Goal: Transaction & Acquisition: Purchase product/service

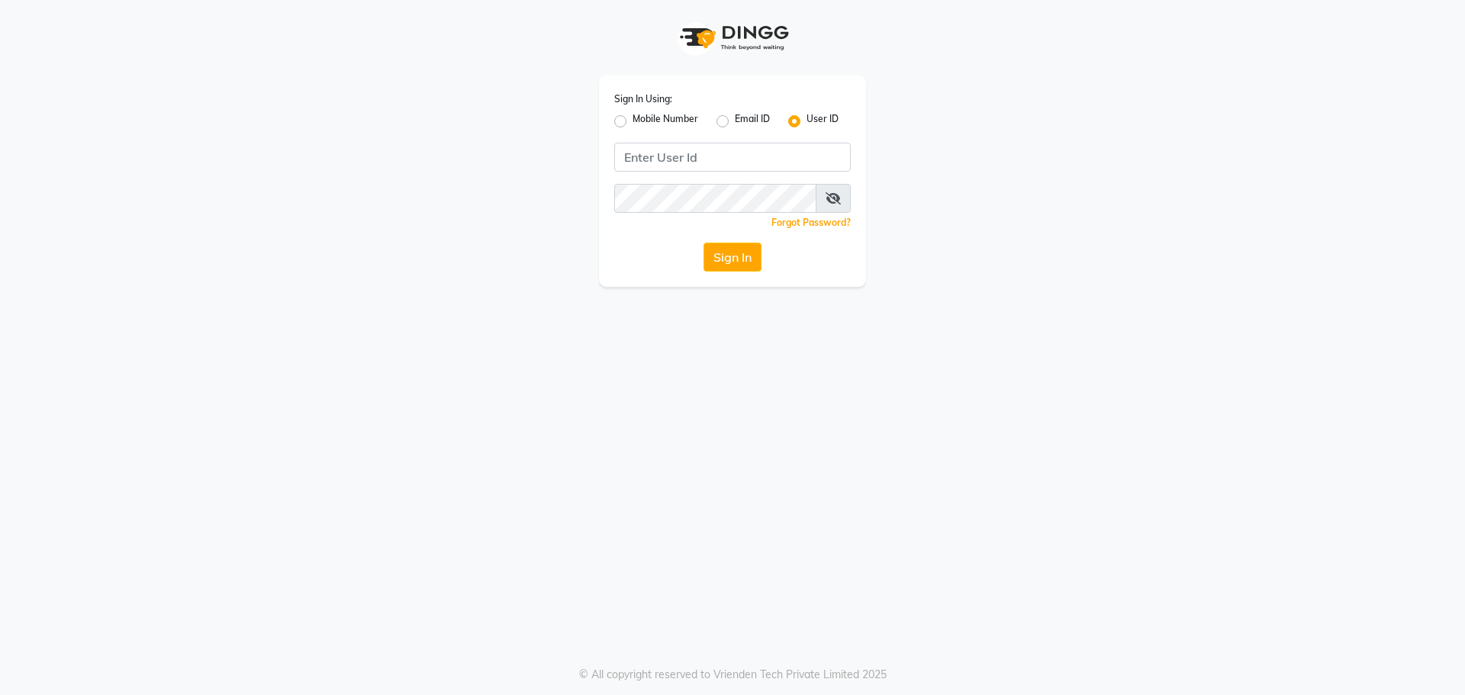
click at [633, 119] on label "Mobile Number" at bounding box center [666, 121] width 66 height 18
click at [633, 119] on input "Mobile Number" at bounding box center [638, 117] width 10 height 10
radio input "true"
radio input "false"
click at [728, 166] on input "Username" at bounding box center [757, 157] width 185 height 29
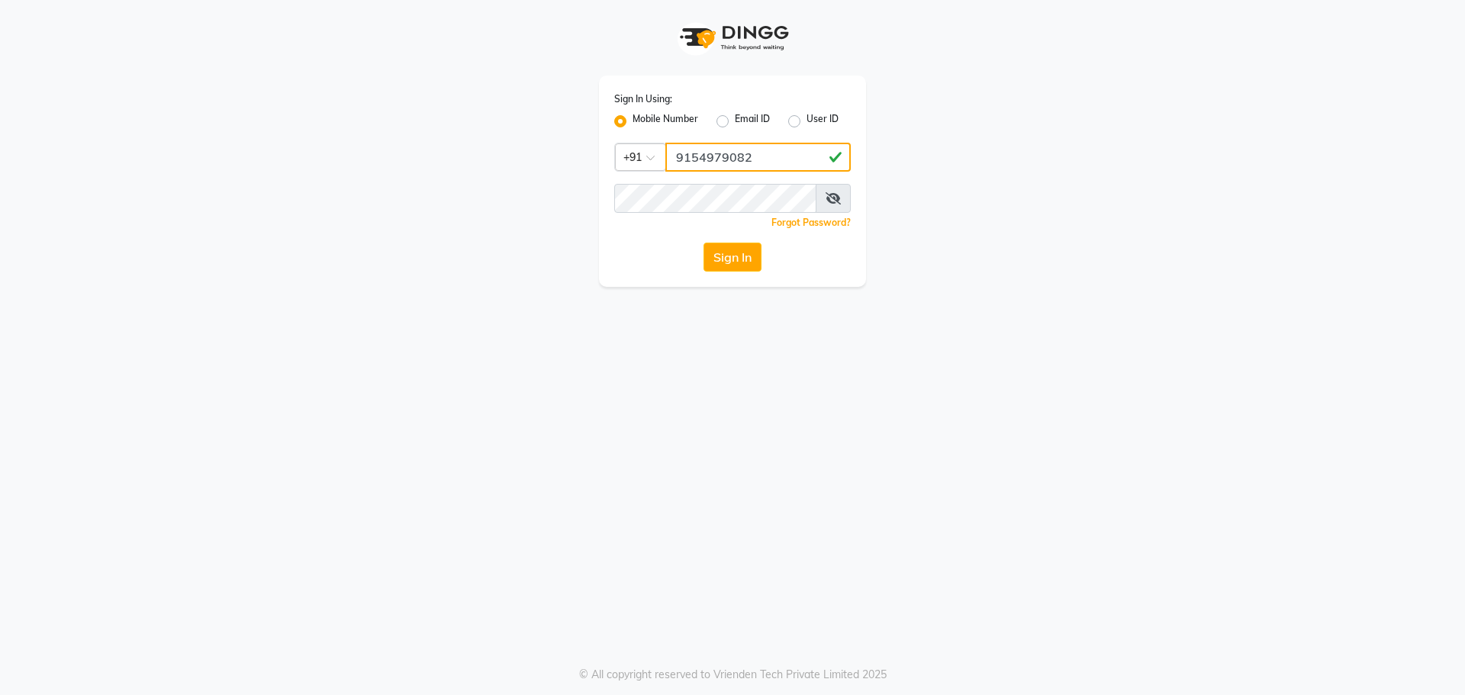
type input "9154979082"
click at [703, 243] on button "Sign In" at bounding box center [732, 257] width 58 height 29
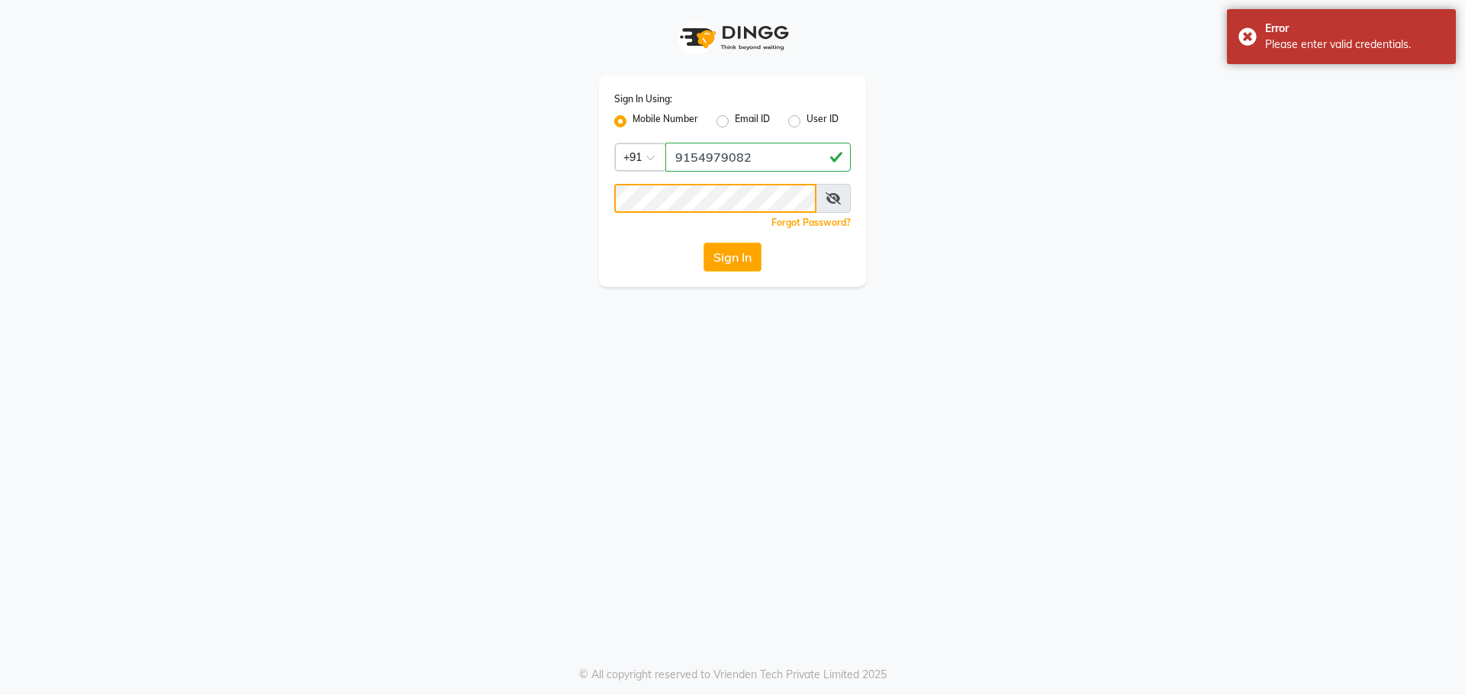
click at [703, 243] on button "Sign In" at bounding box center [732, 257] width 58 height 29
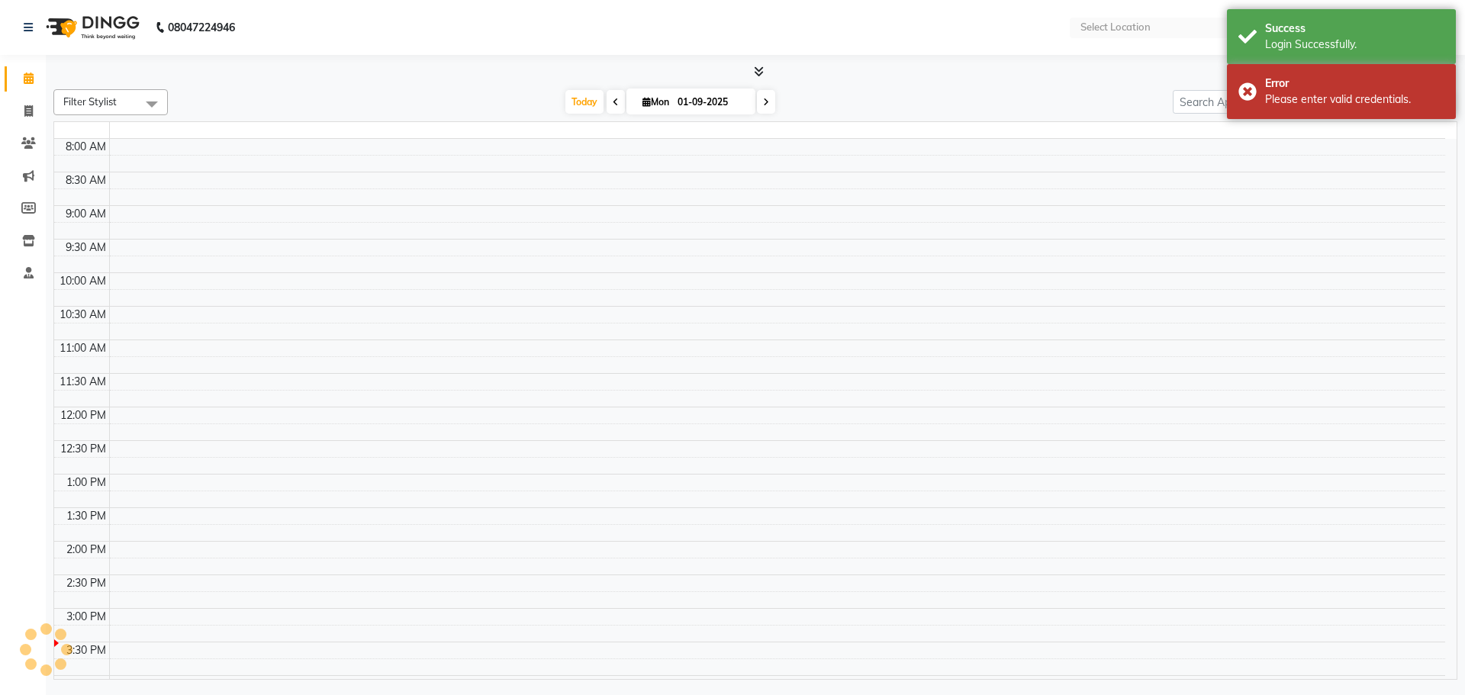
select select "en"
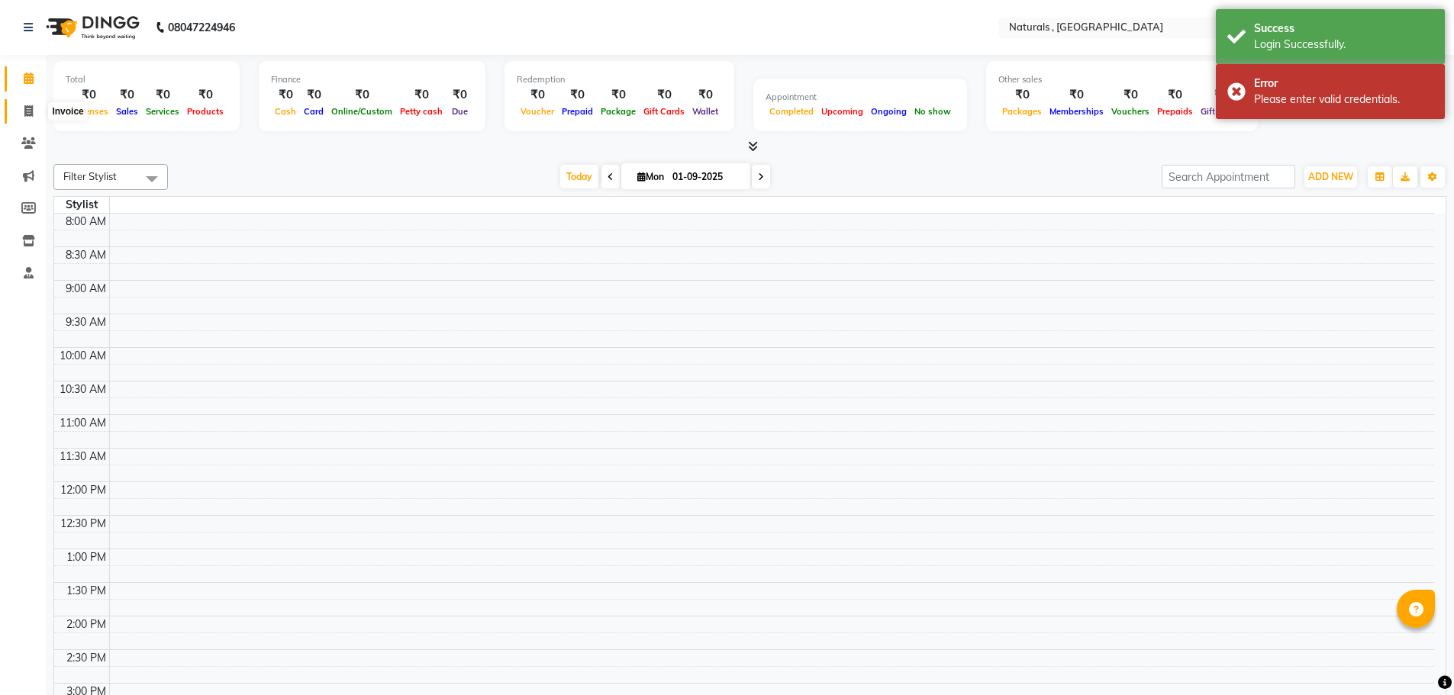
click at [25, 112] on icon at bounding box center [28, 110] width 8 height 11
select select "service"
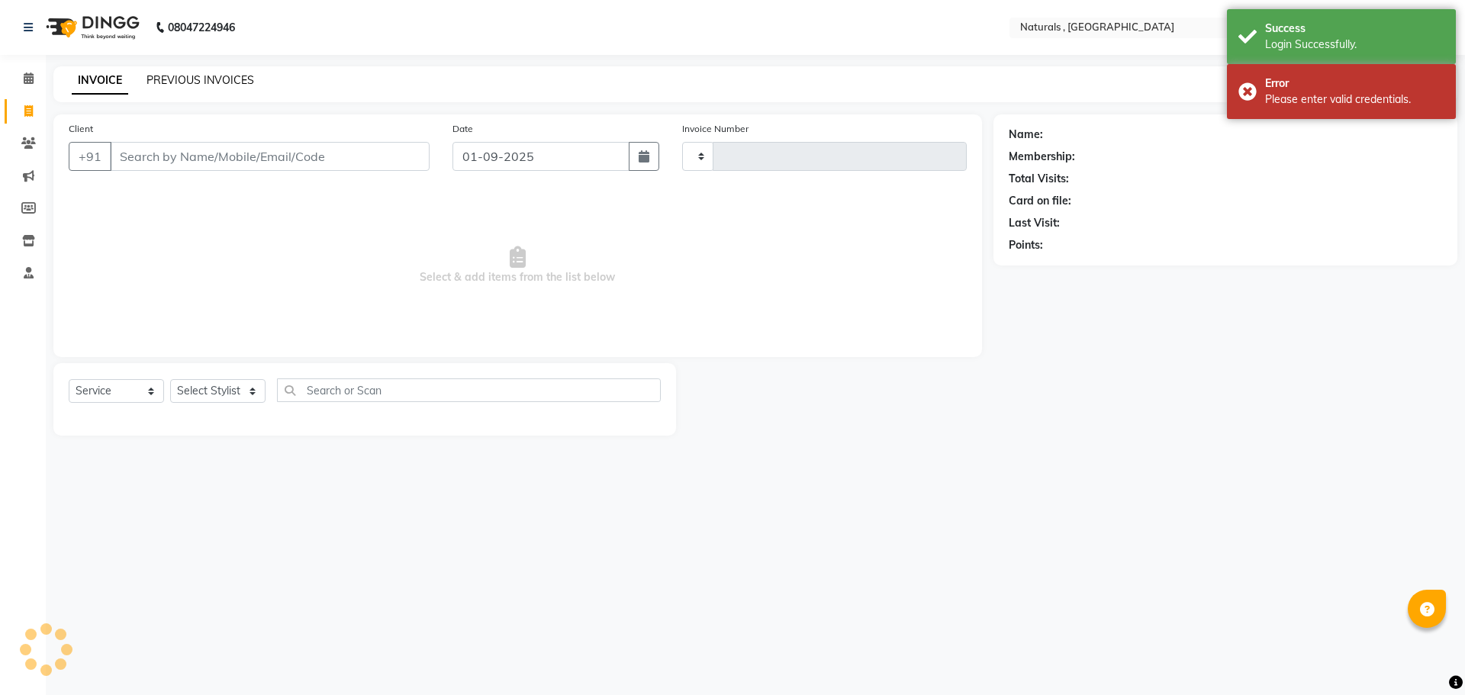
click at [226, 80] on link "PREVIOUS INVOICES" at bounding box center [200, 80] width 108 height 14
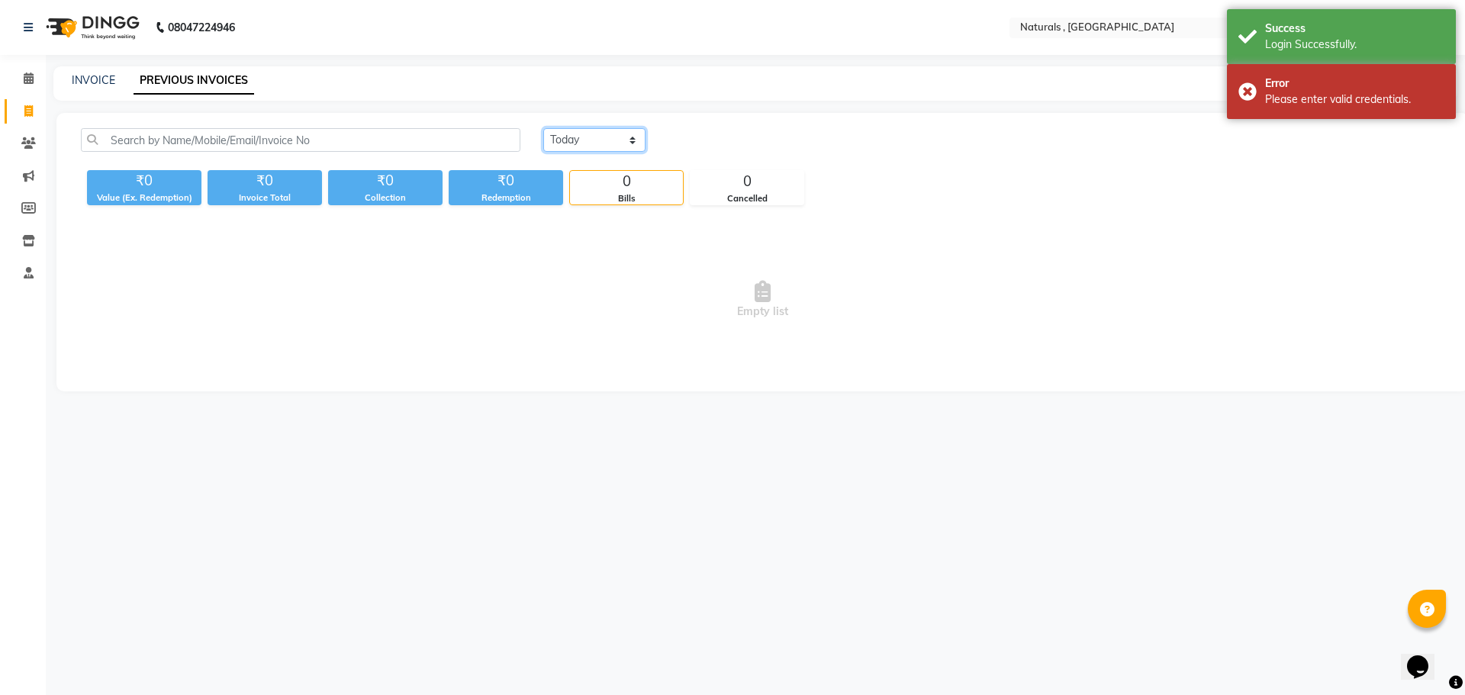
click at [589, 130] on select "[DATE] [DATE] Custom Range" at bounding box center [594, 140] width 102 height 24
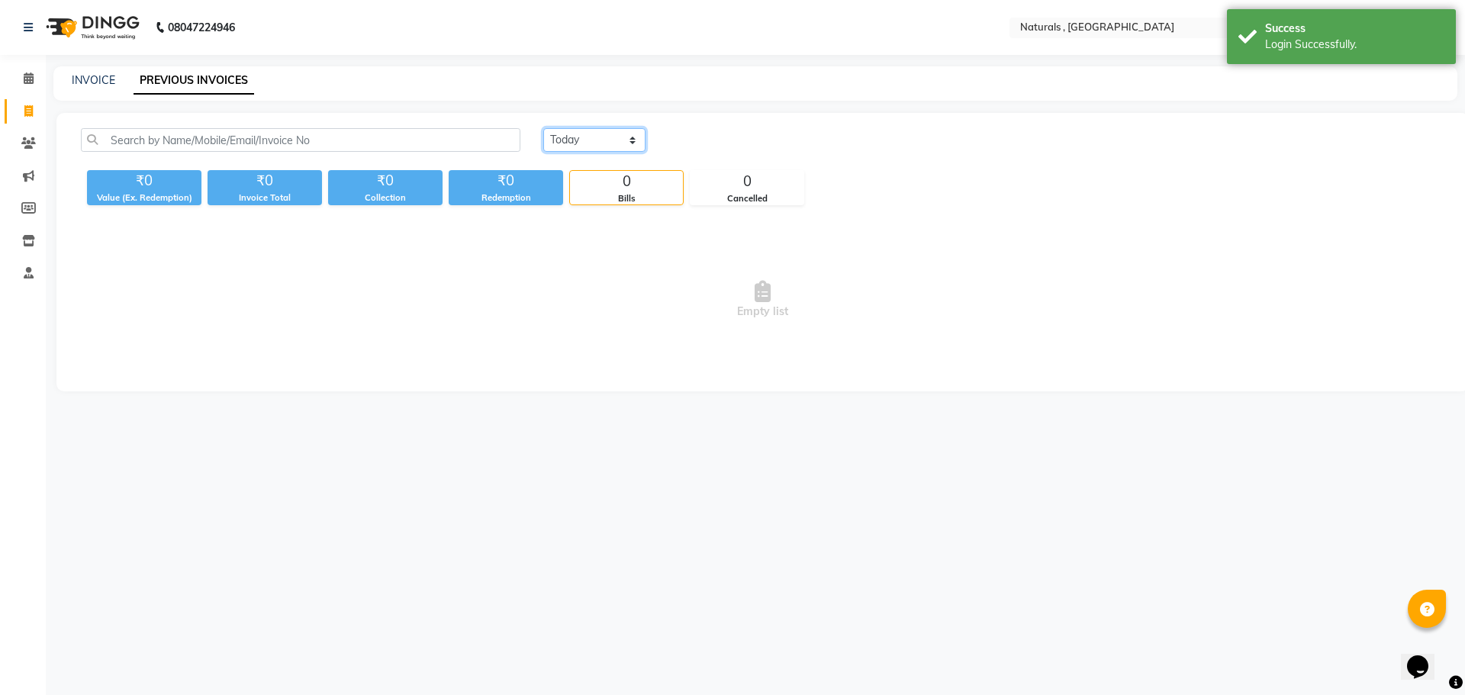
select select "range"
click at [543, 128] on select "[DATE] [DATE] Custom Range" at bounding box center [594, 140] width 102 height 24
click at [733, 138] on input "01-09-2025" at bounding box center [718, 140] width 107 height 21
select select "9"
select select "2025"
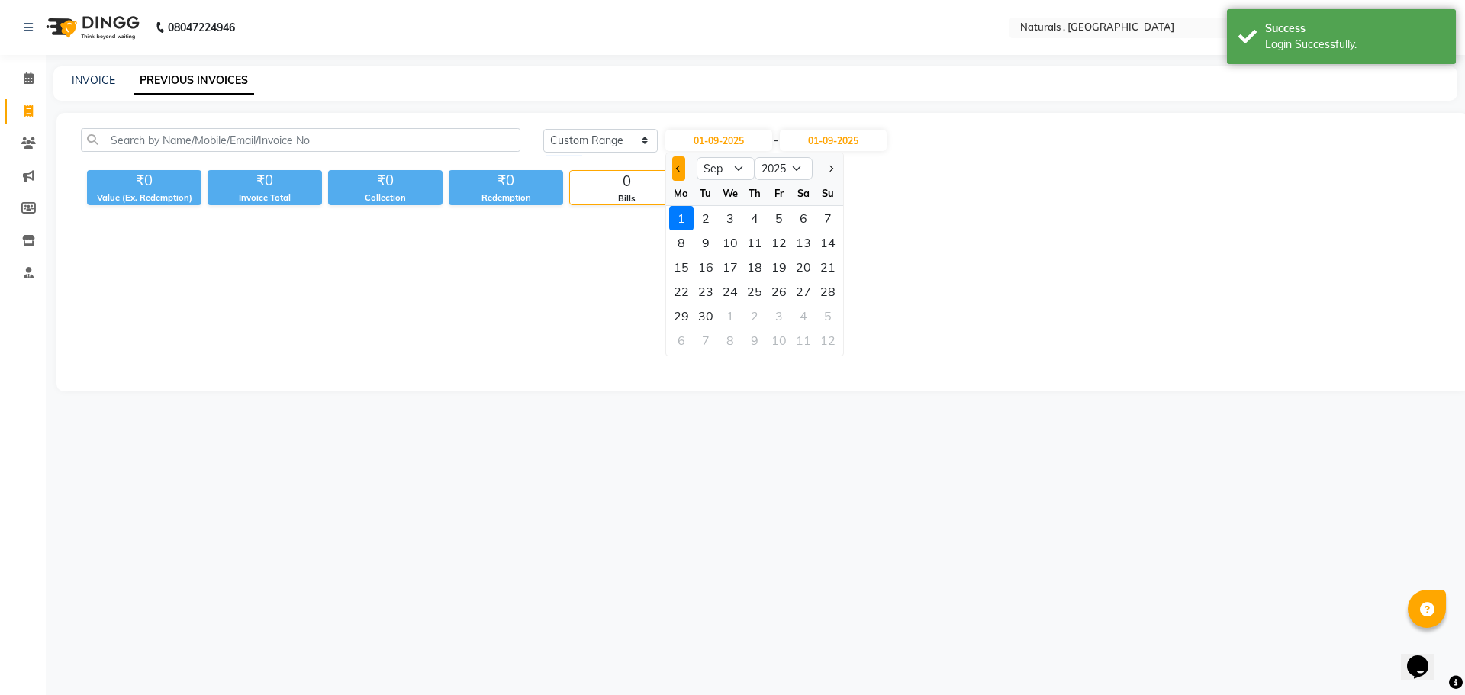
click at [678, 166] on span "Previous month" at bounding box center [678, 169] width 6 height 6
select select "8"
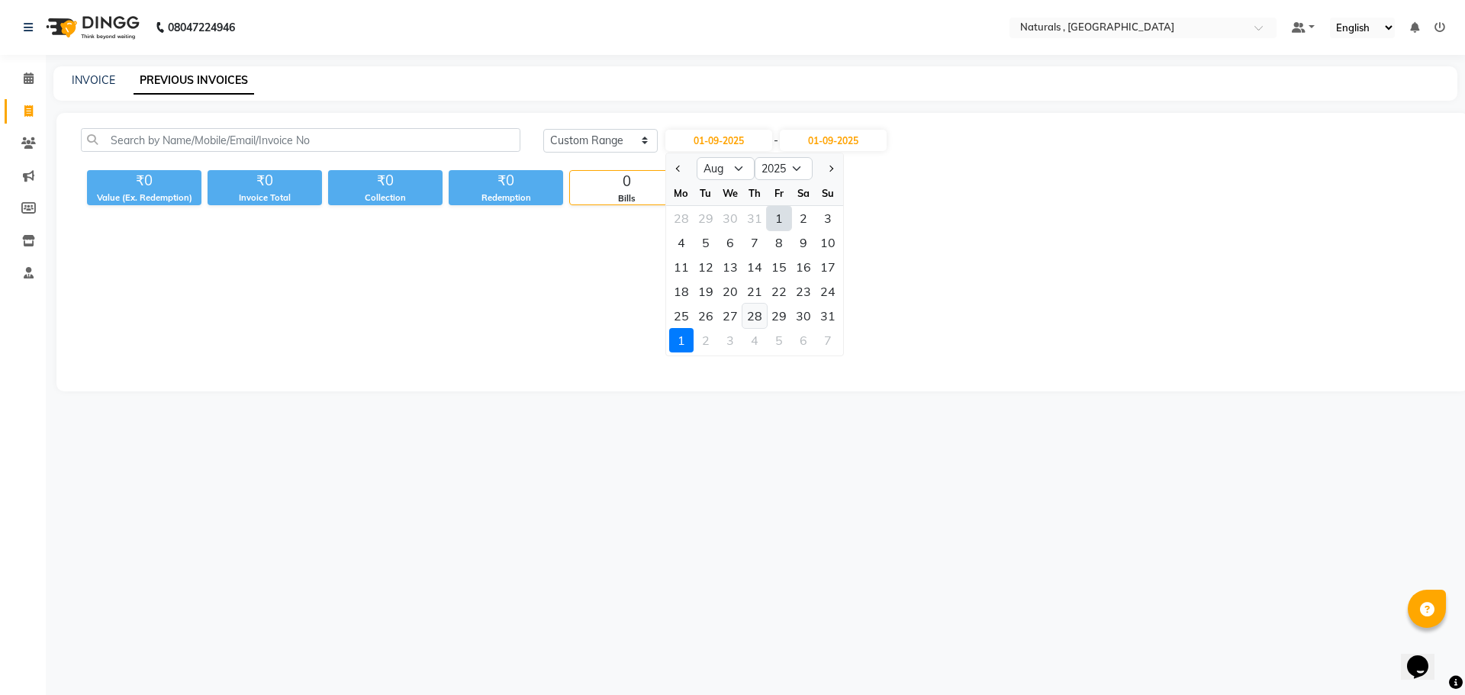
click at [756, 321] on div "28" at bounding box center [754, 316] width 24 height 24
type input "[DATE]"
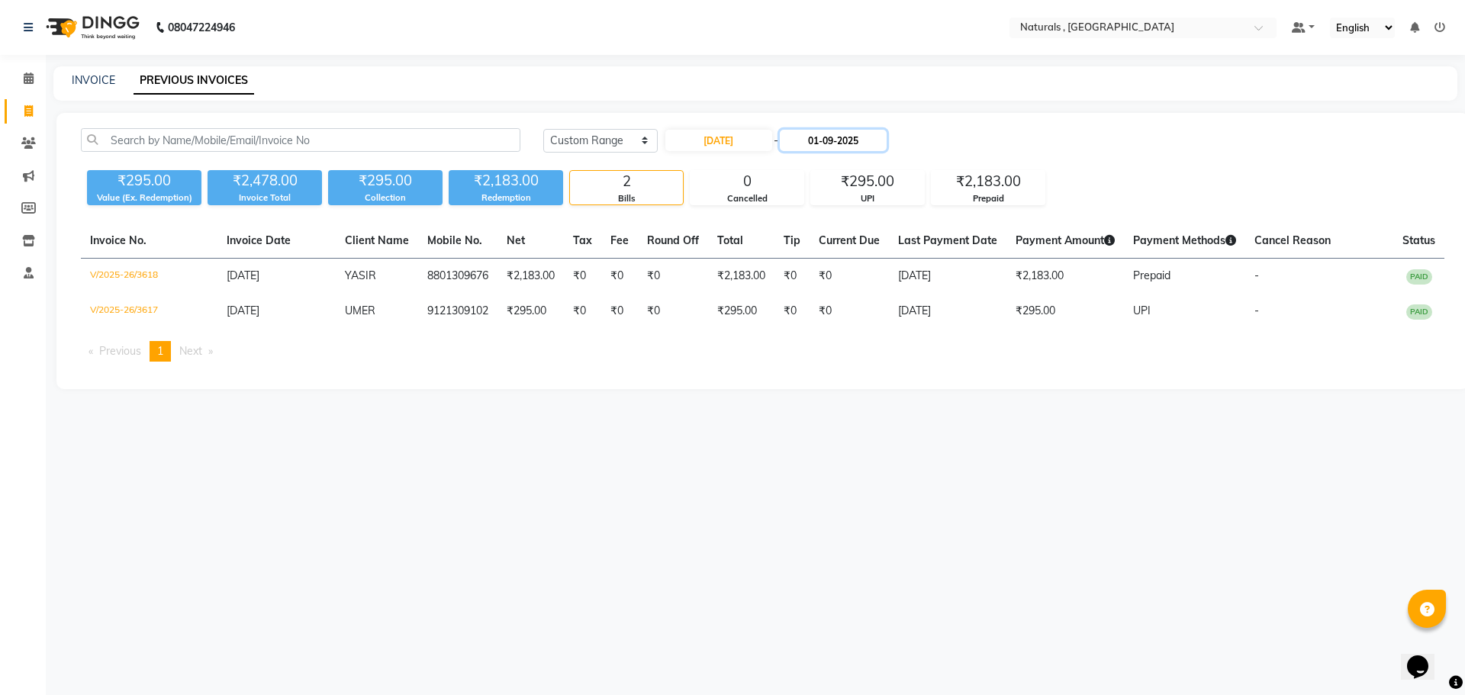
click at [835, 137] on input "01-09-2025" at bounding box center [833, 140] width 107 height 21
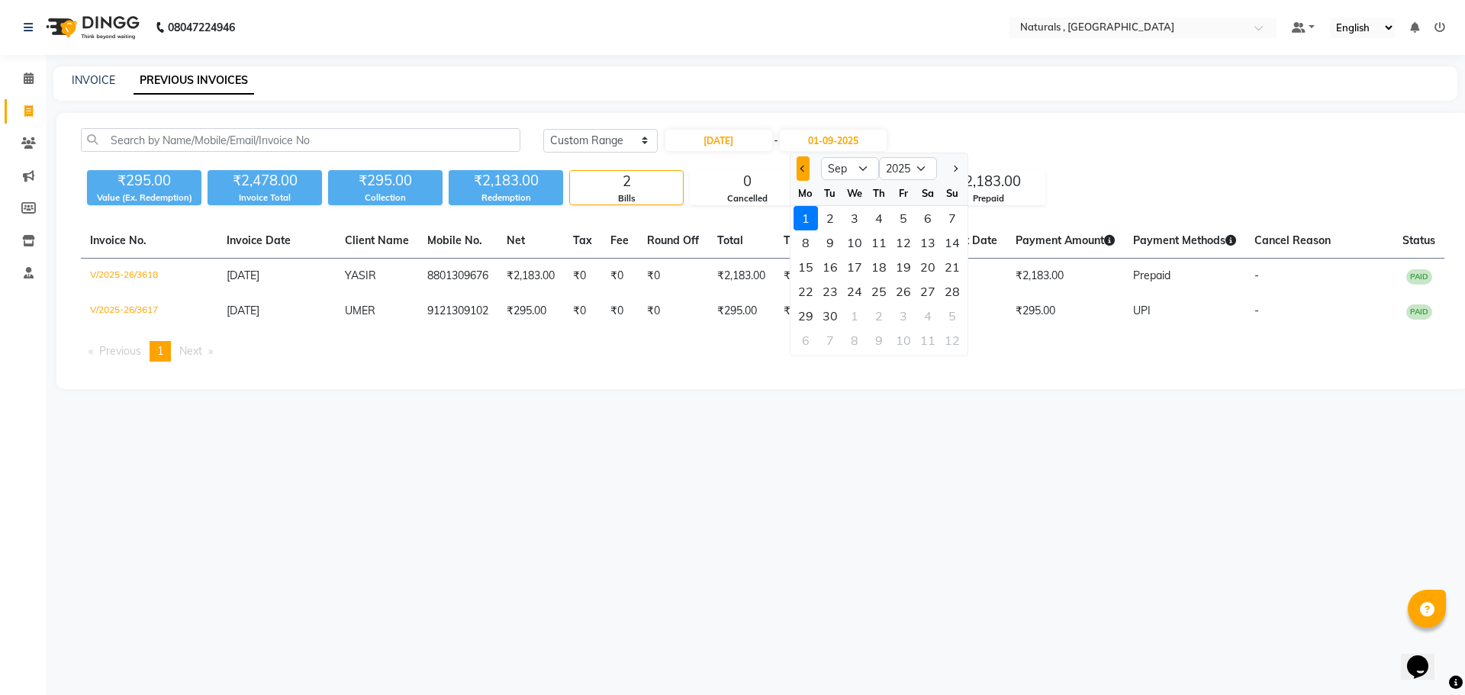
click at [803, 172] on span "Previous month" at bounding box center [803, 169] width 6 height 6
select select "8"
click at [882, 317] on div "28" at bounding box center [879, 316] width 24 height 24
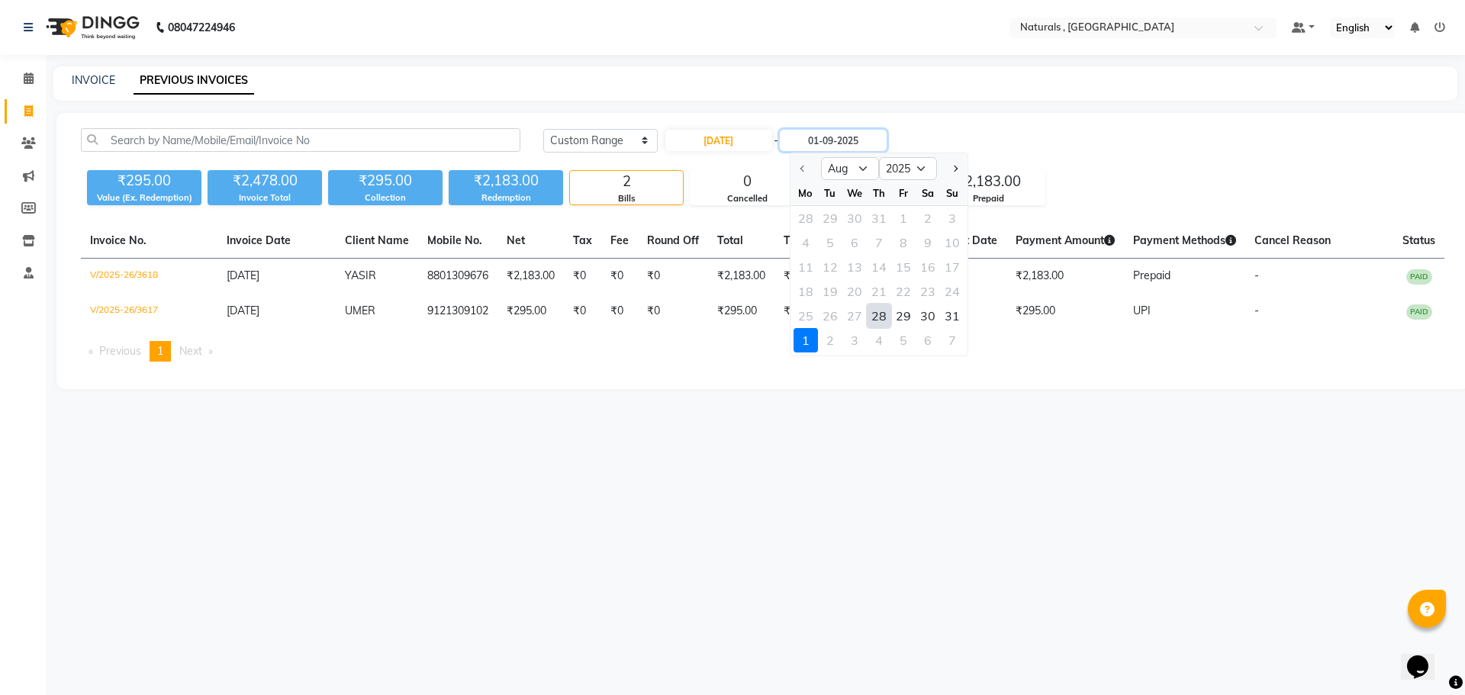
type input "[DATE]"
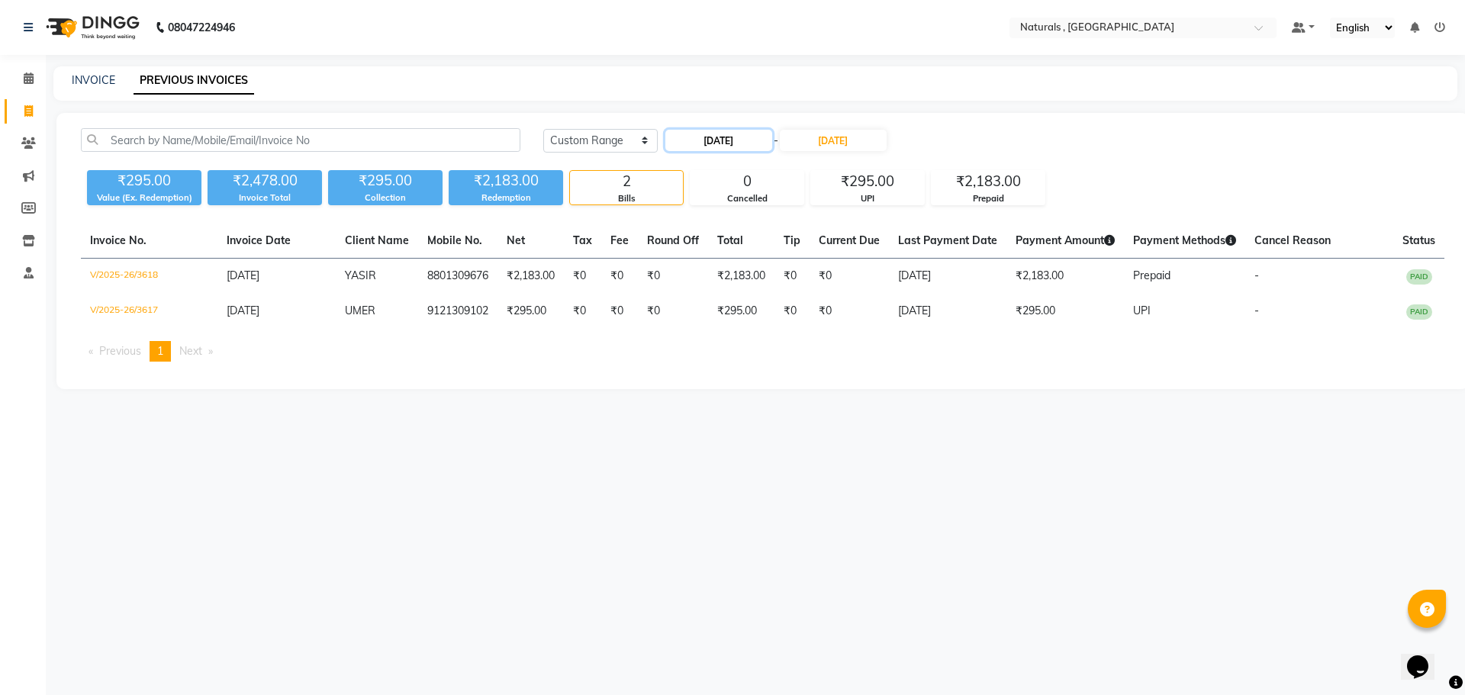
click at [710, 137] on input "[DATE]" at bounding box center [718, 140] width 107 height 21
select select "8"
select select "2025"
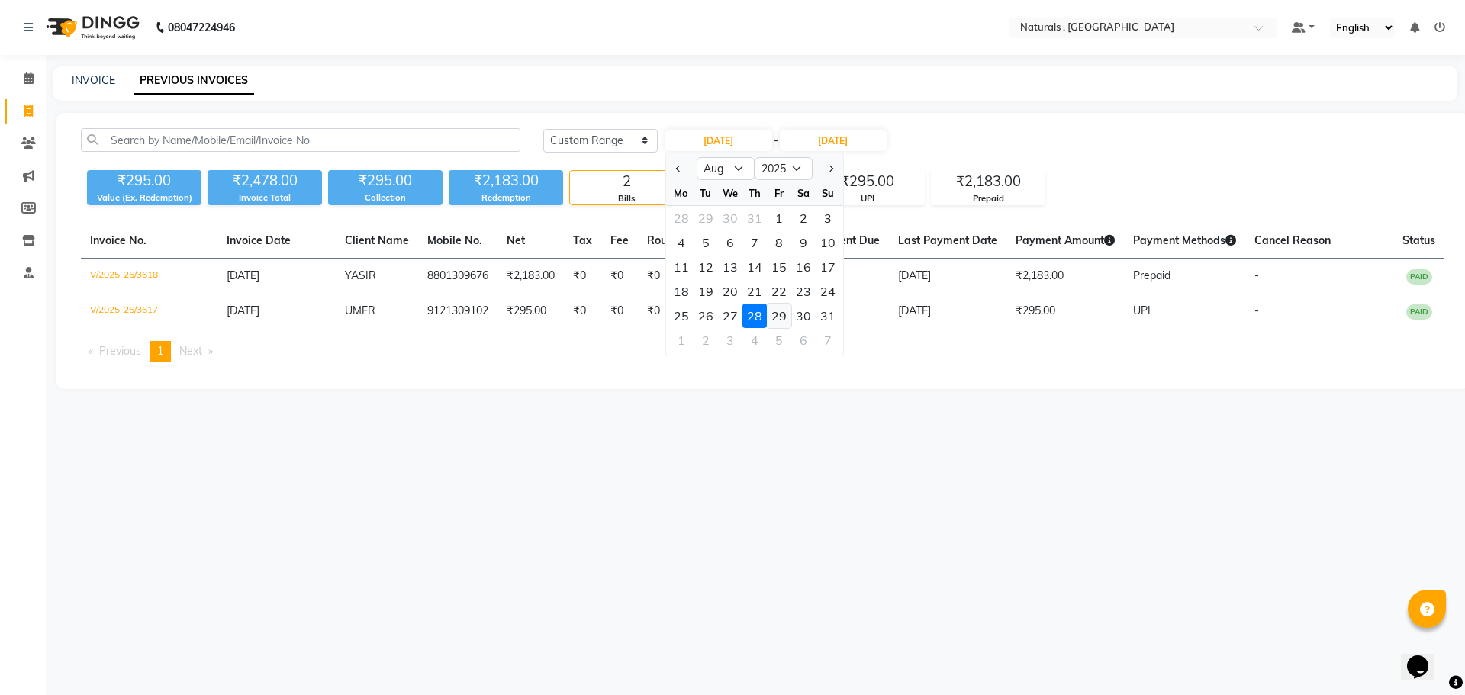
click at [778, 317] on div "29" at bounding box center [779, 316] width 24 height 24
type input "[DATE]"
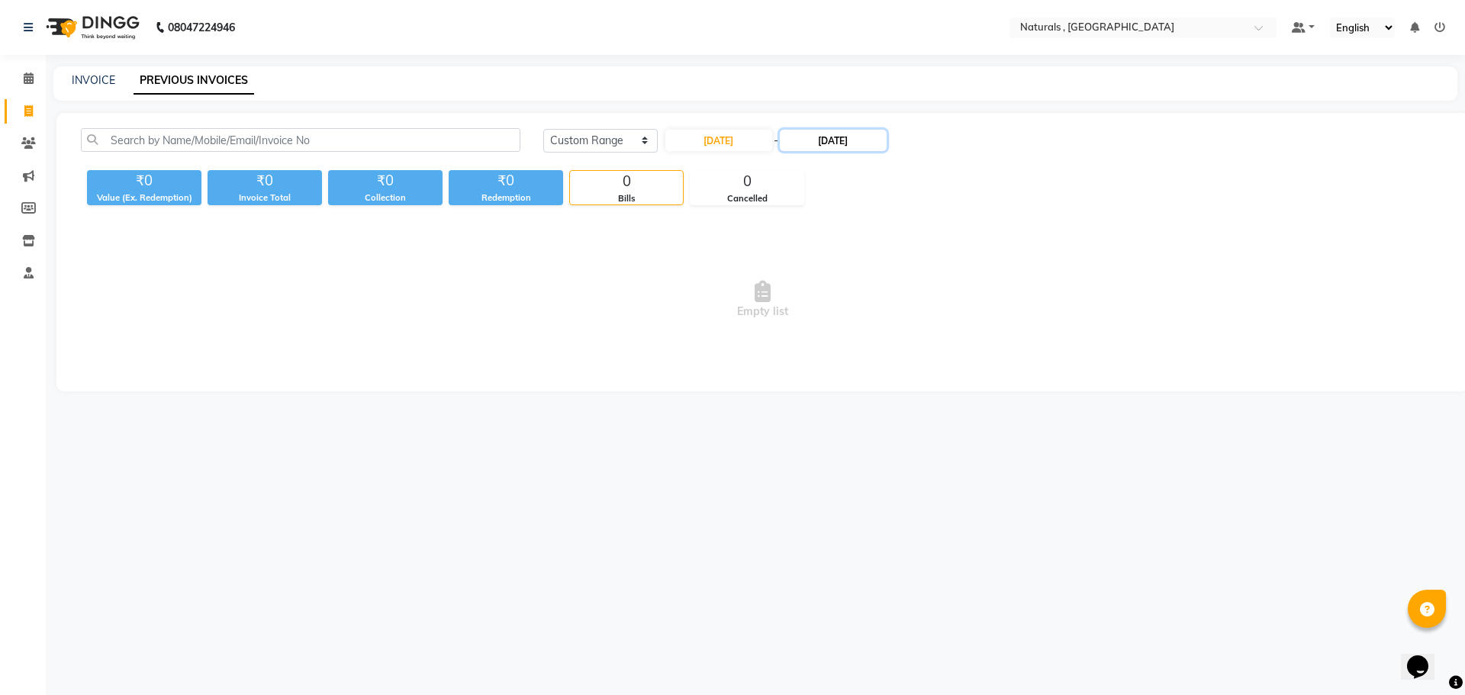
click at [852, 137] on input "[DATE]" at bounding box center [833, 140] width 107 height 21
click at [906, 320] on div "29" at bounding box center [903, 316] width 24 height 24
type input "[DATE]"
click at [714, 147] on input "[DATE]" at bounding box center [718, 140] width 107 height 21
select select "8"
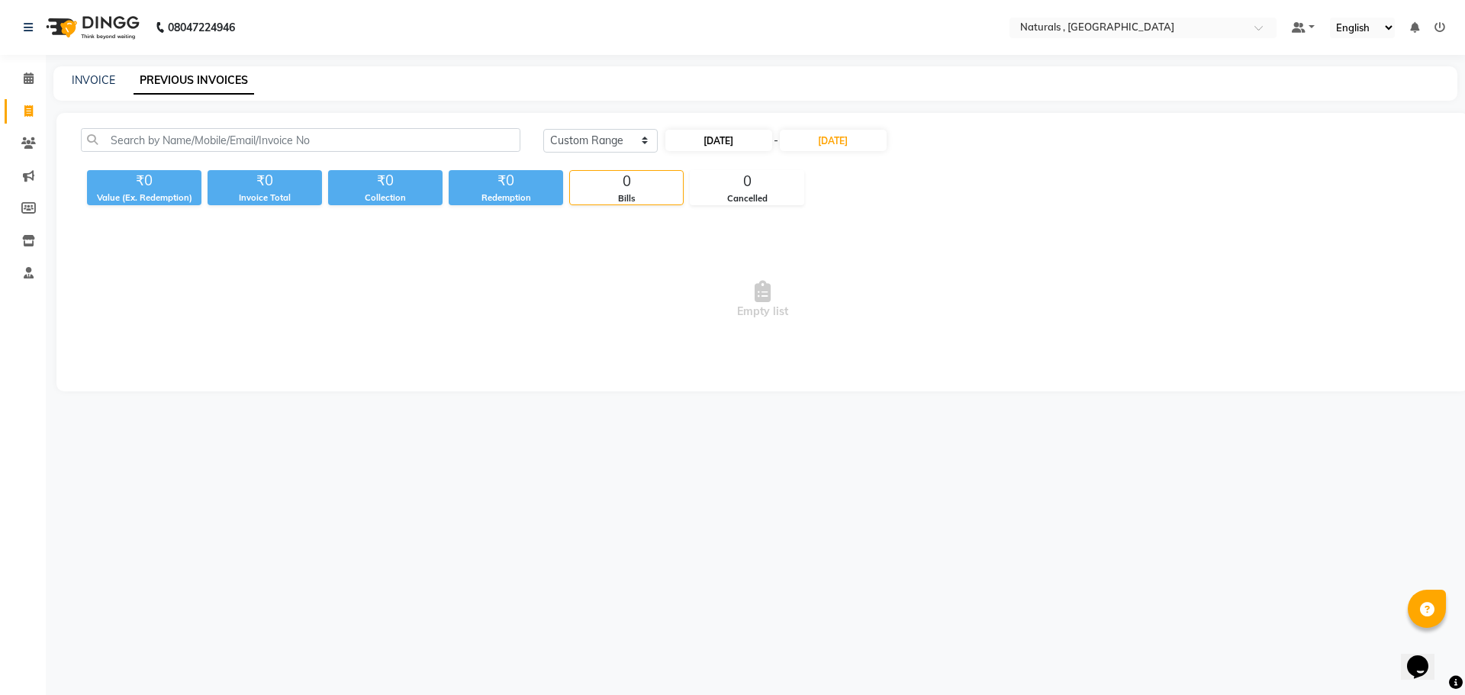
select select "2025"
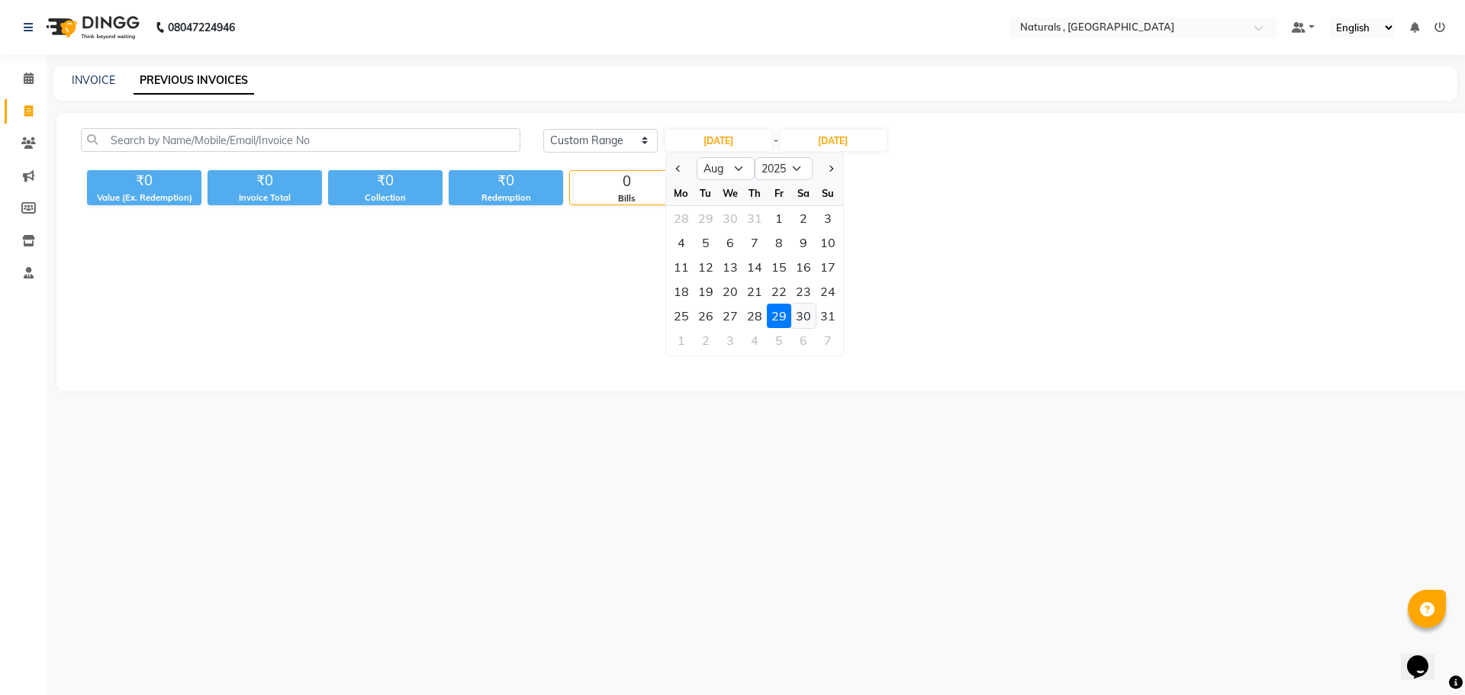
click at [806, 317] on div "30" at bounding box center [803, 316] width 24 height 24
type input "30-08-2025"
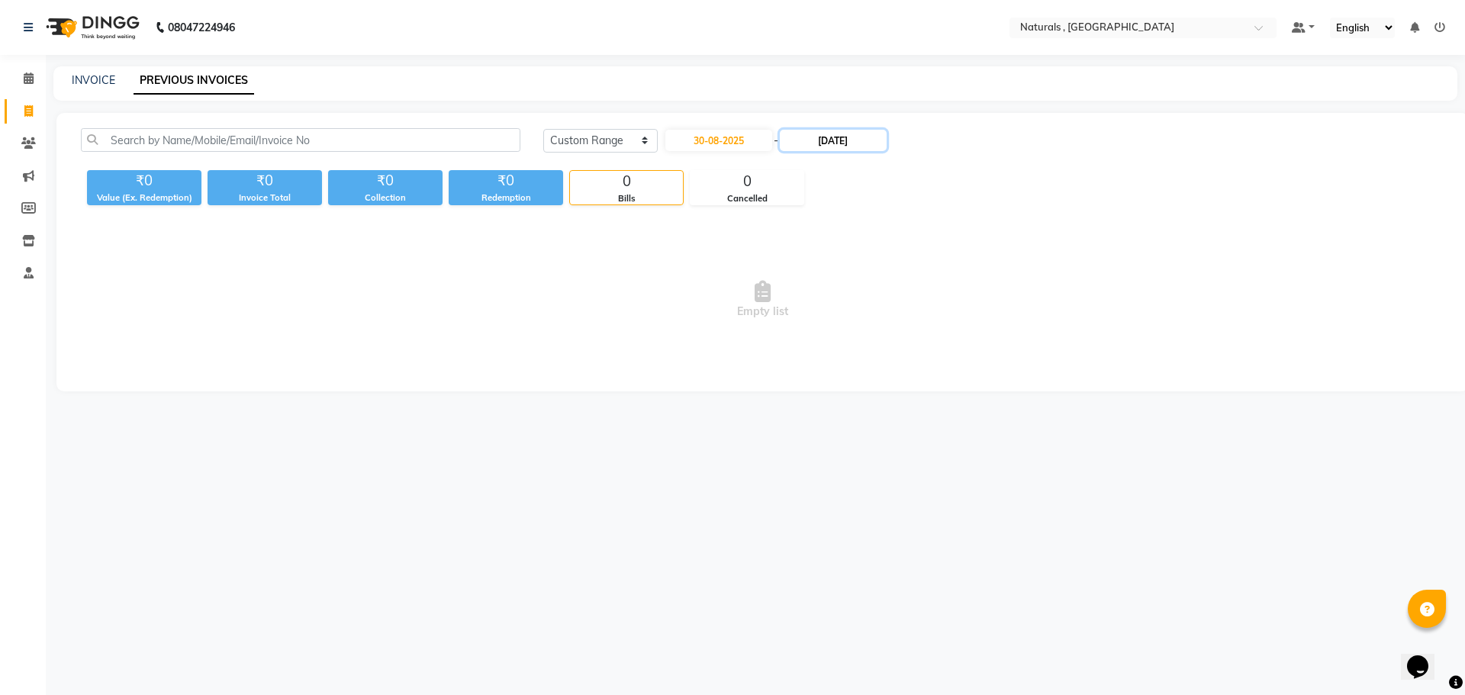
click at [855, 149] on input "[DATE]" at bounding box center [833, 140] width 107 height 21
click at [927, 316] on div "30" at bounding box center [928, 316] width 24 height 24
type input "30-08-2025"
click at [720, 148] on input "30-08-2025" at bounding box center [718, 140] width 107 height 21
select select "8"
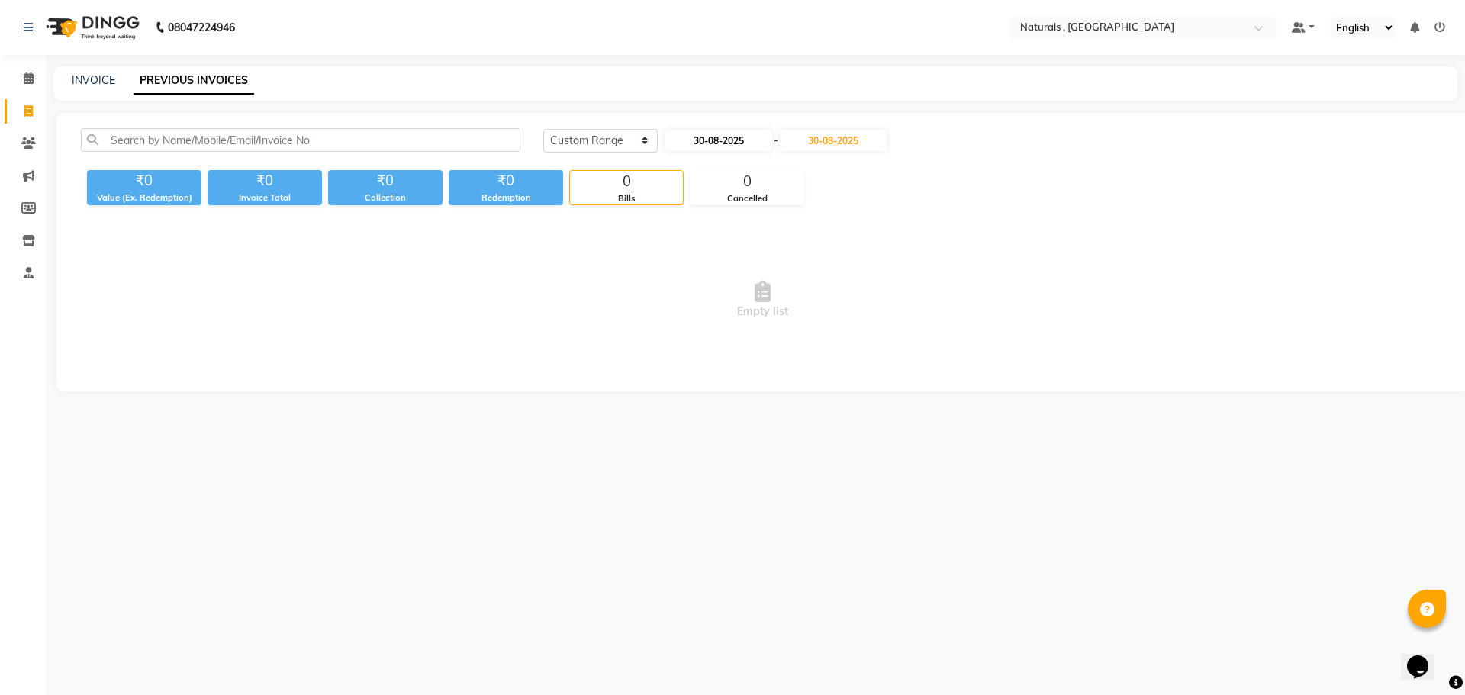
select select "2025"
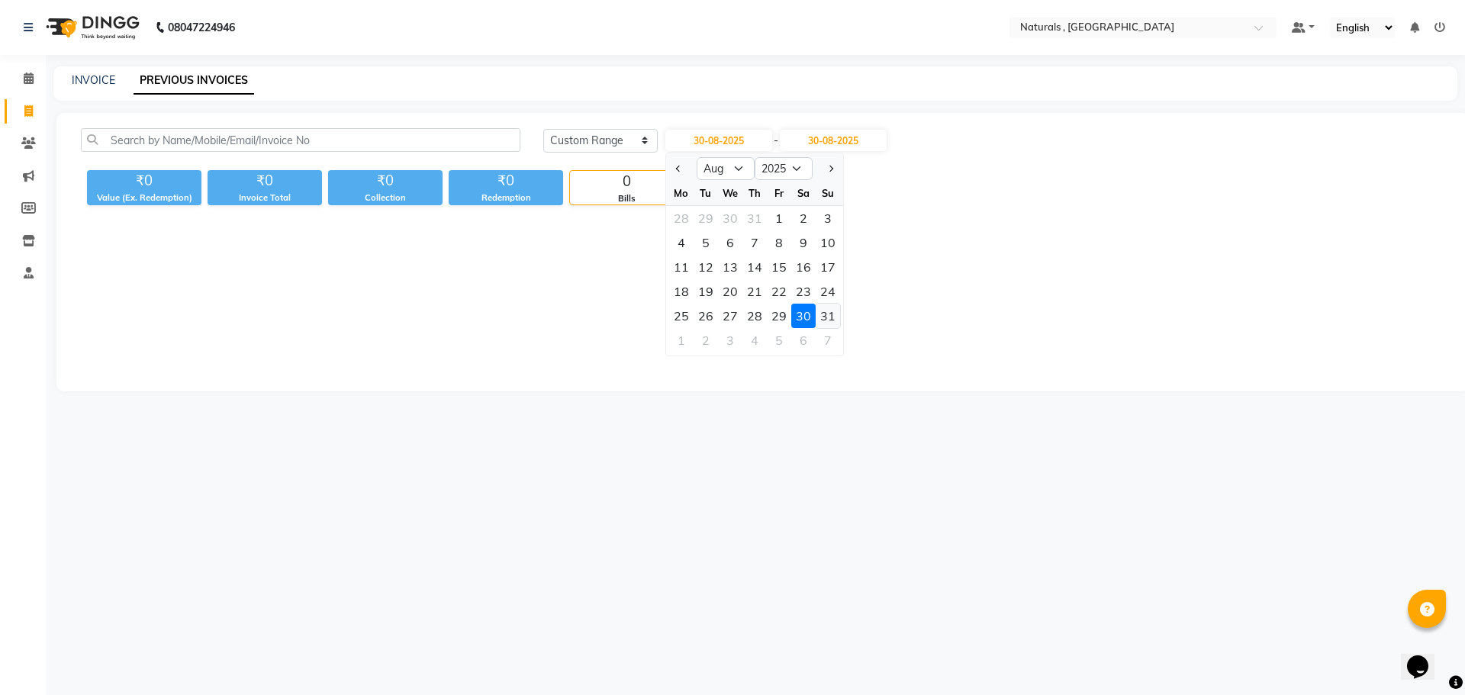
click at [828, 321] on div "31" at bounding box center [828, 316] width 24 height 24
type input "31-08-2025"
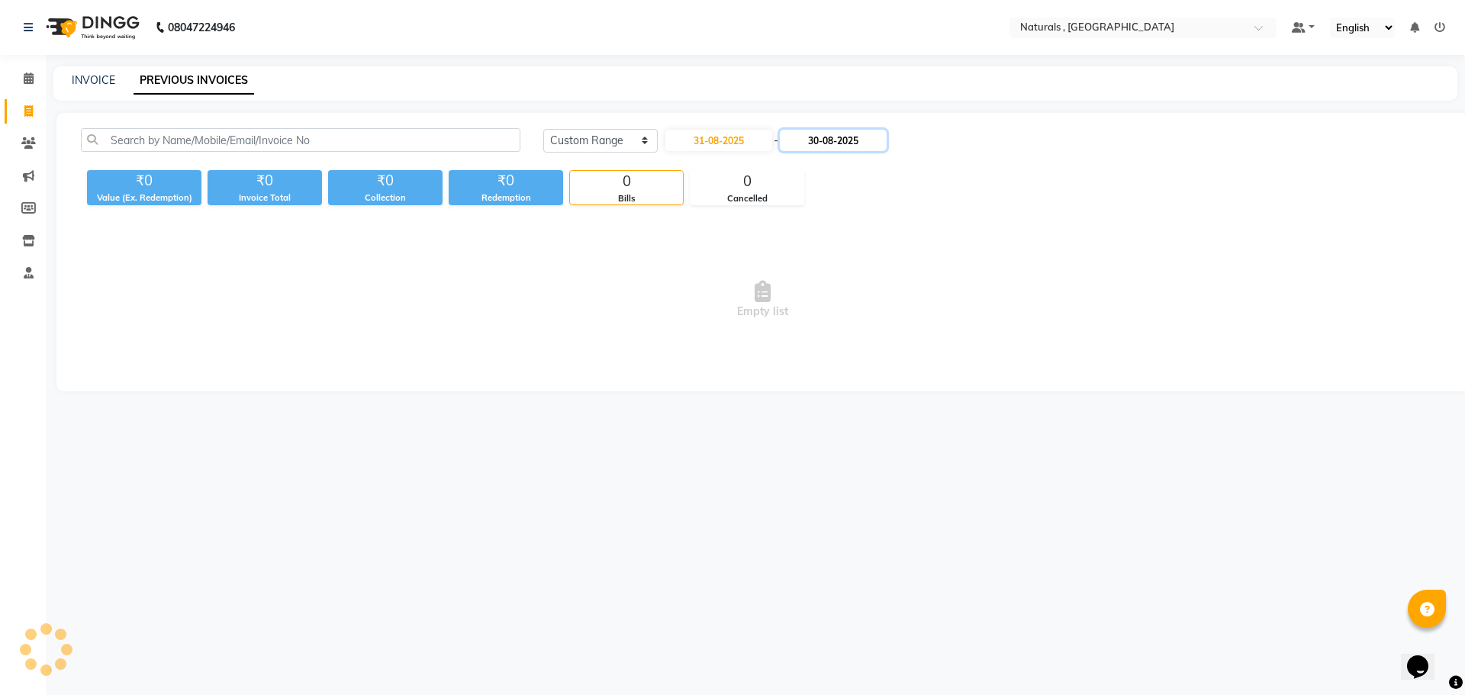
click at [856, 144] on input "30-08-2025" at bounding box center [833, 140] width 107 height 21
click at [955, 316] on div "31" at bounding box center [952, 316] width 24 height 24
type input "31-08-2025"
click at [710, 146] on input "31-08-2025" at bounding box center [718, 140] width 107 height 21
select select "8"
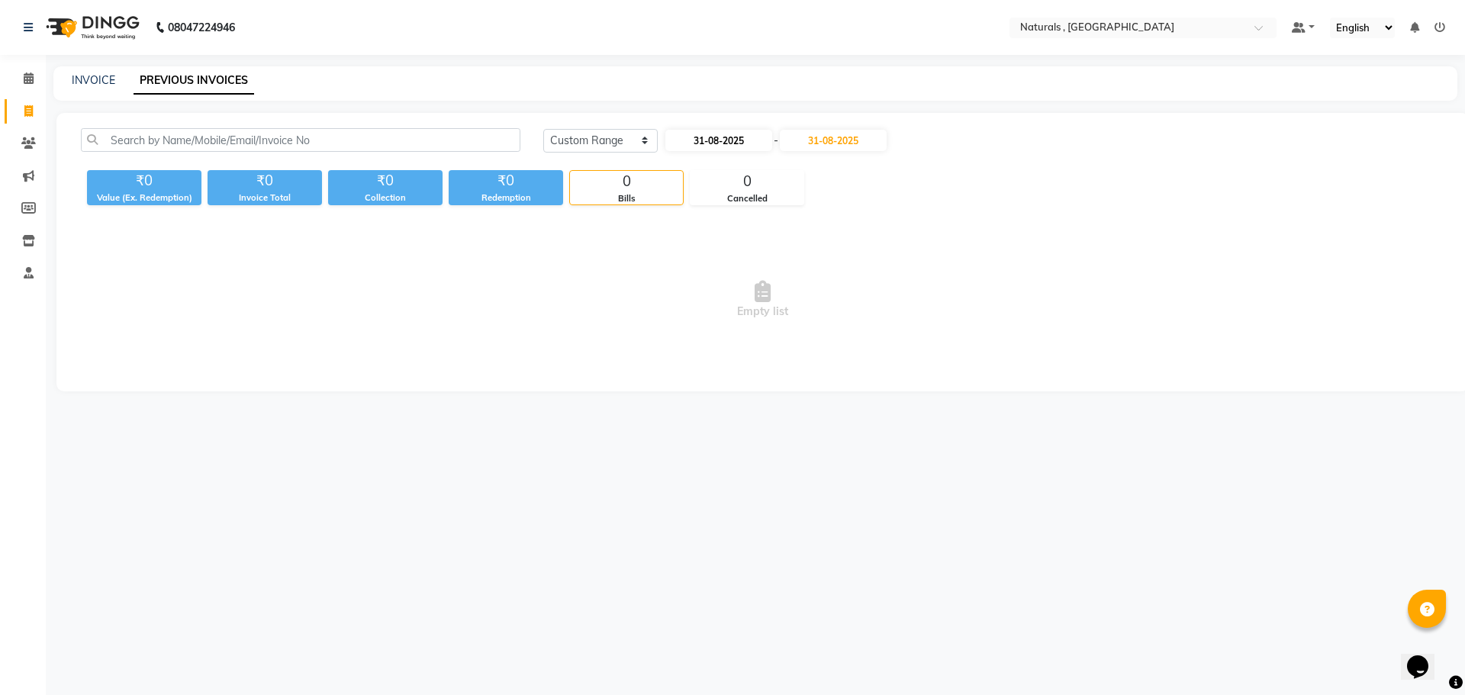
select select "2025"
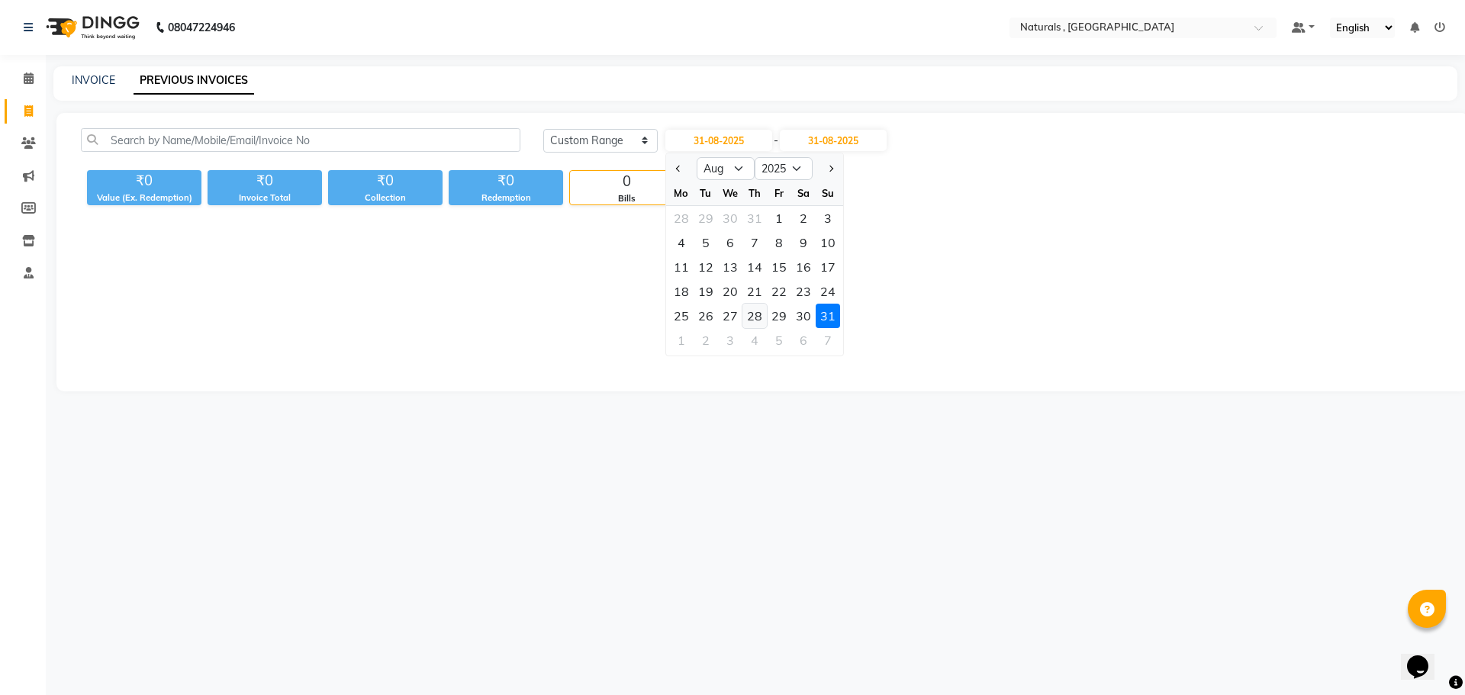
click at [754, 314] on div "28" at bounding box center [754, 316] width 24 height 24
type input "[DATE]"
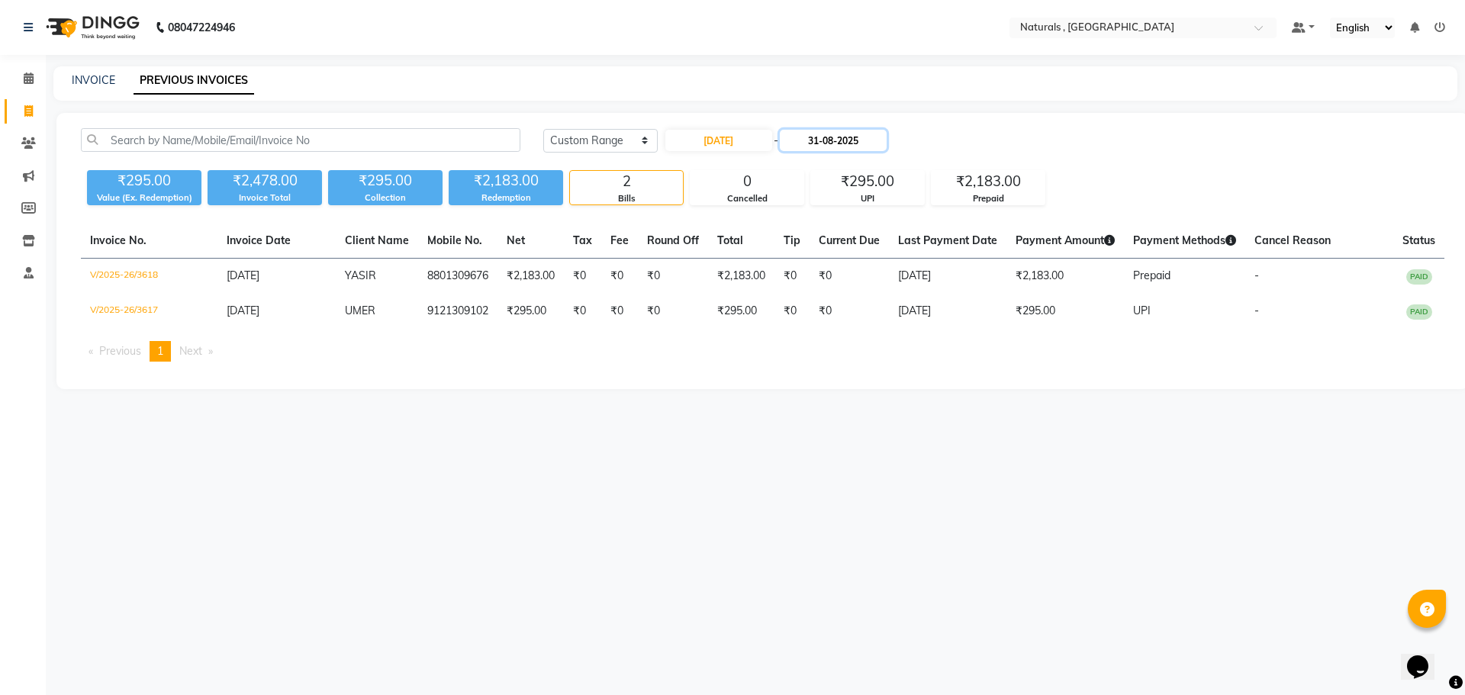
click at [859, 149] on input "31-08-2025" at bounding box center [833, 140] width 107 height 21
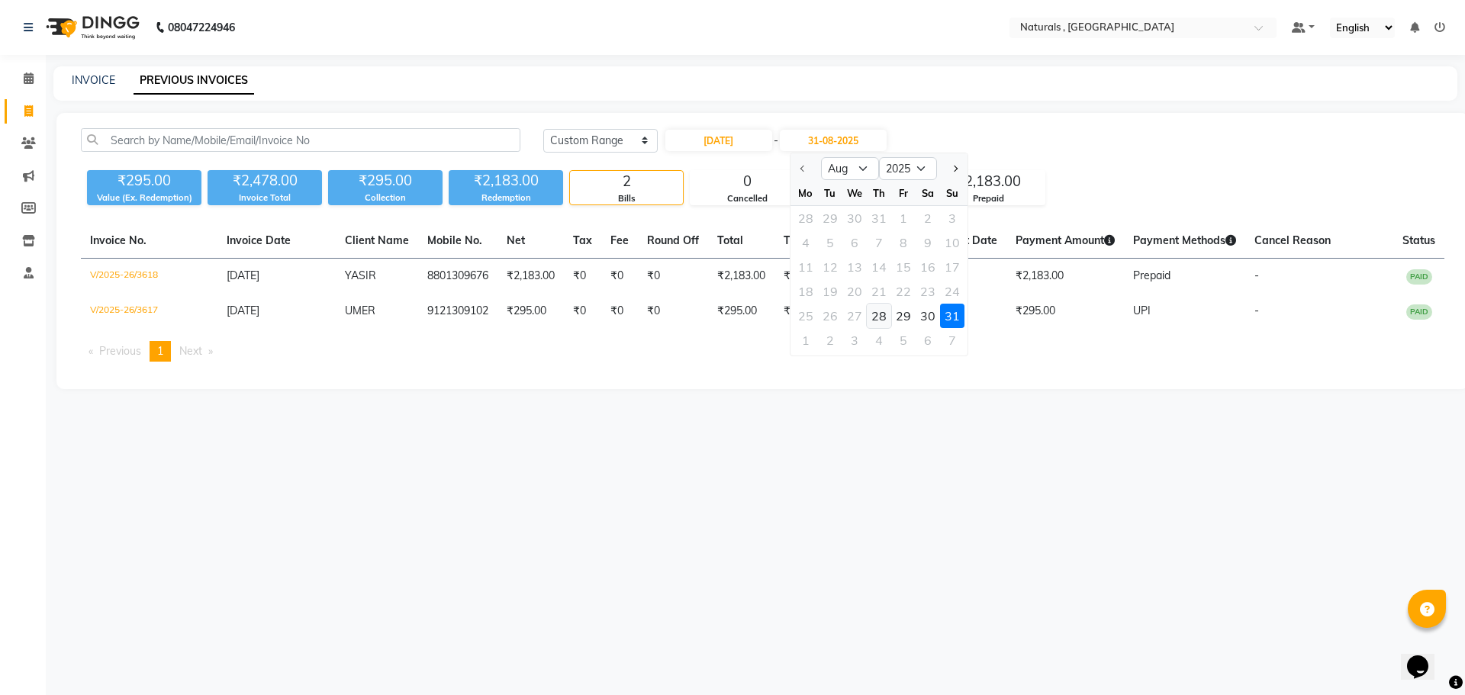
click at [880, 314] on div "28" at bounding box center [879, 316] width 24 height 24
type input "[DATE]"
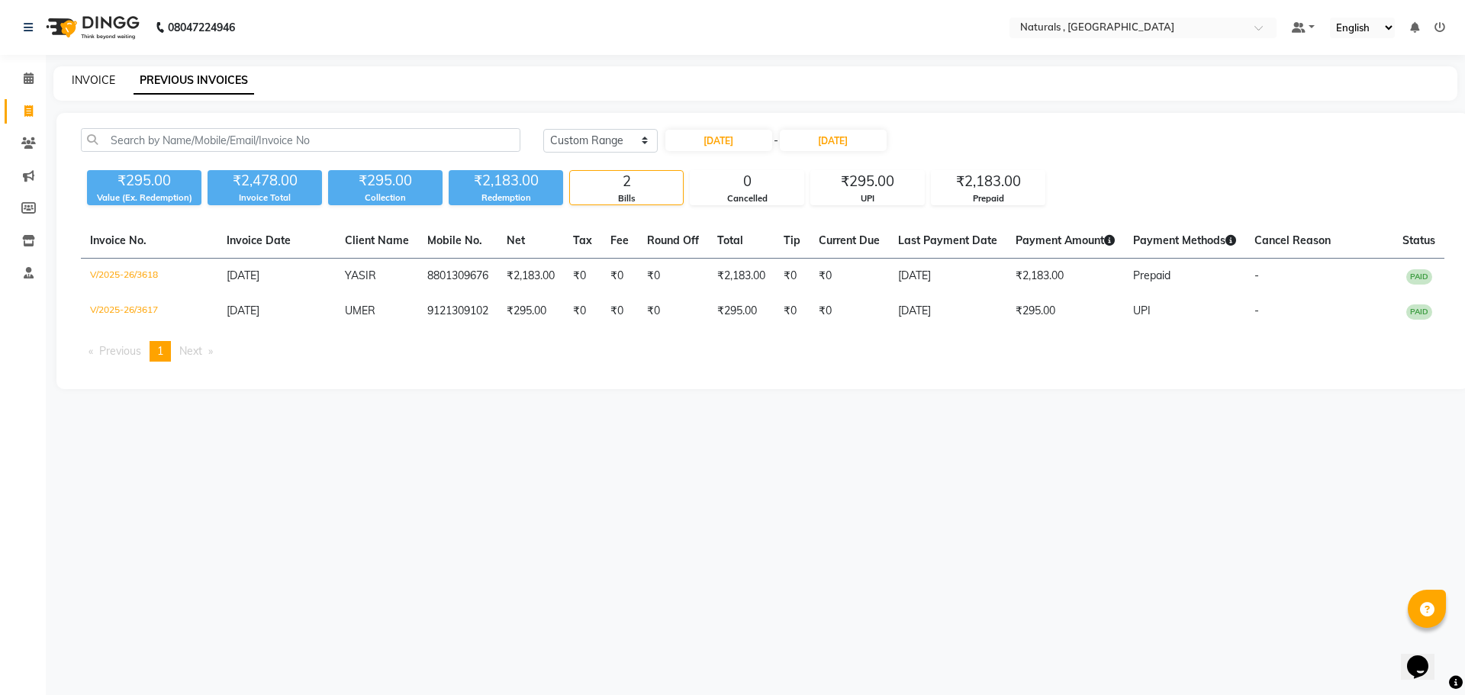
click at [84, 76] on link "INVOICE" at bounding box center [93, 80] width 43 height 14
select select "5818"
select select "service"
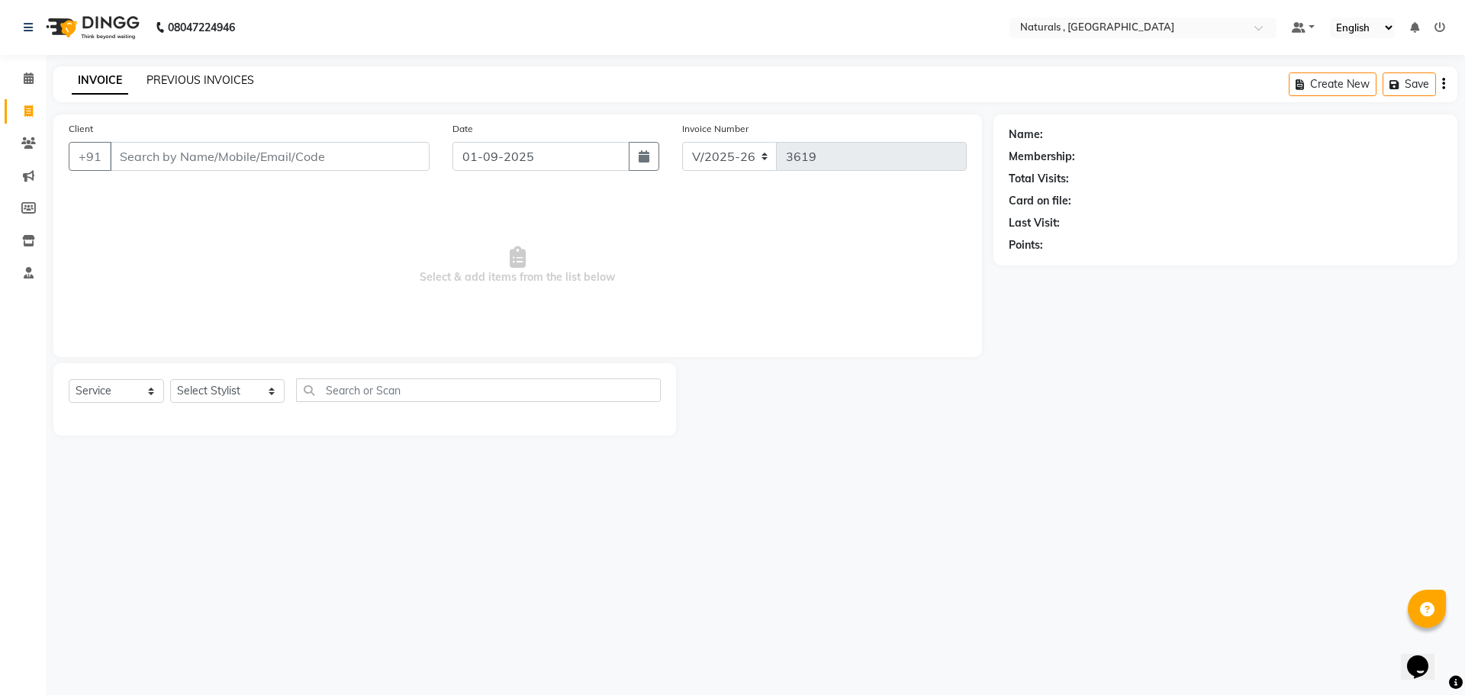
click at [193, 74] on link "PREVIOUS INVOICES" at bounding box center [200, 80] width 108 height 14
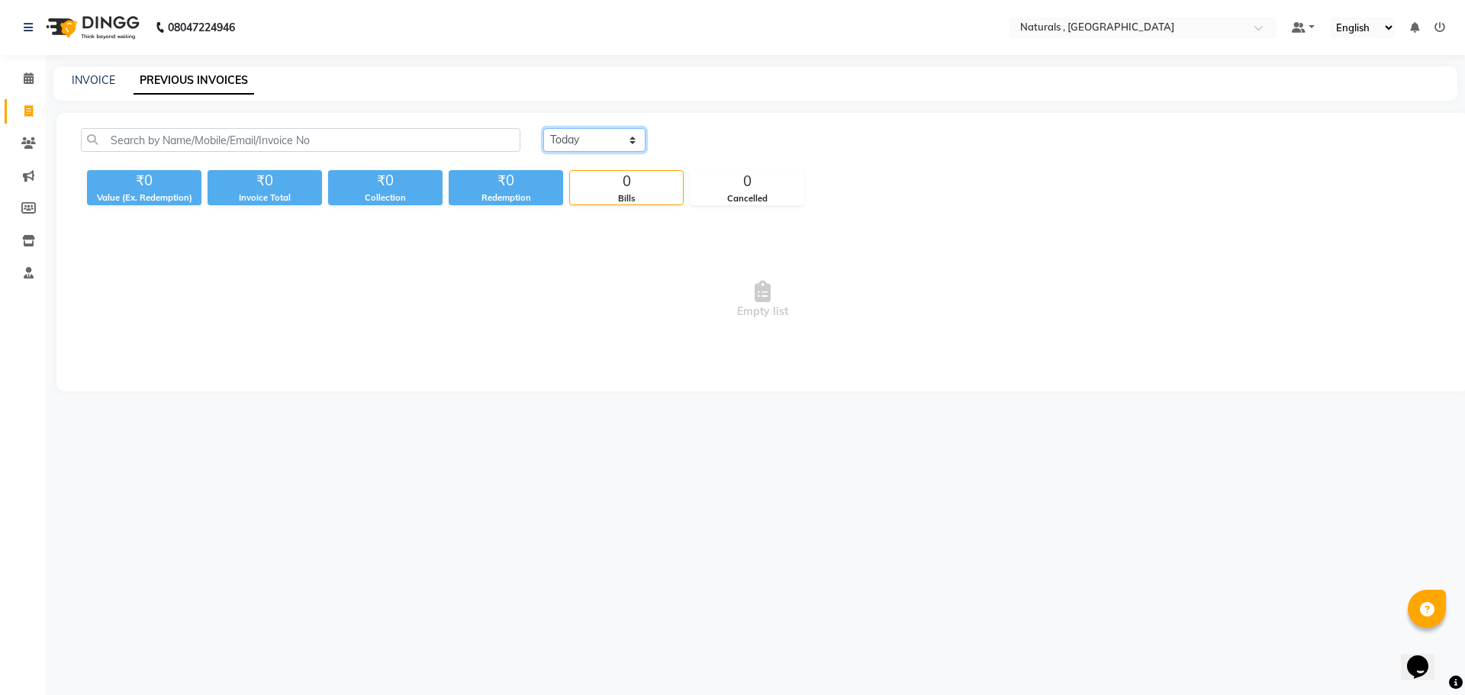
click at [627, 139] on select "[DATE] [DATE] Custom Range" at bounding box center [594, 140] width 102 height 24
select select "range"
click at [543, 128] on select "[DATE] [DATE] Custom Range" at bounding box center [594, 140] width 102 height 24
click at [729, 137] on input "01-09-2025" at bounding box center [718, 140] width 107 height 21
select select "9"
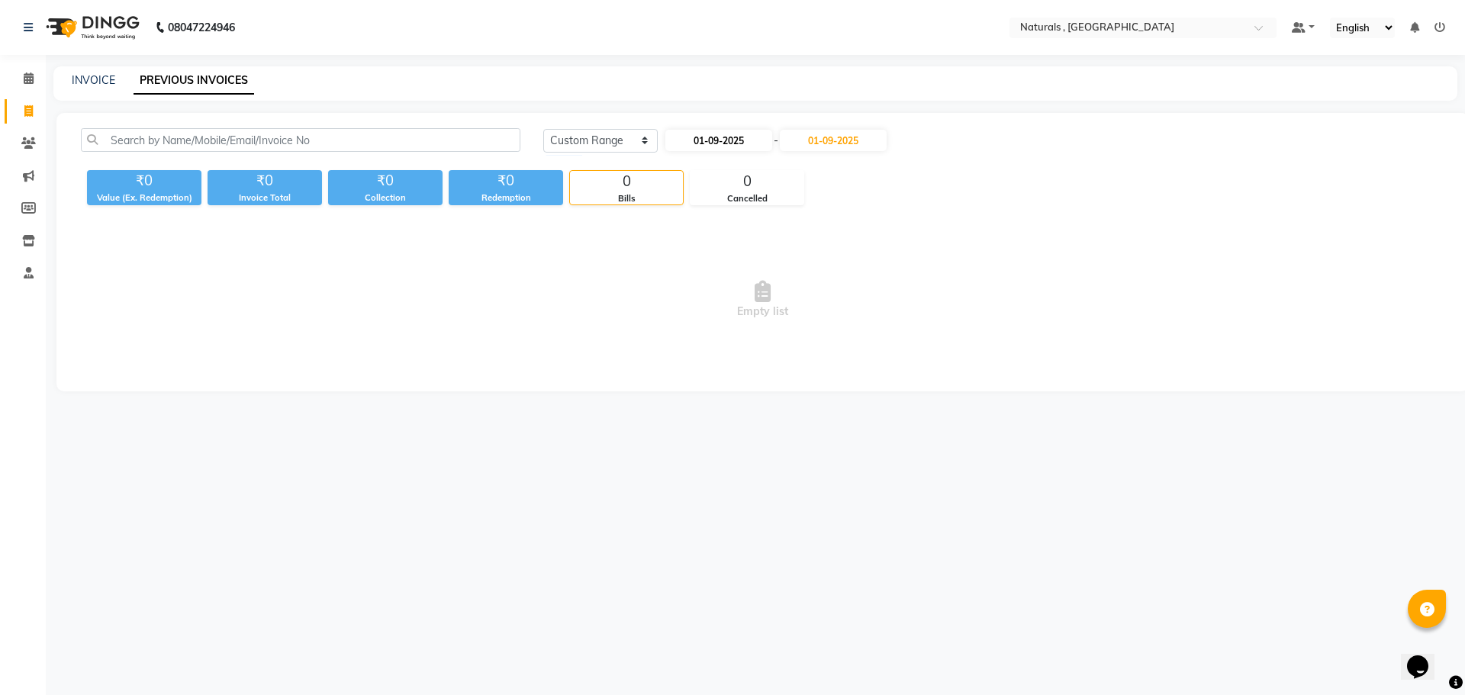
select select "2025"
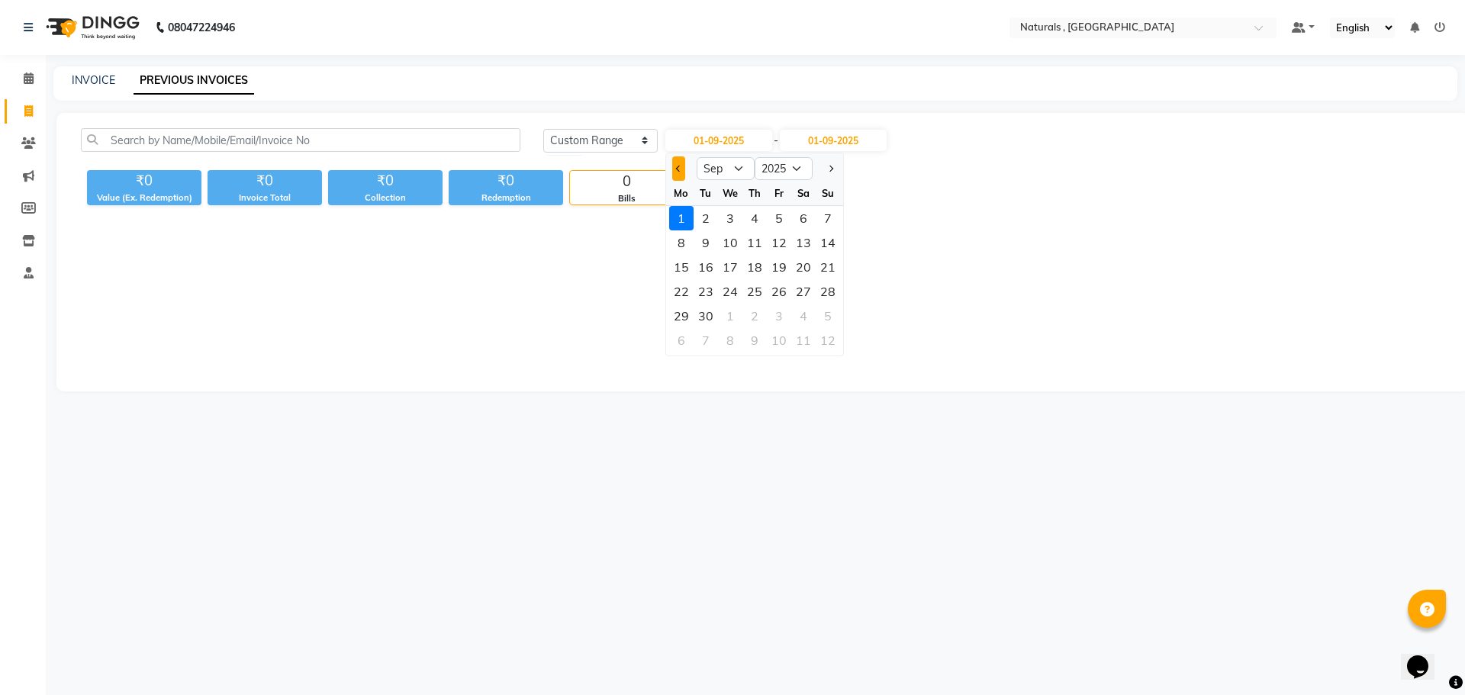
click at [676, 168] on span "Previous month" at bounding box center [678, 169] width 6 height 6
select select "8"
click at [799, 318] on div "30" at bounding box center [803, 316] width 24 height 24
type input "30-08-2025"
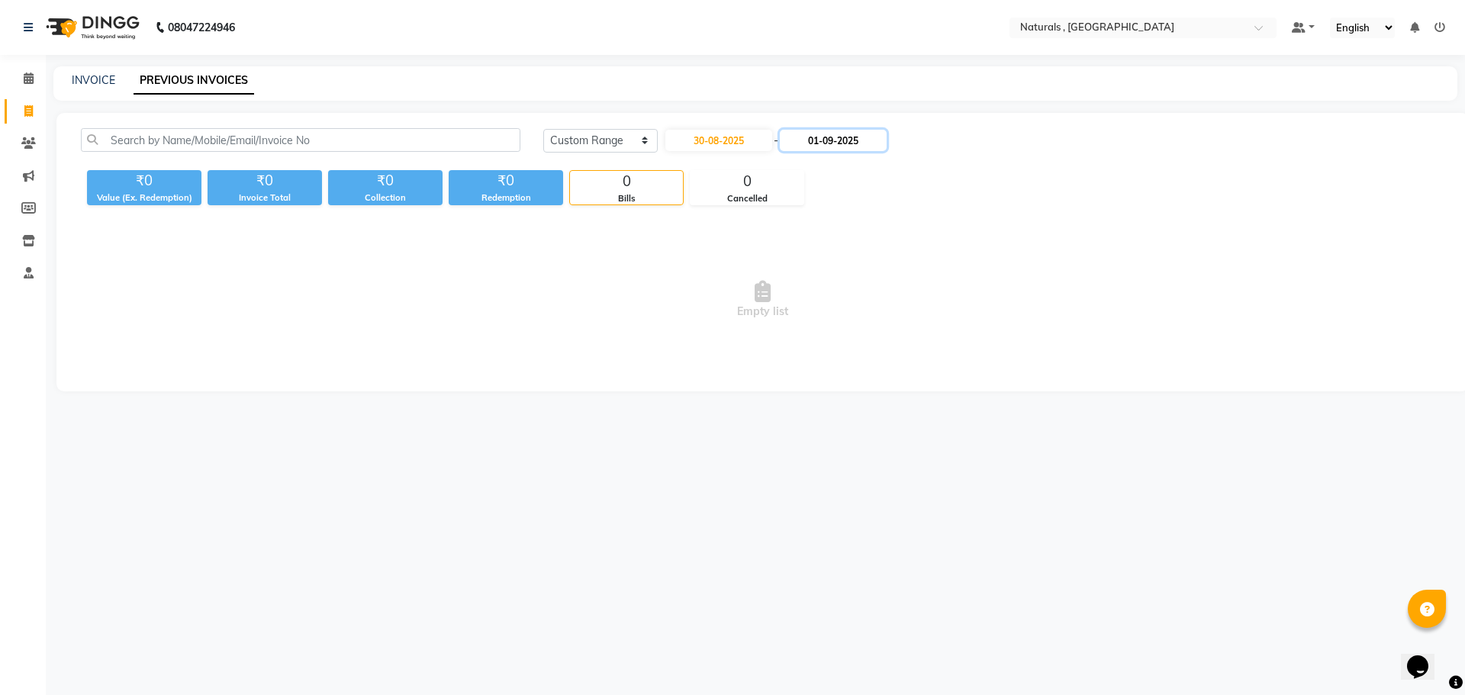
click at [823, 130] on input "01-09-2025" at bounding box center [833, 140] width 107 height 21
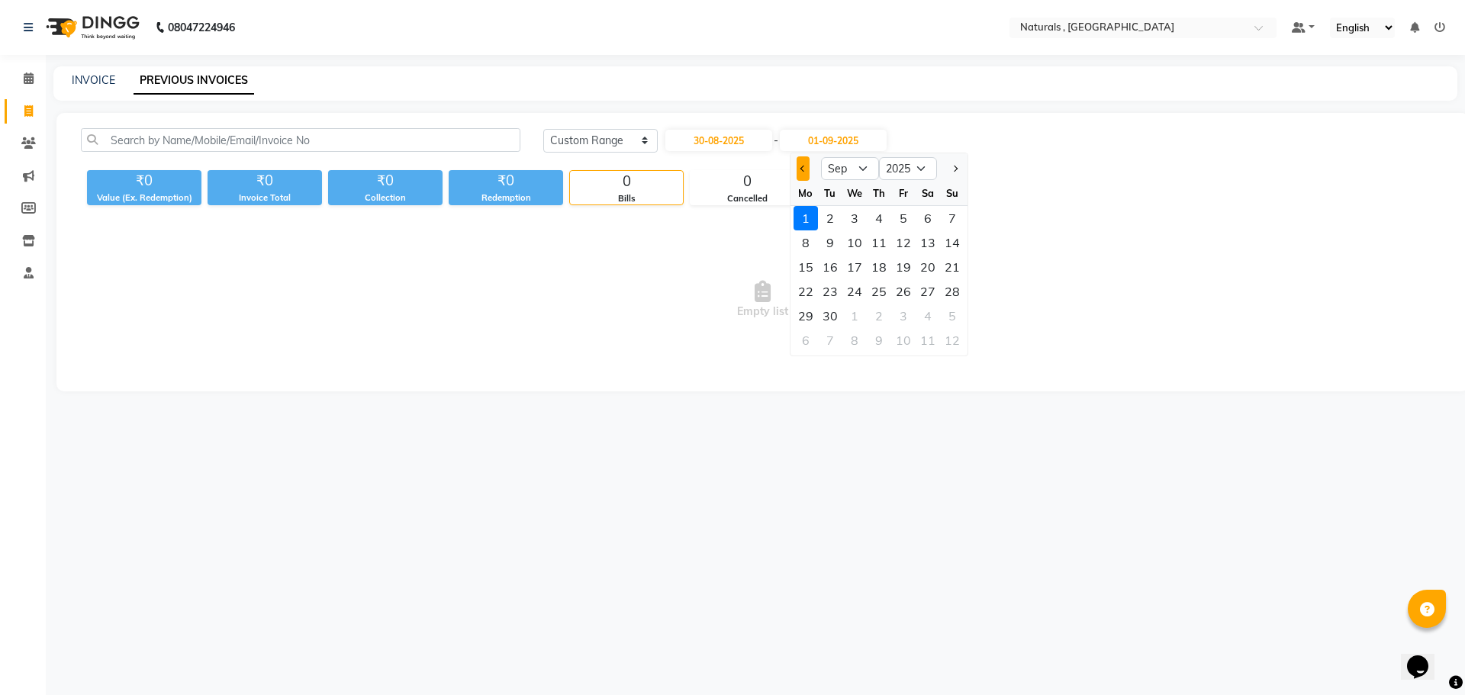
click at [806, 168] on span "Previous month" at bounding box center [803, 169] width 6 height 6
select select "8"
click at [926, 321] on div "30" at bounding box center [928, 316] width 24 height 24
type input "30-08-2025"
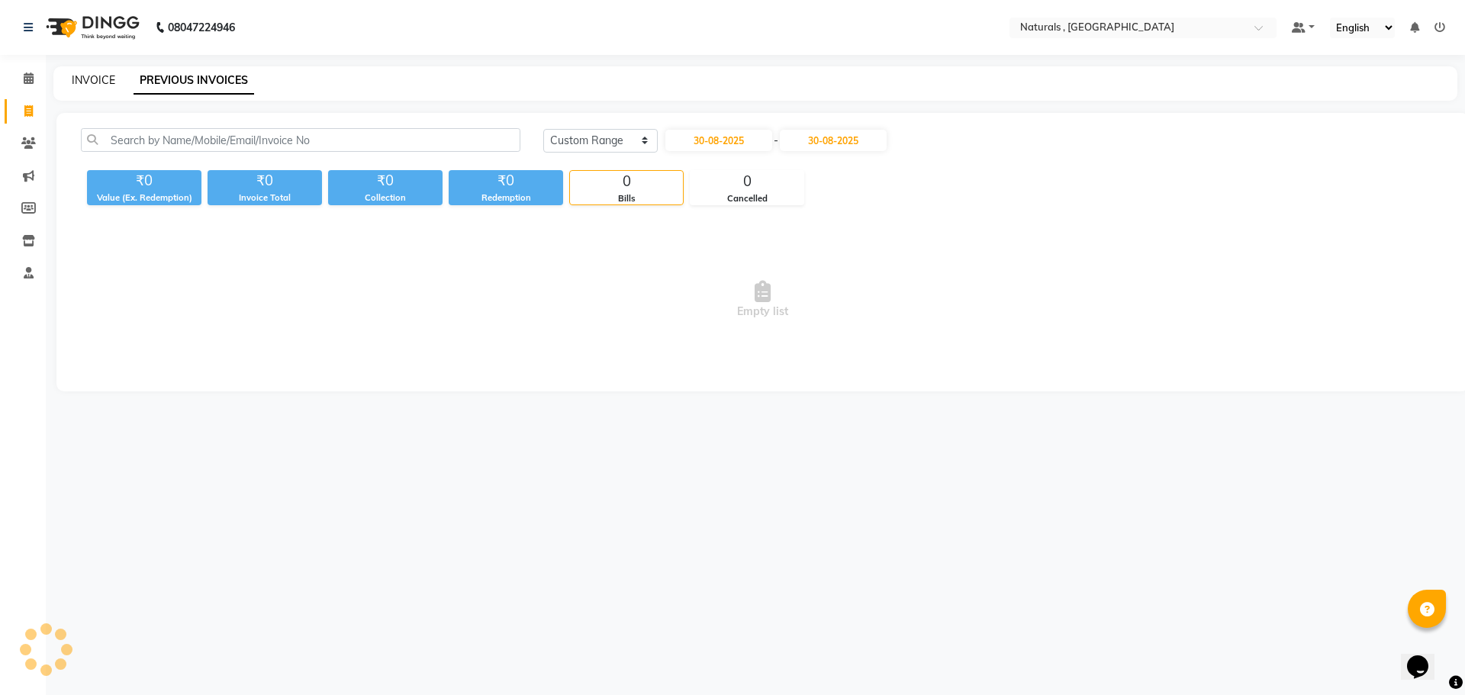
click at [82, 80] on link "INVOICE" at bounding box center [93, 80] width 43 height 14
select select "service"
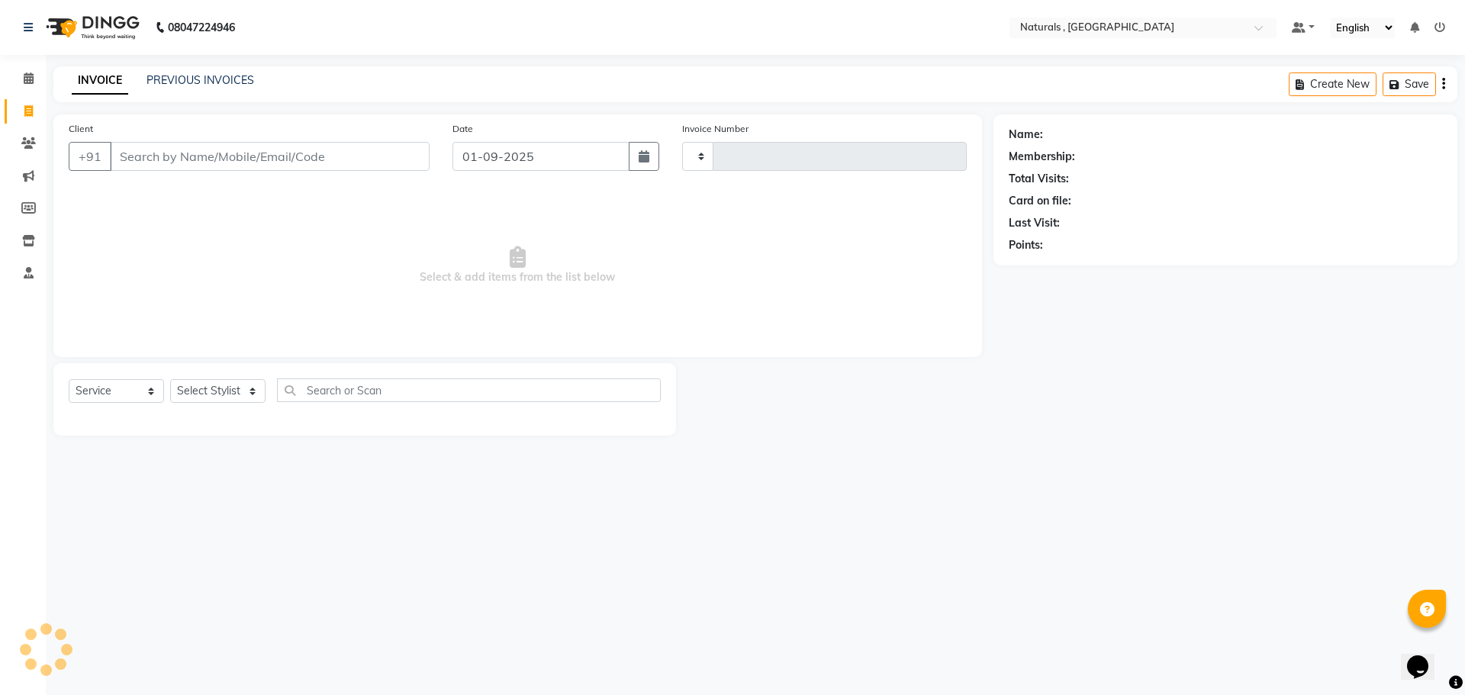
type input "3619"
select select "5818"
click at [209, 86] on link "PREVIOUS INVOICES" at bounding box center [200, 80] width 108 height 14
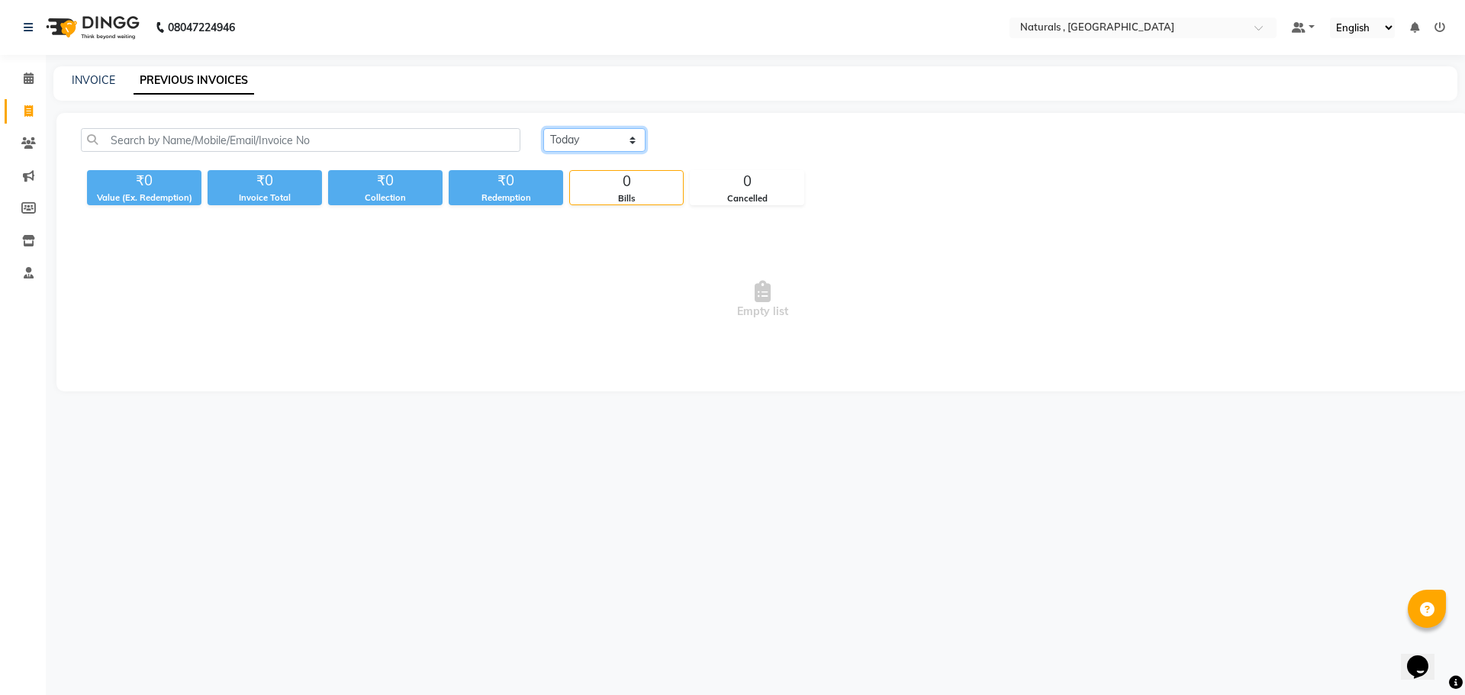
click at [615, 138] on select "[DATE] [DATE] Custom Range" at bounding box center [594, 140] width 102 height 24
select select "[DATE]"
click at [543, 128] on select "[DATE] [DATE] Custom Range" at bounding box center [594, 140] width 102 height 24
click at [98, 80] on link "INVOICE" at bounding box center [93, 80] width 43 height 14
select select "service"
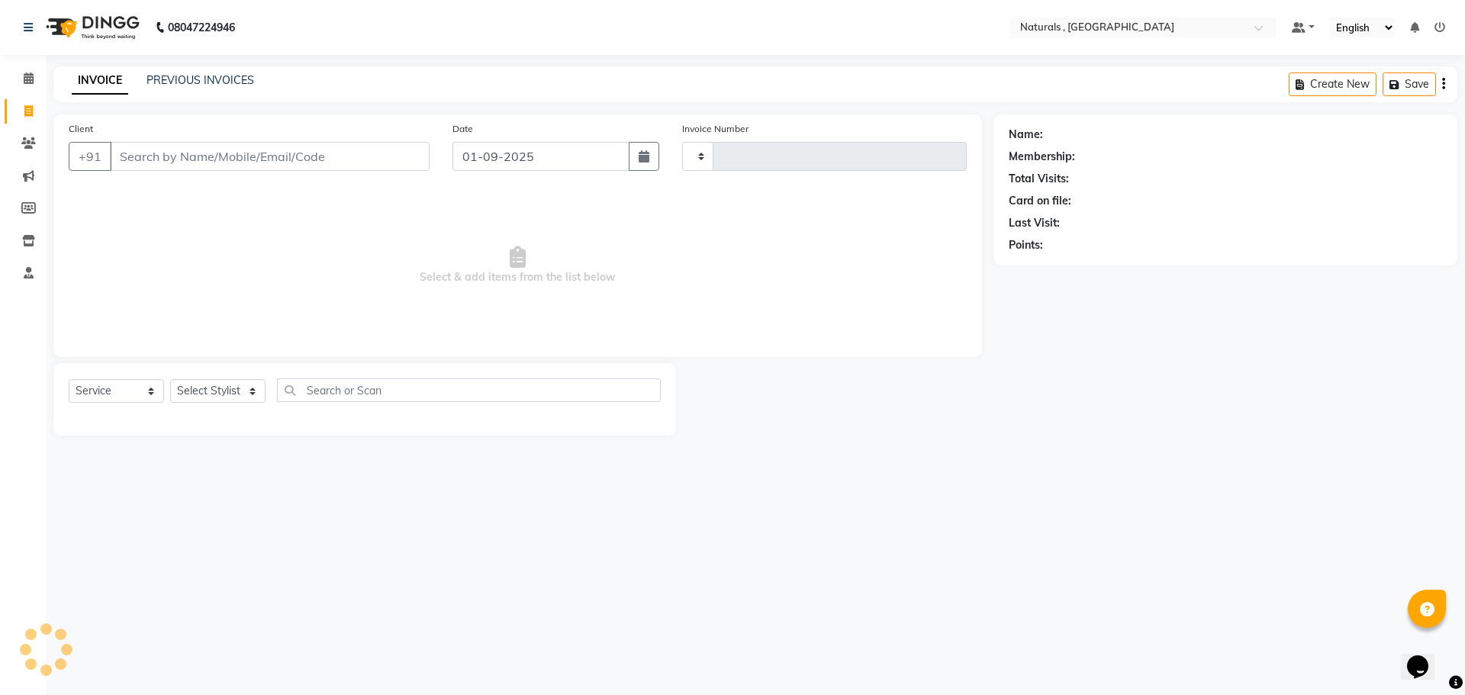
type input "3619"
select select "5818"
click at [198, 156] on input "Client" at bounding box center [270, 156] width 320 height 29
type input "9849637789"
click at [392, 165] on button "Add Client" at bounding box center [390, 156] width 79 height 29
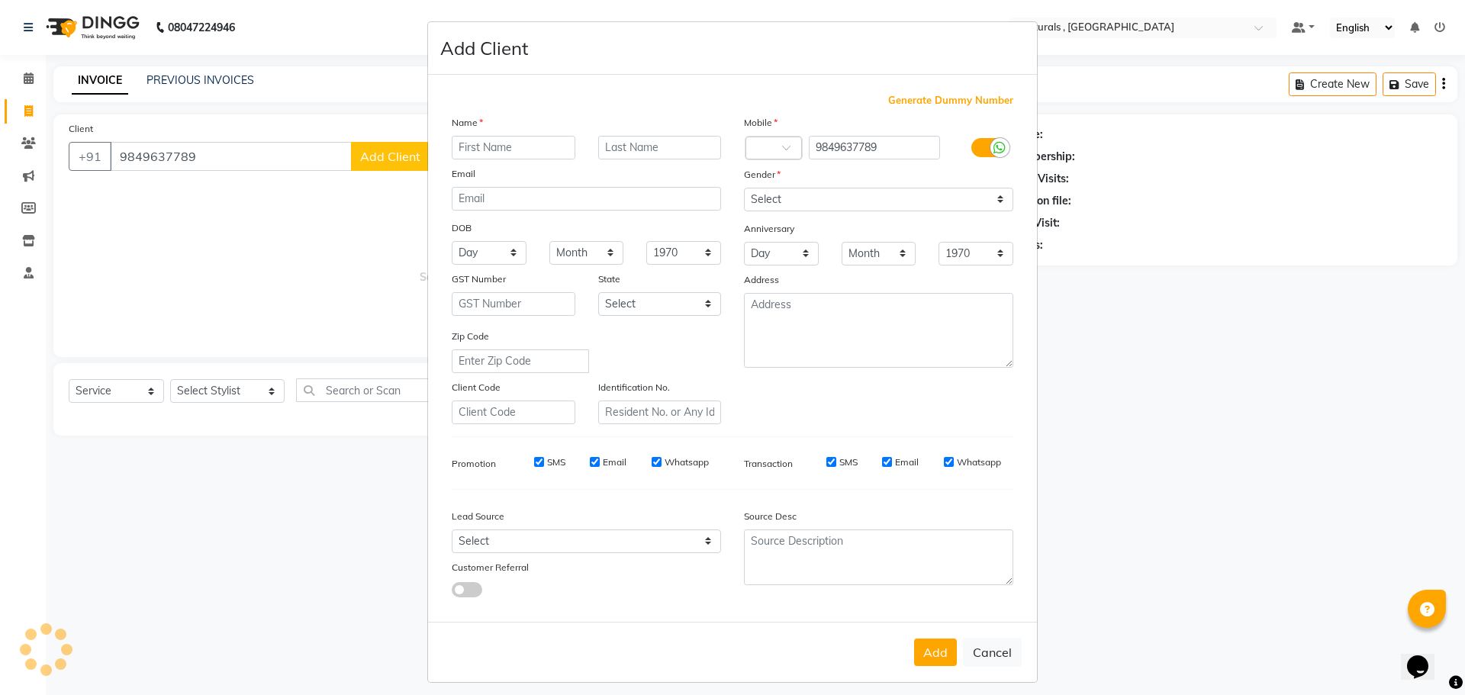
click at [509, 146] on input "text" at bounding box center [514, 148] width 124 height 24
type input "PRASAD"
click at [790, 201] on select "Select [DEMOGRAPHIC_DATA] [DEMOGRAPHIC_DATA] Other Prefer Not To Say" at bounding box center [878, 200] width 269 height 24
select select "[DEMOGRAPHIC_DATA]"
click at [744, 188] on select "Select [DEMOGRAPHIC_DATA] [DEMOGRAPHIC_DATA] Other Prefer Not To Say" at bounding box center [878, 200] width 269 height 24
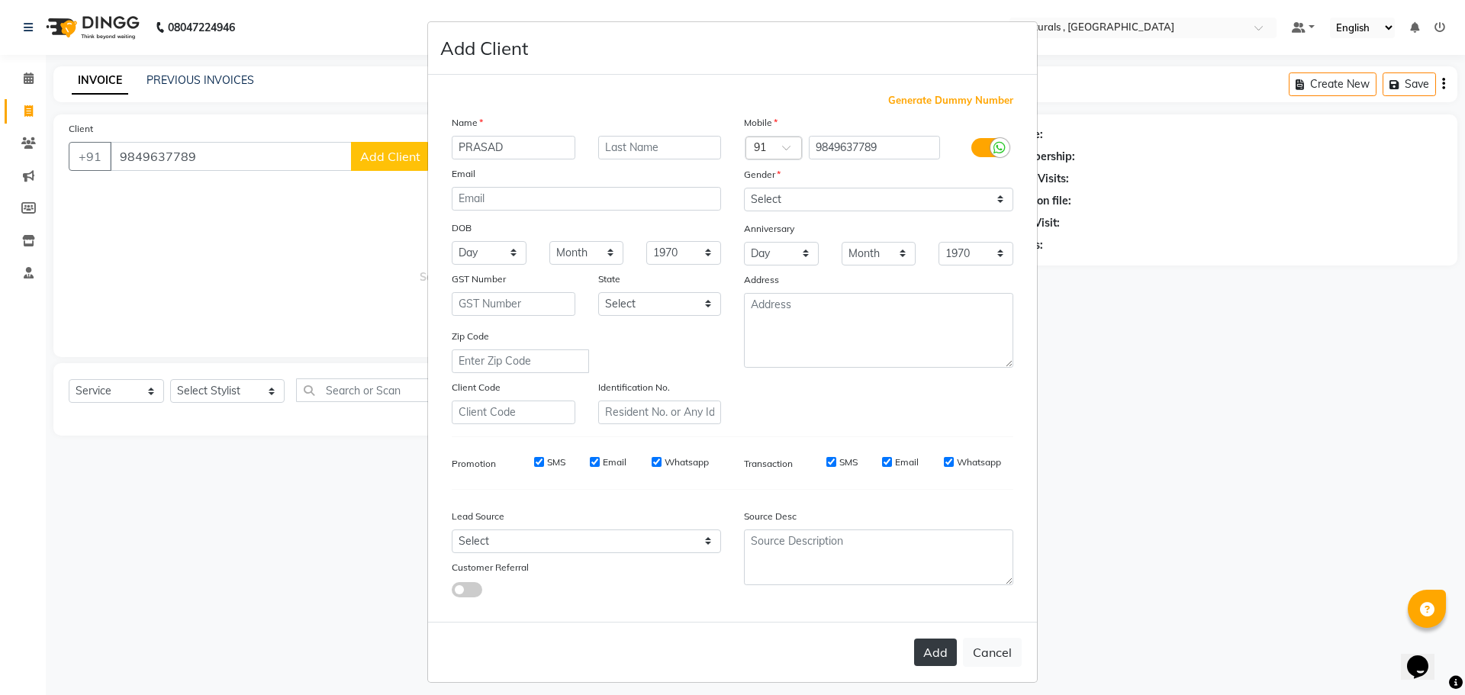
click at [933, 657] on button "Add" at bounding box center [935, 652] width 43 height 27
select select
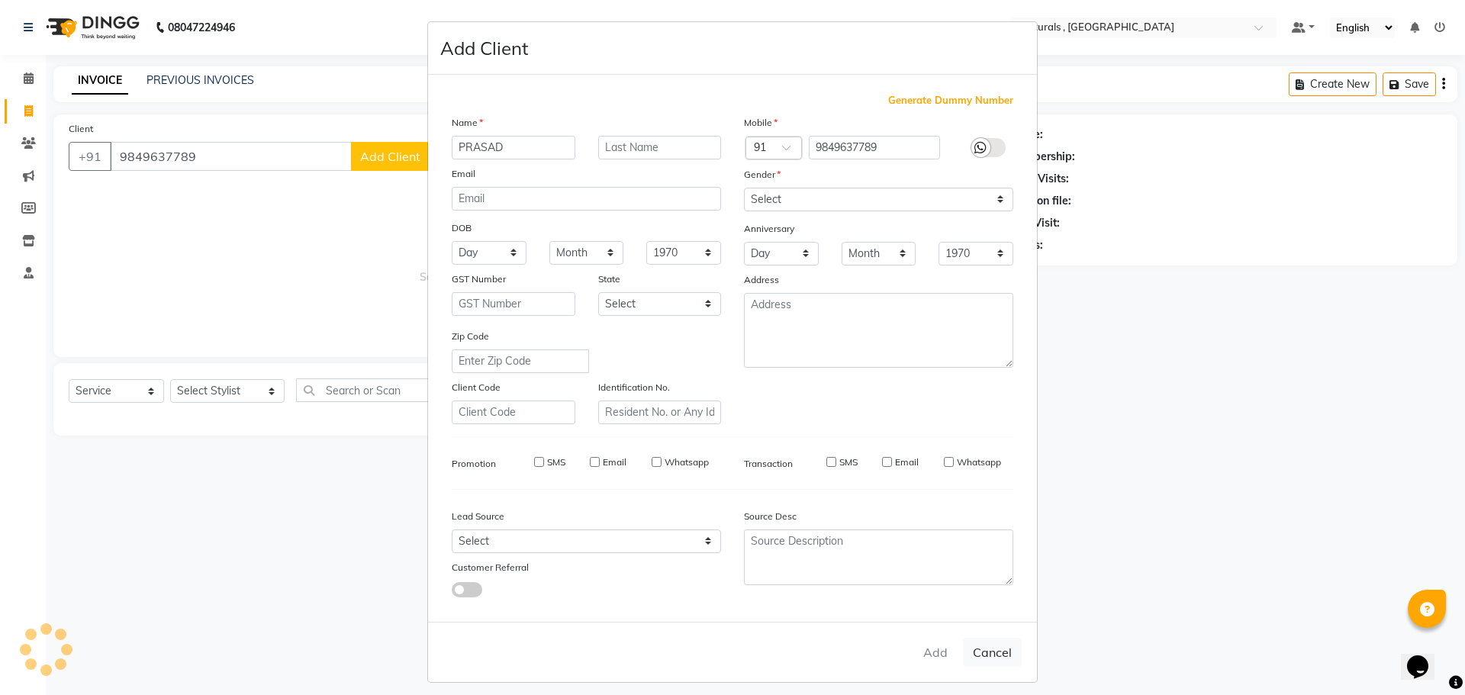
select select
checkbox input "false"
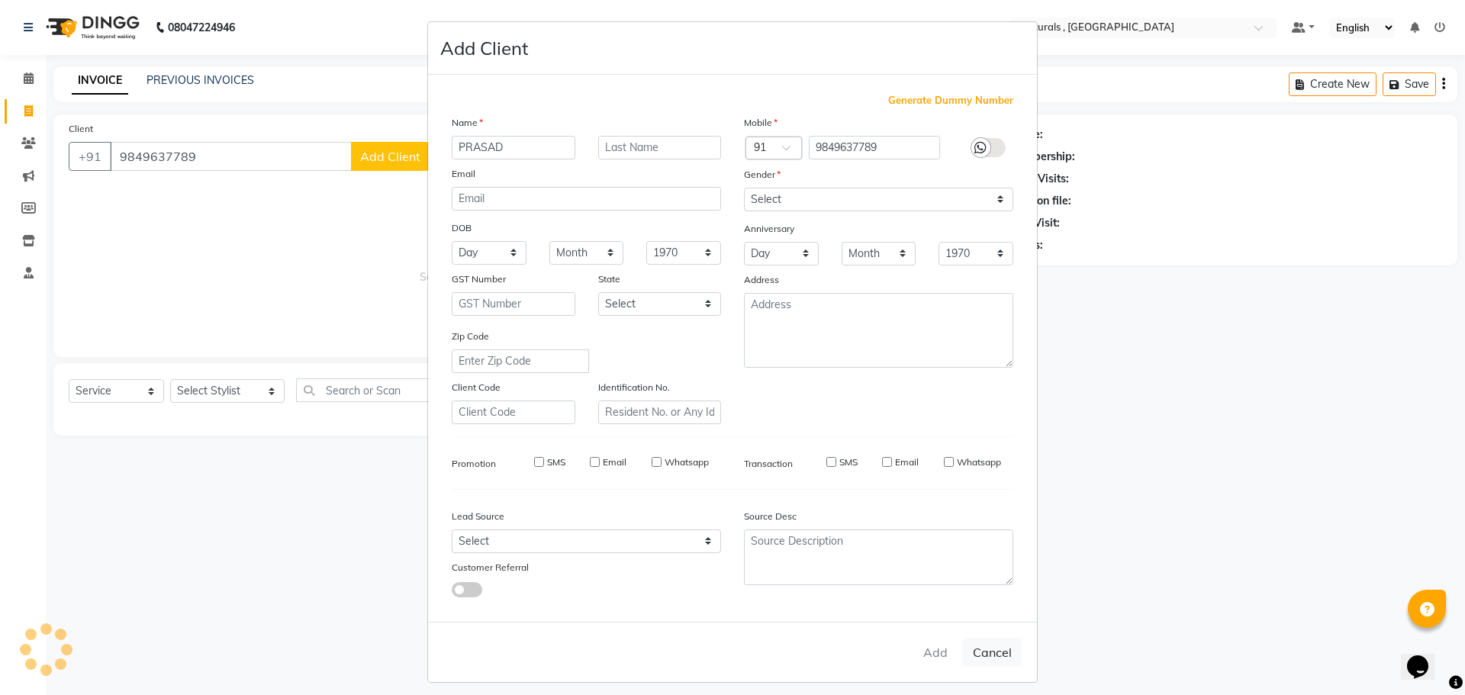
checkbox input "false"
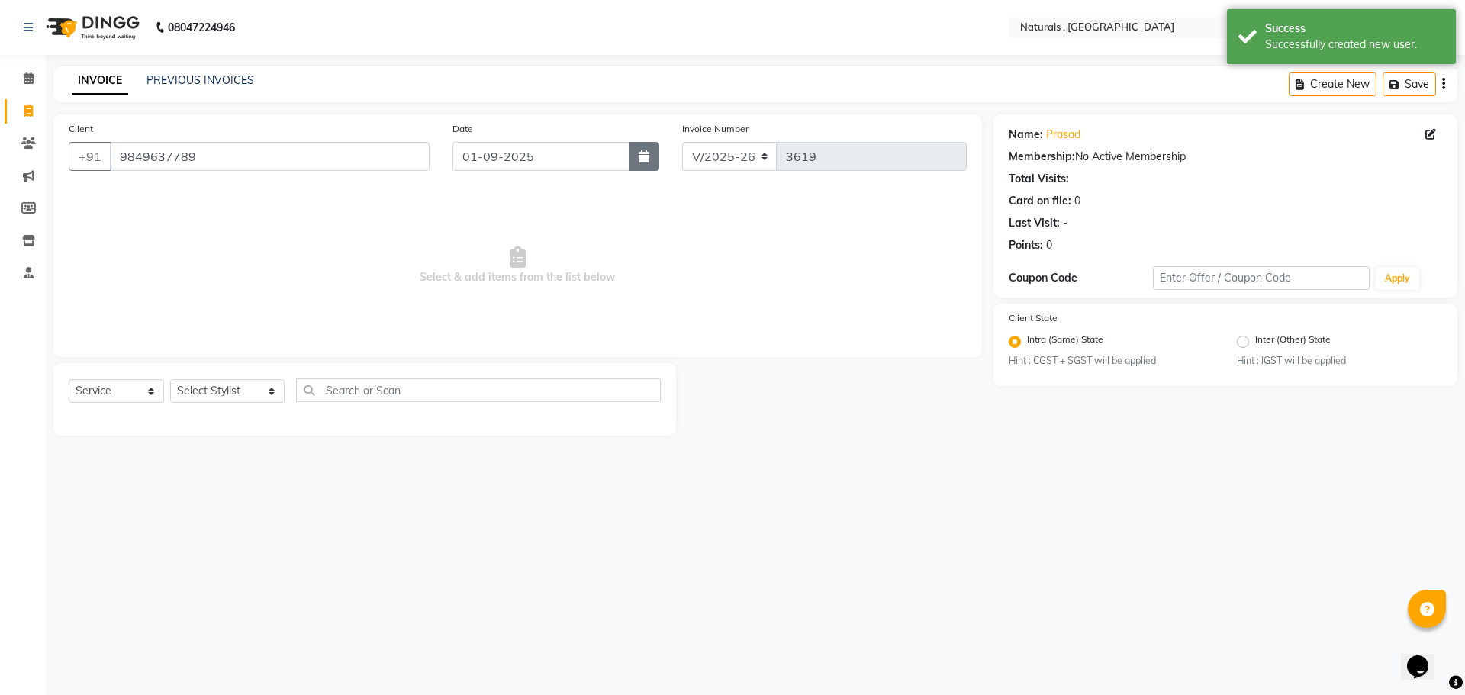
click at [638, 156] on button "button" at bounding box center [644, 156] width 31 height 29
select select "9"
select select "2025"
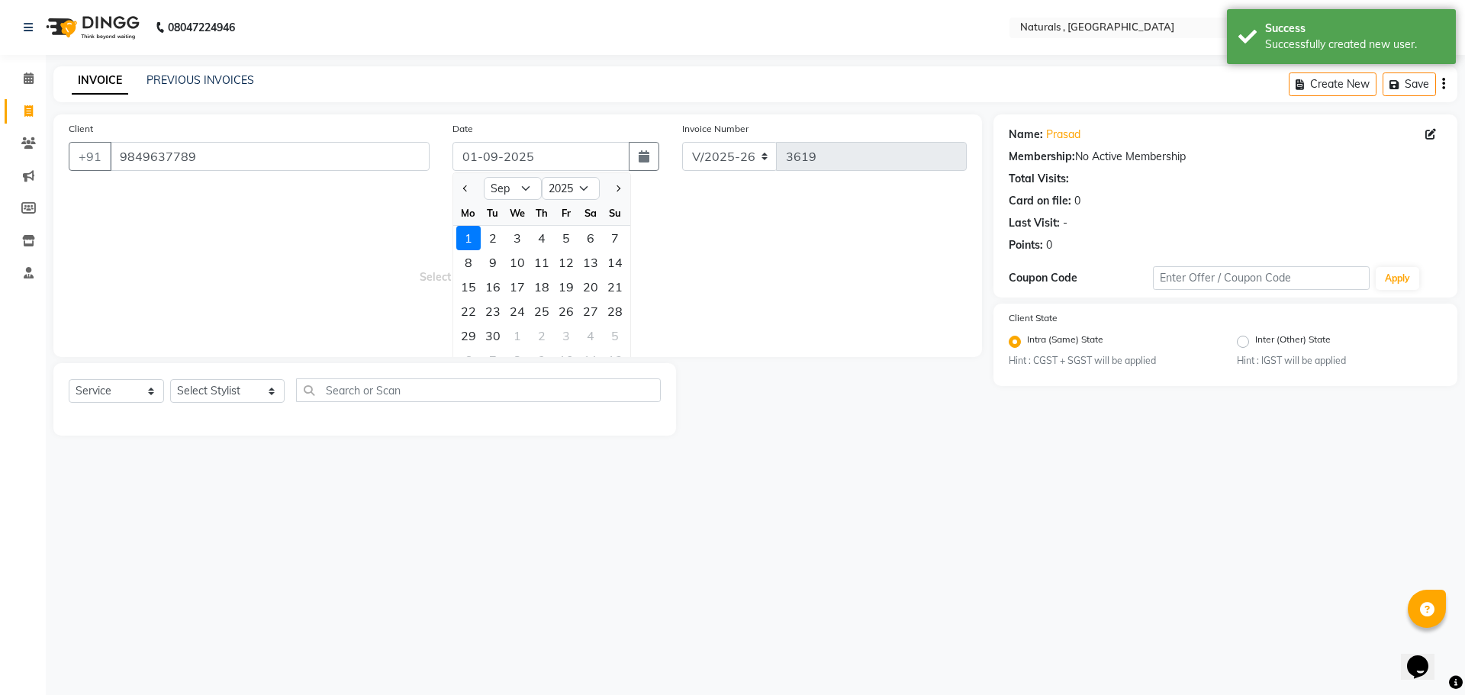
click at [681, 248] on span "Select & add items from the list below" at bounding box center [518, 265] width 898 height 153
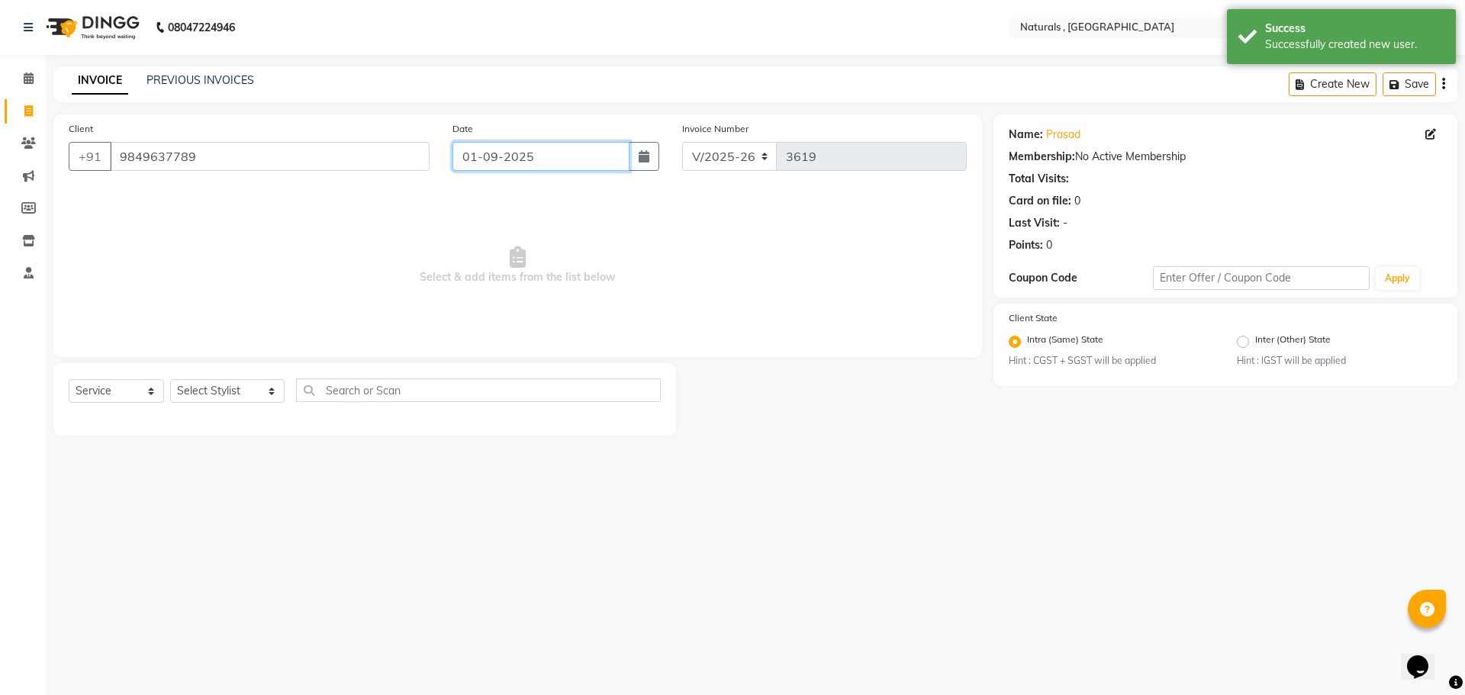
click at [562, 152] on input "01-09-2025" at bounding box center [541, 156] width 178 height 29
select select "9"
select select "2025"
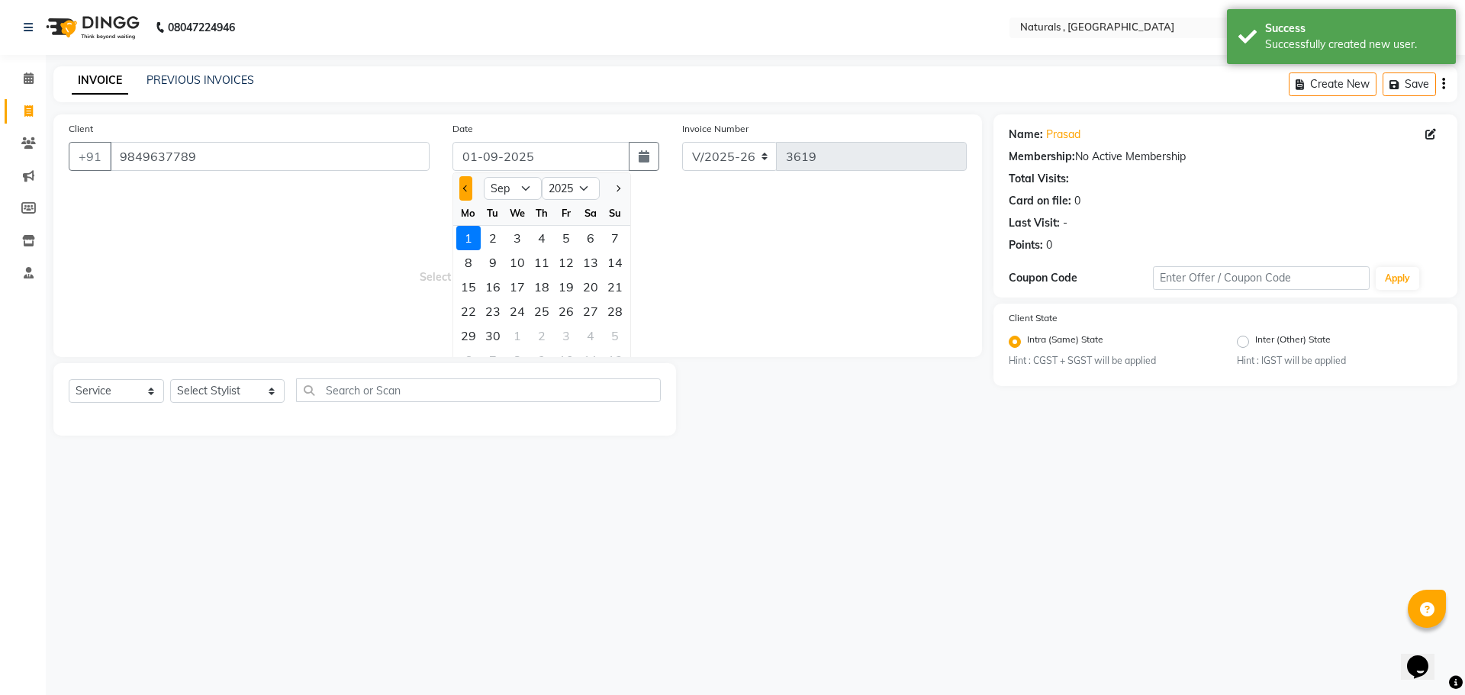
click at [470, 192] on button "Previous month" at bounding box center [465, 188] width 13 height 24
select select "8"
click at [610, 337] on div "31" at bounding box center [615, 336] width 24 height 24
type input "31-08-2025"
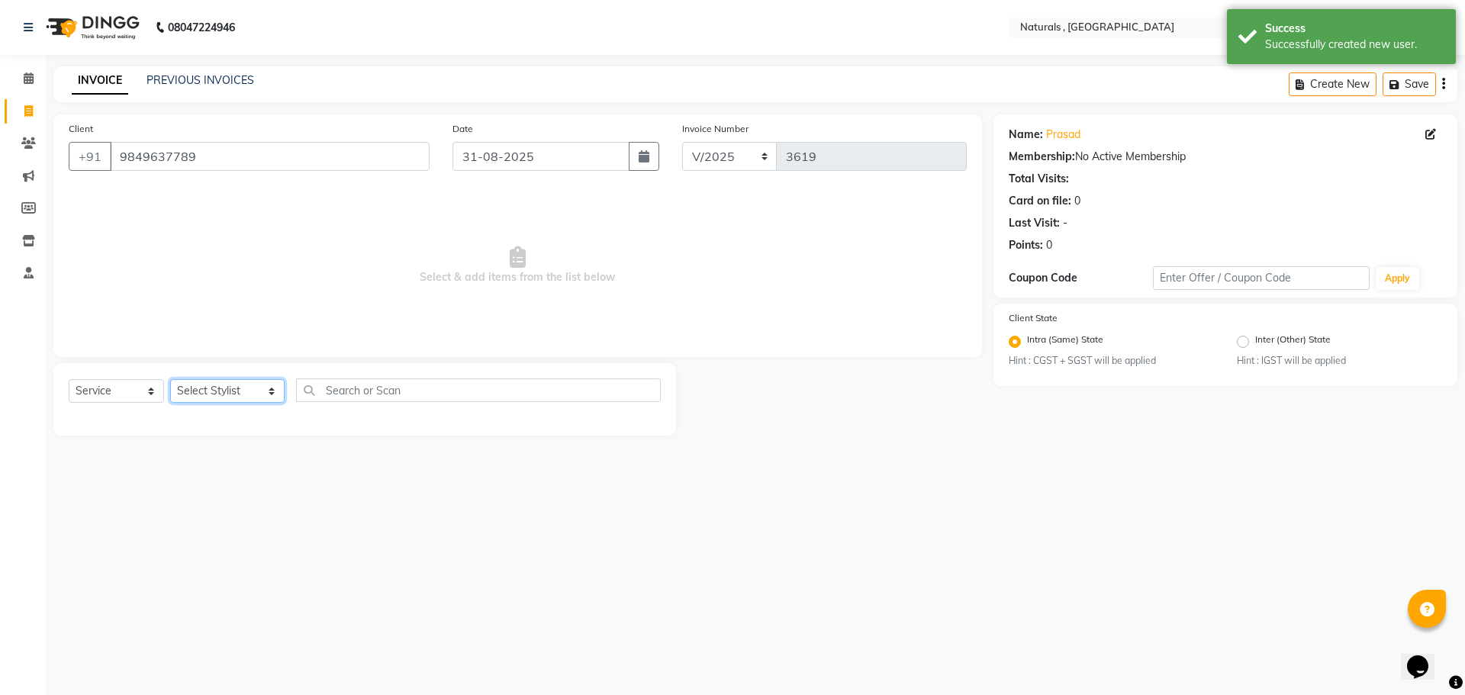
click at [250, 390] on select "Select Stylist ASFIYA (L-3) BHAGYA SHREE GM [PERSON_NAME] (L-2) [PERSON_NAME] (…" at bounding box center [227, 391] width 114 height 24
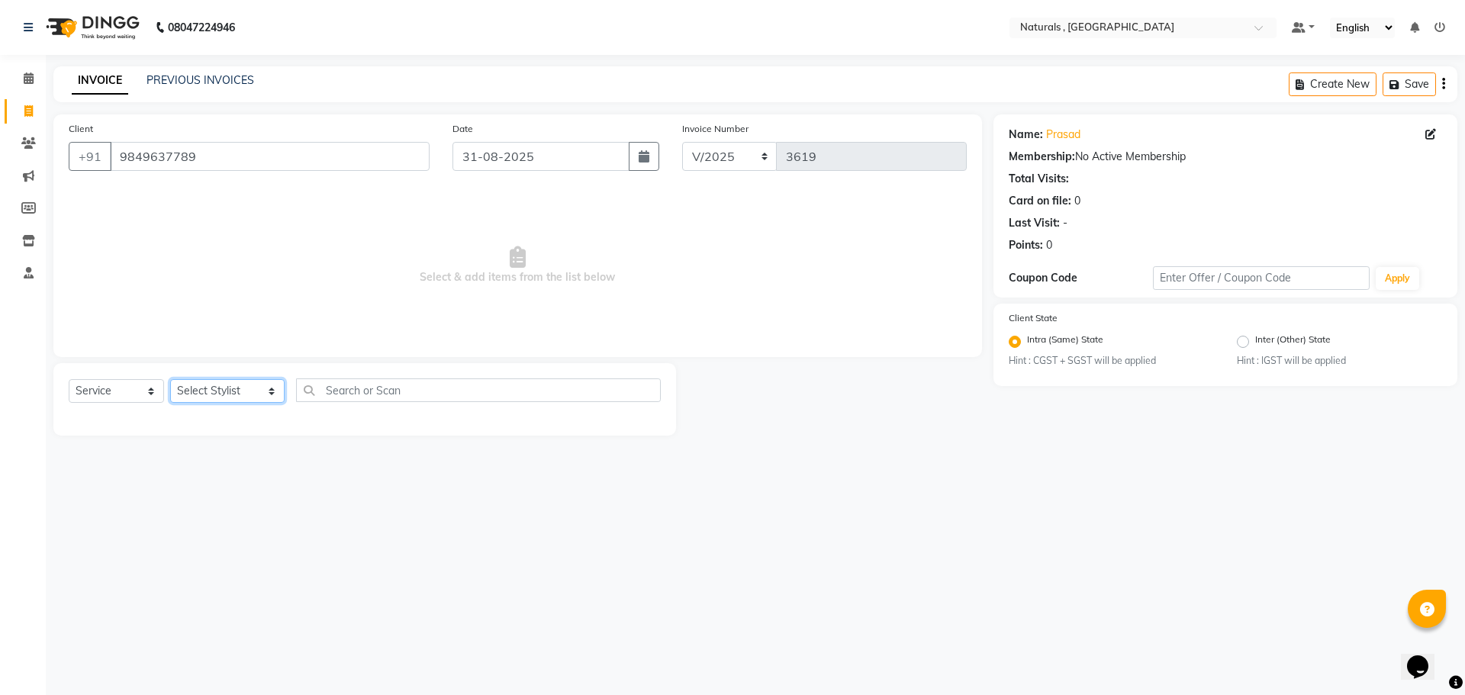
select select "78703"
click at [170, 379] on select "Select Stylist ASFIYA (L-3) BHAGYA SHREE GM [PERSON_NAME] (L-2) [PERSON_NAME] (…" at bounding box center [227, 391] width 114 height 24
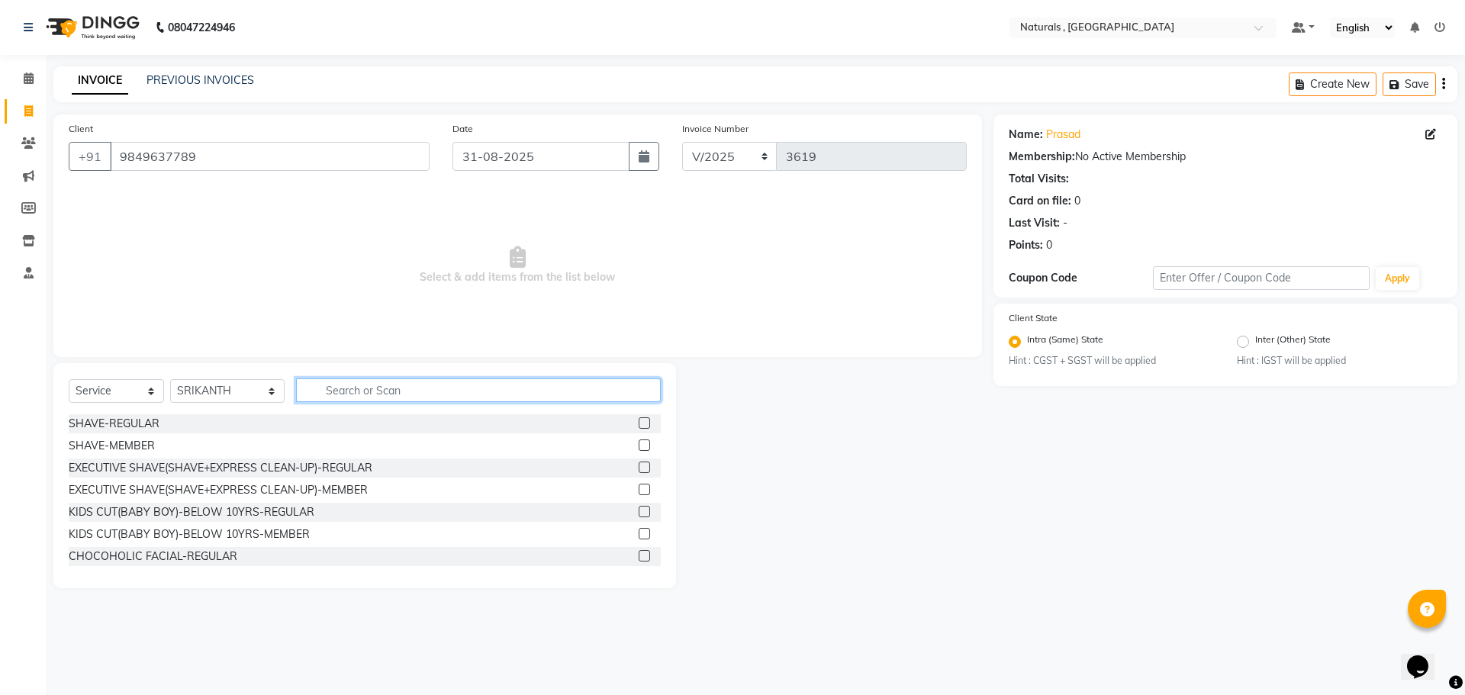
click at [353, 391] on input "text" at bounding box center [478, 390] width 365 height 24
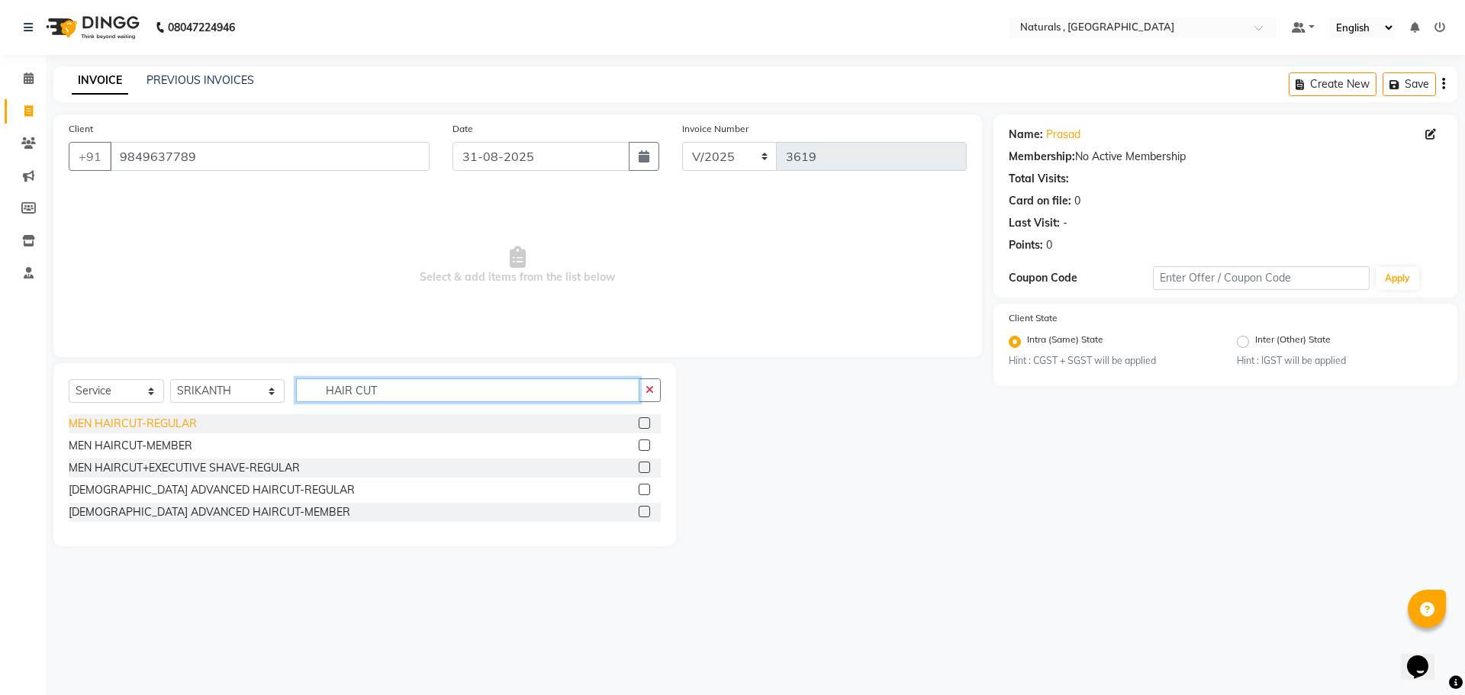
type input "HAIR CUT"
click at [183, 423] on div "MEN HAIRCUT-REGULAR" at bounding box center [133, 424] width 128 height 16
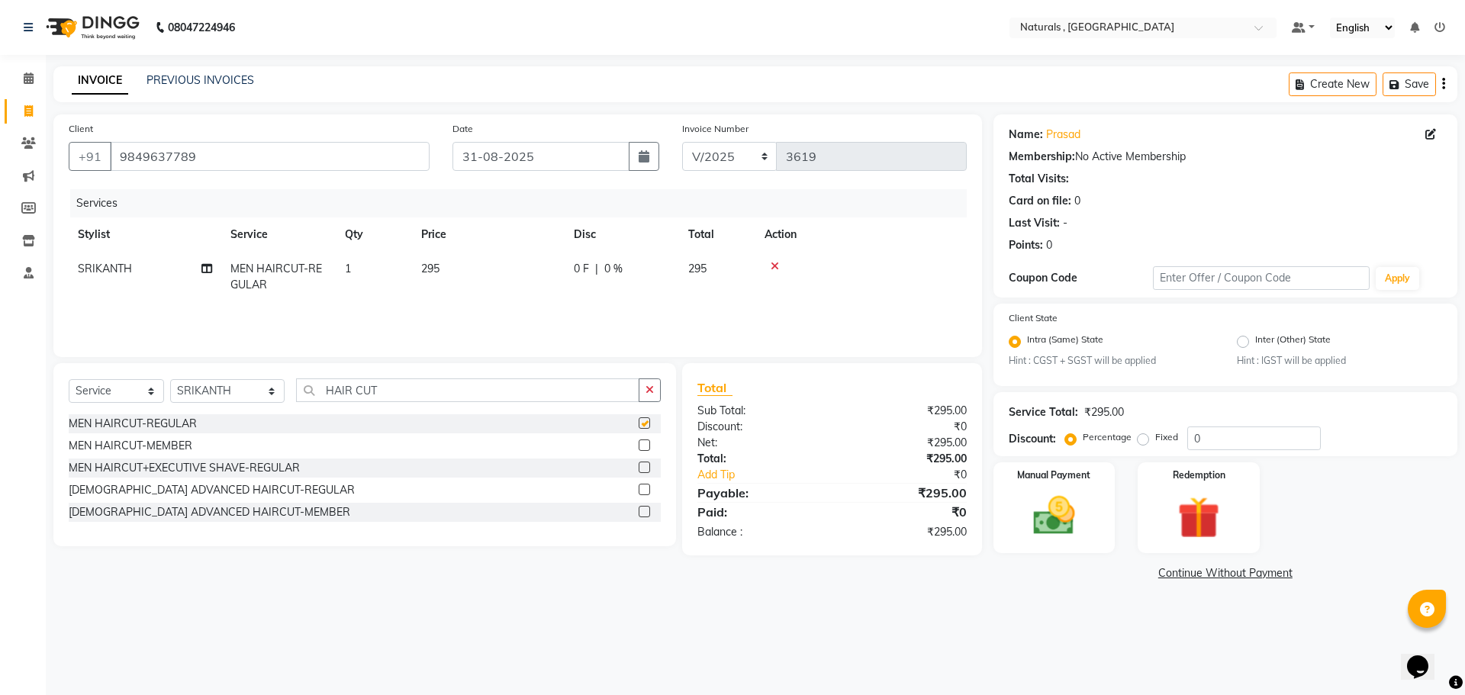
checkbox input "false"
click at [370, 391] on input "HAIR CUT" at bounding box center [468, 390] width 344 height 24
click at [383, 388] on input "HAIR CUT" at bounding box center [468, 390] width 344 height 24
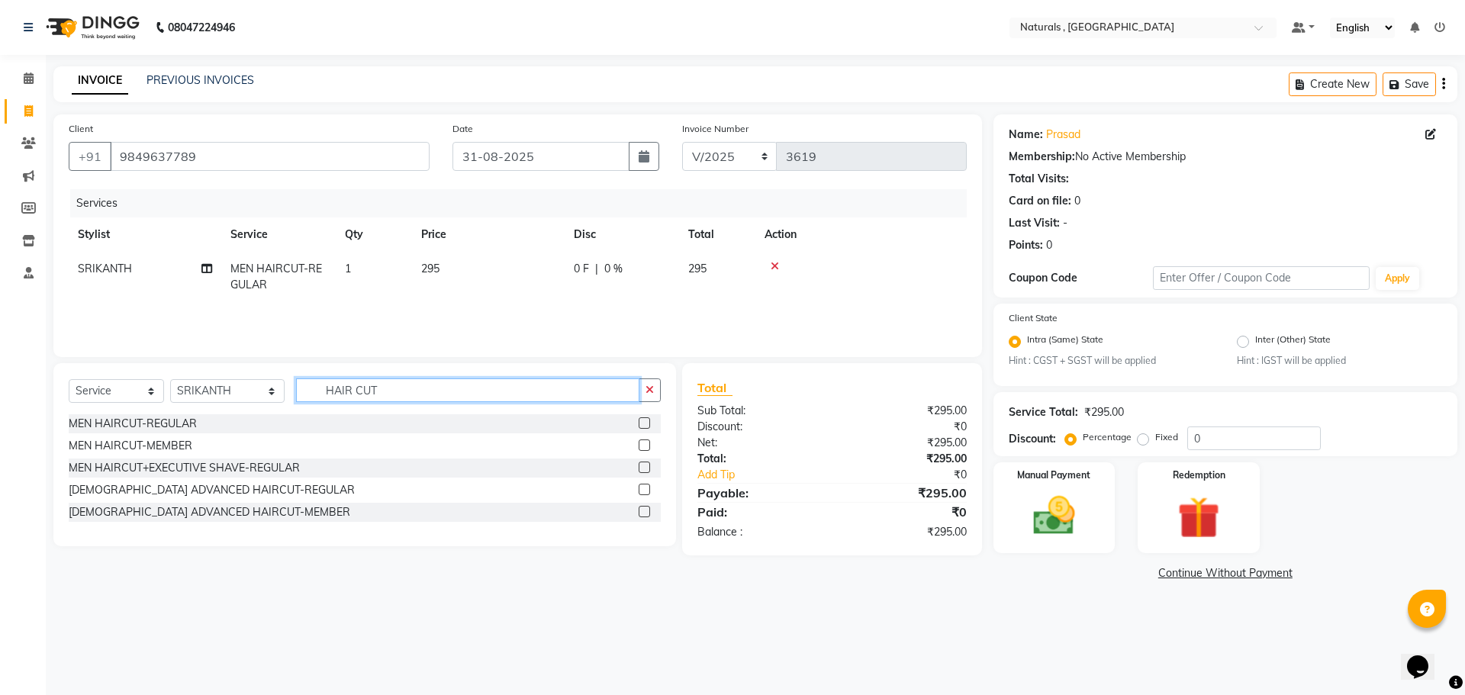
click at [383, 388] on input "HAIR CUT" at bounding box center [468, 390] width 344 height 24
type input "SHAV"
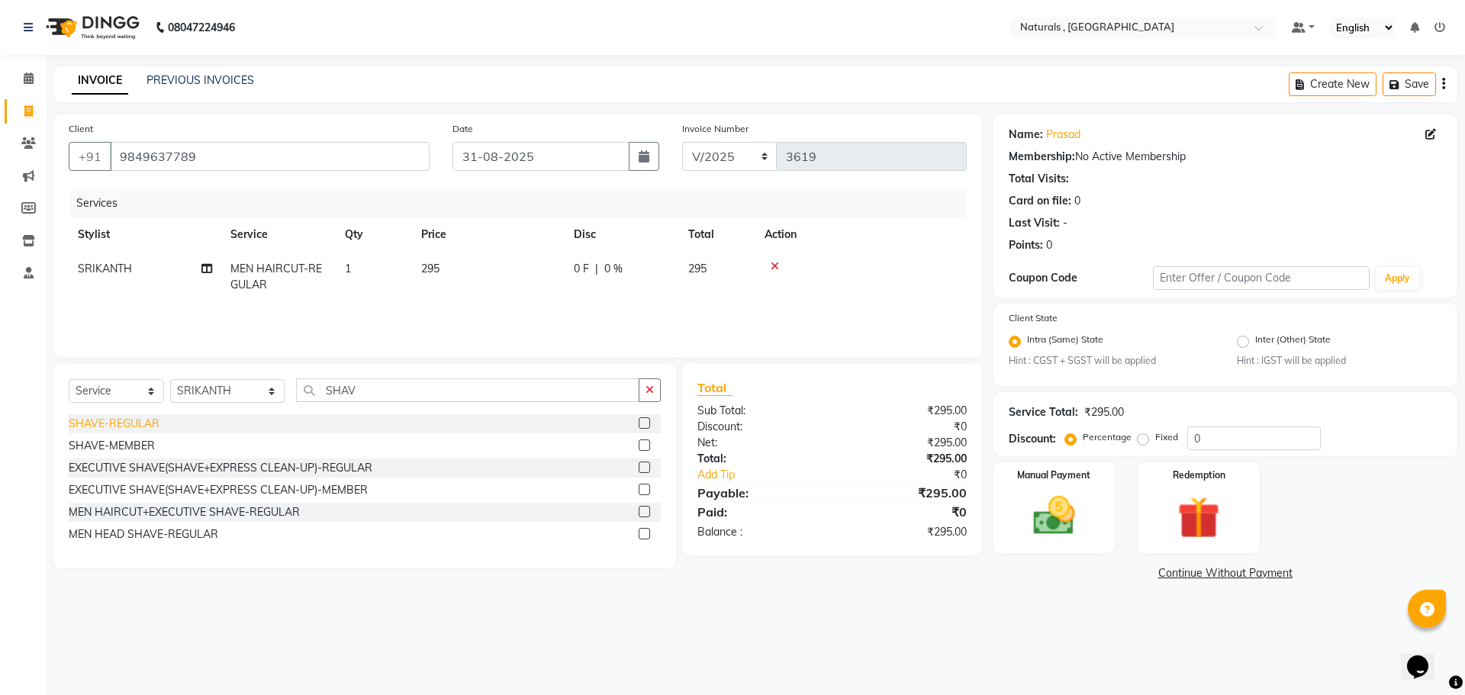
click at [115, 428] on div "SHAVE-REGULAR" at bounding box center [114, 424] width 91 height 16
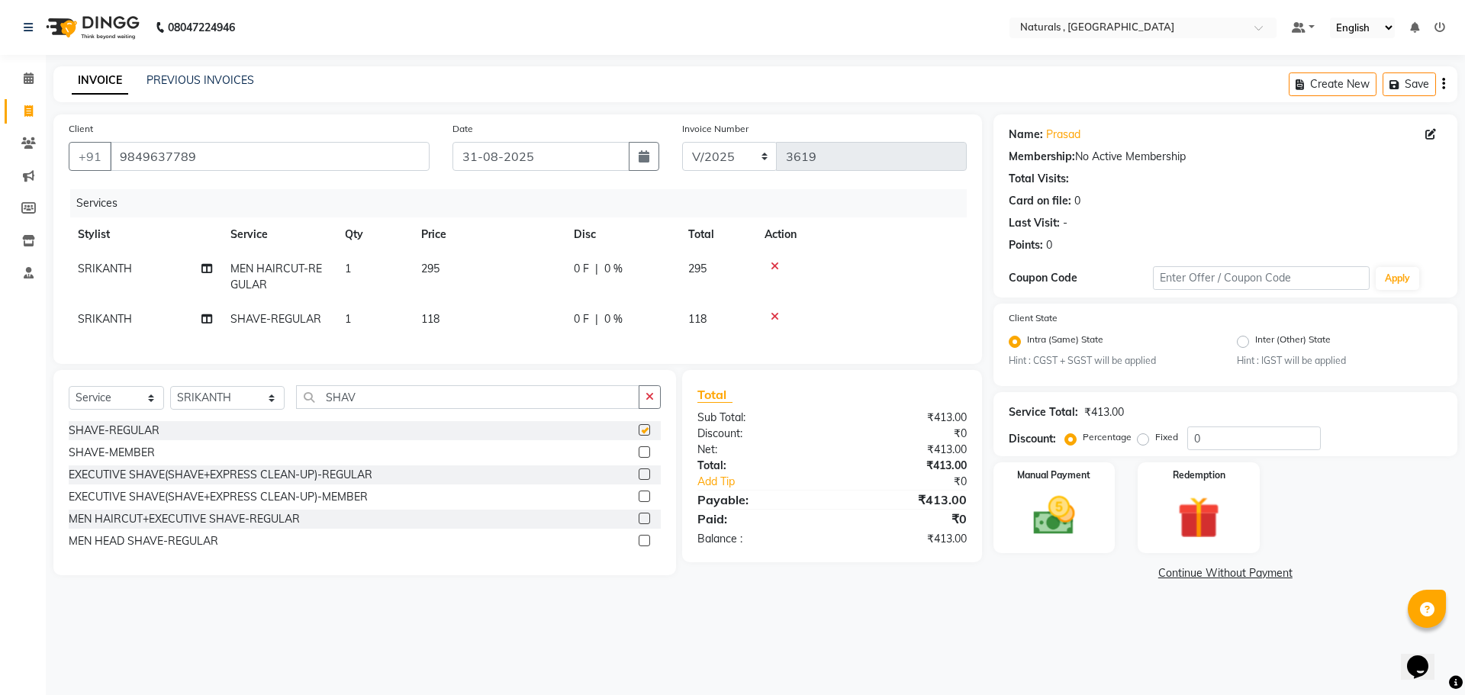
checkbox input "false"
click at [1064, 513] on img at bounding box center [1054, 516] width 71 height 50
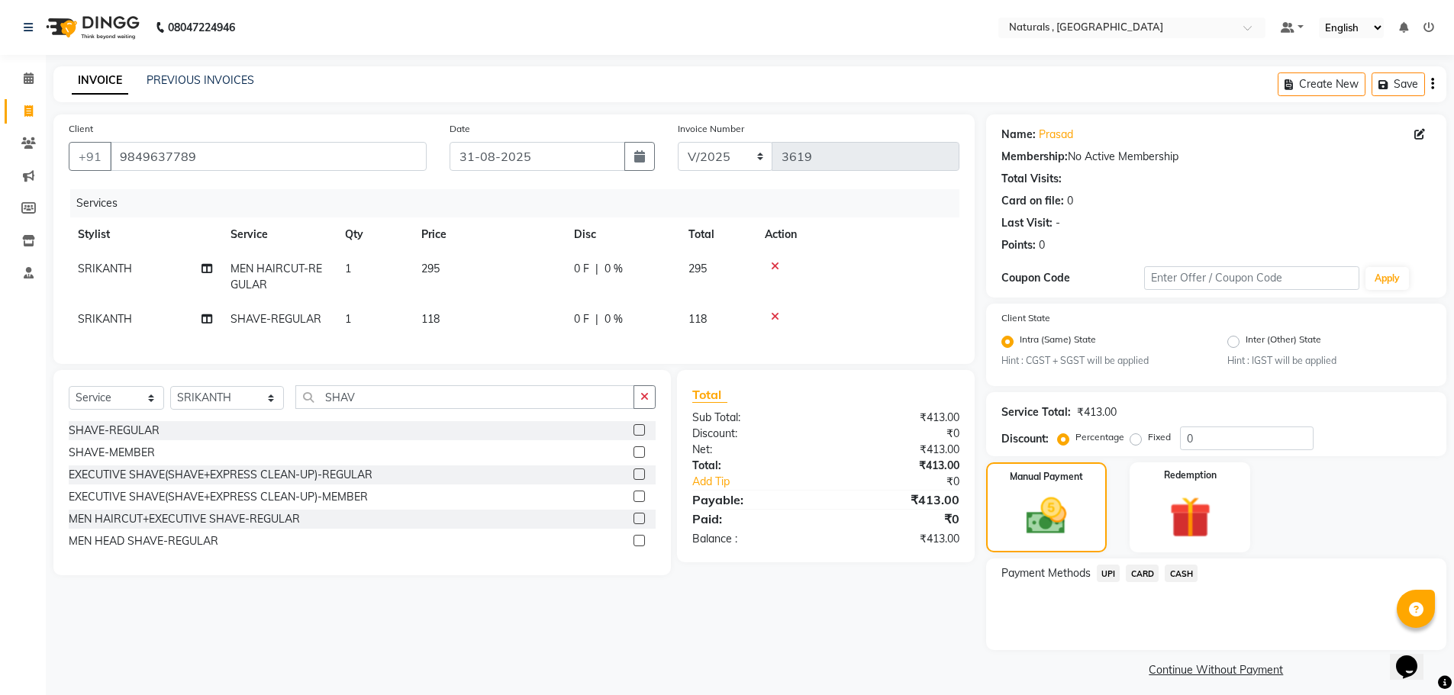
click at [1185, 573] on span "CASH" at bounding box center [1180, 574] width 33 height 18
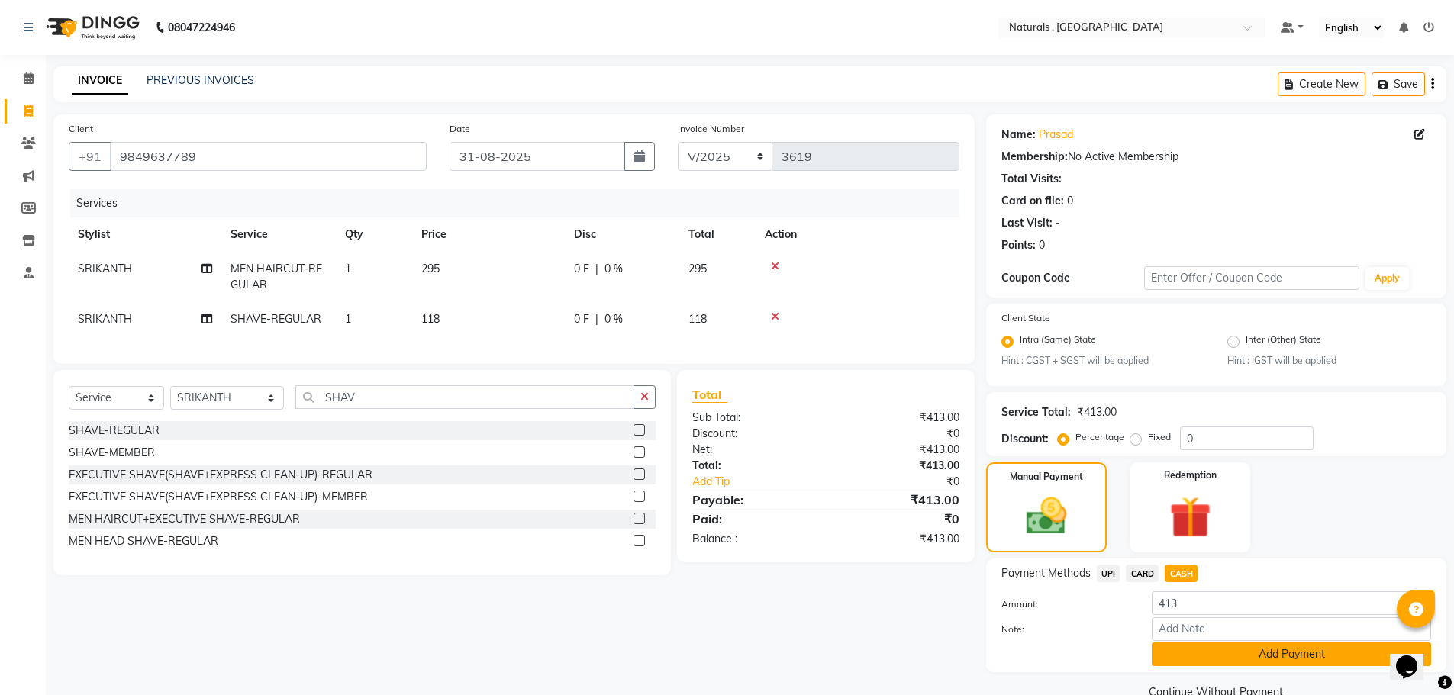
click at [1228, 655] on button "Add Payment" at bounding box center [1290, 654] width 279 height 24
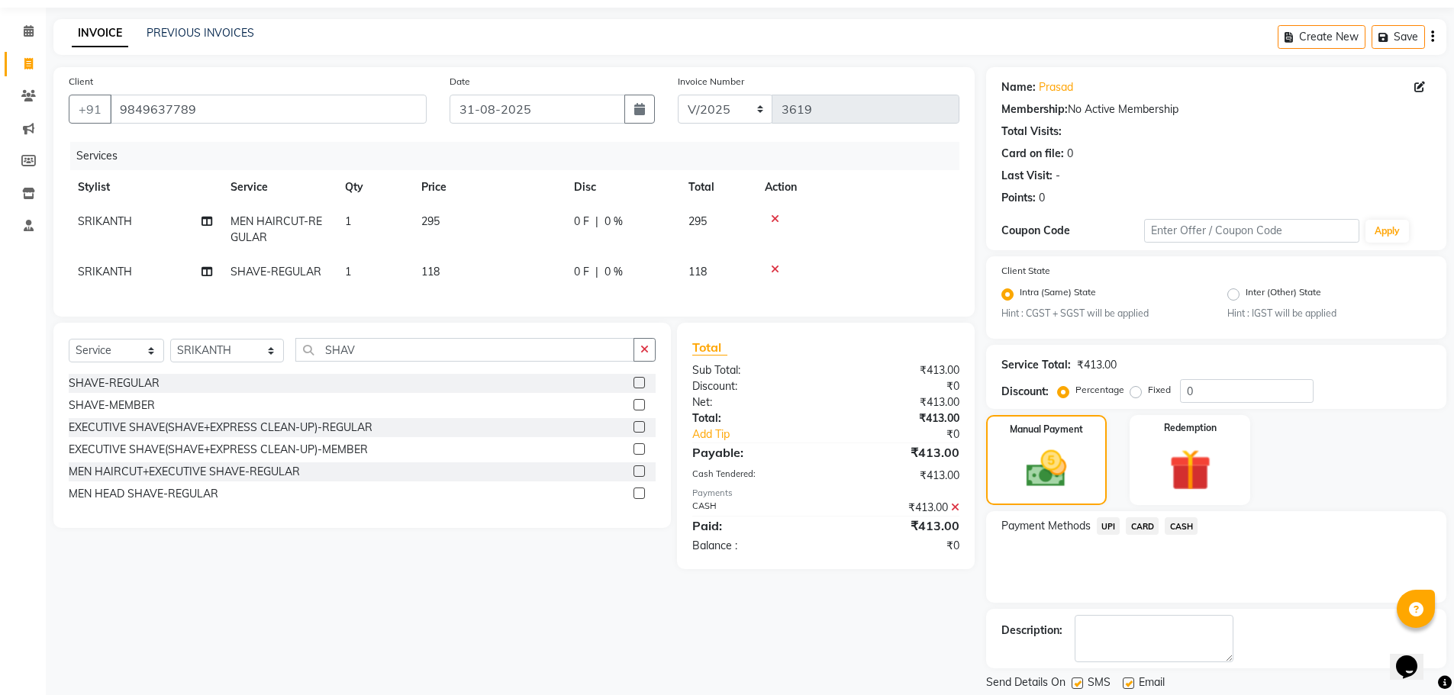
scroll to position [95, 0]
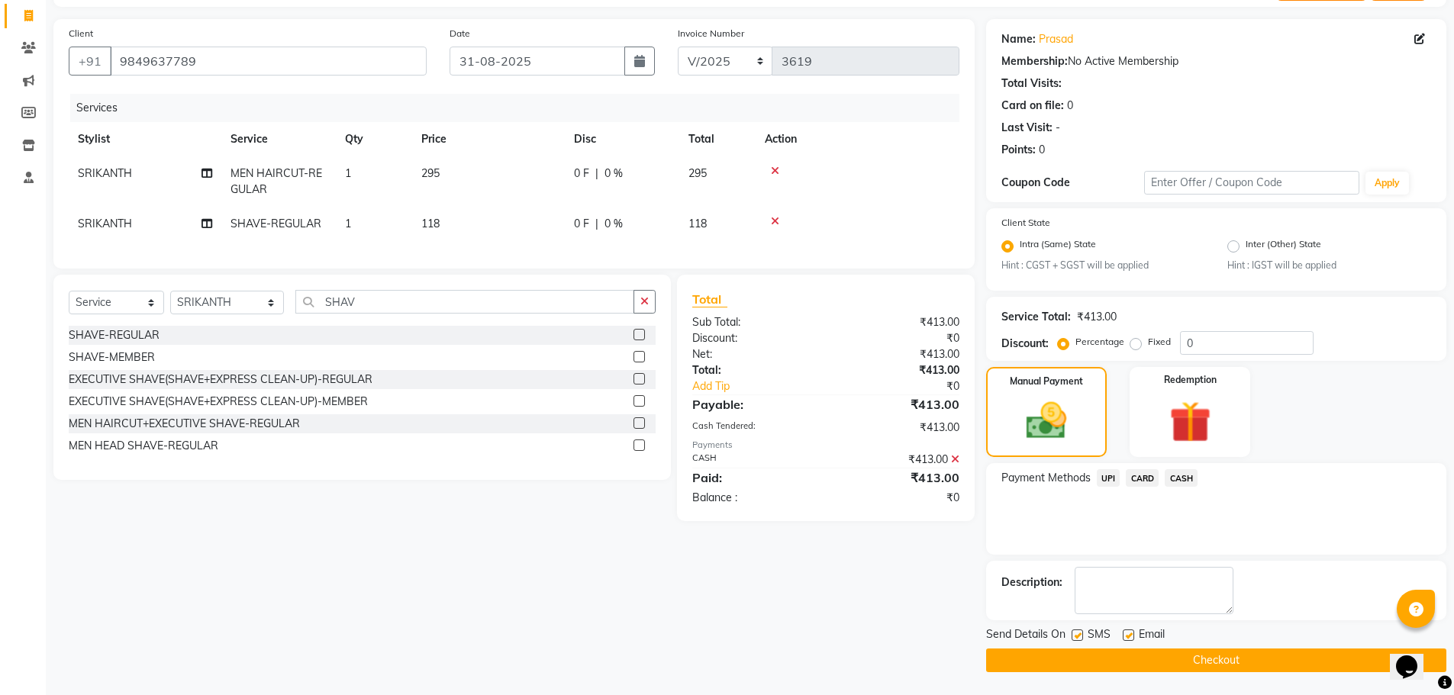
click at [1223, 658] on button "Checkout" at bounding box center [1216, 661] width 460 height 24
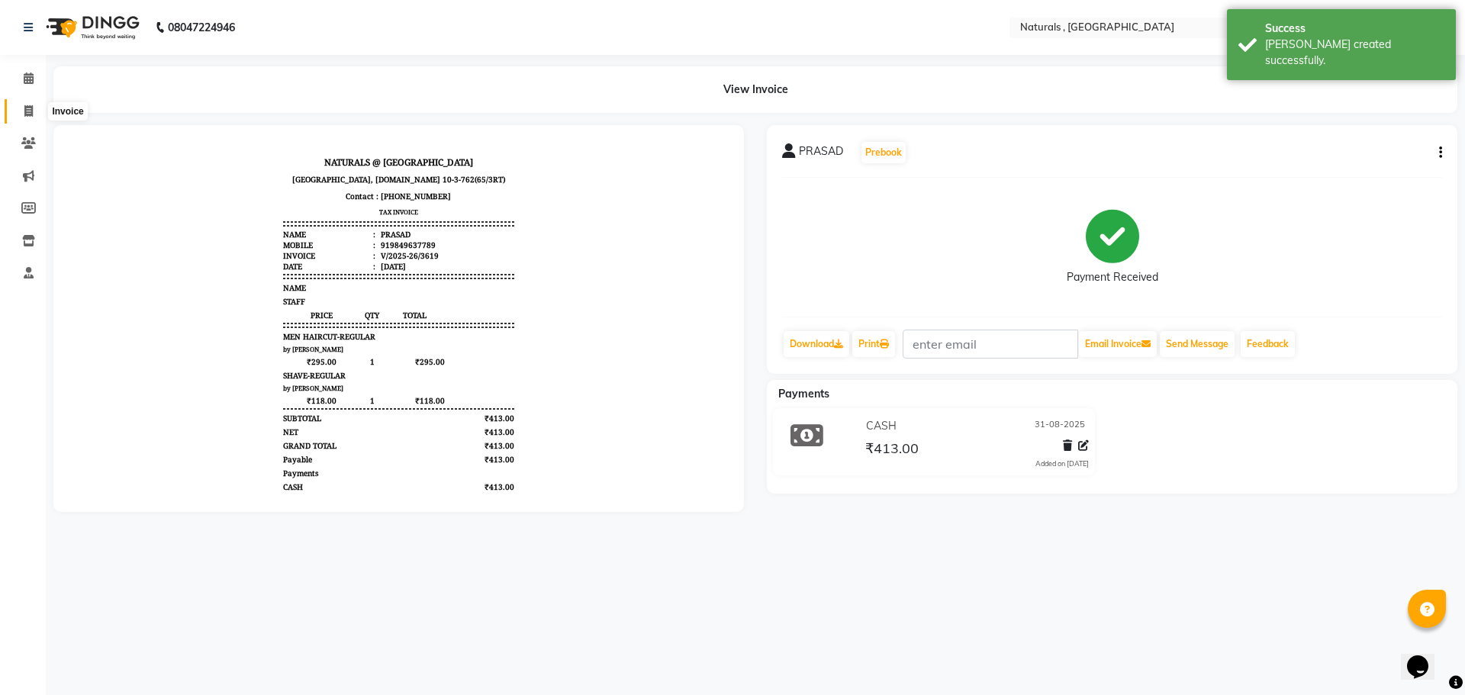
click at [24, 111] on icon at bounding box center [28, 110] width 8 height 11
select select "service"
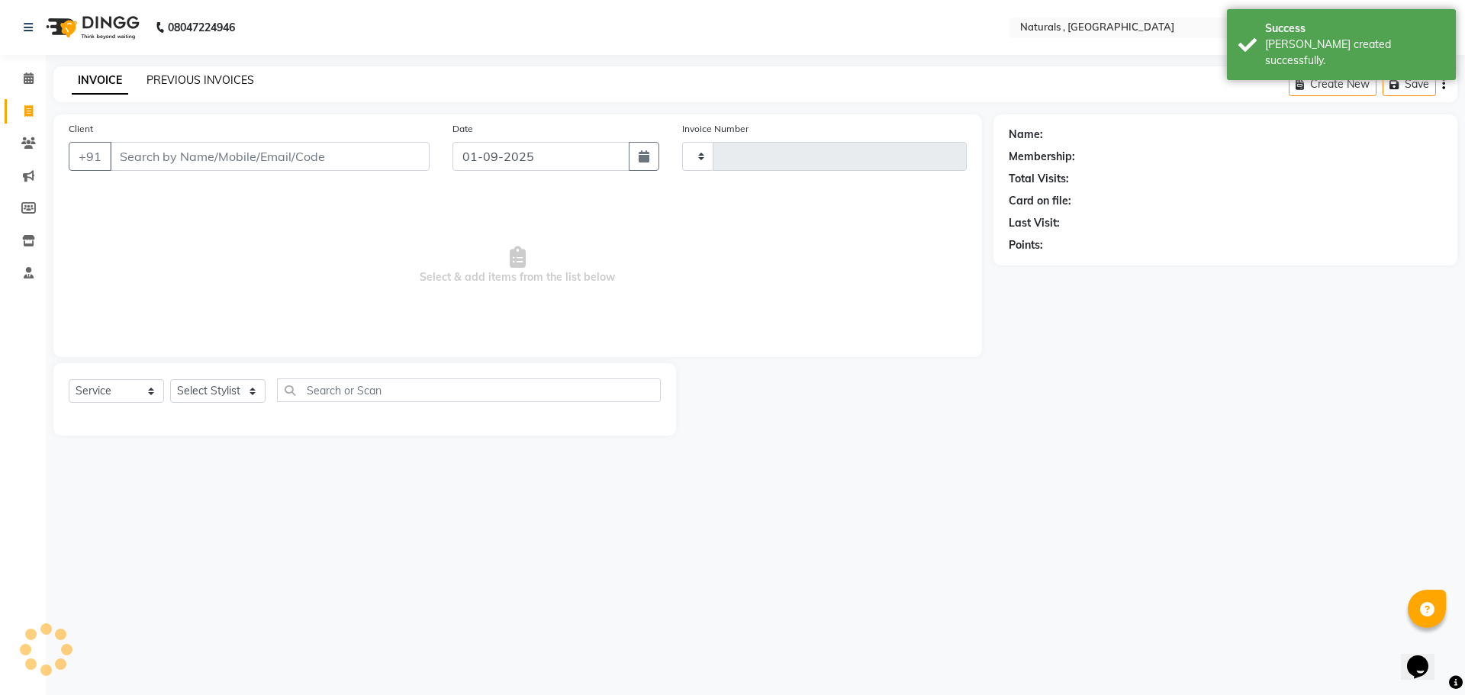
type input "3620"
select select "5818"
click at [642, 157] on icon "button" at bounding box center [644, 156] width 11 height 12
select select "9"
select select "2025"
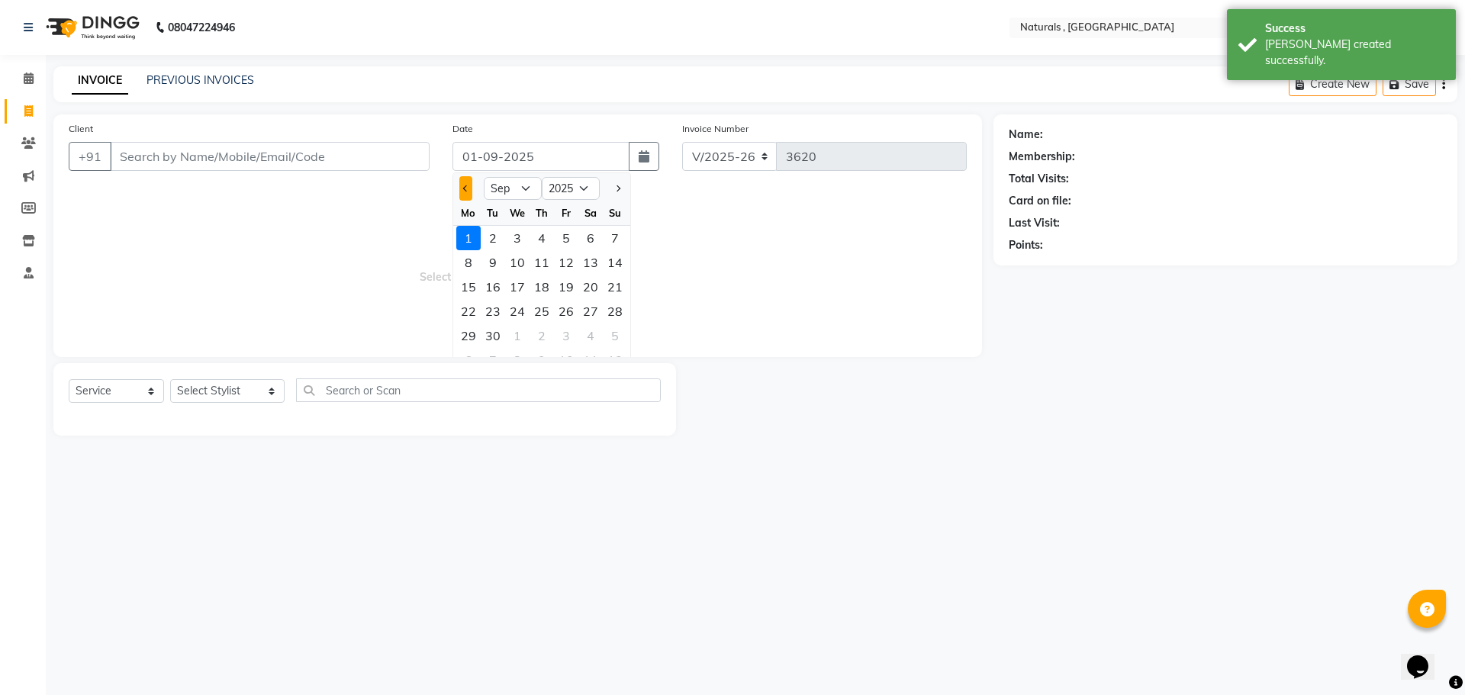
click at [468, 187] on span "Previous month" at bounding box center [466, 188] width 6 height 6
select select "8"
click at [610, 336] on div "31" at bounding box center [615, 336] width 24 height 24
type input "31-08-2025"
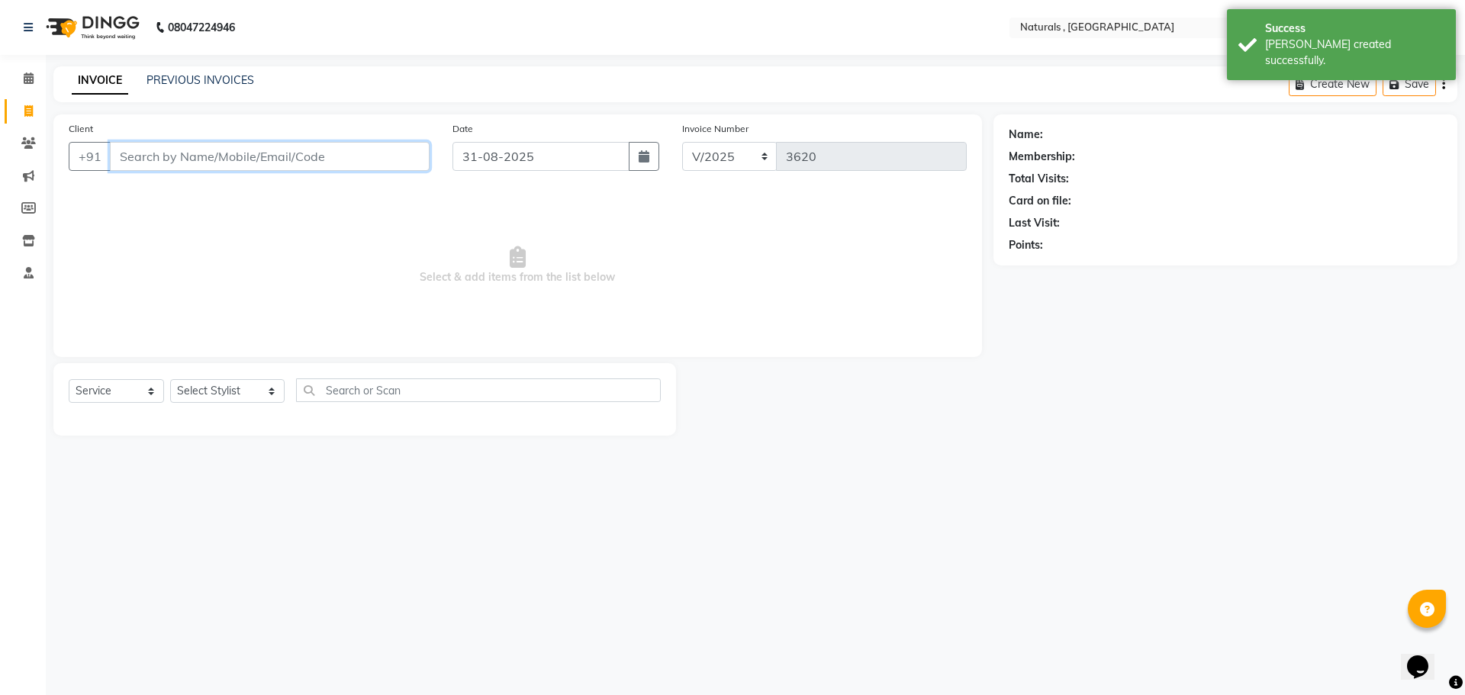
click at [260, 161] on input "Client" at bounding box center [270, 156] width 320 height 29
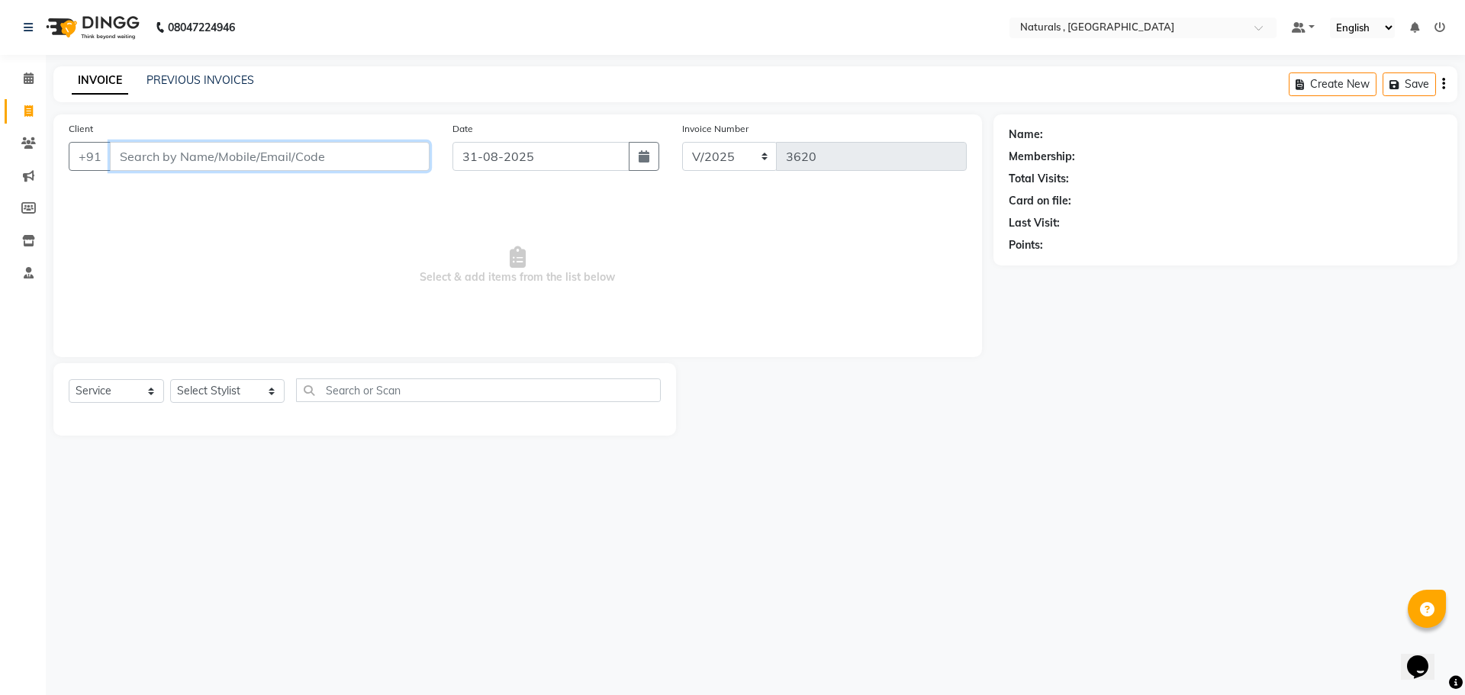
click at [260, 161] on input "Client" at bounding box center [270, 156] width 320 height 29
click at [232, 189] on ngb-highlight "886713 6356" at bounding box center [205, 191] width 79 height 15
type input "8867136356"
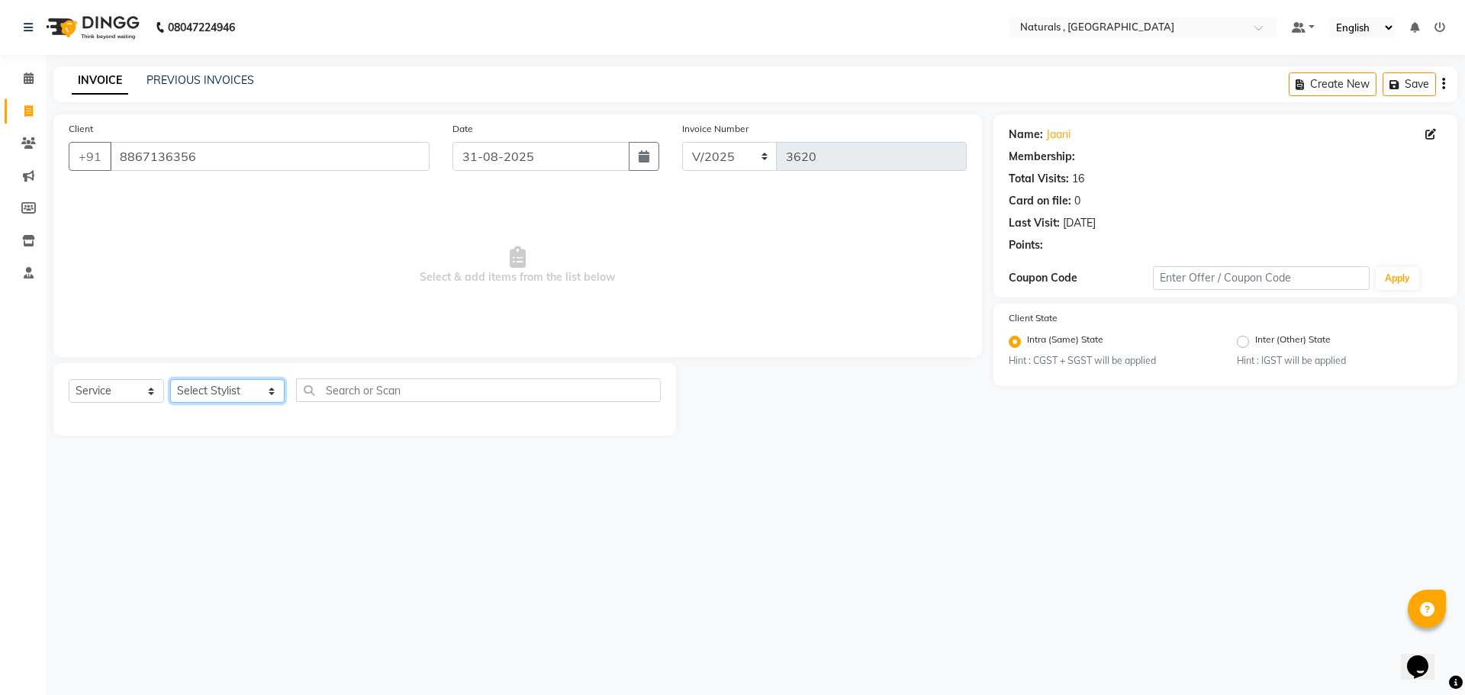
click at [260, 395] on select "Select Stylist ASFIYA (L-3) BHAGYA SHREE GM [PERSON_NAME] (L-2) [PERSON_NAME] (…" at bounding box center [227, 391] width 114 height 24
select select "57907"
click at [170, 379] on select "Select Stylist ASFIYA (L-3) BHAGYA SHREE GM [PERSON_NAME] (L-2) [PERSON_NAME] (…" at bounding box center [227, 391] width 114 height 24
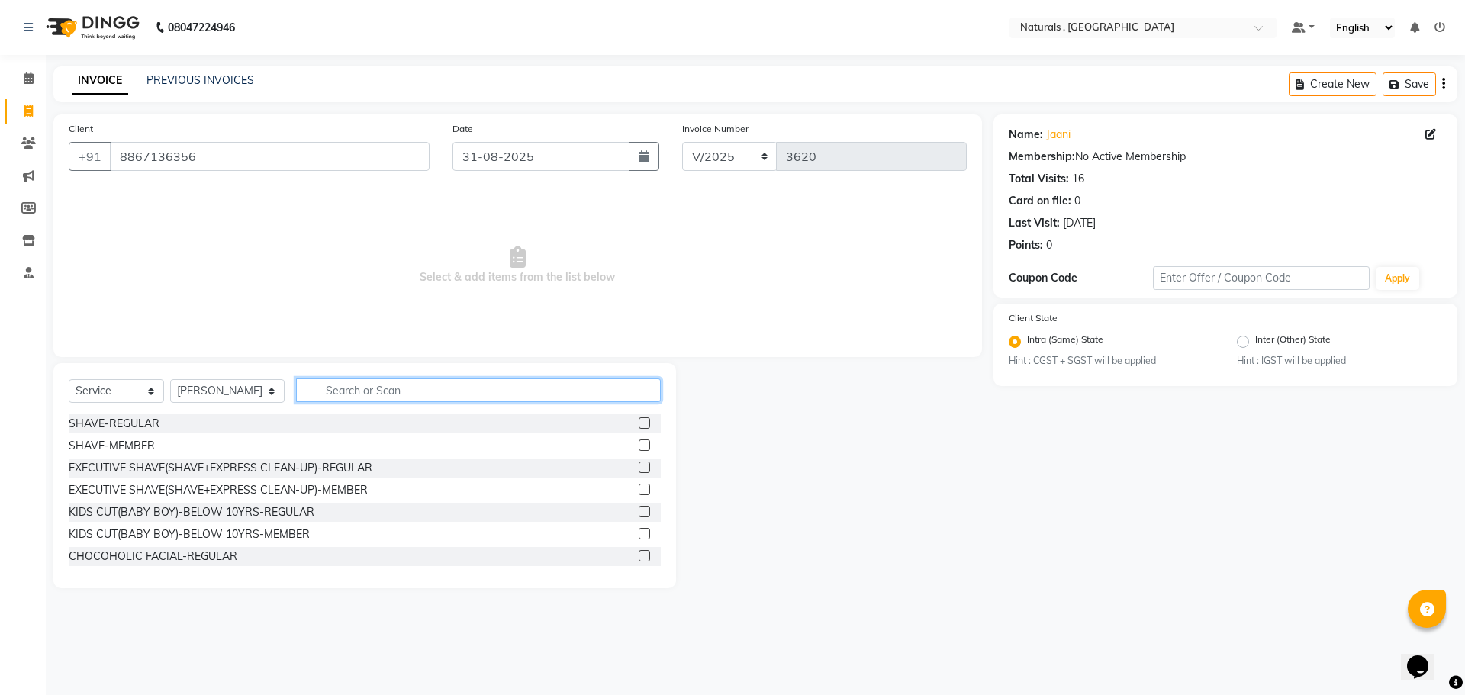
click at [364, 388] on input "text" at bounding box center [478, 390] width 365 height 24
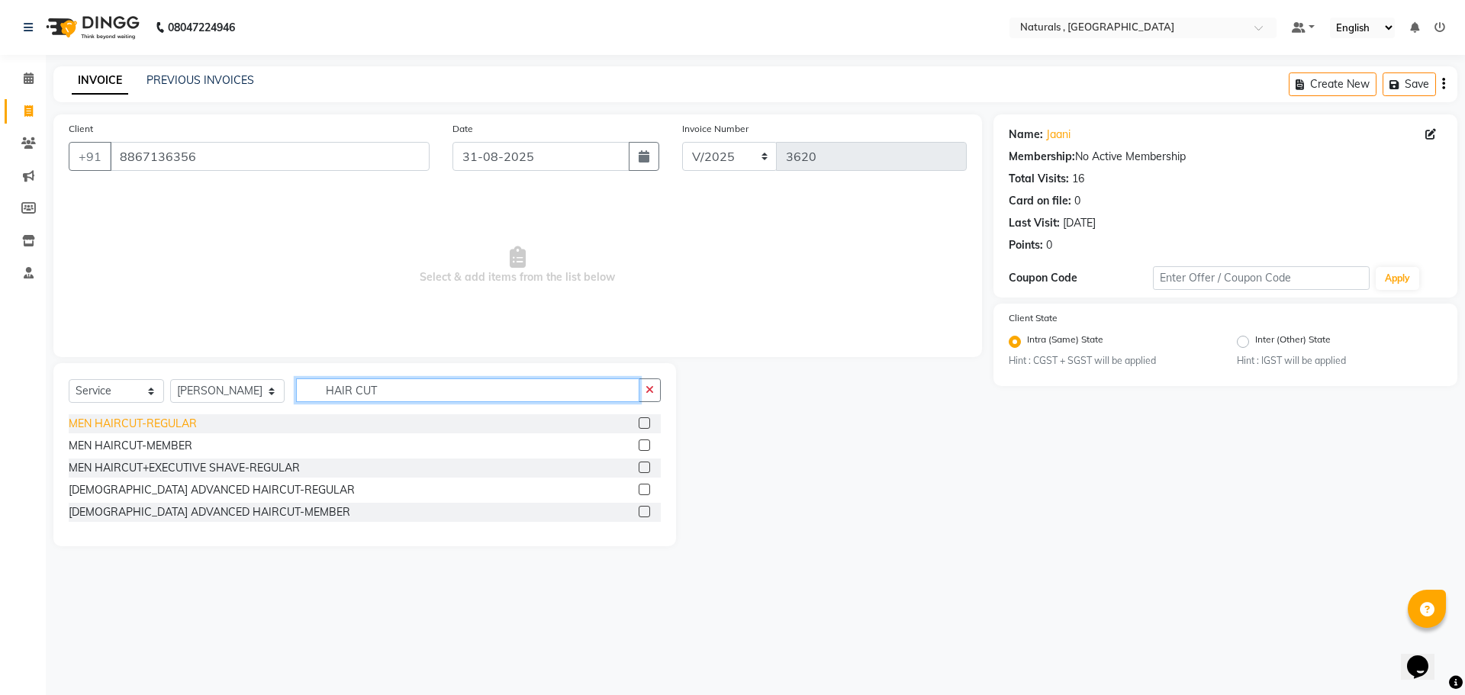
type input "HAIR CUT"
click at [163, 422] on div "MEN HAIRCUT-REGULAR" at bounding box center [133, 424] width 128 height 16
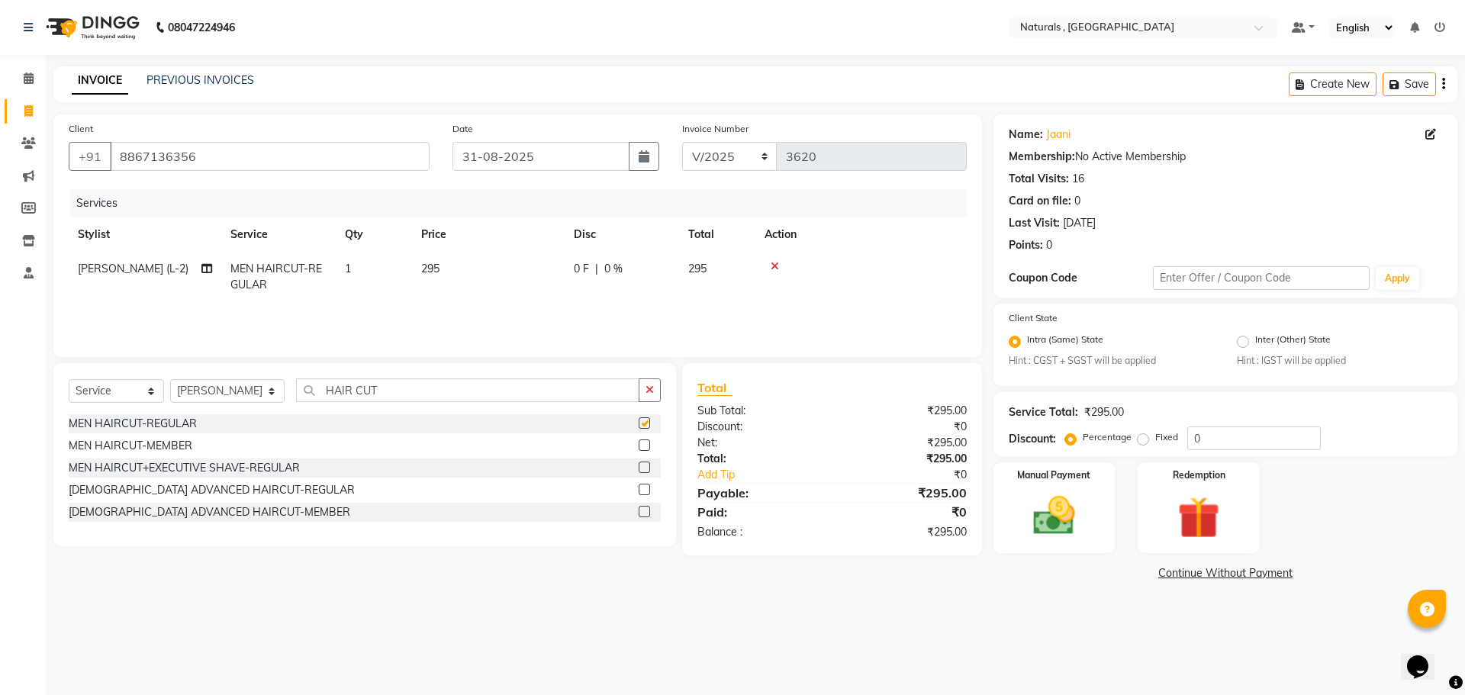
checkbox input "false"
click at [1029, 504] on img at bounding box center [1054, 516] width 71 height 50
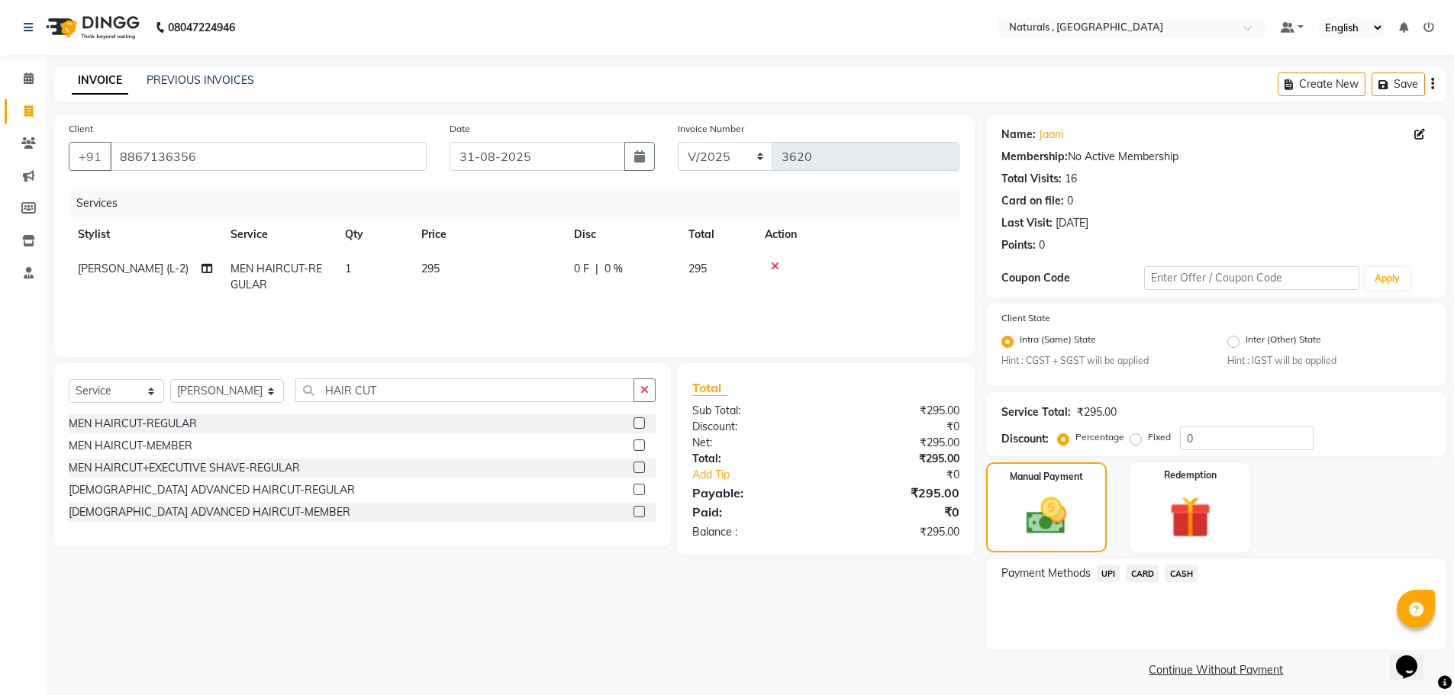
click at [1110, 574] on span "UPI" at bounding box center [1108, 574] width 24 height 18
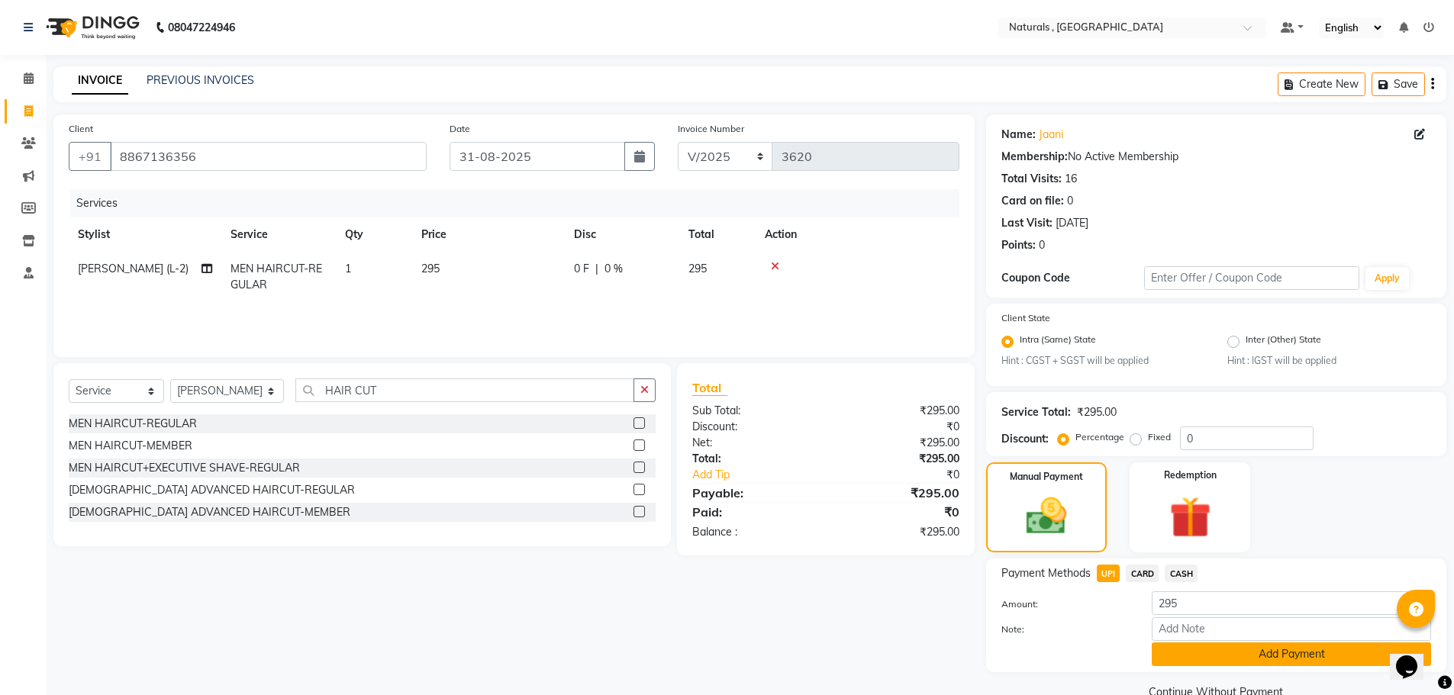
click at [1191, 651] on button "Add Payment" at bounding box center [1290, 654] width 279 height 24
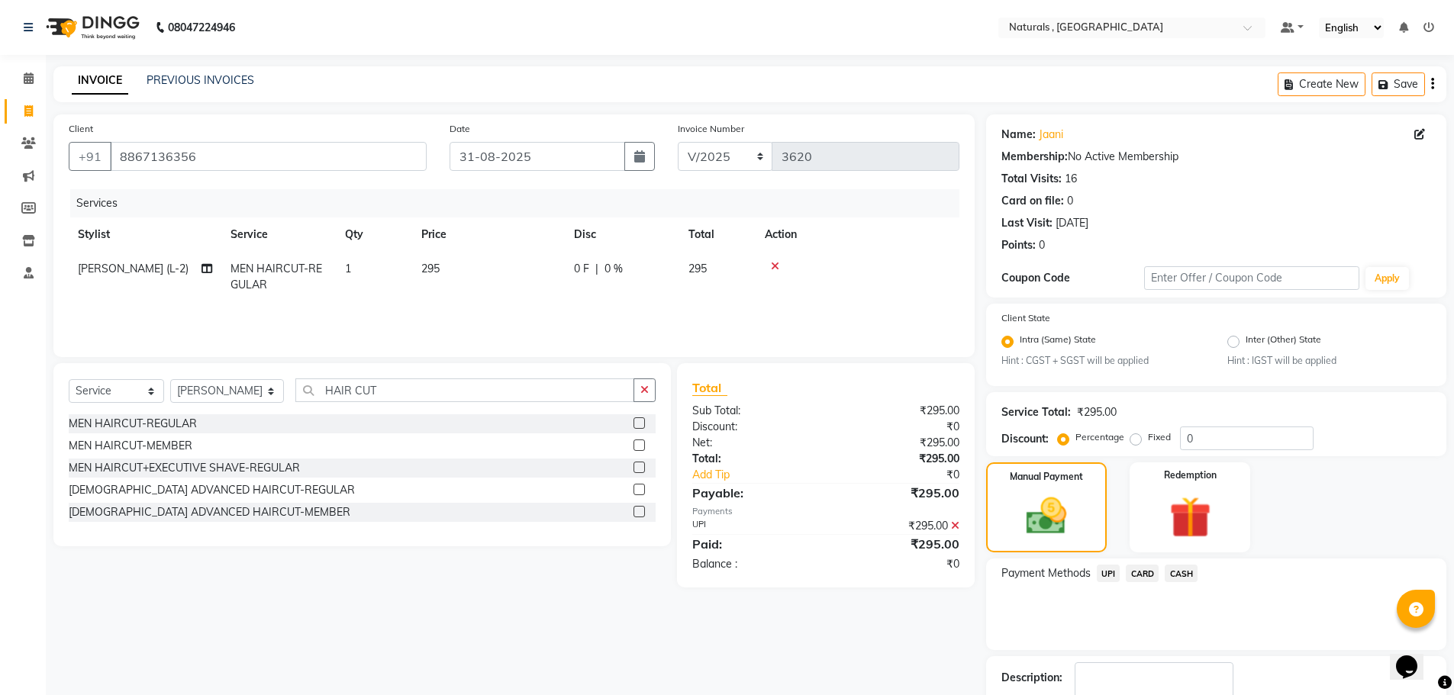
scroll to position [95, 0]
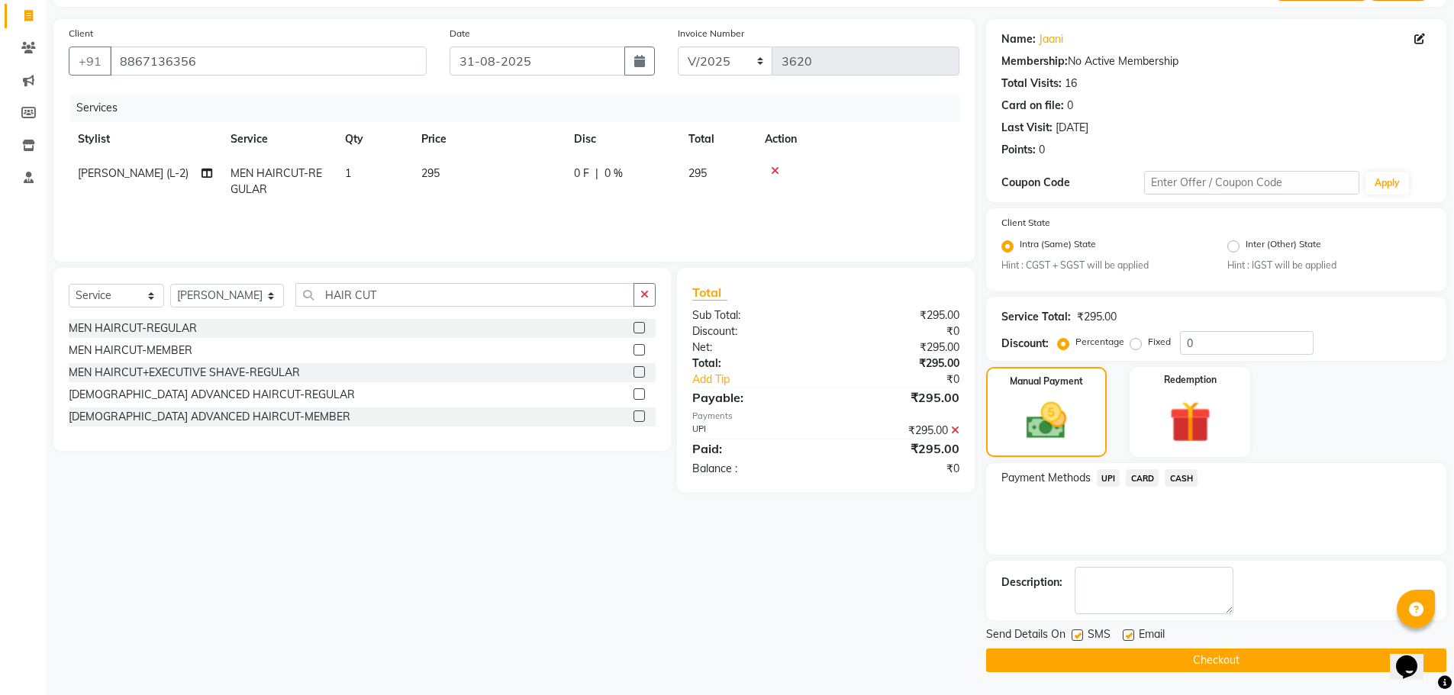
click at [1191, 658] on button "Checkout" at bounding box center [1216, 661] width 460 height 24
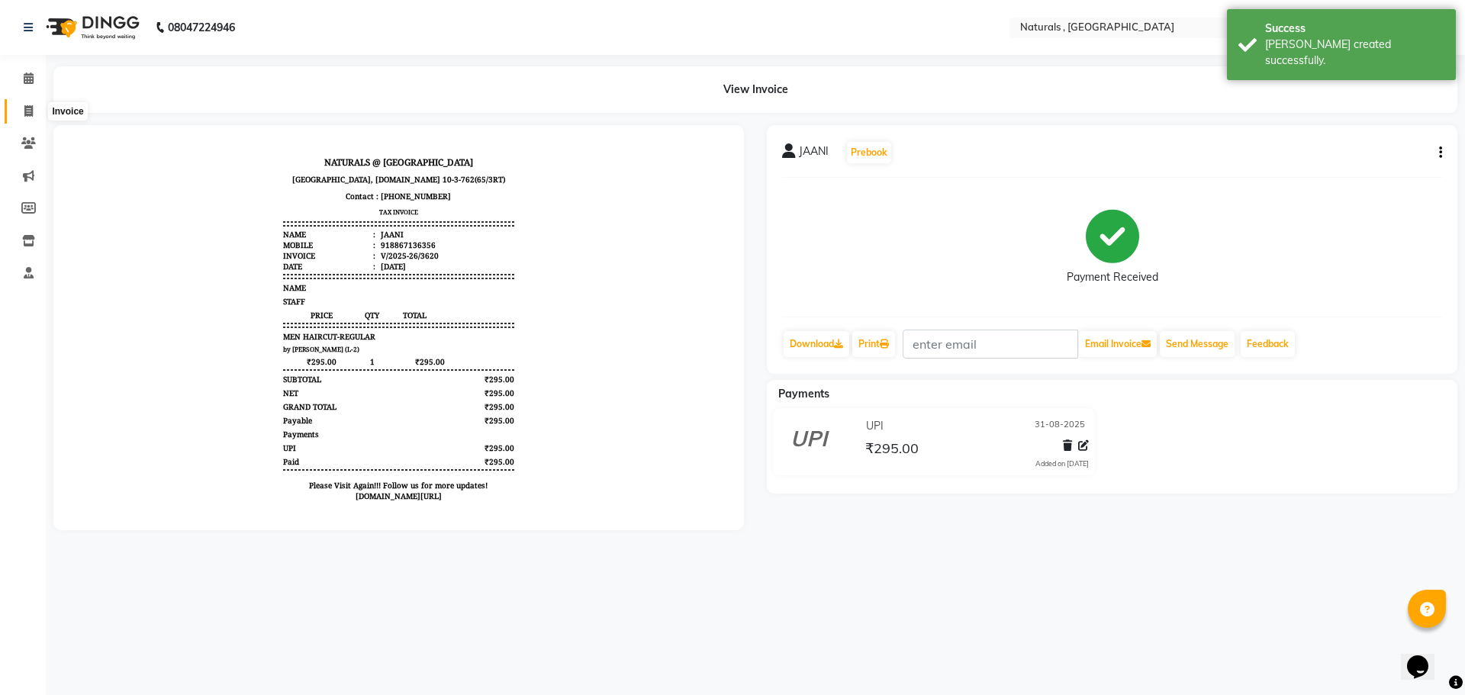
click at [34, 111] on span at bounding box center [28, 112] width 27 height 18
select select "service"
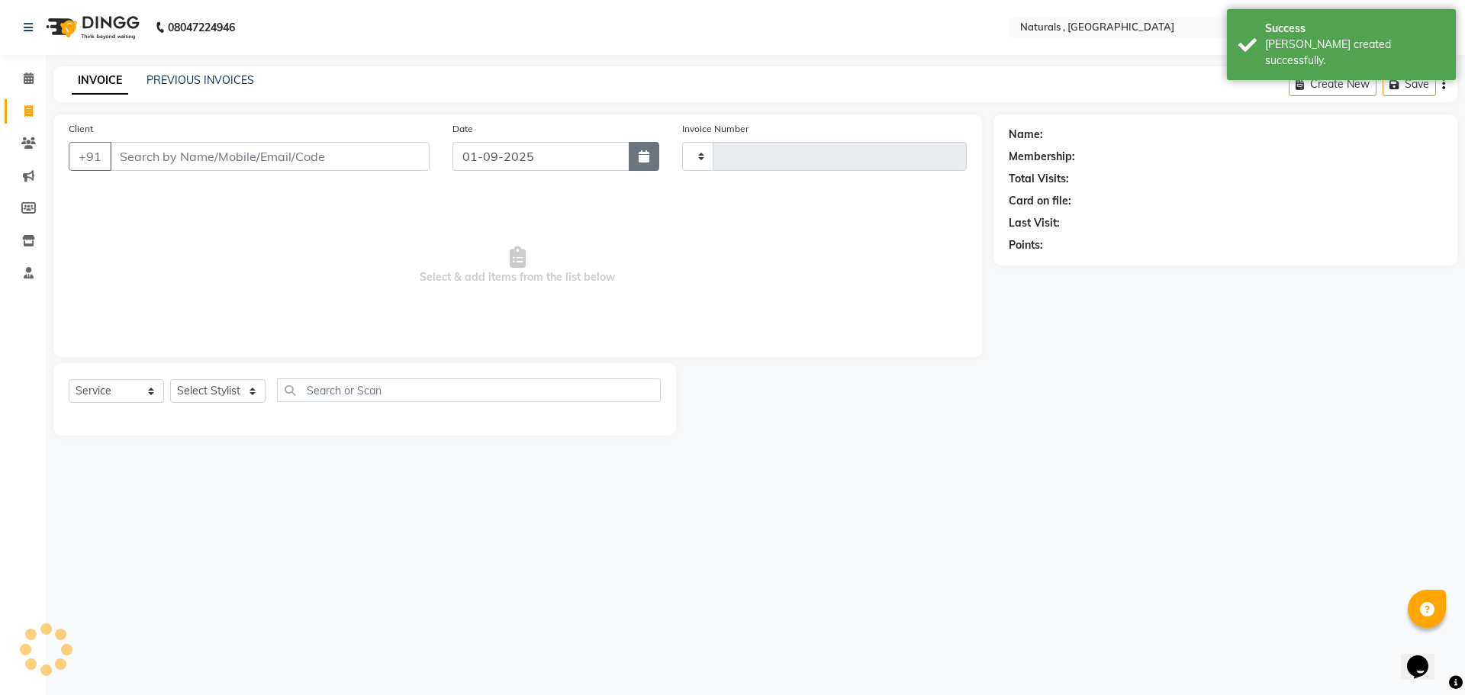
type input "3621"
select select "5818"
click at [646, 156] on icon "button" at bounding box center [644, 156] width 11 height 12
select select "9"
select select "2025"
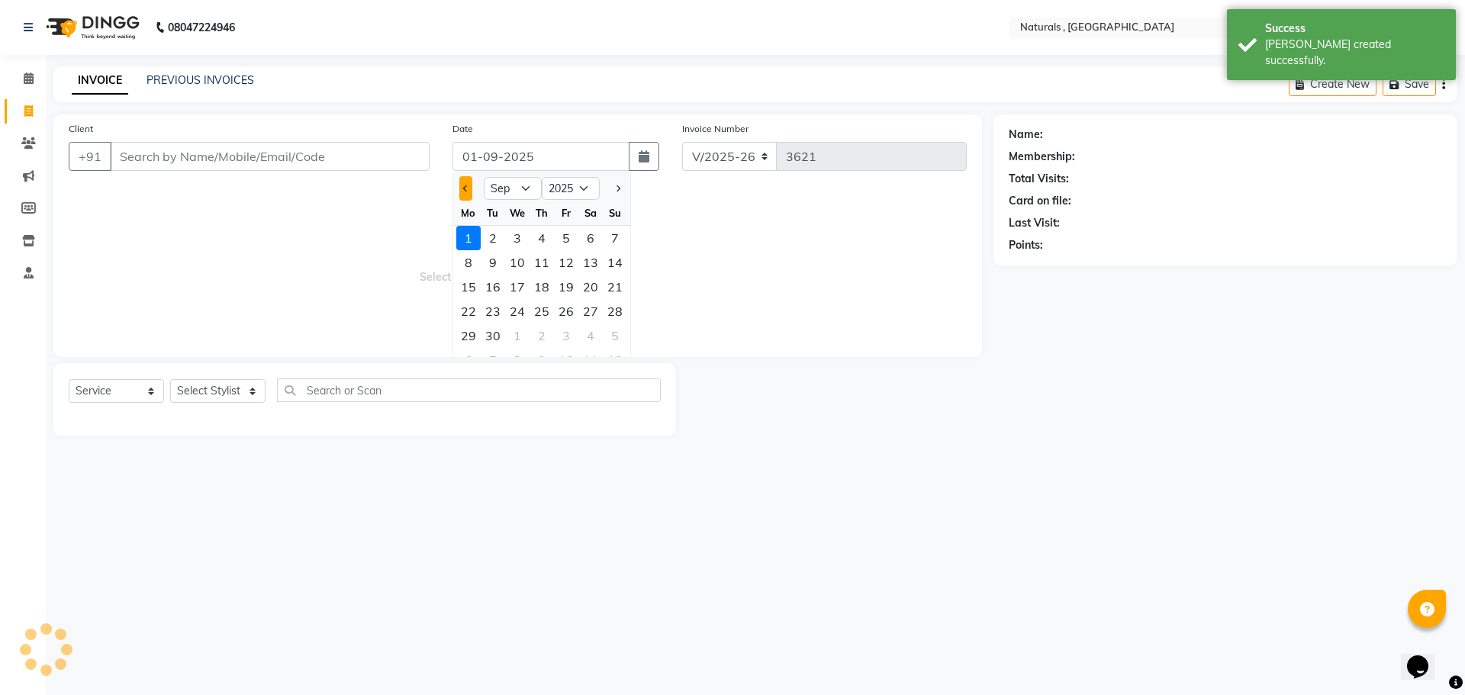
click at [468, 192] on button "Previous month" at bounding box center [465, 188] width 13 height 24
select select "8"
click at [610, 340] on div "31" at bounding box center [615, 336] width 24 height 24
type input "31-08-2025"
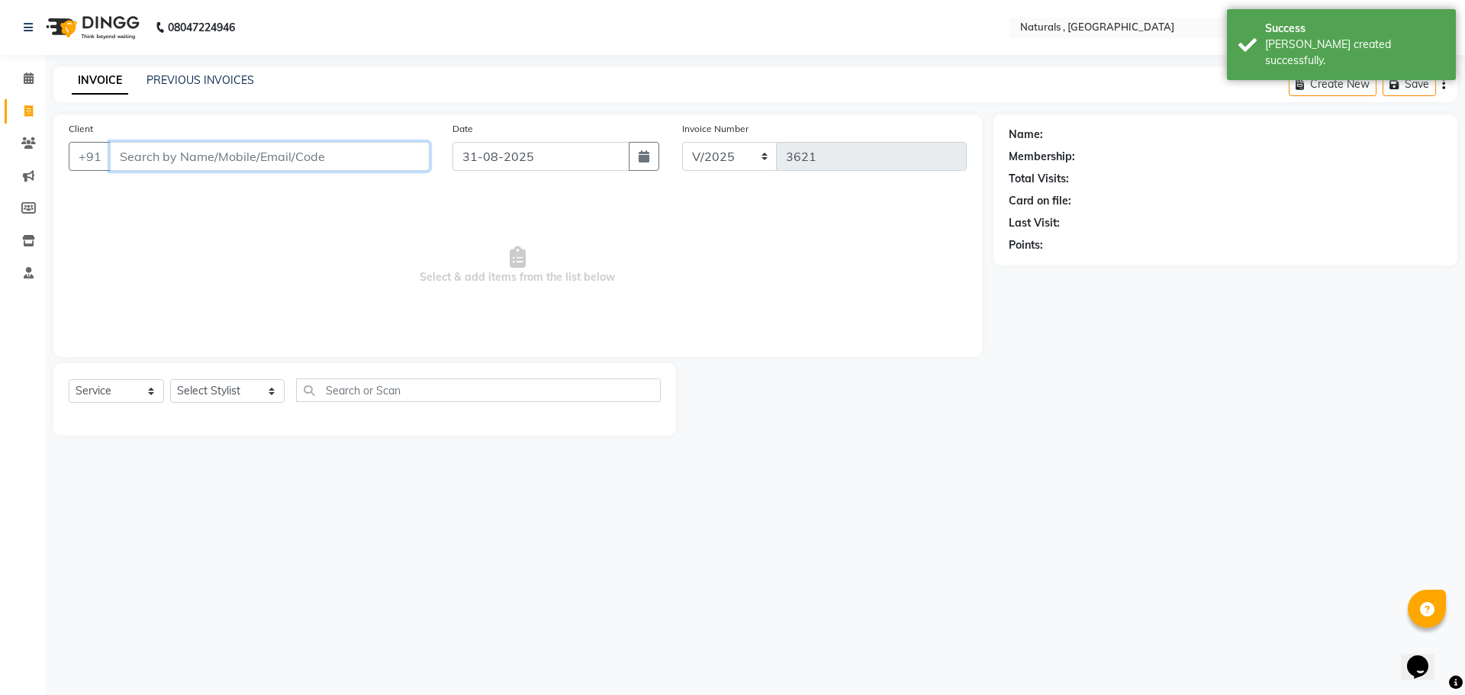
click at [345, 159] on input "Client" at bounding box center [270, 156] width 320 height 29
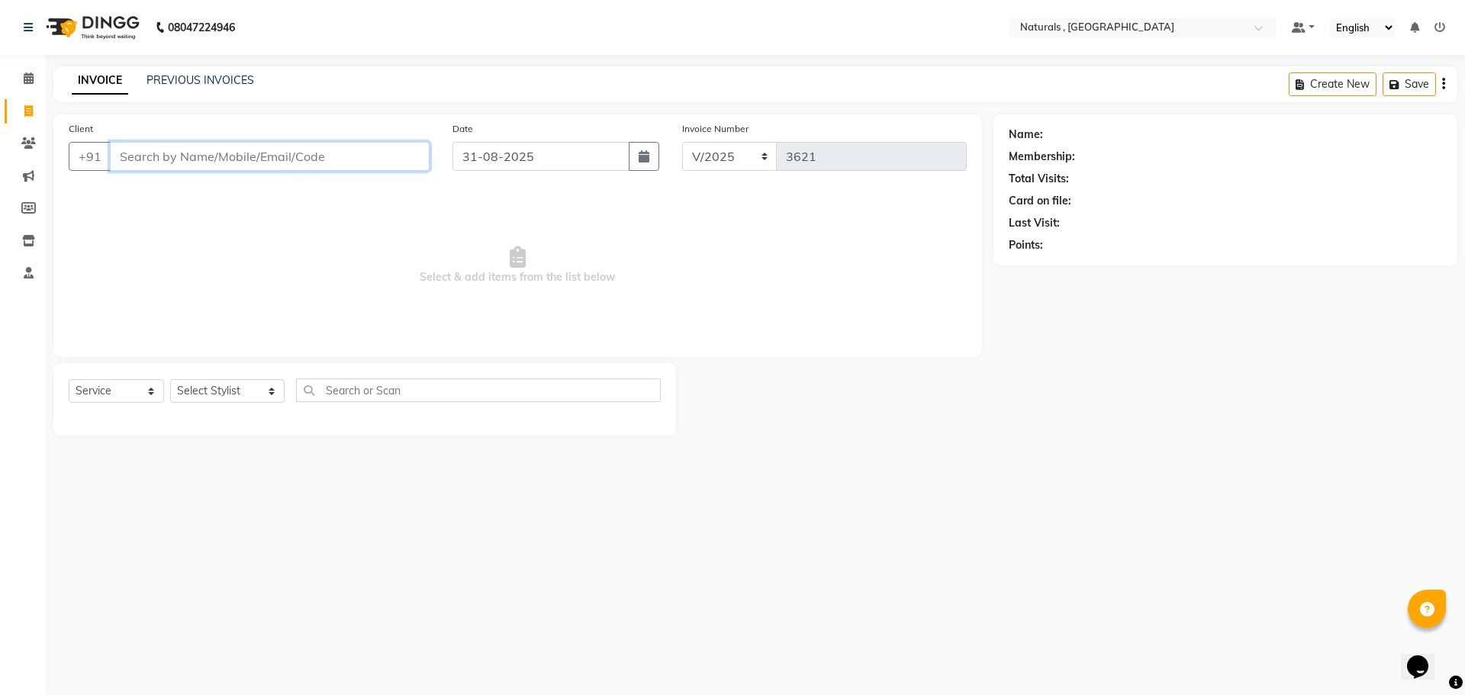
click at [382, 146] on input "Client" at bounding box center [270, 156] width 320 height 29
click at [237, 188] on button "VIKAS 953302 473" at bounding box center [183, 191] width 147 height 24
type input "953302473"
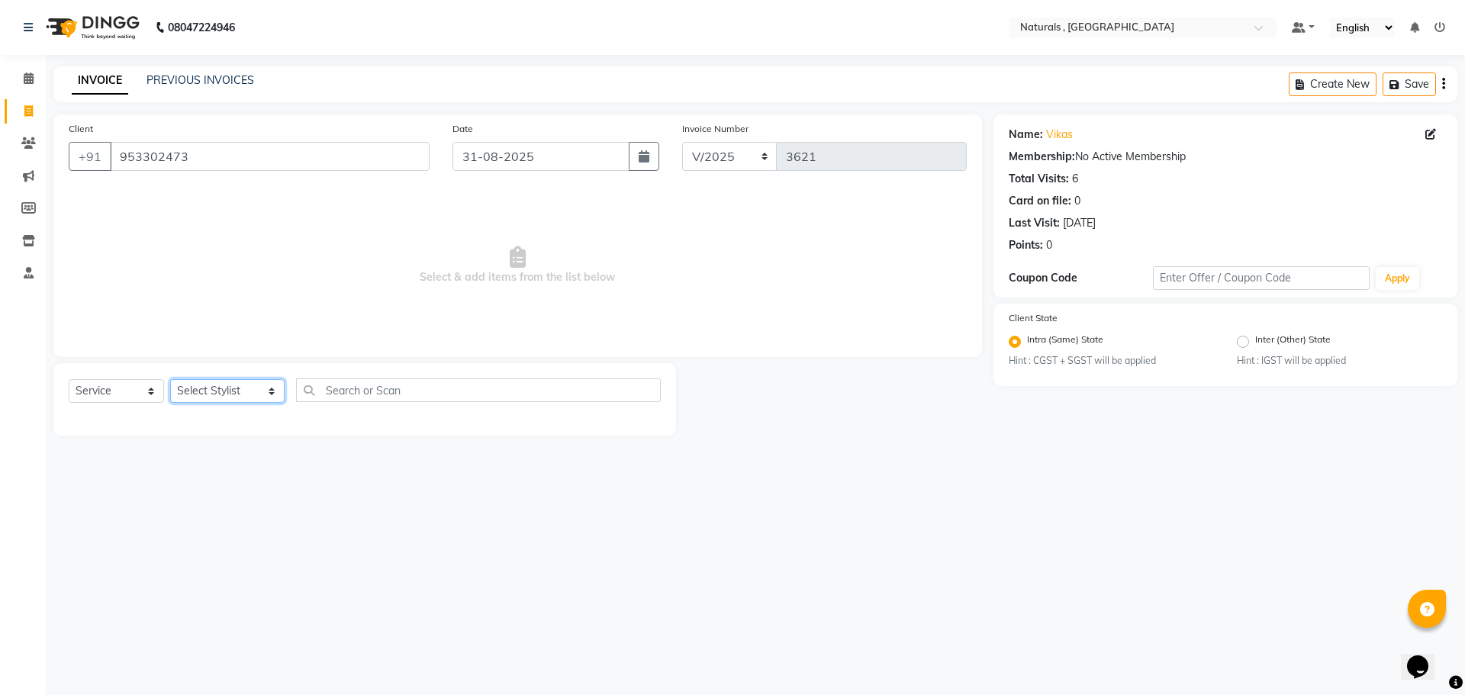
click at [229, 389] on select "Select Stylist ASFIYA (L-3) BHAGYA SHREE GM [PERSON_NAME] (L-2) [PERSON_NAME] (…" at bounding box center [227, 391] width 114 height 24
select select "40710"
click at [170, 379] on select "Select Stylist ASFIYA (L-3) BHAGYA SHREE GM [PERSON_NAME] (L-2) [PERSON_NAME] (…" at bounding box center [227, 391] width 114 height 24
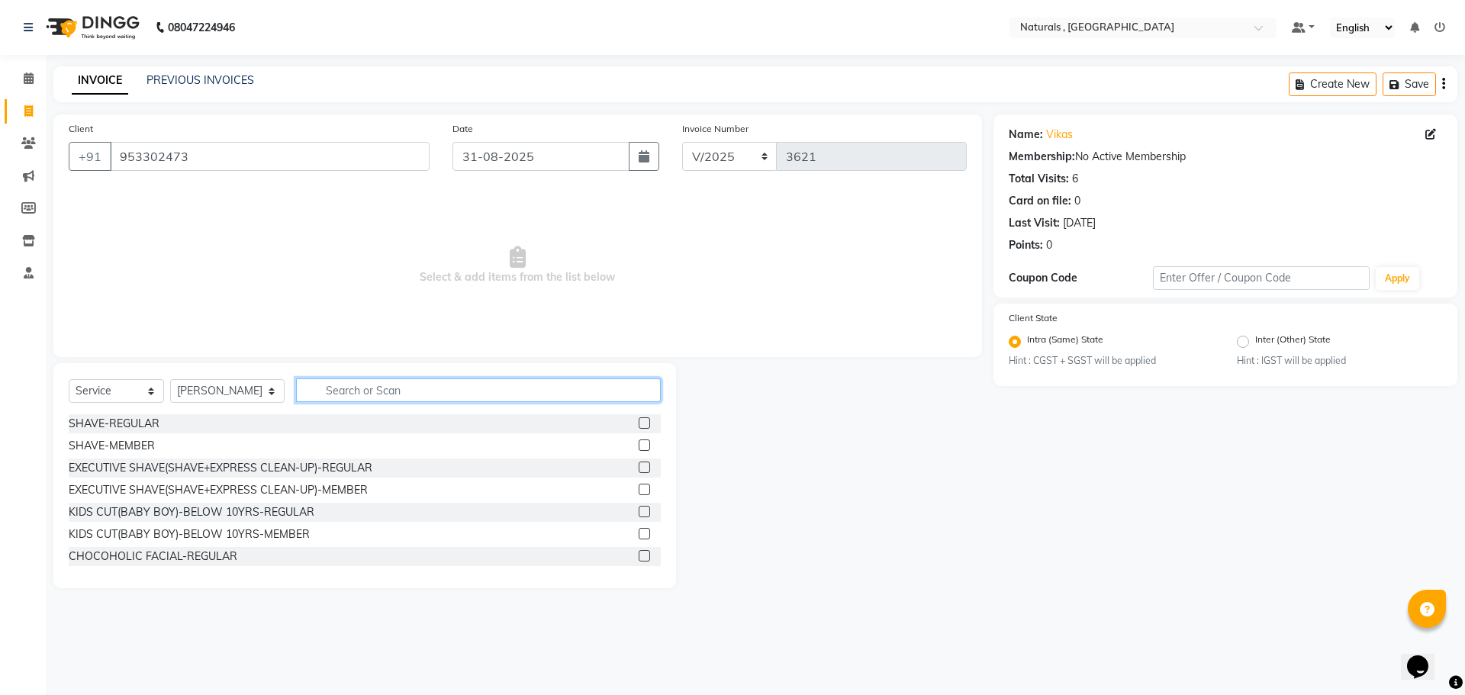
click at [371, 391] on input "text" at bounding box center [478, 390] width 365 height 24
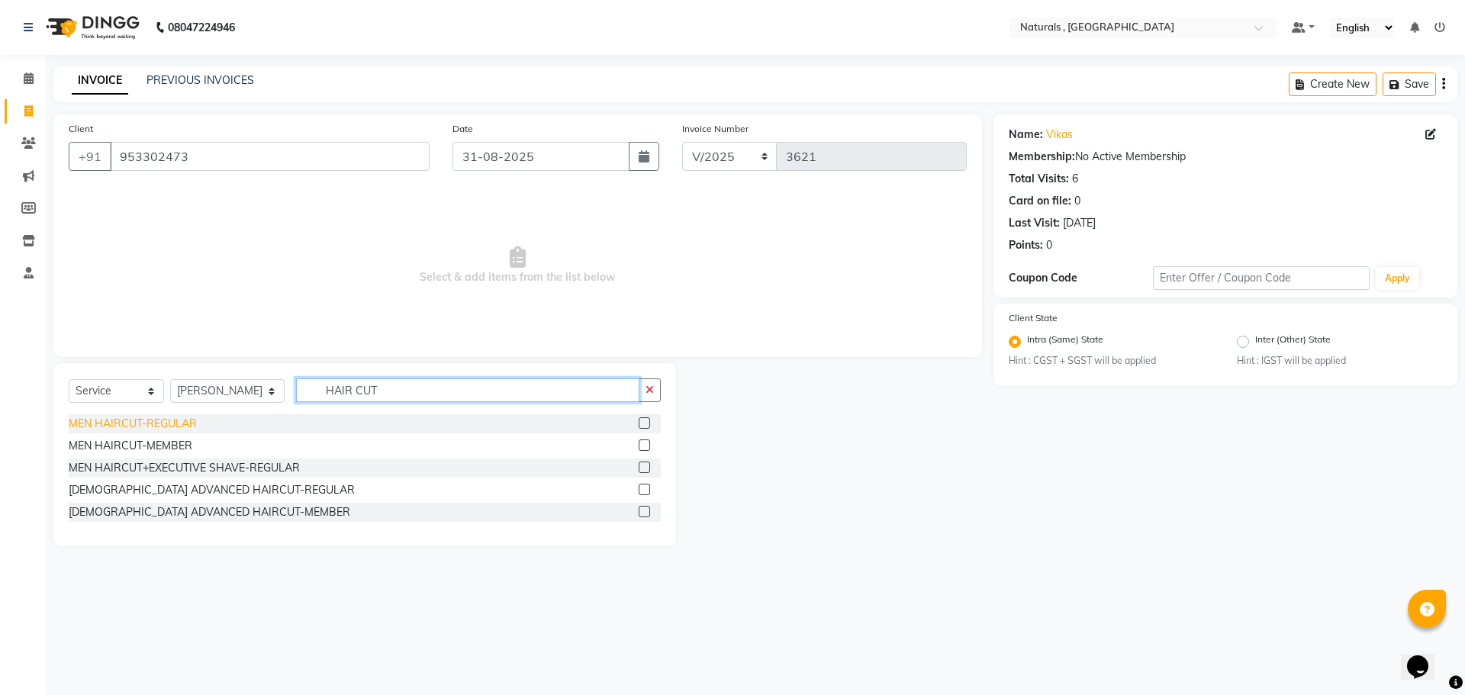
type input "HAIR CUT"
click at [126, 421] on div "MEN HAIRCUT-REGULAR" at bounding box center [133, 424] width 128 height 16
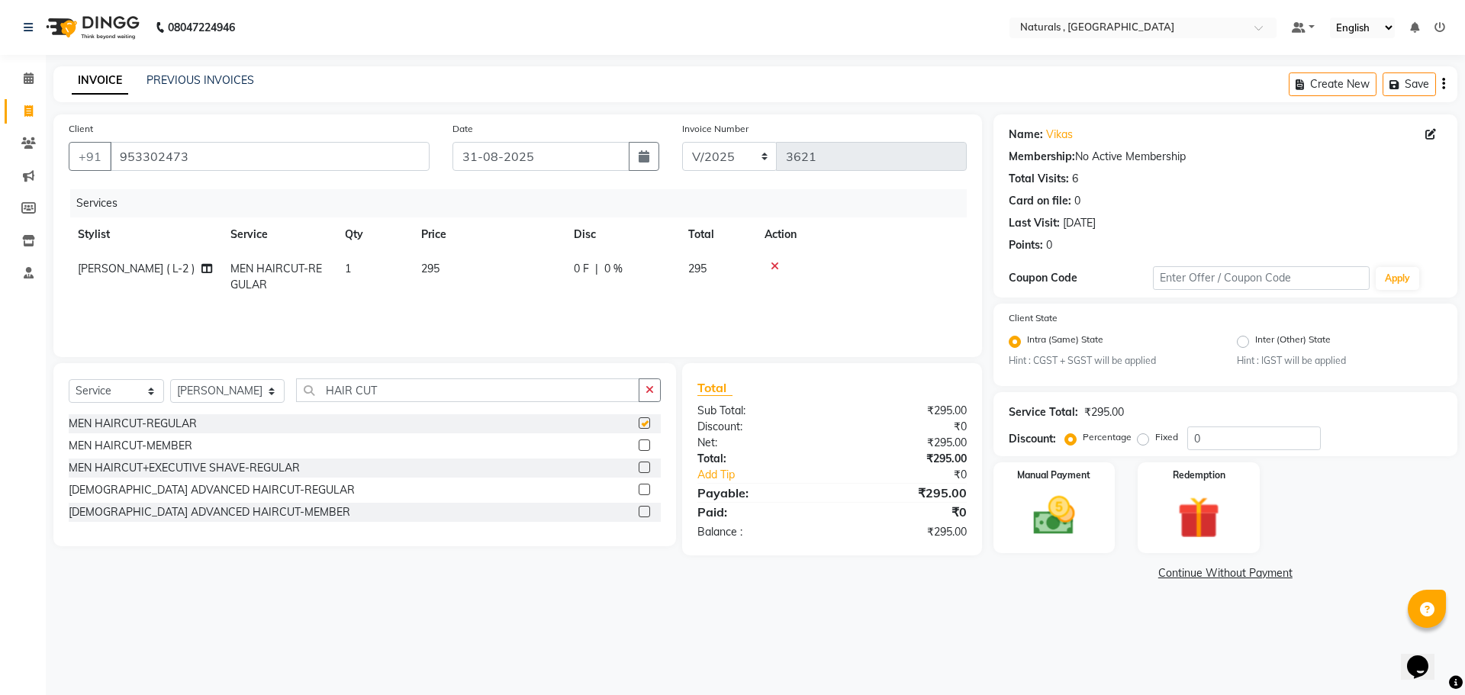
checkbox input "false"
click at [411, 394] on input "HAIR CUT" at bounding box center [468, 390] width 344 height 24
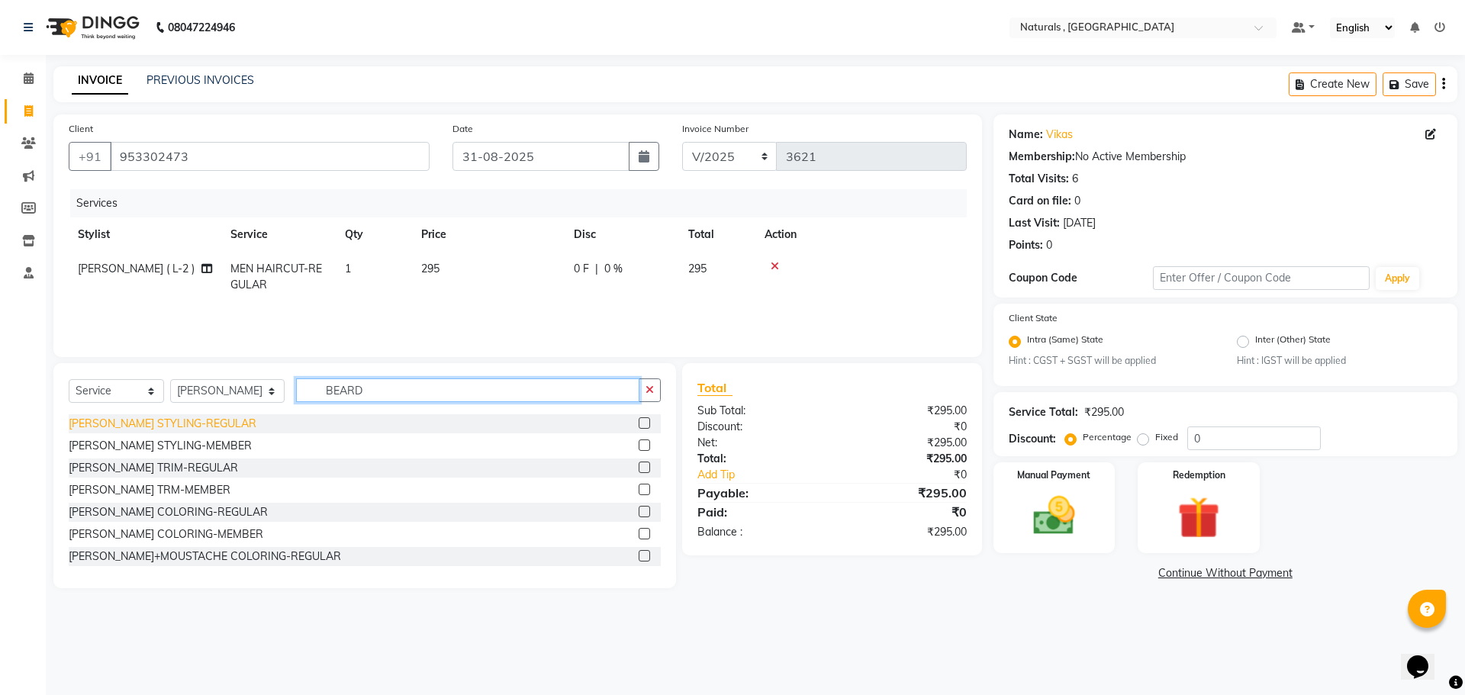
type input "BEARD"
click at [189, 423] on div "[PERSON_NAME] STYLING-REGULAR" at bounding box center [163, 424] width 188 height 16
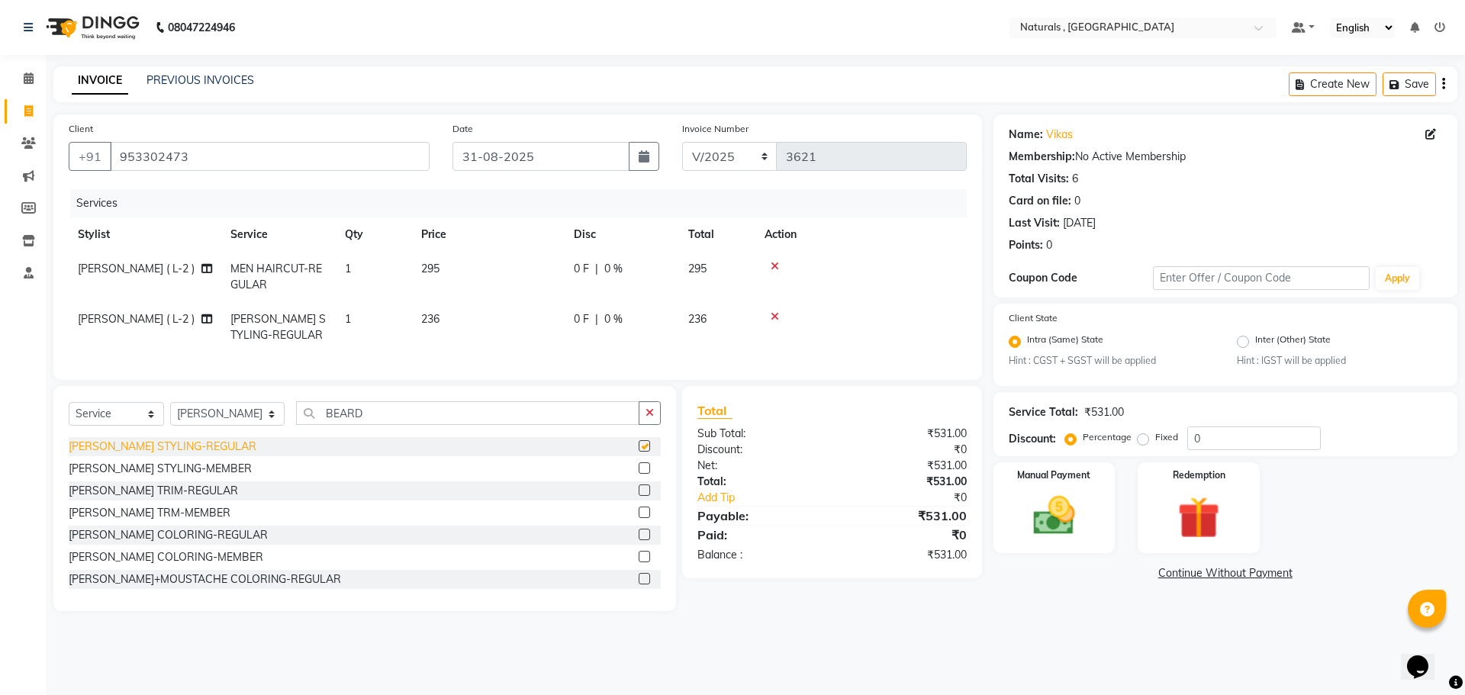
checkbox input "false"
click at [135, 499] on div "[PERSON_NAME] TRIM-REGULAR" at bounding box center [153, 491] width 169 height 16
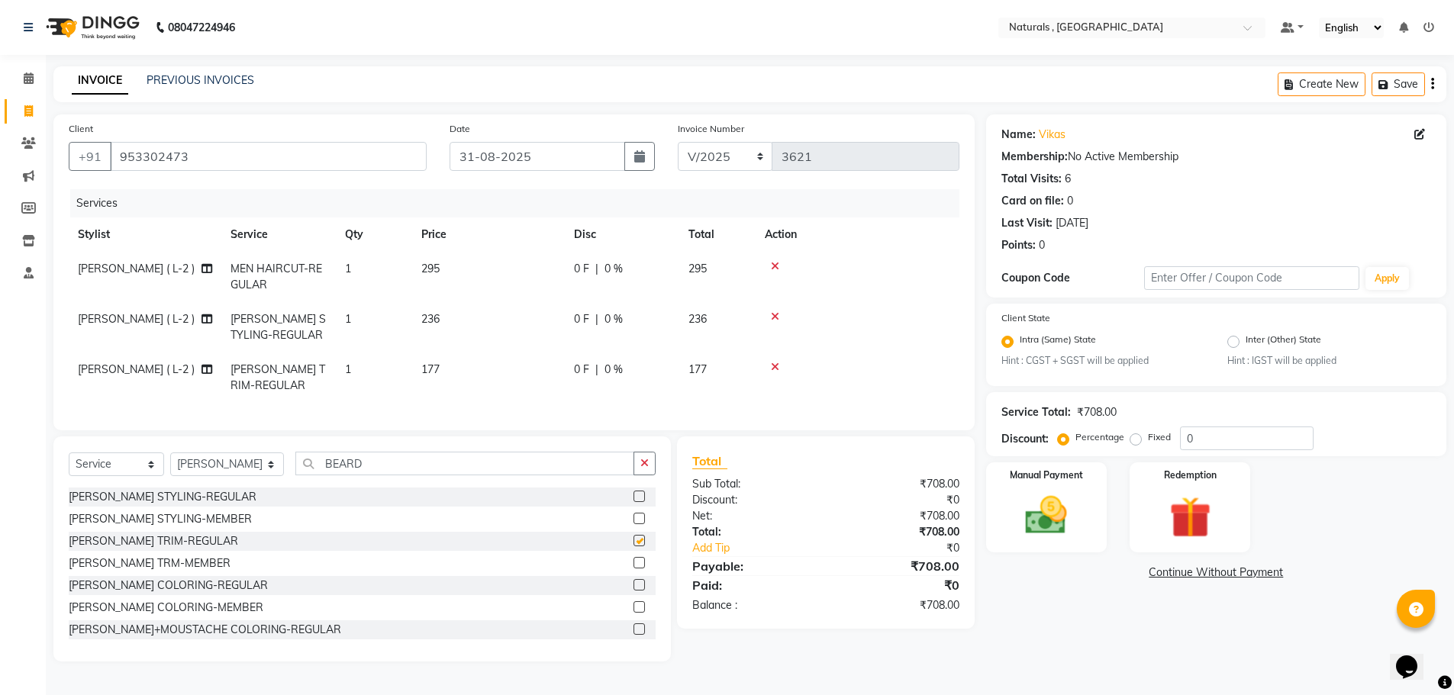
checkbox input "false"
click at [774, 316] on icon at bounding box center [775, 316] width 8 height 11
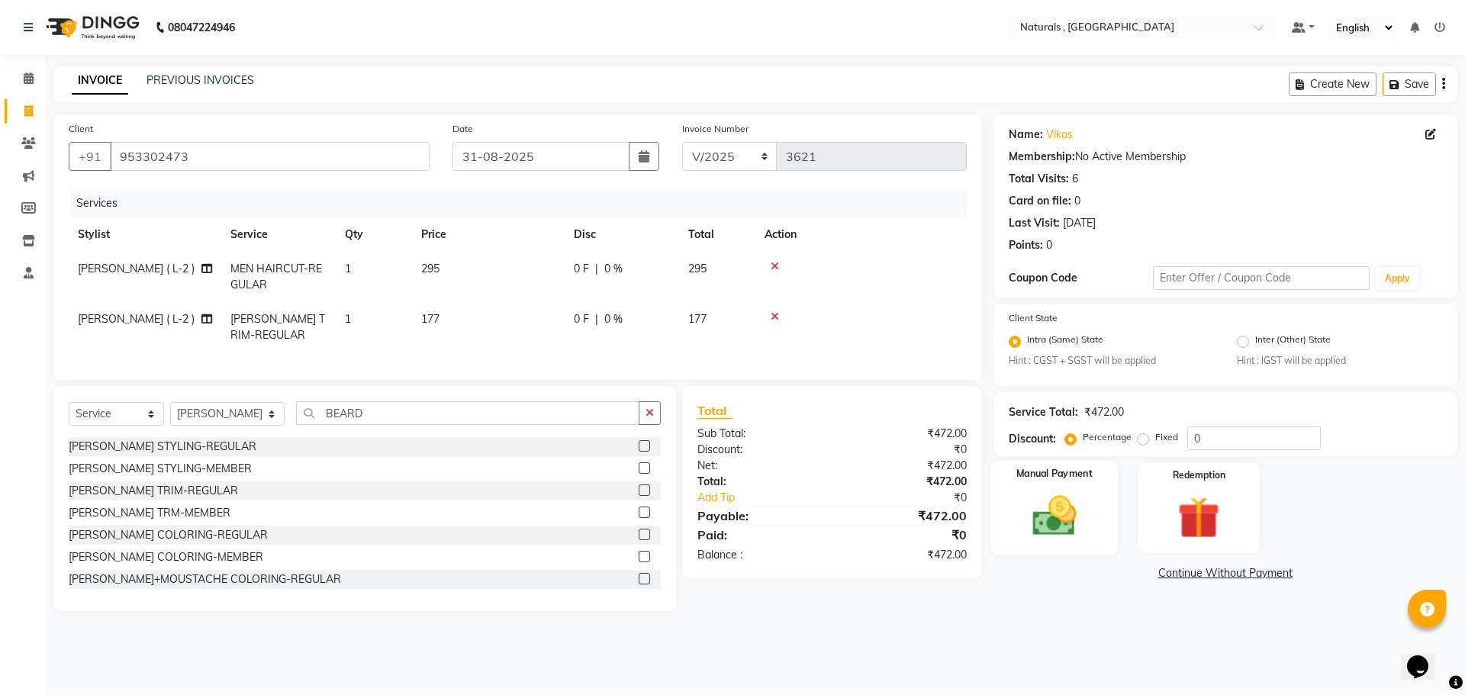
click at [1045, 523] on img at bounding box center [1054, 516] width 71 height 50
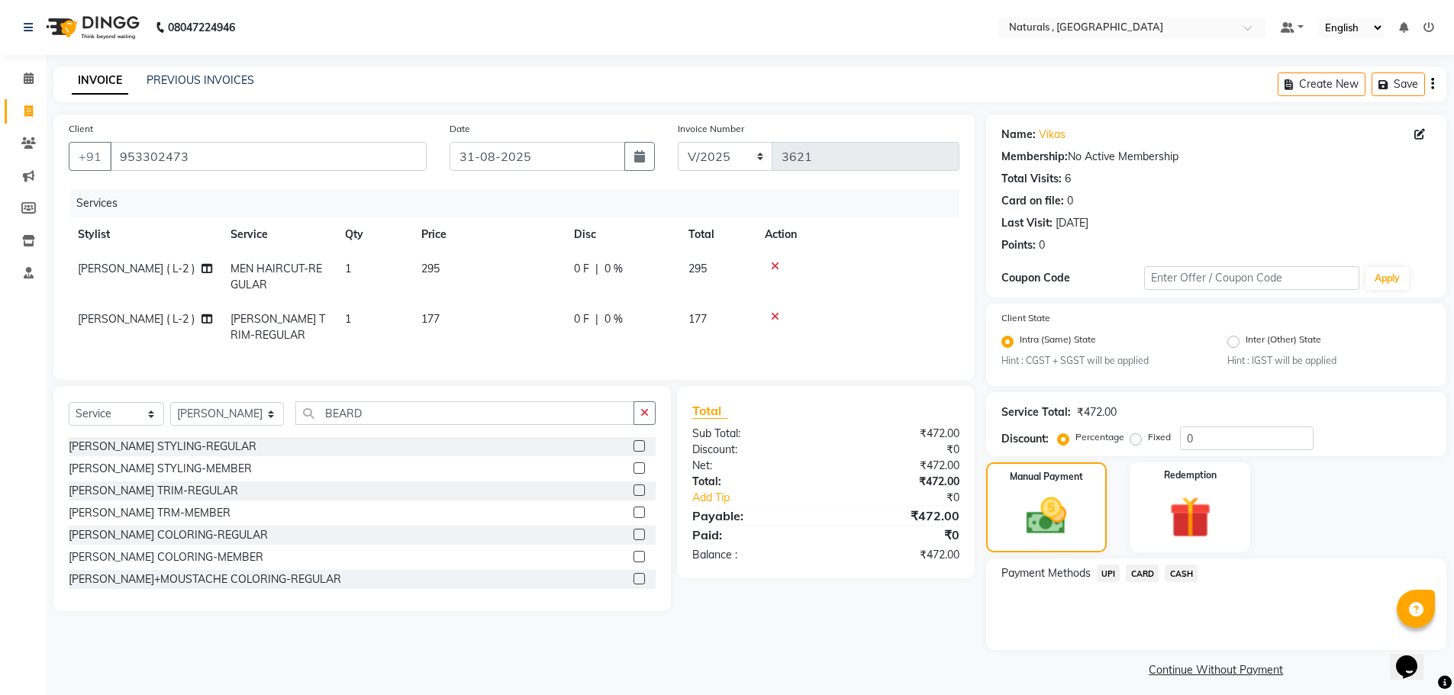
click at [1109, 573] on span "UPI" at bounding box center [1108, 574] width 24 height 18
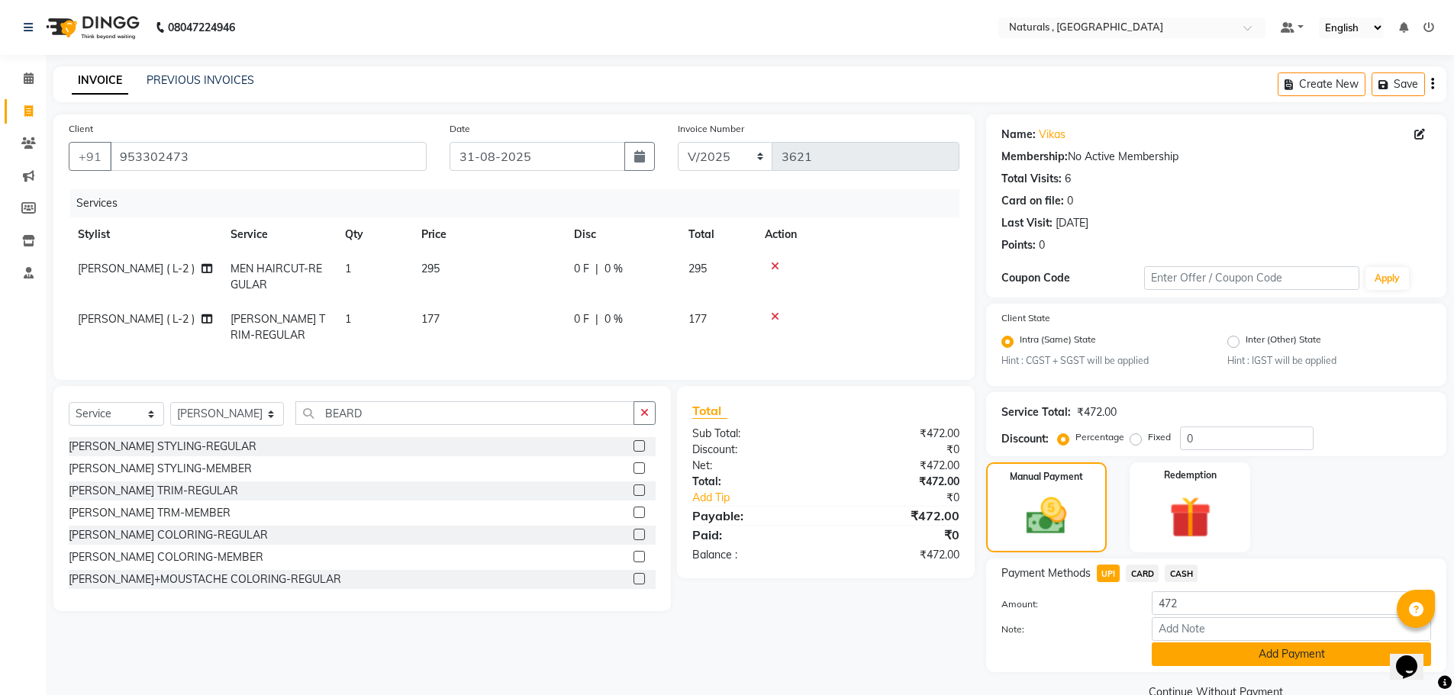
click at [1254, 660] on button "Add Payment" at bounding box center [1290, 654] width 279 height 24
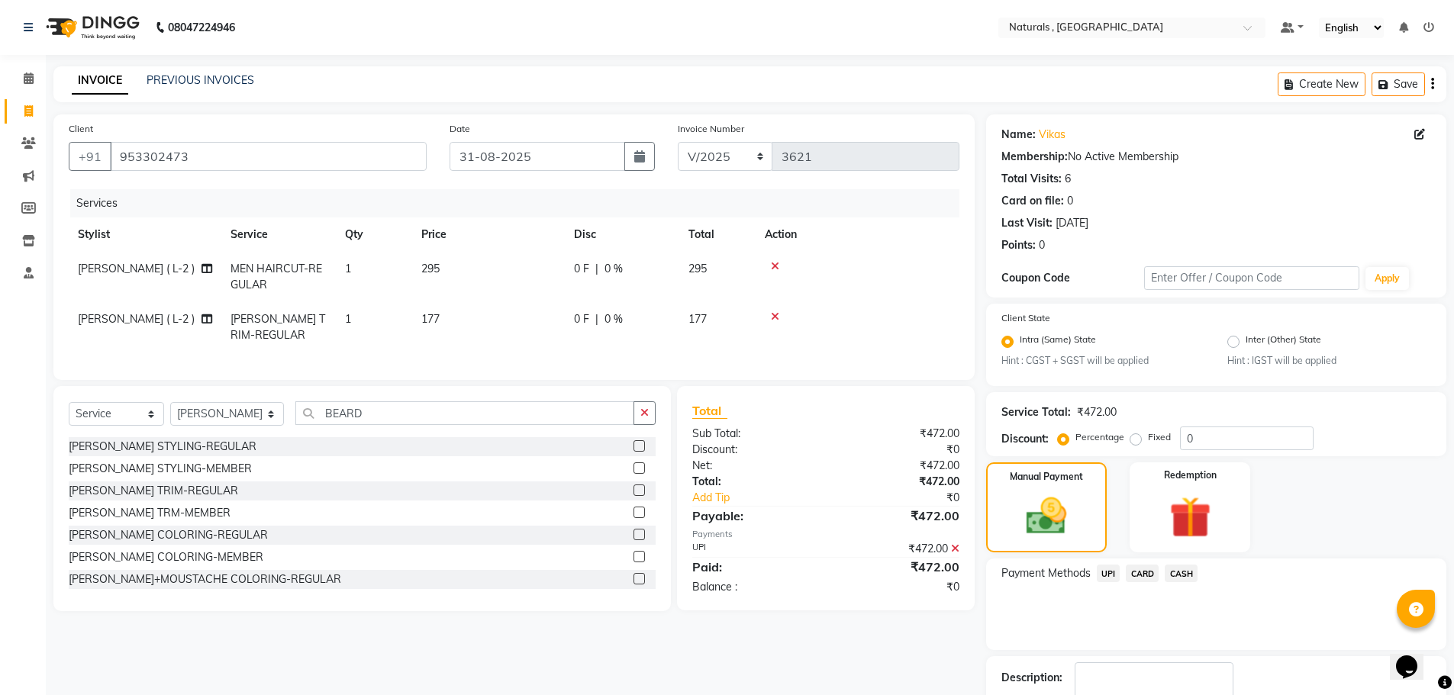
scroll to position [95, 0]
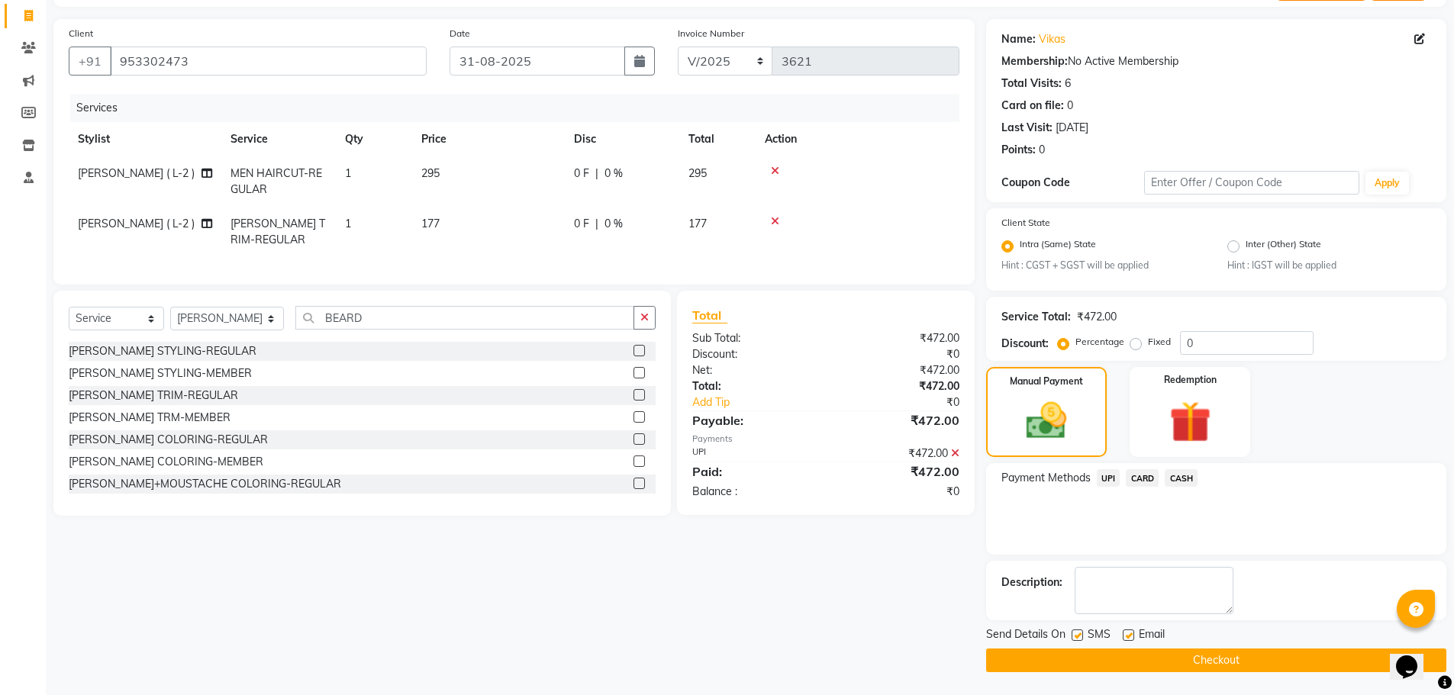
click at [1244, 660] on button "Checkout" at bounding box center [1216, 661] width 460 height 24
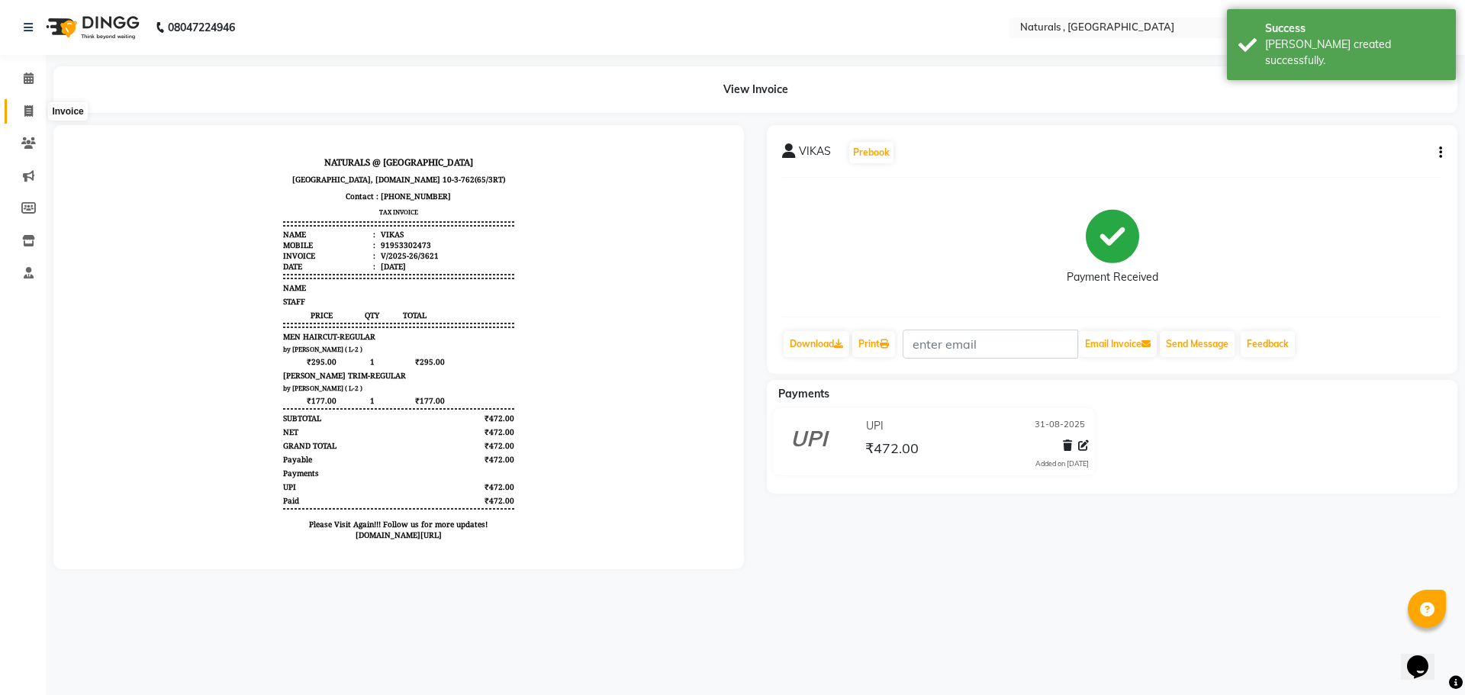
click at [34, 114] on span at bounding box center [28, 112] width 27 height 18
select select "service"
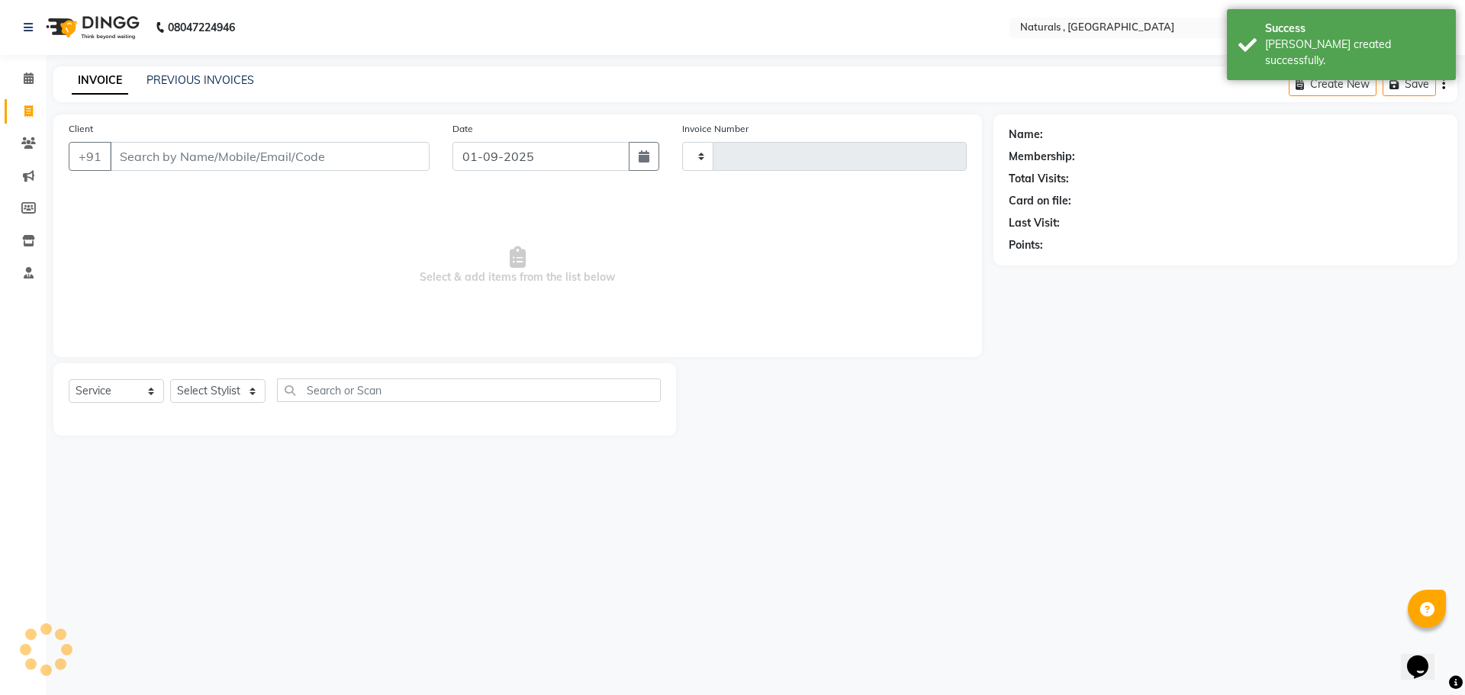
type input "3622"
select select "5818"
click at [655, 156] on button "button" at bounding box center [644, 156] width 31 height 29
select select "9"
select select "2025"
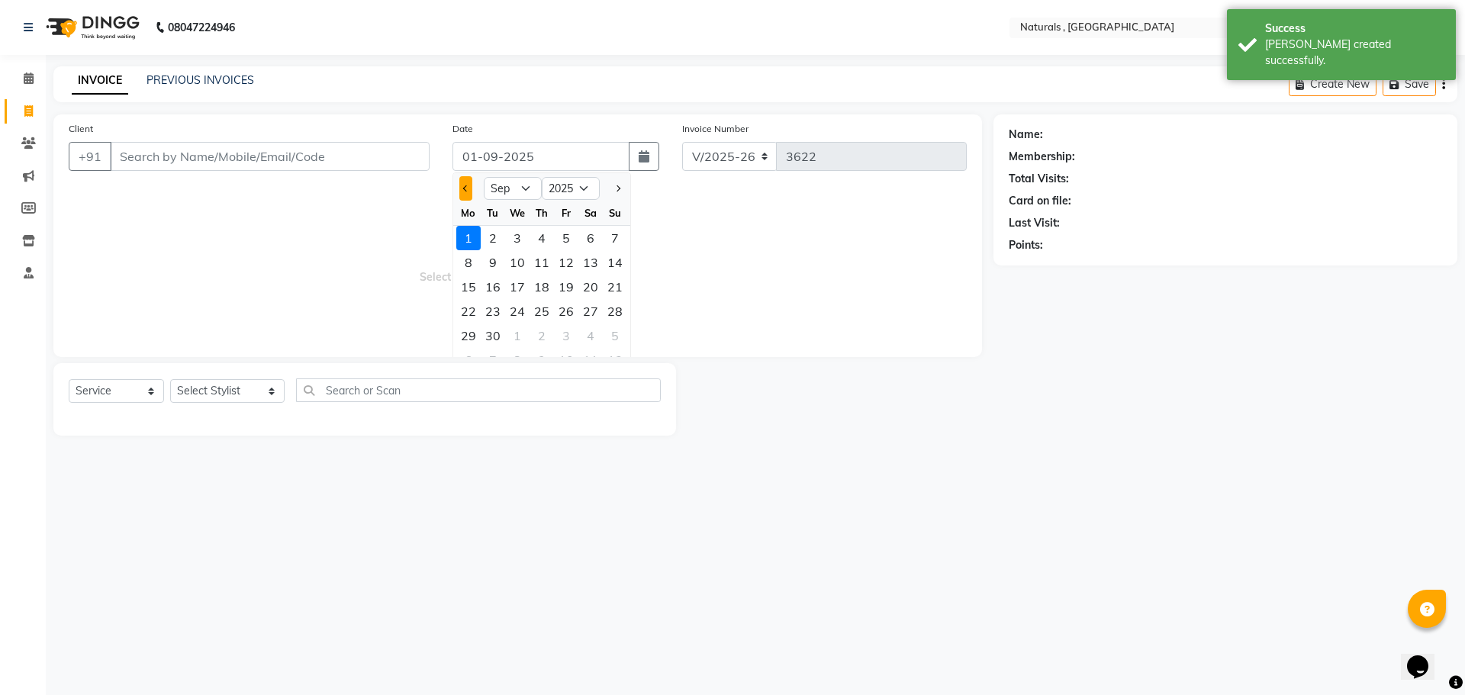
click at [468, 192] on button "Previous month" at bounding box center [465, 188] width 13 height 24
select select "8"
click at [611, 336] on div "31" at bounding box center [615, 336] width 24 height 24
type input "31-08-2025"
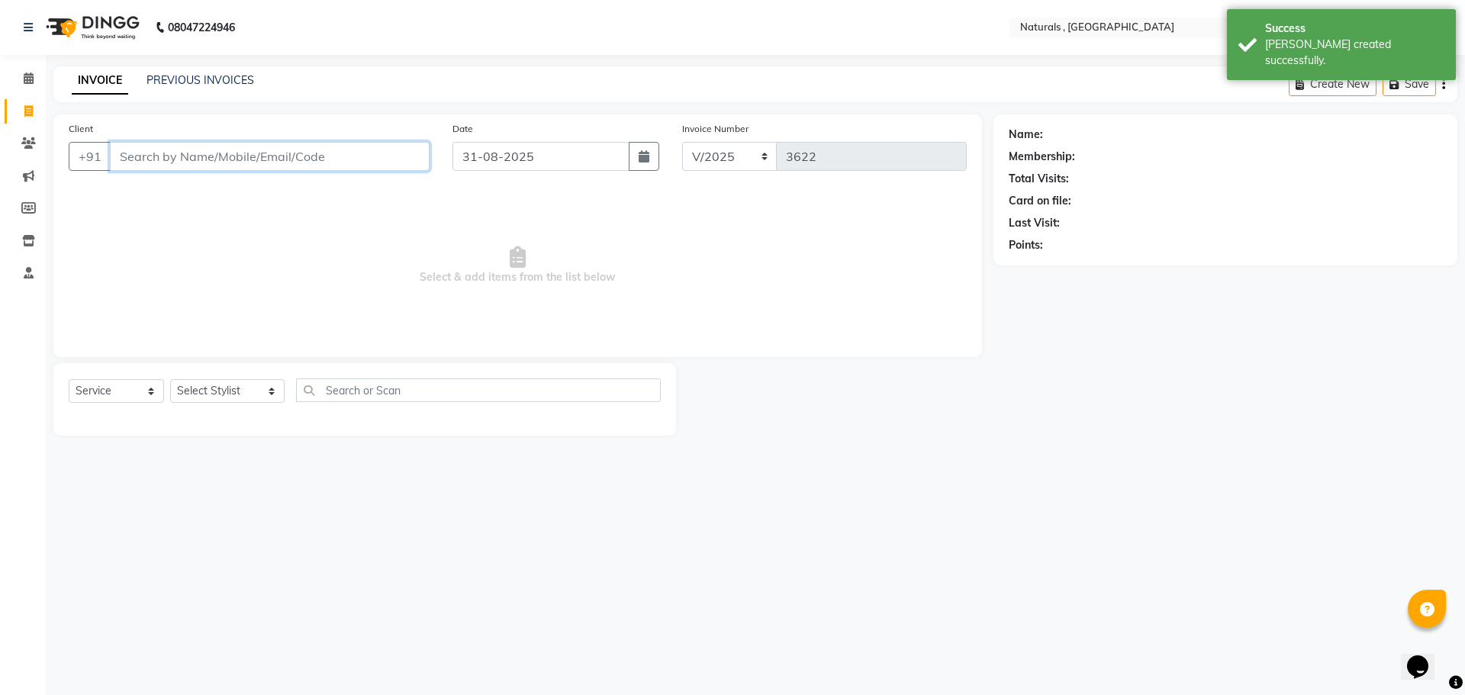
click at [154, 154] on input "Client" at bounding box center [270, 156] width 320 height 29
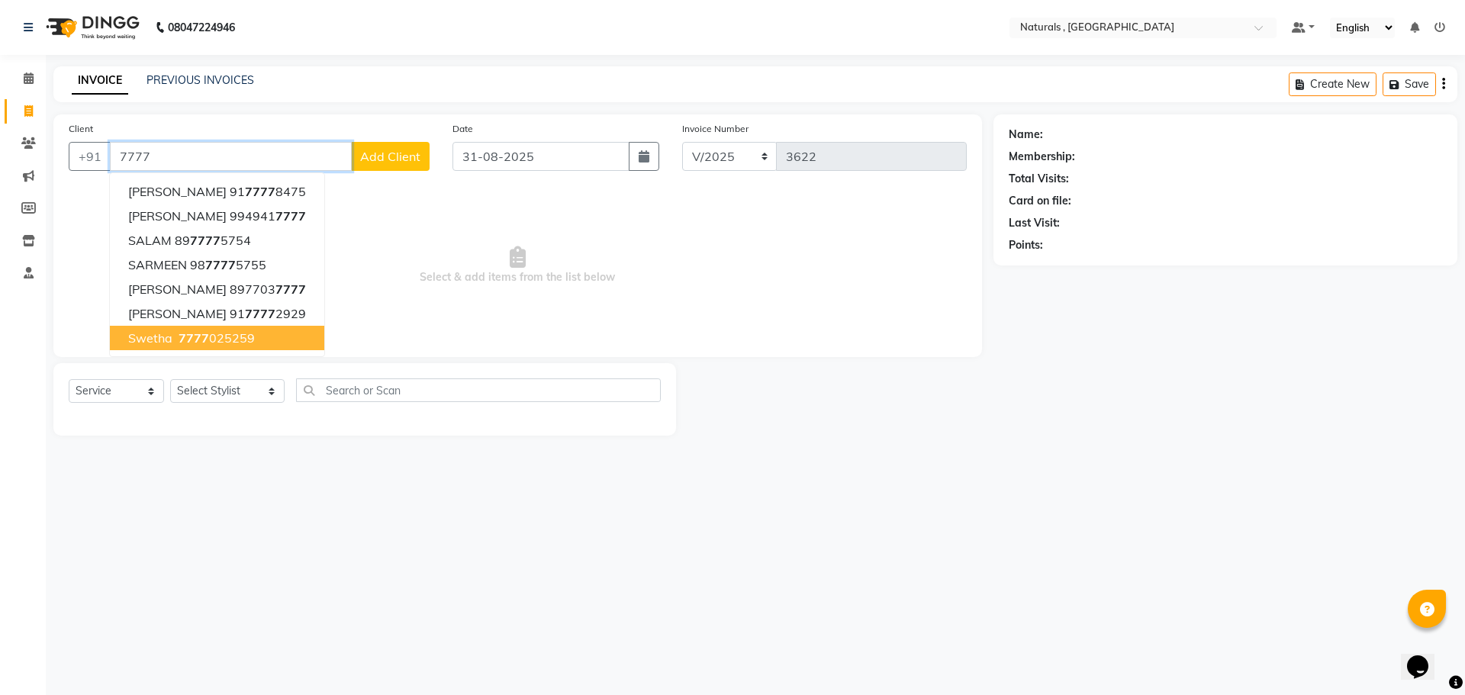
click at [201, 340] on span "7777" at bounding box center [194, 337] width 31 height 15
type input "7777025259"
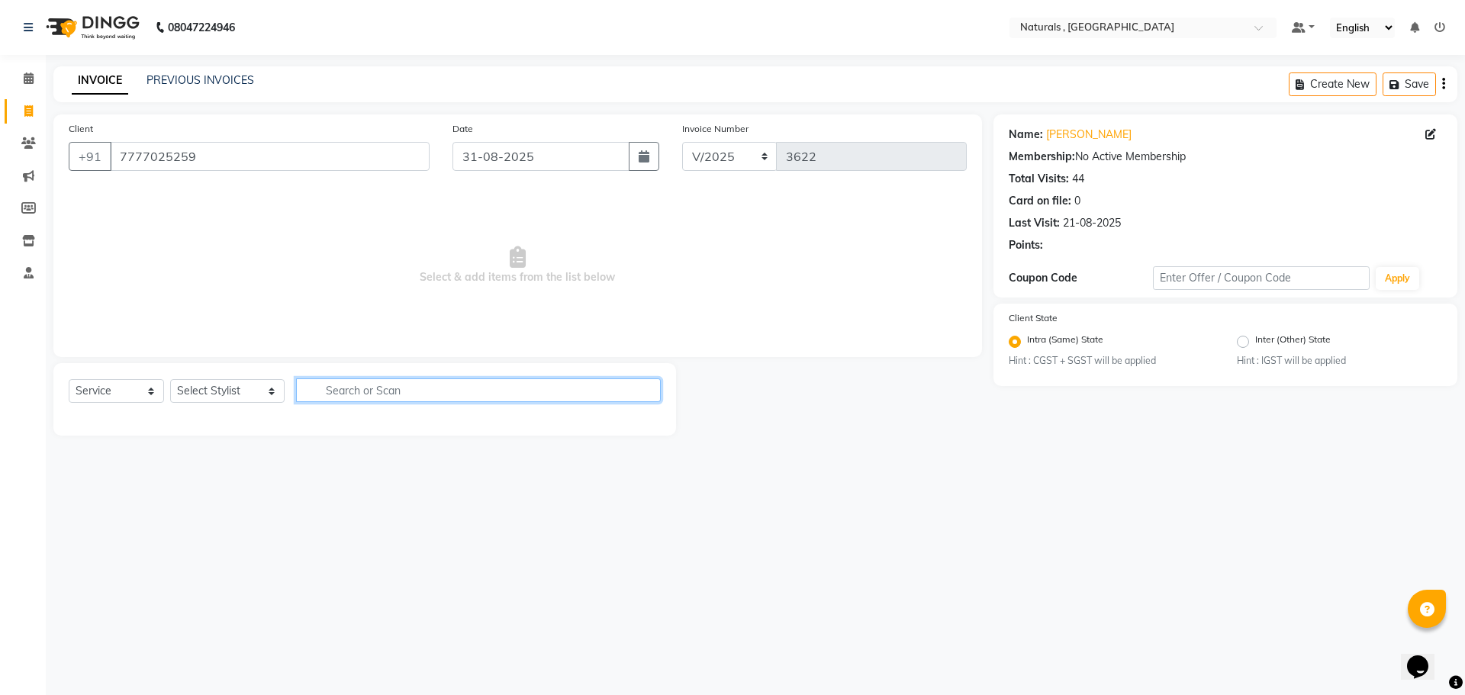
click at [382, 393] on input "text" at bounding box center [478, 390] width 365 height 24
type input "HAIR CUTY"
click at [263, 387] on select "Select Stylist ASFIYA (L-3) BHAGYA SHREE GM [PERSON_NAME] (L-2) [PERSON_NAME] (…" at bounding box center [227, 391] width 114 height 24
select select "45000"
click at [170, 379] on select "Select Stylist ASFIYA (L-3) BHAGYA SHREE GM [PERSON_NAME] (L-2) [PERSON_NAME] (…" at bounding box center [227, 391] width 114 height 24
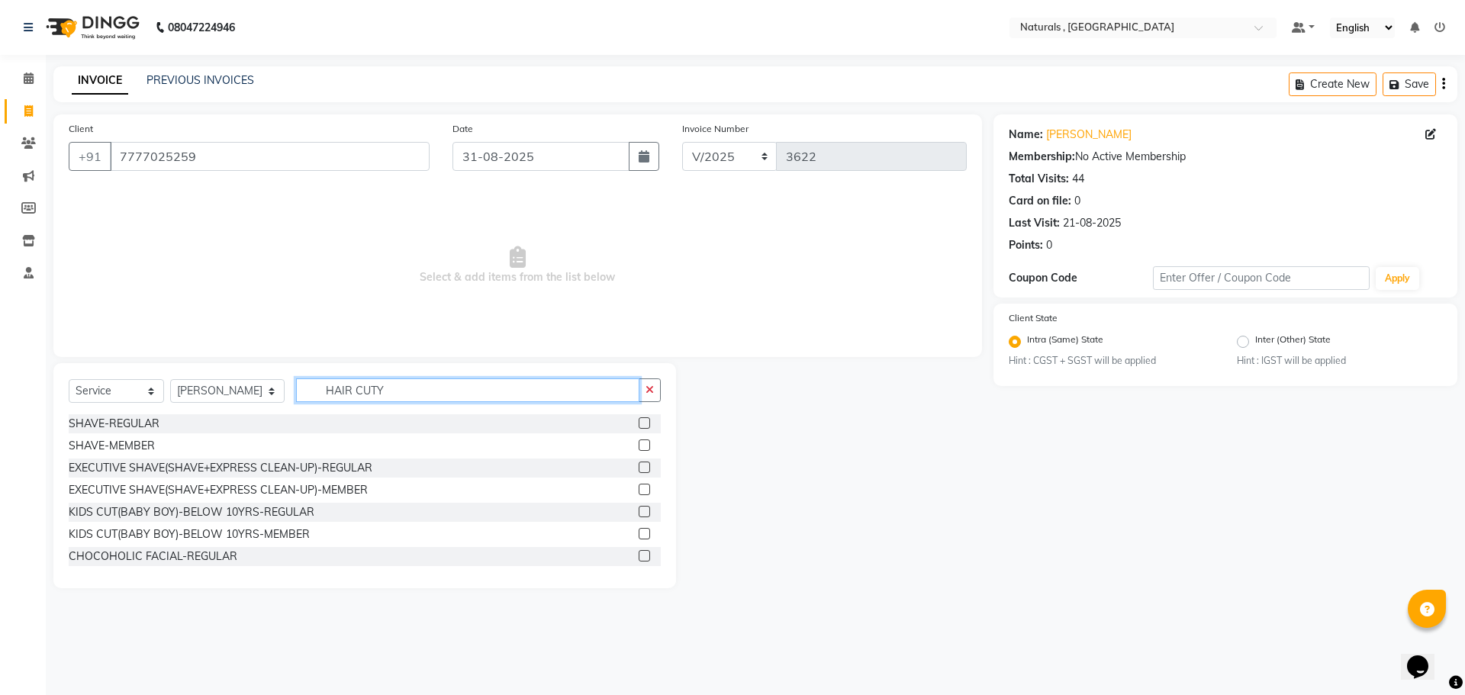
click at [415, 383] on input "HAIR CUTY" at bounding box center [468, 390] width 344 height 24
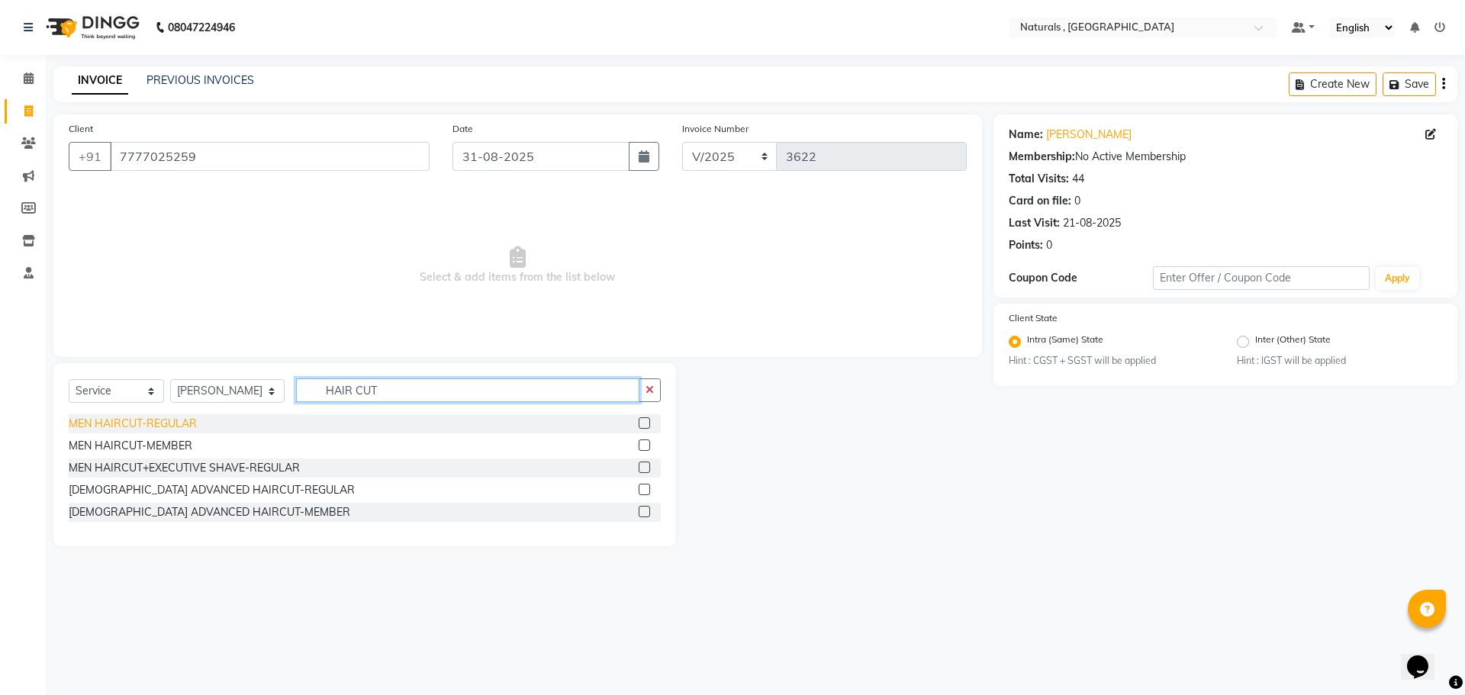
type input "HAIR CUT"
click at [180, 429] on div "MEN HAIRCUT-REGULAR" at bounding box center [133, 424] width 128 height 16
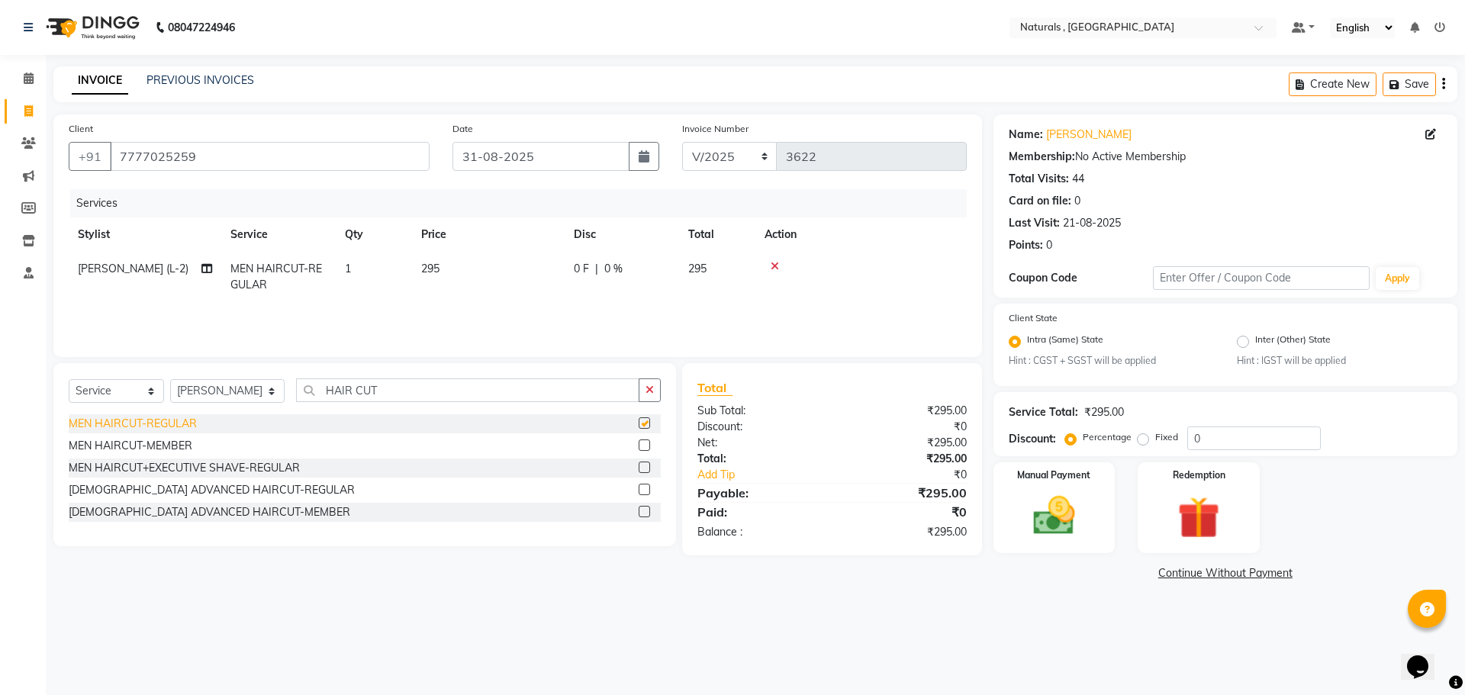
checkbox input "false"
click at [404, 388] on input "HAIR CUT" at bounding box center [468, 390] width 344 height 24
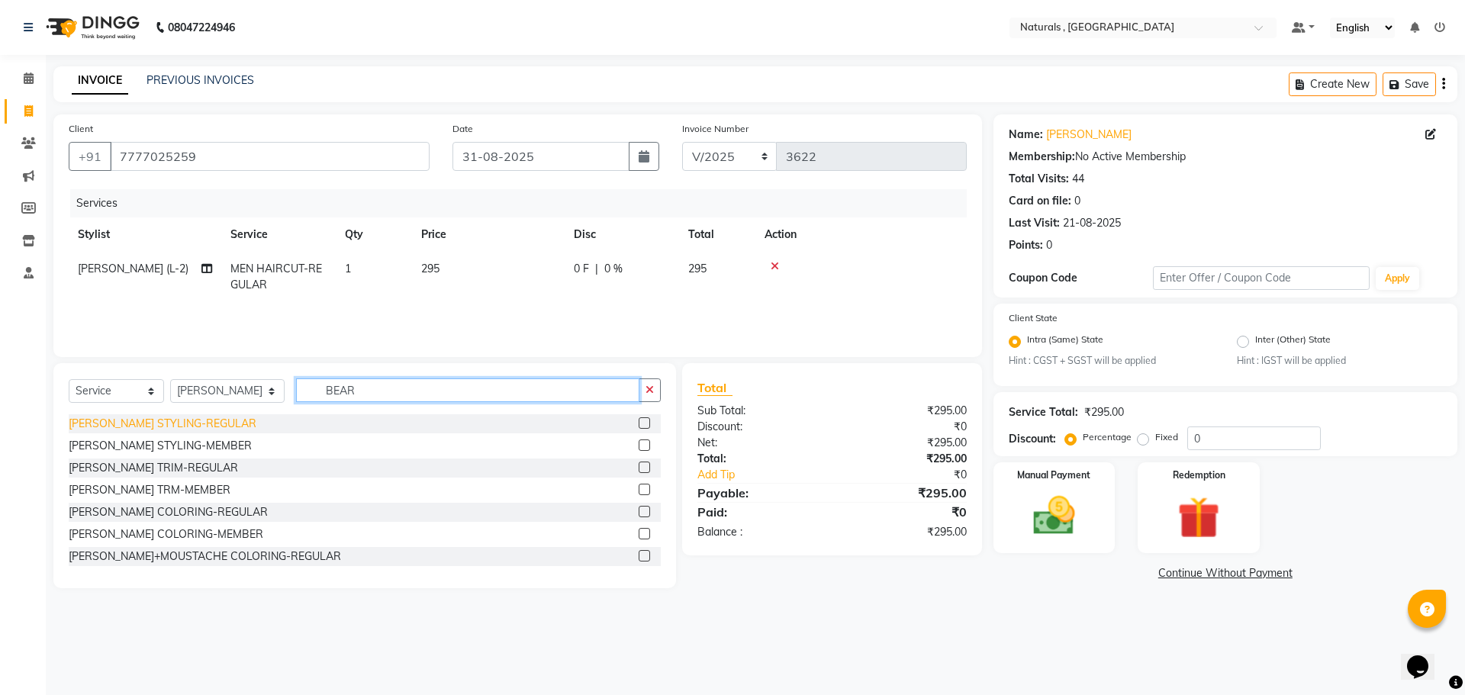
type input "BEAR"
click at [201, 427] on div "[PERSON_NAME] STYLING-REGULAR" at bounding box center [163, 424] width 188 height 16
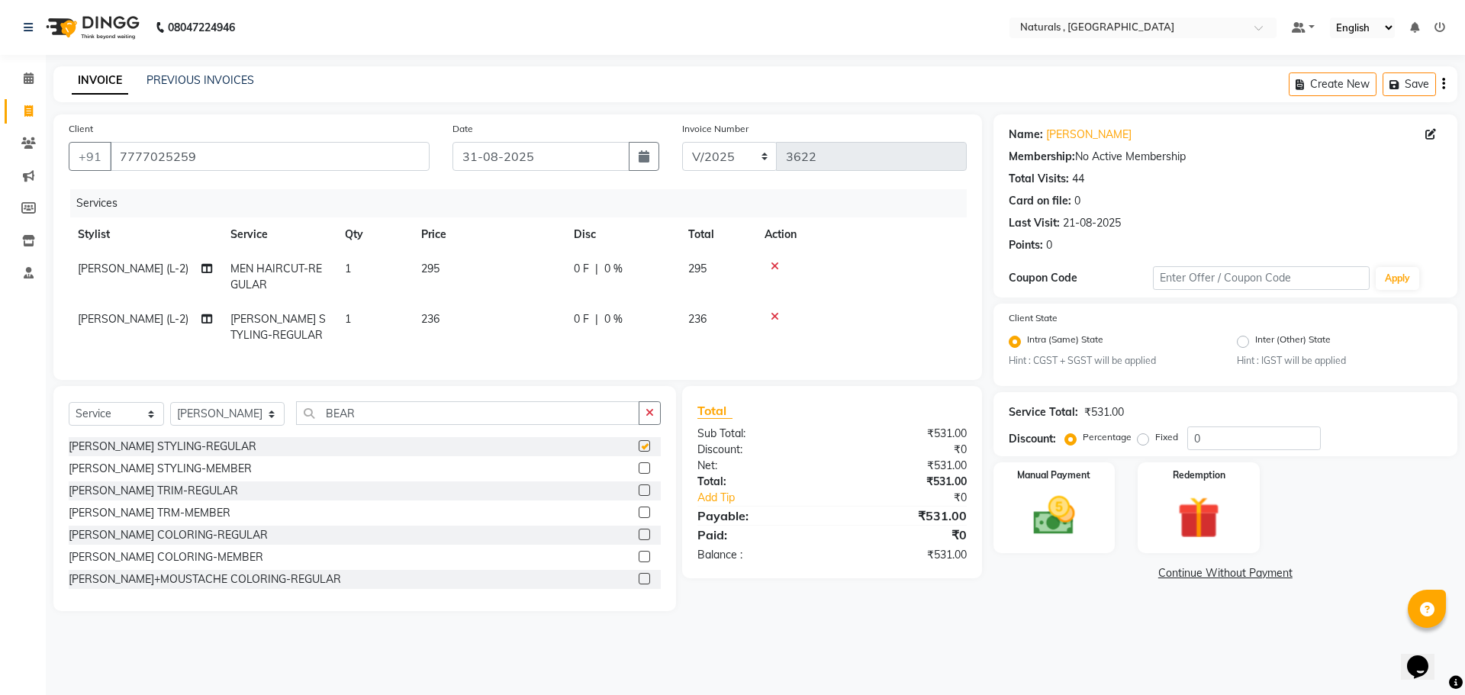
checkbox input "false"
click at [1066, 513] on img at bounding box center [1054, 516] width 71 height 50
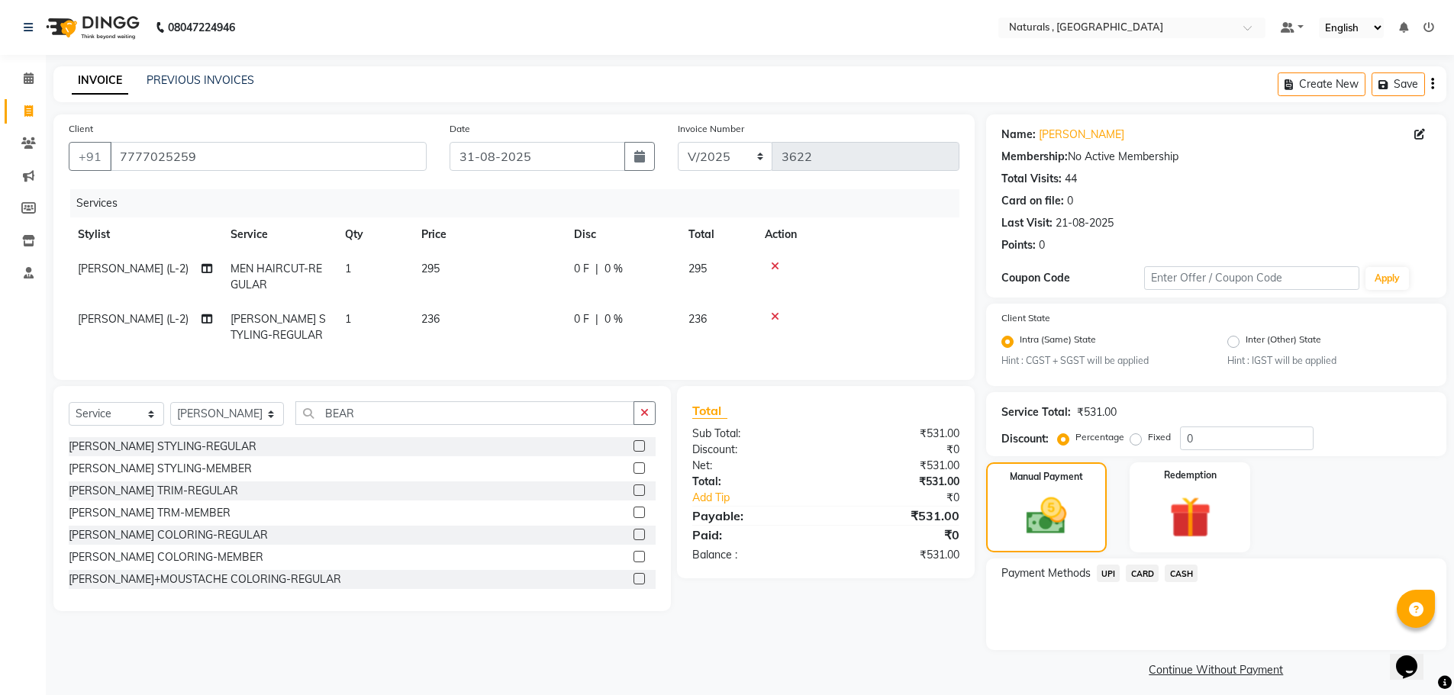
click at [1101, 573] on span "UPI" at bounding box center [1108, 574] width 24 height 18
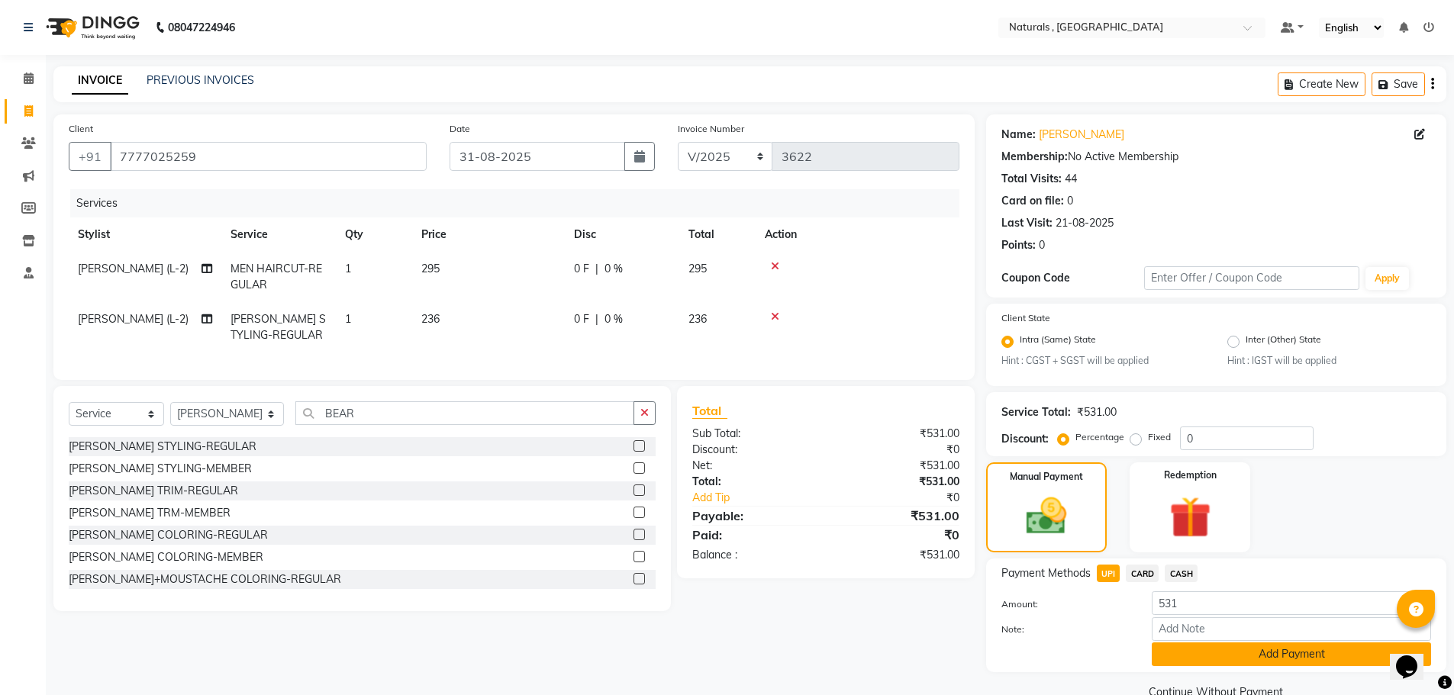
click at [1178, 659] on button "Add Payment" at bounding box center [1290, 654] width 279 height 24
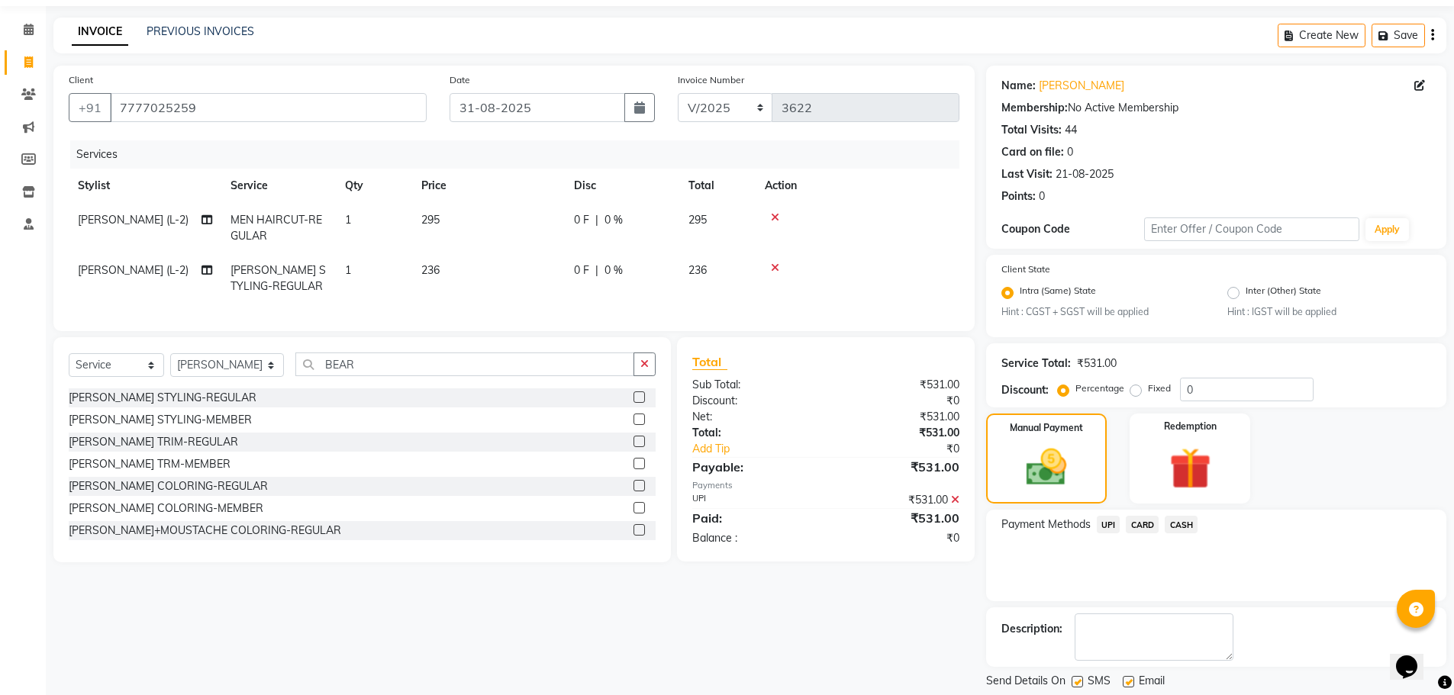
scroll to position [95, 0]
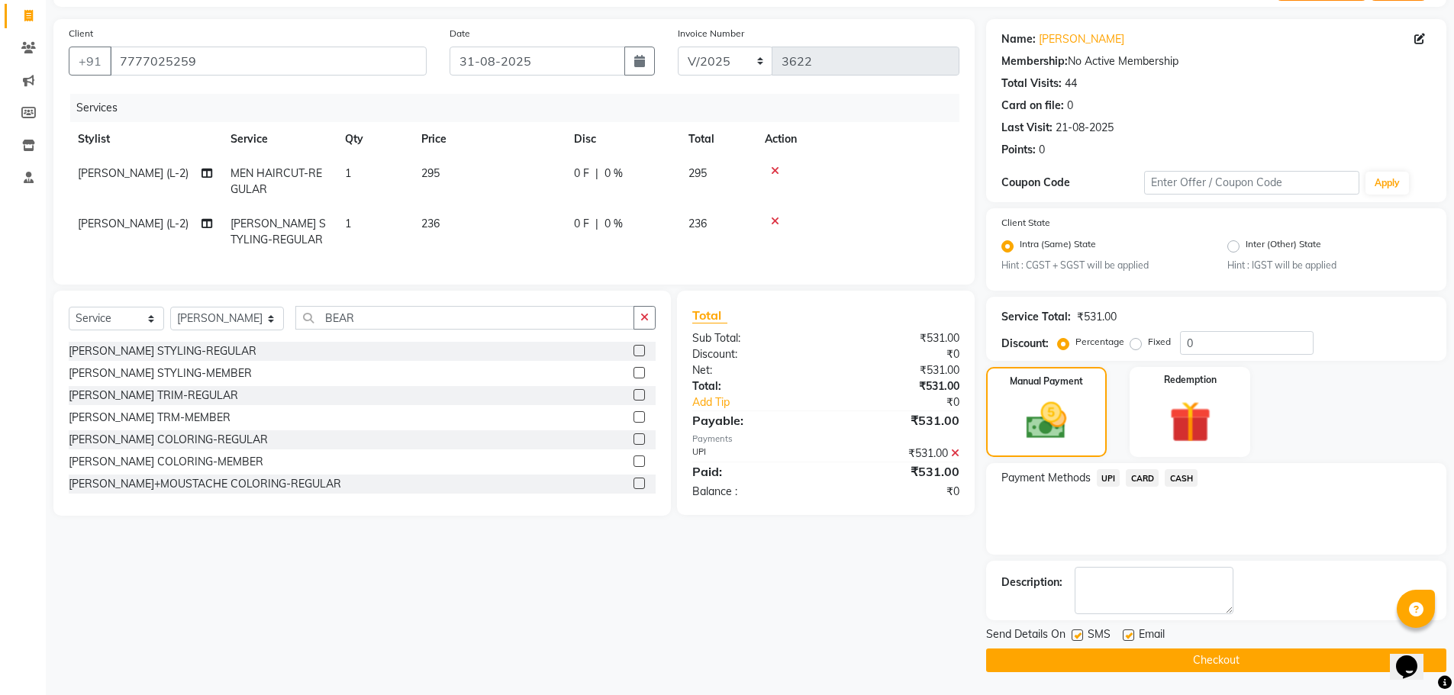
click at [1178, 659] on button "Checkout" at bounding box center [1216, 661] width 460 height 24
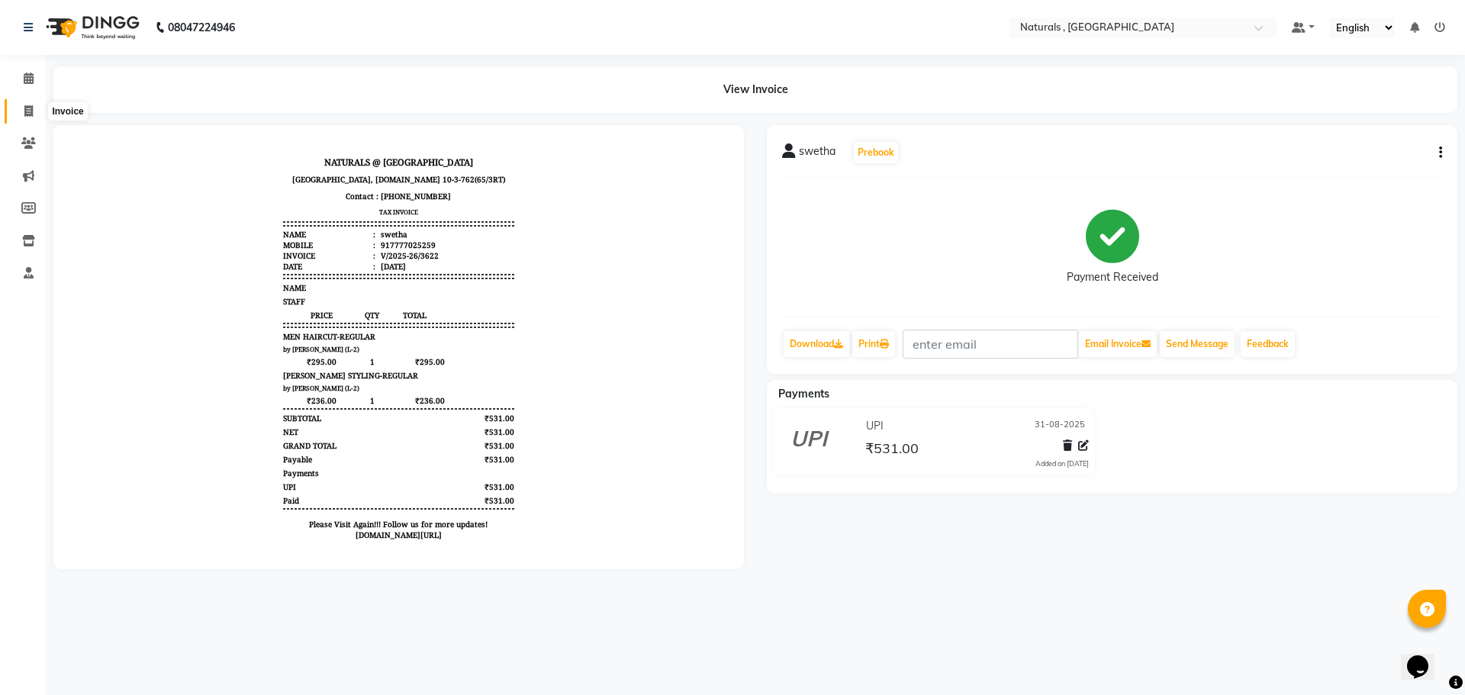
click at [23, 111] on span at bounding box center [28, 112] width 27 height 18
select select "service"
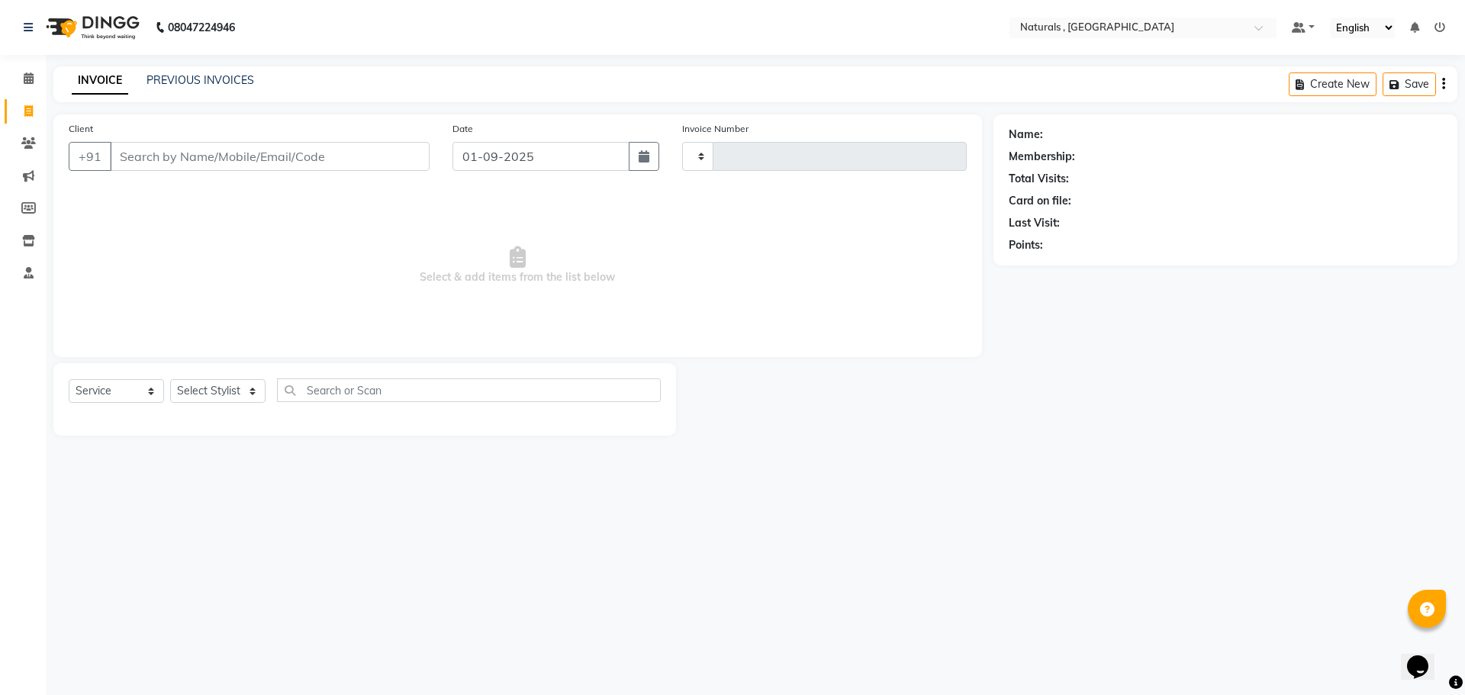
type input "3623"
select select "5818"
click at [419, 159] on input "Client" at bounding box center [270, 156] width 320 height 29
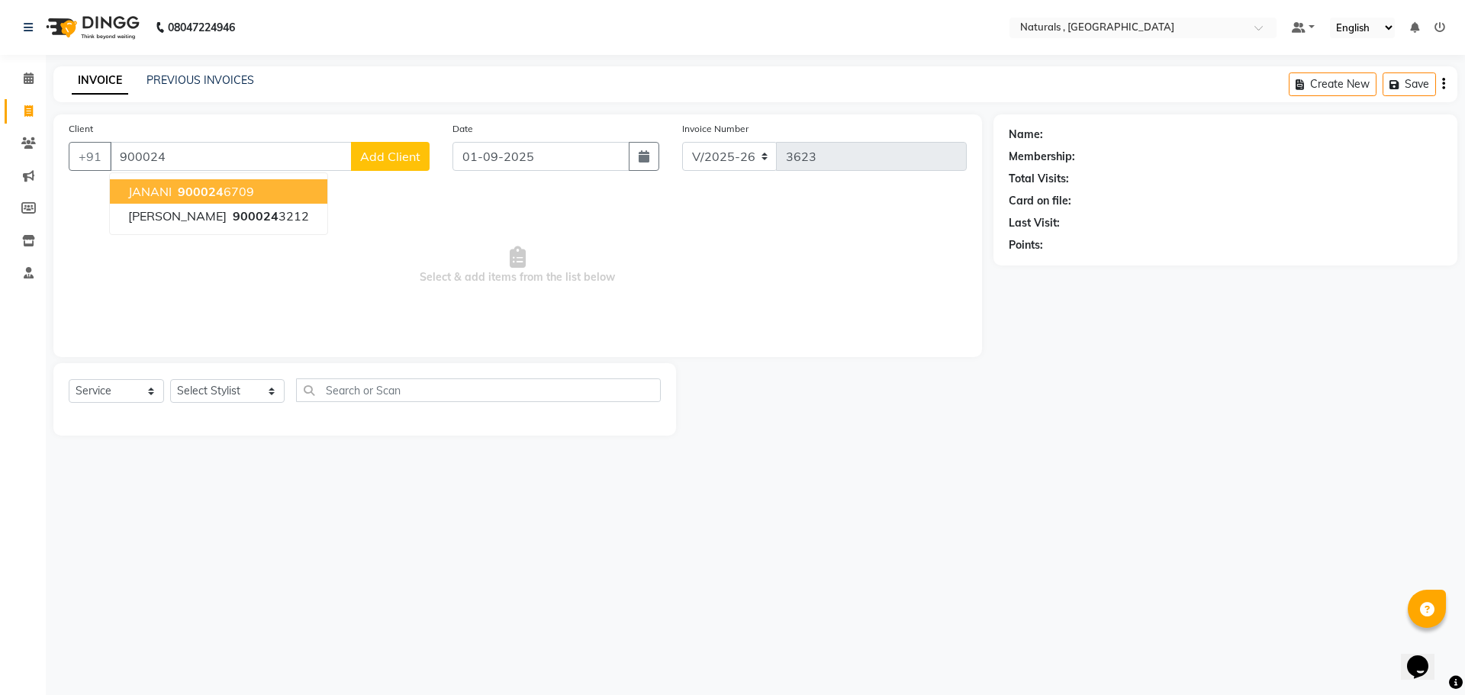
click at [203, 191] on span "900024" at bounding box center [201, 191] width 46 height 15
type input "9000246709"
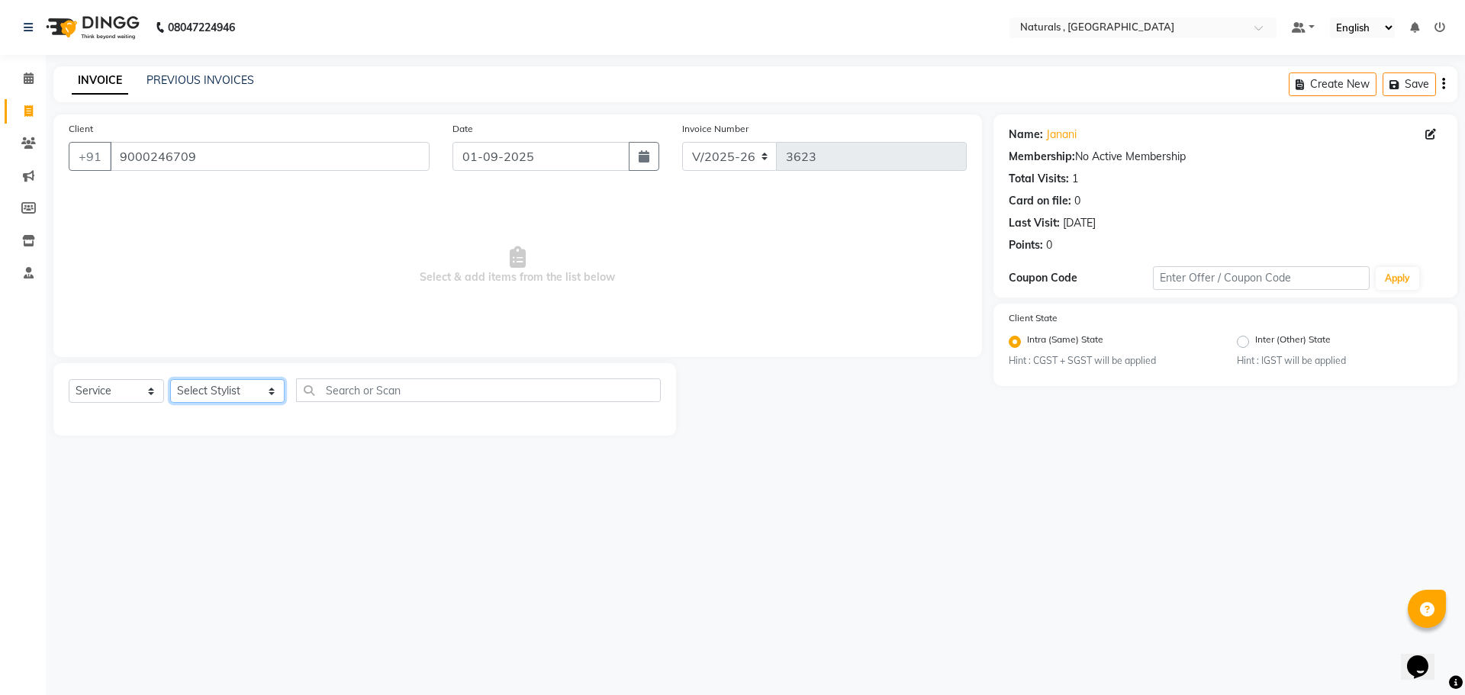
click at [252, 381] on select "Select Stylist ASFIYA (L-3) BHAGYA SHREE GM [PERSON_NAME] (L-2) [PERSON_NAME] (…" at bounding box center [227, 391] width 114 height 24
select select "74680"
click at [170, 379] on select "Select Stylist ASFIYA (L-3) BHAGYA SHREE GM [PERSON_NAME] (L-2) [PERSON_NAME] (…" at bounding box center [227, 391] width 114 height 24
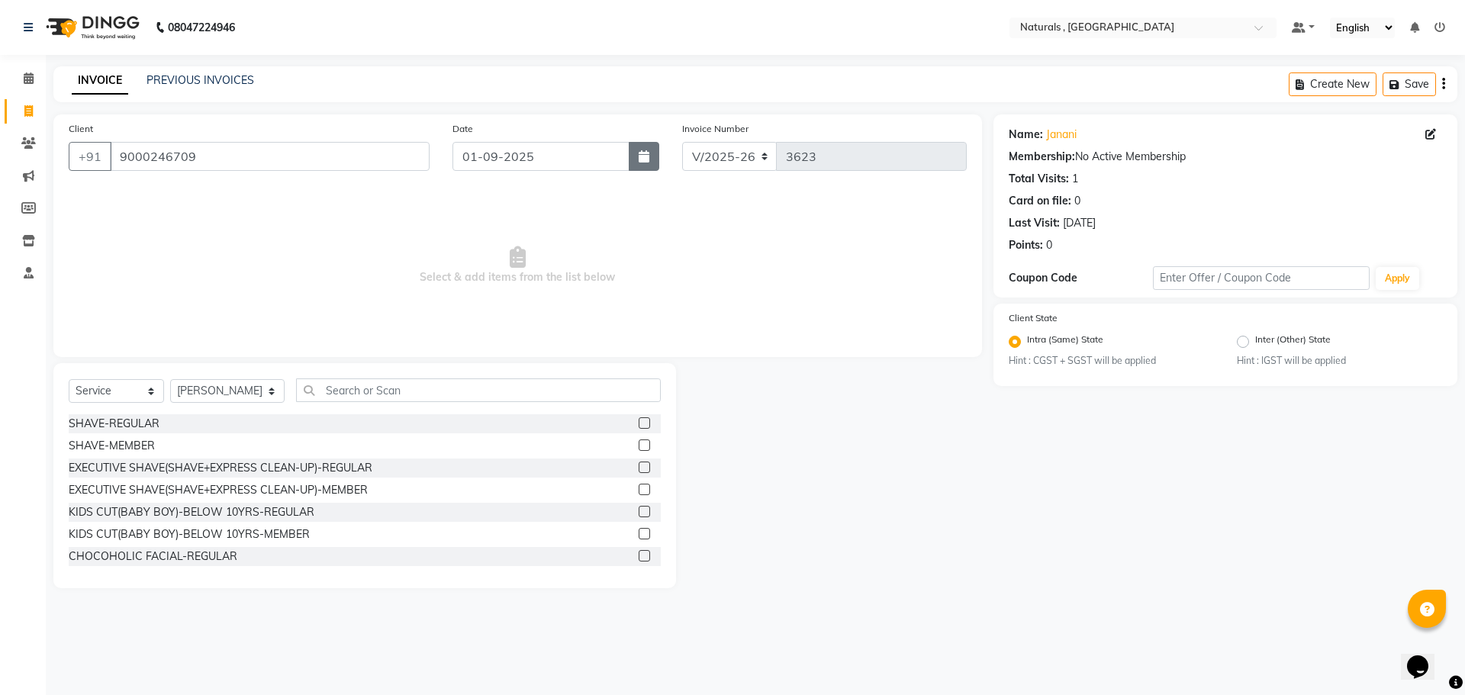
click at [638, 157] on button "button" at bounding box center [644, 156] width 31 height 29
select select "9"
select select "2025"
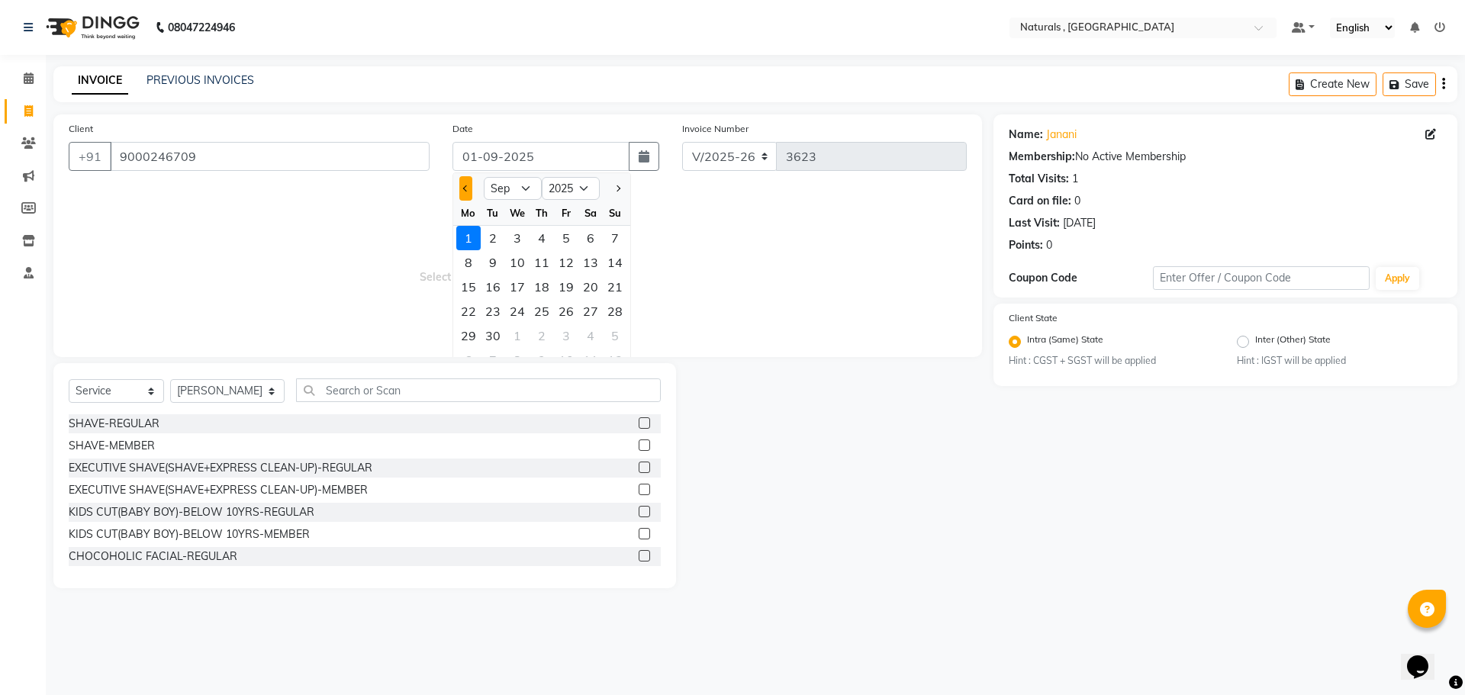
click at [468, 188] on span "Previous month" at bounding box center [466, 188] width 6 height 6
select select "8"
click at [619, 333] on div "31" at bounding box center [615, 336] width 24 height 24
type input "31-08-2025"
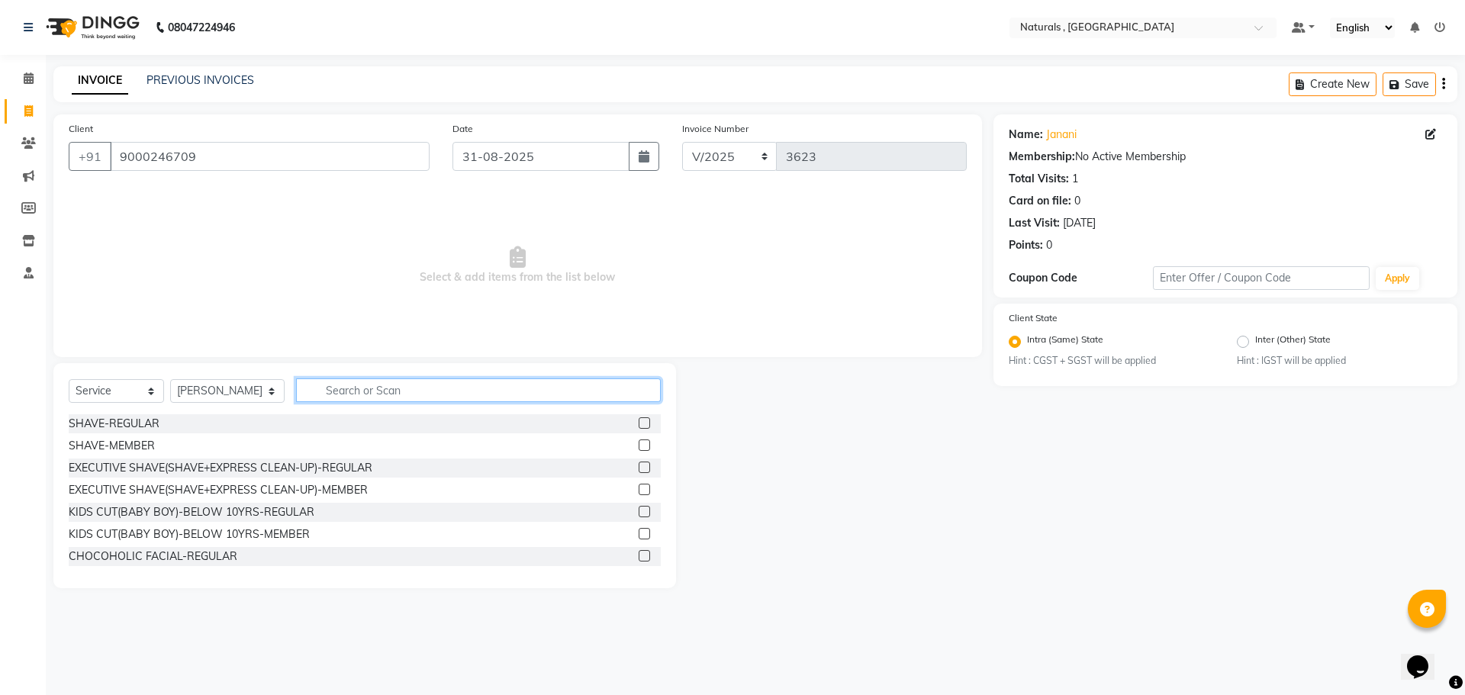
click at [353, 388] on input "text" at bounding box center [478, 390] width 365 height 24
type input "H"
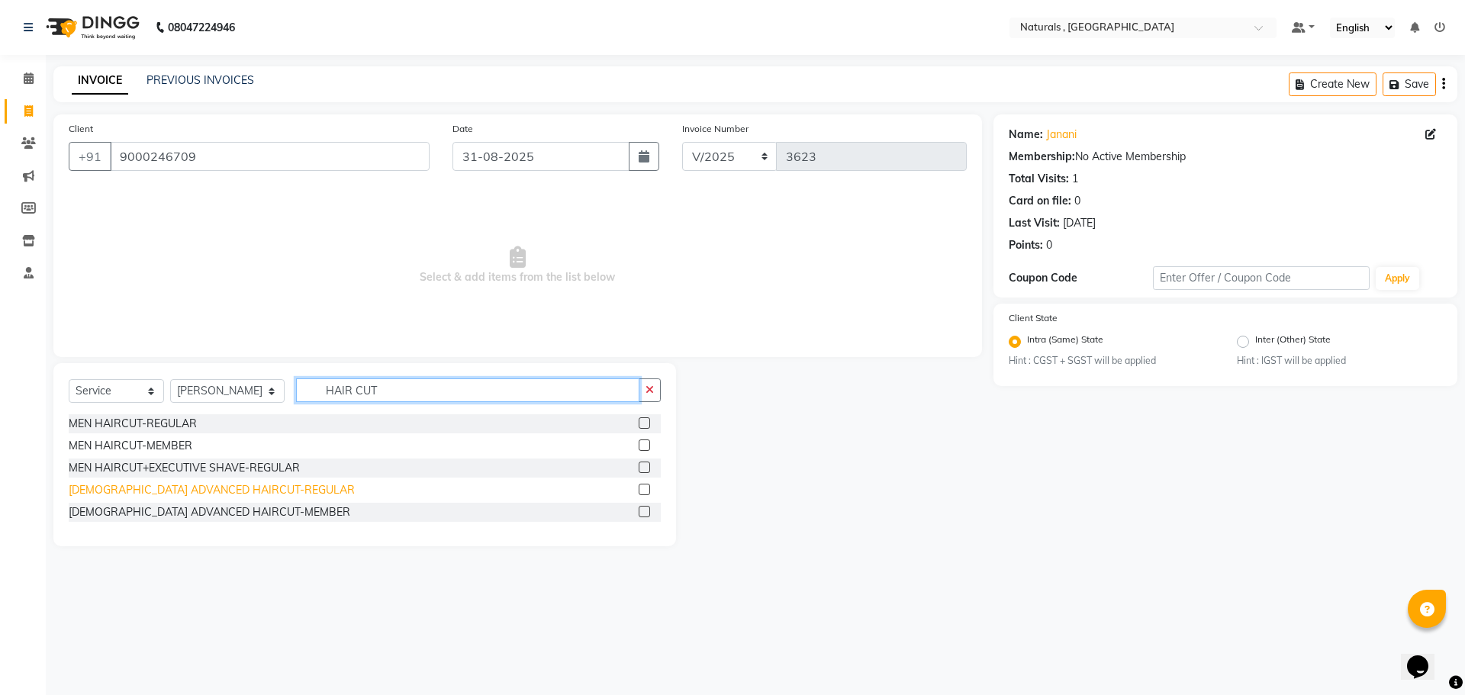
type input "HAIR CUT"
click at [195, 491] on div "[DEMOGRAPHIC_DATA] ADVANCED HAIRCUT-REGULAR" at bounding box center [212, 490] width 286 height 16
checkbox input "false"
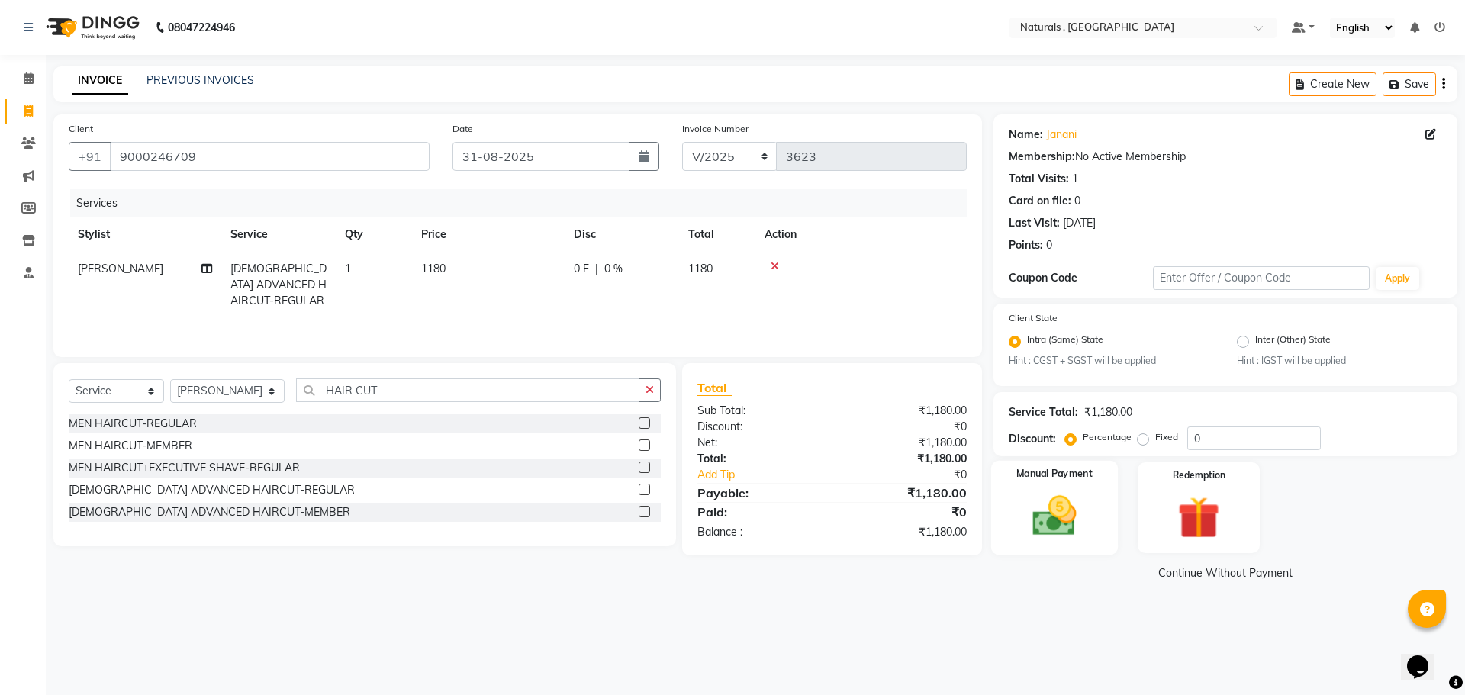
click at [1067, 521] on img at bounding box center [1054, 516] width 71 height 50
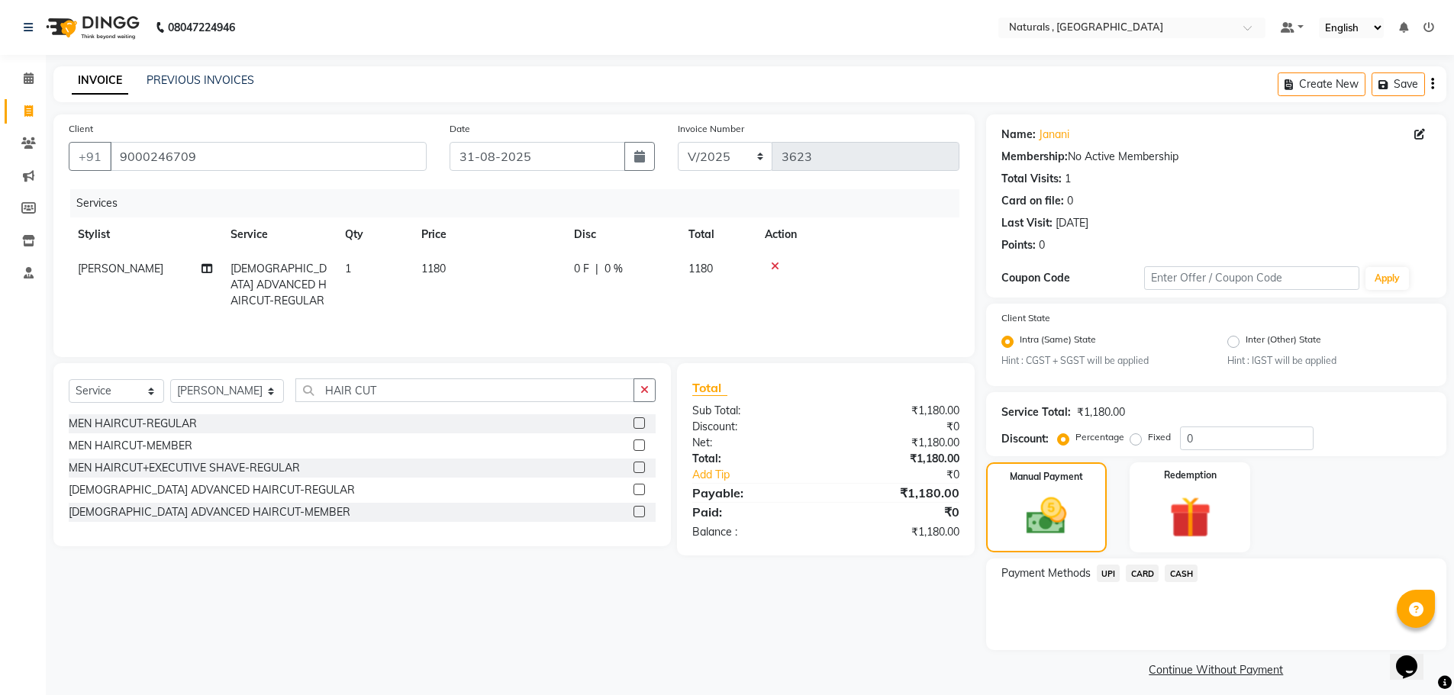
click at [1111, 571] on span "UPI" at bounding box center [1108, 574] width 24 height 18
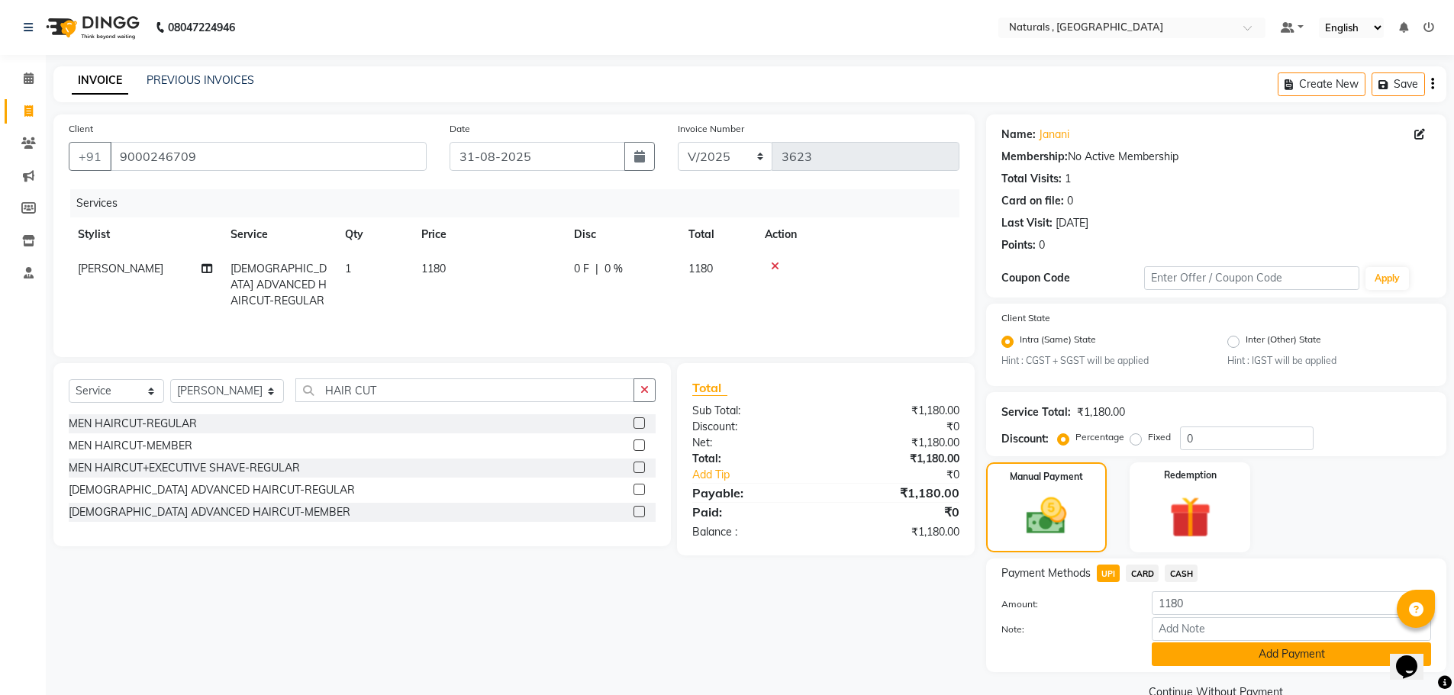
click at [1180, 655] on button "Add Payment" at bounding box center [1290, 654] width 279 height 24
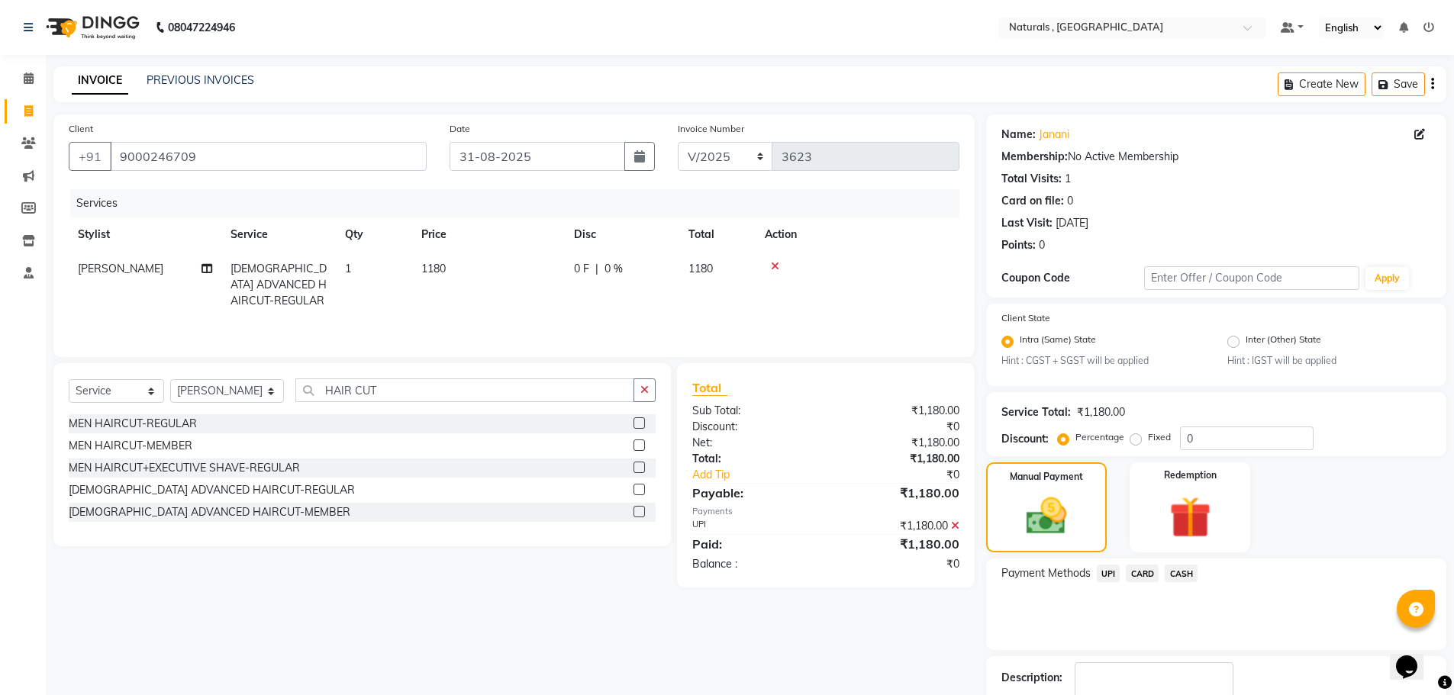
scroll to position [95, 0]
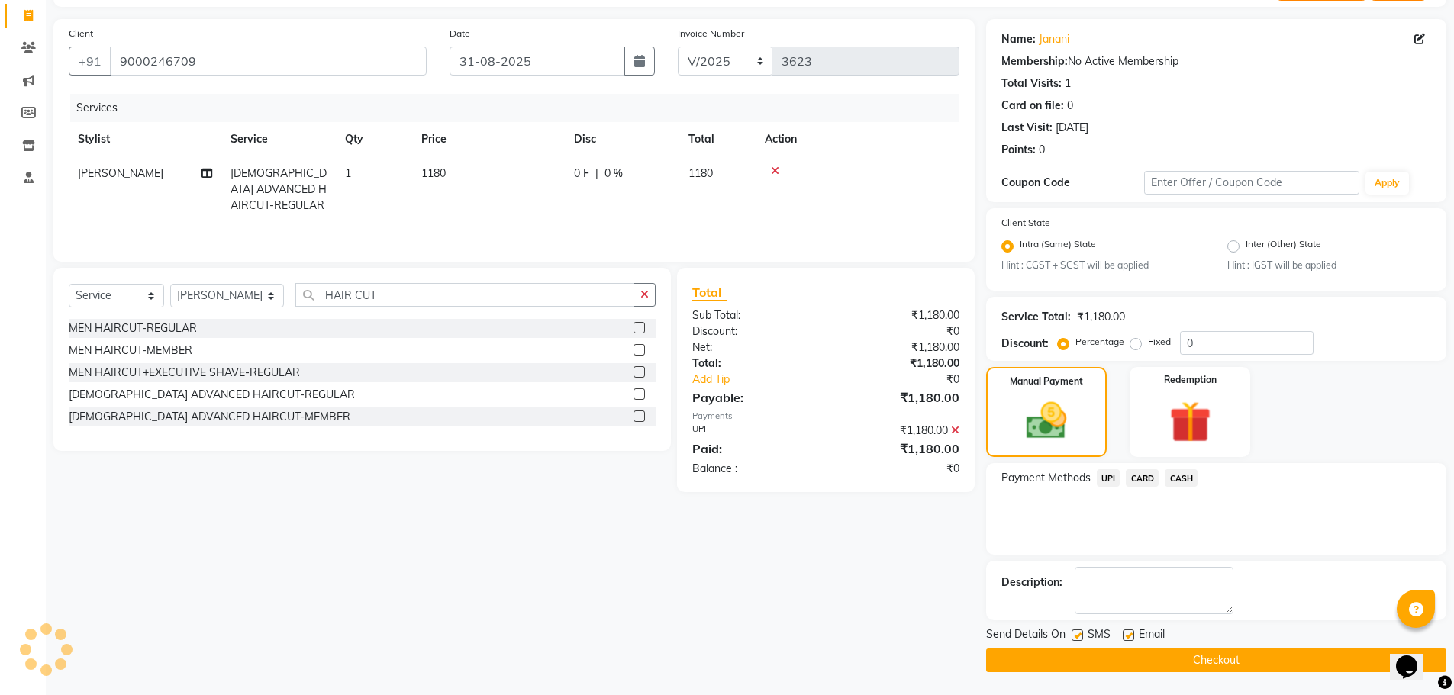
click at [1180, 655] on button "Checkout" at bounding box center [1216, 661] width 460 height 24
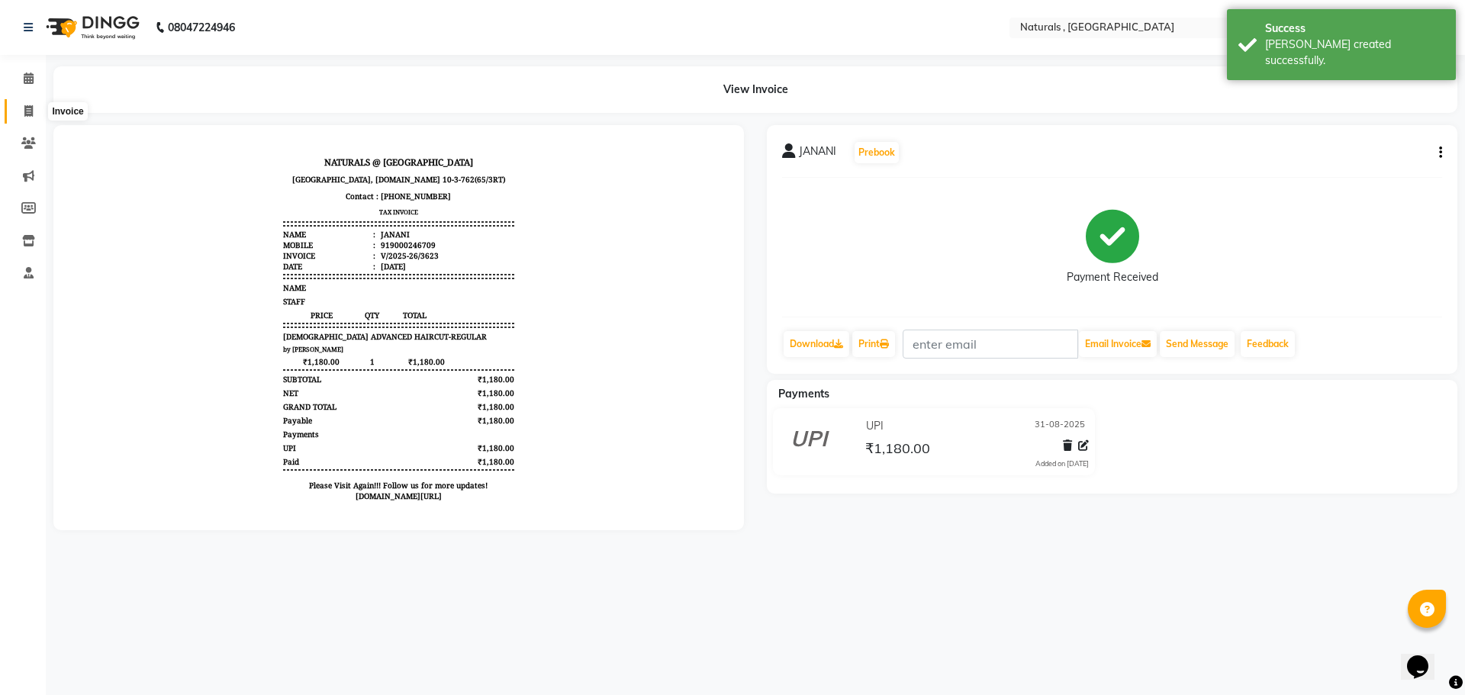
click at [27, 114] on icon at bounding box center [28, 110] width 8 height 11
select select "service"
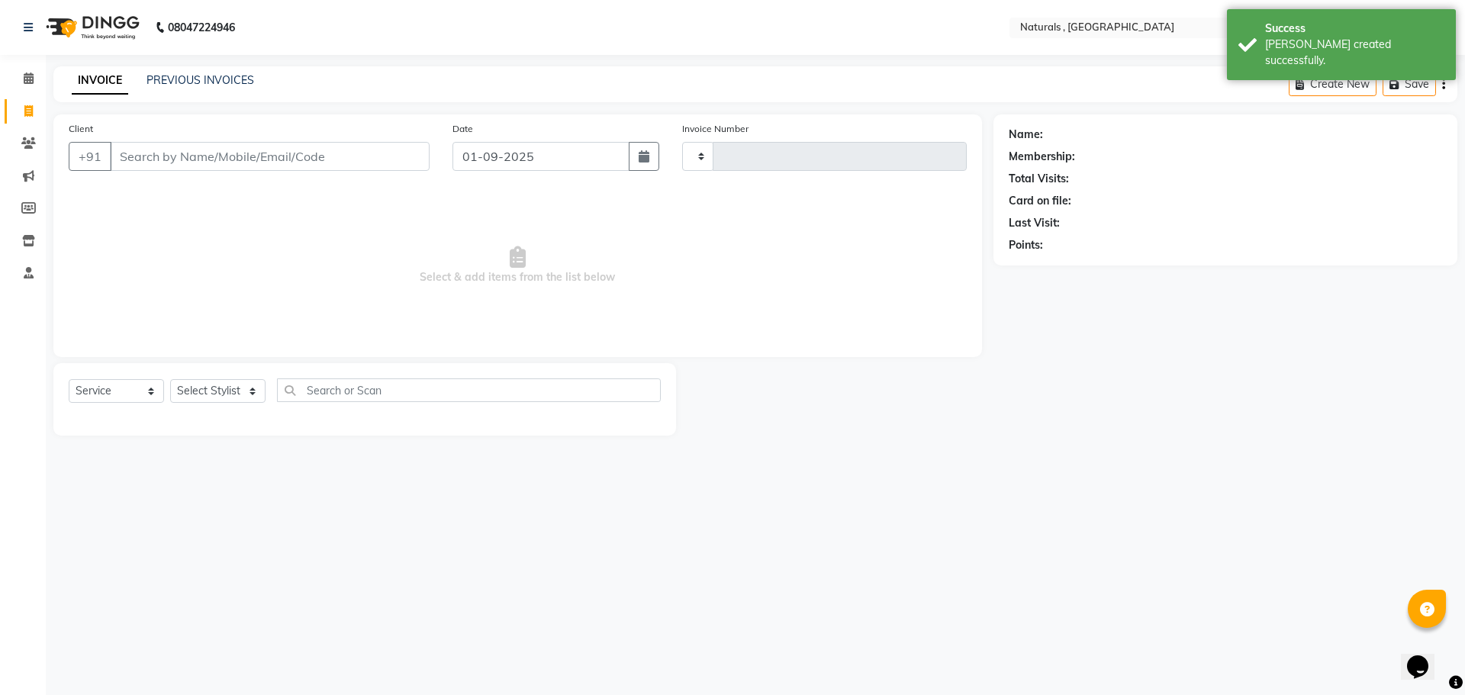
click at [163, 151] on input "Client" at bounding box center [270, 156] width 320 height 29
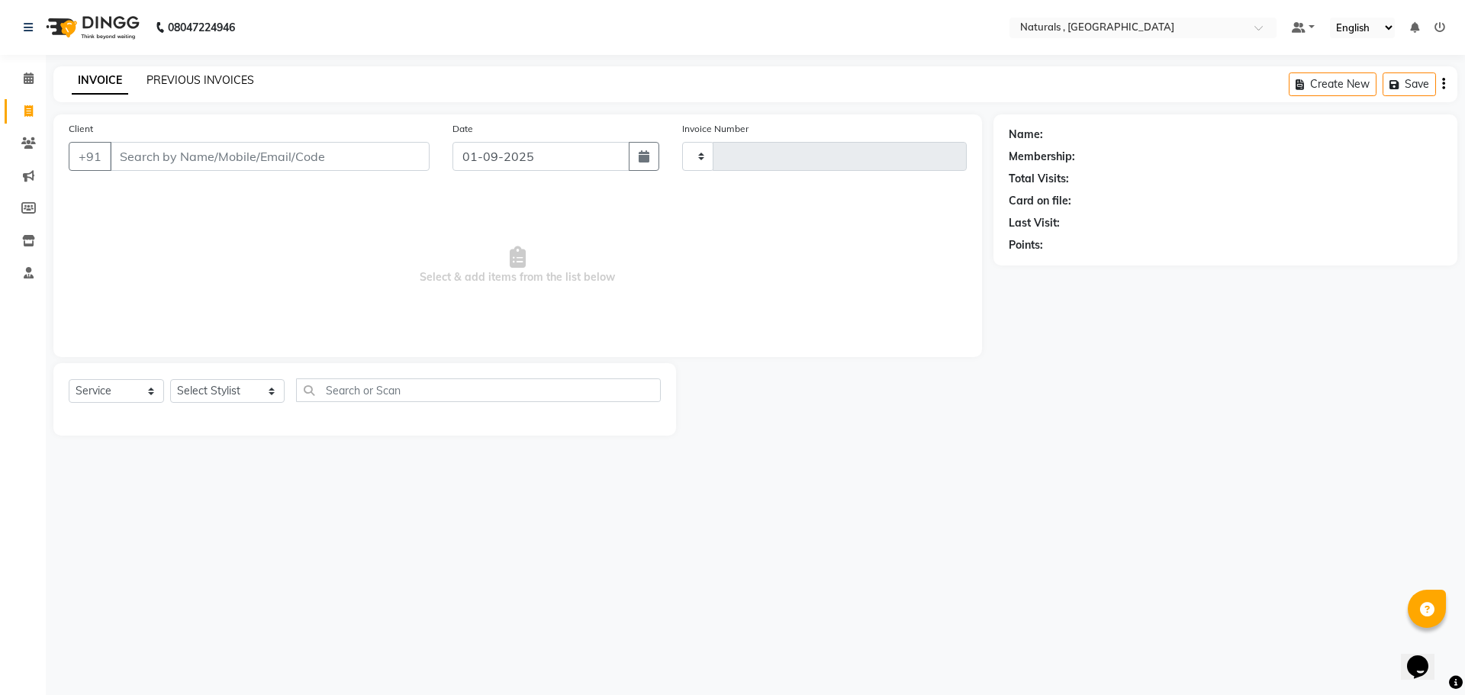
click at [215, 78] on link "PREVIOUS INVOICES" at bounding box center [200, 80] width 108 height 14
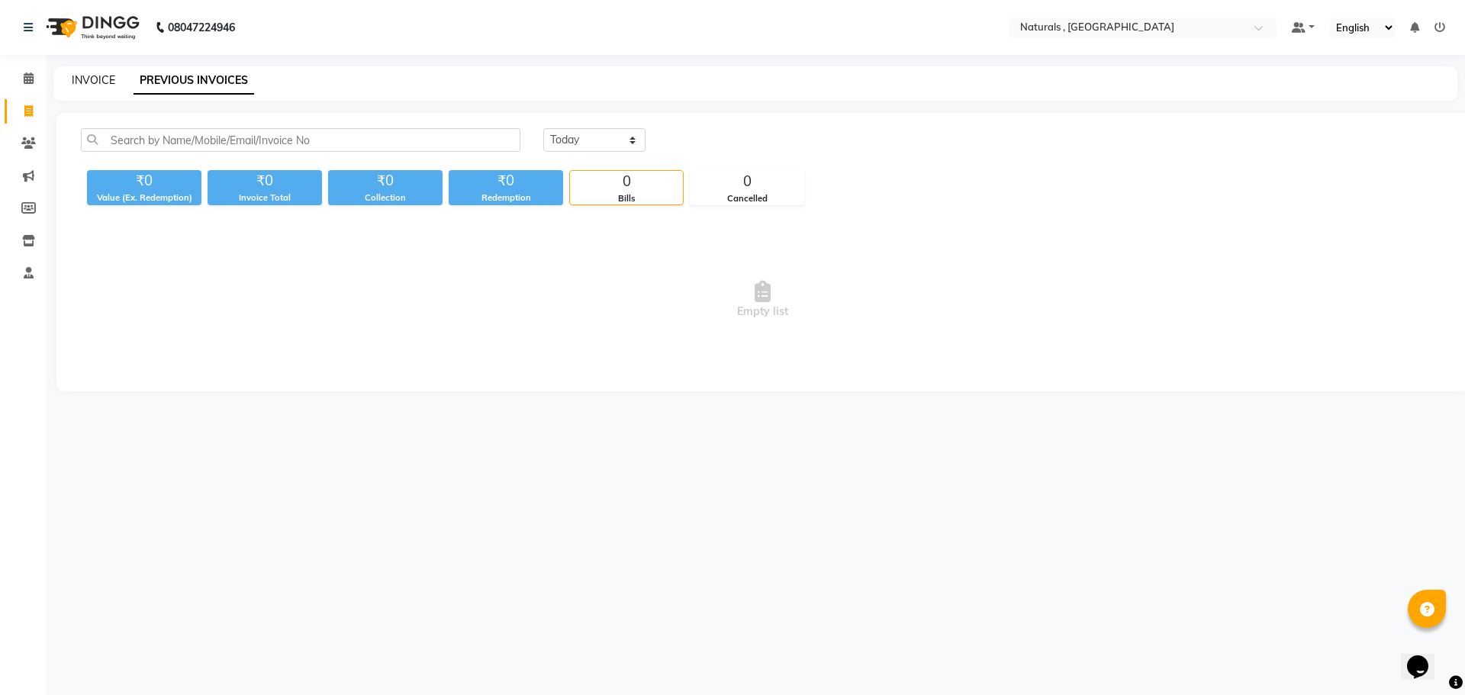
click at [93, 78] on link "INVOICE" at bounding box center [93, 80] width 43 height 14
select select "service"
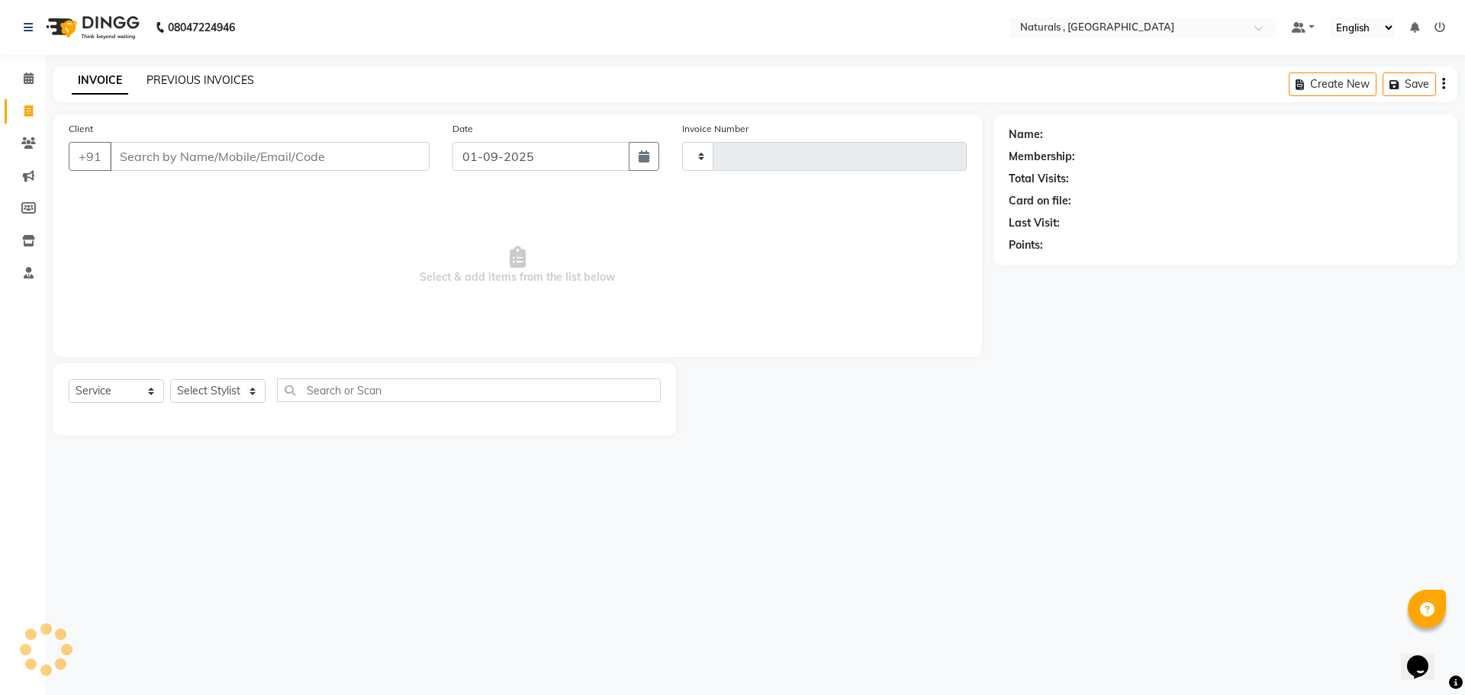
type input "3624"
select select "5818"
click at [640, 160] on icon "button" at bounding box center [644, 156] width 11 height 12
select select "9"
select select "2025"
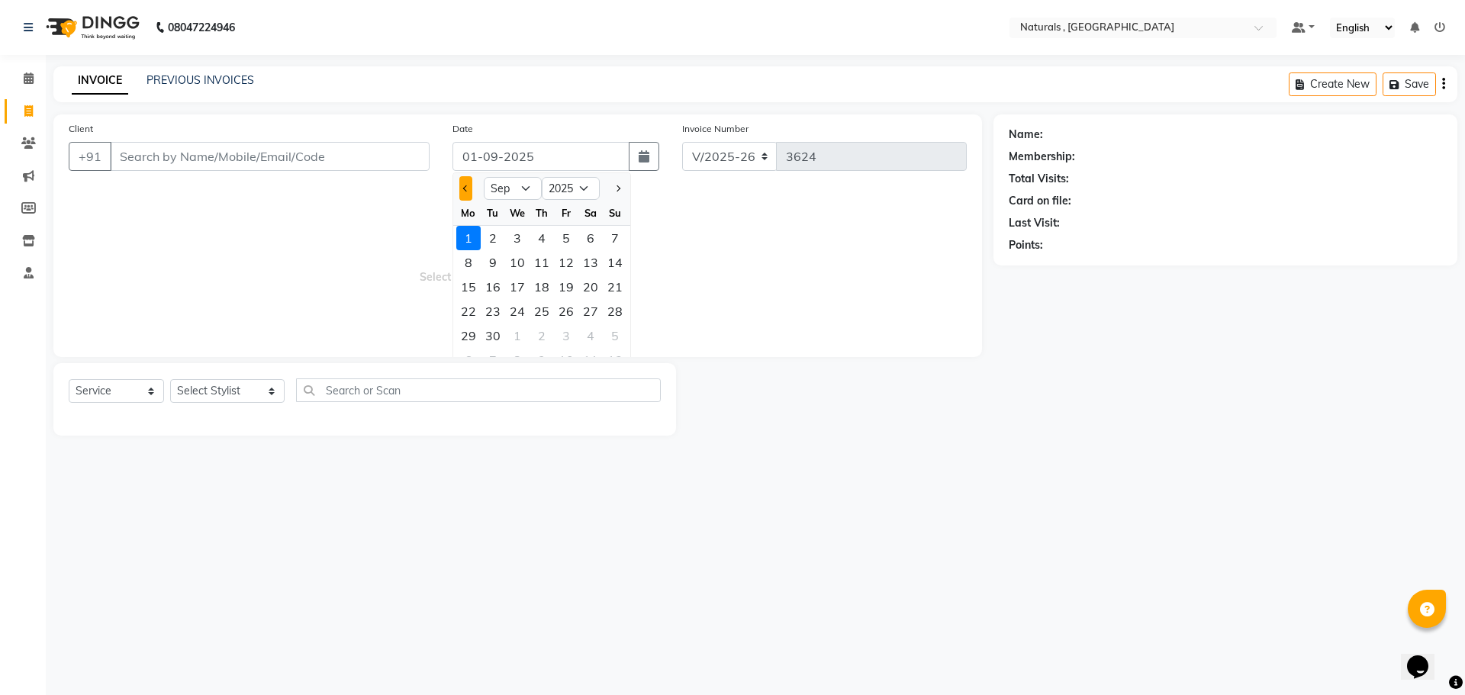
click at [467, 189] on span "Previous month" at bounding box center [466, 188] width 6 height 6
select select "8"
click at [614, 335] on div "31" at bounding box center [615, 336] width 24 height 24
type input "31-08-2025"
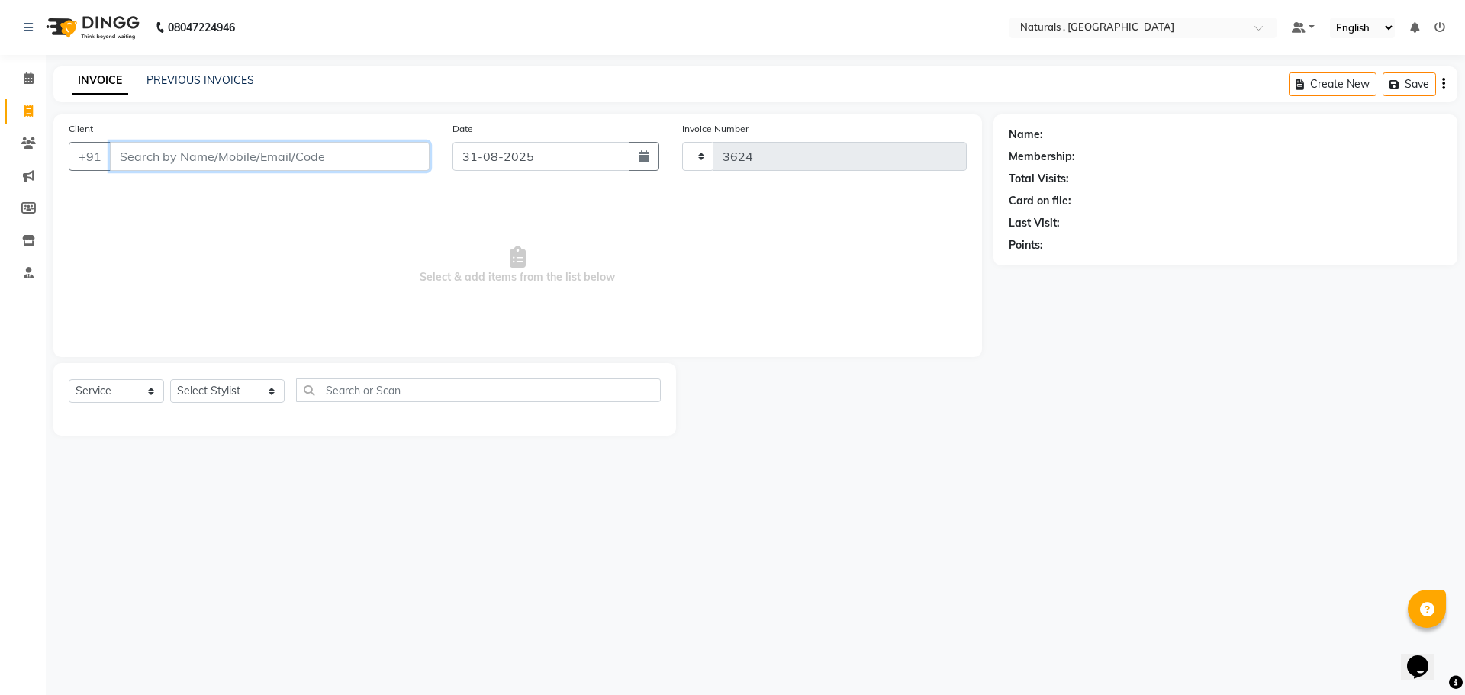
click at [254, 152] on input "Client" at bounding box center [270, 156] width 320 height 29
click at [211, 192] on span "709593011" at bounding box center [203, 191] width 69 height 15
type input "7095930112"
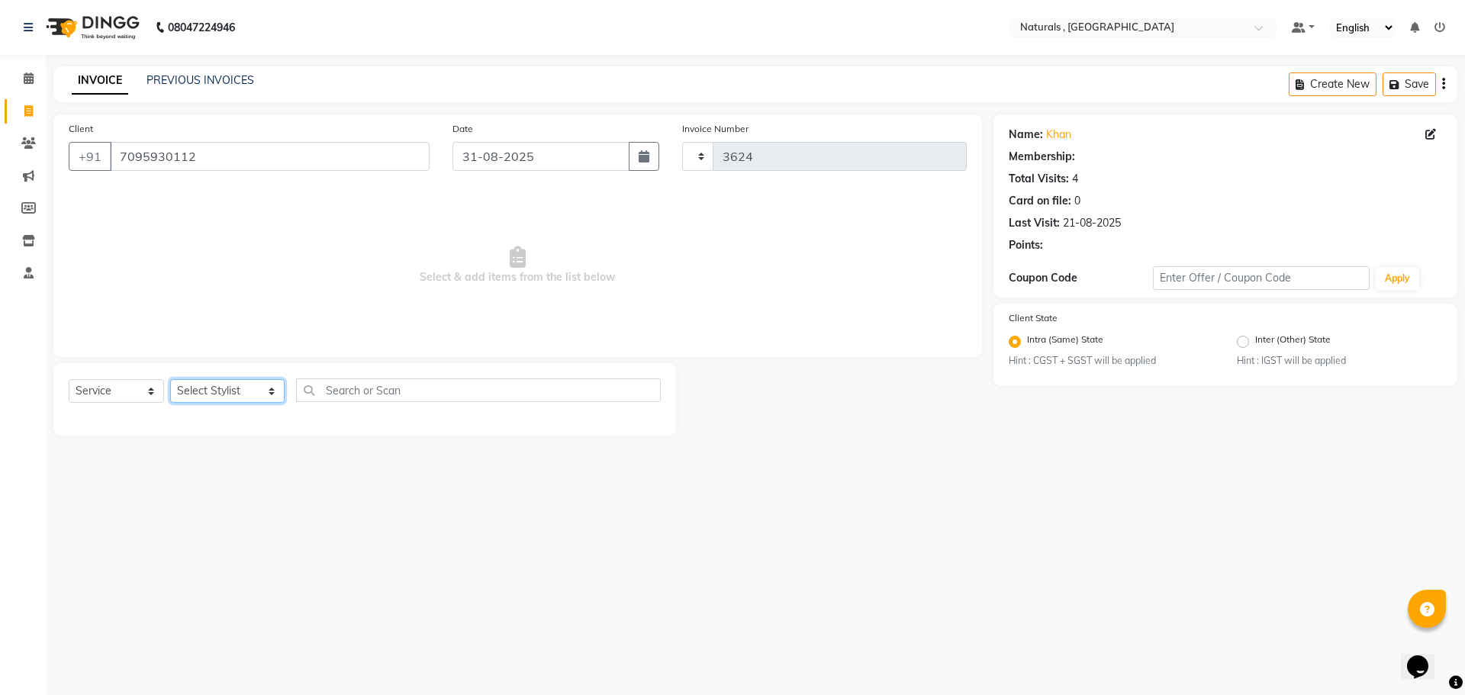
click at [259, 390] on select "Select Stylist ASFIYA (L-3) BHAGYA SHREE GM [PERSON_NAME] (L-2) [PERSON_NAME] (…" at bounding box center [227, 391] width 114 height 24
select select "57907"
click at [170, 379] on select "Select Stylist ASFIYA (L-3) BHAGYA SHREE GM [PERSON_NAME] (L-2) [PERSON_NAME] (…" at bounding box center [227, 391] width 114 height 24
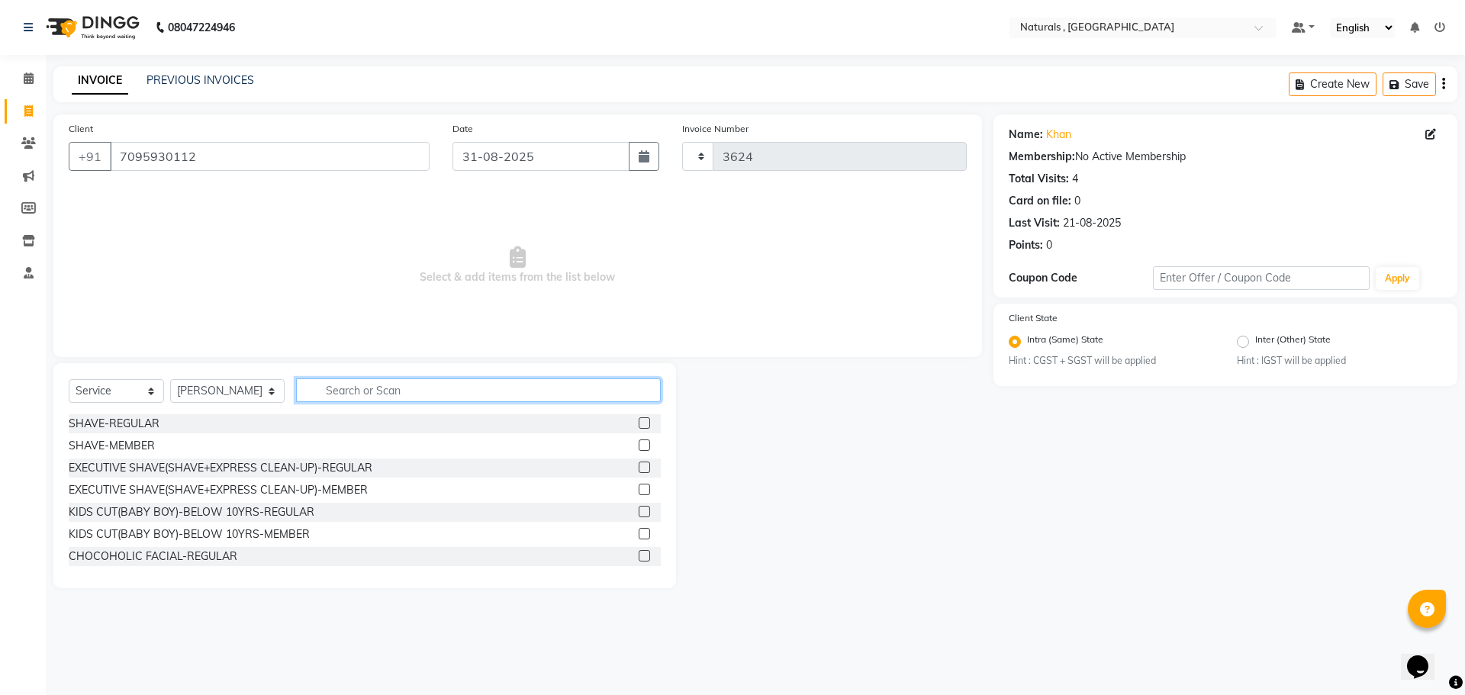
click at [388, 385] on input "text" at bounding box center [478, 390] width 365 height 24
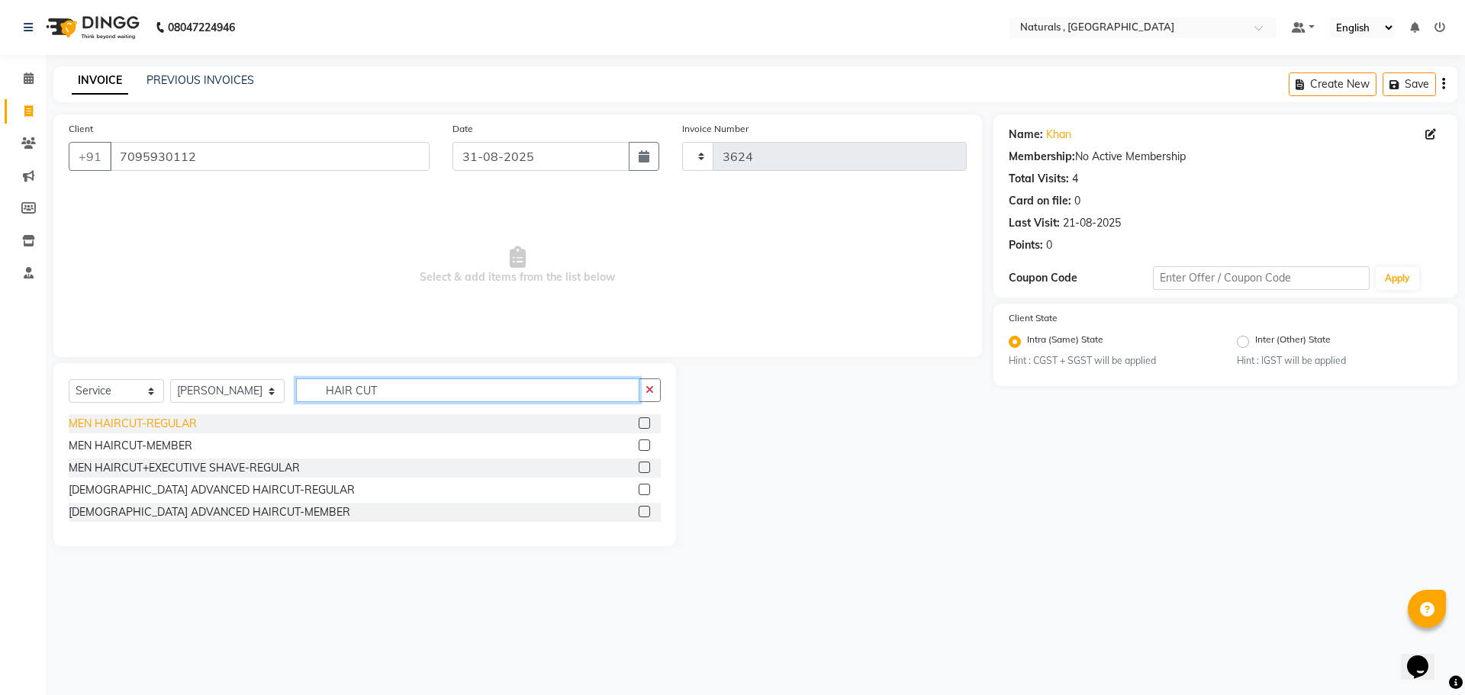
type input "HAIR CUT"
click at [148, 423] on div "MEN HAIRCUT-REGULAR" at bounding box center [133, 424] width 128 height 16
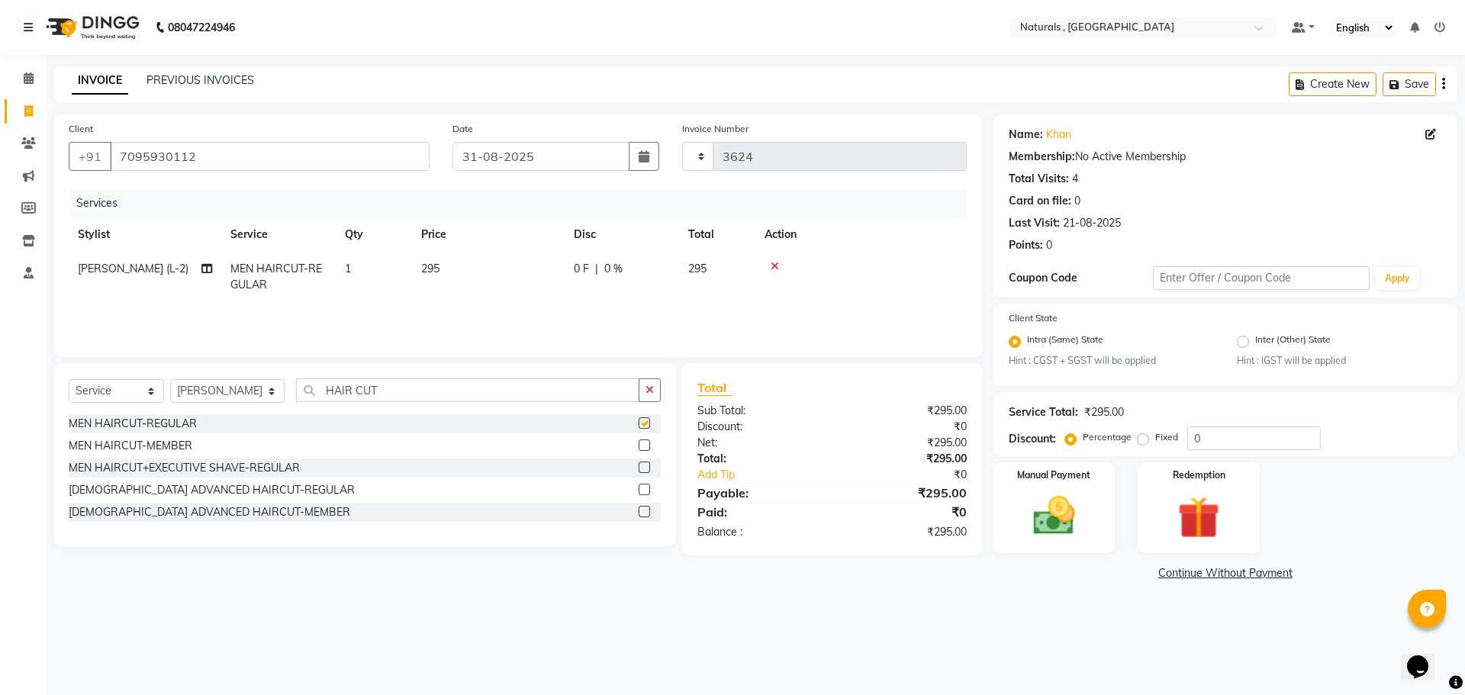
checkbox input "false"
click at [159, 444] on div "MEN HAIRCUT-MEMBER" at bounding box center [131, 446] width 124 height 16
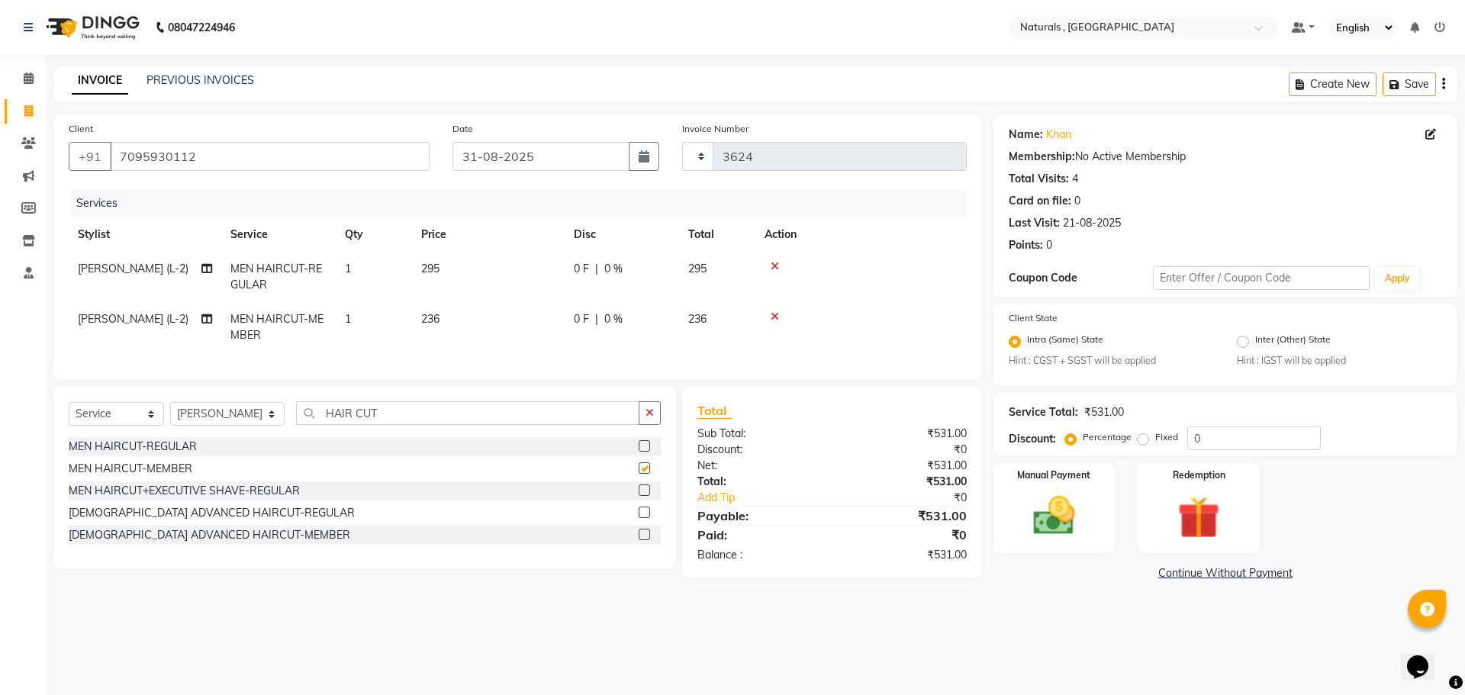
checkbox input "false"
click at [774, 265] on icon at bounding box center [775, 266] width 8 height 11
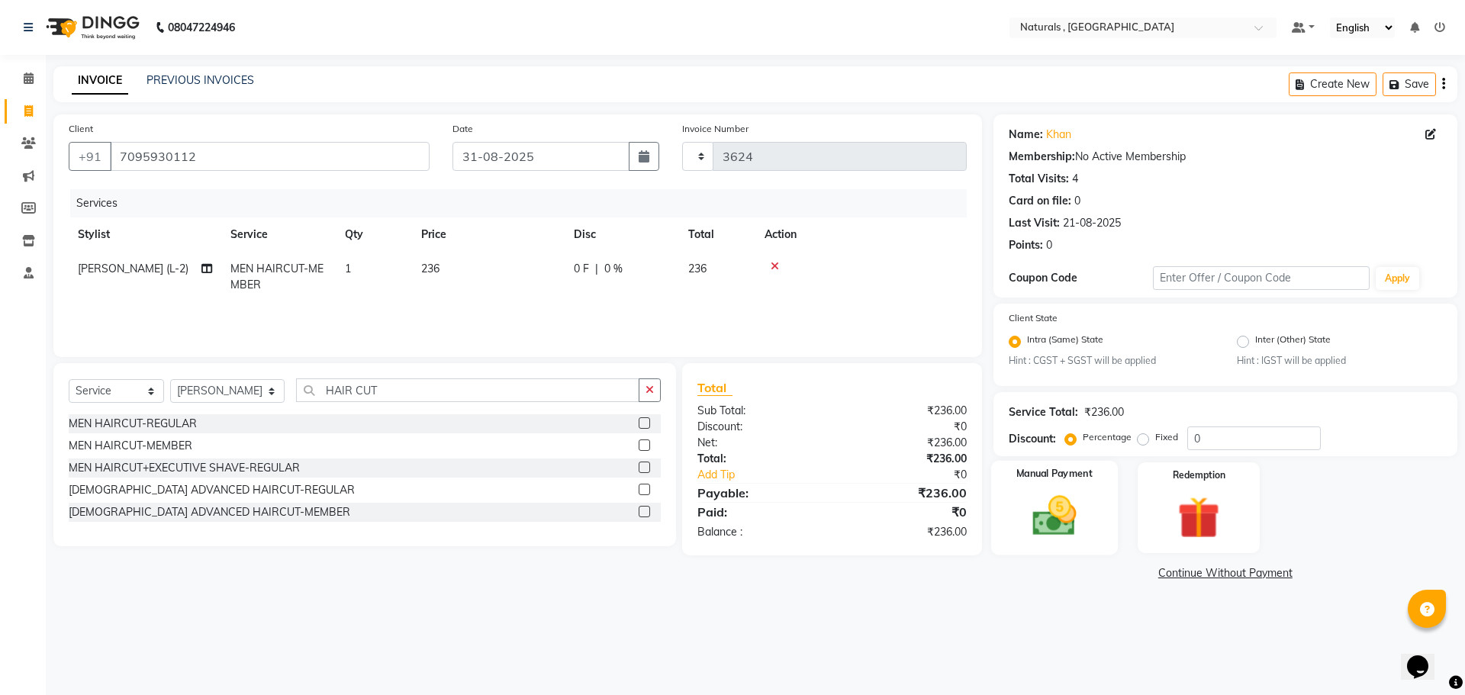
click at [1067, 521] on img at bounding box center [1054, 516] width 71 height 50
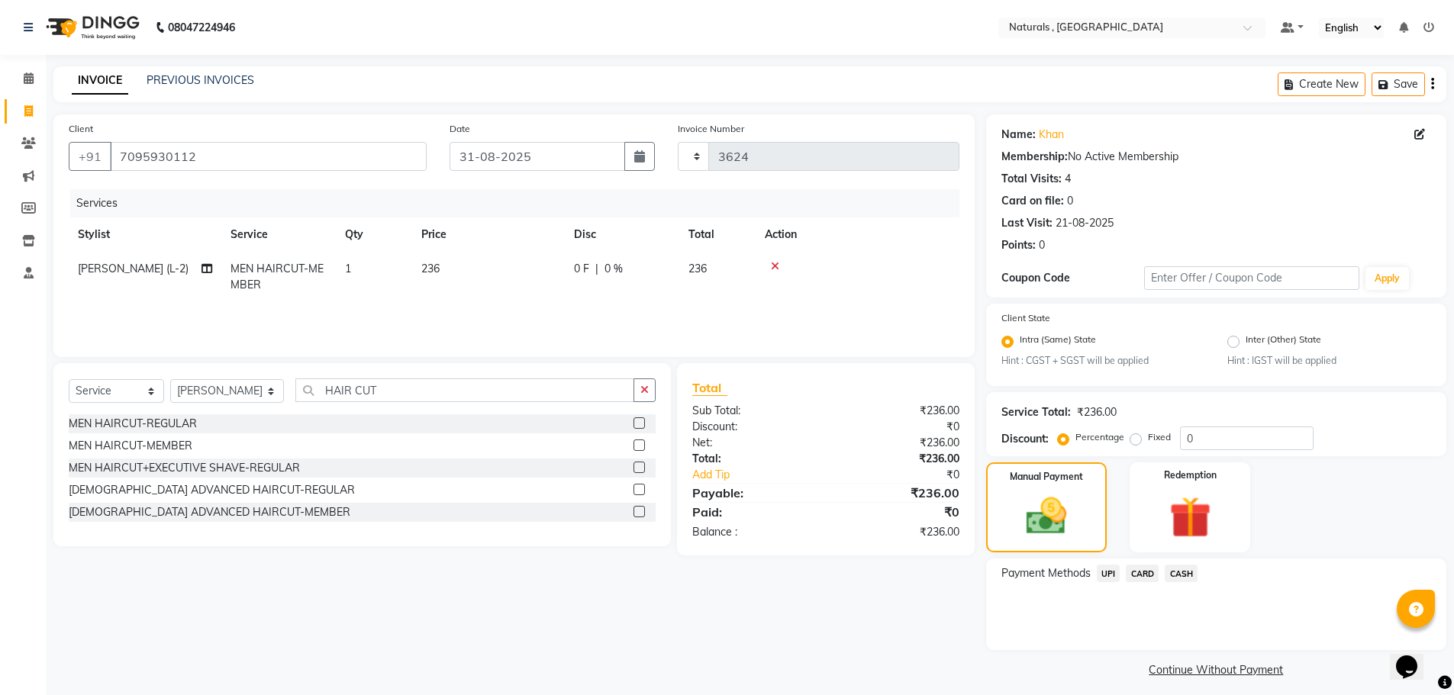
click at [1172, 575] on span "CASH" at bounding box center [1180, 574] width 33 height 18
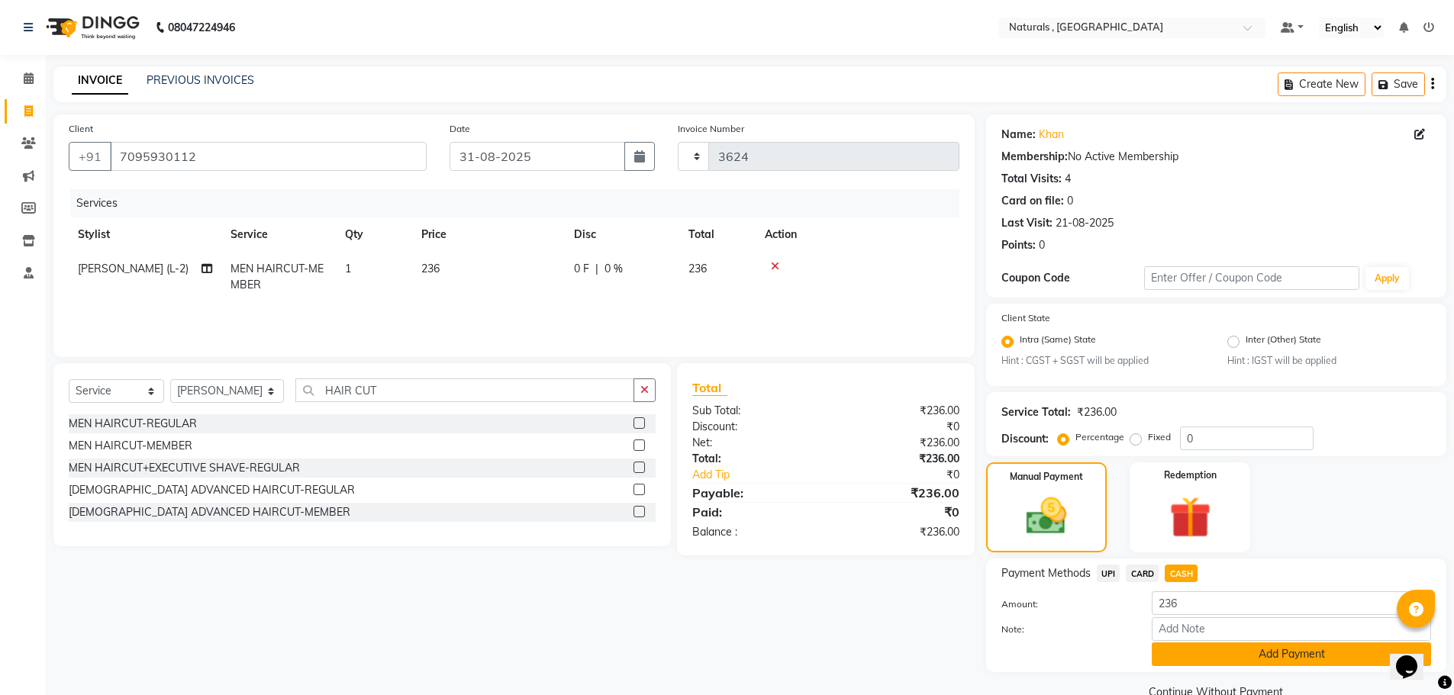
click at [1216, 658] on button "Add Payment" at bounding box center [1290, 654] width 279 height 24
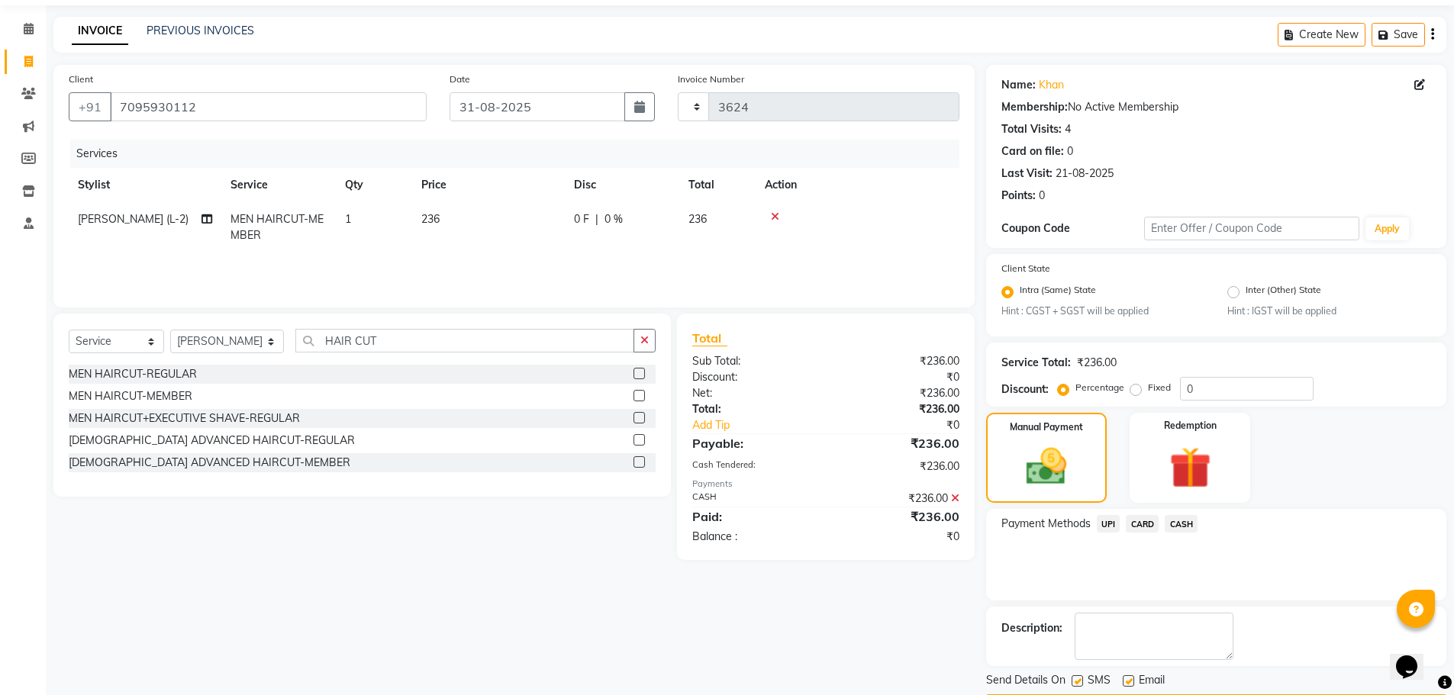
scroll to position [95, 0]
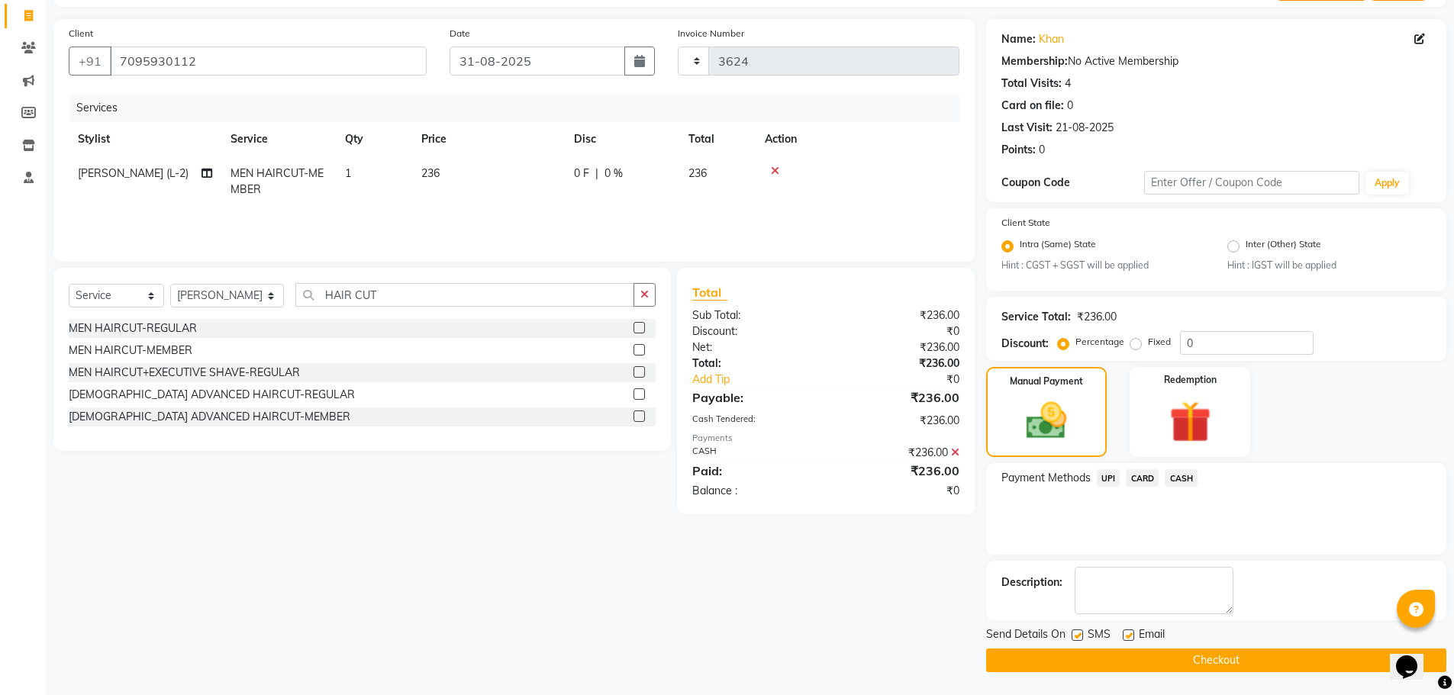
click at [1216, 658] on button "Checkout" at bounding box center [1216, 661] width 460 height 24
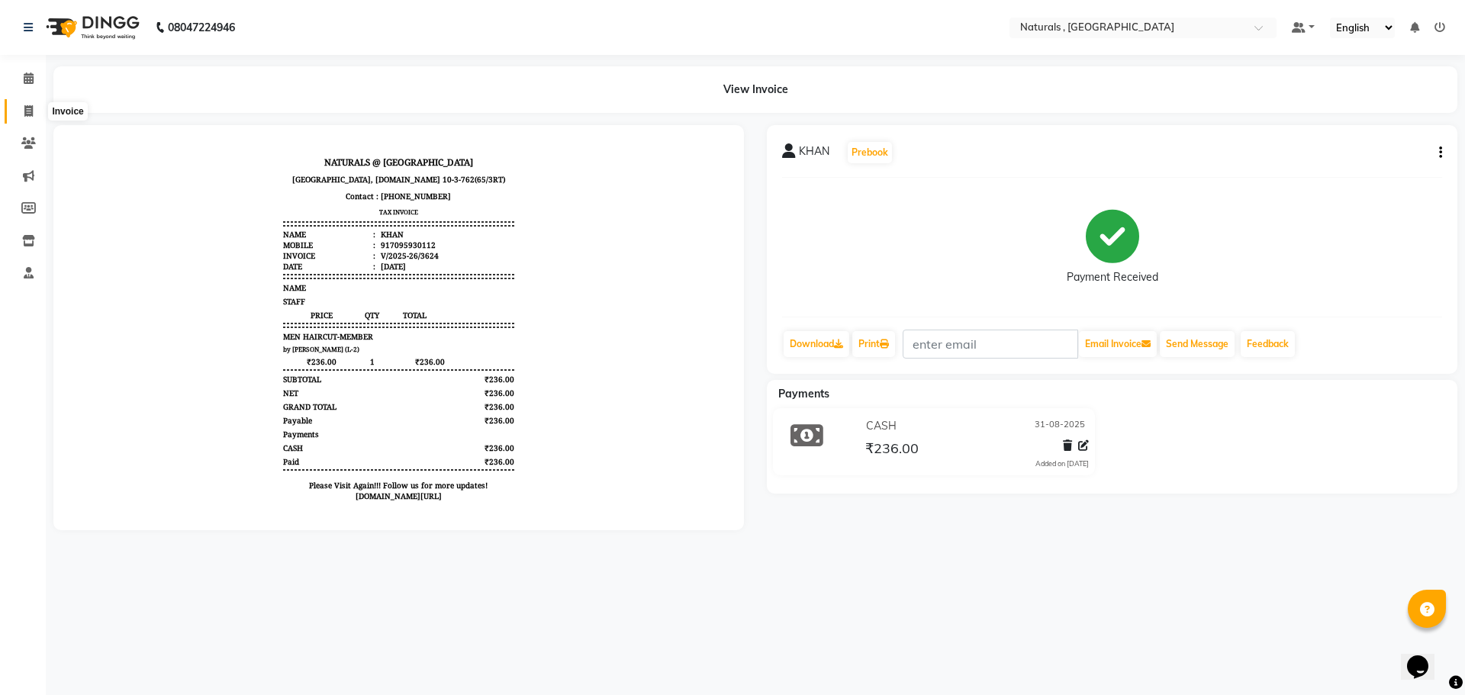
click at [28, 111] on icon at bounding box center [28, 110] width 8 height 11
select select "service"
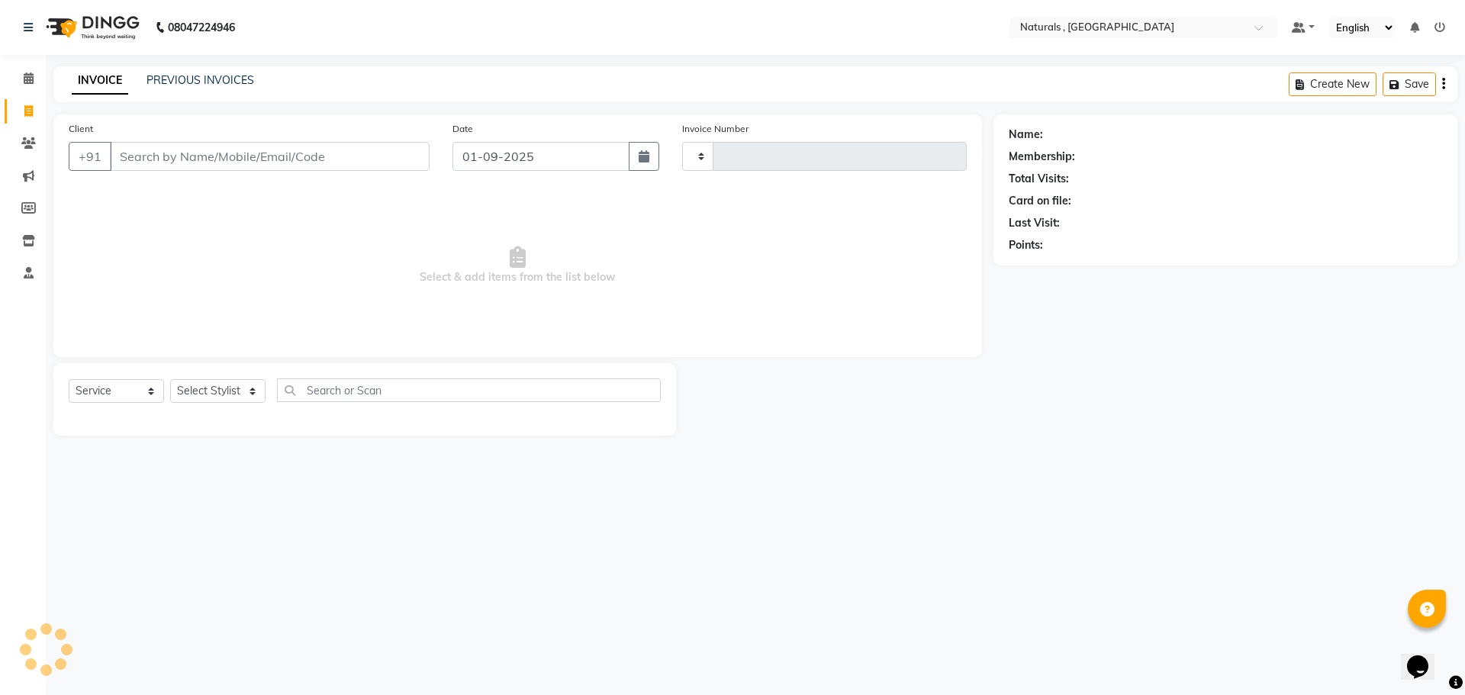
type input "3625"
select select "5818"
click at [147, 159] on input "Client" at bounding box center [270, 156] width 320 height 29
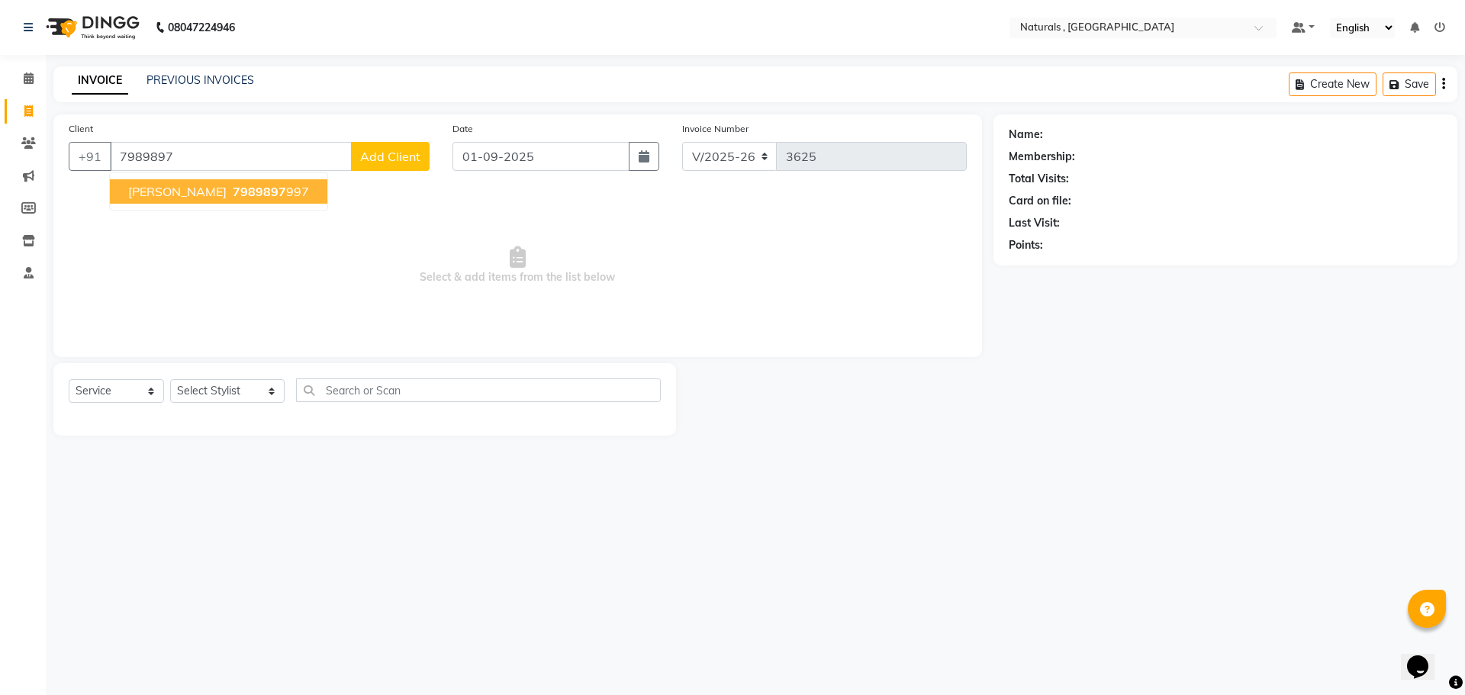
click at [221, 192] on button "[PERSON_NAME] 7989897 997" at bounding box center [218, 191] width 217 height 24
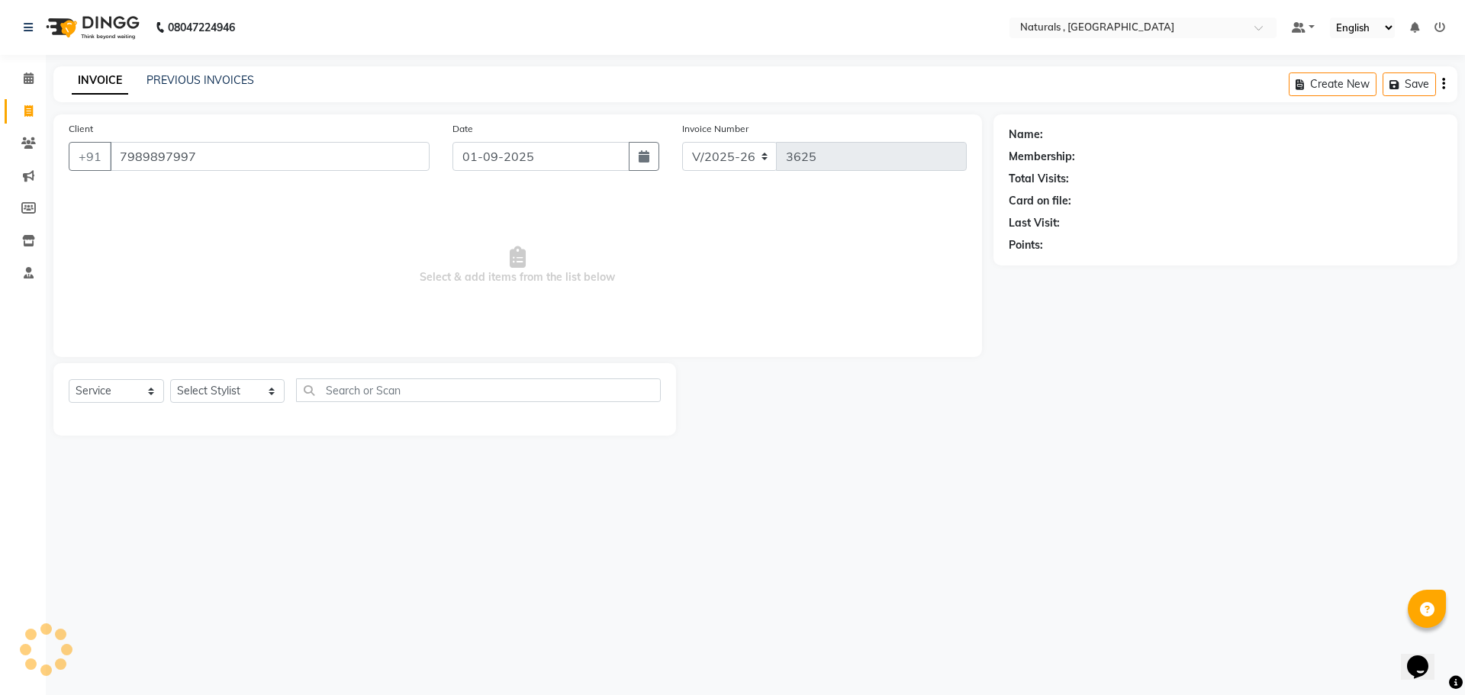
type input "7989897997"
click at [658, 163] on button "button" at bounding box center [644, 156] width 31 height 29
select select "9"
select select "2025"
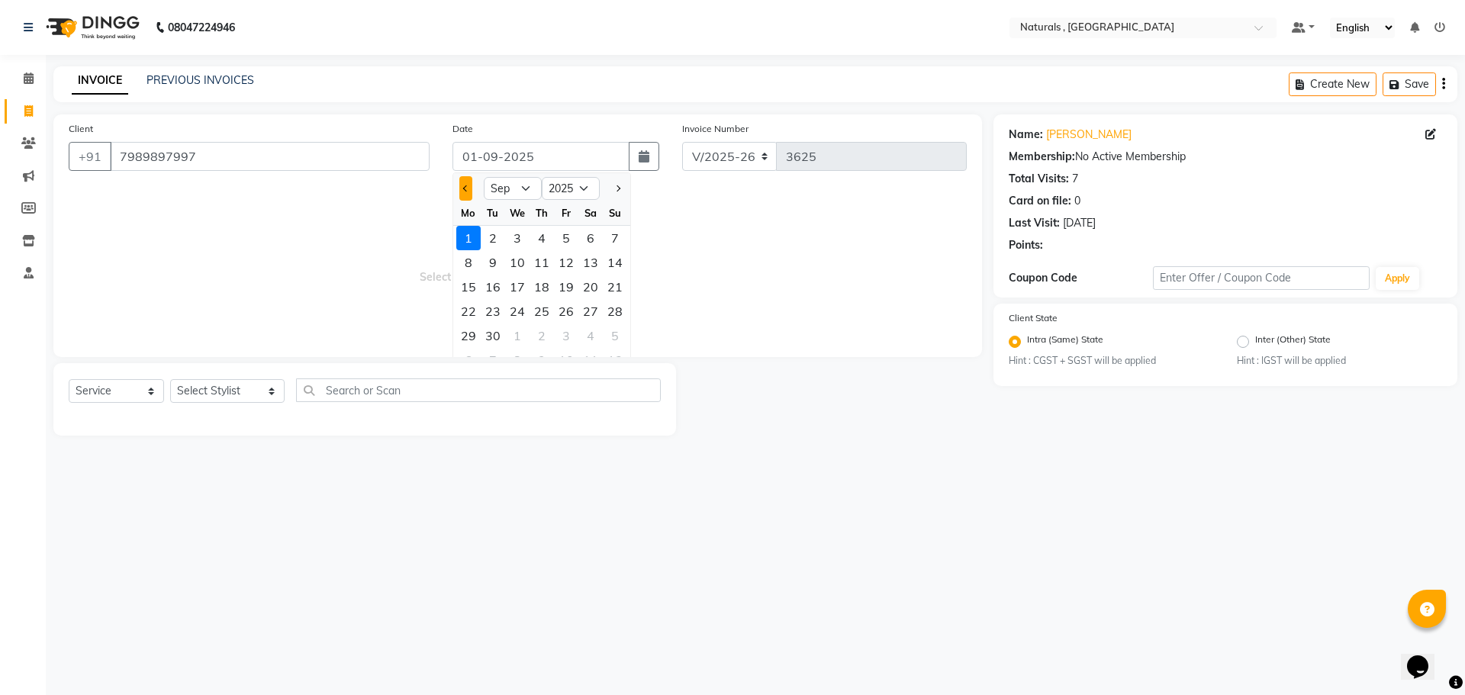
click at [468, 187] on span "Previous month" at bounding box center [466, 188] width 6 height 6
select select "8"
click at [611, 335] on div "31" at bounding box center [615, 336] width 24 height 24
type input "31-08-2025"
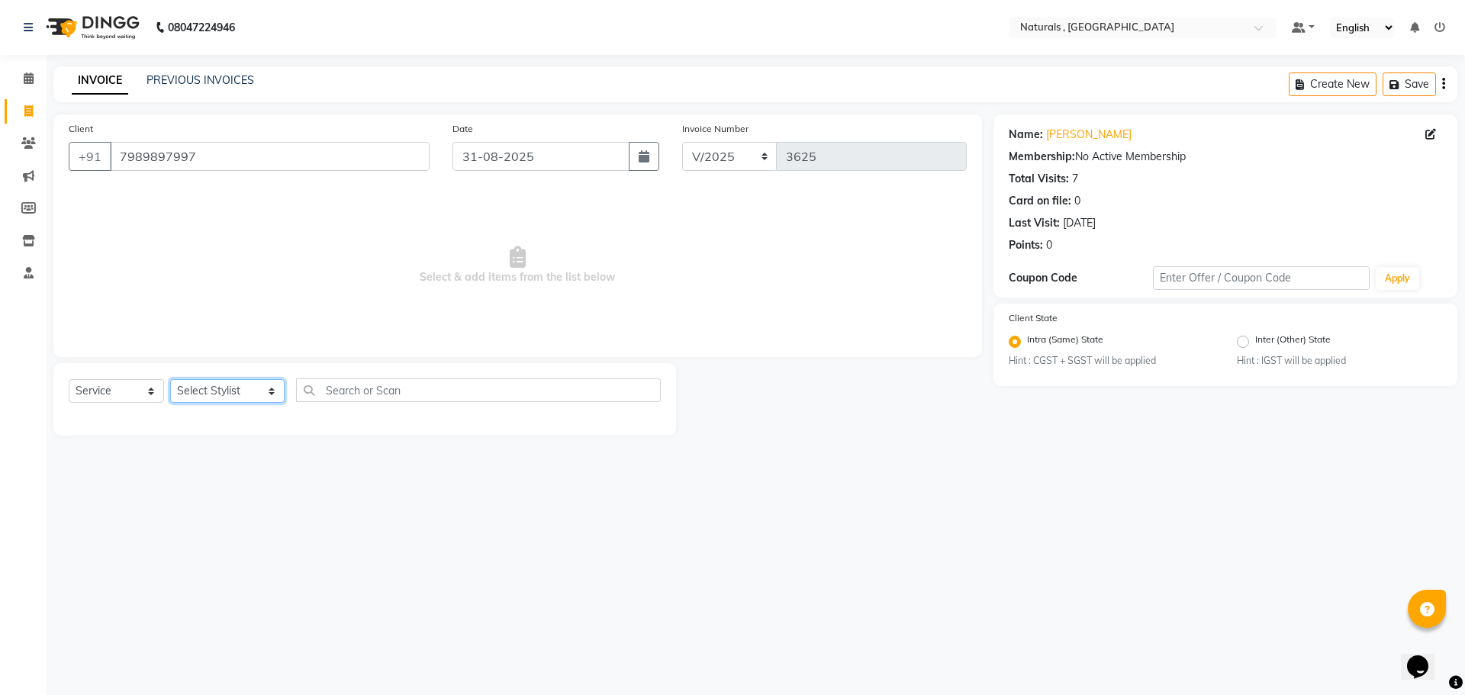
click at [244, 388] on select "Select Stylist ASFIYA (L-3) BHAGYA SHREE GM [PERSON_NAME] (L-2) [PERSON_NAME] (…" at bounding box center [227, 391] width 114 height 24
select select "45000"
click at [170, 379] on select "Select Stylist ASFIYA (L-3) BHAGYA SHREE GM [PERSON_NAME] (L-2) [PERSON_NAME] (…" at bounding box center [227, 391] width 114 height 24
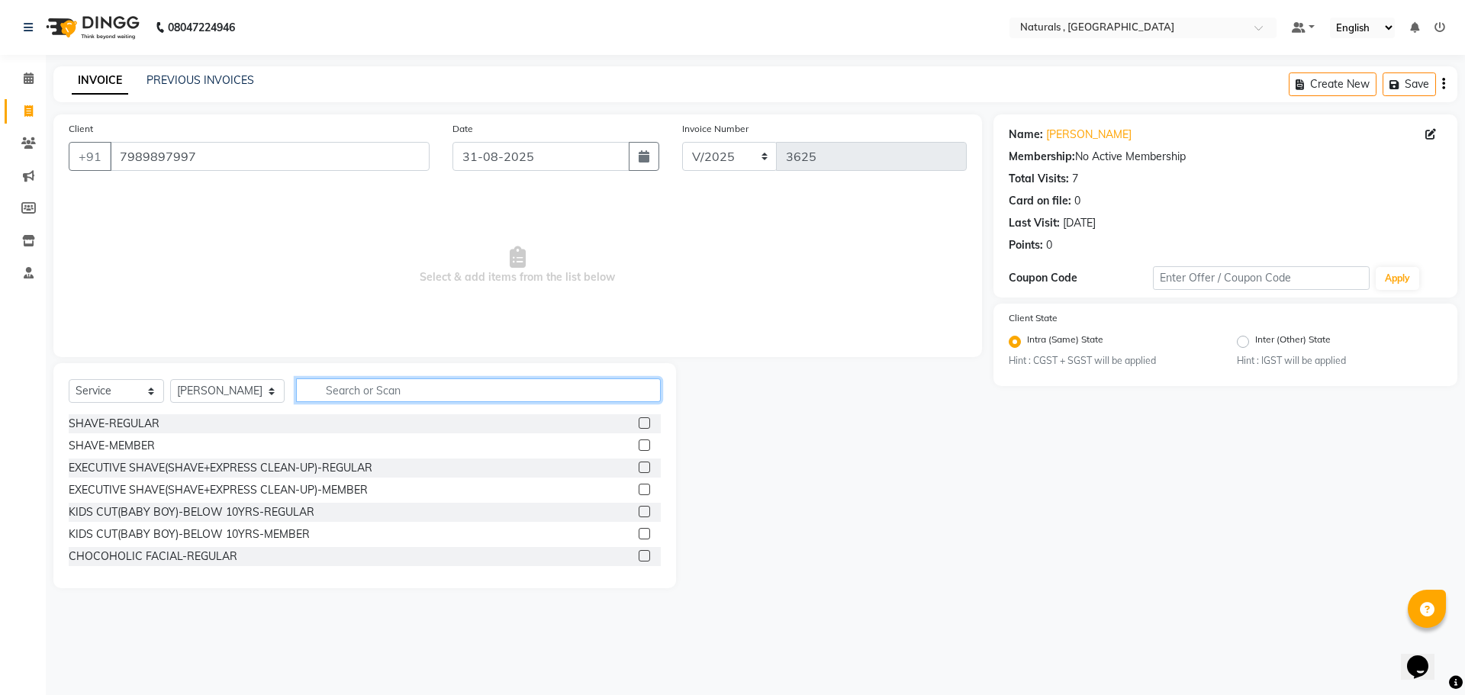
click at [378, 385] on input "text" at bounding box center [478, 390] width 365 height 24
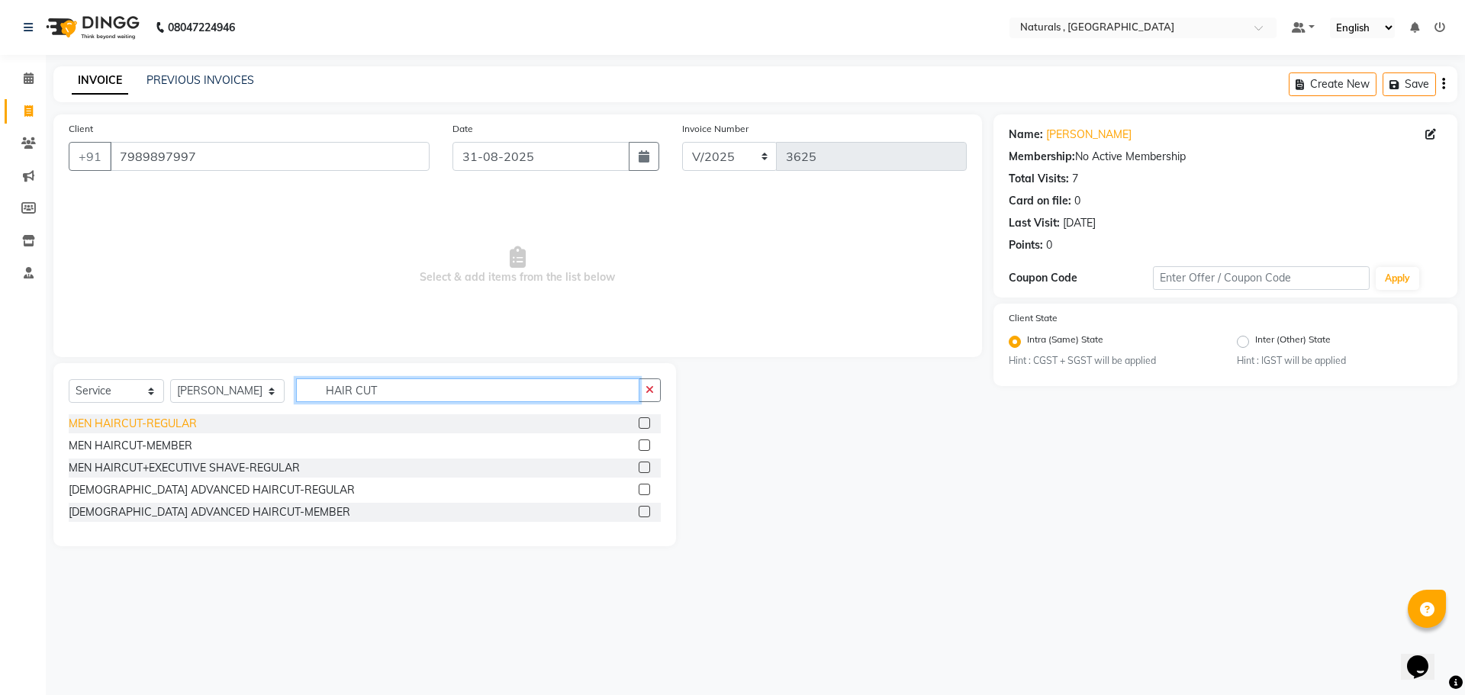
type input "HAIR CUT"
click at [167, 429] on div "MEN HAIRCUT-REGULAR" at bounding box center [133, 424] width 128 height 16
checkbox input "false"
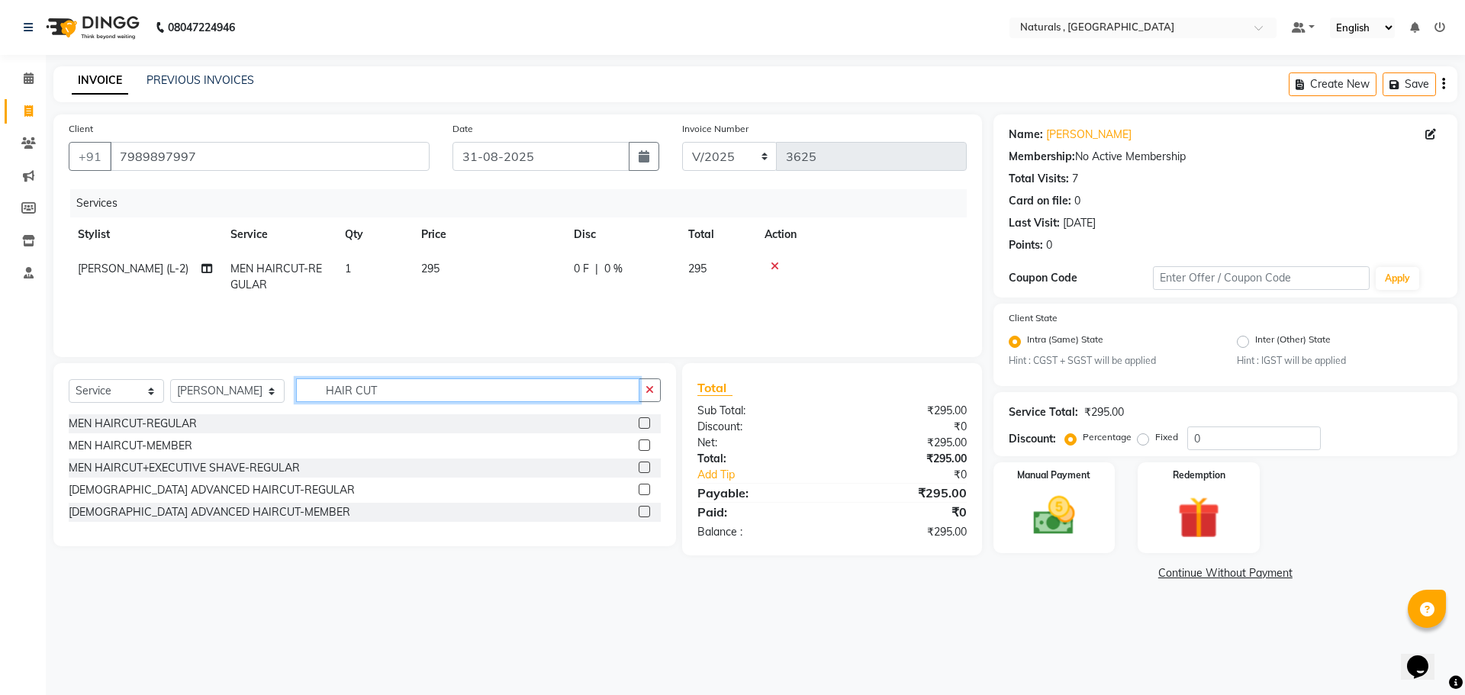
click at [429, 398] on input "HAIR CUT" at bounding box center [468, 390] width 344 height 24
type input "SHAV"
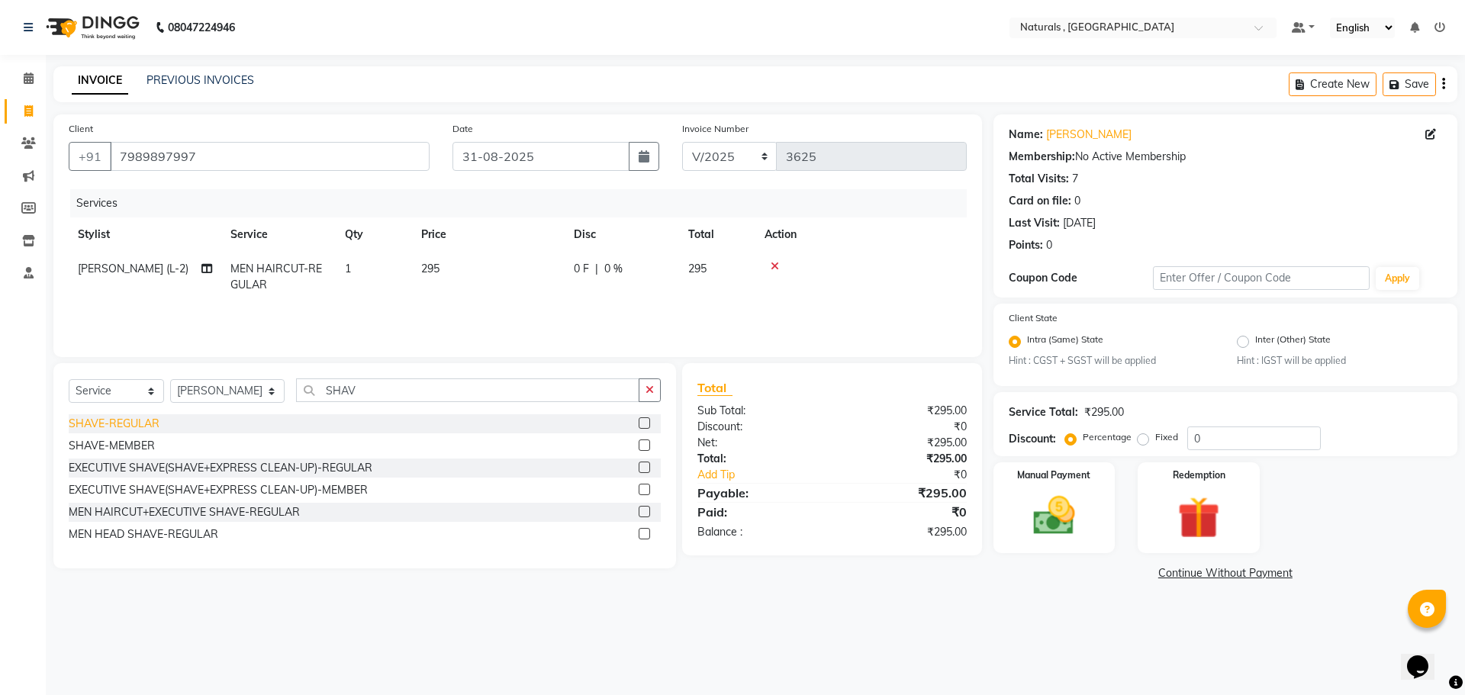
click at [110, 422] on div "SHAVE-REGULAR" at bounding box center [114, 424] width 91 height 16
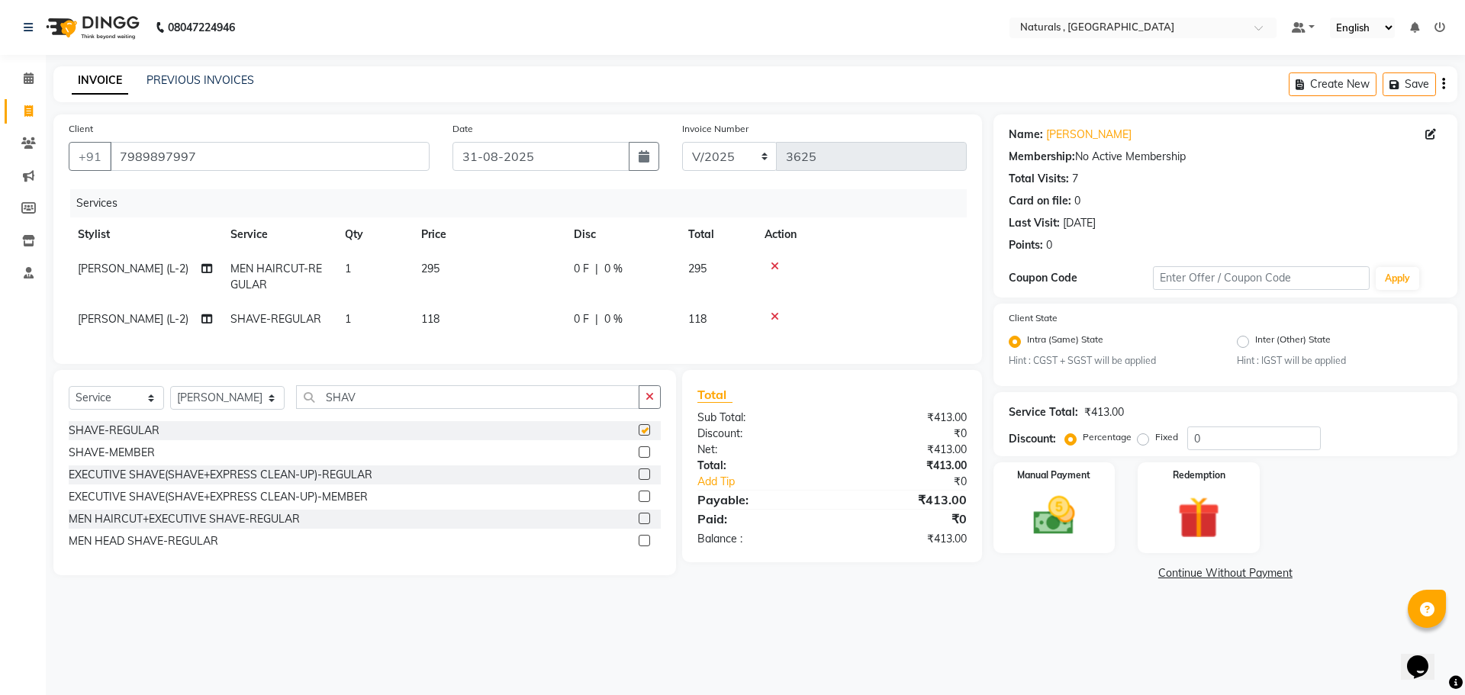
checkbox input "false"
click at [446, 409] on input "SHAV" at bounding box center [468, 397] width 344 height 24
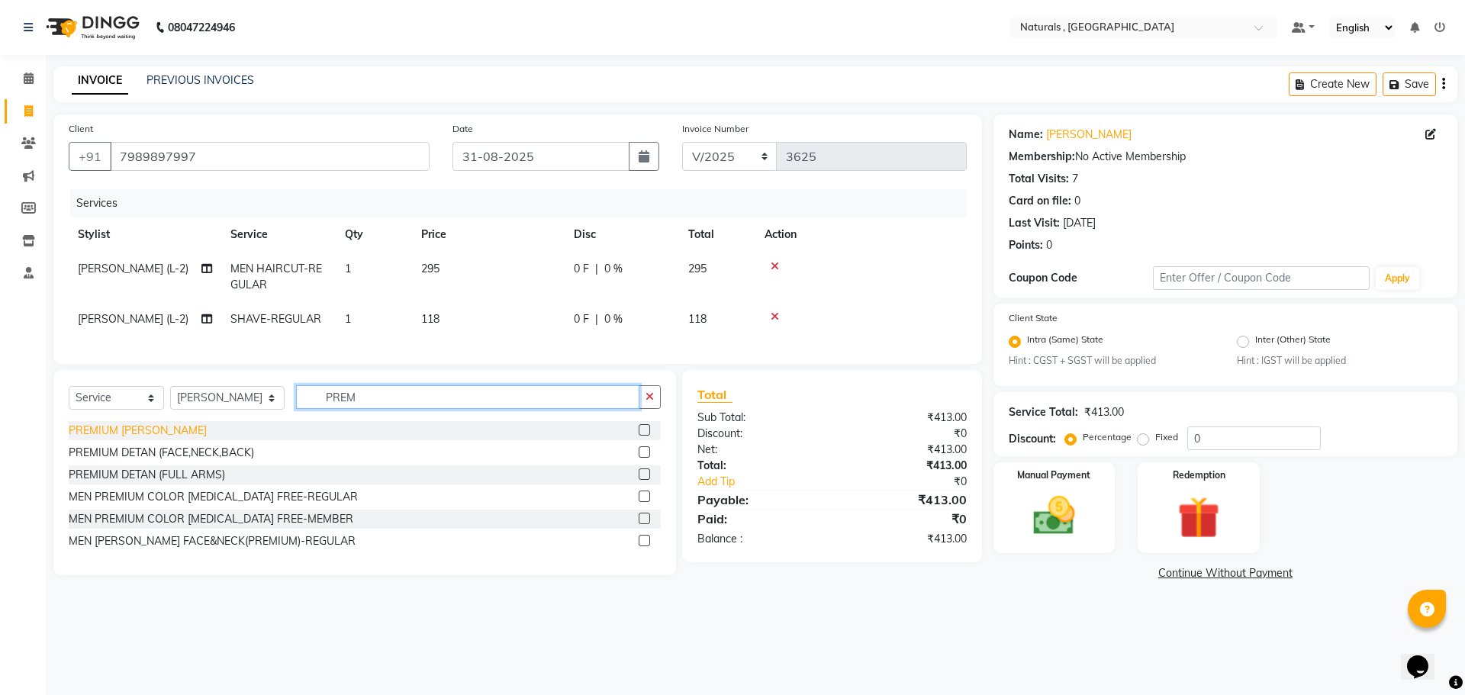
type input "PREM"
click at [108, 439] on div "PREMIUM [PERSON_NAME]" at bounding box center [138, 431] width 138 height 16
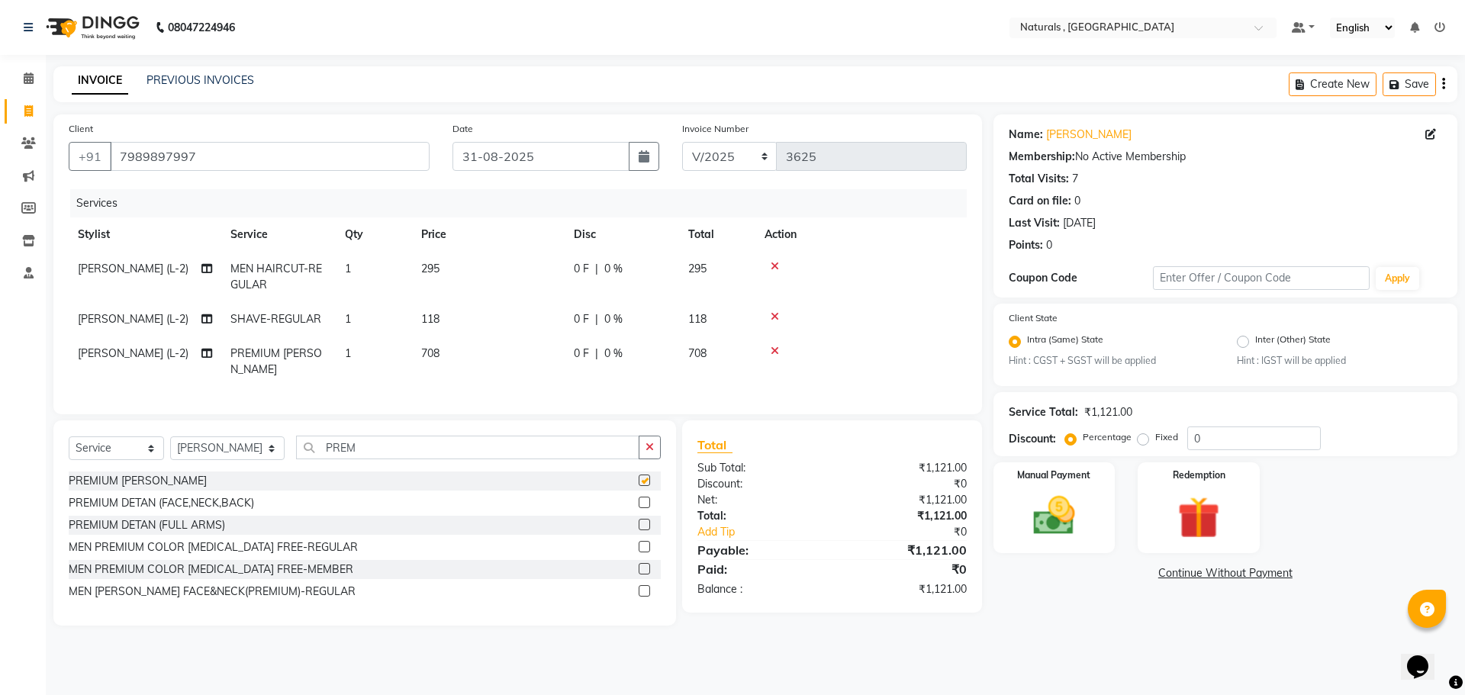
checkbox input "false"
click at [1025, 520] on img at bounding box center [1054, 516] width 71 height 50
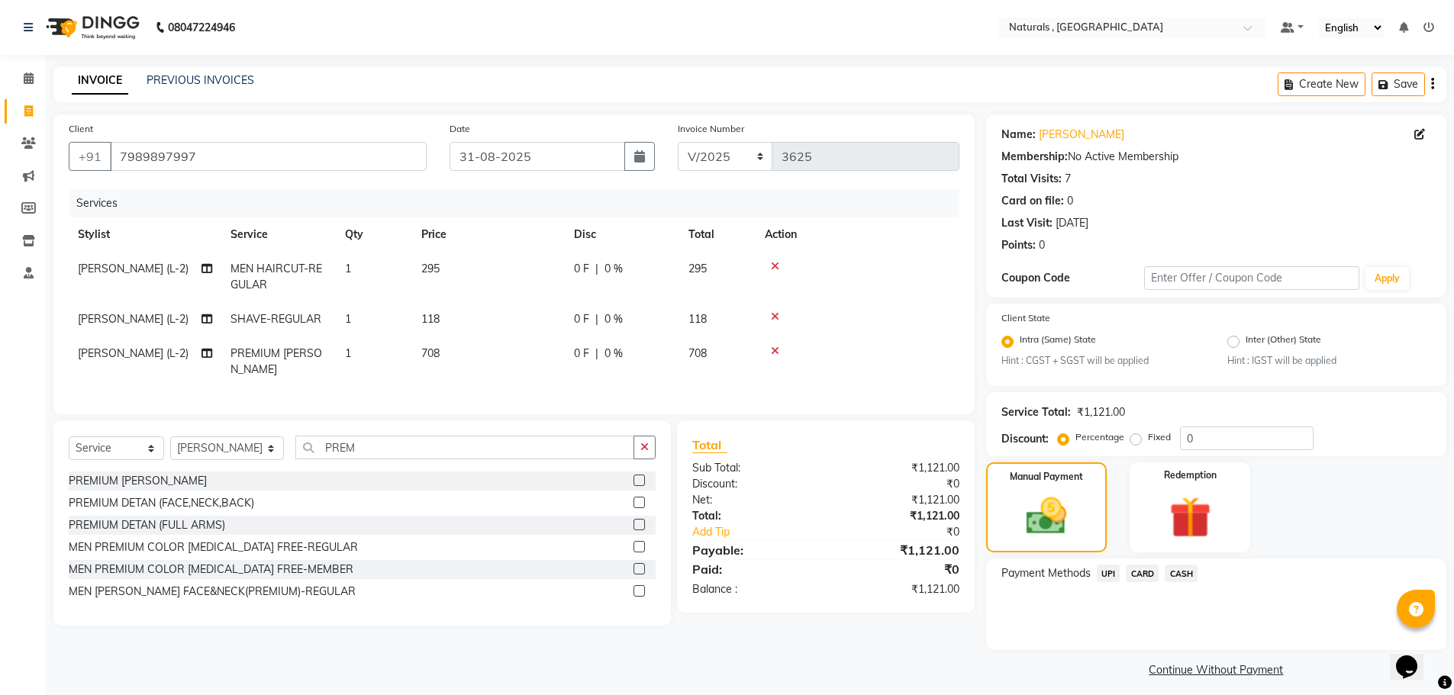
click at [1113, 571] on span "UPI" at bounding box center [1108, 574] width 24 height 18
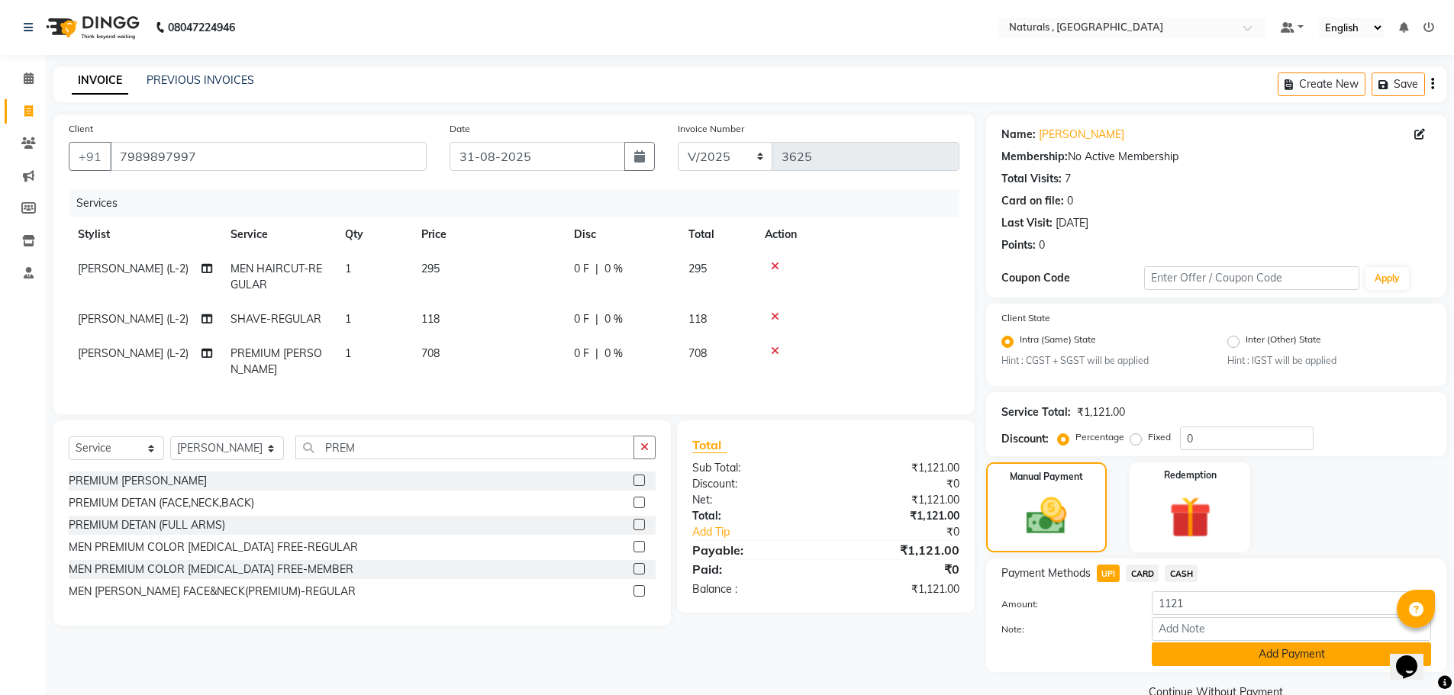
click at [1218, 652] on button "Add Payment" at bounding box center [1290, 654] width 279 height 24
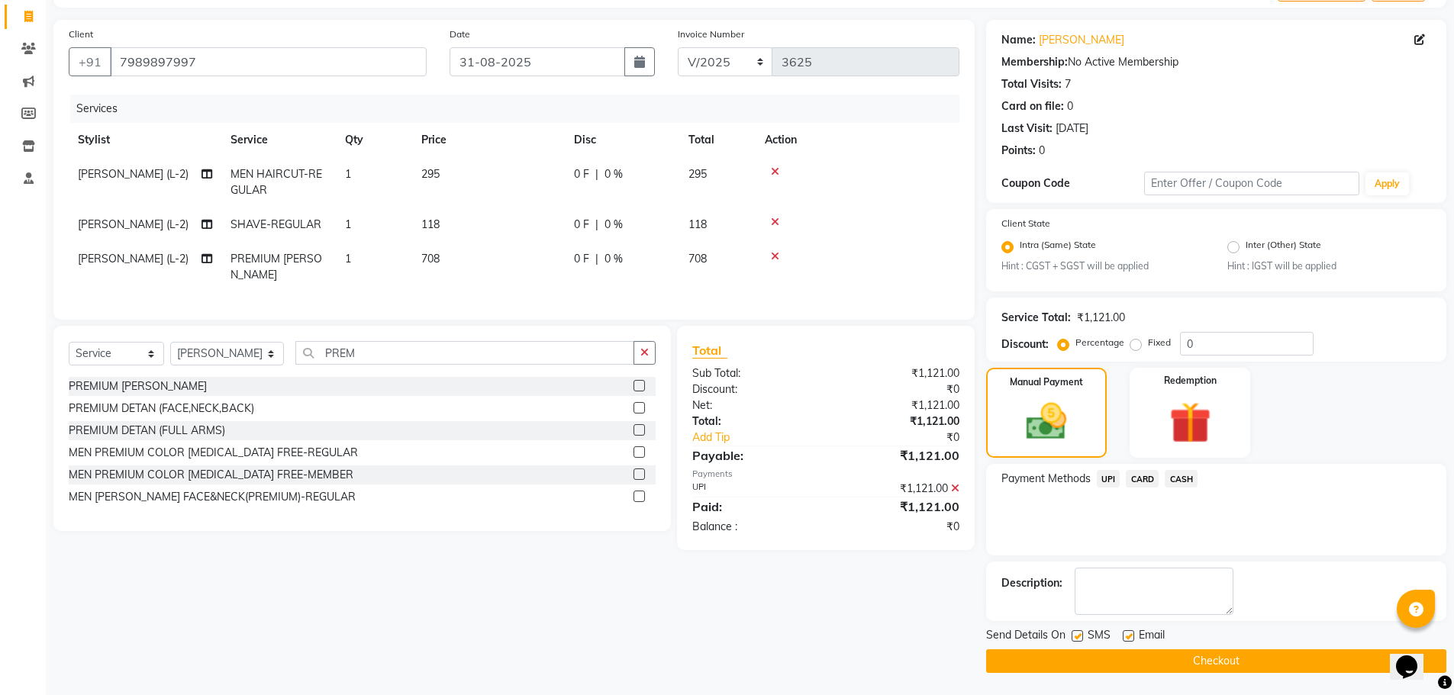
scroll to position [95, 0]
click at [1078, 636] on label at bounding box center [1076, 634] width 11 height 11
click at [1078, 636] on input "checkbox" at bounding box center [1076, 636] width 10 height 10
checkbox input "false"
click at [1127, 636] on label at bounding box center [1127, 634] width 11 height 11
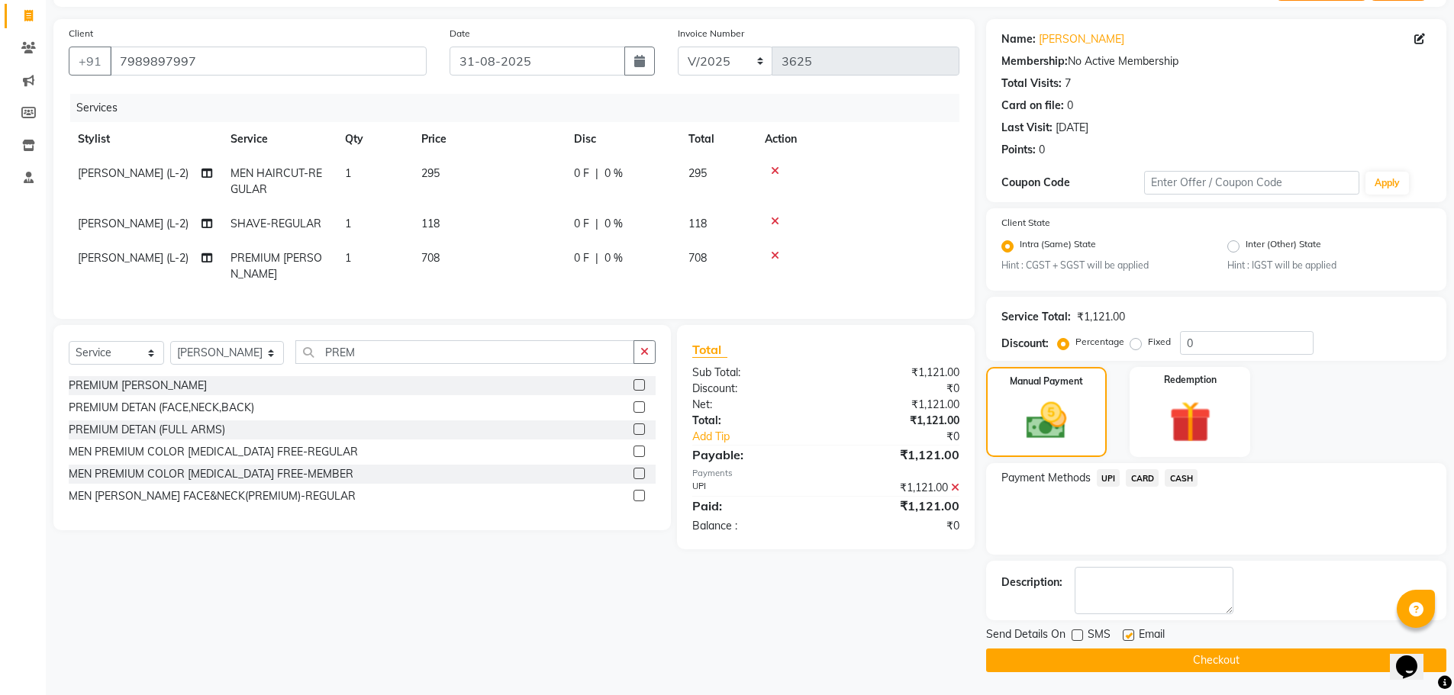
click at [1127, 636] on input "checkbox" at bounding box center [1127, 636] width 10 height 10
checkbox input "false"
click at [1151, 660] on button "Checkout" at bounding box center [1216, 661] width 460 height 24
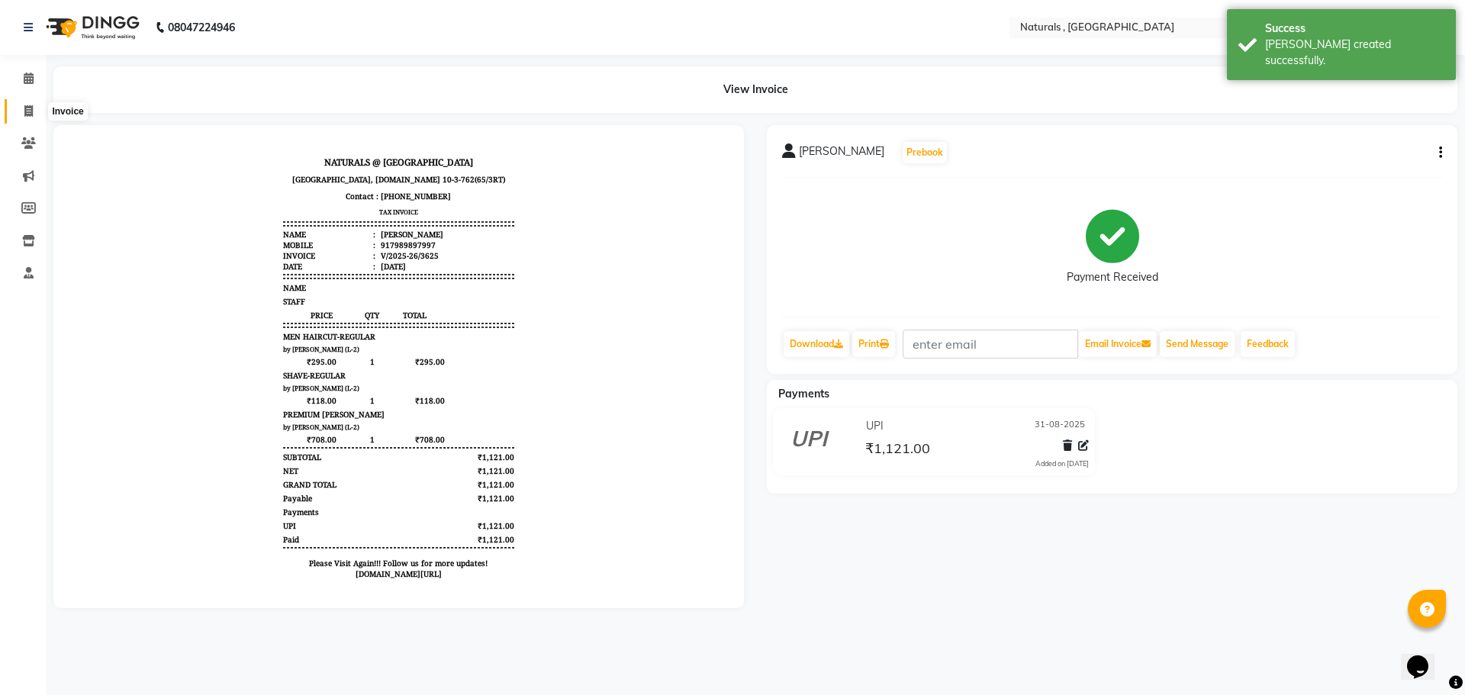
click at [24, 111] on icon at bounding box center [28, 110] width 8 height 11
select select "service"
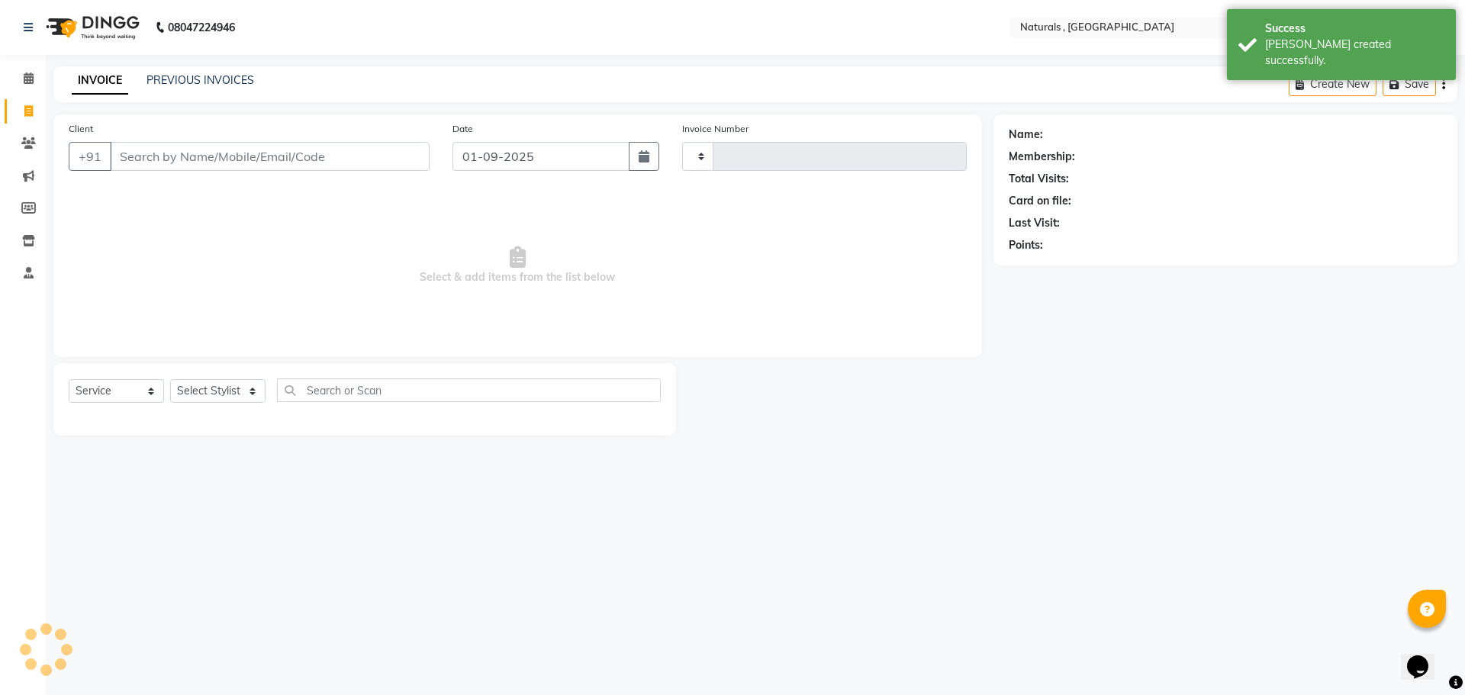
type input "3626"
select select "5818"
click at [641, 154] on icon "button" at bounding box center [644, 156] width 11 height 12
select select "9"
select select "2025"
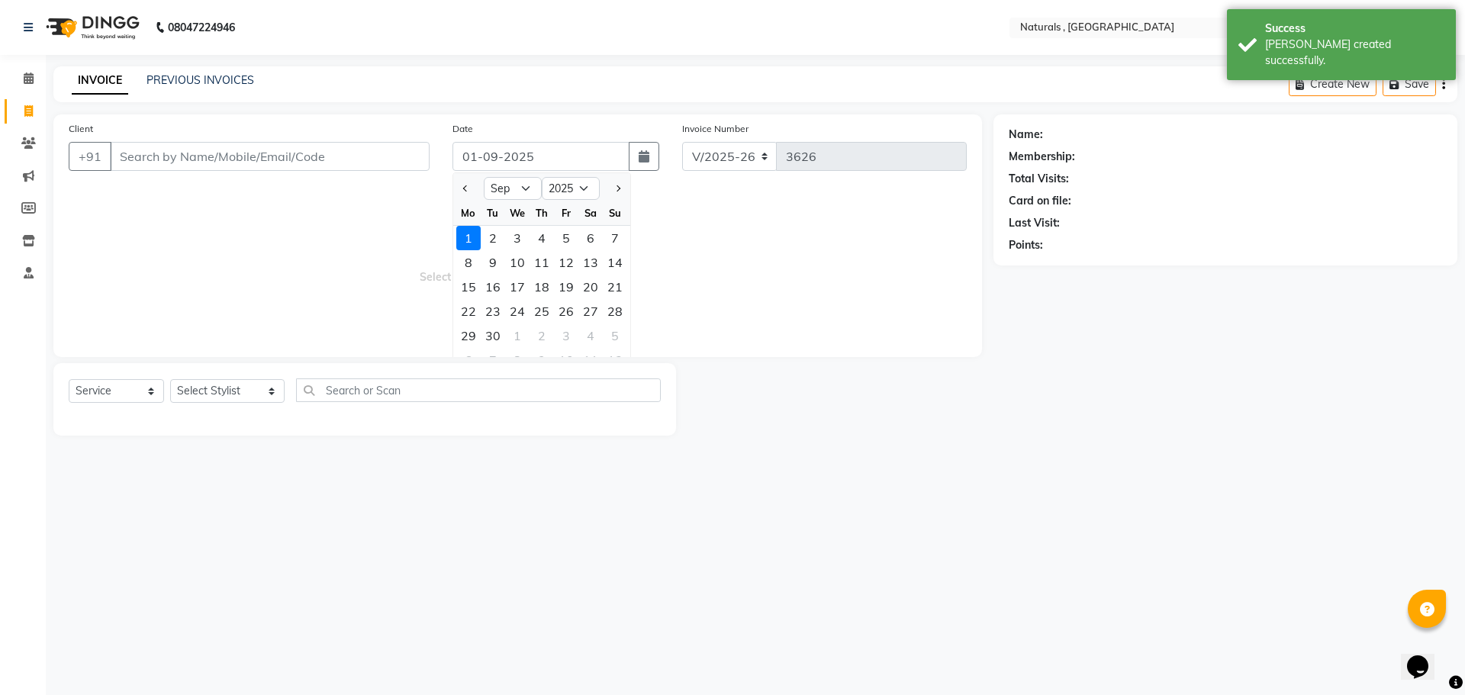
click at [476, 185] on div at bounding box center [468, 188] width 31 height 24
click at [463, 194] on button "Previous month" at bounding box center [465, 188] width 13 height 24
select select "8"
click at [614, 330] on div "31" at bounding box center [615, 336] width 24 height 24
type input "31-08-2025"
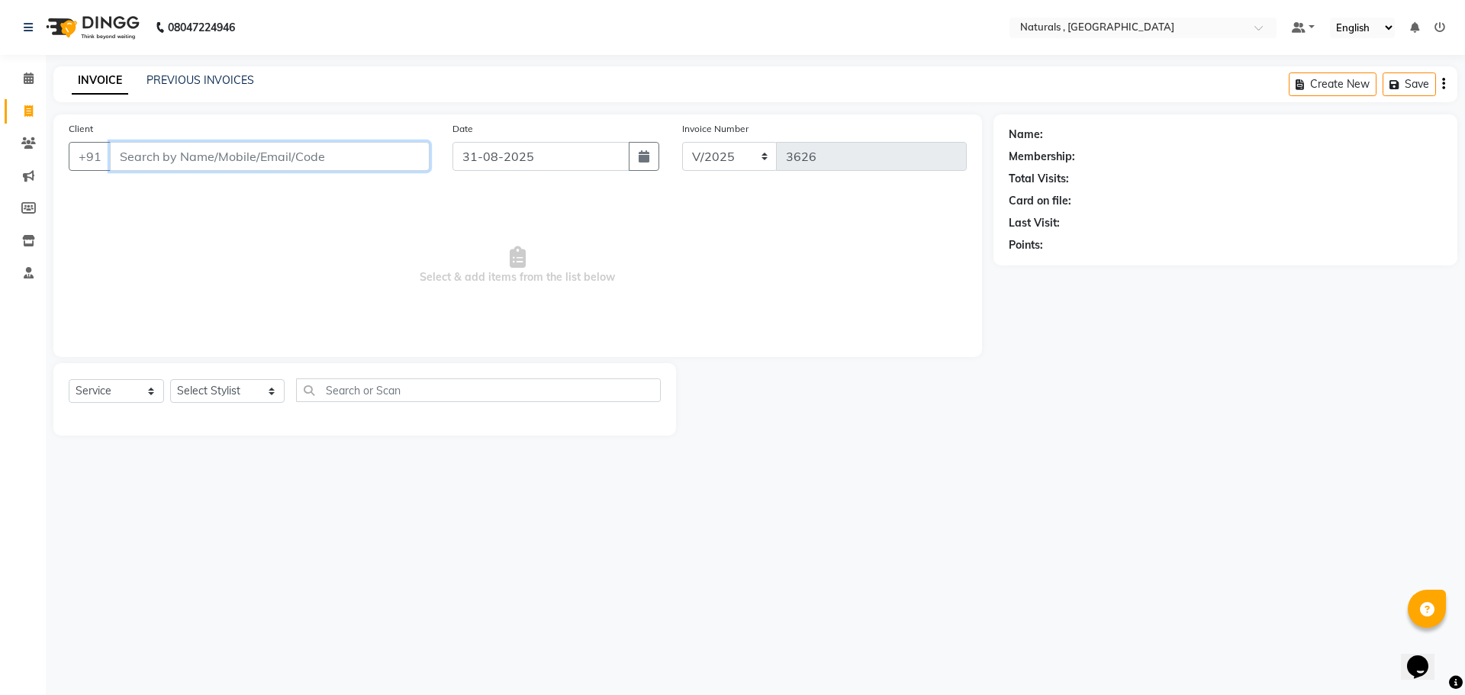
click at [198, 148] on input "Client" at bounding box center [270, 156] width 320 height 29
click at [226, 200] on button "OWAIS 9985755 583" at bounding box center [190, 191] width 161 height 24
type input "9985755583"
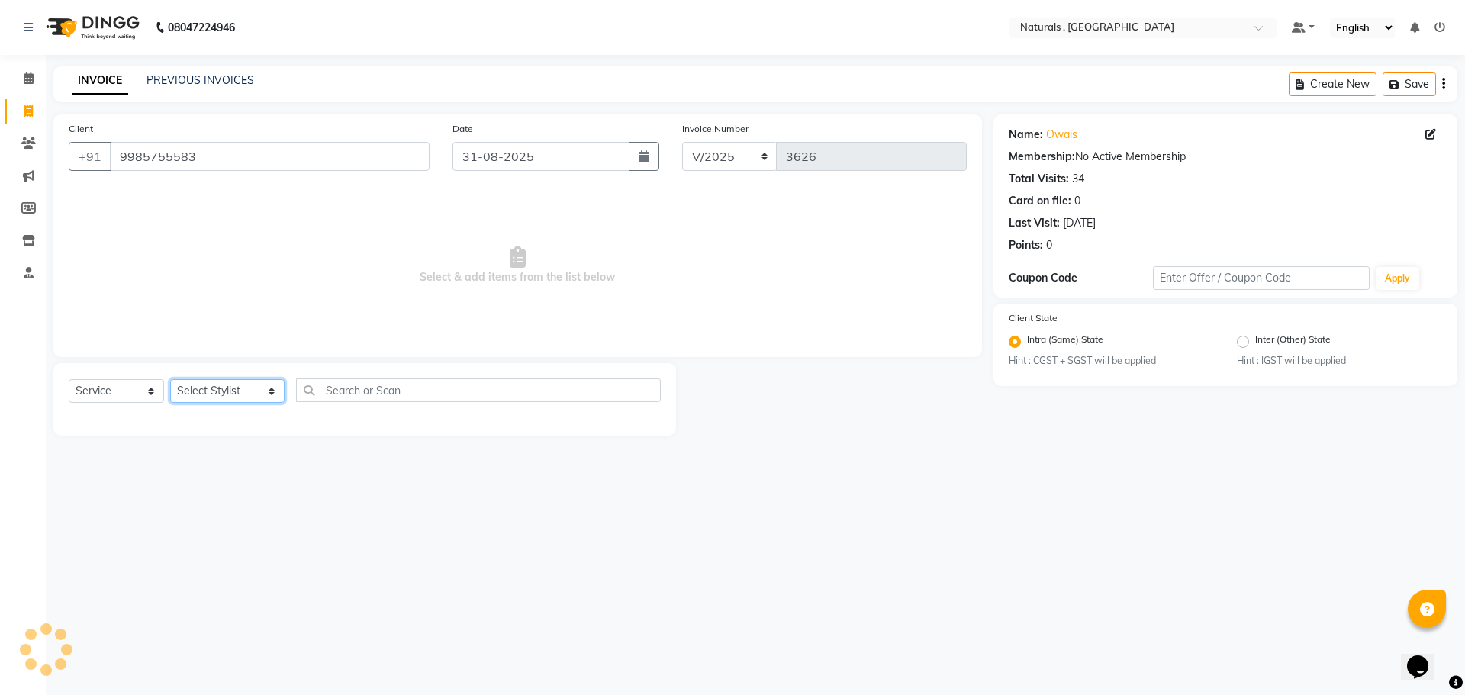
click at [231, 393] on select "Select Stylist ASFIYA (L-3) BHAGYA SHREE GM [PERSON_NAME] (L-2) [PERSON_NAME] (…" at bounding box center [227, 391] width 114 height 24
select select "40710"
click at [170, 379] on select "Select Stylist ASFIYA (L-3) BHAGYA SHREE GM [PERSON_NAME] (L-2) [PERSON_NAME] (…" at bounding box center [227, 391] width 114 height 24
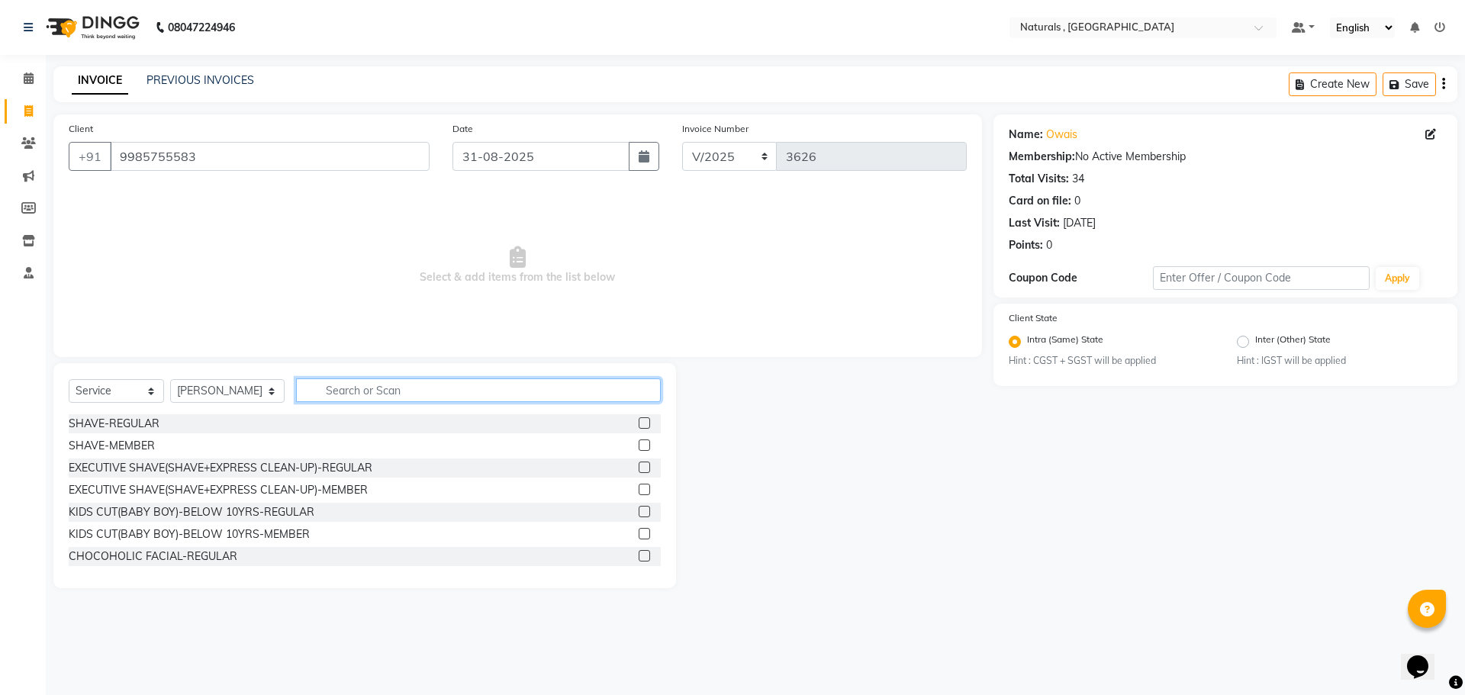
click at [349, 388] on input "text" at bounding box center [478, 390] width 365 height 24
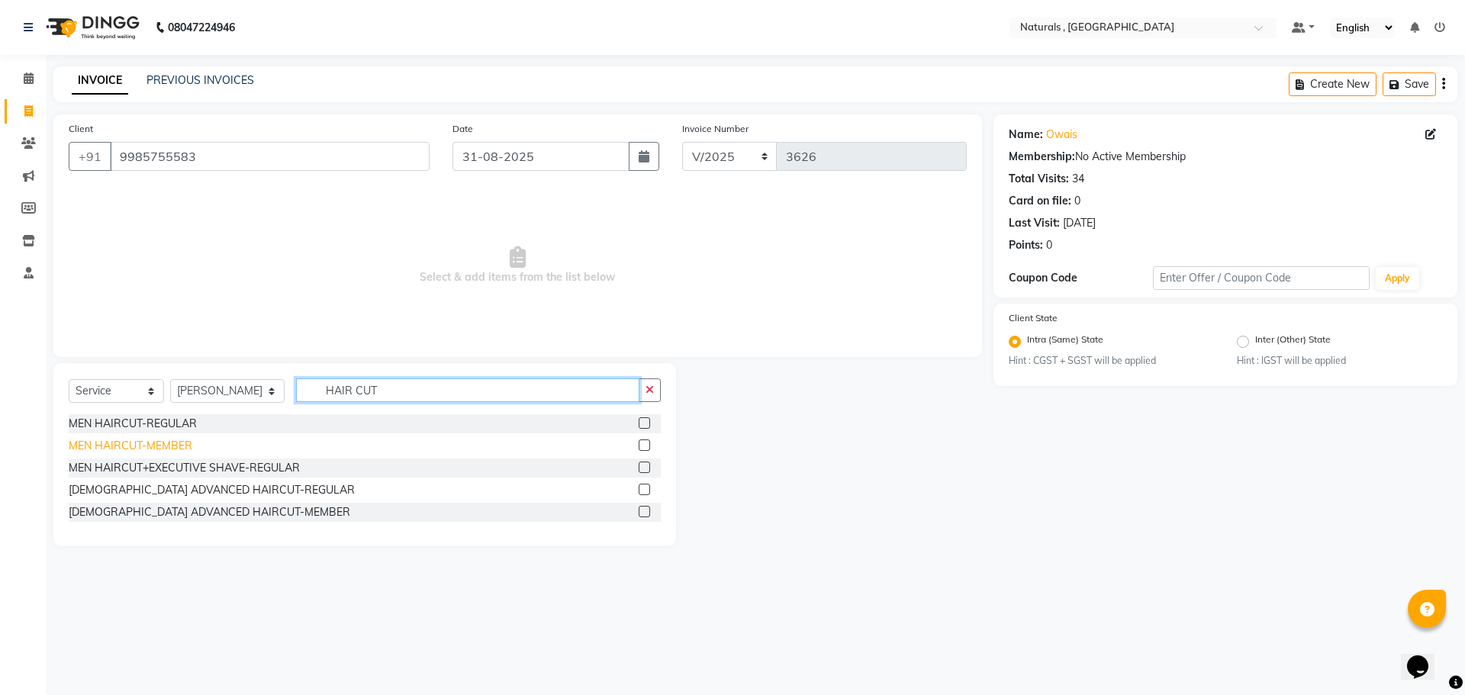
type input "HAIR CUT"
click at [134, 446] on div "MEN HAIRCUT-MEMBER" at bounding box center [131, 446] width 124 height 16
checkbox input "false"
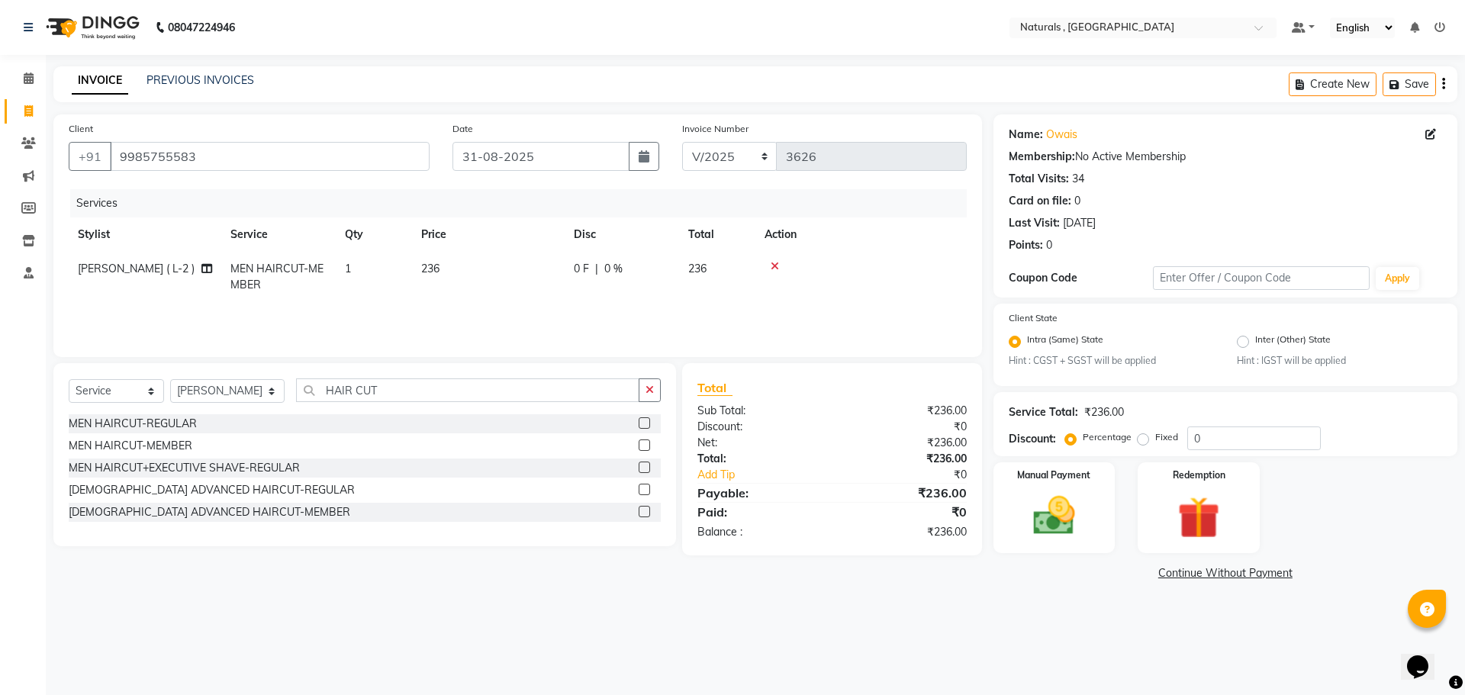
click at [347, 280] on td "1" at bounding box center [374, 277] width 76 height 50
select select "40710"
click at [439, 269] on input "1" at bounding box center [446, 273] width 58 height 24
type input "2"
click at [387, 601] on main "INVOICE PREVIOUS INVOICES Create New Save Client [PHONE_NUMBER] Date [DATE] Inv…" at bounding box center [755, 336] width 1419 height 541
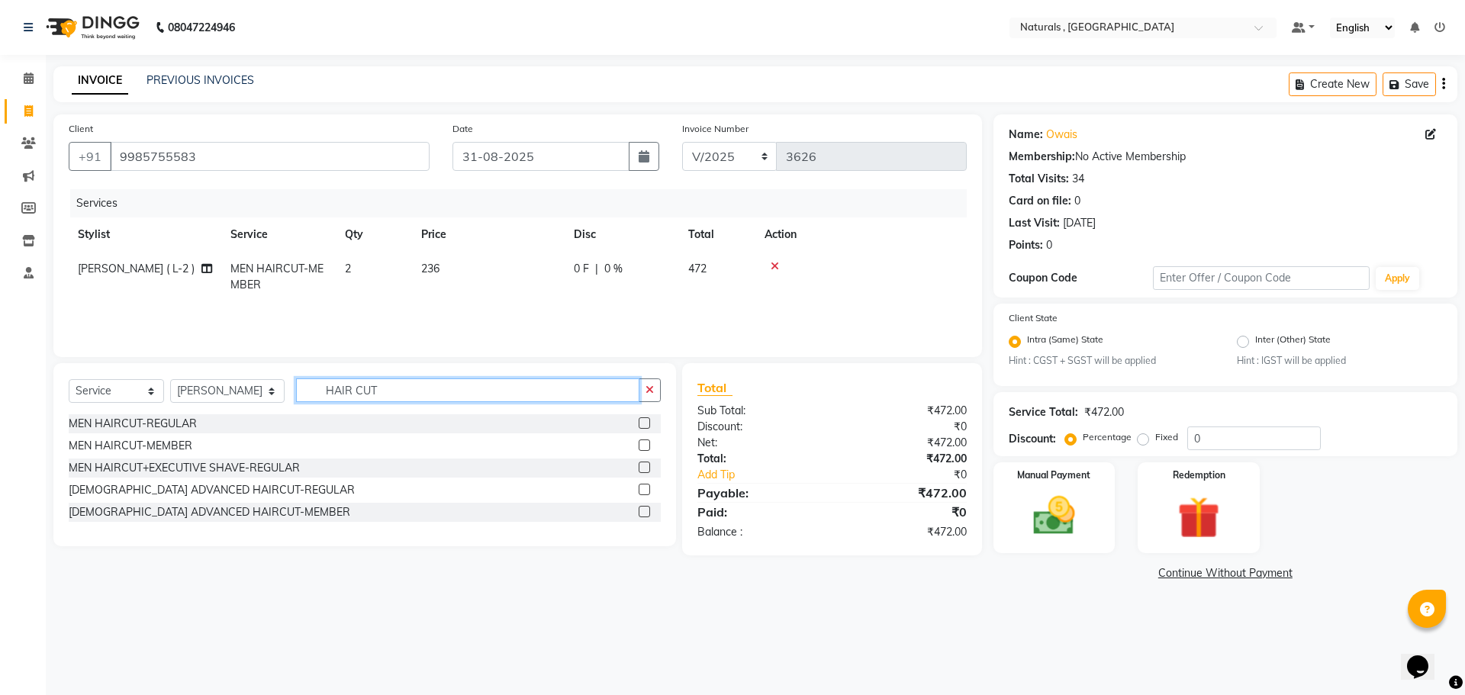
click at [396, 387] on input "HAIR CUT" at bounding box center [468, 390] width 344 height 24
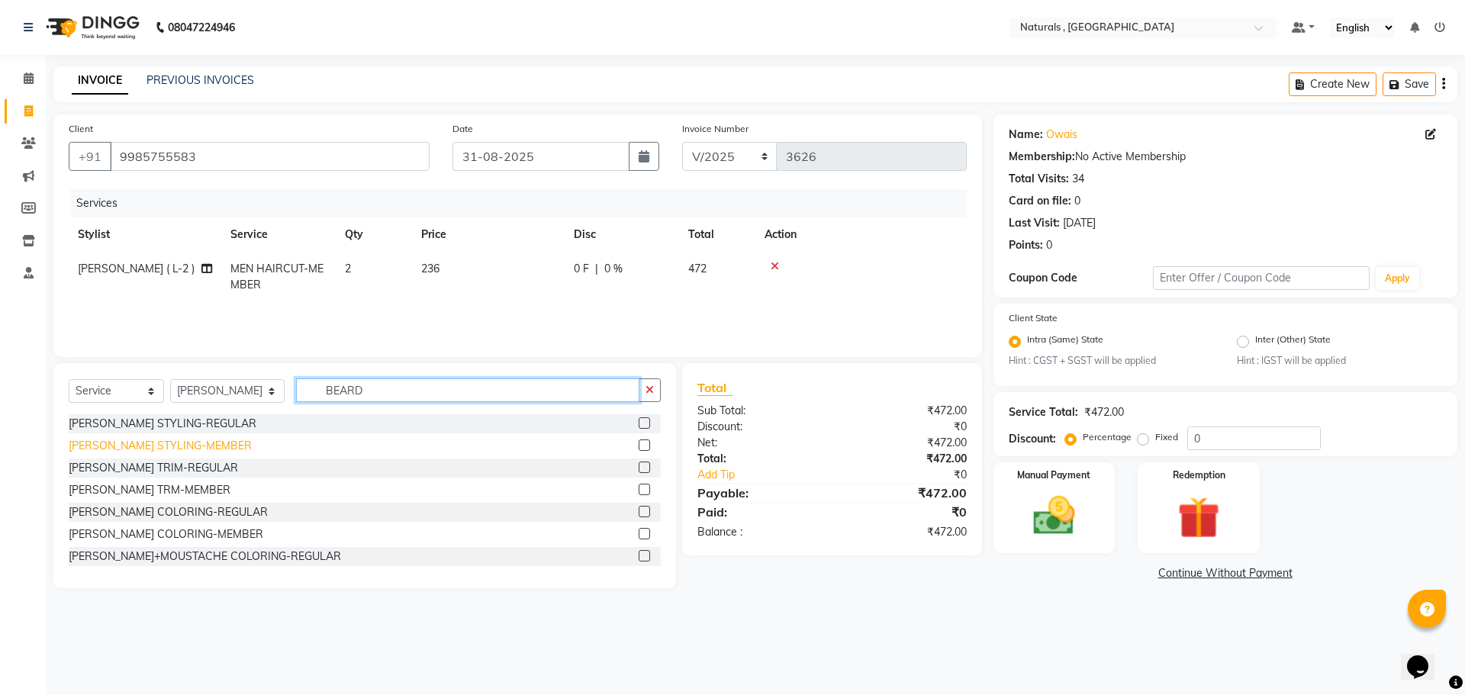
type input "BEARD"
click at [121, 447] on div "[PERSON_NAME] STYLING-MEMBER" at bounding box center [160, 446] width 183 height 16
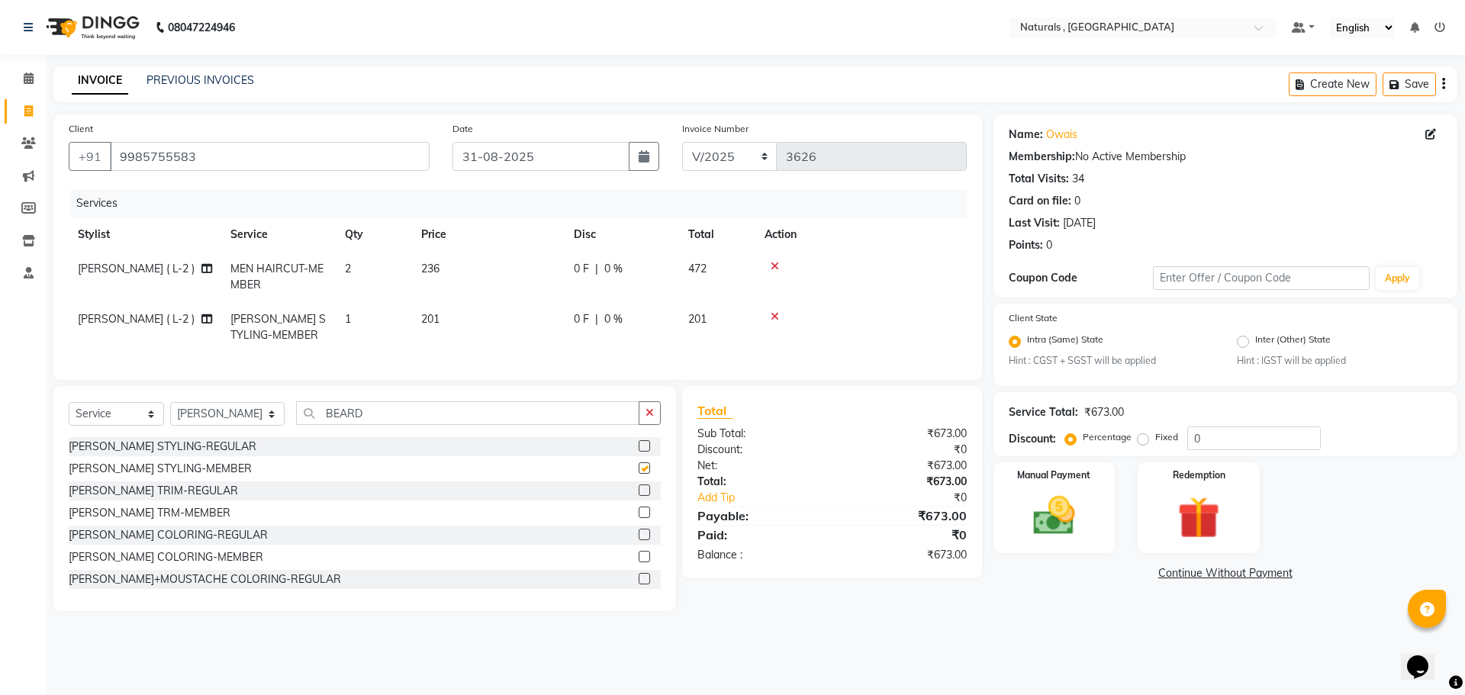
checkbox input "false"
click at [380, 425] on input "BEARD" at bounding box center [468, 413] width 344 height 24
type input "BEARD"
click at [95, 521] on div "[PERSON_NAME] TRM-MEMBER" at bounding box center [150, 513] width 162 height 16
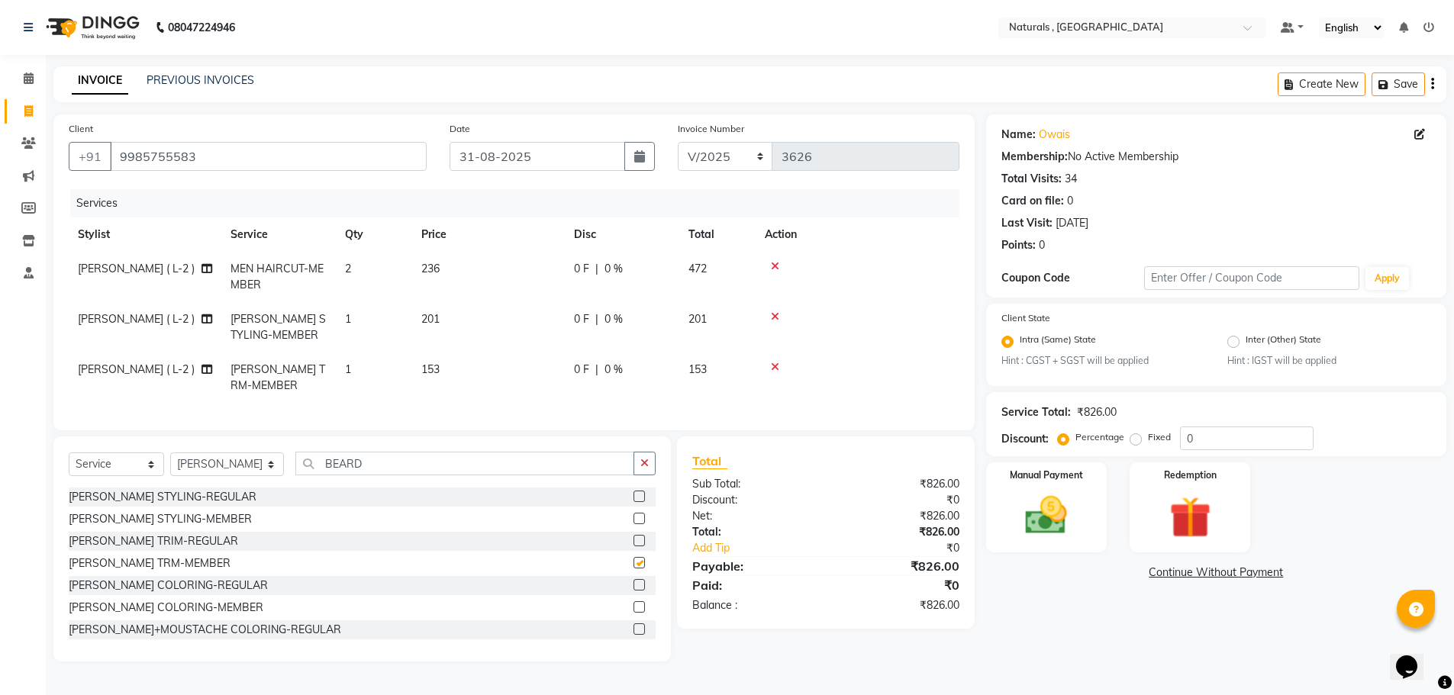
checkbox input "false"
click at [1054, 522] on img at bounding box center [1046, 516] width 70 height 50
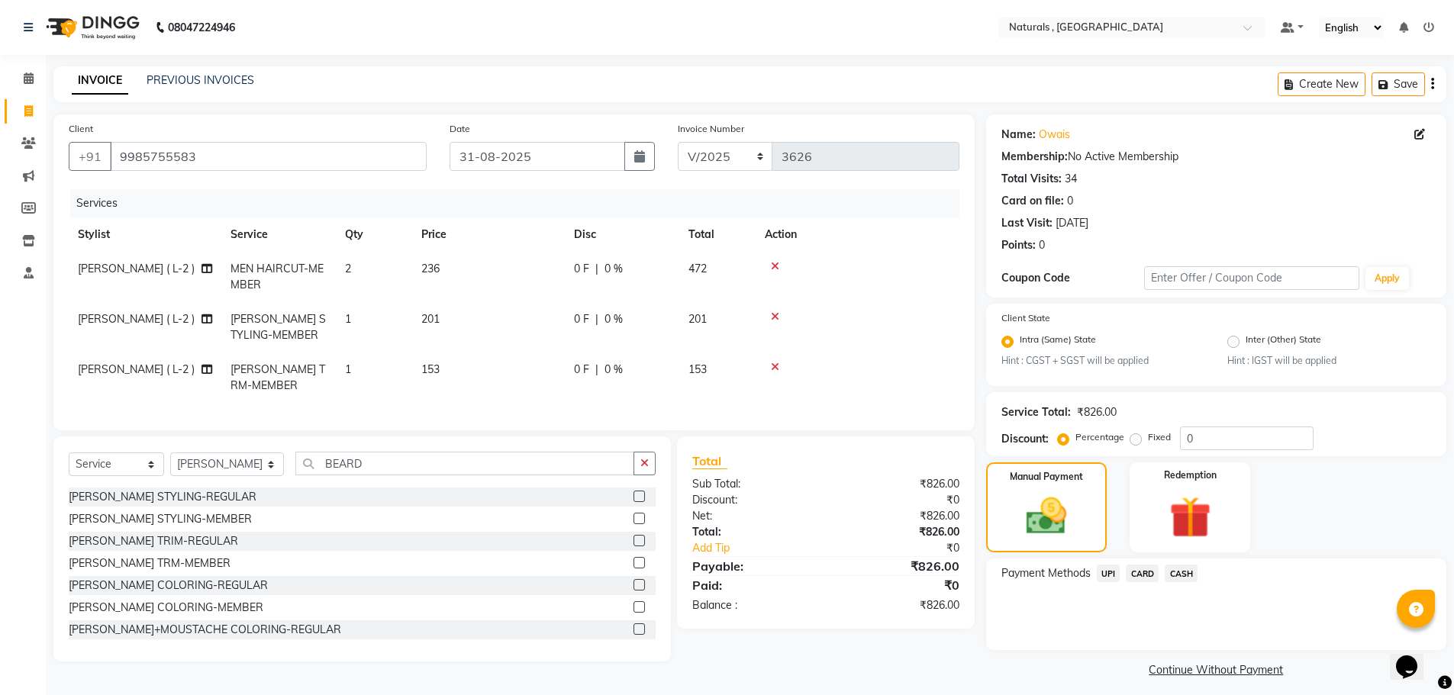
click at [1141, 572] on span "CARD" at bounding box center [1141, 574] width 33 height 18
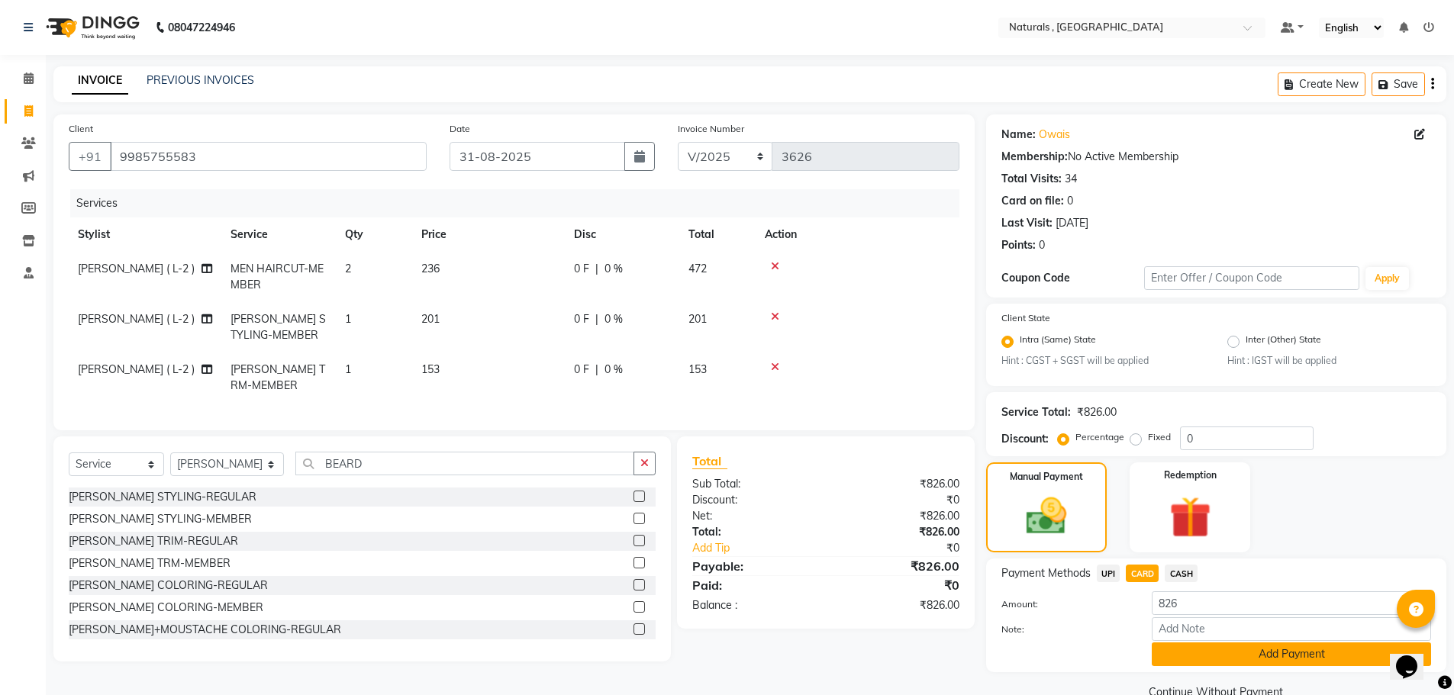
click at [1186, 652] on button "Add Payment" at bounding box center [1290, 654] width 279 height 24
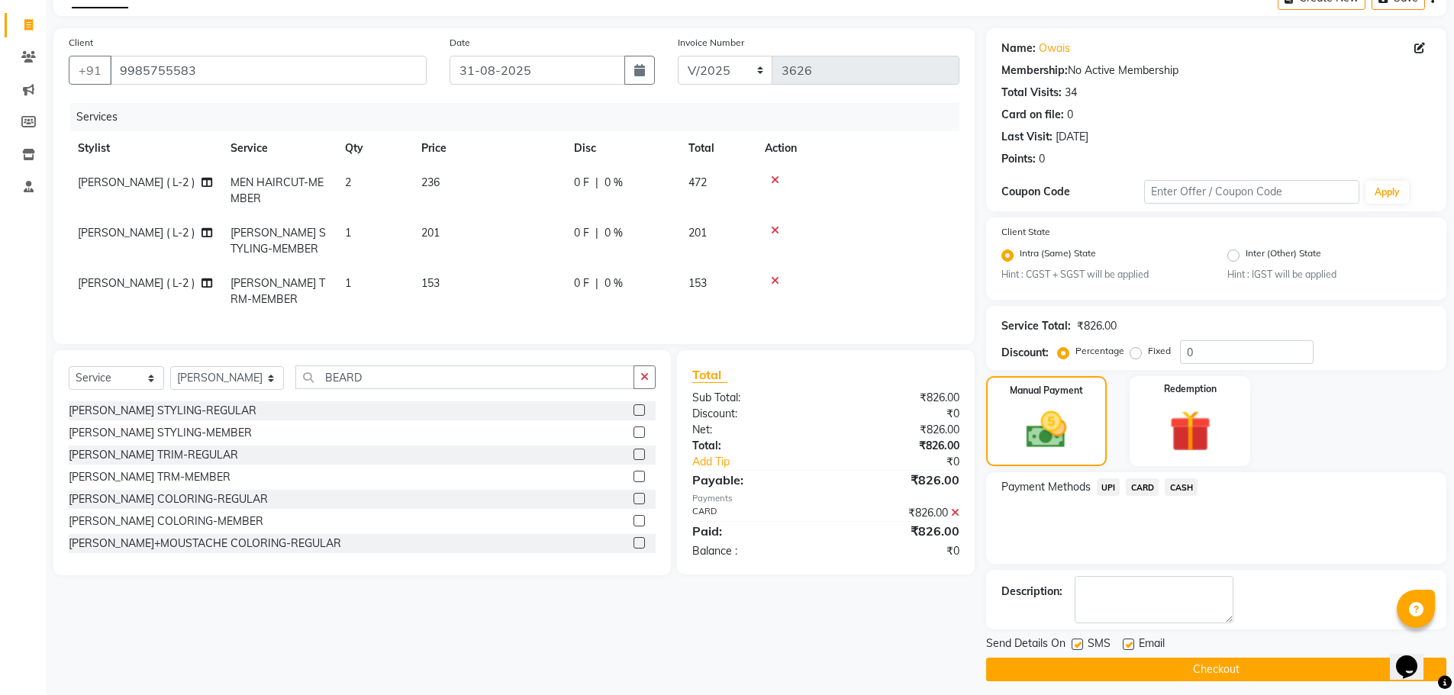
scroll to position [95, 0]
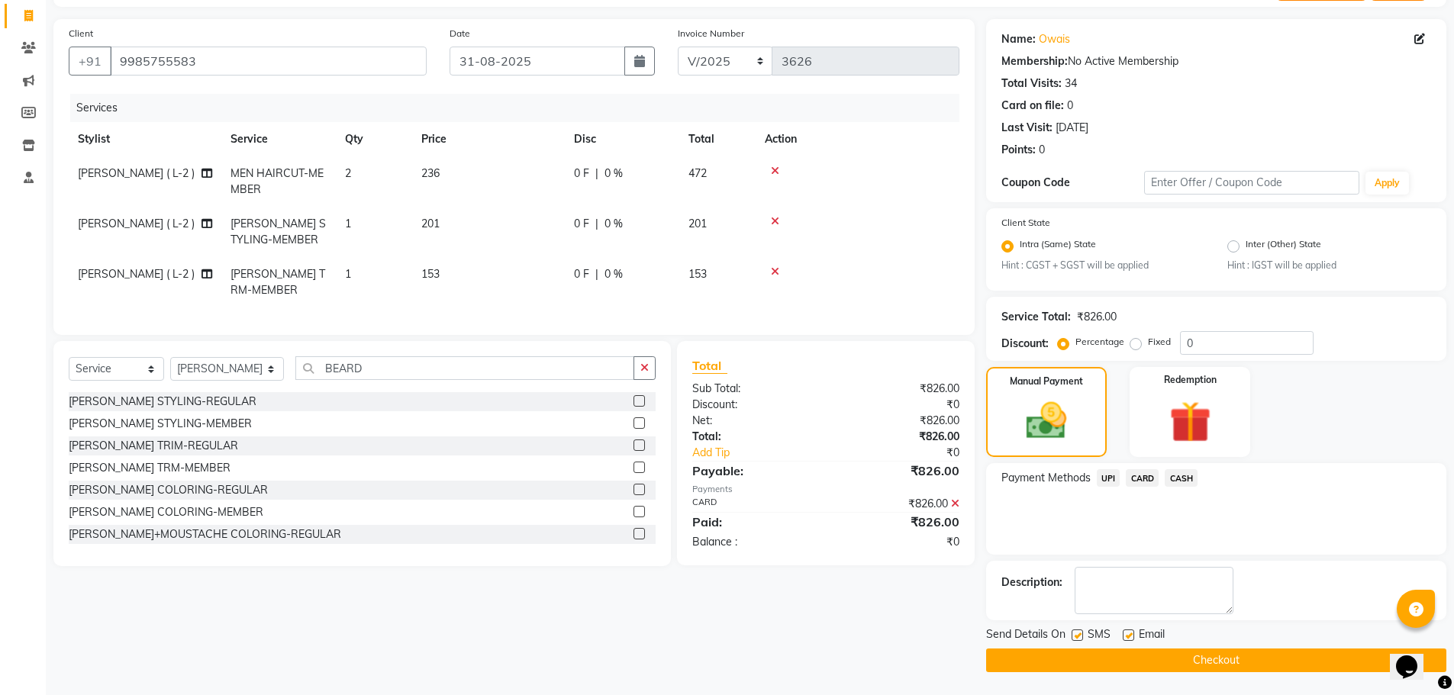
click at [1187, 652] on button "Checkout" at bounding box center [1216, 661] width 460 height 24
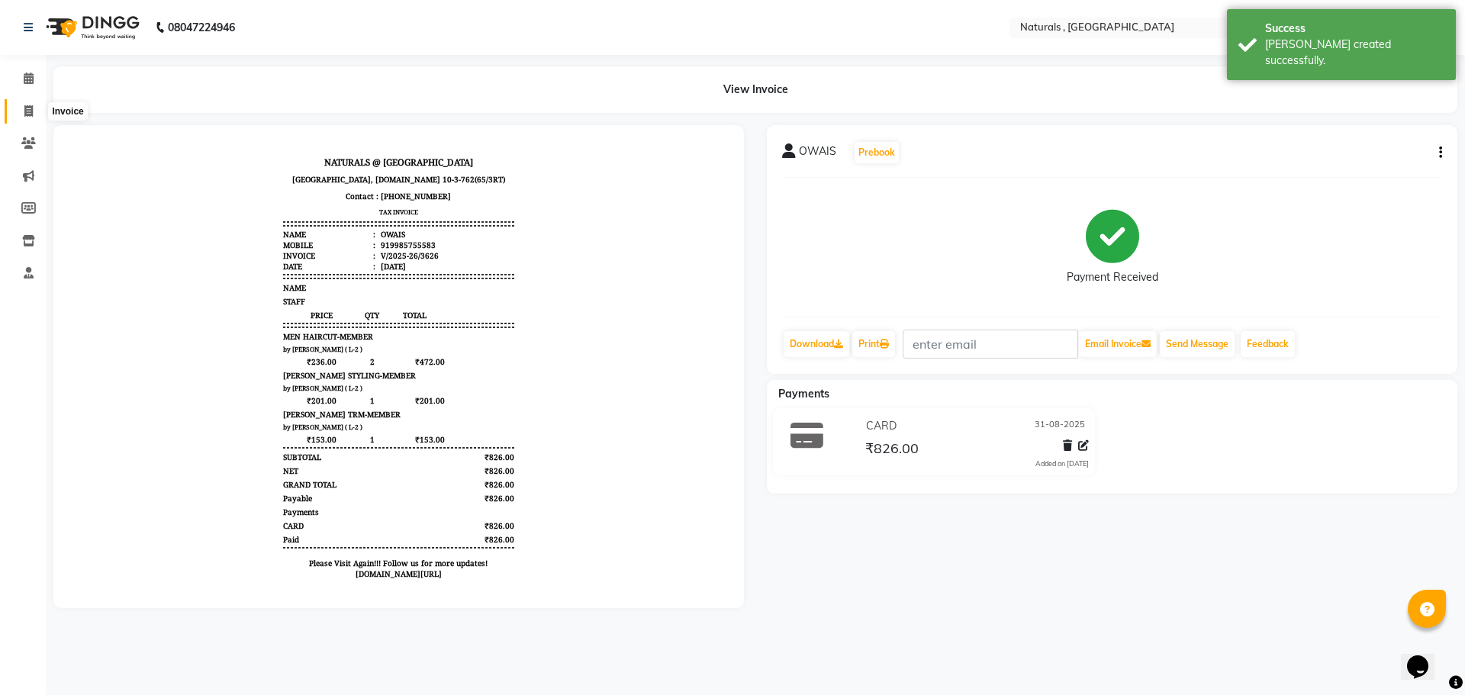
click at [23, 112] on span at bounding box center [28, 112] width 27 height 18
select select "service"
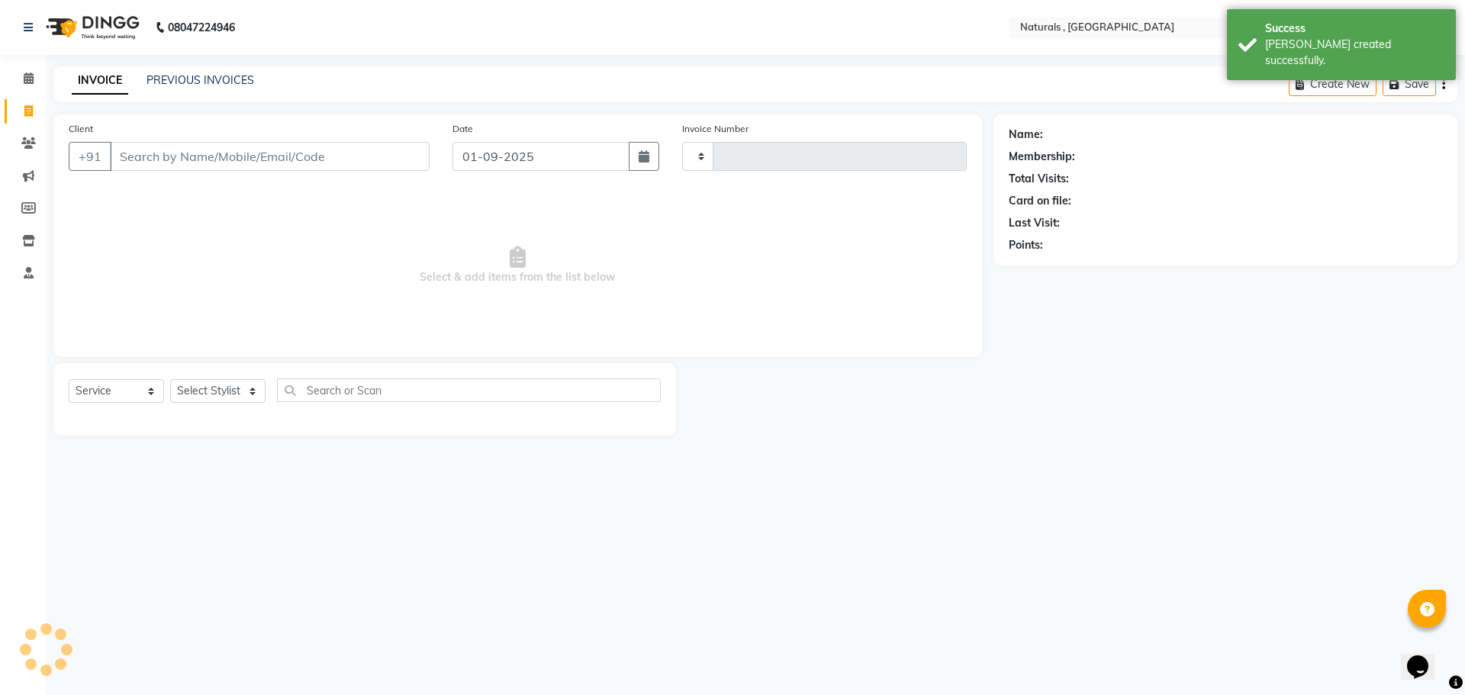
type input "3627"
select select "5818"
click at [638, 168] on button "button" at bounding box center [644, 156] width 31 height 29
select select "9"
select select "2025"
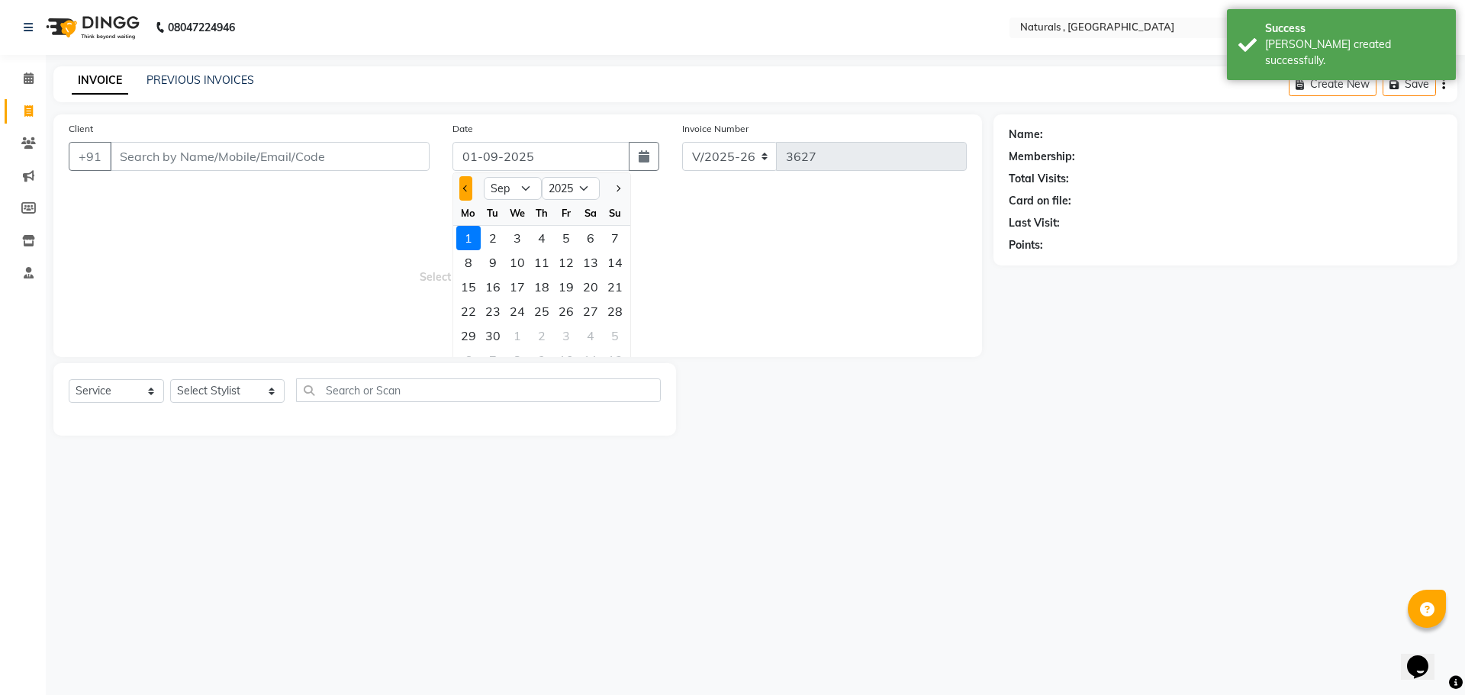
click at [463, 198] on button "Previous month" at bounding box center [465, 188] width 13 height 24
select select "8"
click at [615, 332] on div "31" at bounding box center [615, 336] width 24 height 24
type input "31-08-2025"
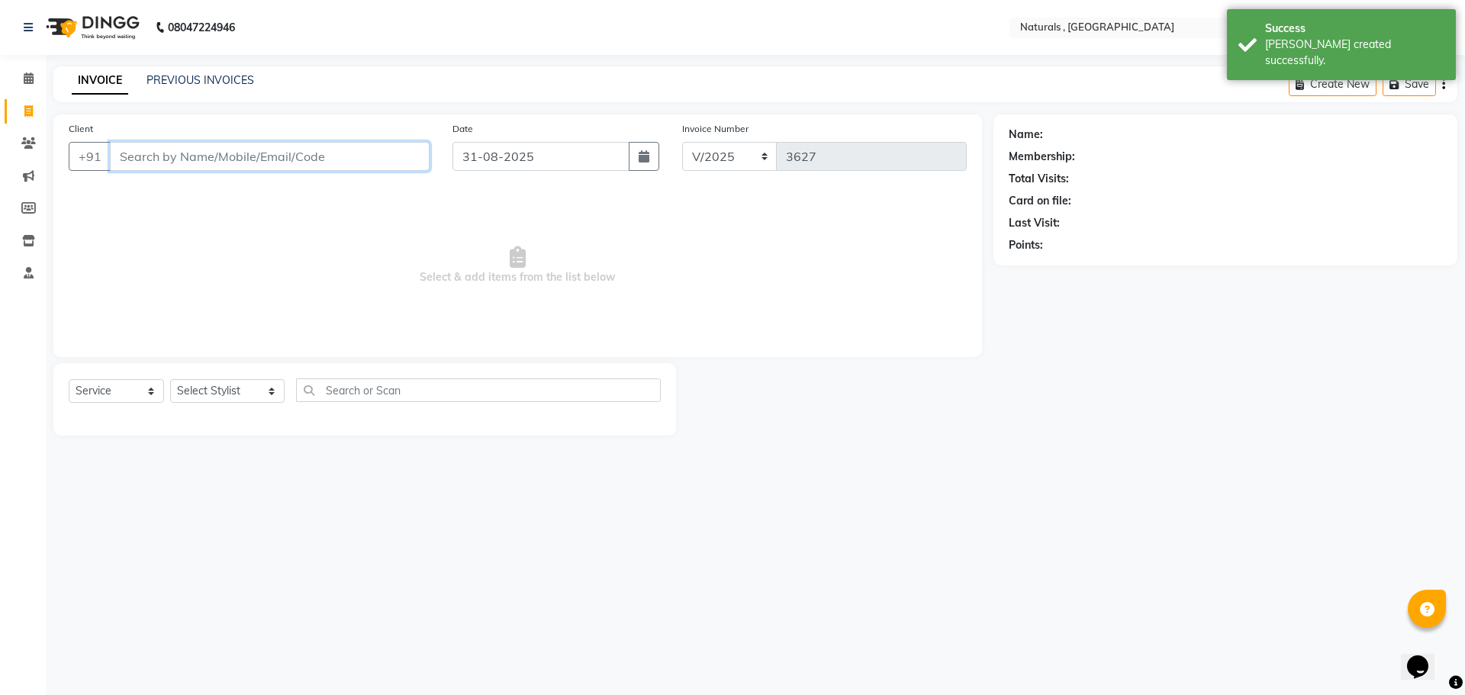
click at [256, 158] on input "Client" at bounding box center [270, 156] width 320 height 29
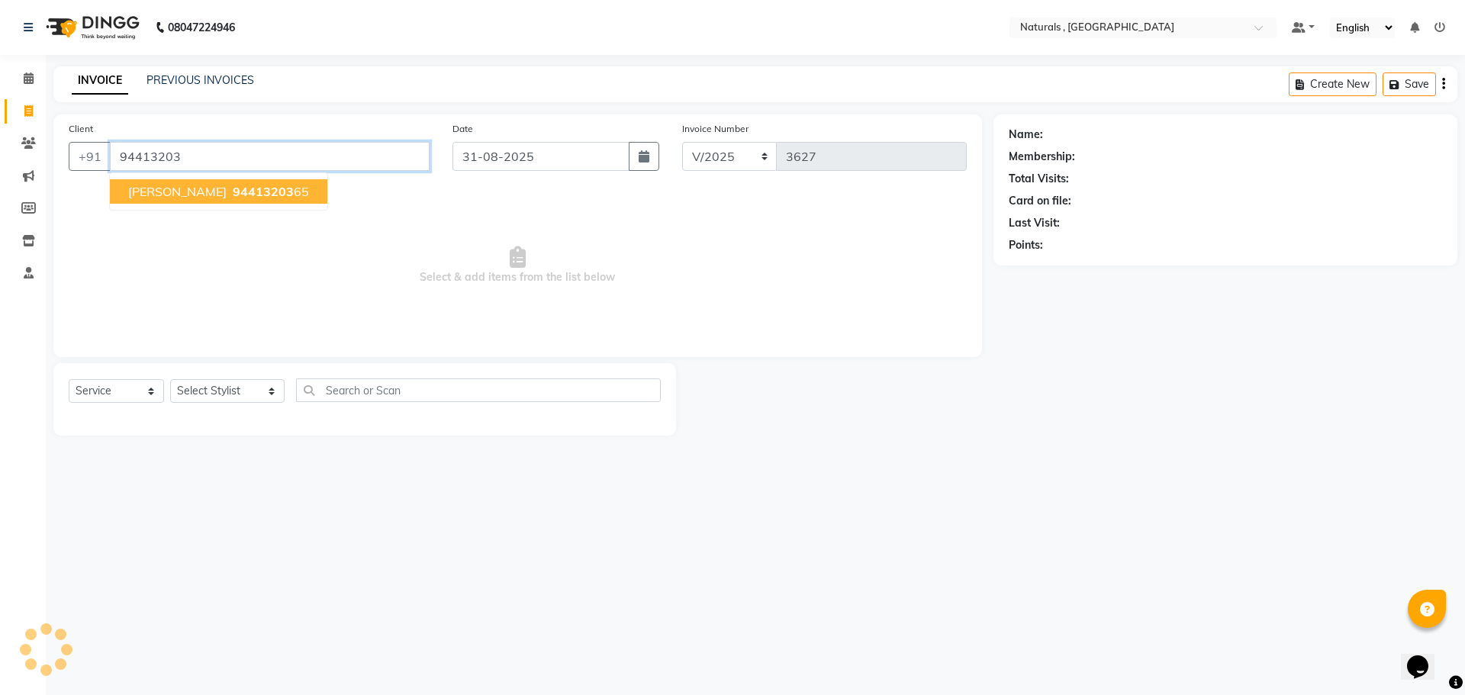
click at [208, 203] on button "SURYA 94413203 65" at bounding box center [218, 191] width 217 height 24
type input "9441320365"
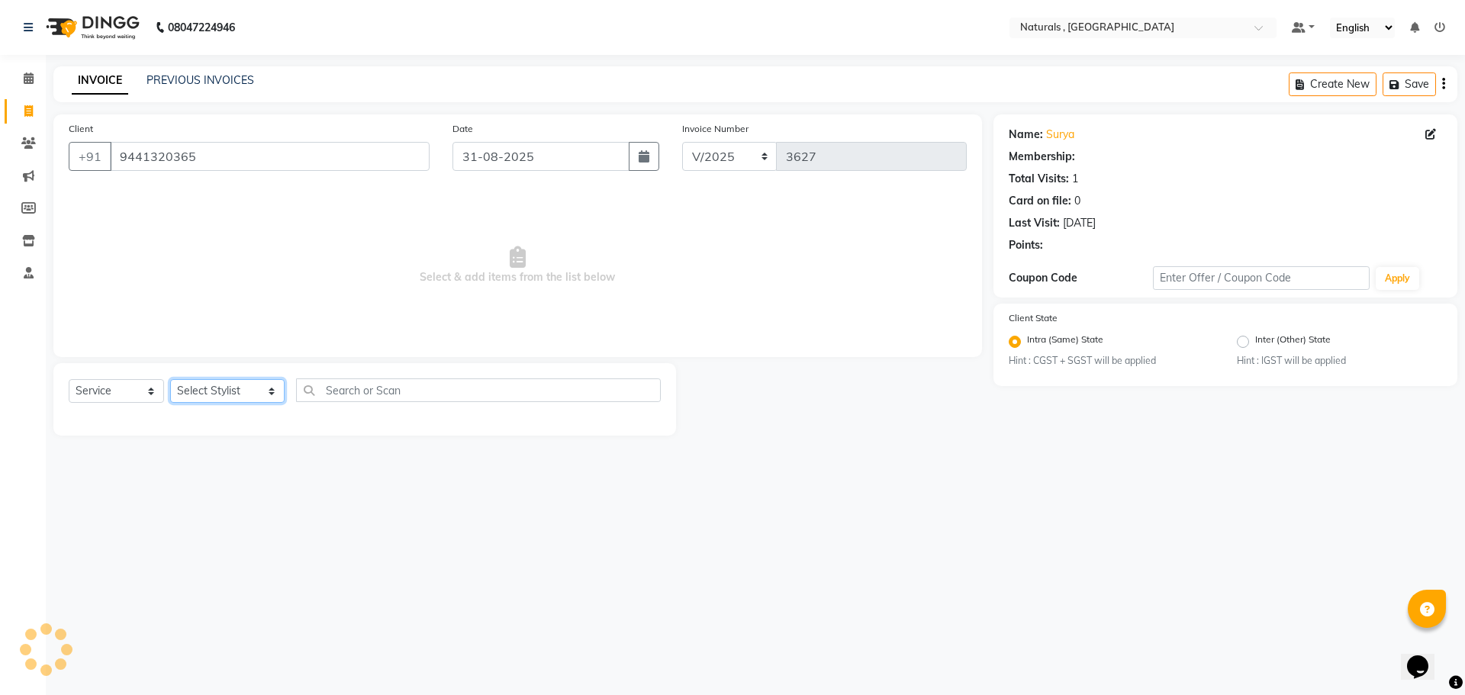
click at [263, 385] on select "Select Stylist ASFIYA (L-3) BHAGYA SHREE GM [PERSON_NAME] (L-2) [PERSON_NAME] (…" at bounding box center [227, 391] width 114 height 24
select select "78703"
click at [170, 379] on select "Select Stylist ASFIYA (L-3) BHAGYA SHREE GM [PERSON_NAME] (L-2) [PERSON_NAME] (…" at bounding box center [227, 391] width 114 height 24
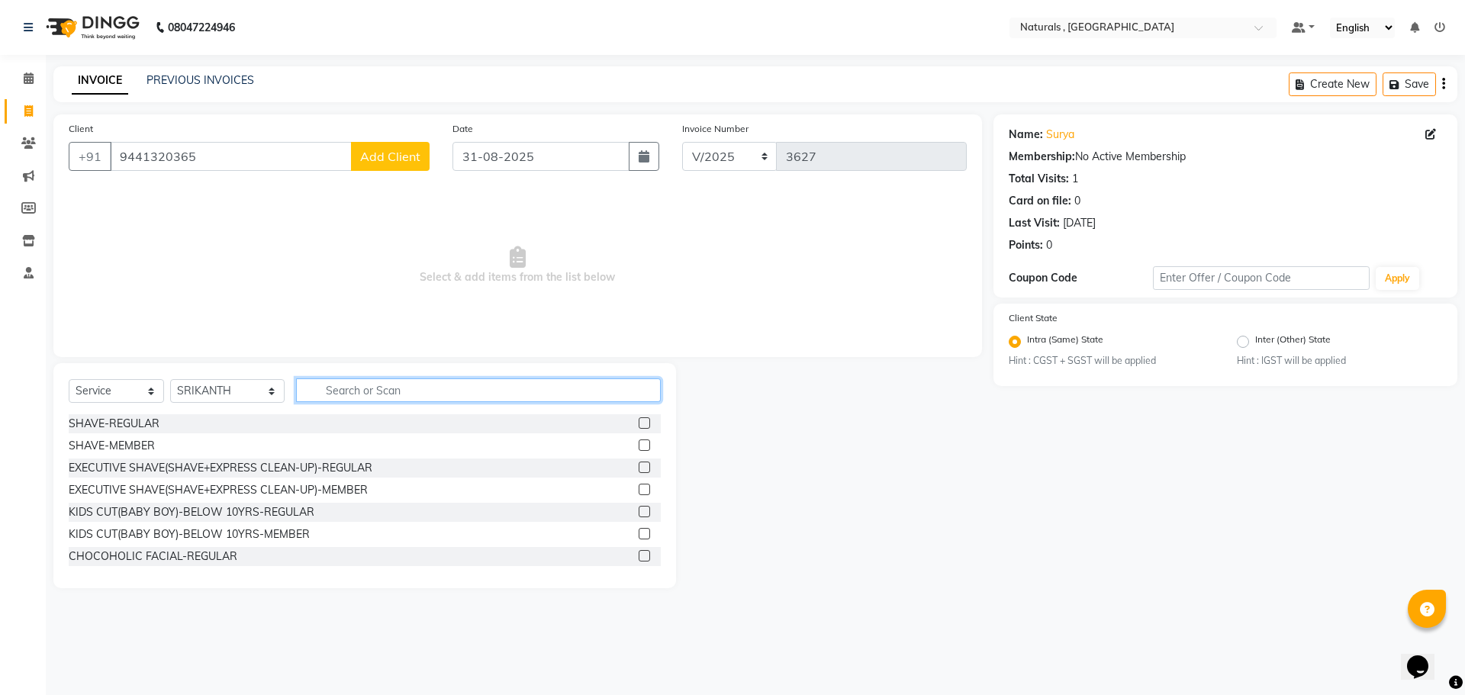
click at [378, 391] on input "text" at bounding box center [478, 390] width 365 height 24
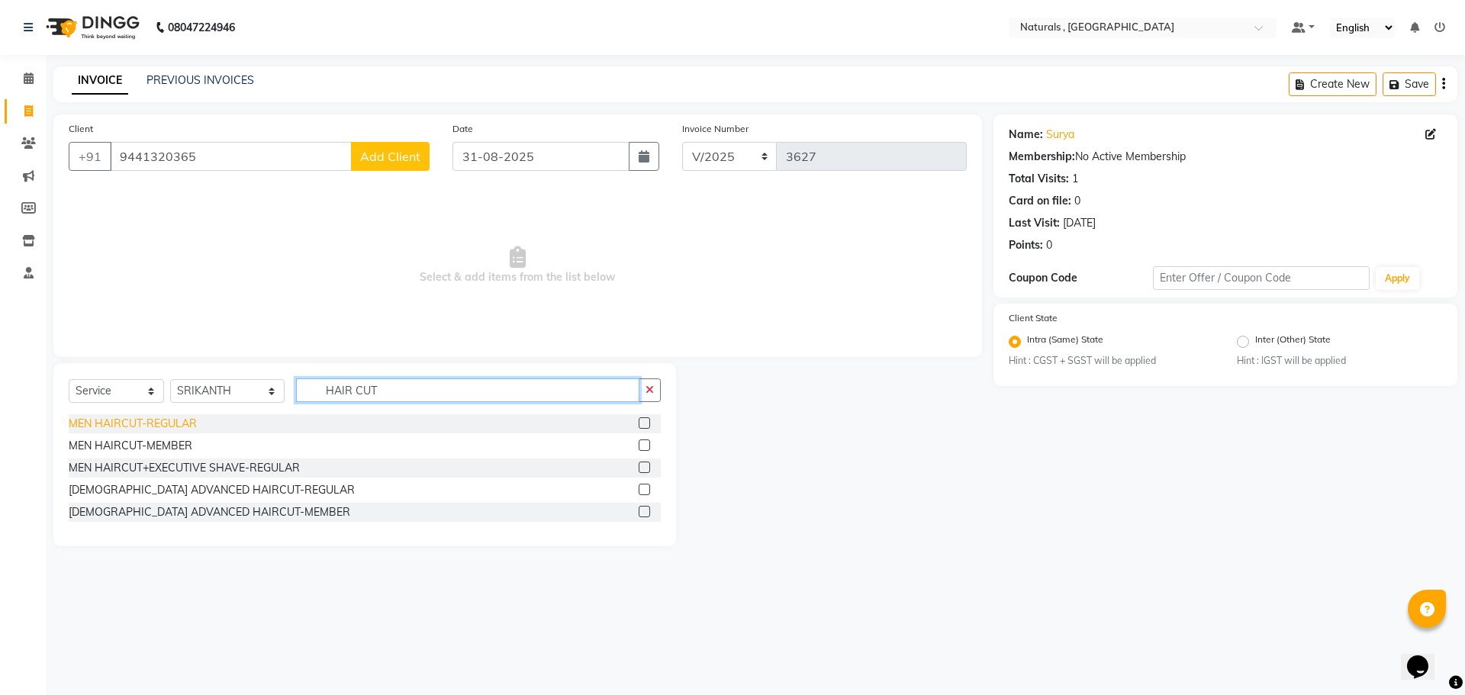
type input "HAIR CUT"
click at [147, 424] on div "MEN HAIRCUT-REGULAR" at bounding box center [133, 424] width 128 height 16
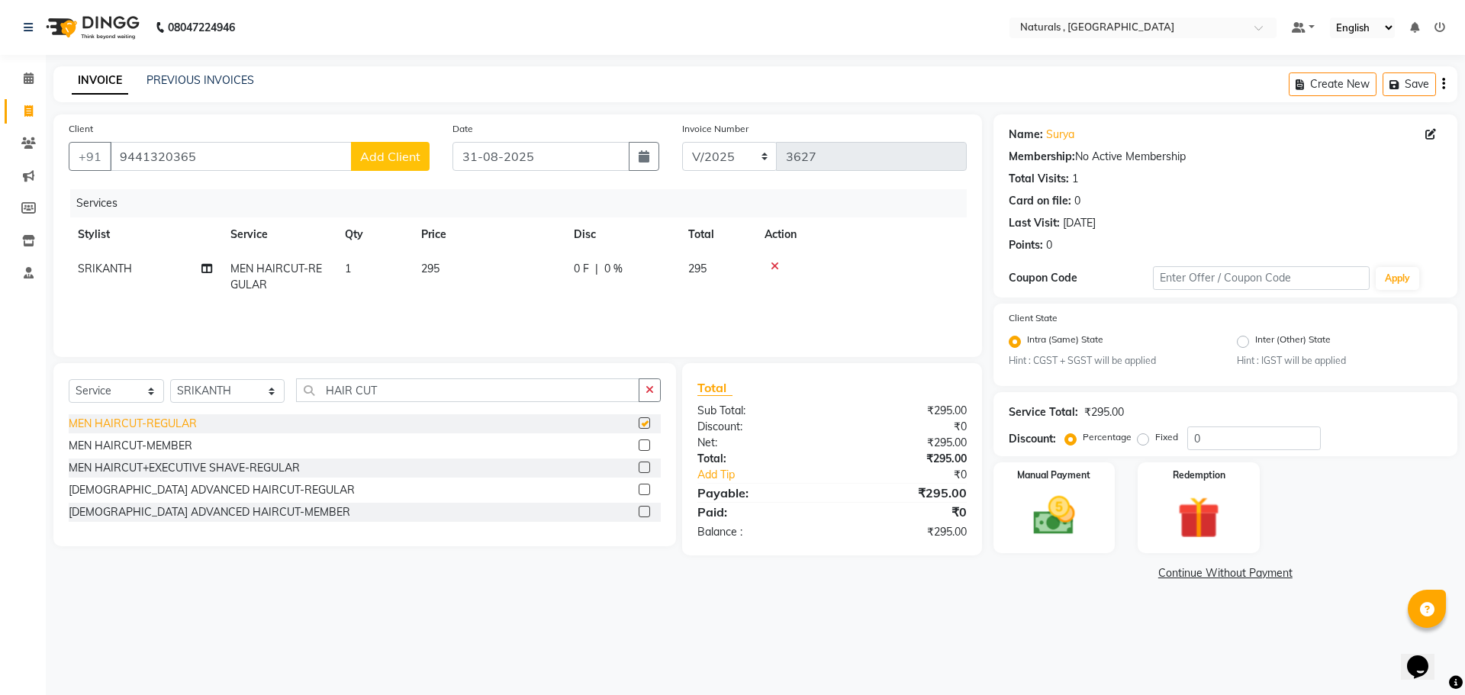
checkbox input "false"
click at [410, 392] on input "HAIR CUT" at bounding box center [468, 390] width 344 height 24
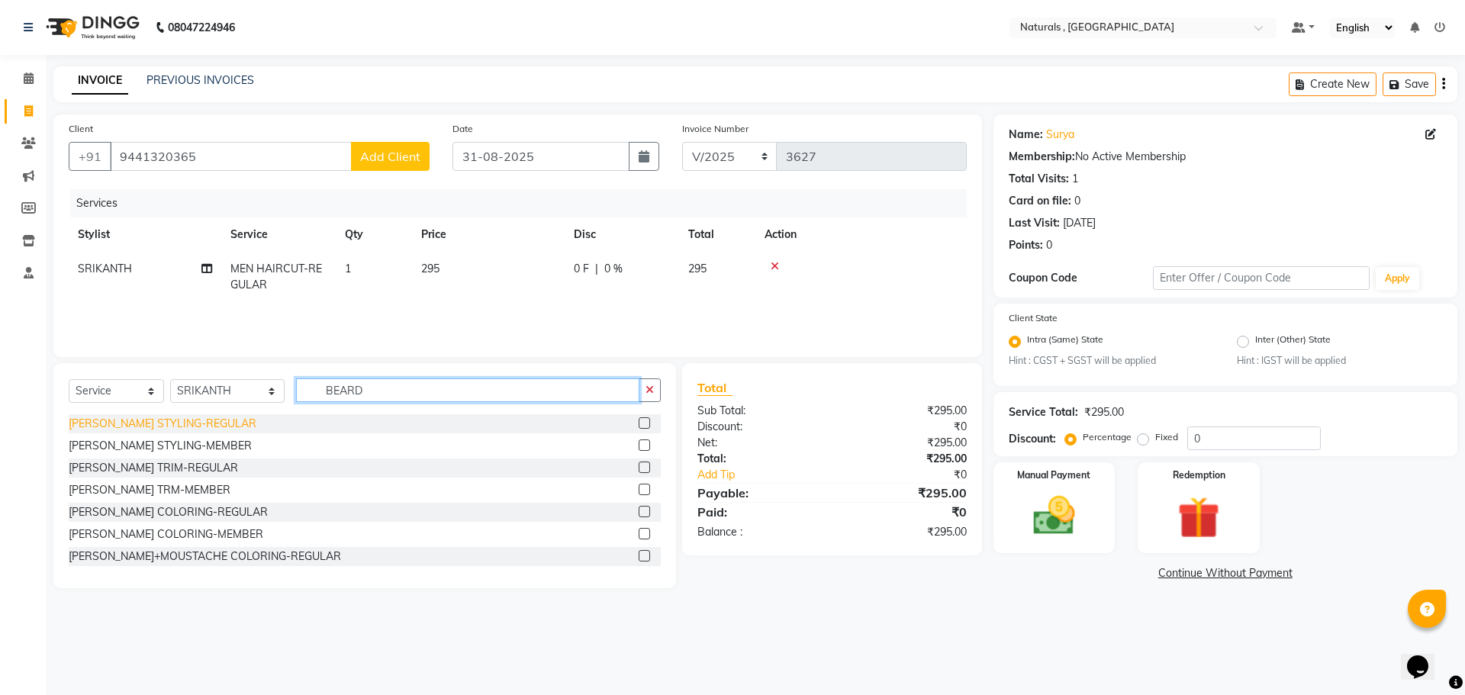
type input "BEARD"
click at [150, 423] on div "[PERSON_NAME] STYLING-REGULAR" at bounding box center [163, 424] width 188 height 16
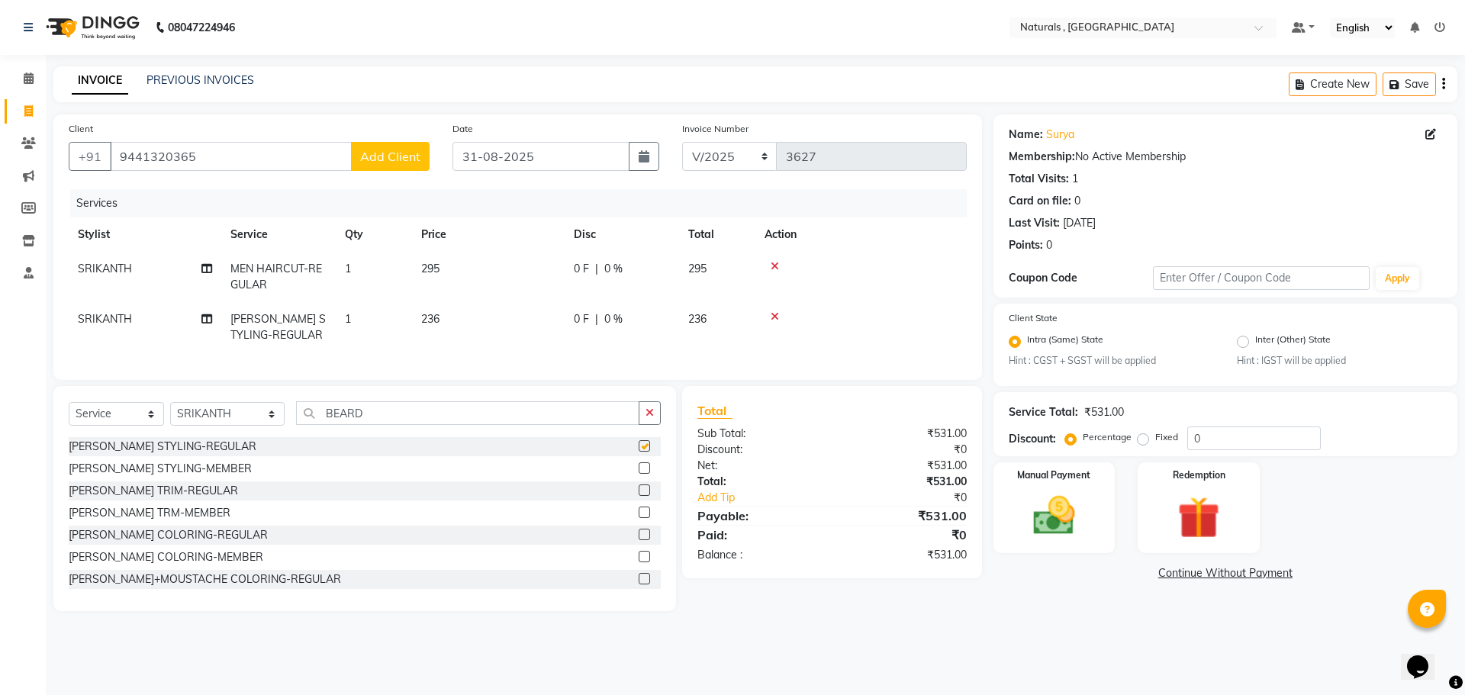
checkbox input "false"
click at [1051, 508] on img at bounding box center [1054, 516] width 71 height 50
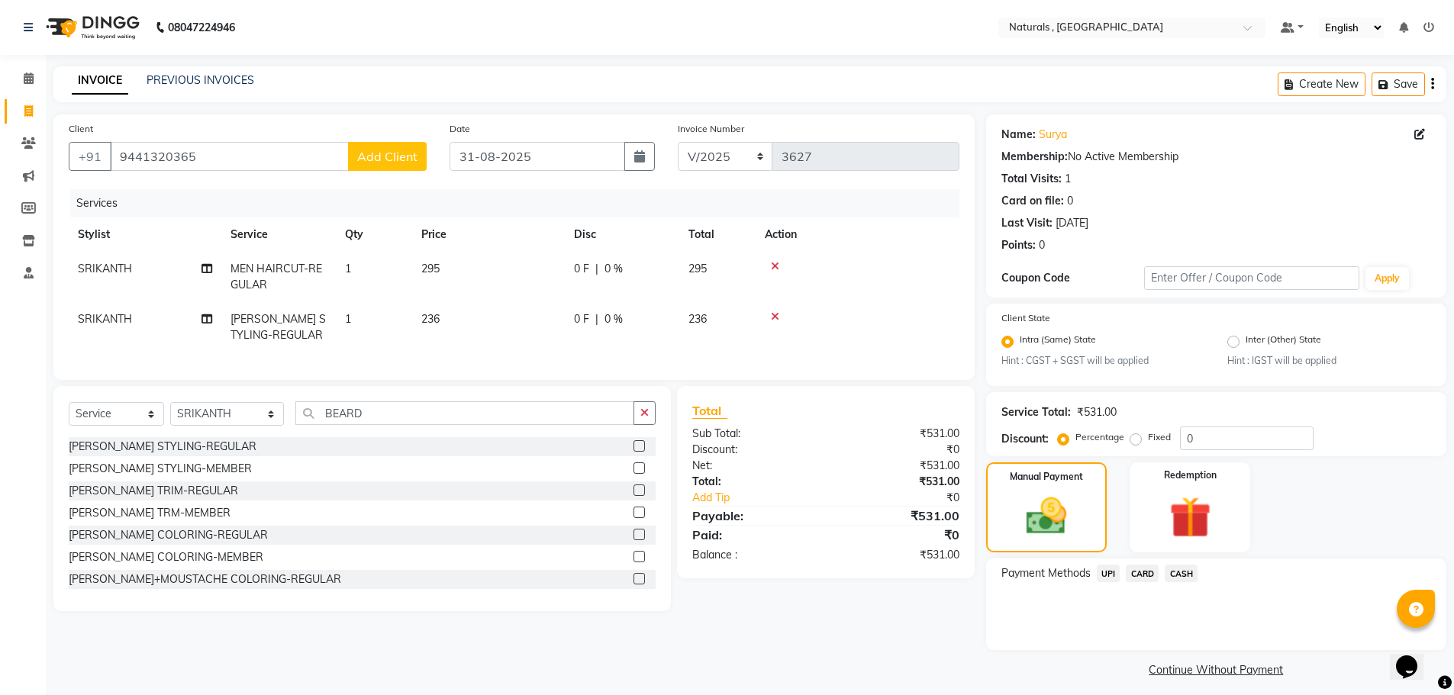
click at [1108, 568] on span "UPI" at bounding box center [1108, 574] width 24 height 18
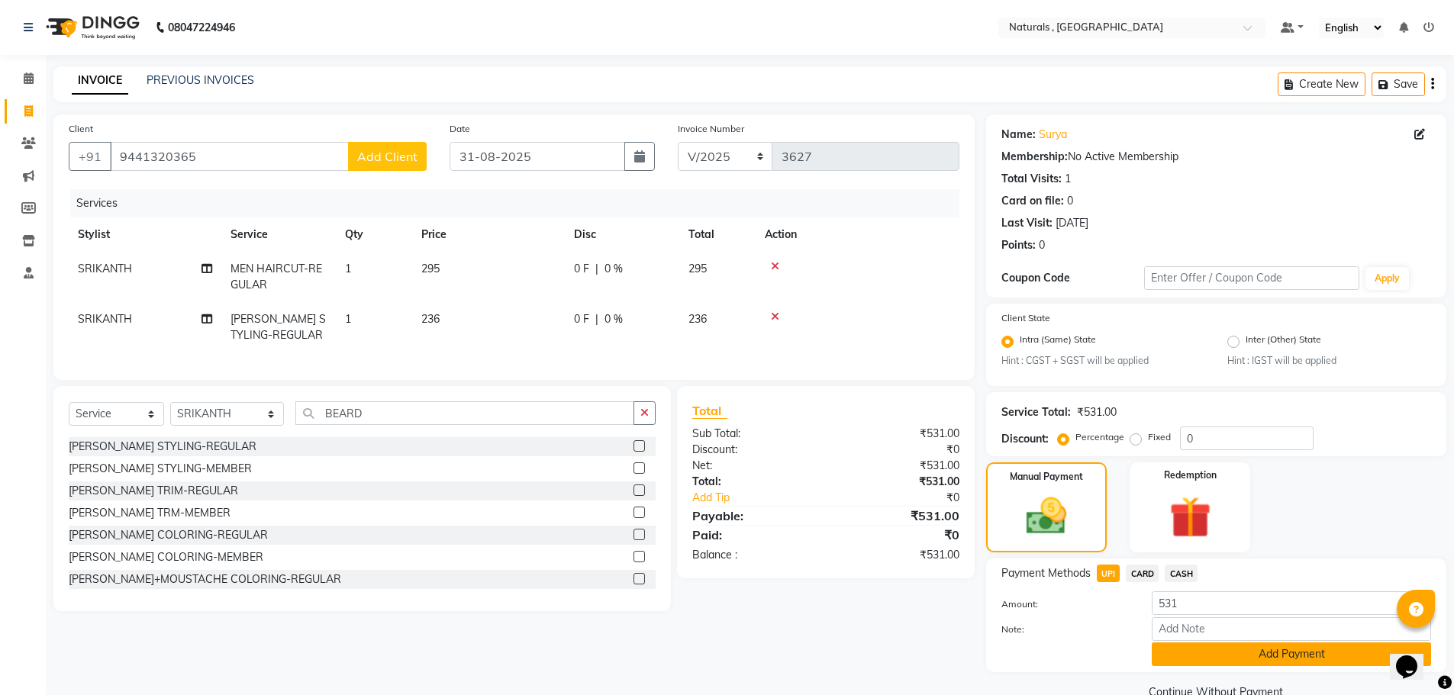
click at [1170, 655] on button "Add Payment" at bounding box center [1290, 654] width 279 height 24
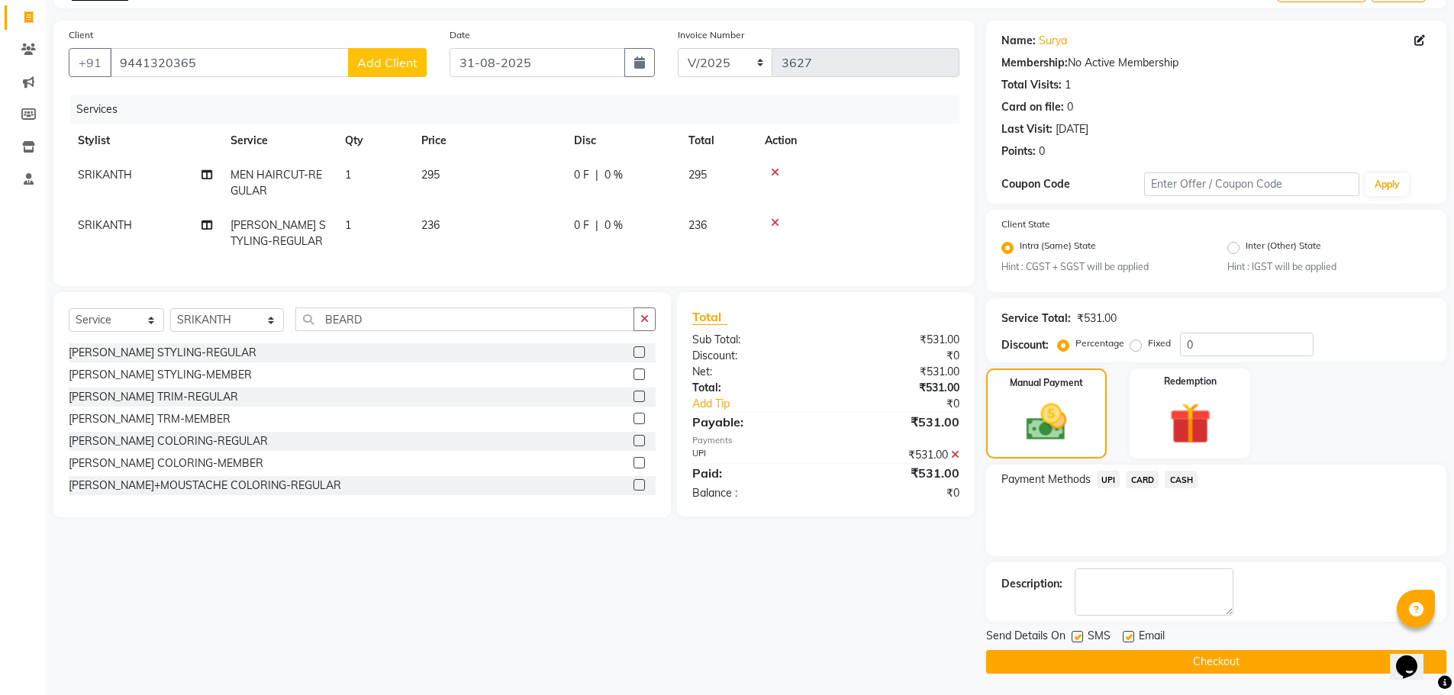
scroll to position [95, 0]
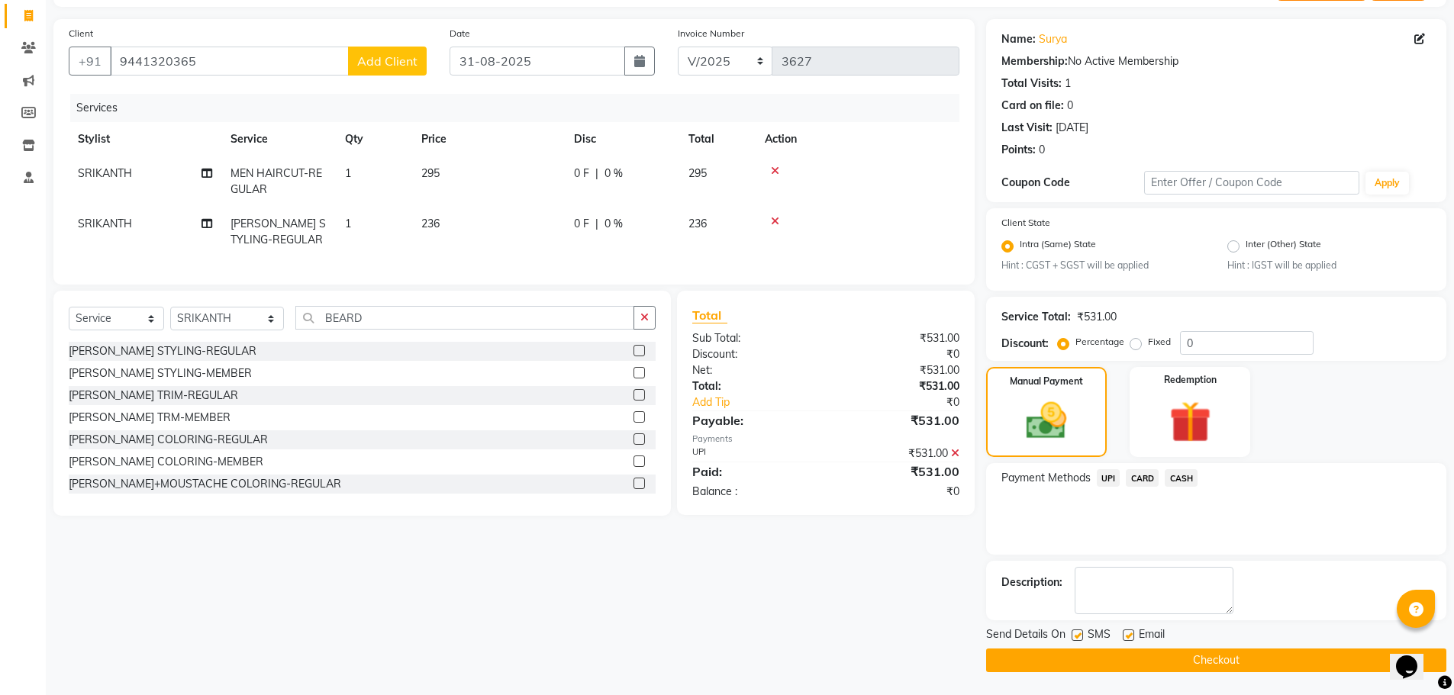
click at [1170, 655] on button "Checkout" at bounding box center [1216, 661] width 460 height 24
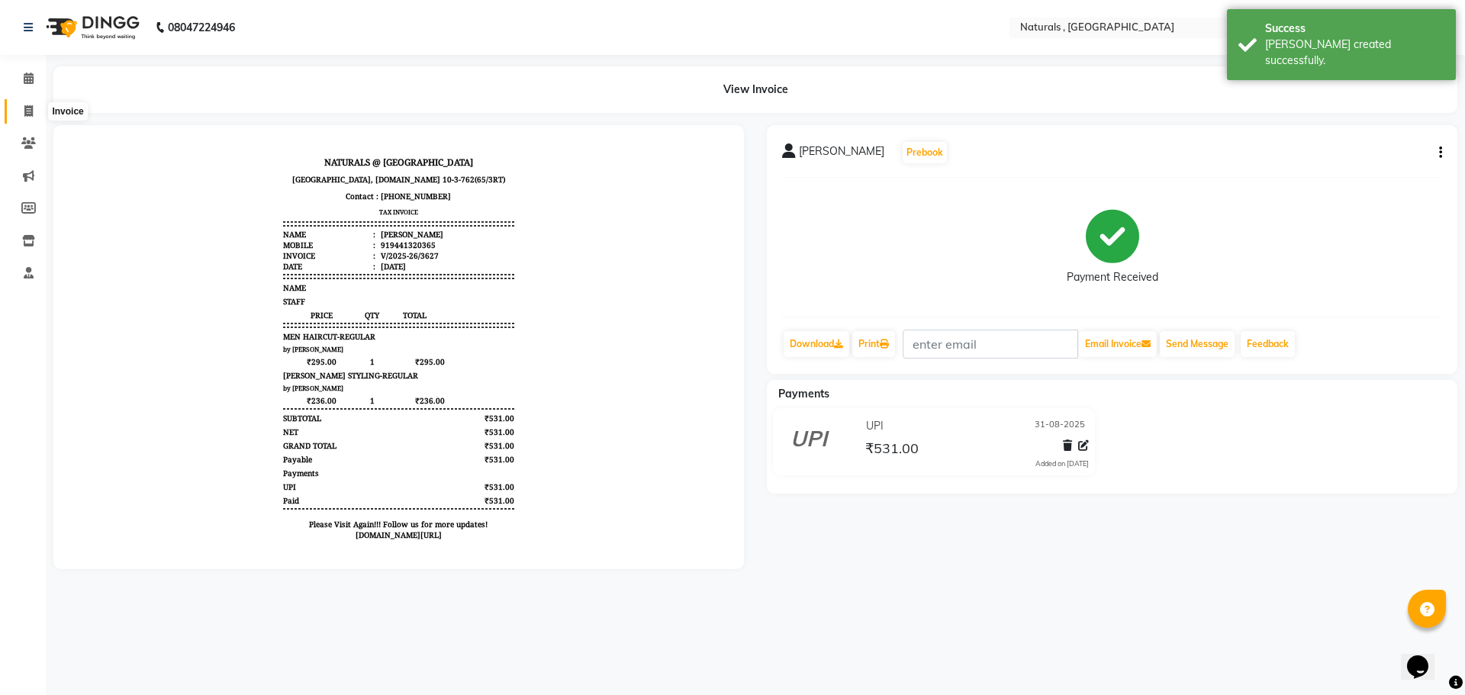
click at [31, 109] on icon at bounding box center [28, 110] width 8 height 11
select select "service"
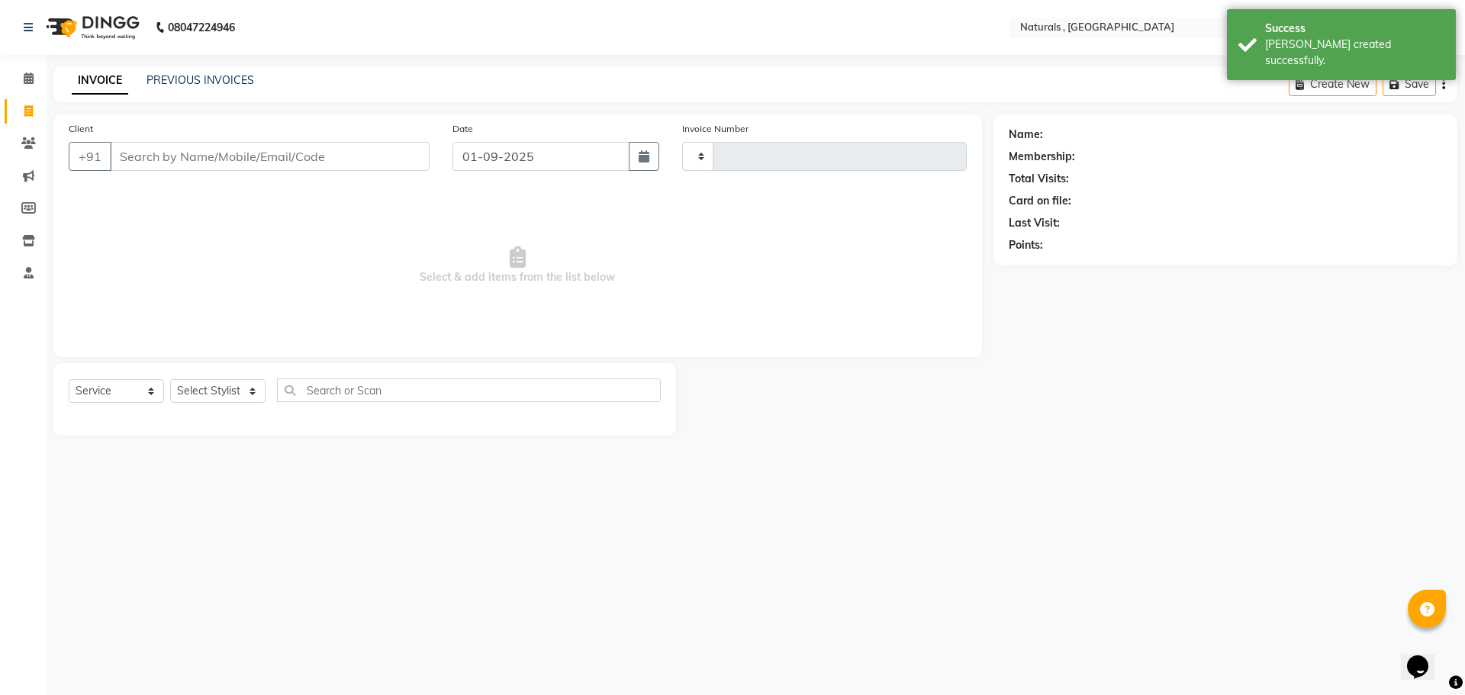
type input "3628"
select select "5818"
click at [641, 169] on button "button" at bounding box center [644, 156] width 31 height 29
select select "9"
select select "2025"
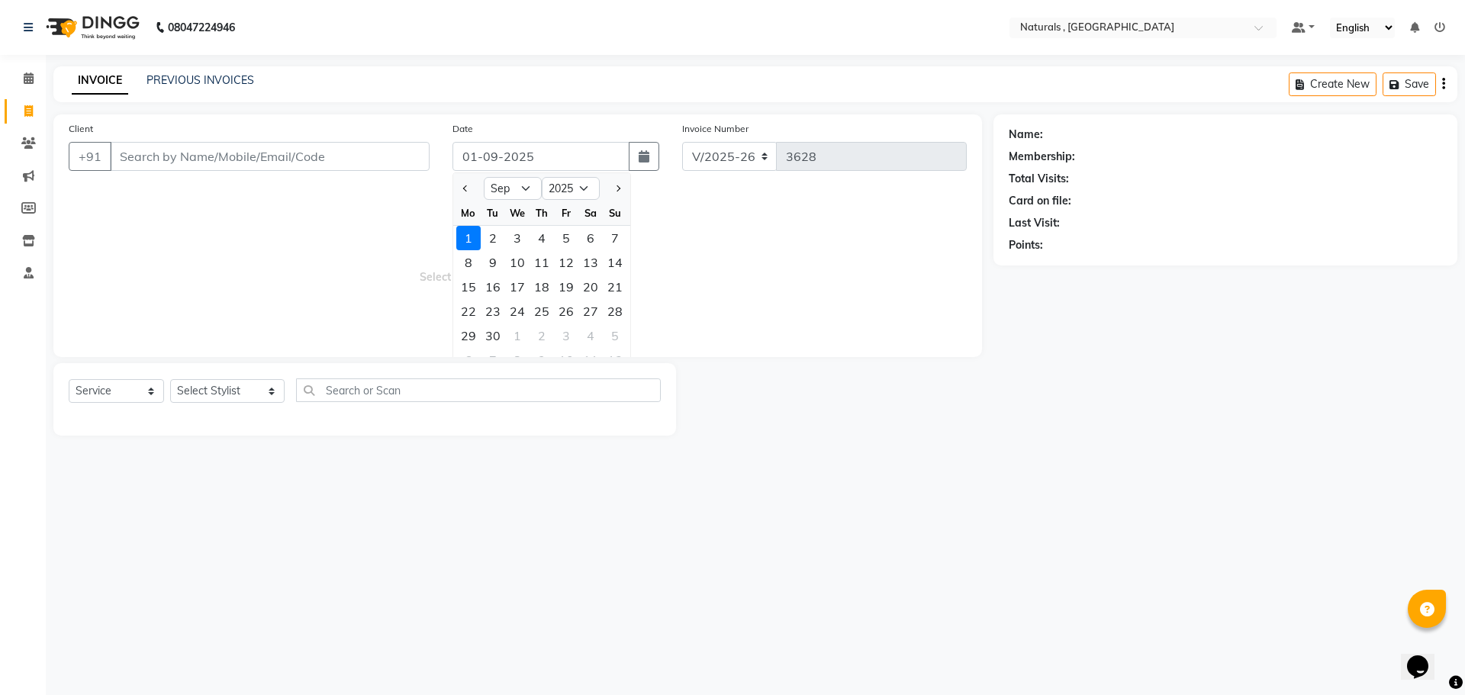
click at [475, 194] on div at bounding box center [468, 188] width 31 height 24
click at [463, 189] on span "Previous month" at bounding box center [466, 188] width 6 height 6
select select "8"
click at [619, 330] on div "31" at bounding box center [615, 336] width 24 height 24
type input "31-08-2025"
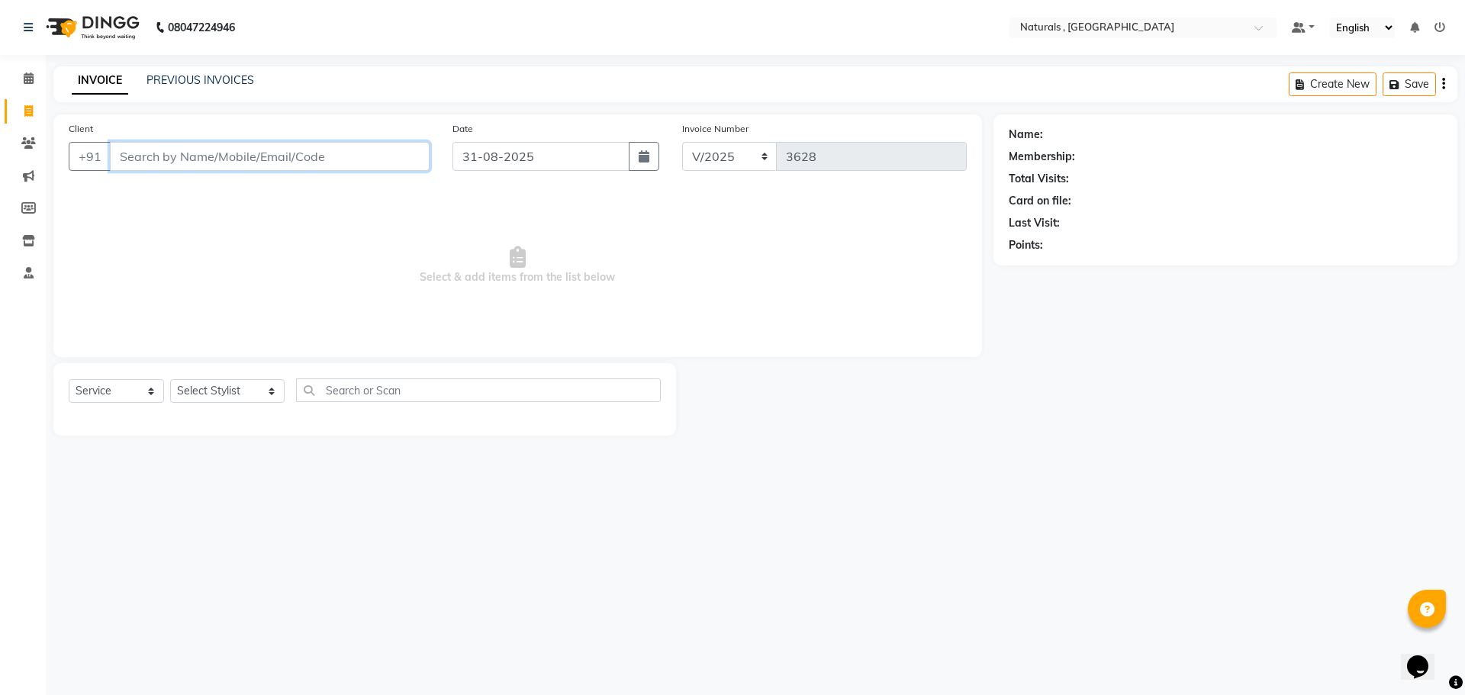
click at [266, 150] on input "Client" at bounding box center [270, 156] width 320 height 29
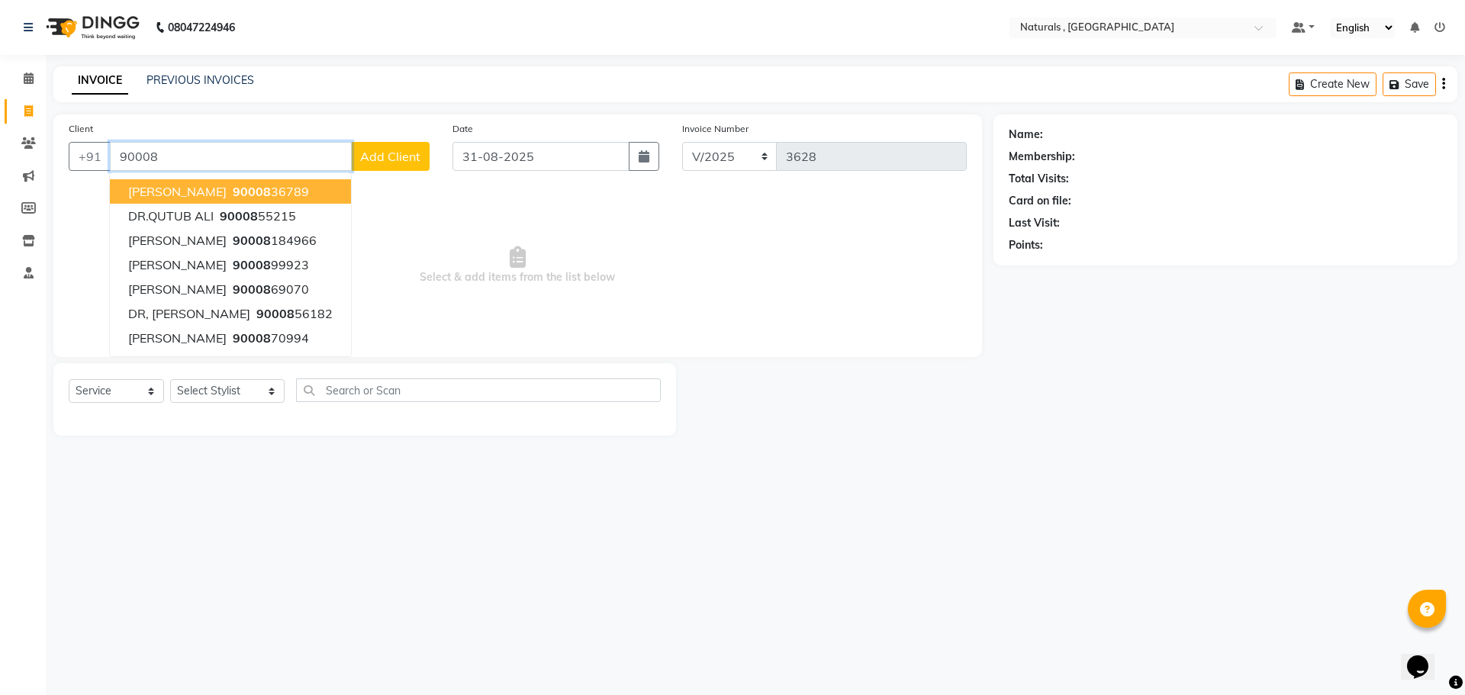
click at [186, 151] on input "90008" at bounding box center [231, 156] width 242 height 29
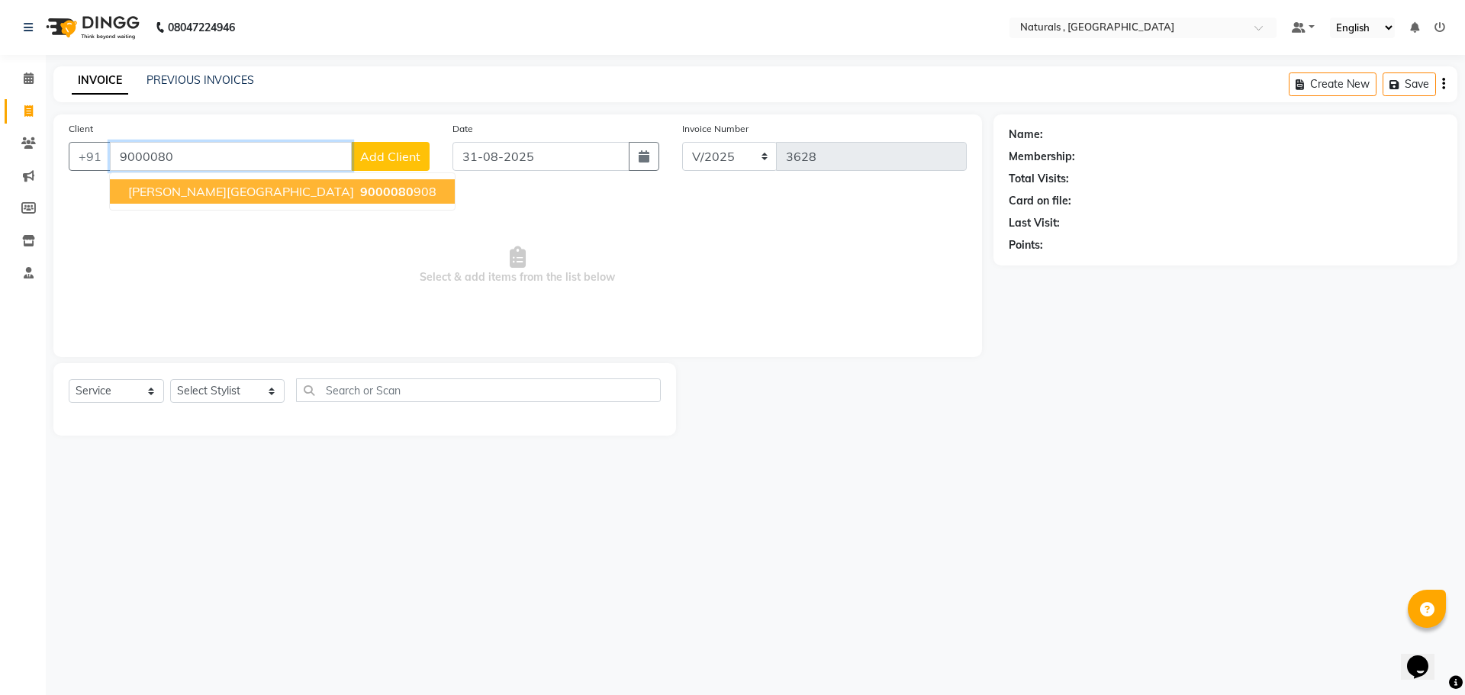
click at [360, 190] on span "9000080" at bounding box center [386, 191] width 53 height 15
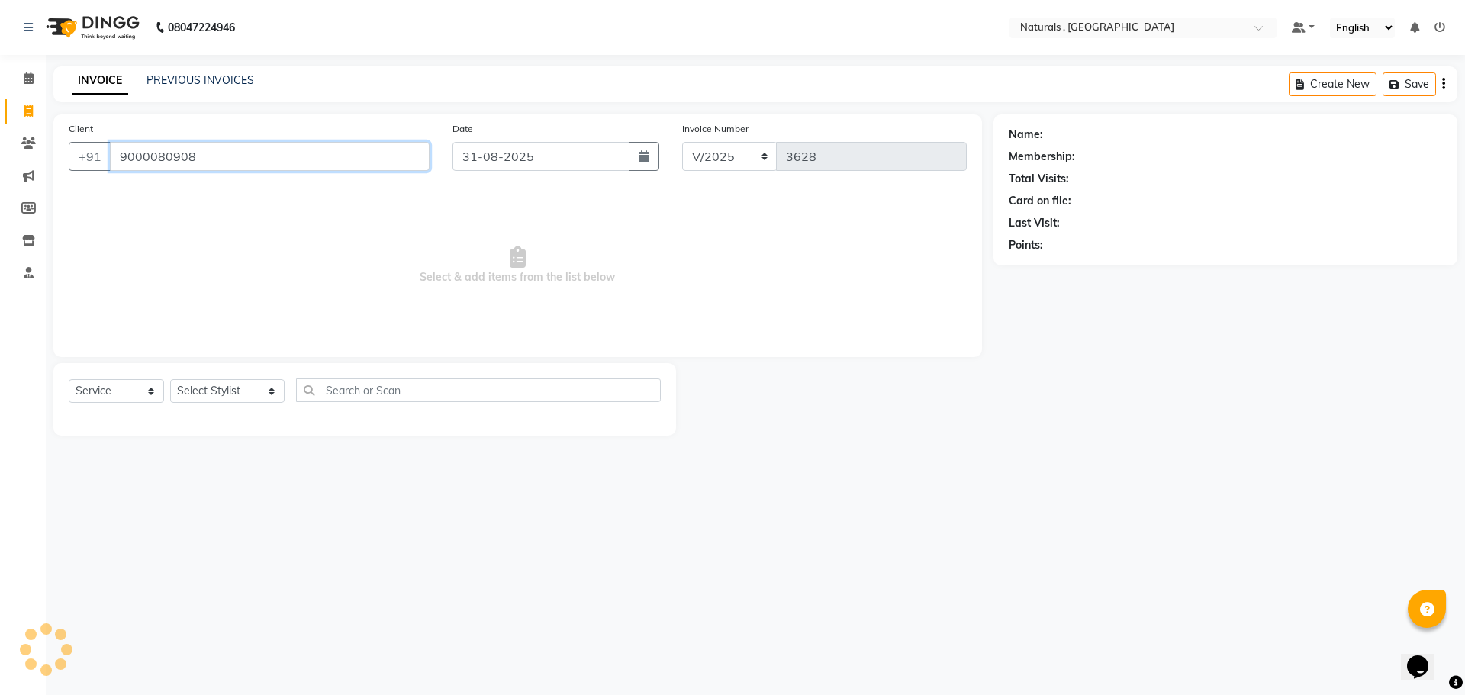
type input "9000080908"
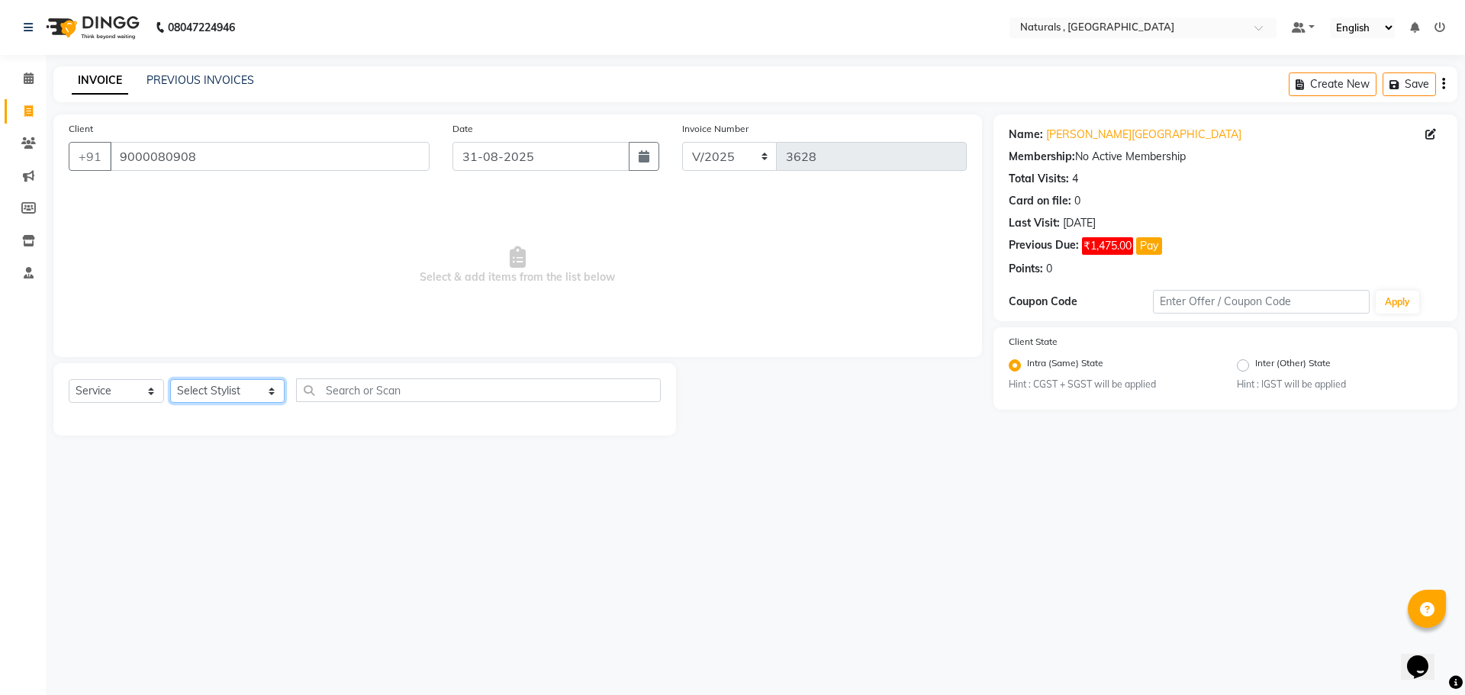
click at [260, 389] on select "Select Stylist ASFIYA (L-3) BHAGYA SHREE GM [PERSON_NAME] (L-2) [PERSON_NAME] (…" at bounding box center [227, 391] width 114 height 24
select select "57907"
click at [170, 379] on select "Select Stylist ASFIYA (L-3) BHAGYA SHREE GM [PERSON_NAME] (L-2) [PERSON_NAME] (…" at bounding box center [227, 391] width 114 height 24
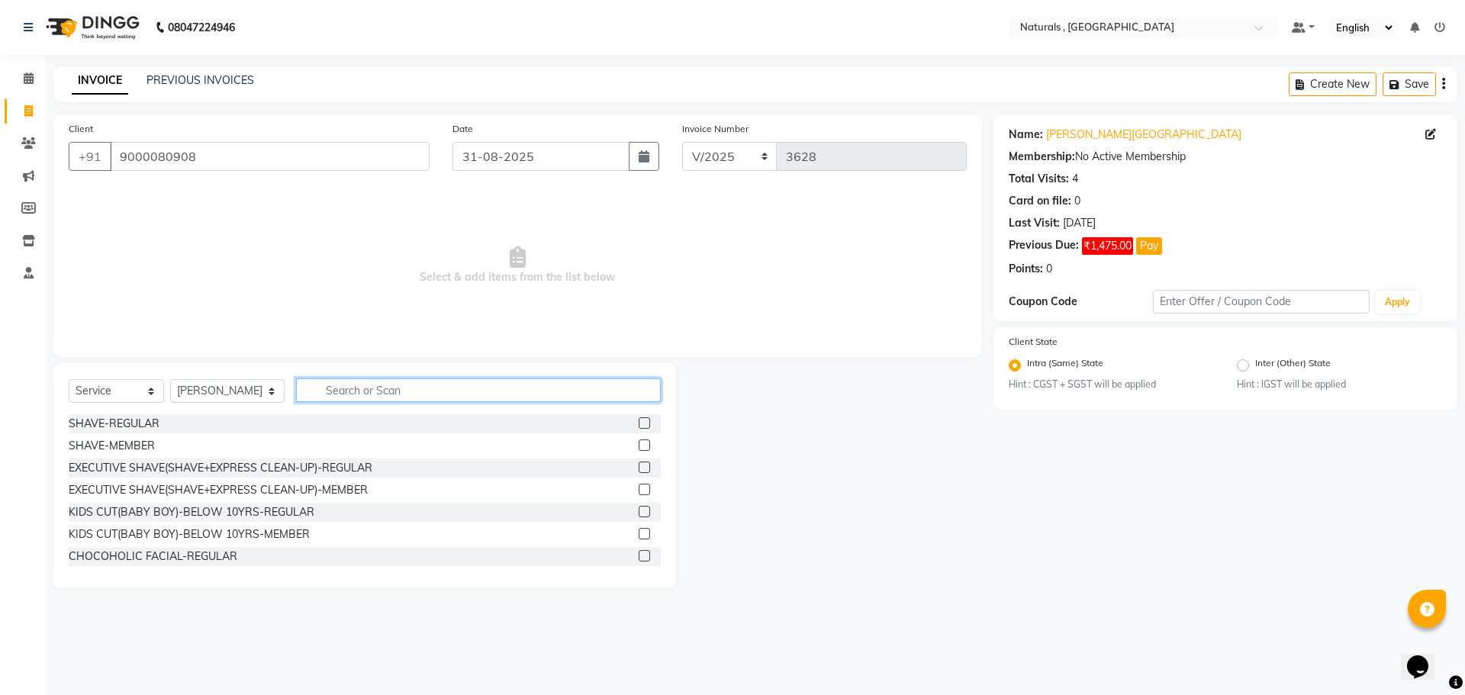
click at [378, 391] on input "text" at bounding box center [478, 390] width 365 height 24
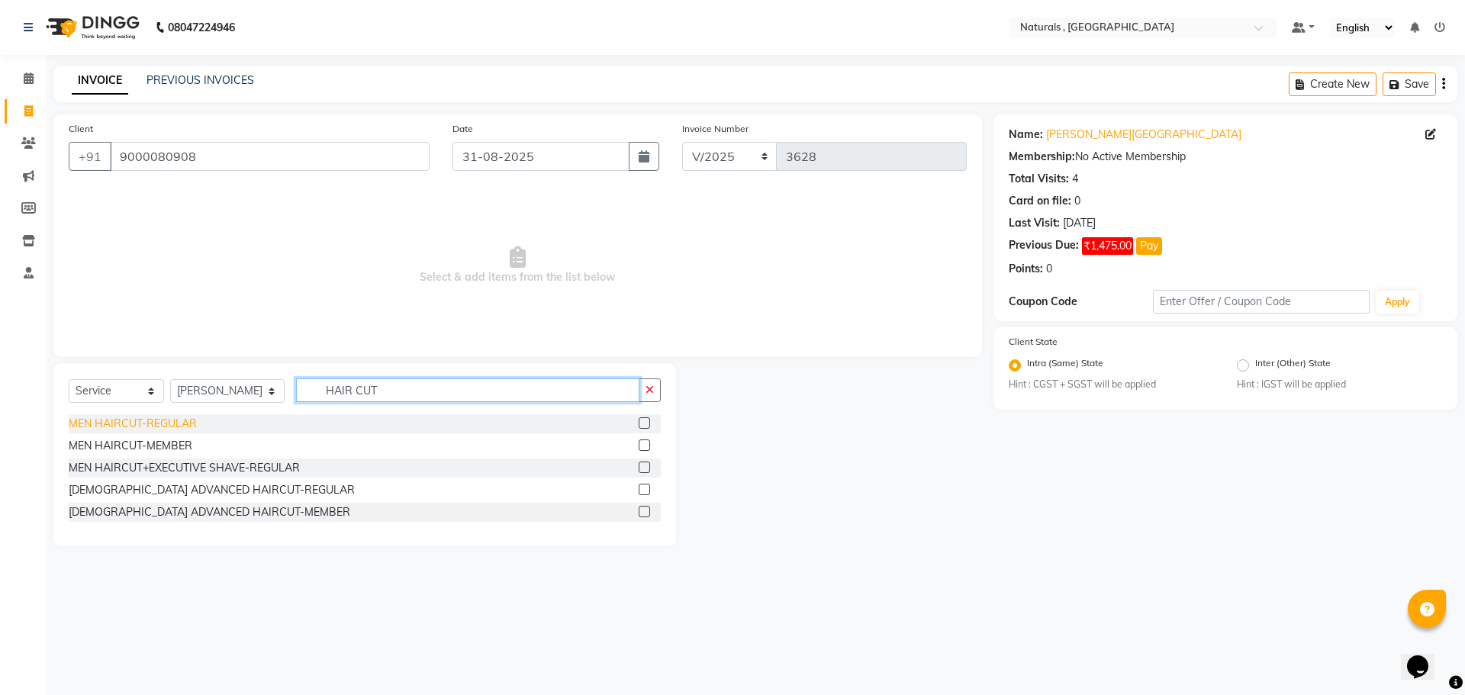
type input "HAIR CUT"
click at [114, 420] on div "MEN HAIRCUT-REGULAR" at bounding box center [133, 424] width 128 height 16
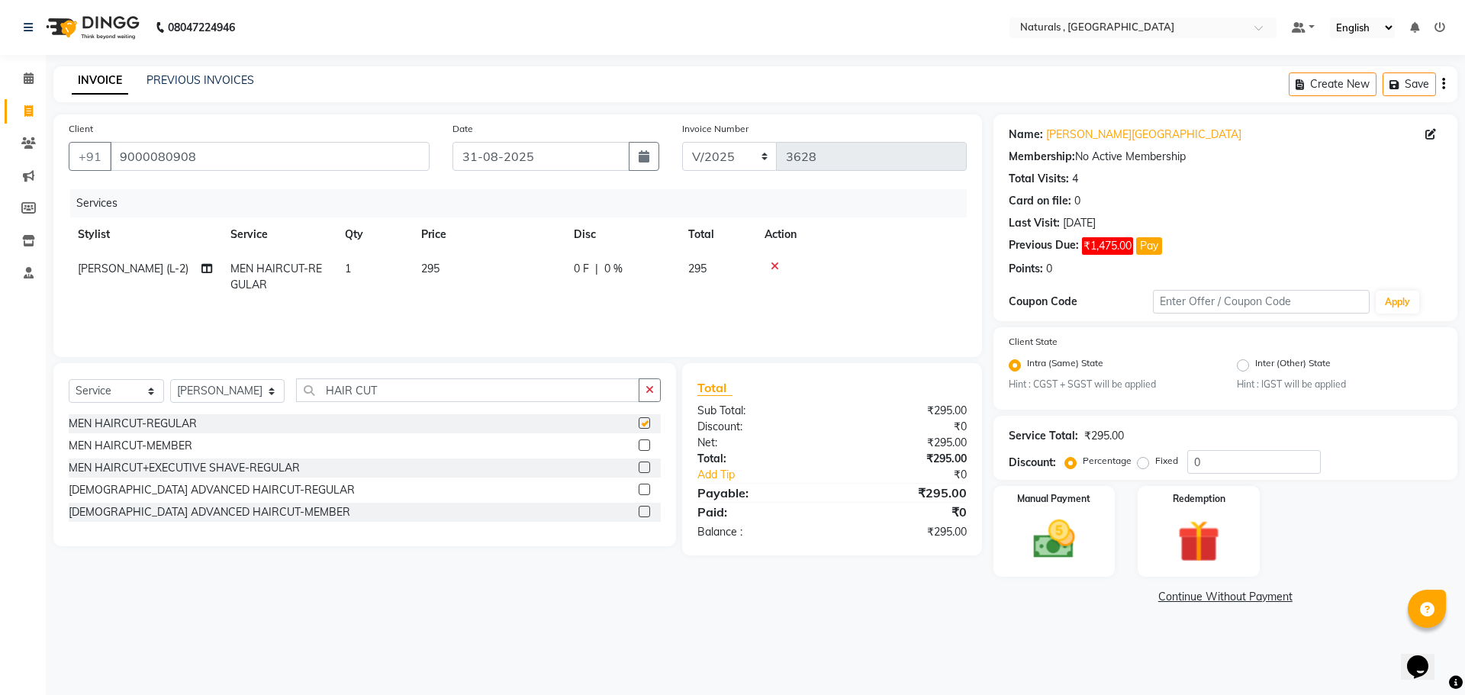
checkbox input "false"
click at [402, 392] on input "HAIR CUT" at bounding box center [468, 390] width 344 height 24
click at [397, 386] on input "HAIR CUT" at bounding box center [468, 390] width 344 height 24
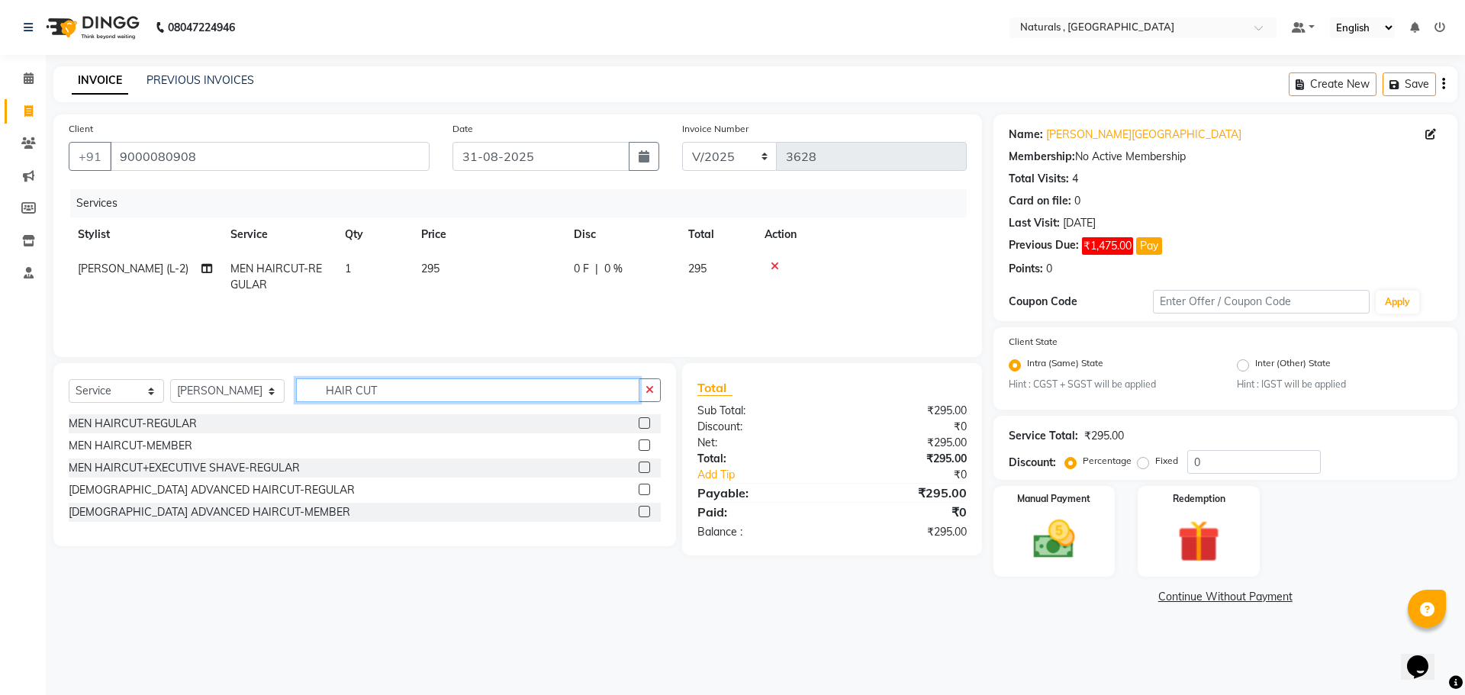
click at [397, 386] on input "HAIR CUT" at bounding box center [468, 390] width 344 height 24
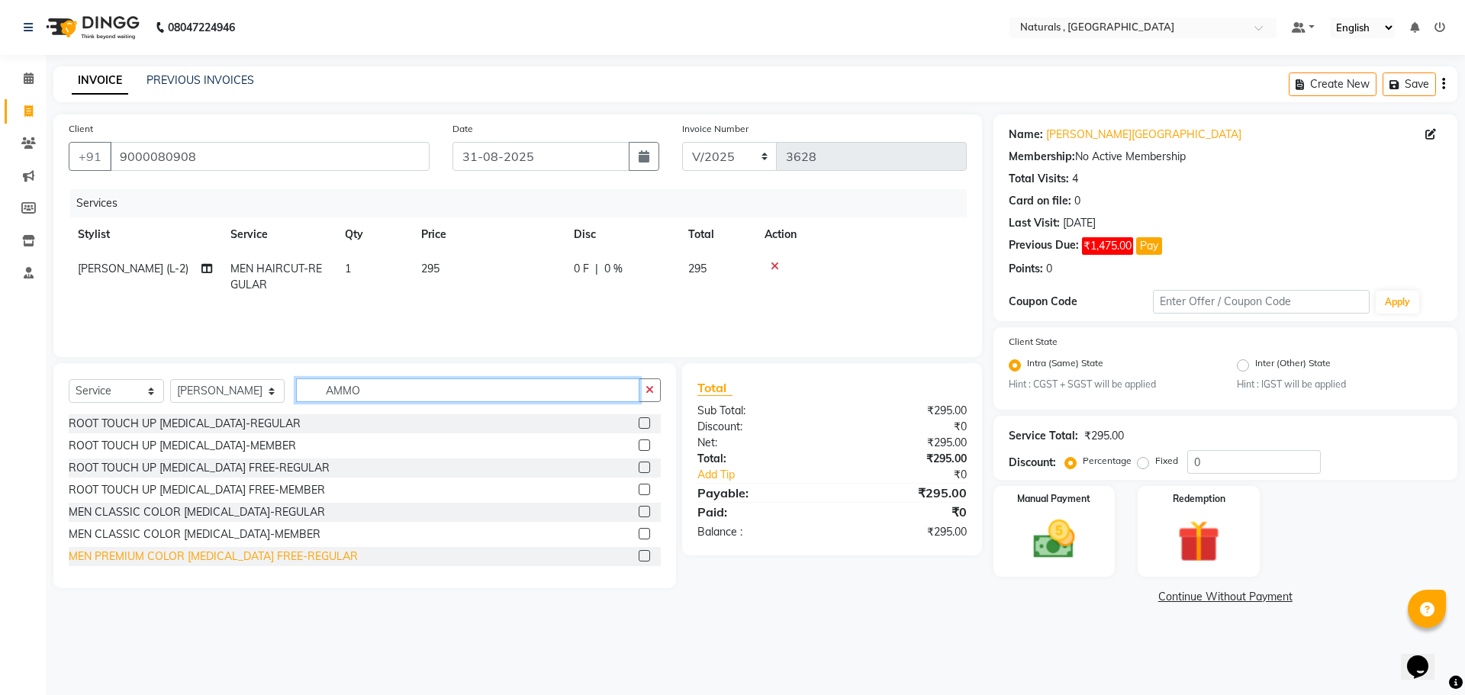
type input "AMMO"
click at [269, 559] on div "MEN PREMIUM COLOR [MEDICAL_DATA] FREE-REGULAR" at bounding box center [213, 557] width 289 height 16
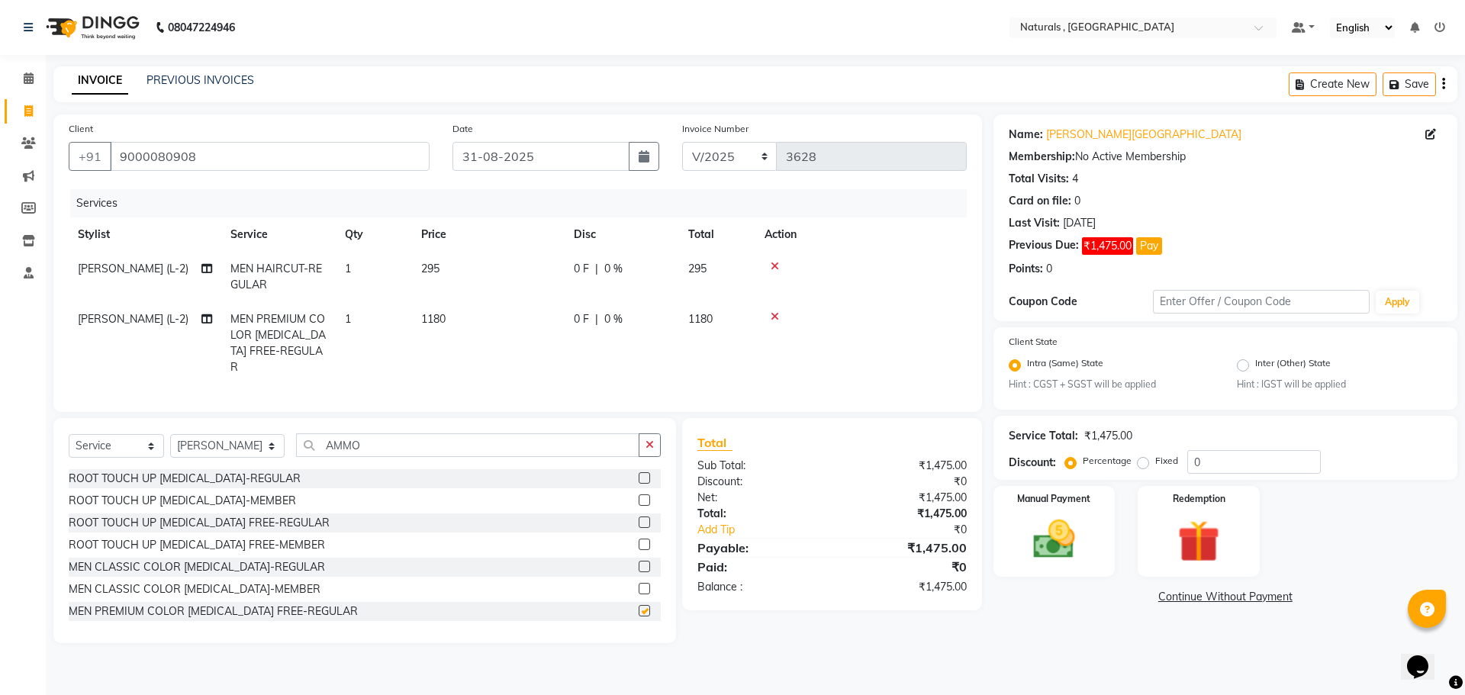
checkbox input "false"
click at [1070, 537] on img at bounding box center [1054, 540] width 71 height 50
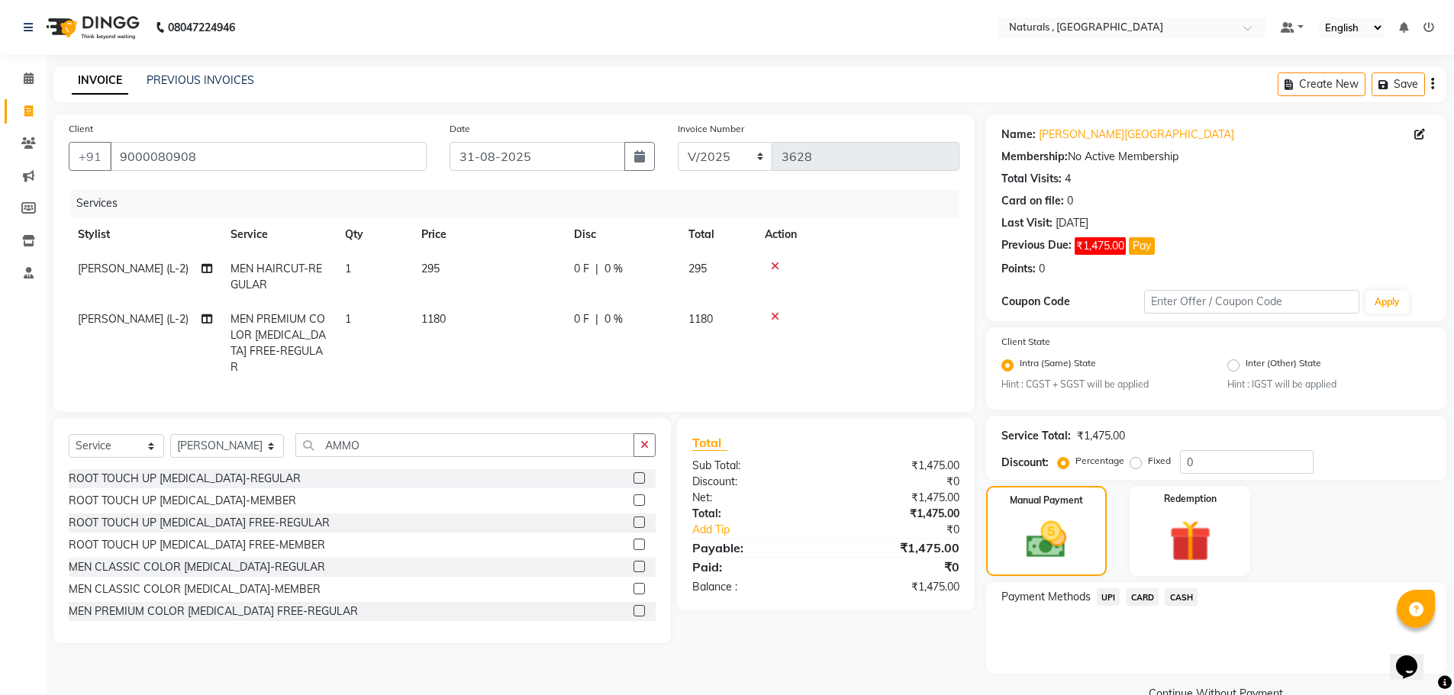
click at [1109, 596] on span "UPI" at bounding box center [1108, 597] width 24 height 18
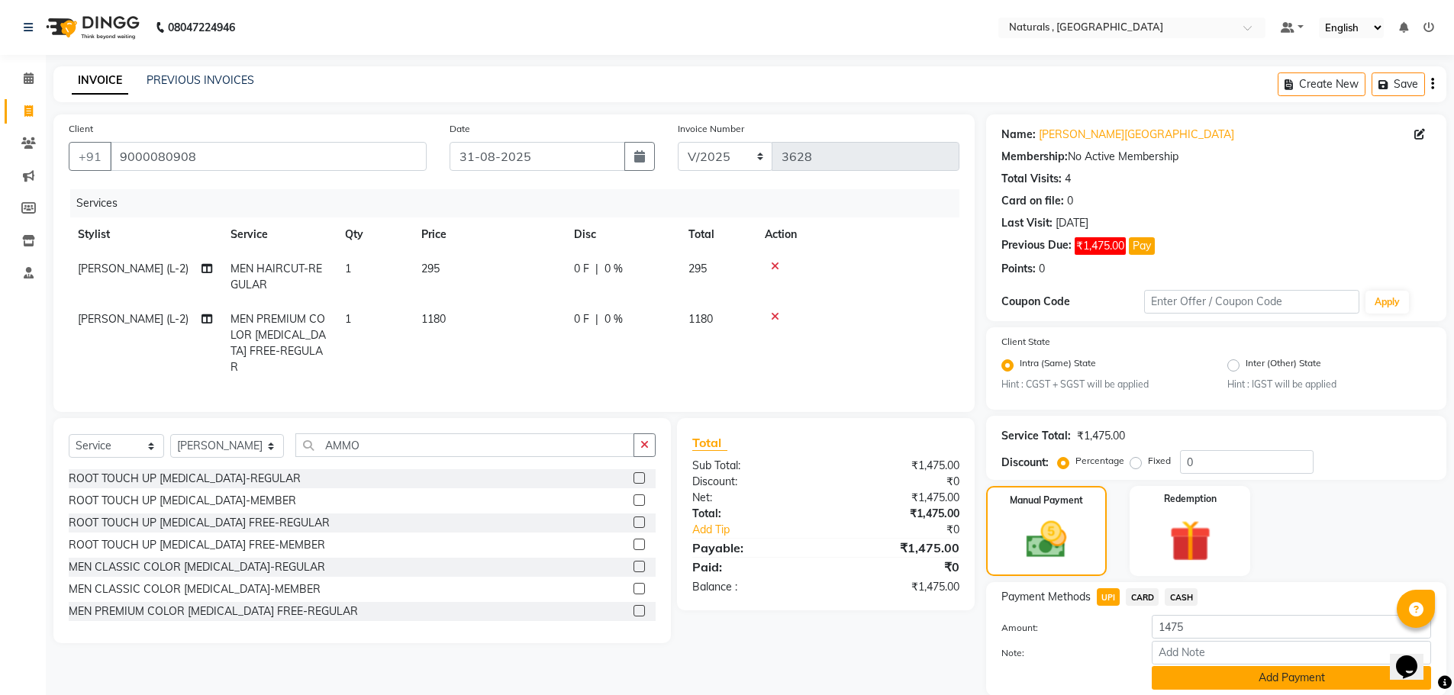
click at [1183, 679] on button "Add Payment" at bounding box center [1290, 678] width 279 height 24
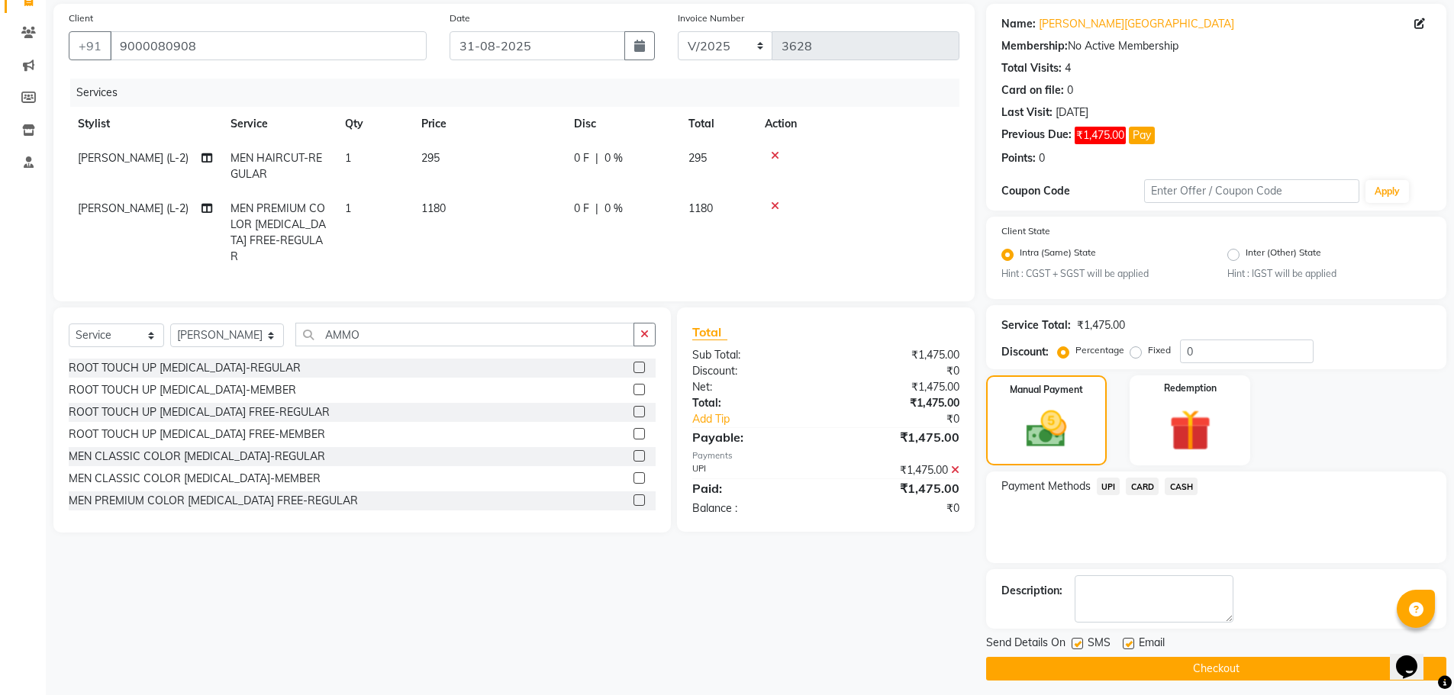
scroll to position [119, 0]
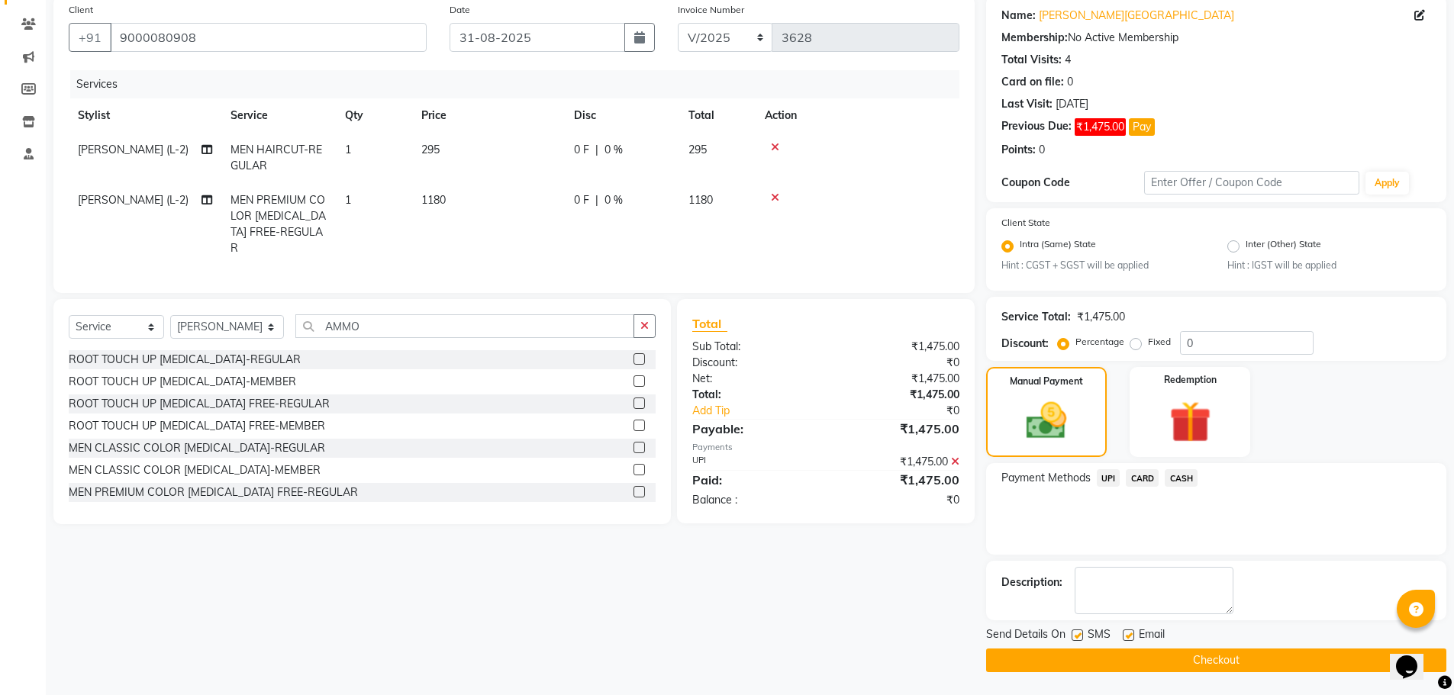
click at [1151, 656] on button "Checkout" at bounding box center [1216, 661] width 460 height 24
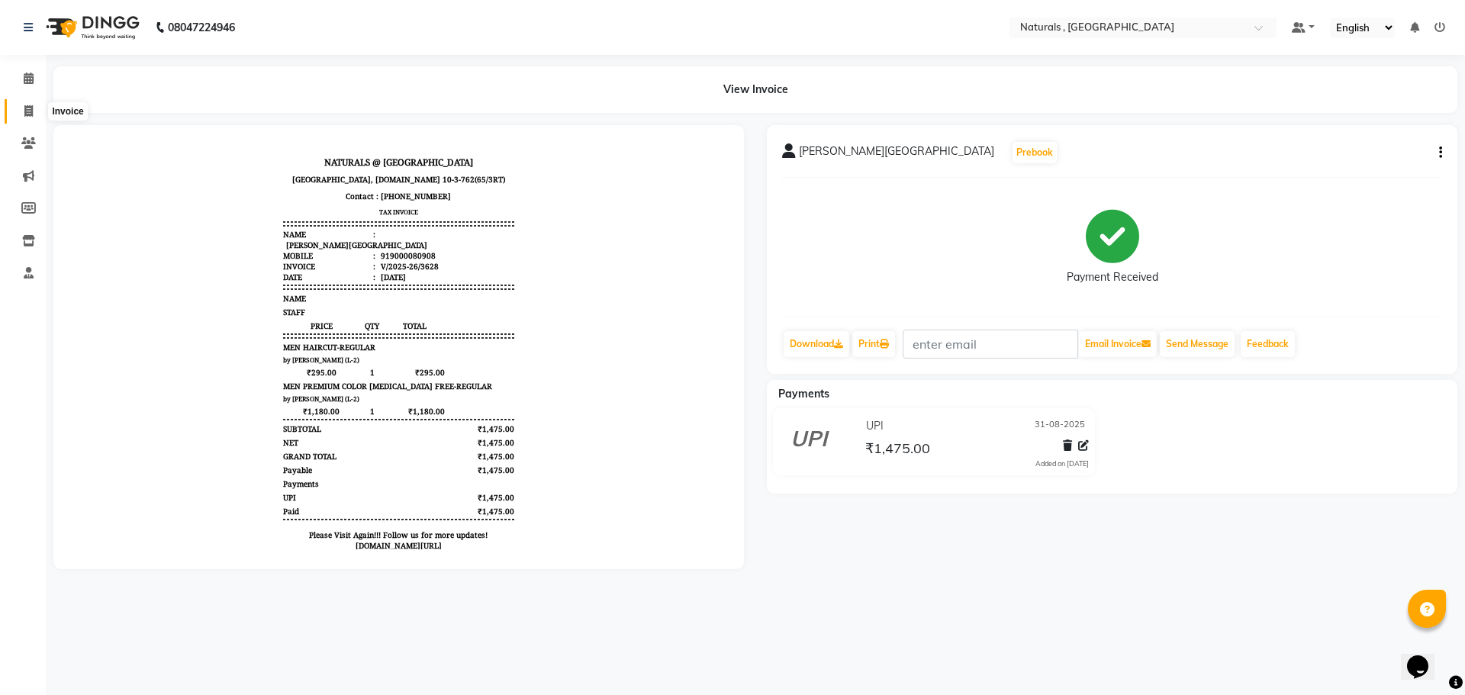
click at [34, 109] on span at bounding box center [28, 112] width 27 height 18
select select "service"
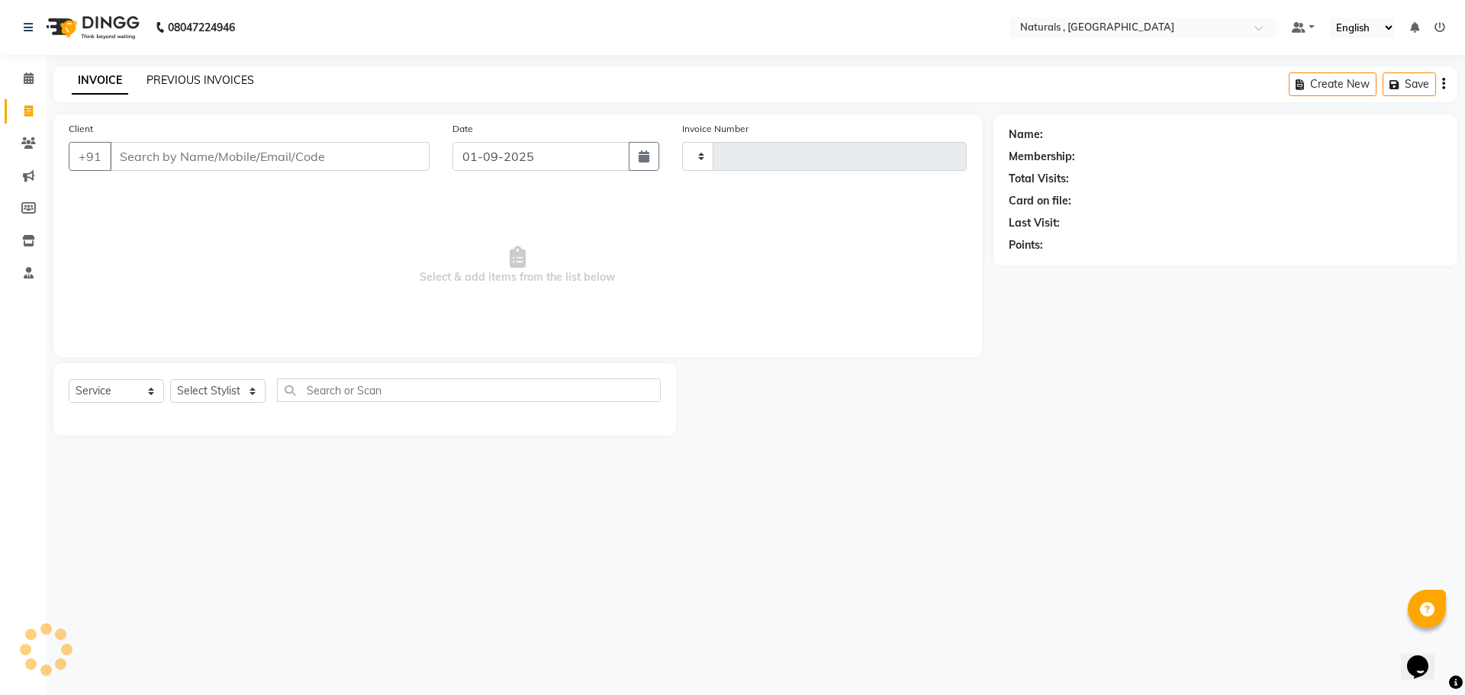
type input "3629"
select select "5818"
click at [645, 152] on icon "button" at bounding box center [644, 156] width 11 height 12
select select "9"
select select "2025"
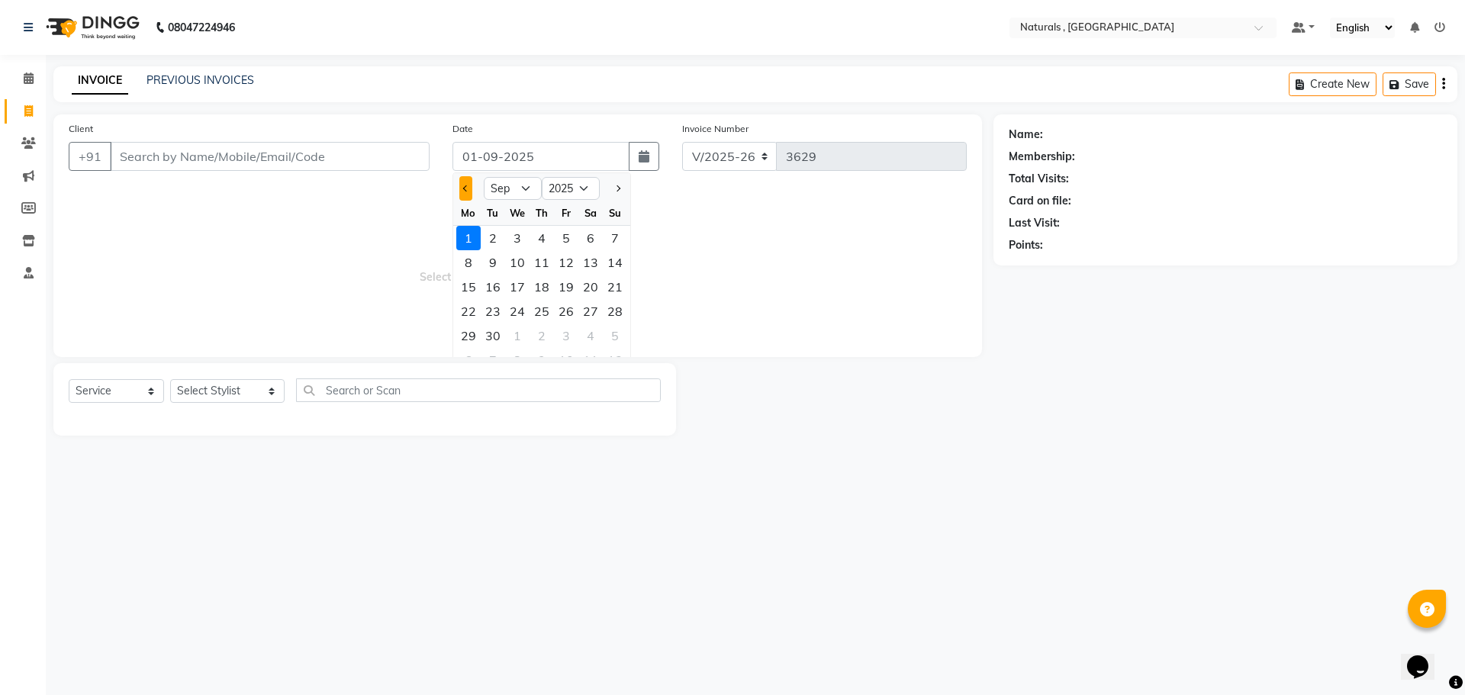
click at [466, 185] on span "Previous month" at bounding box center [466, 188] width 6 height 6
click at [616, 340] on div "31" at bounding box center [615, 336] width 24 height 24
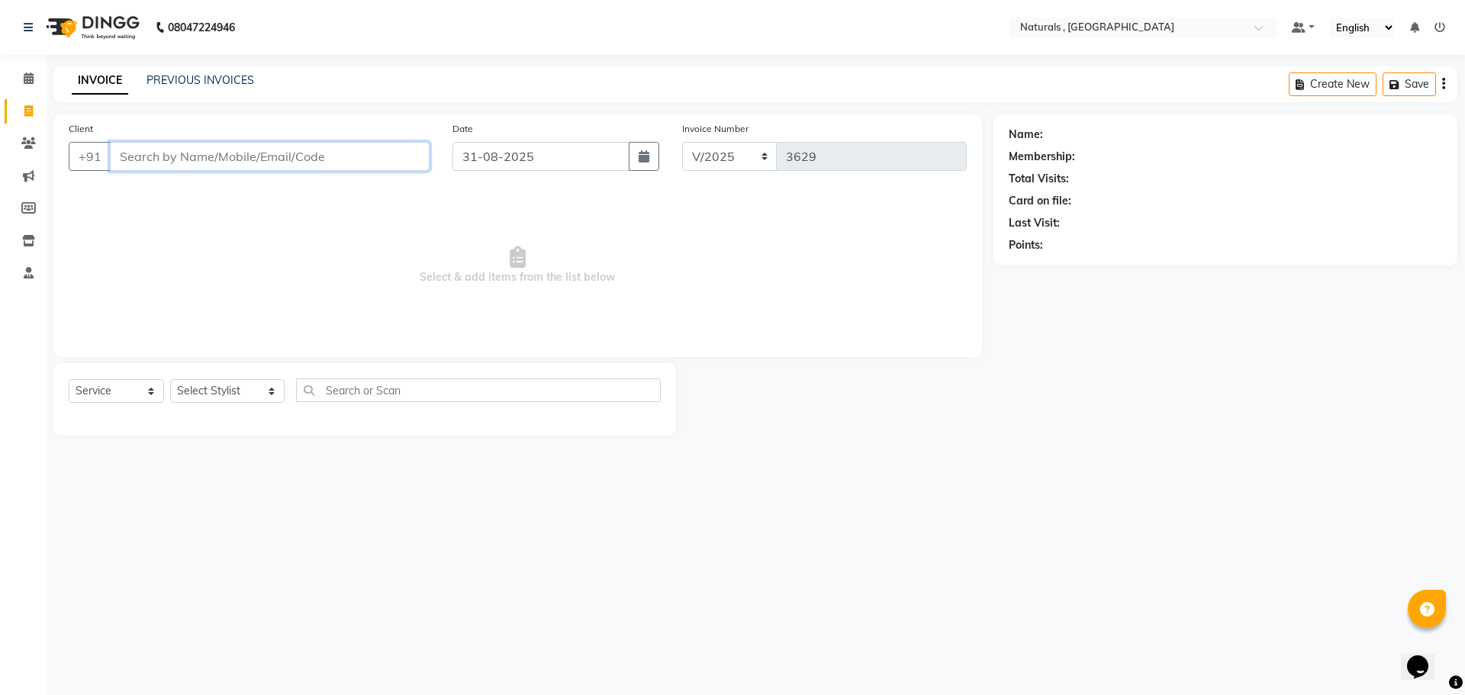
click at [252, 162] on input "Client" at bounding box center [270, 156] width 320 height 29
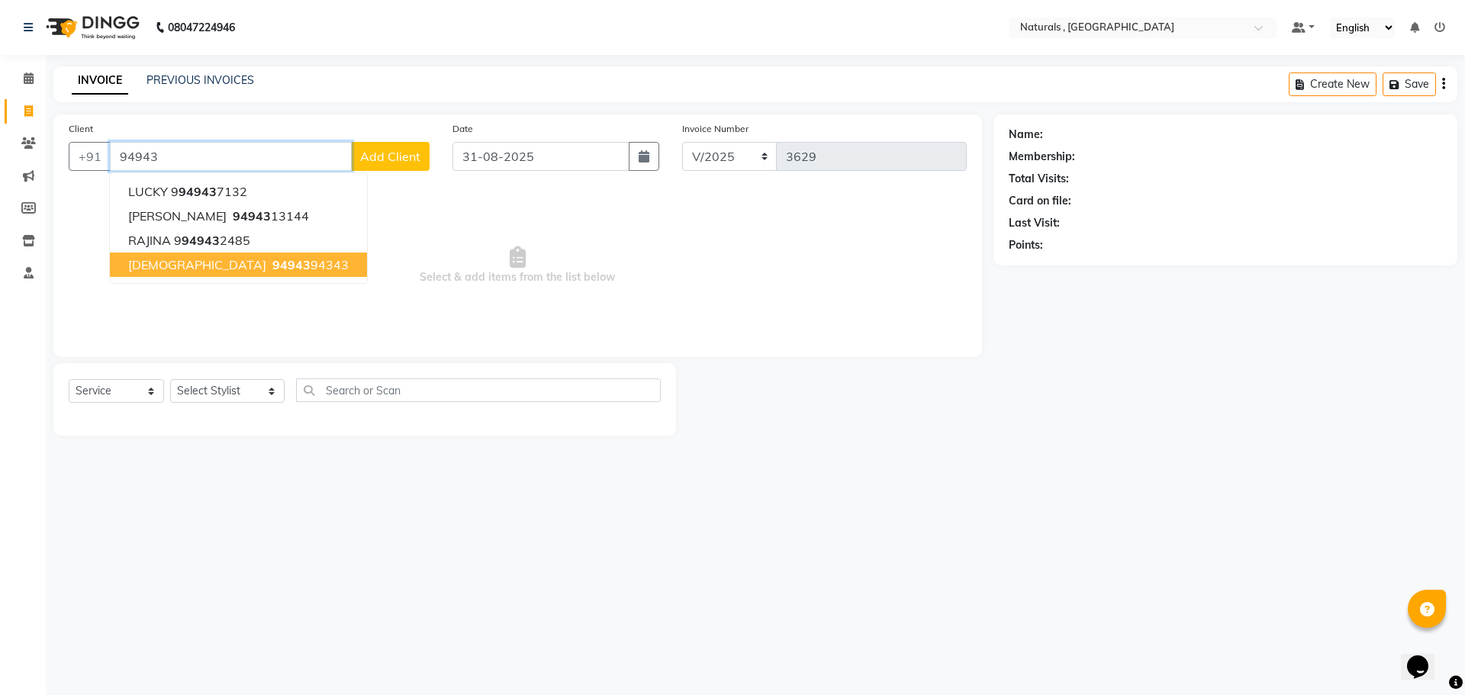
click at [272, 266] on span "94943" at bounding box center [291, 264] width 38 height 15
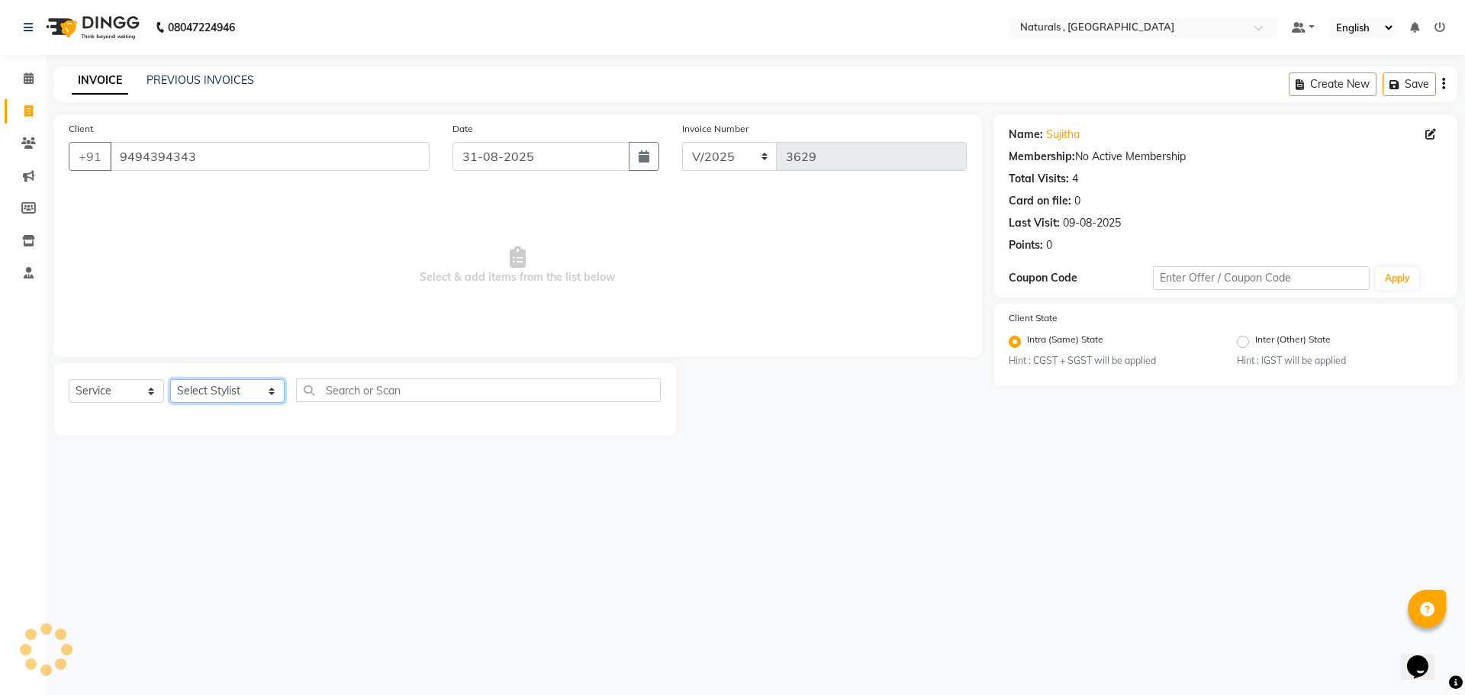
click at [256, 389] on select "Select Stylist ASFIYA (L-3) BHAGYA SHREE GM [PERSON_NAME] (L-2) [PERSON_NAME] (…" at bounding box center [227, 391] width 114 height 24
click at [170, 379] on select "Select Stylist ASFIYA (L-3) BHAGYA SHREE GM [PERSON_NAME] (L-2) [PERSON_NAME] (…" at bounding box center [227, 391] width 114 height 24
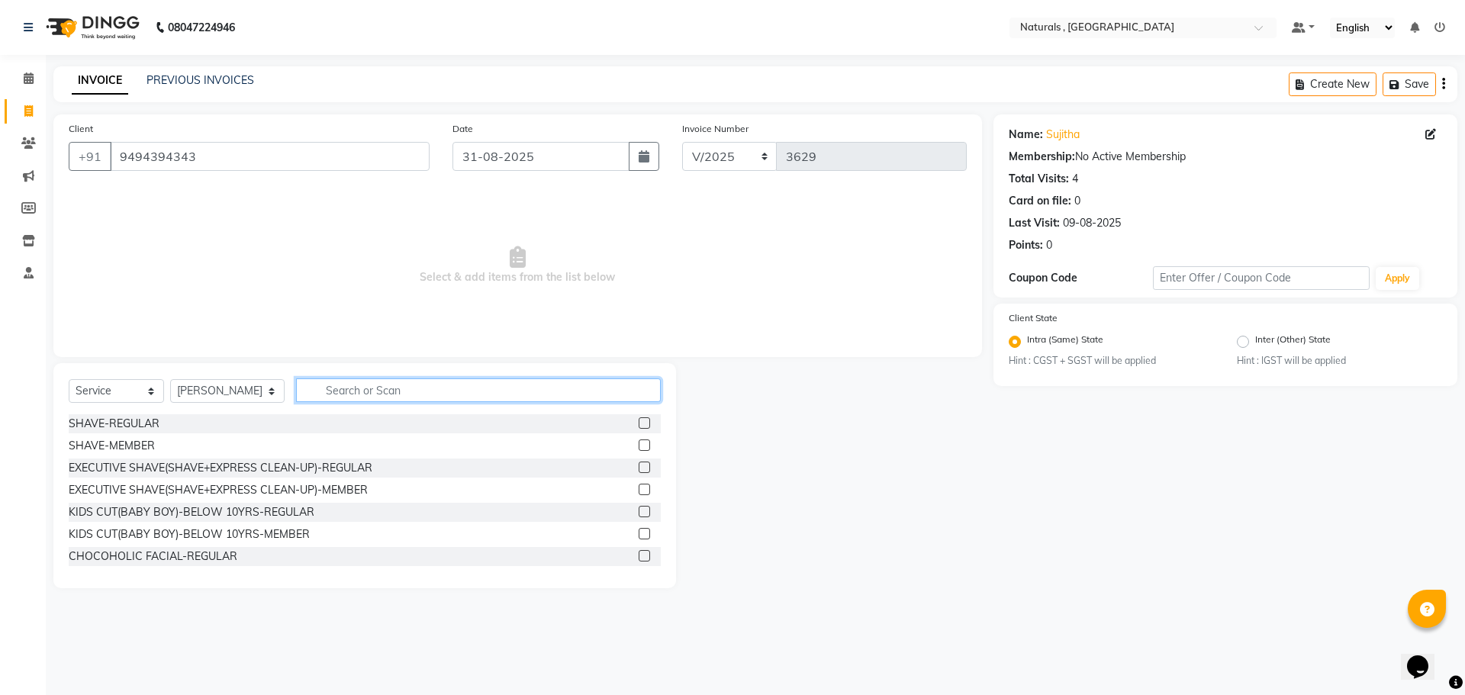
click at [363, 388] on input "text" at bounding box center [478, 390] width 365 height 24
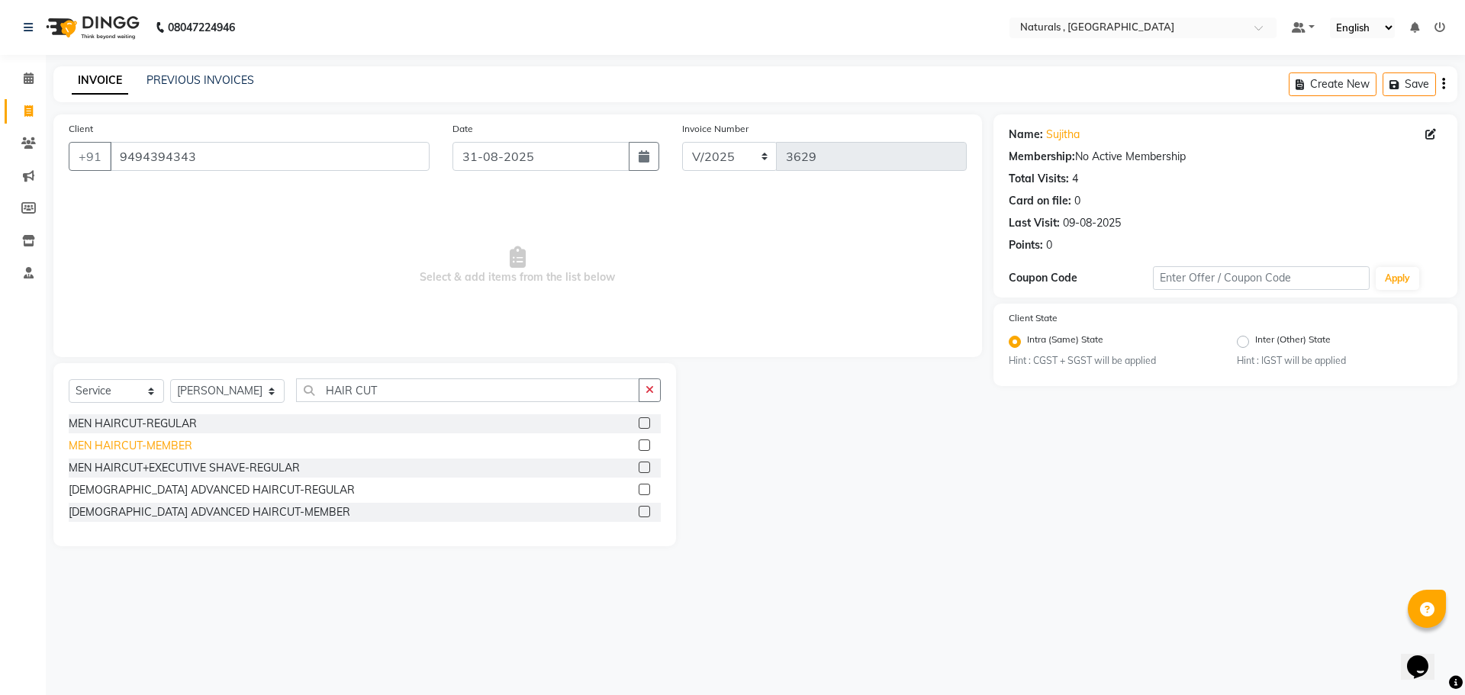
click at [173, 442] on div "MEN HAIRCUT-MEMBER" at bounding box center [131, 446] width 124 height 16
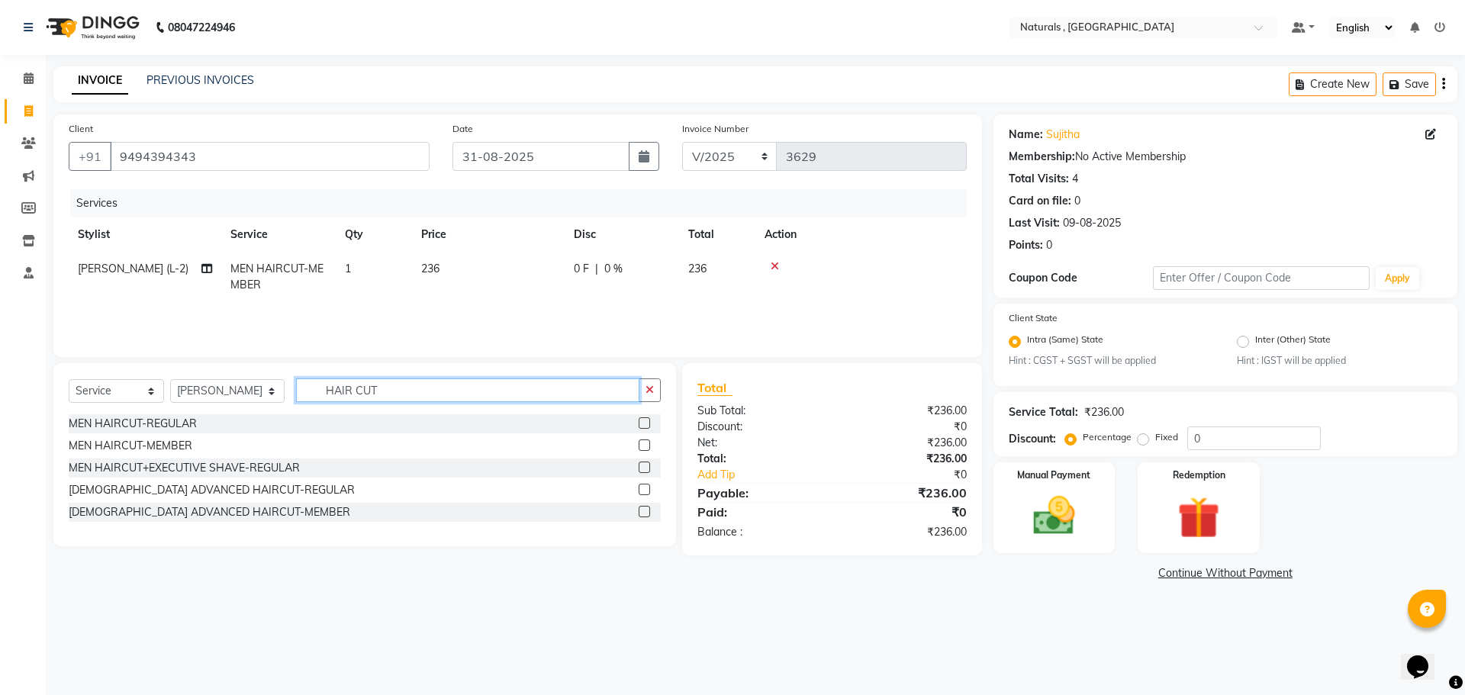
click at [410, 388] on input "HAIR CUT" at bounding box center [468, 390] width 344 height 24
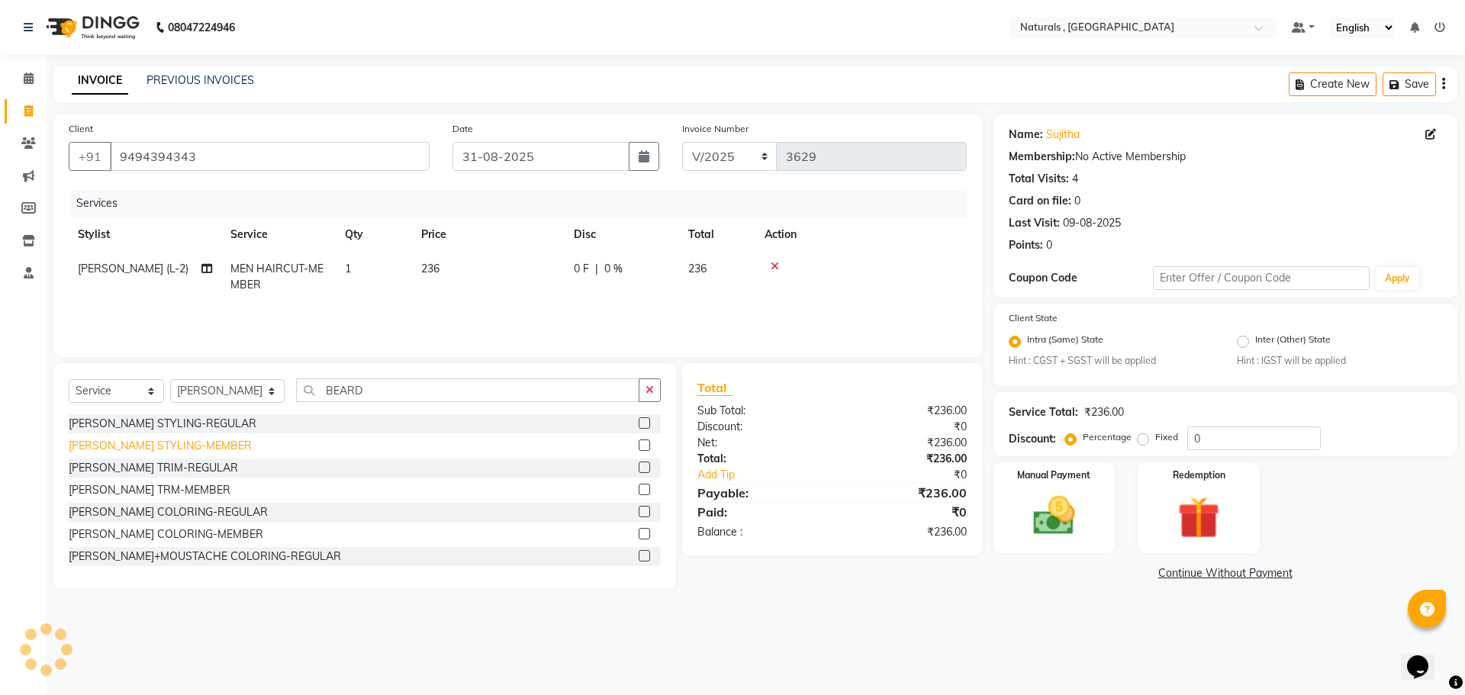
click at [196, 444] on div "[PERSON_NAME] STYLING-MEMBER" at bounding box center [160, 446] width 183 height 16
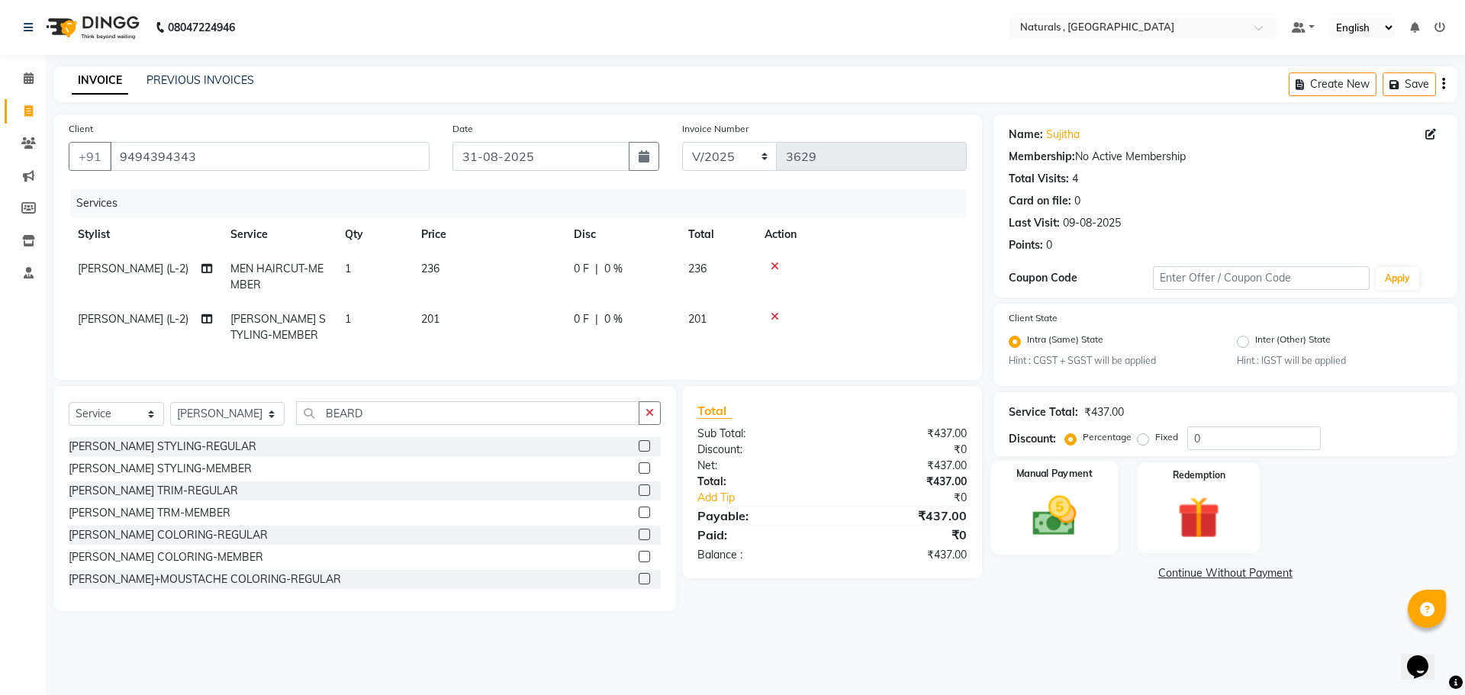
click at [1064, 513] on img at bounding box center [1054, 516] width 71 height 50
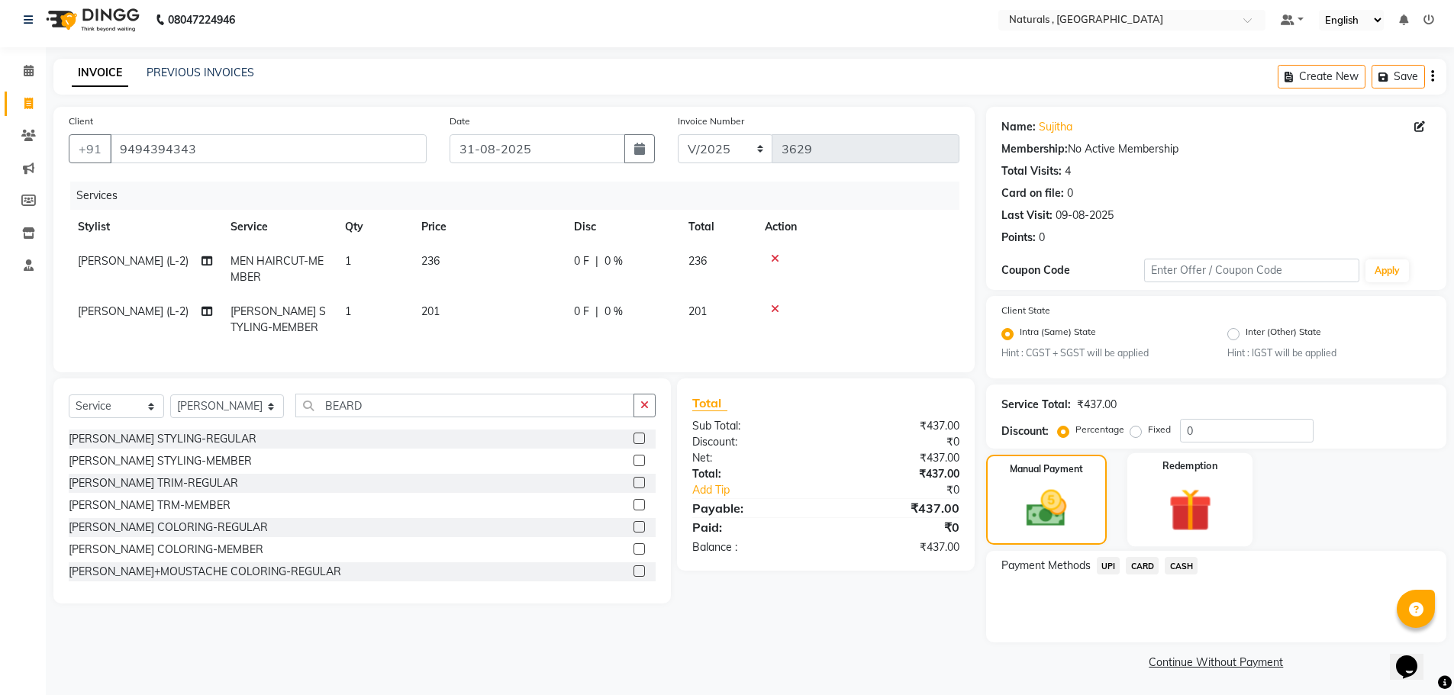
scroll to position [9, 0]
click at [1106, 567] on span "UPI" at bounding box center [1108, 564] width 24 height 18
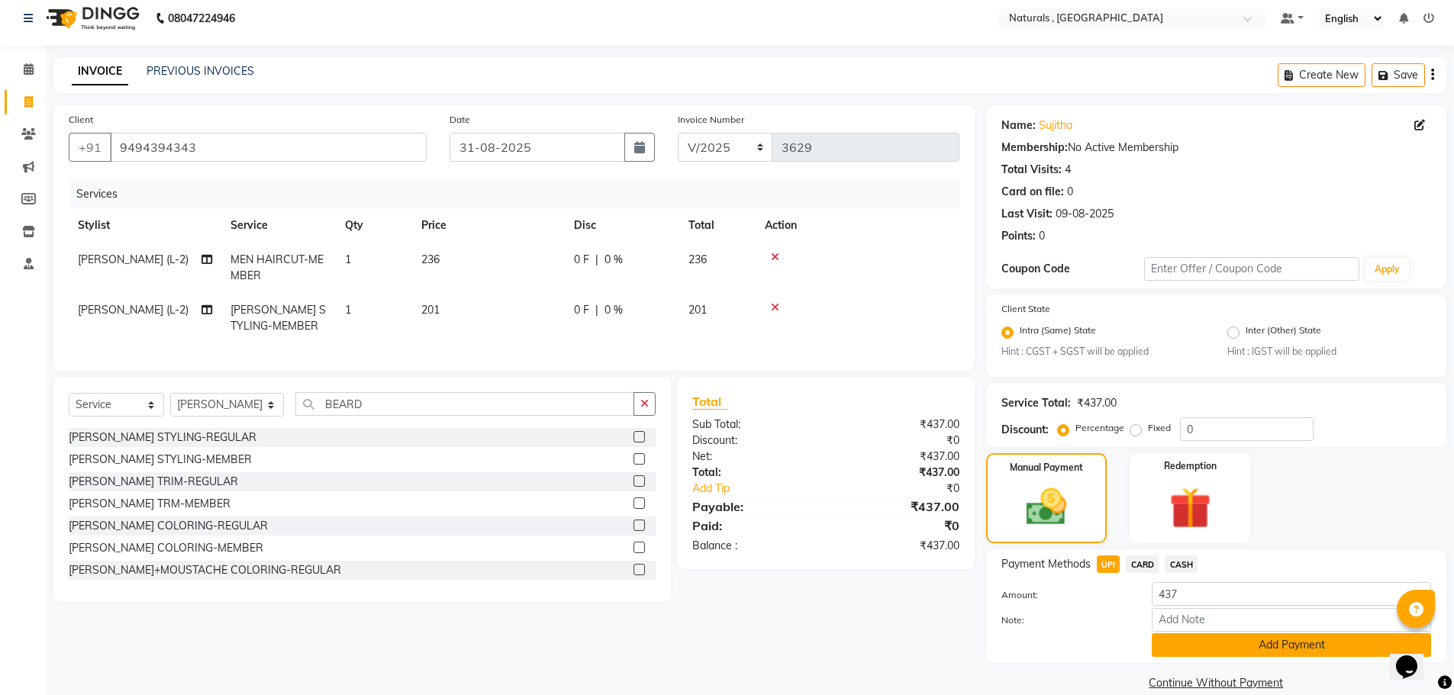
click at [1193, 645] on button "Add Payment" at bounding box center [1290, 645] width 279 height 24
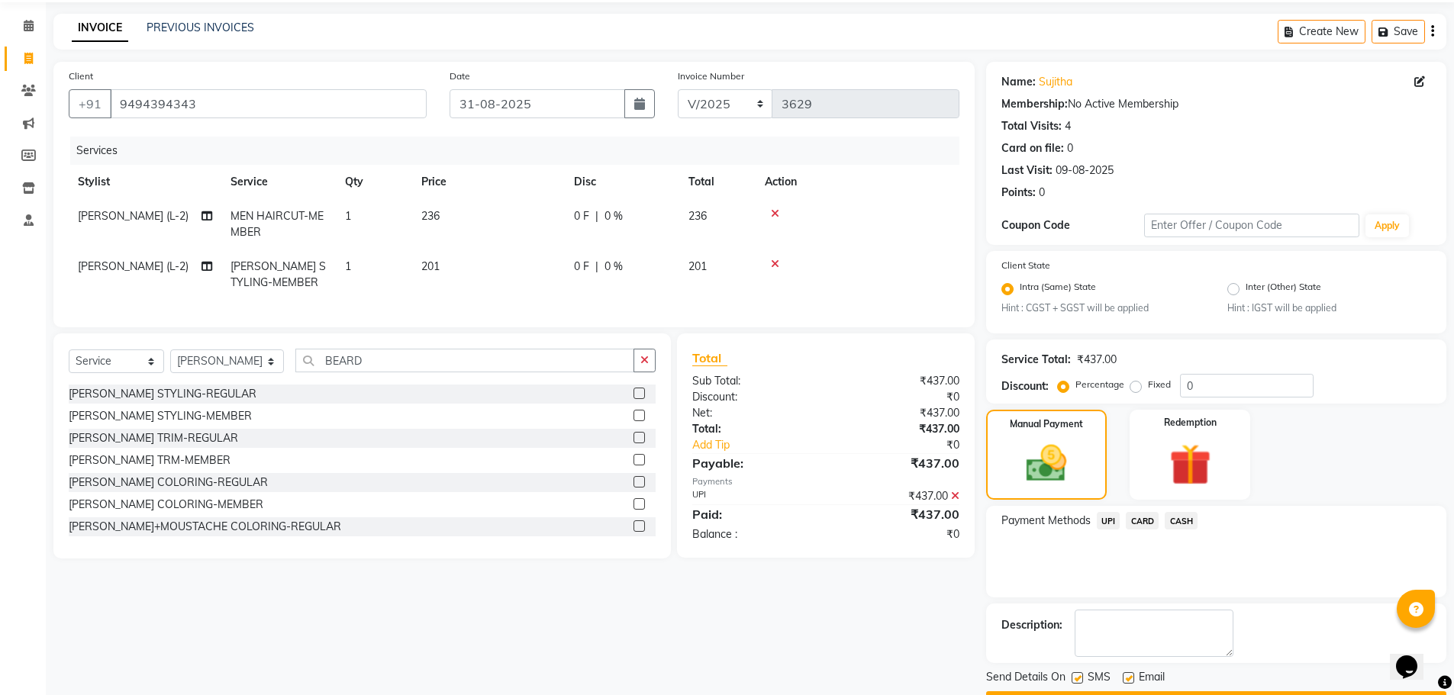
scroll to position [95, 0]
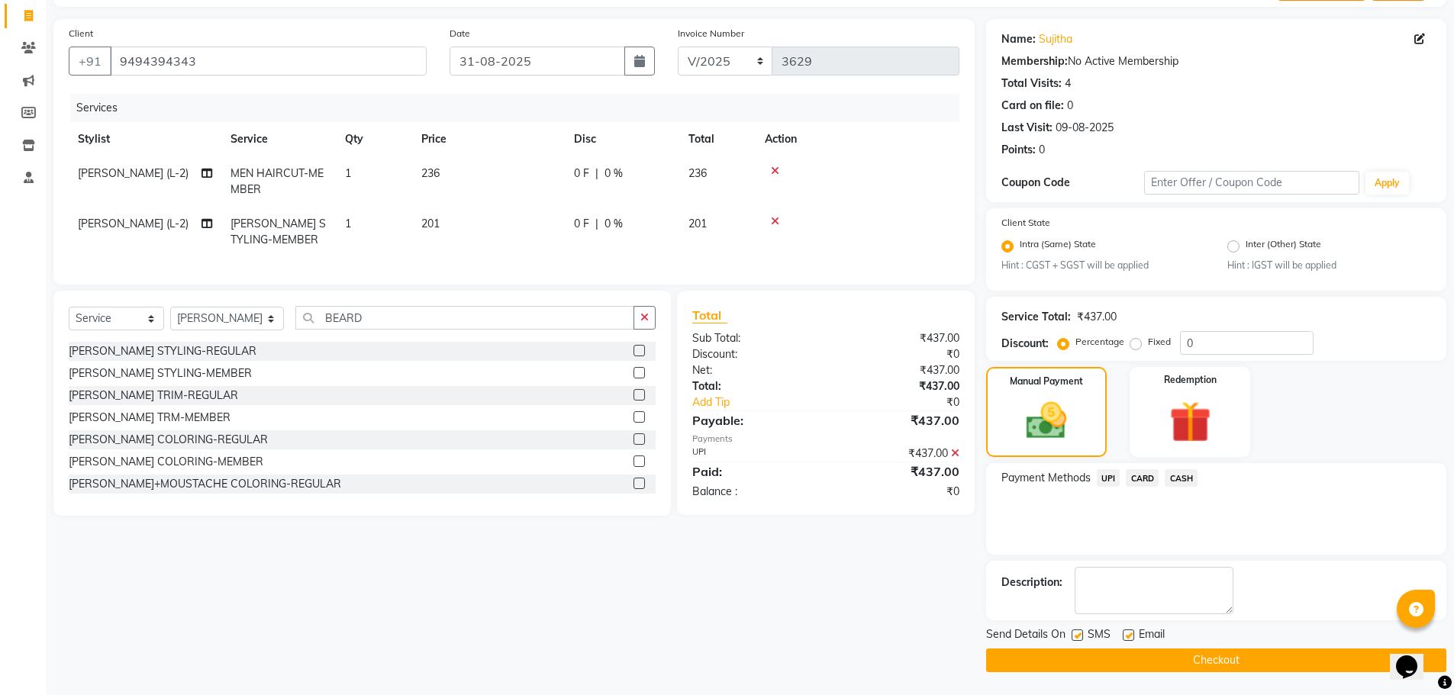
click at [1190, 658] on button "Checkout" at bounding box center [1216, 661] width 460 height 24
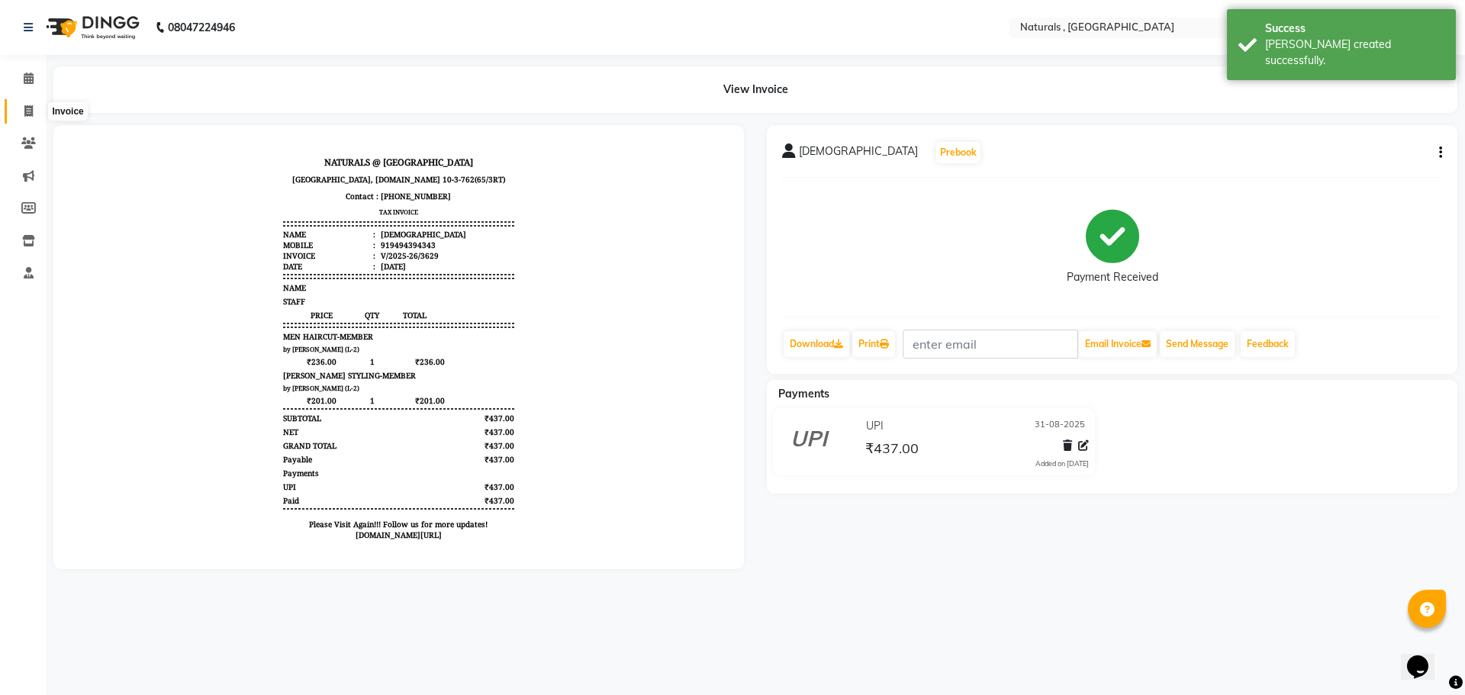
click at [33, 113] on icon at bounding box center [28, 110] width 8 height 11
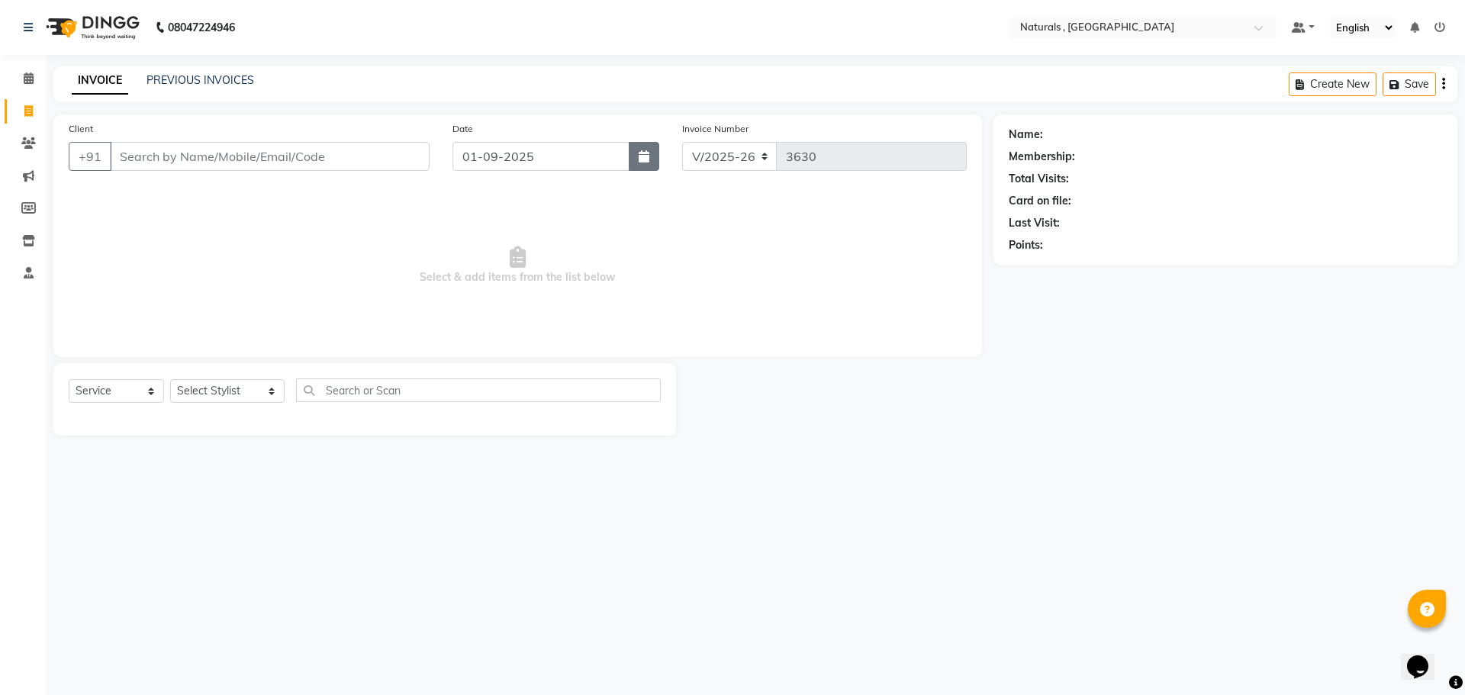
click at [640, 159] on icon "button" at bounding box center [644, 156] width 11 height 12
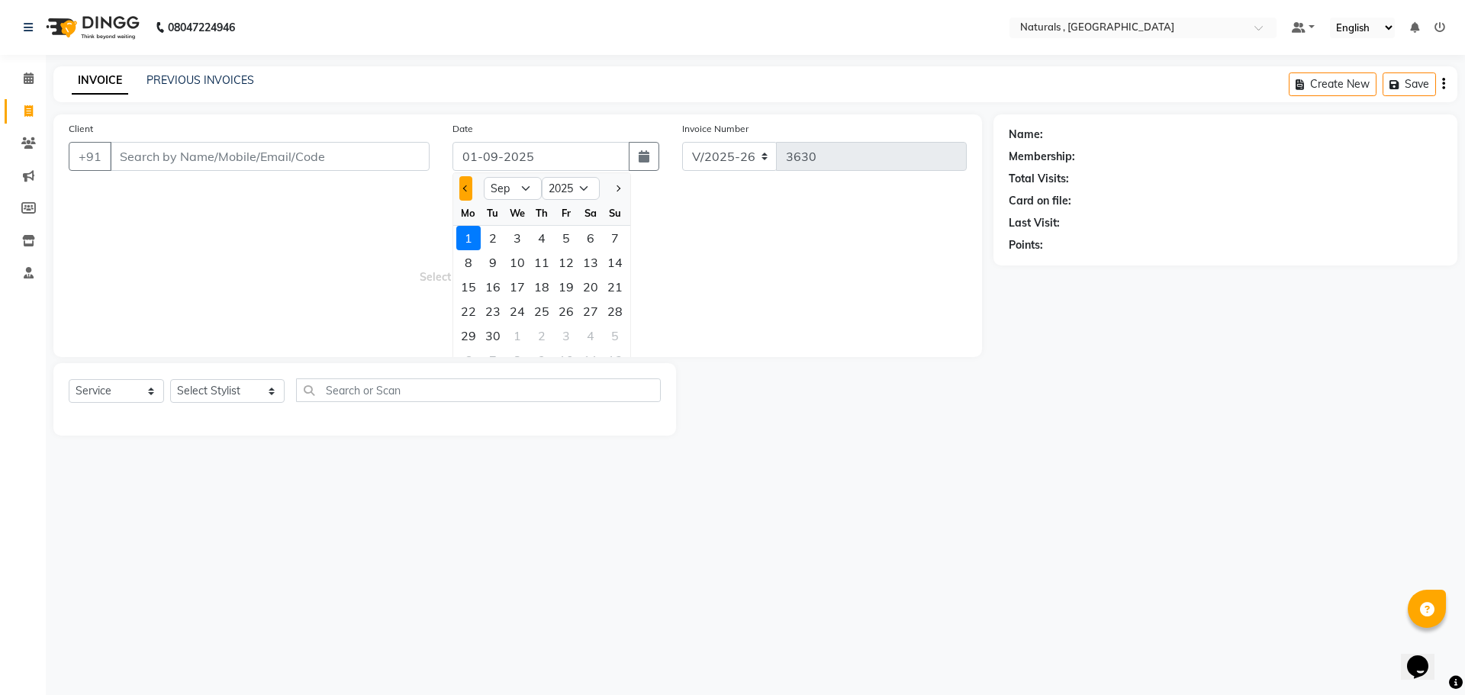
click at [463, 188] on span "Previous month" at bounding box center [466, 188] width 6 height 6
click at [615, 335] on div "31" at bounding box center [615, 336] width 24 height 24
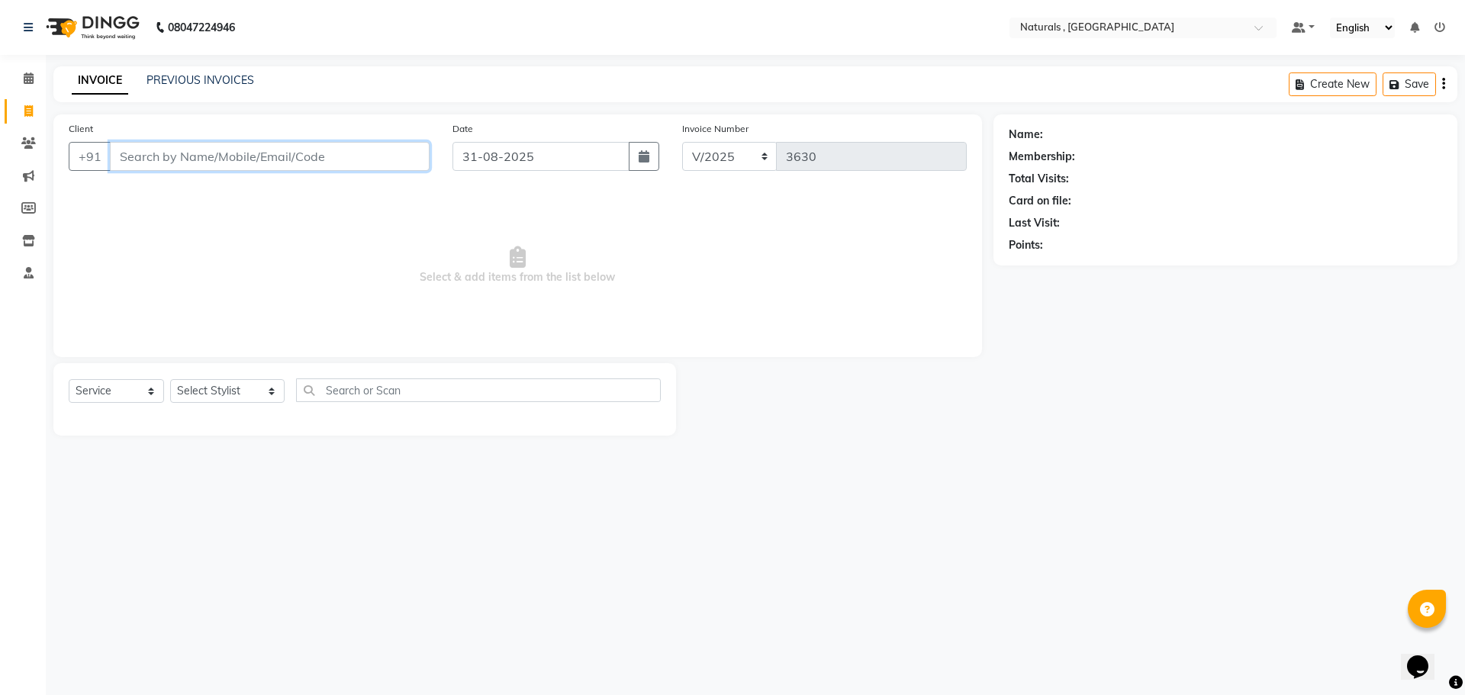
click at [206, 153] on input "Client" at bounding box center [270, 156] width 320 height 29
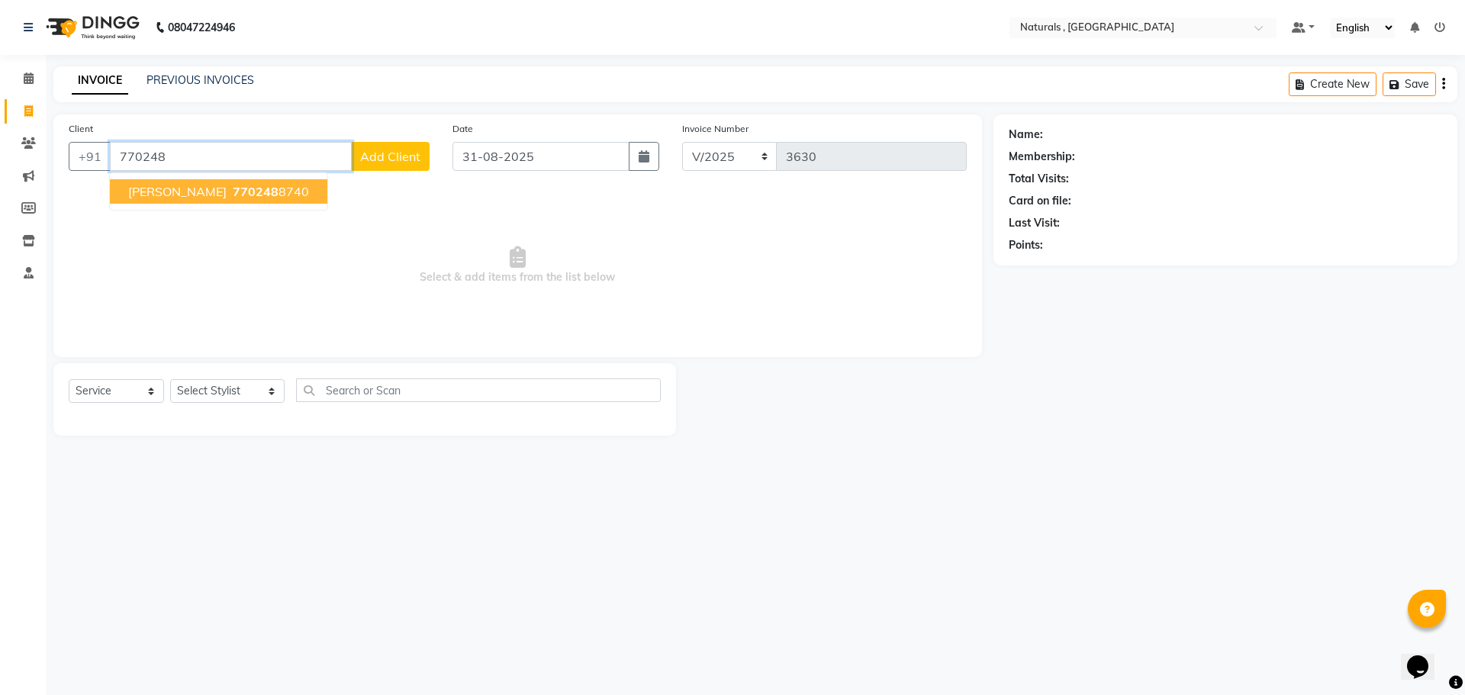
click at [233, 190] on span "770248" at bounding box center [256, 191] width 46 height 15
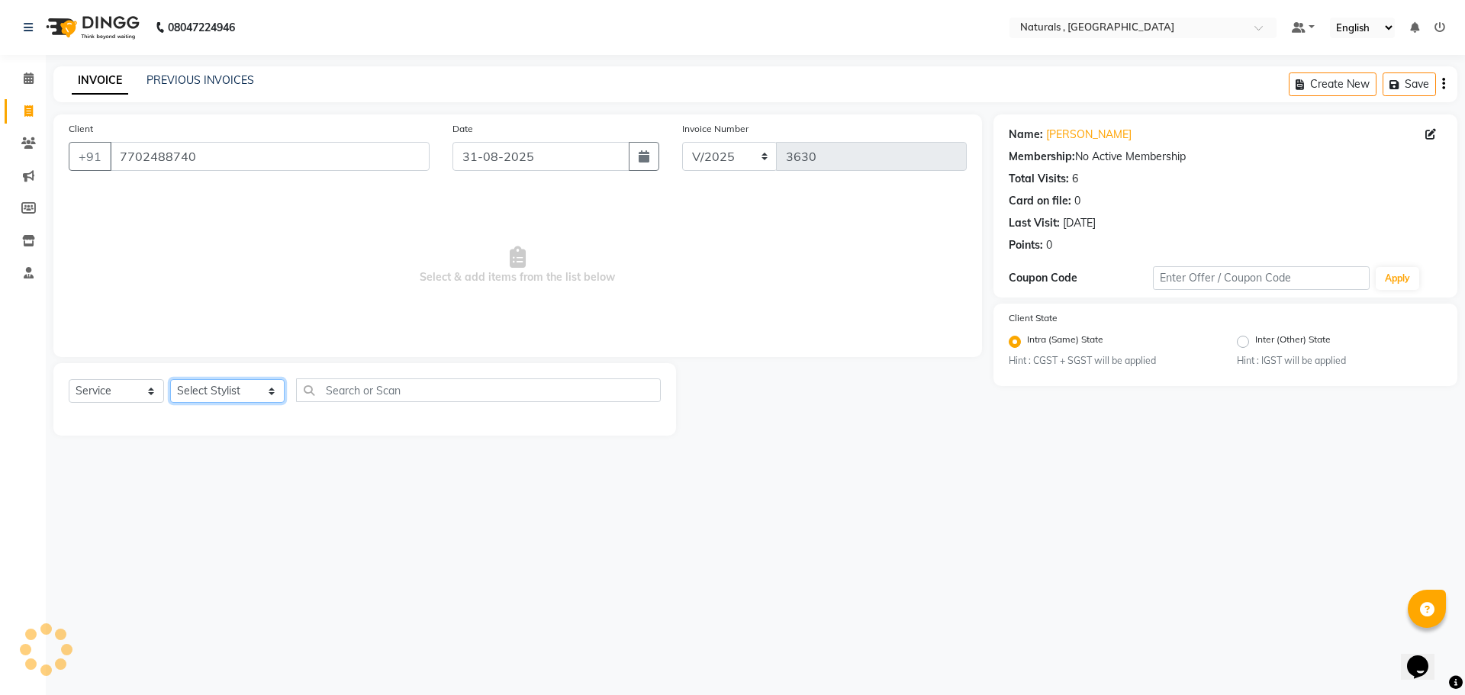
click at [252, 391] on select "Select Stylist ASFIYA (L-3) BHAGYA SHREE GM [PERSON_NAME] (L-2) [PERSON_NAME] (…" at bounding box center [227, 391] width 114 height 24
click at [170, 379] on select "Select Stylist ASFIYA (L-3) BHAGYA SHREE GM [PERSON_NAME] (L-2) [PERSON_NAME] (…" at bounding box center [227, 391] width 114 height 24
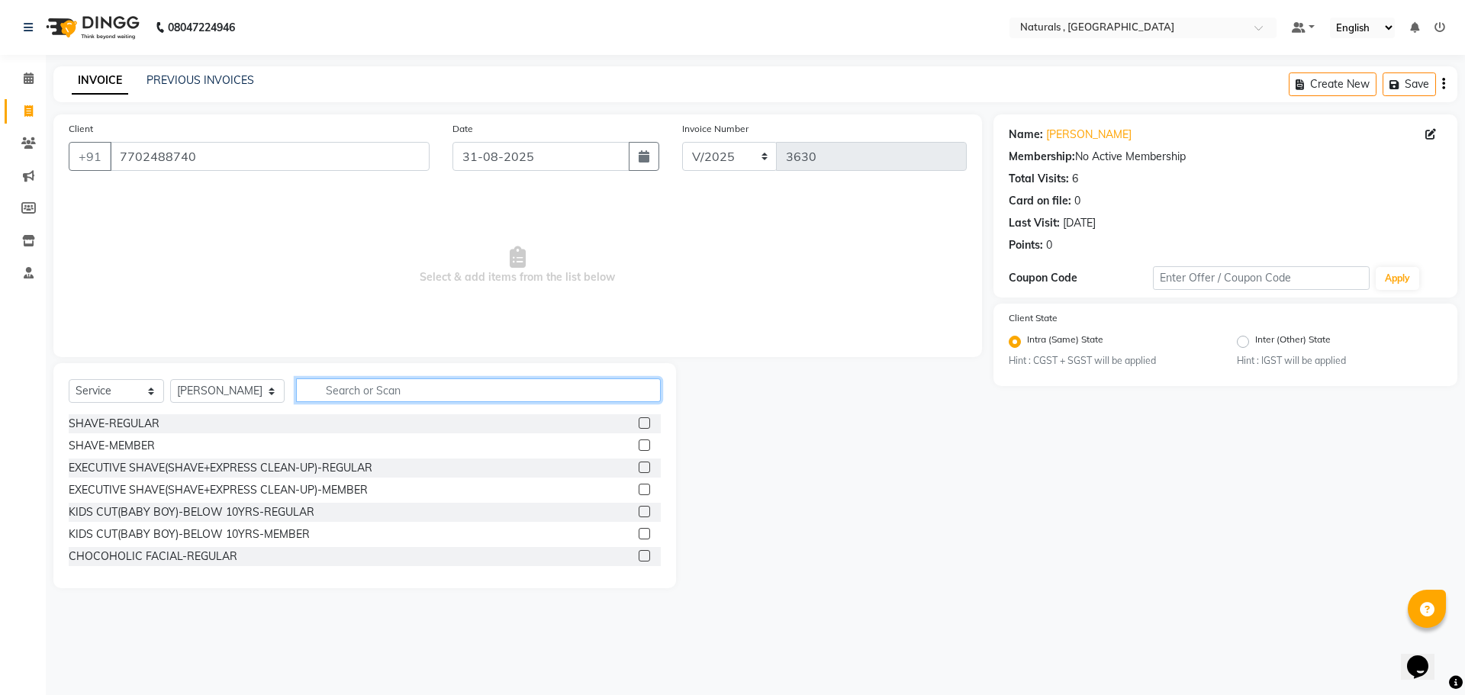
click at [369, 394] on input "text" at bounding box center [478, 390] width 365 height 24
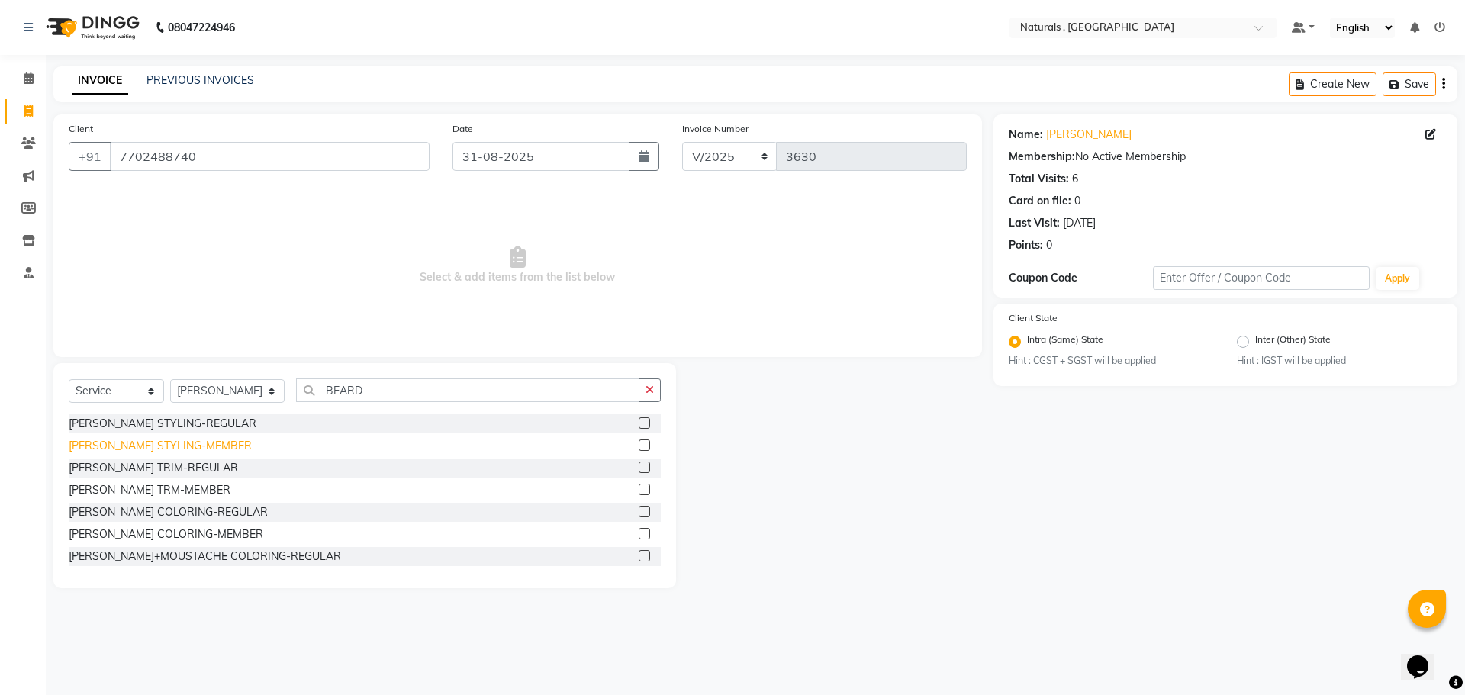
click at [139, 448] on div "[PERSON_NAME] STYLING-MEMBER" at bounding box center [160, 446] width 183 height 16
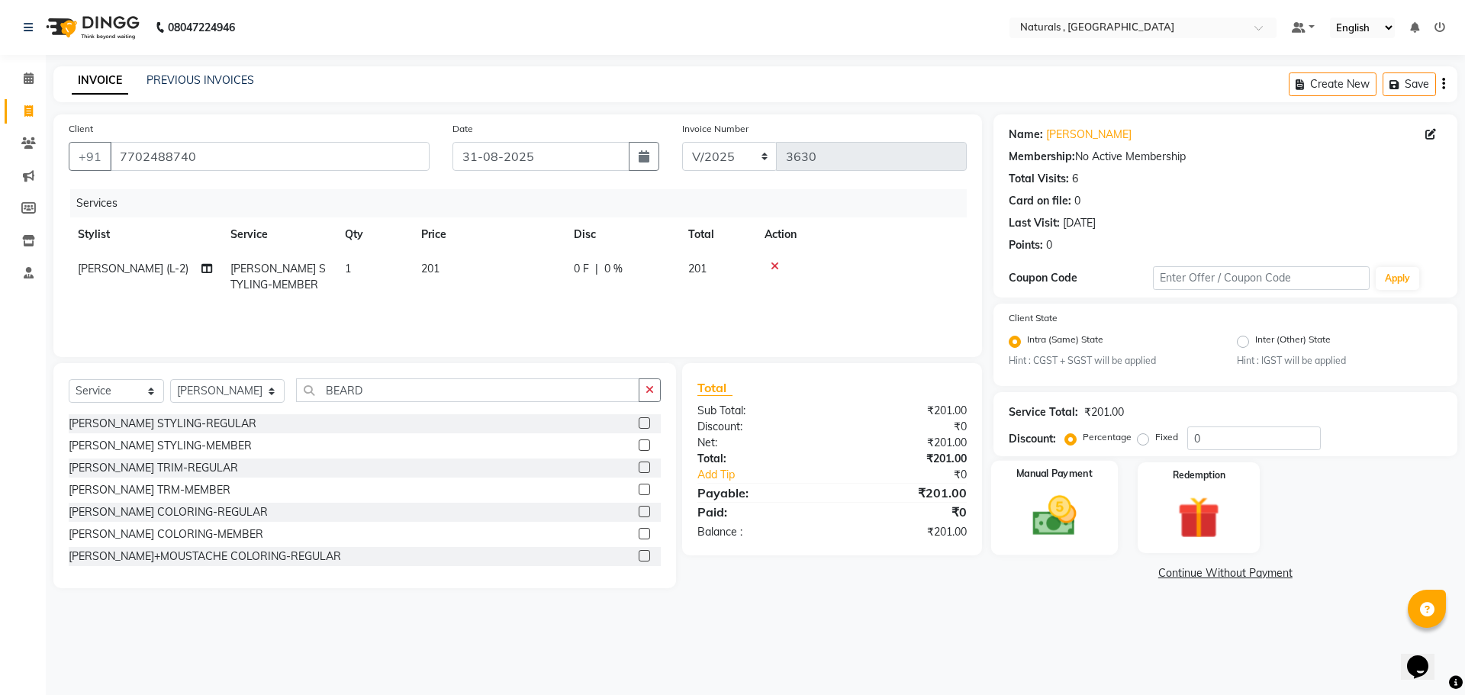
click at [1066, 519] on img at bounding box center [1054, 516] width 71 height 50
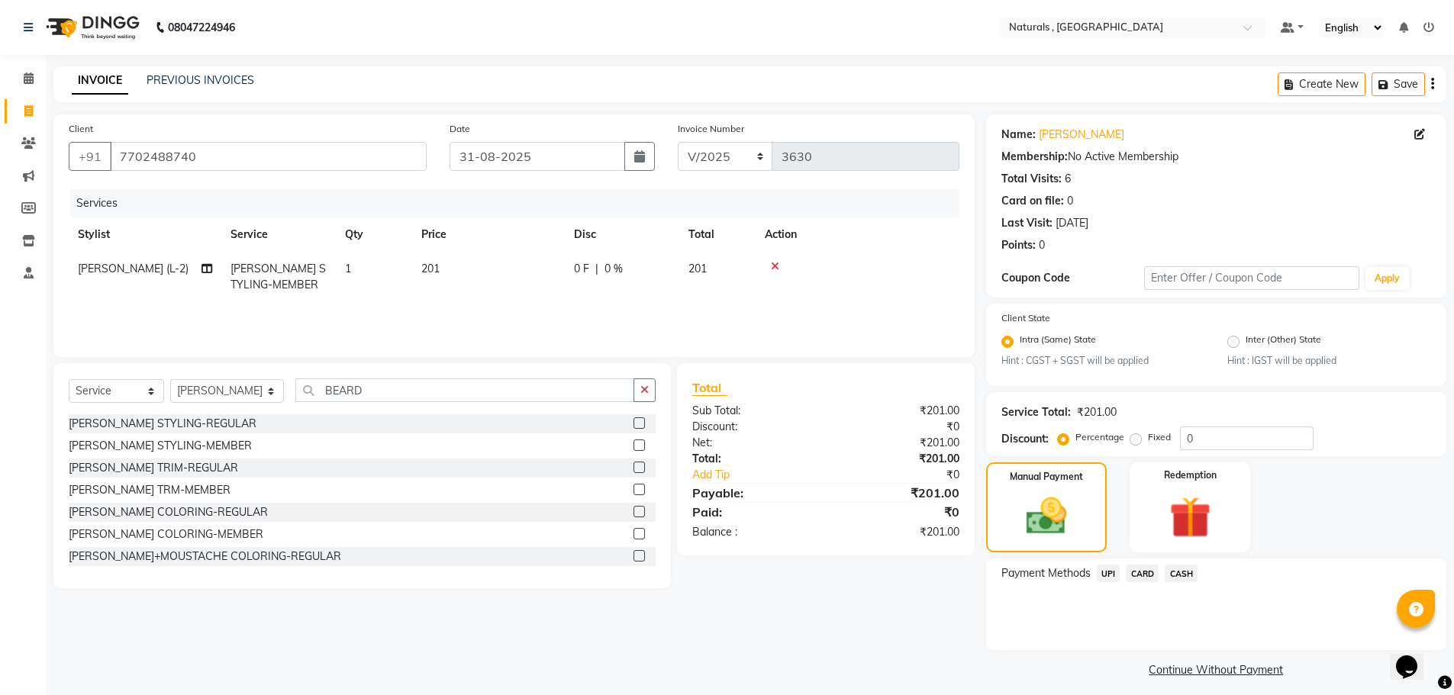
click at [1186, 573] on span "CASH" at bounding box center [1180, 574] width 33 height 18
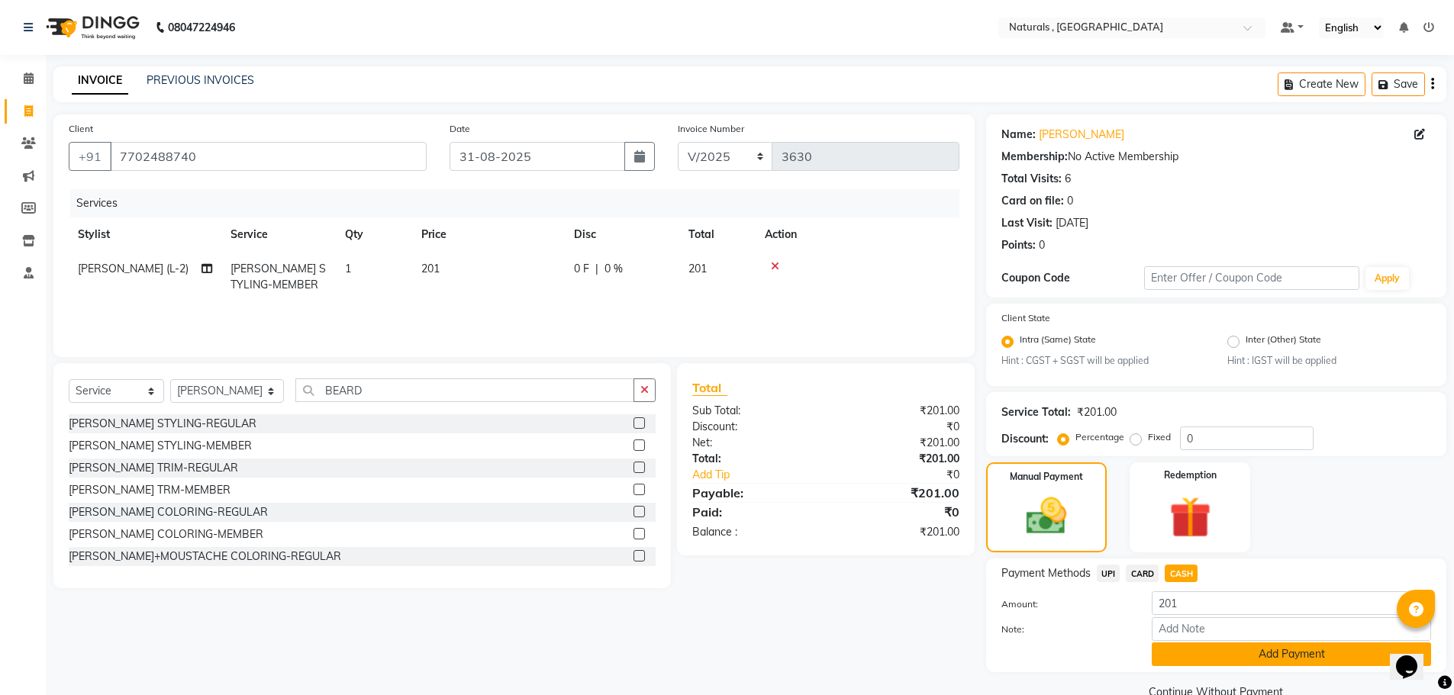
click at [1215, 653] on button "Add Payment" at bounding box center [1290, 654] width 279 height 24
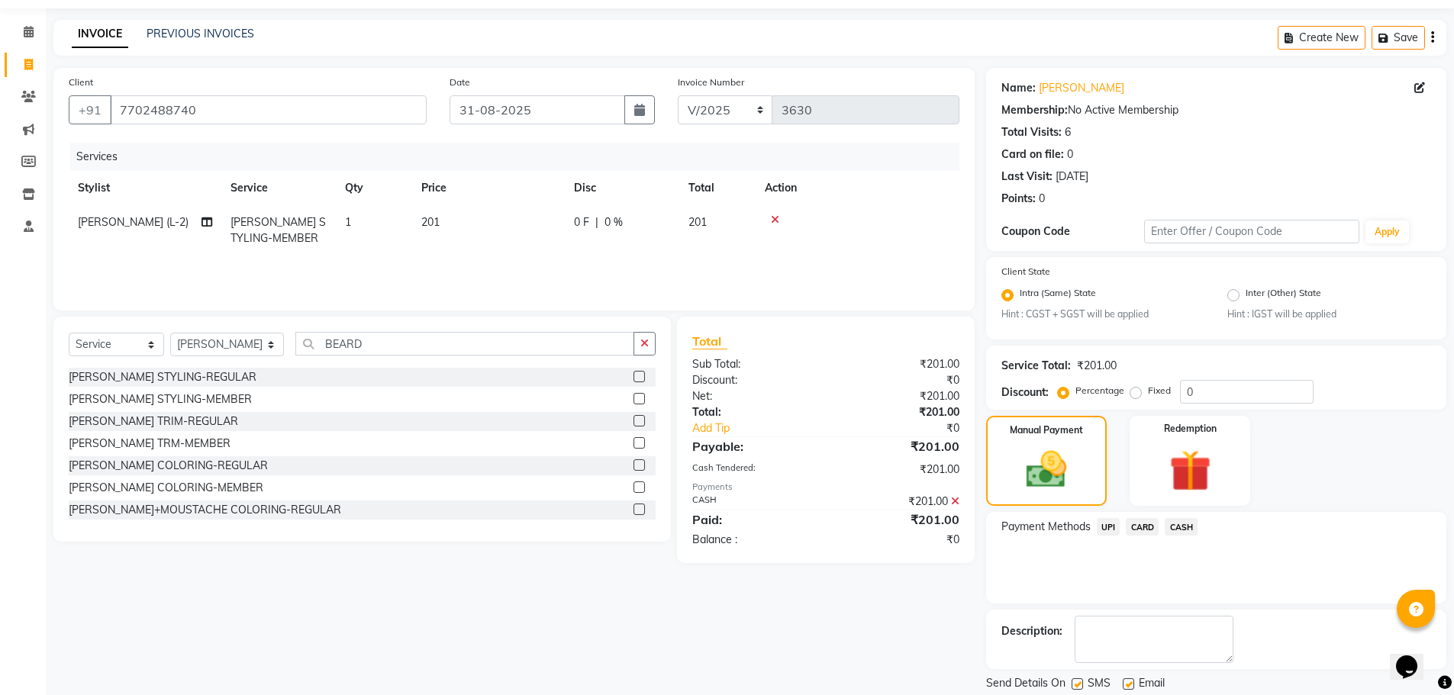
scroll to position [95, 0]
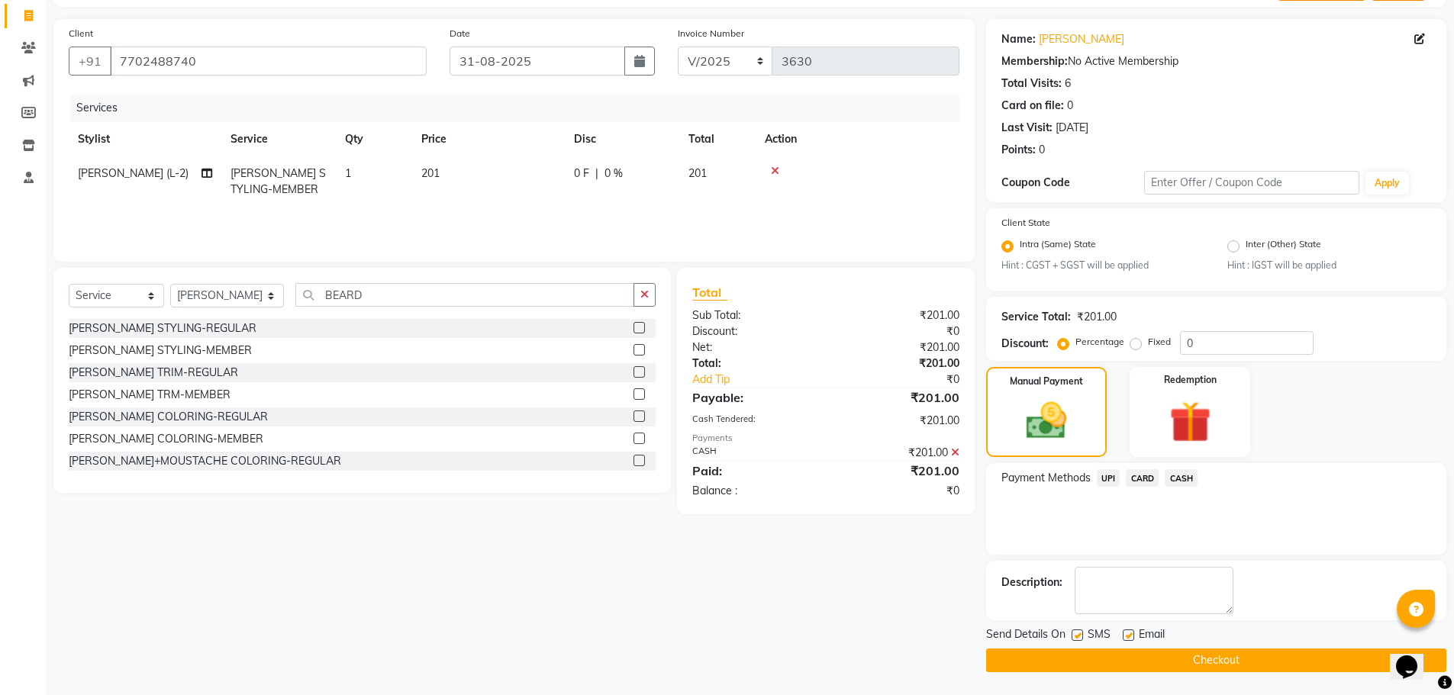
click at [1202, 659] on button "Checkout" at bounding box center [1216, 661] width 460 height 24
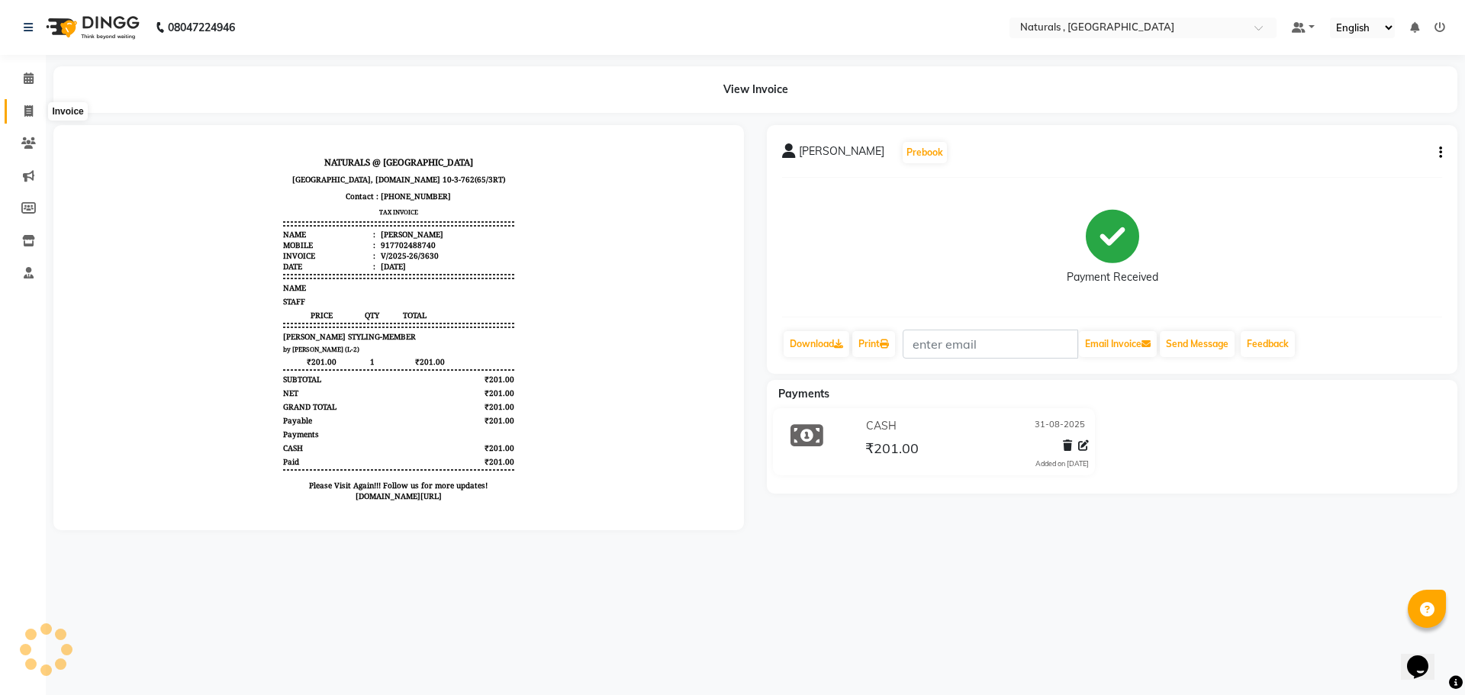
click at [26, 113] on icon at bounding box center [28, 110] width 8 height 11
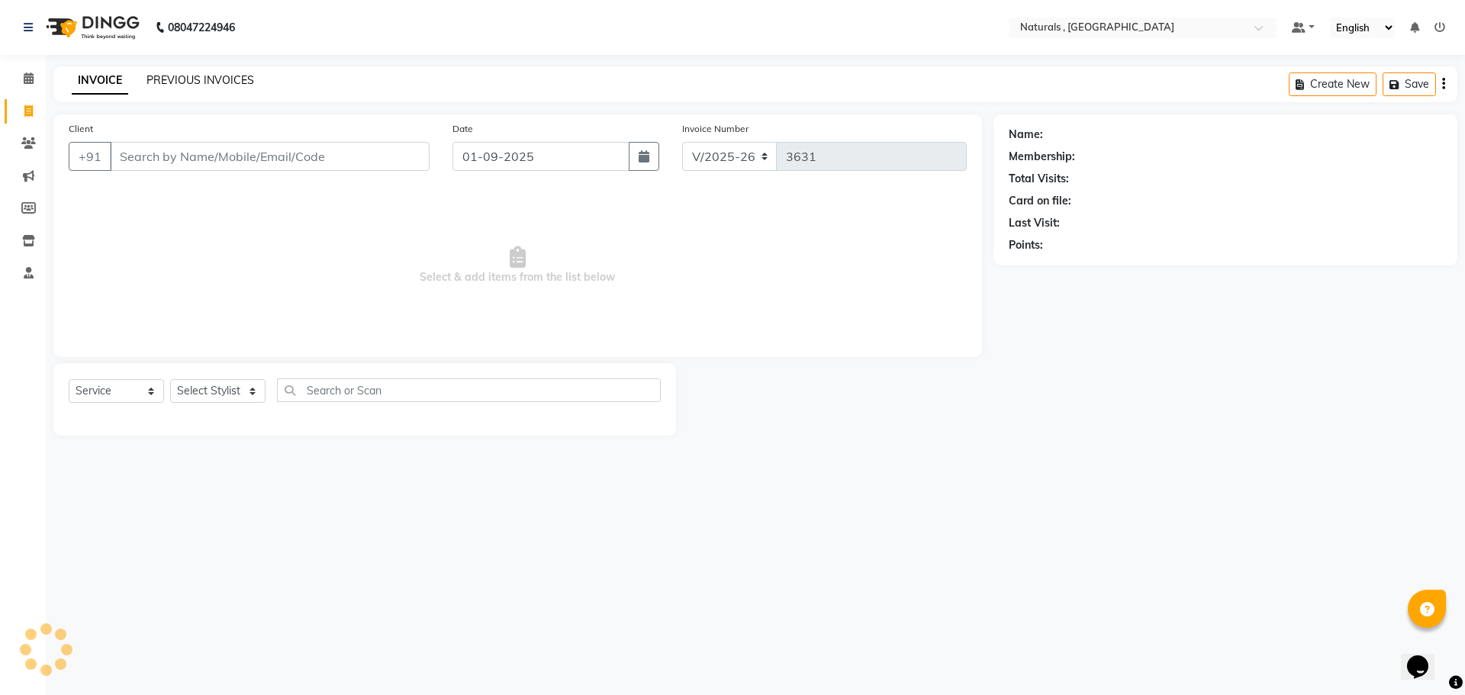
click at [208, 82] on link "PREVIOUS INVOICES" at bounding box center [200, 80] width 108 height 14
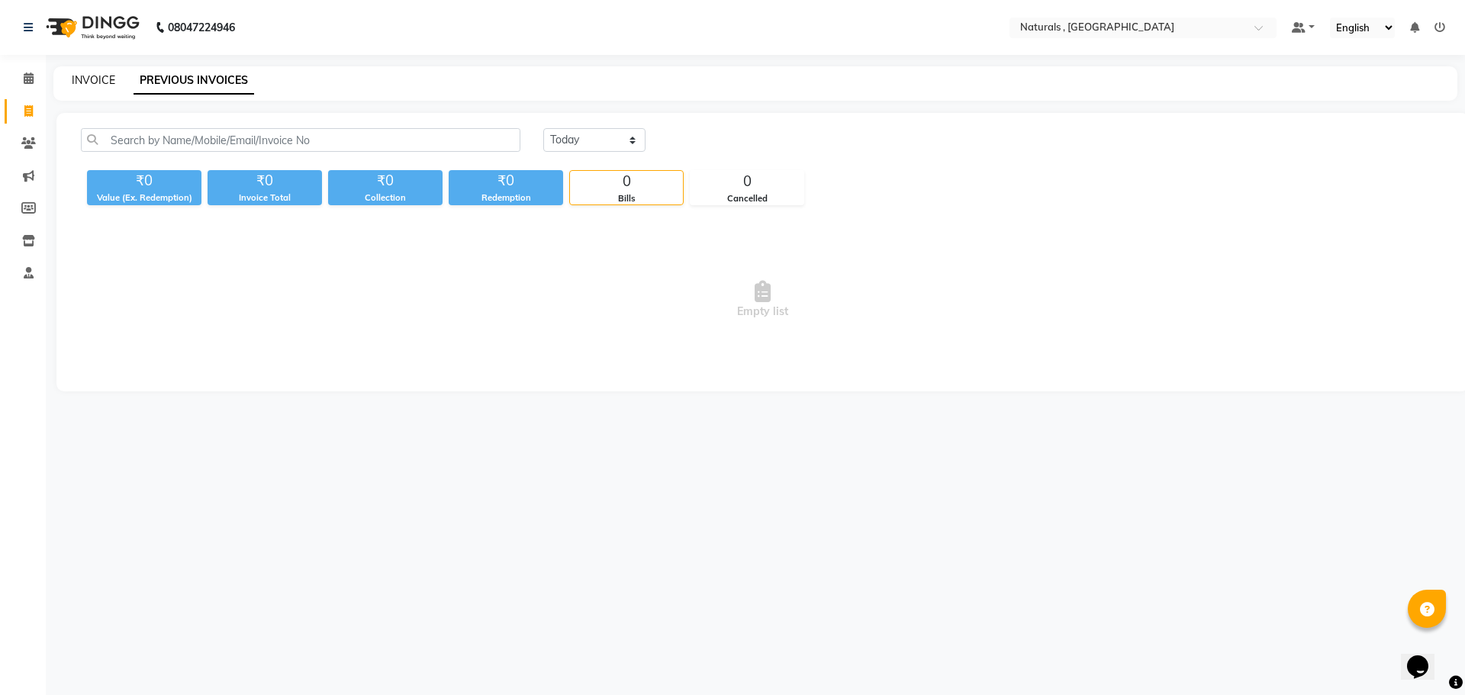
click at [84, 82] on link "INVOICE" at bounding box center [93, 80] width 43 height 14
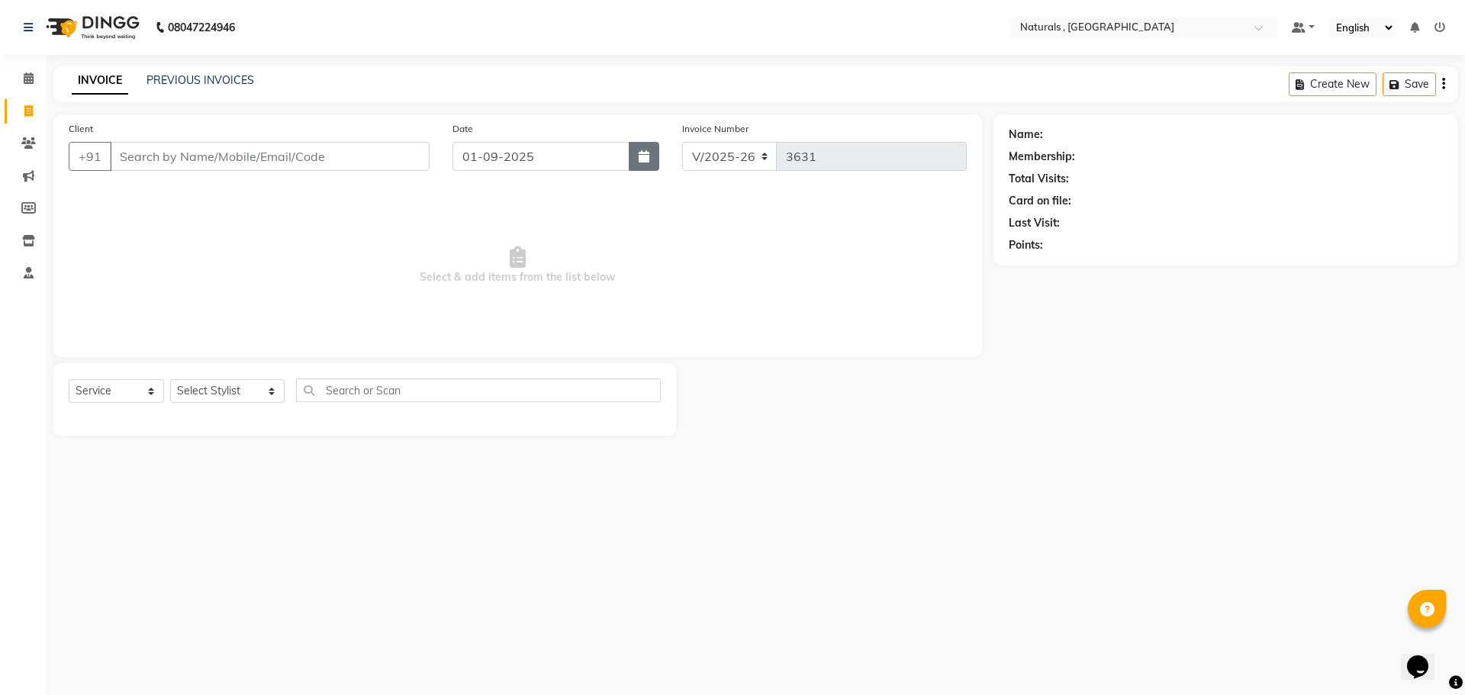
click at [649, 169] on button "button" at bounding box center [644, 156] width 31 height 29
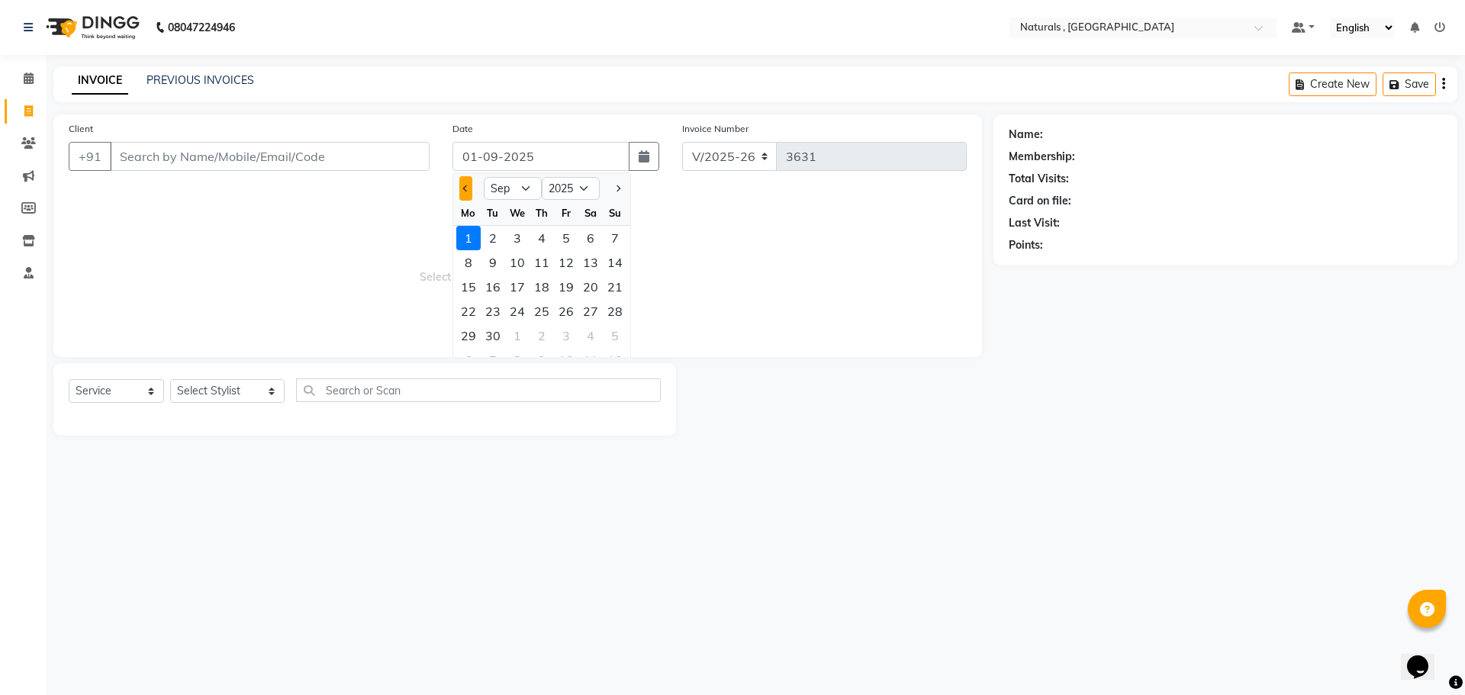
click at [469, 184] on button "Previous month" at bounding box center [465, 188] width 13 height 24
click at [614, 335] on div "31" at bounding box center [615, 336] width 24 height 24
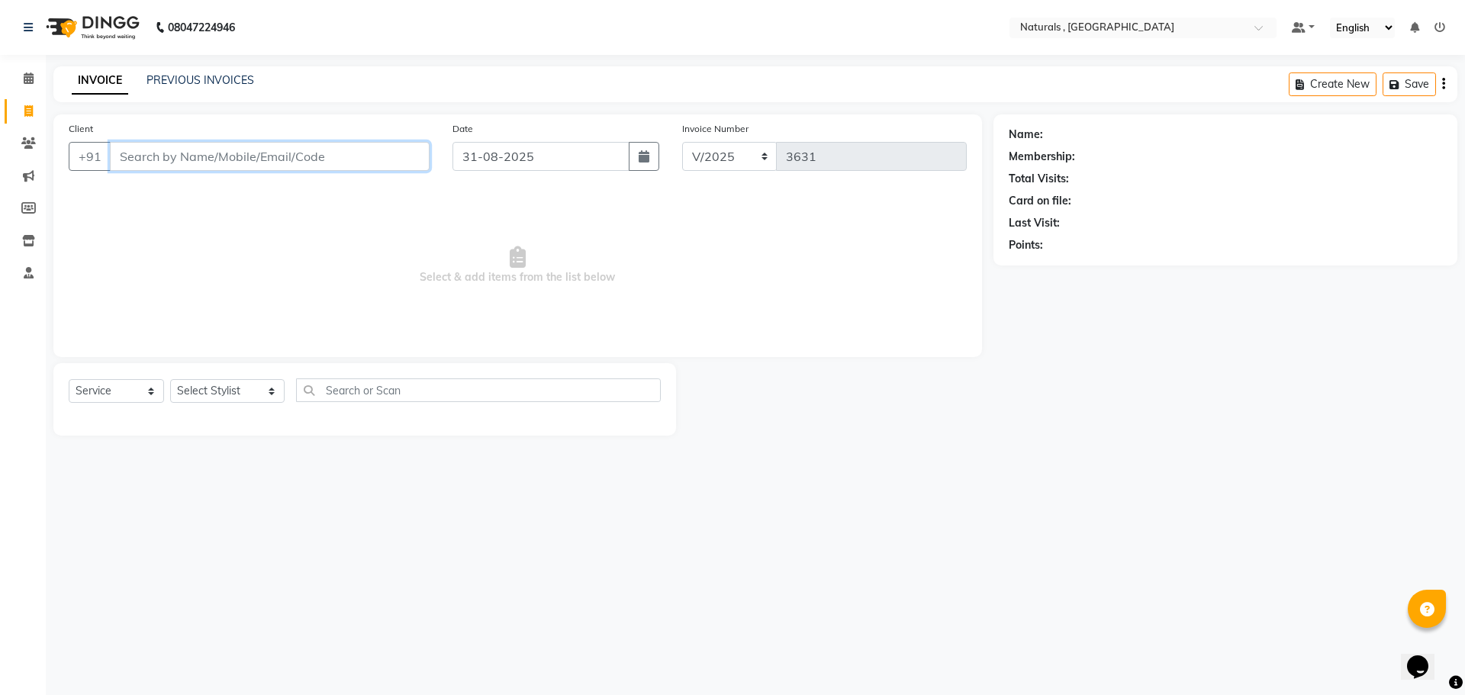
click at [181, 154] on input "Client" at bounding box center [270, 156] width 320 height 29
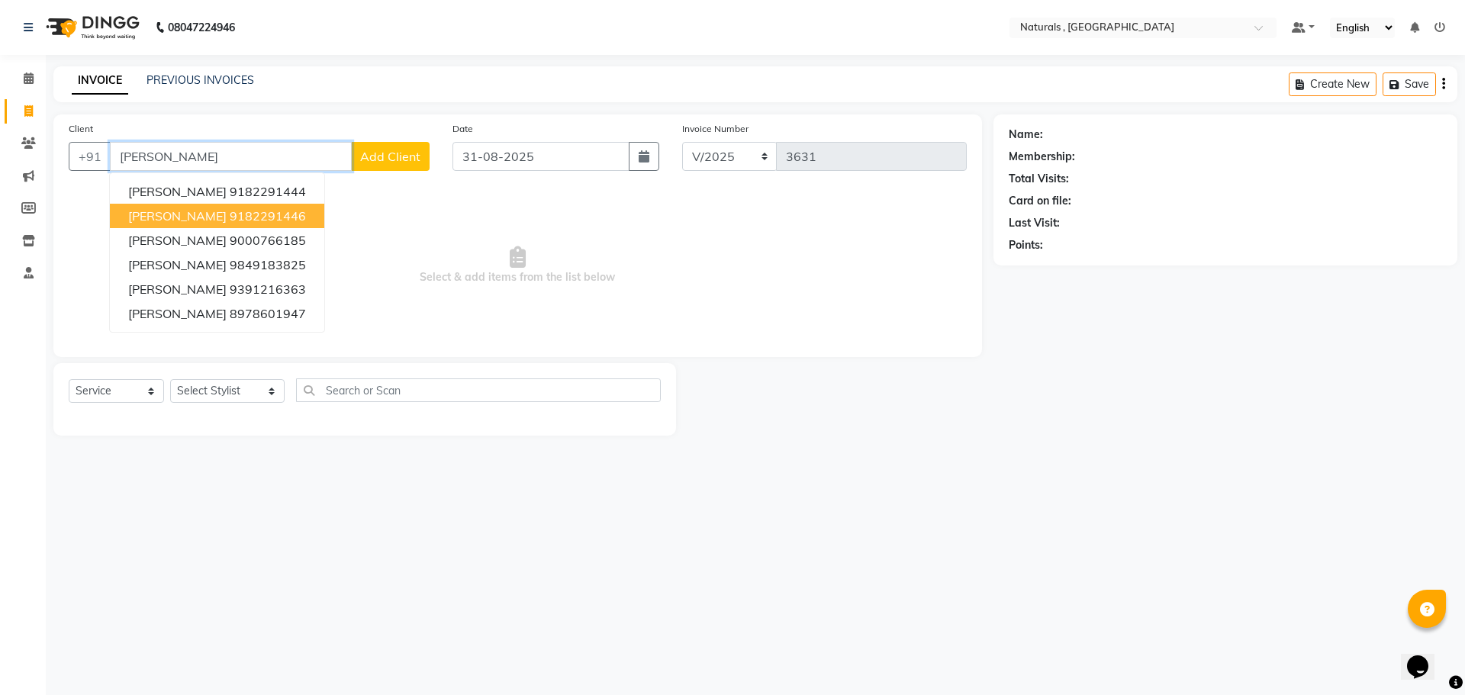
click at [155, 217] on span "[PERSON_NAME]" at bounding box center [177, 215] width 98 height 15
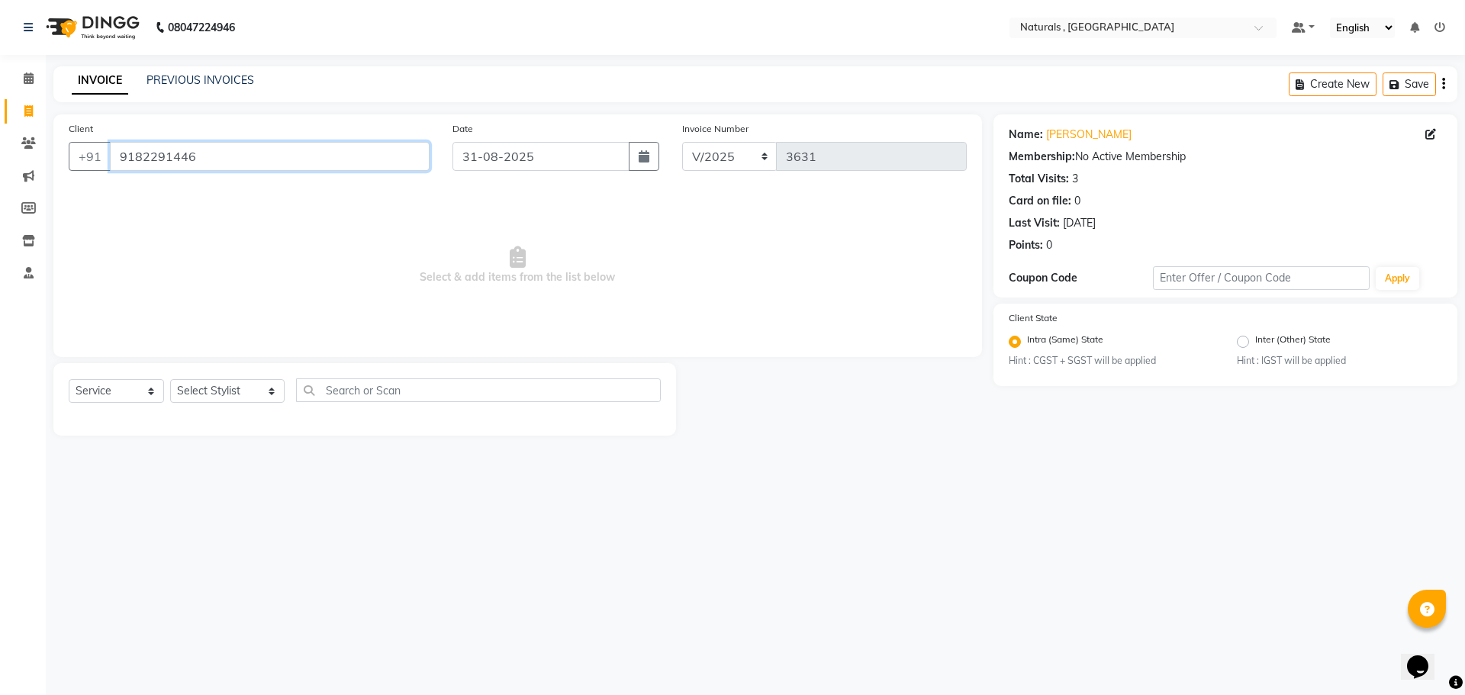
click at [227, 156] on input "9182291446" at bounding box center [270, 156] width 320 height 29
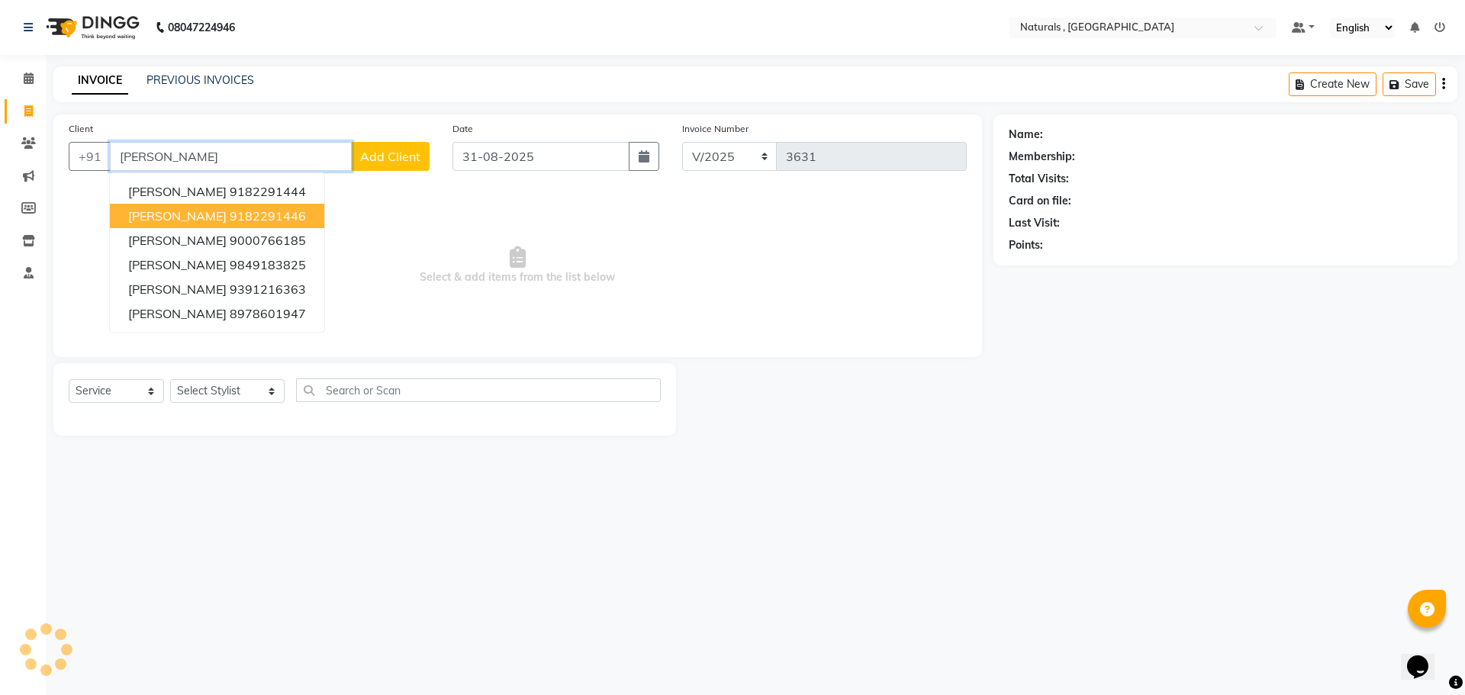
click at [230, 220] on ngb-highlight "9182291446" at bounding box center [268, 215] width 76 height 15
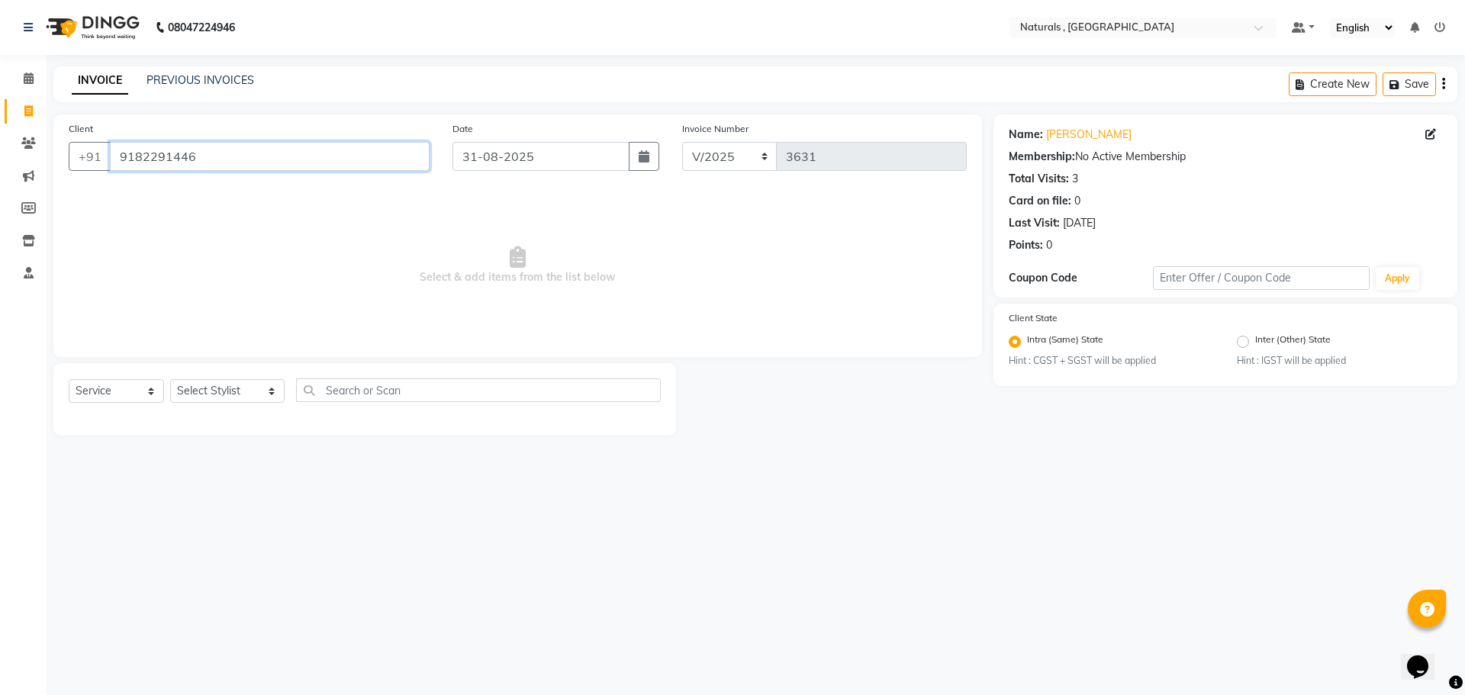
click at [209, 156] on input "9182291446" at bounding box center [270, 156] width 320 height 29
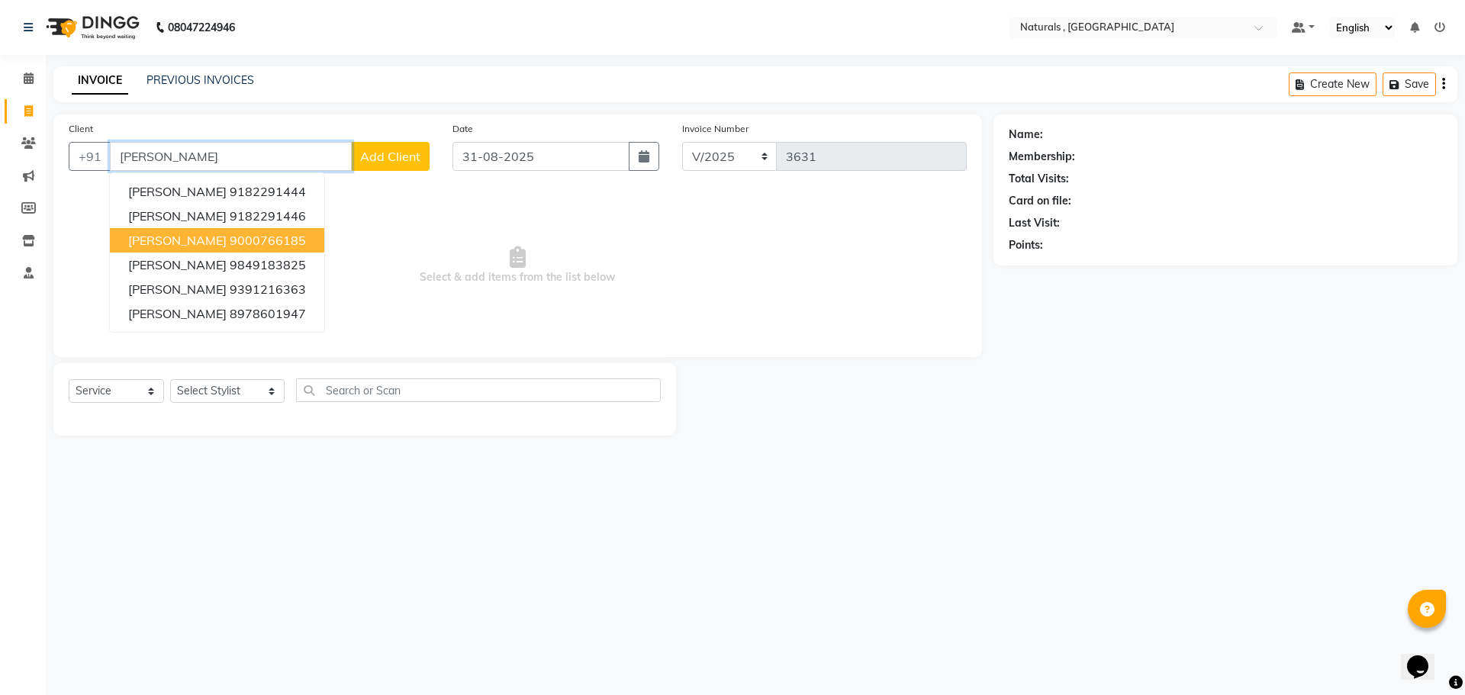
click at [201, 232] on button "KARIM 9000766185" at bounding box center [217, 240] width 214 height 24
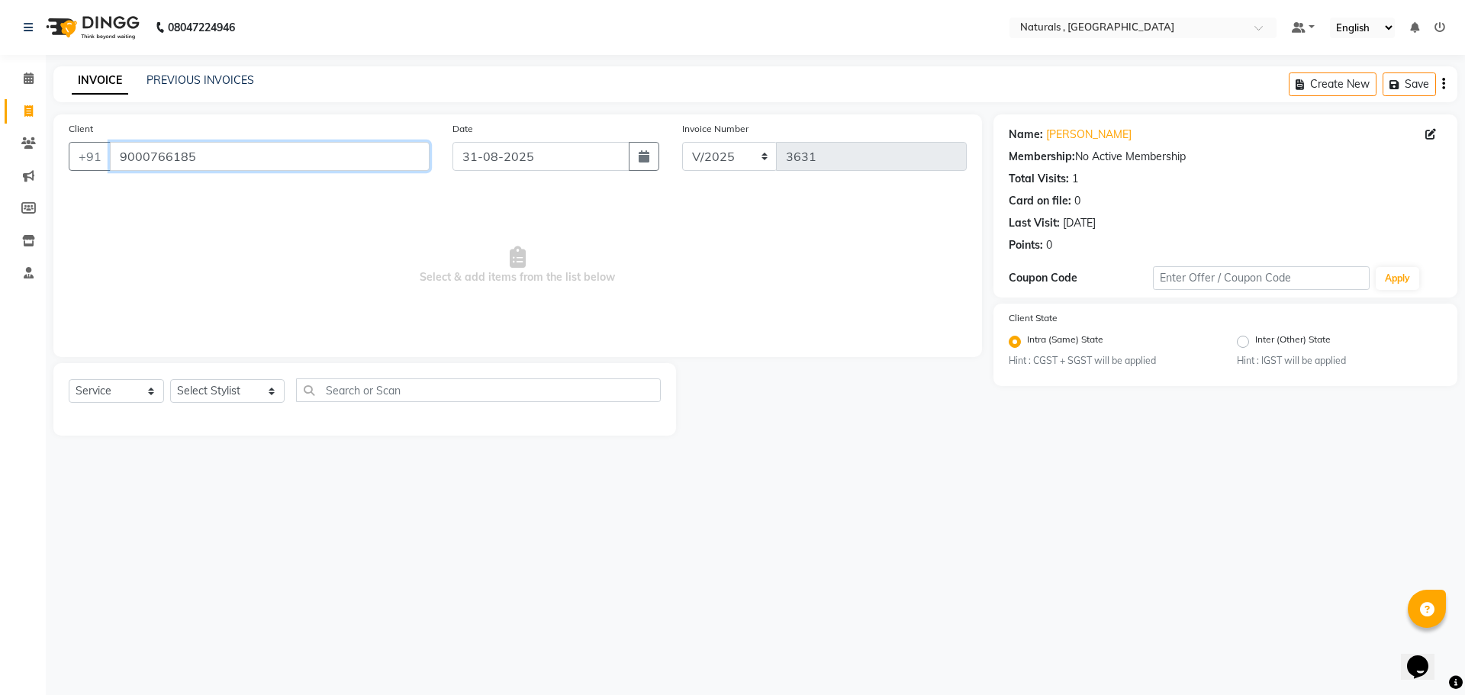
click at [213, 167] on input "9000766185" at bounding box center [270, 156] width 320 height 29
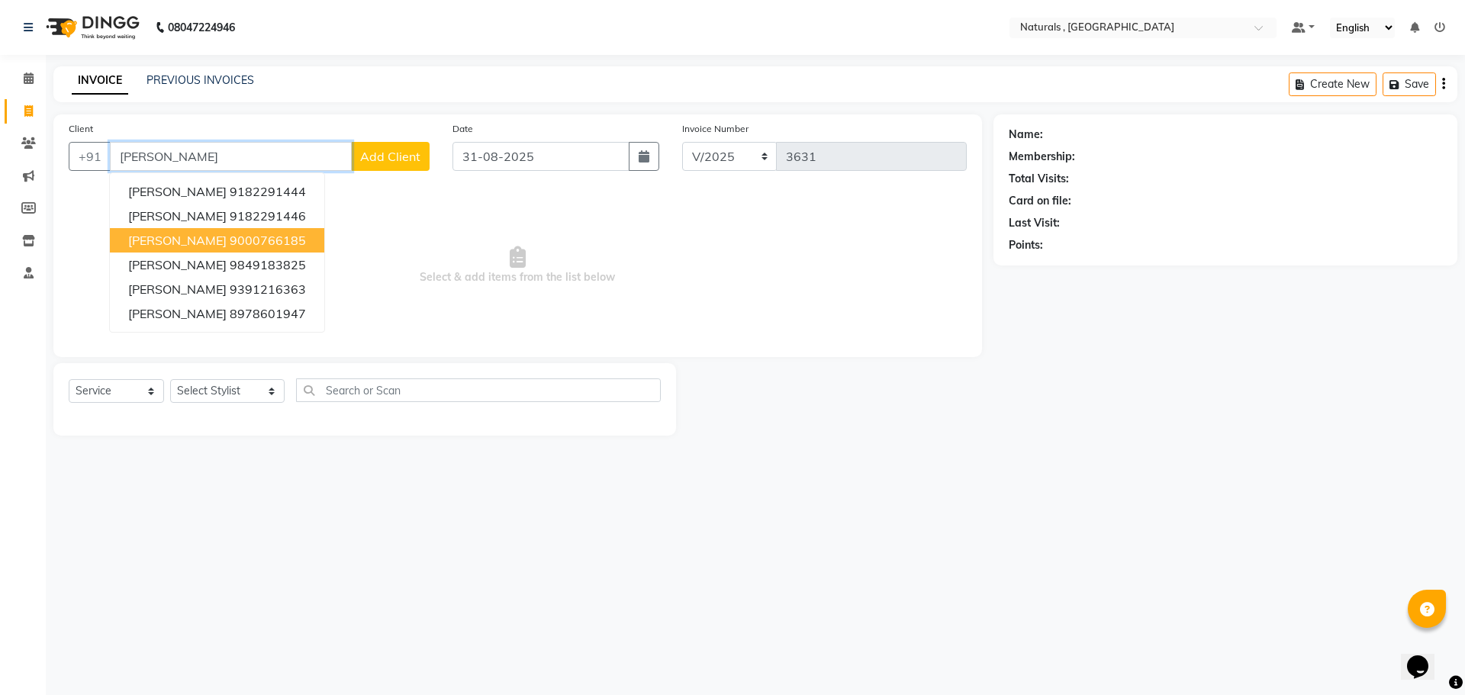
click at [230, 242] on ngb-highlight "9000766185" at bounding box center [268, 240] width 76 height 15
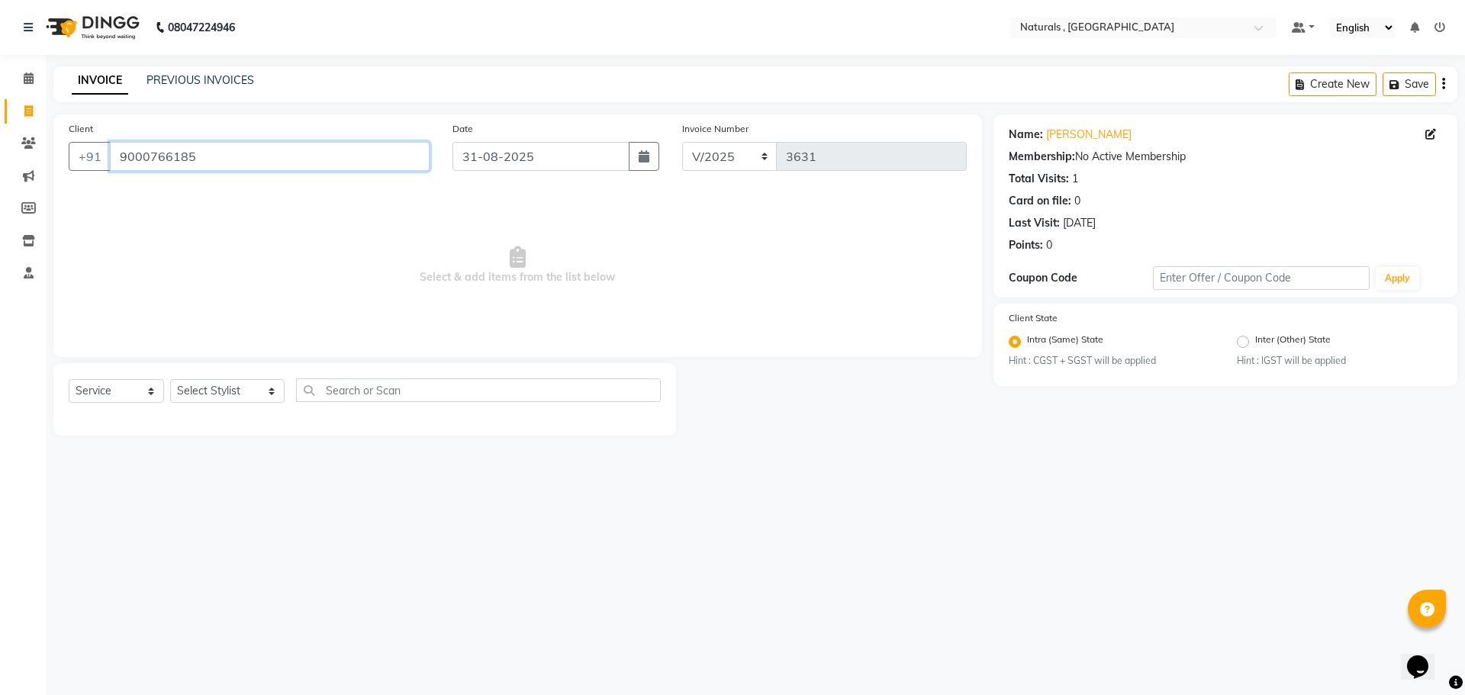
click at [232, 156] on input "9000766185" at bounding box center [270, 156] width 320 height 29
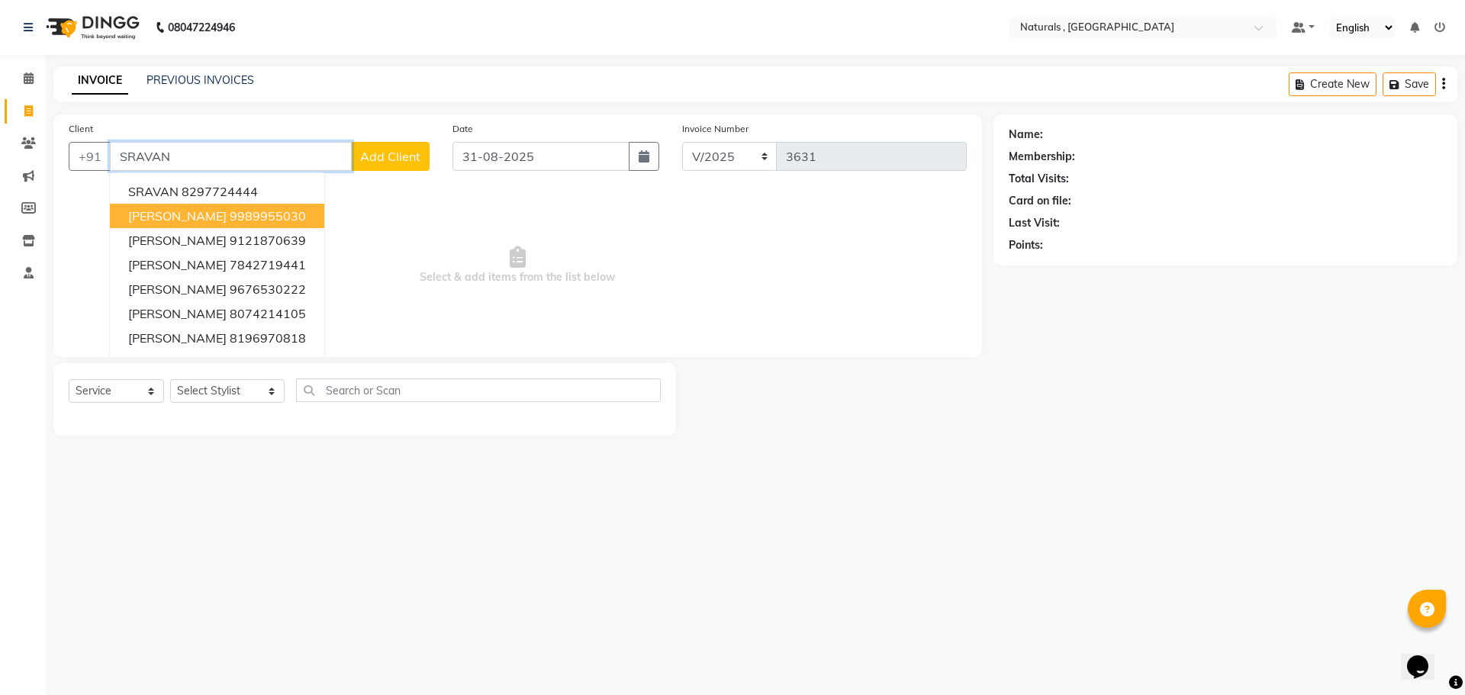
click at [225, 213] on span "[PERSON_NAME]" at bounding box center [177, 215] width 98 height 15
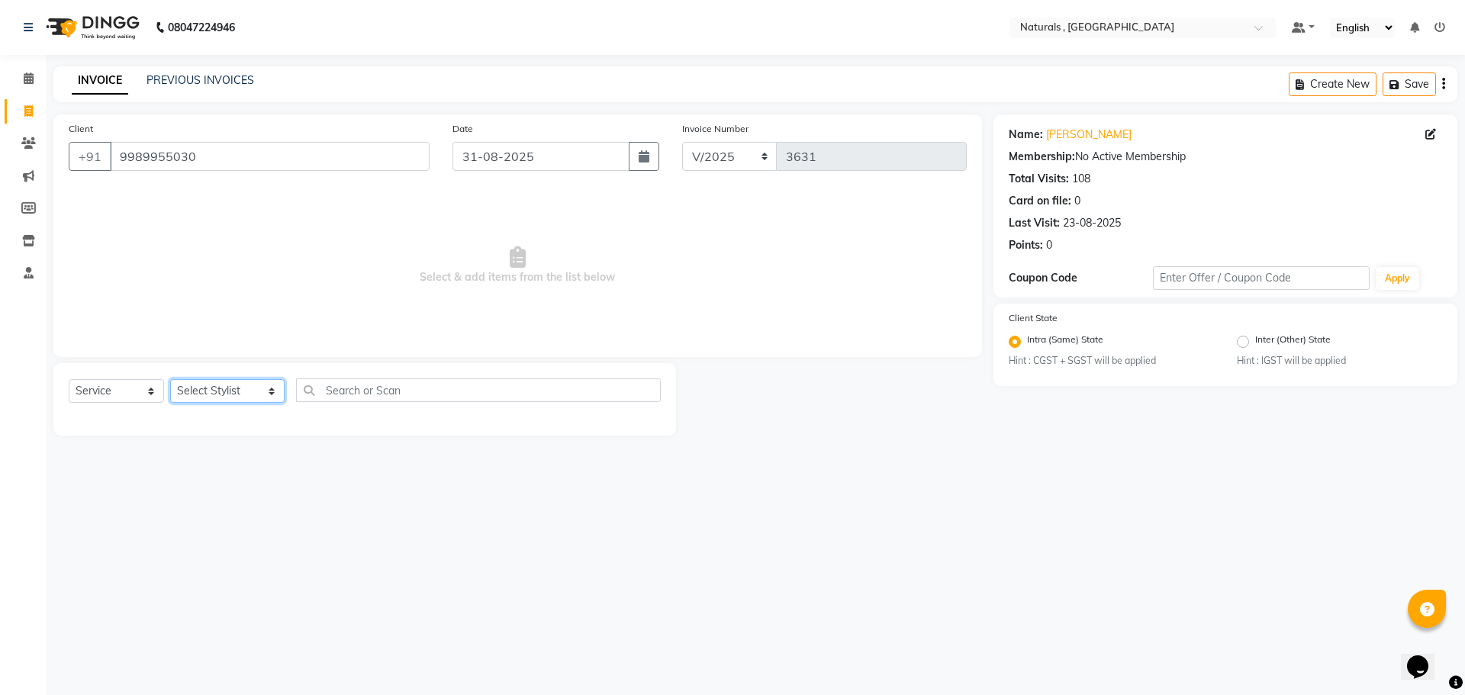
click at [217, 388] on select "Select Stylist ASFIYA (L-3) BHAGYA SHREE GM [PERSON_NAME] (L-2) [PERSON_NAME] (…" at bounding box center [227, 391] width 114 height 24
click at [170, 379] on select "Select Stylist ASFIYA (L-3) BHAGYA SHREE GM [PERSON_NAME] (L-2) [PERSON_NAME] (…" at bounding box center [227, 391] width 114 height 24
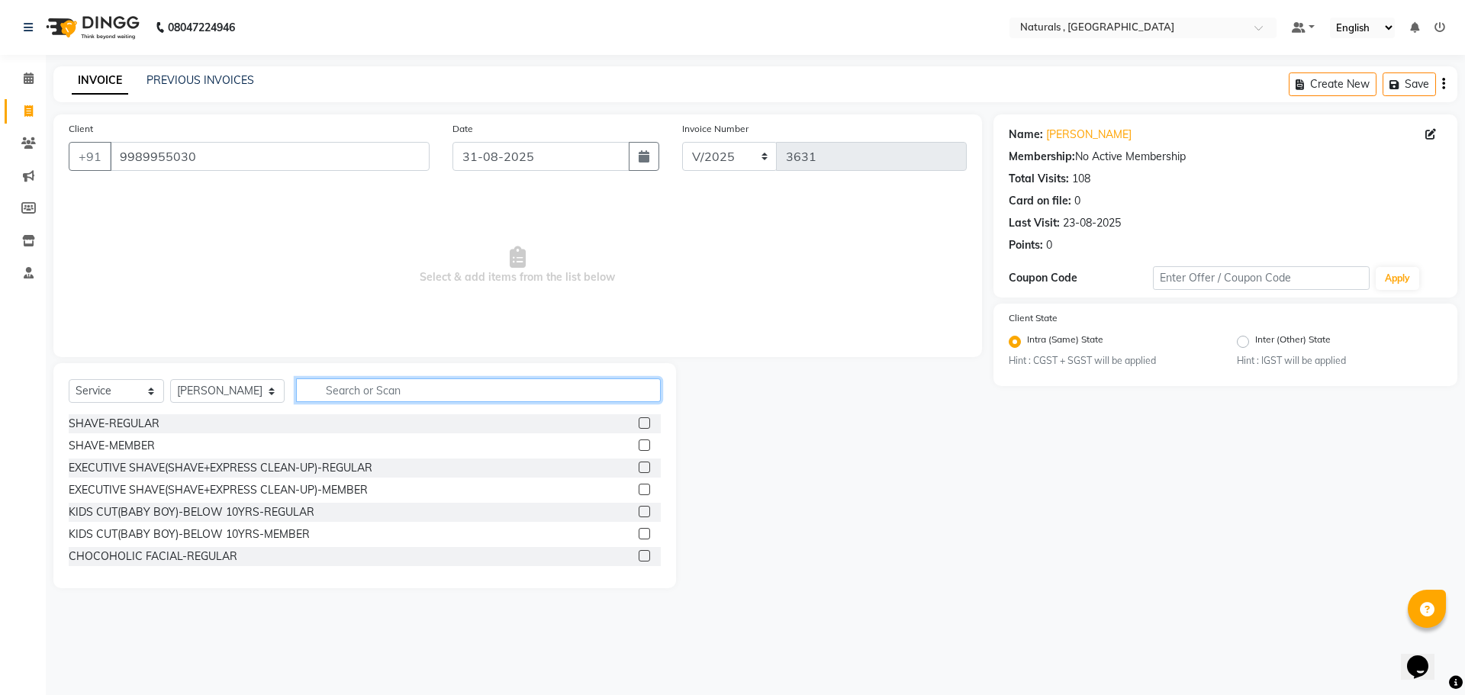
click at [359, 388] on input "text" at bounding box center [478, 390] width 365 height 24
click at [394, 387] on input "text" at bounding box center [478, 390] width 365 height 24
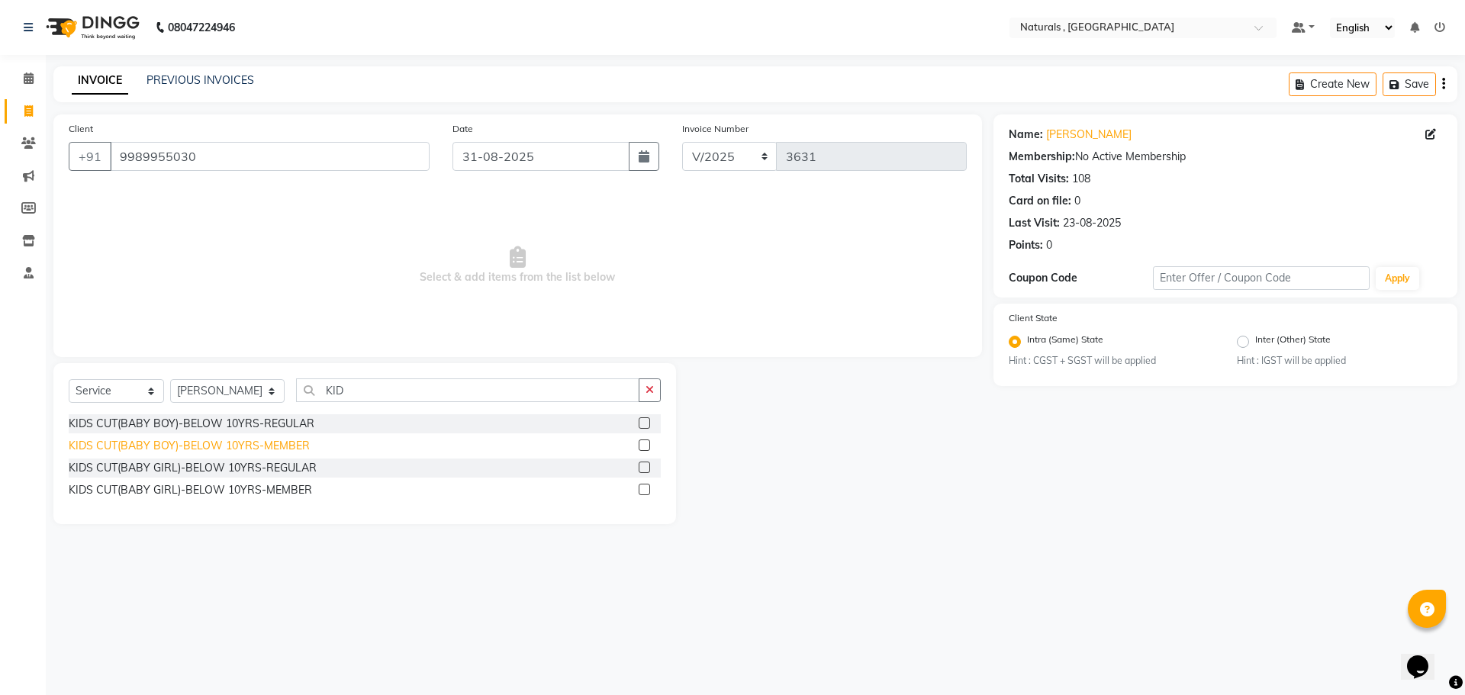
click at [169, 445] on div "KIDS CUT(BABY BOY)-BELOW 10YRS-MEMBER" at bounding box center [189, 446] width 241 height 16
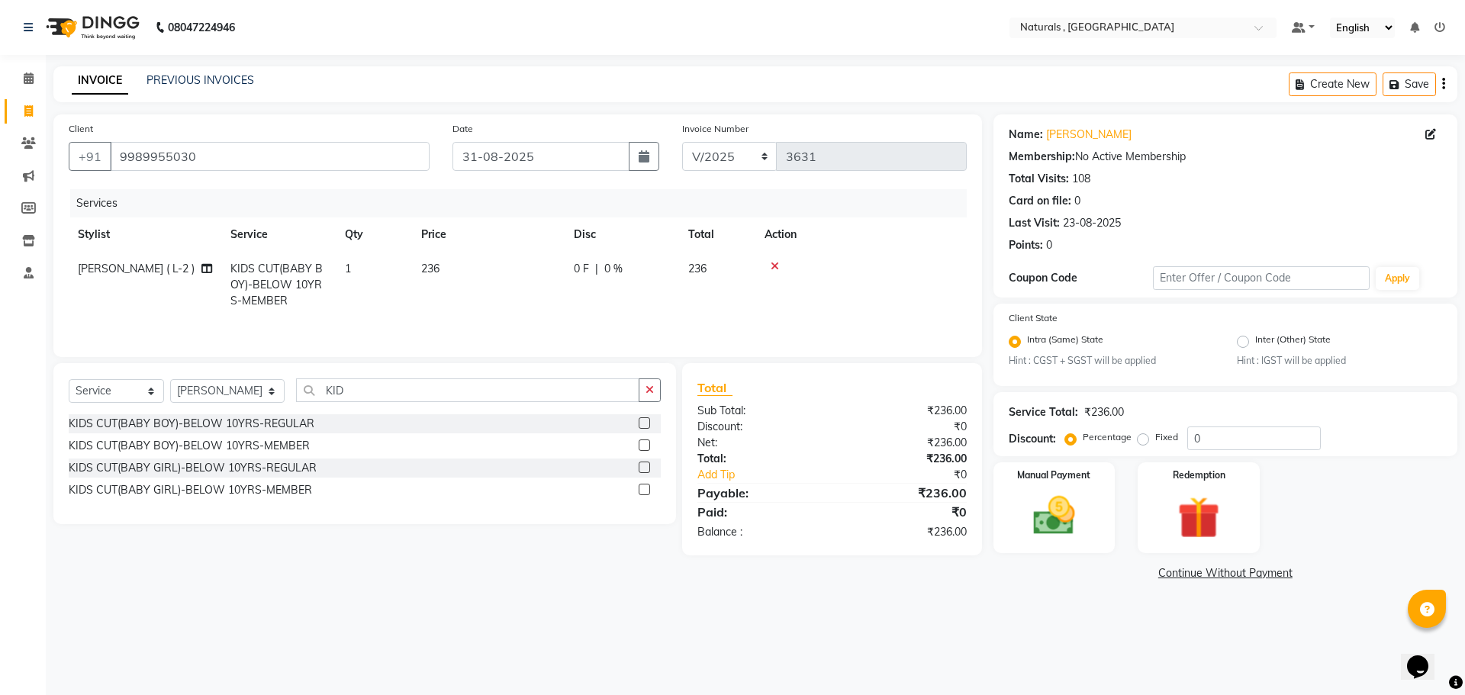
click at [438, 272] on span "236" at bounding box center [430, 269] width 18 height 14
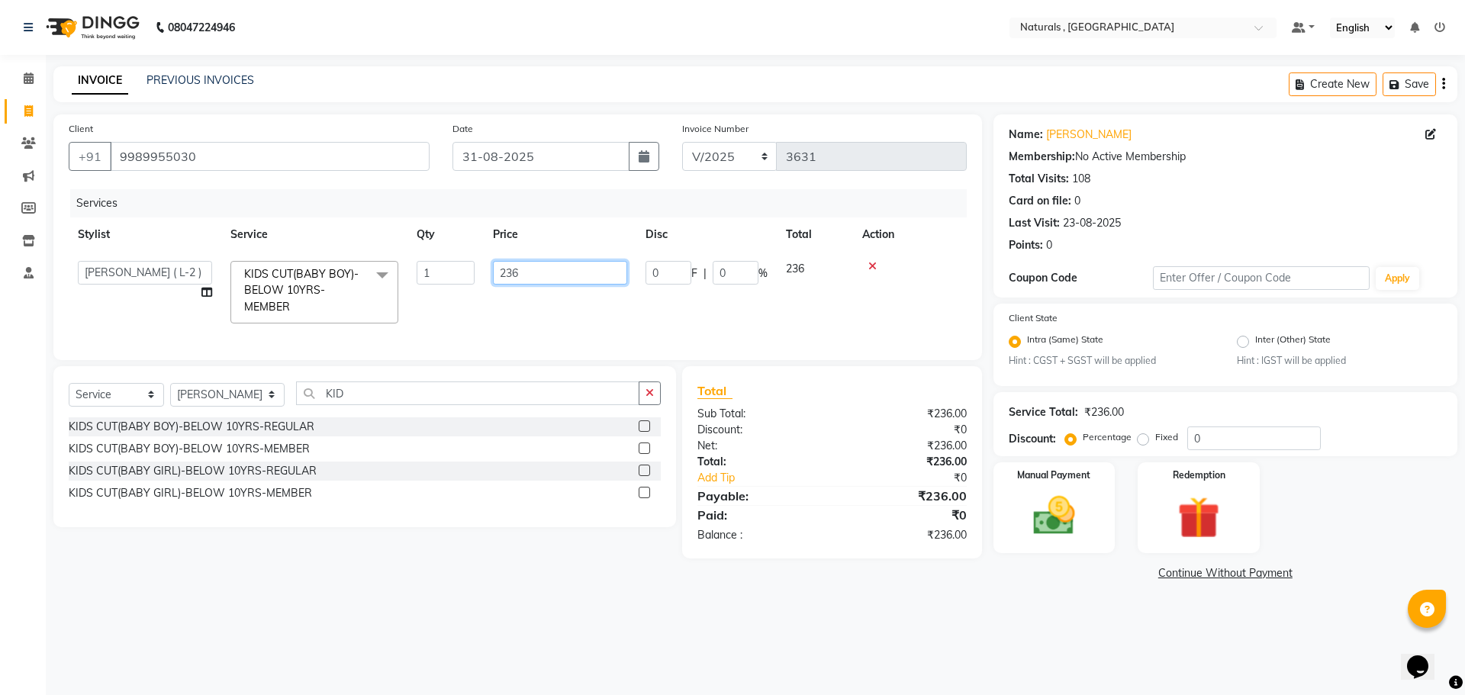
click at [544, 271] on input "236" at bounding box center [560, 273] width 134 height 24
click at [282, 587] on main "INVOICE PREVIOUS INVOICES Create New Save Client [PHONE_NUMBER] Date [DATE] Inv…" at bounding box center [755, 336] width 1419 height 541
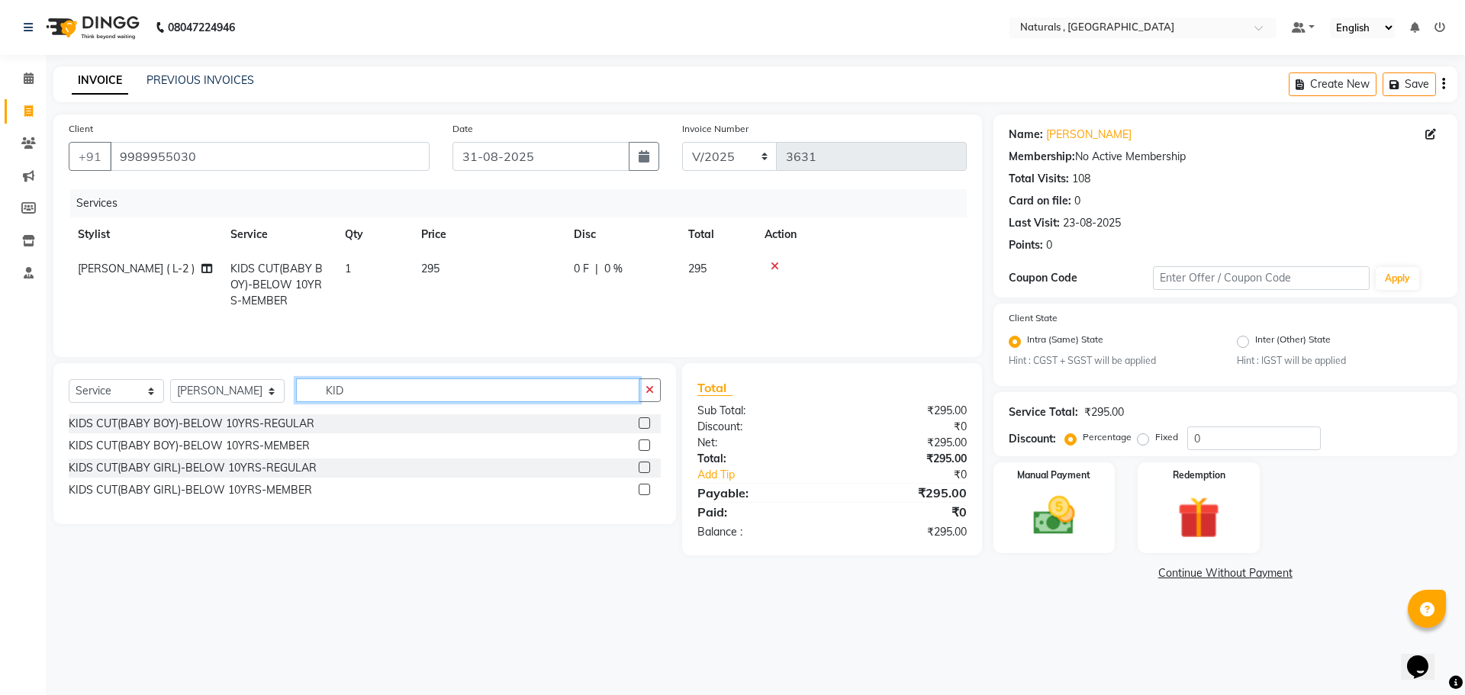
click at [367, 398] on input "KID" at bounding box center [468, 390] width 344 height 24
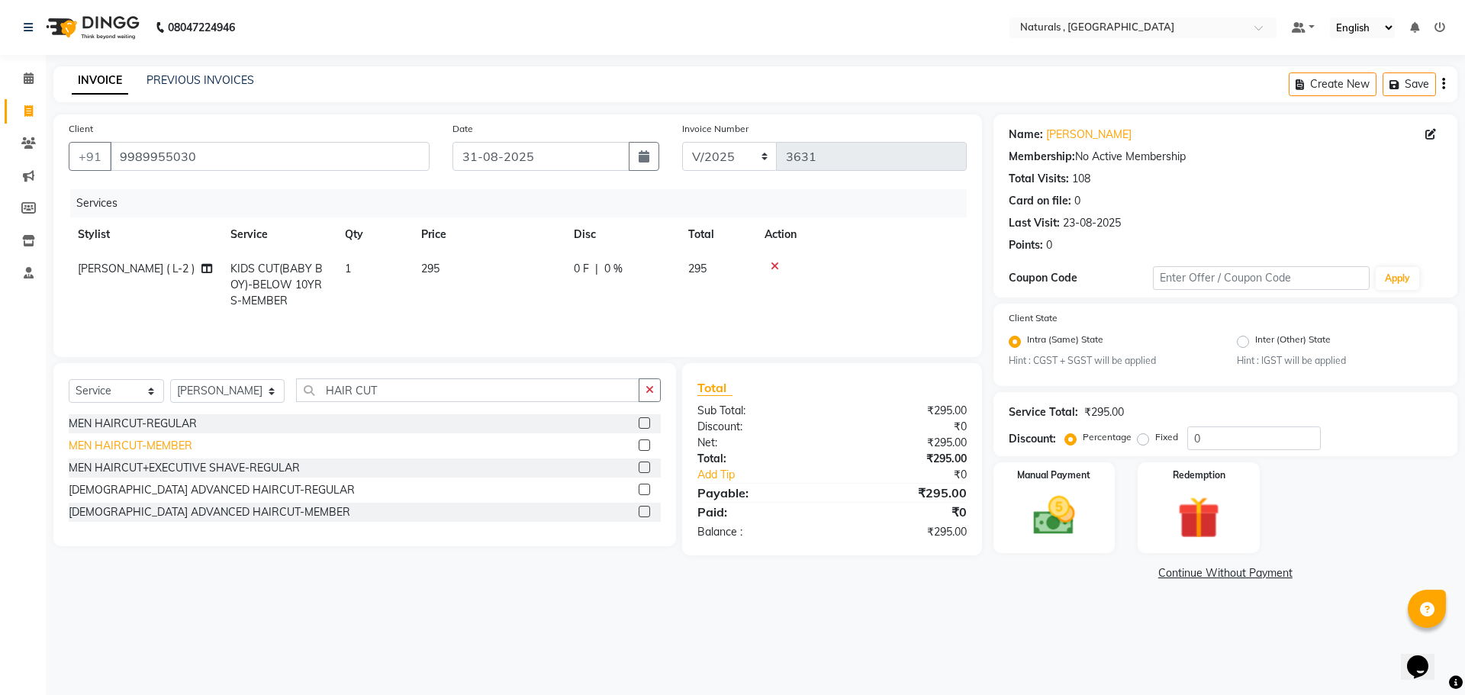
click at [169, 448] on div "MEN HAIRCUT-MEMBER" at bounding box center [131, 446] width 124 height 16
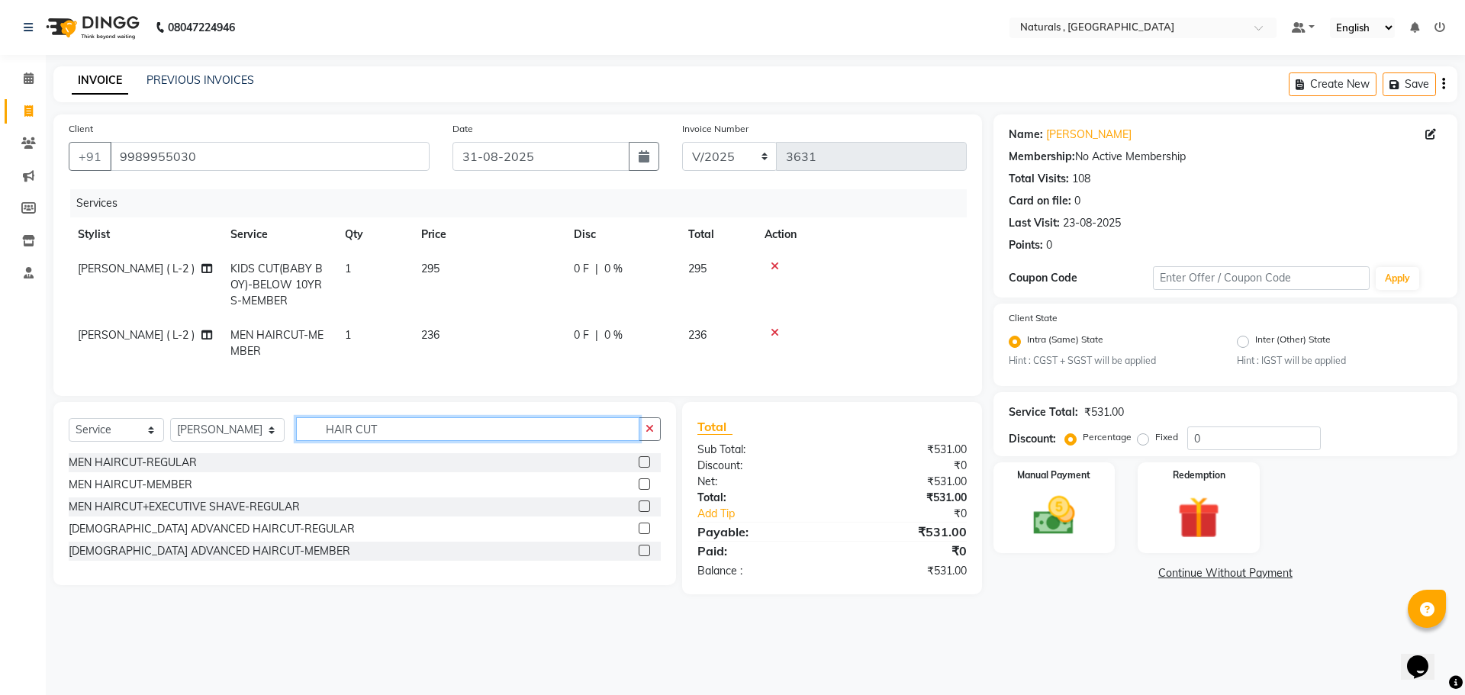
click at [397, 441] on input "HAIR CUT" at bounding box center [468, 429] width 344 height 24
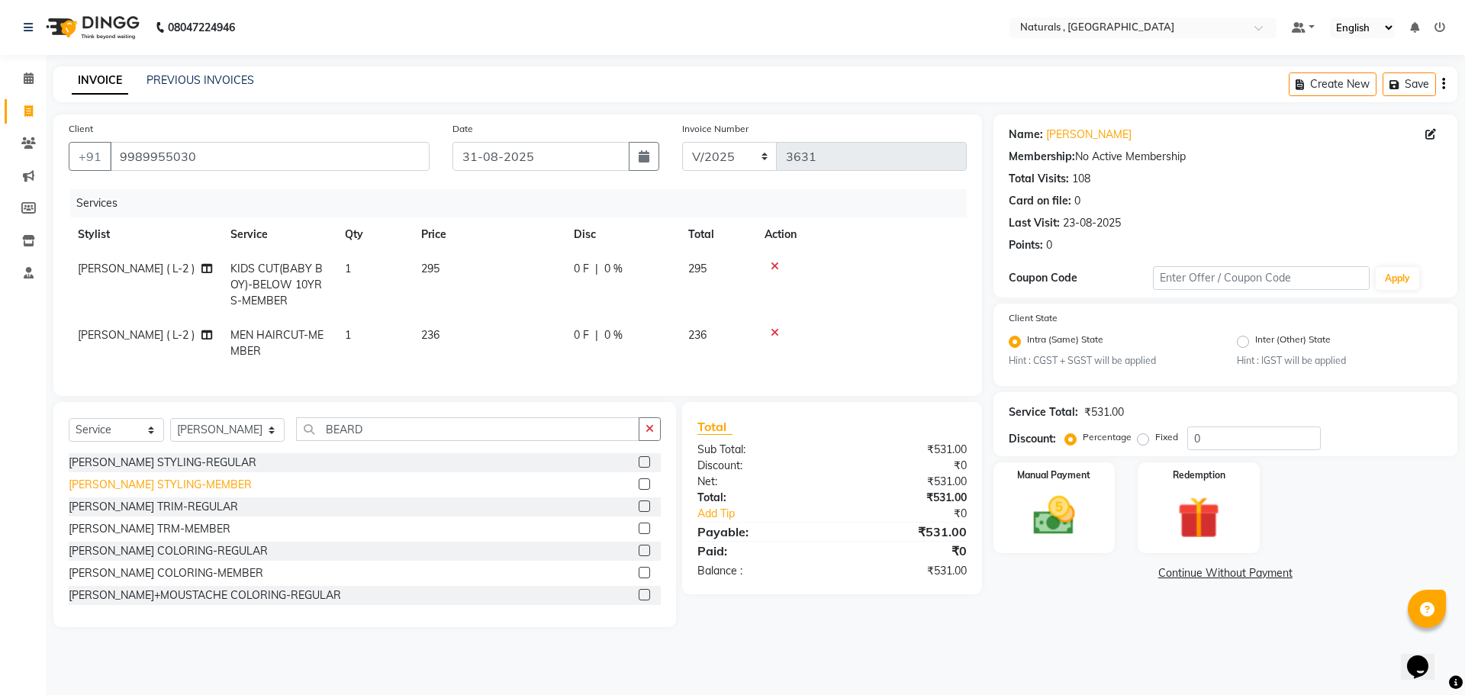
click at [178, 493] on div "[PERSON_NAME] STYLING-MEMBER" at bounding box center [160, 485] width 183 height 16
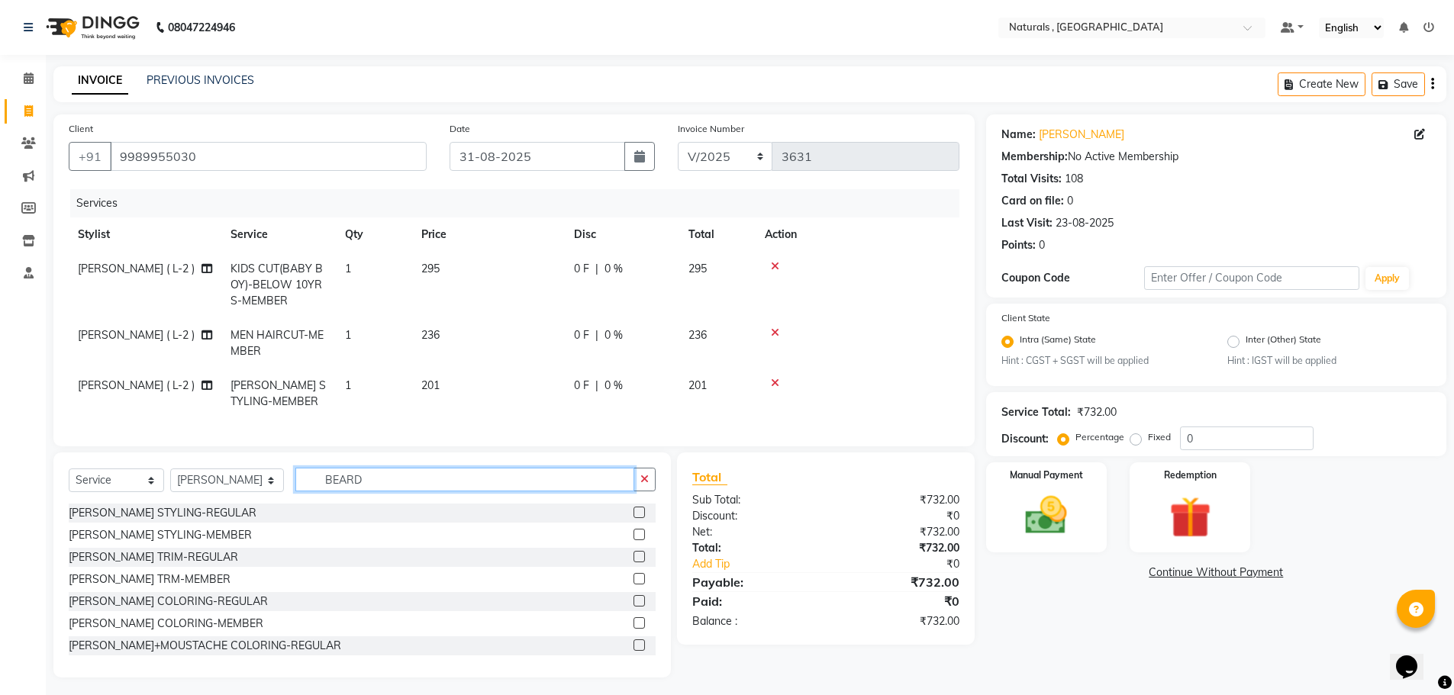
click at [405, 489] on input "BEARD" at bounding box center [465, 480] width 340 height 24
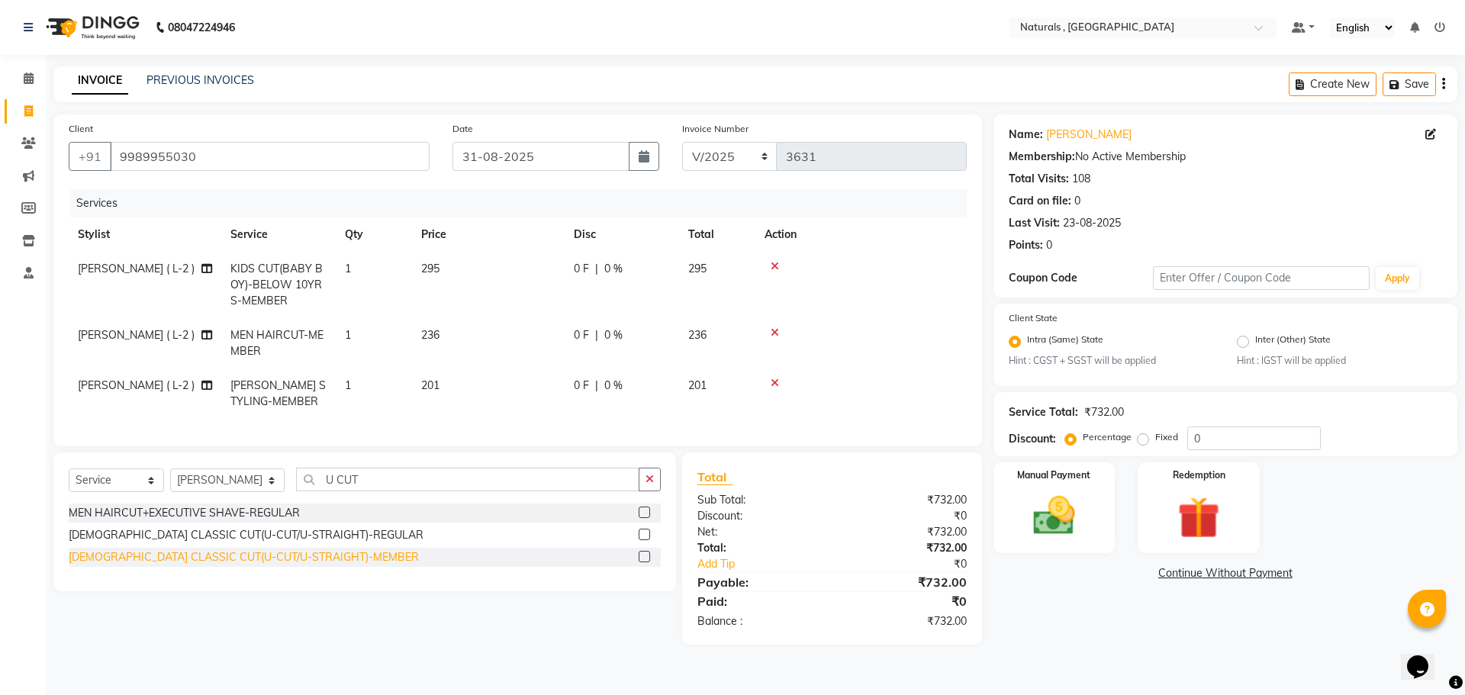
click at [178, 565] on div "[DEMOGRAPHIC_DATA] CLASSIC CUT(U-CUT/U-STRAIGHT)-MEMBER" at bounding box center [244, 557] width 350 height 16
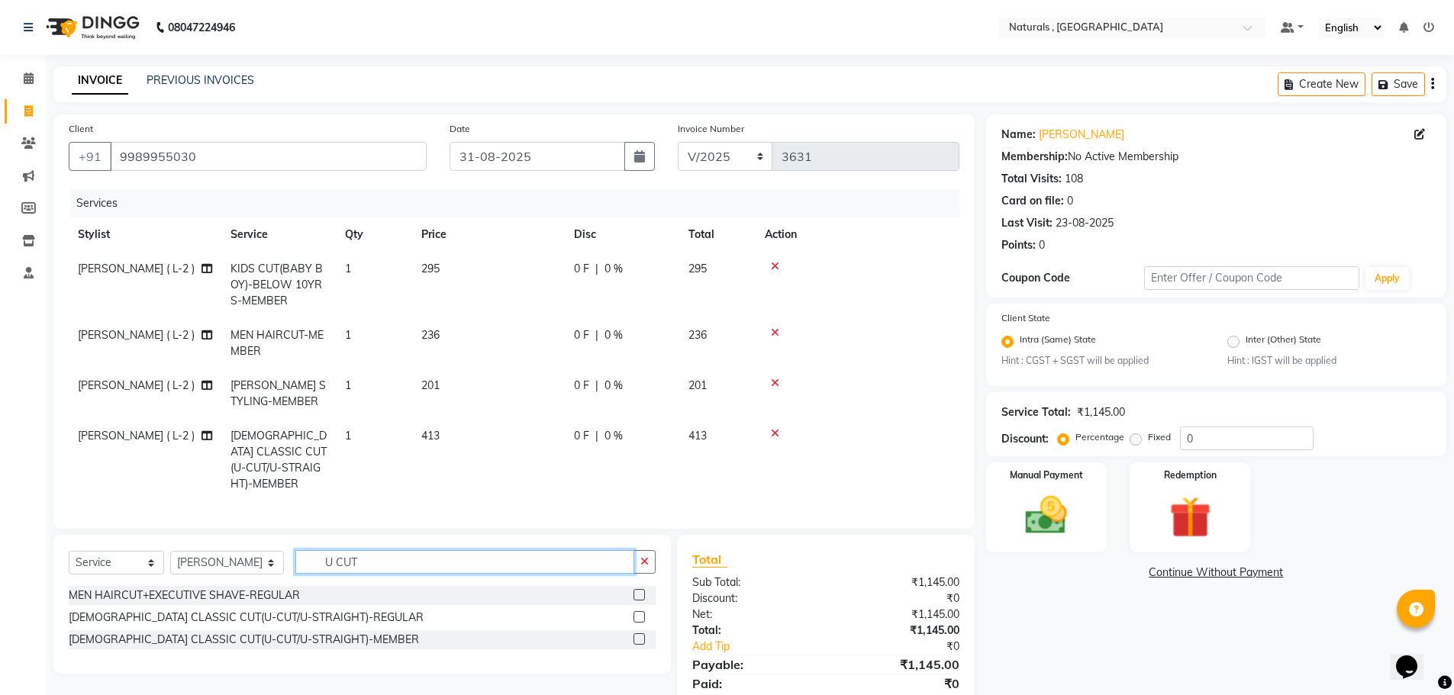
click at [378, 555] on input "U CUT" at bounding box center [465, 562] width 340 height 24
click at [404, 557] on input "U CUT" at bounding box center [465, 562] width 340 height 24
click at [276, 559] on select "Select Stylist ASFIYA (L-3) BHAGYA SHREE GM [PERSON_NAME] (L-2) [PERSON_NAME] (…" at bounding box center [227, 563] width 114 height 24
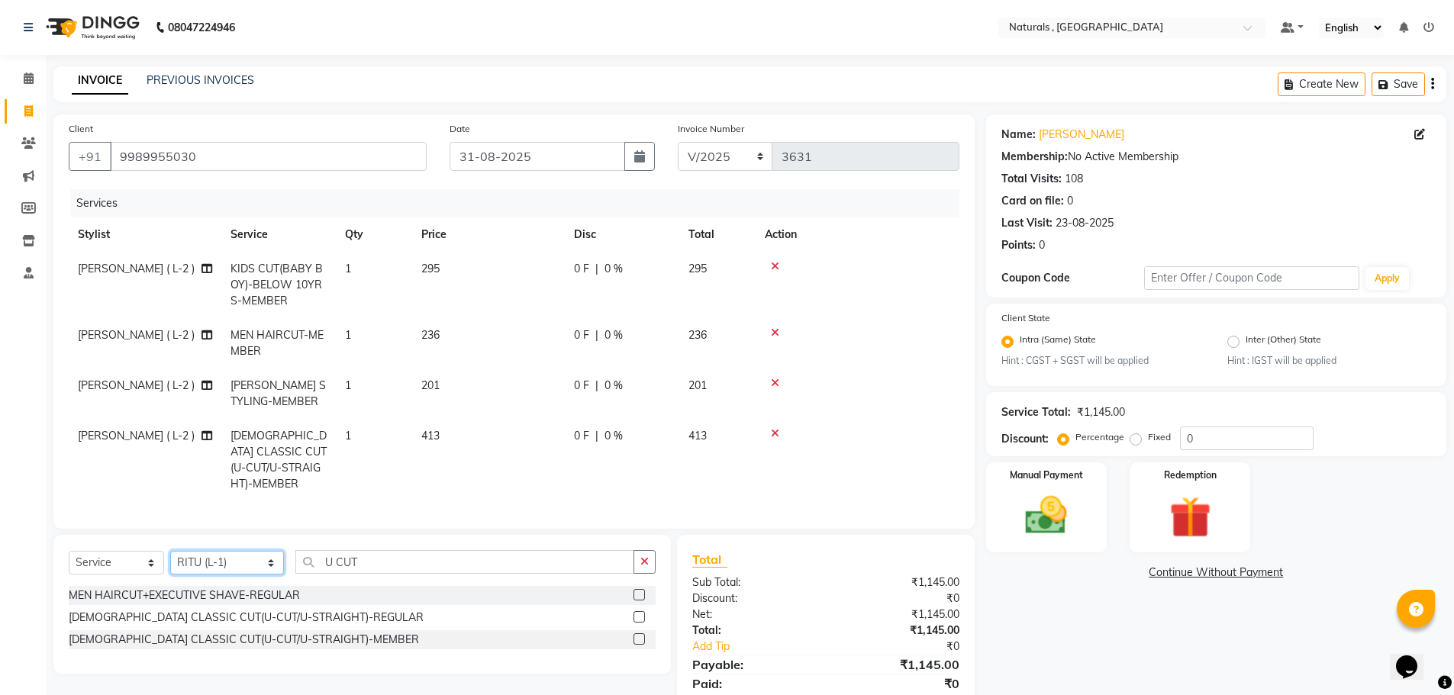
click at [170, 551] on select "Select Stylist ASFIYA (L-3) BHAGYA SHREE GM [PERSON_NAME] (L-2) [PERSON_NAME] (…" at bounding box center [227, 563] width 114 height 24
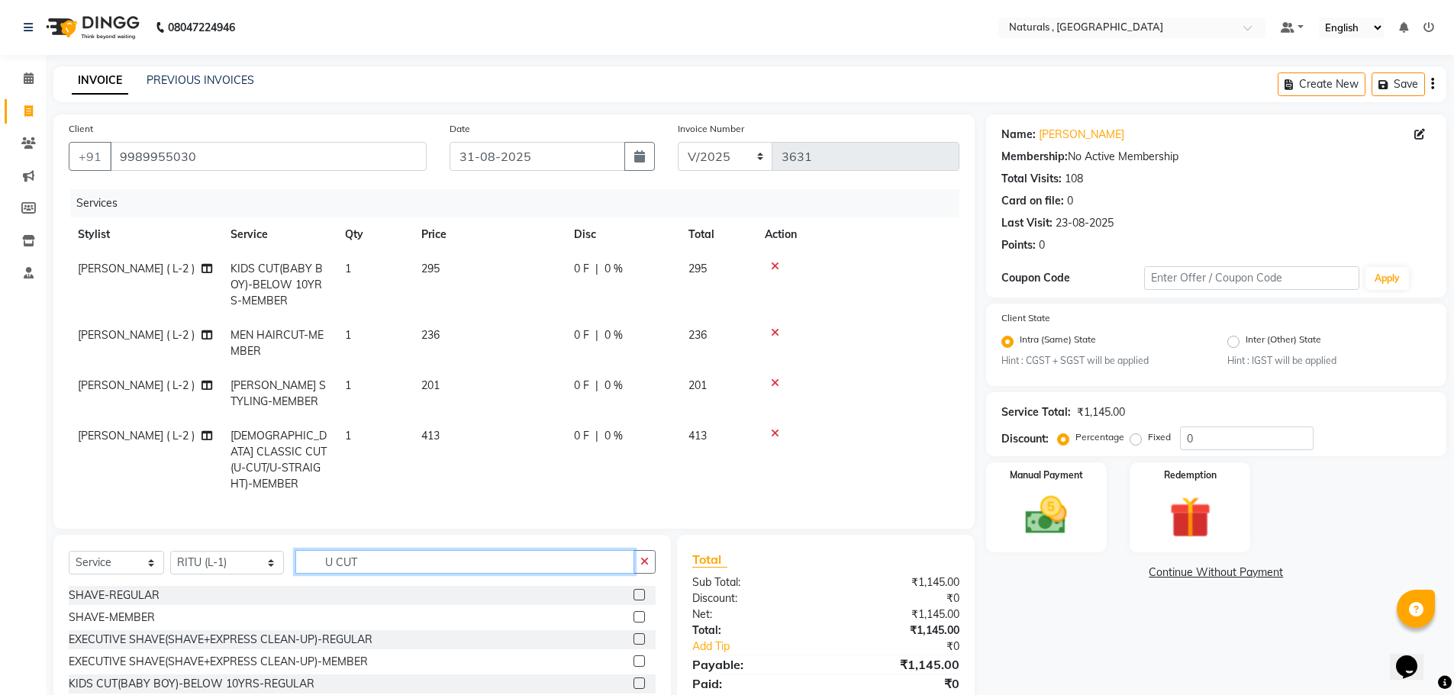
click at [390, 555] on input "U CUT" at bounding box center [465, 562] width 340 height 24
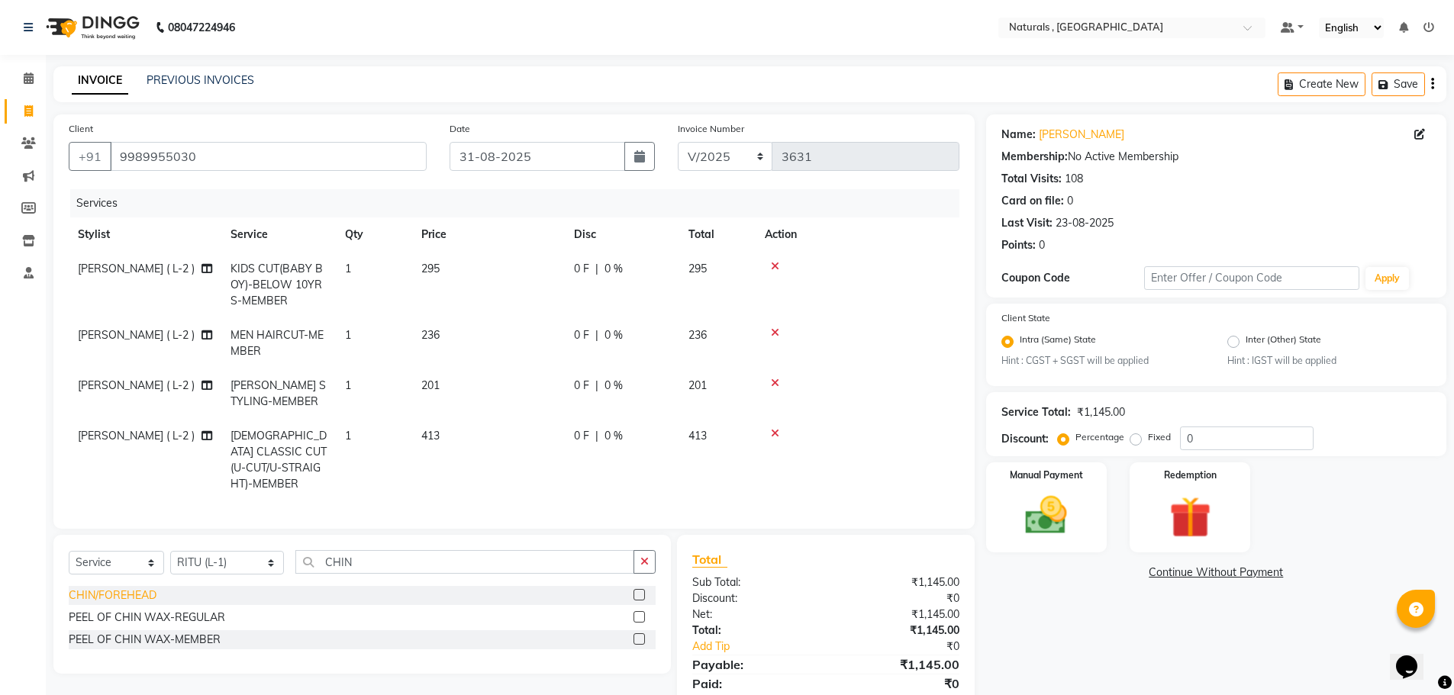
click at [116, 594] on div "CHIN/FOREHEAD" at bounding box center [113, 596] width 88 height 16
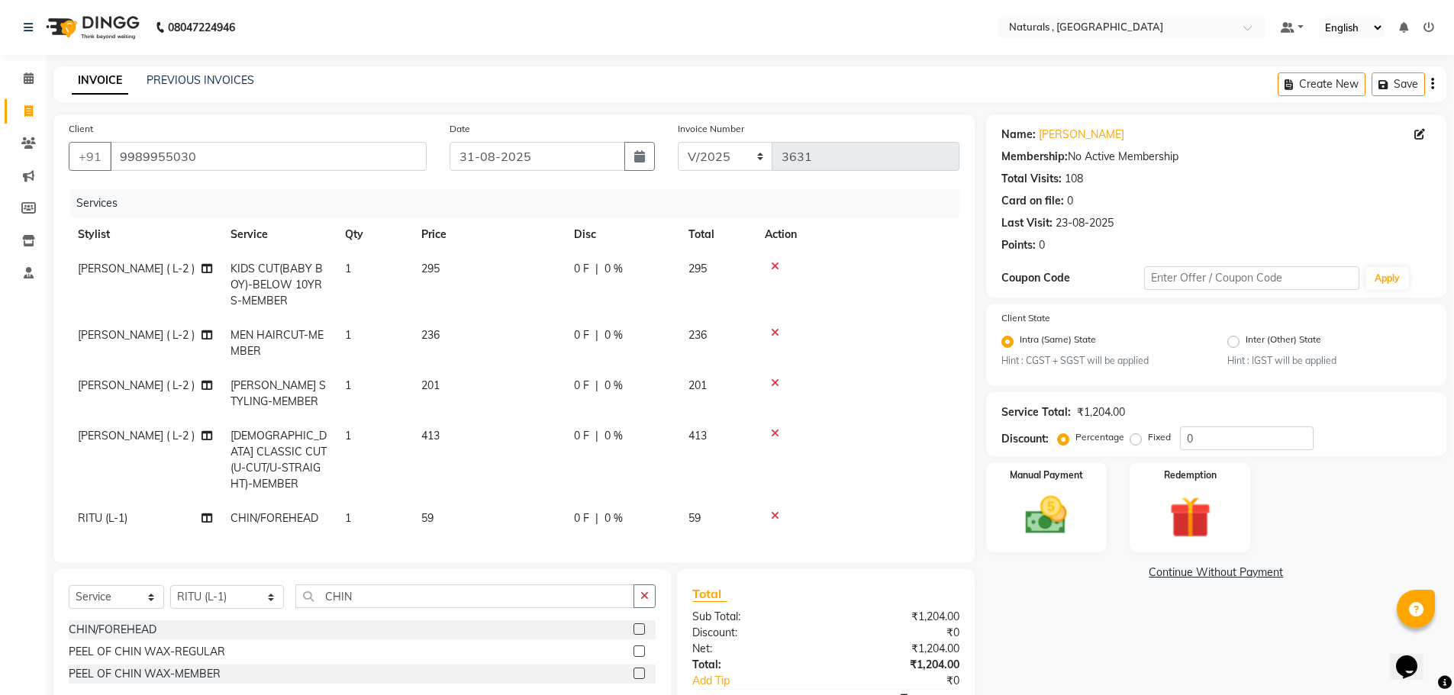
click at [341, 504] on td "1" at bounding box center [374, 518] width 76 height 34
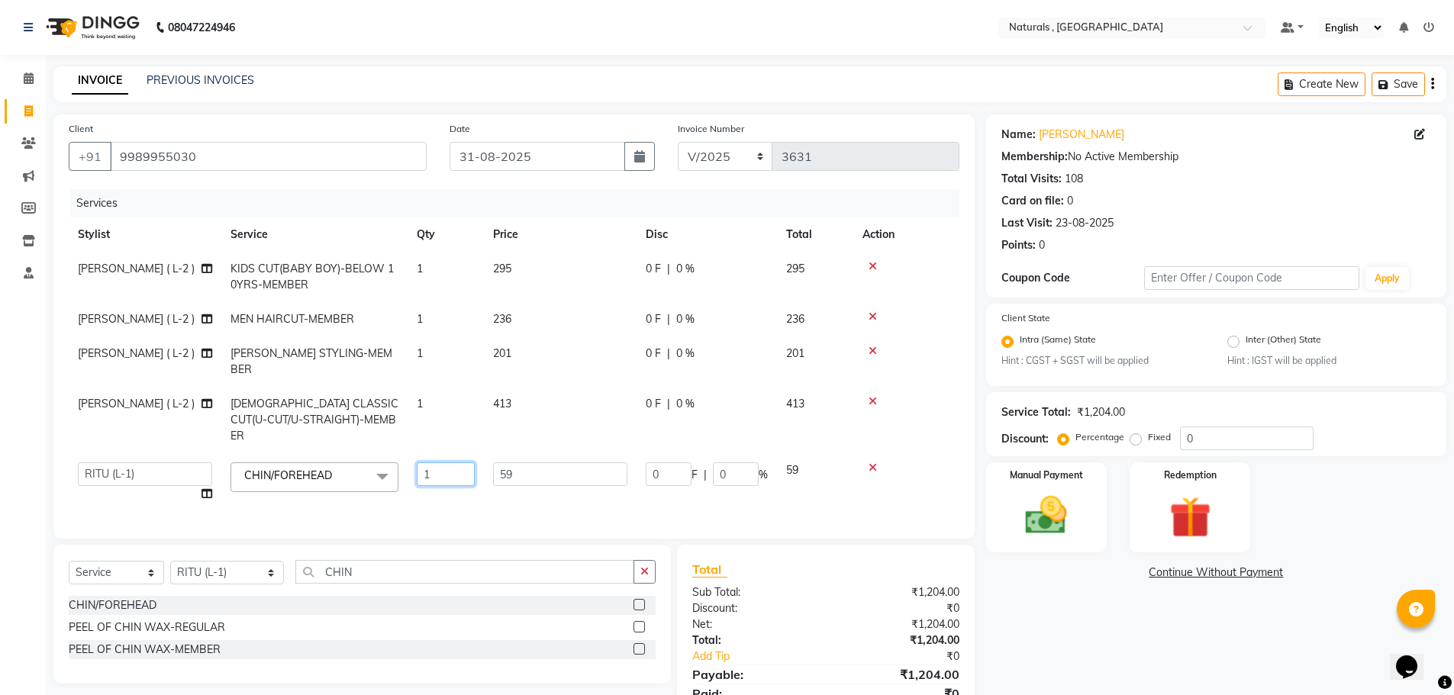
click at [439, 462] on input "1" at bounding box center [446, 474] width 58 height 24
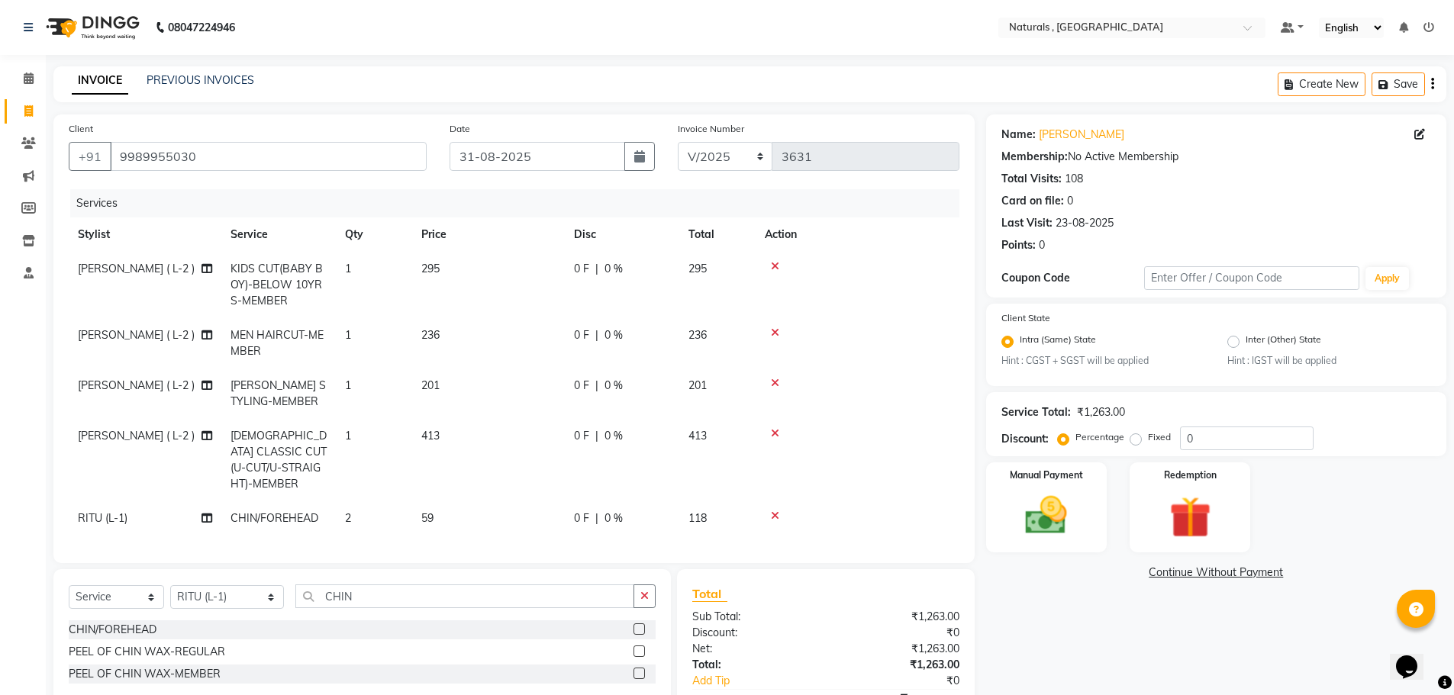
click at [435, 511] on td "59" at bounding box center [488, 518] width 153 height 34
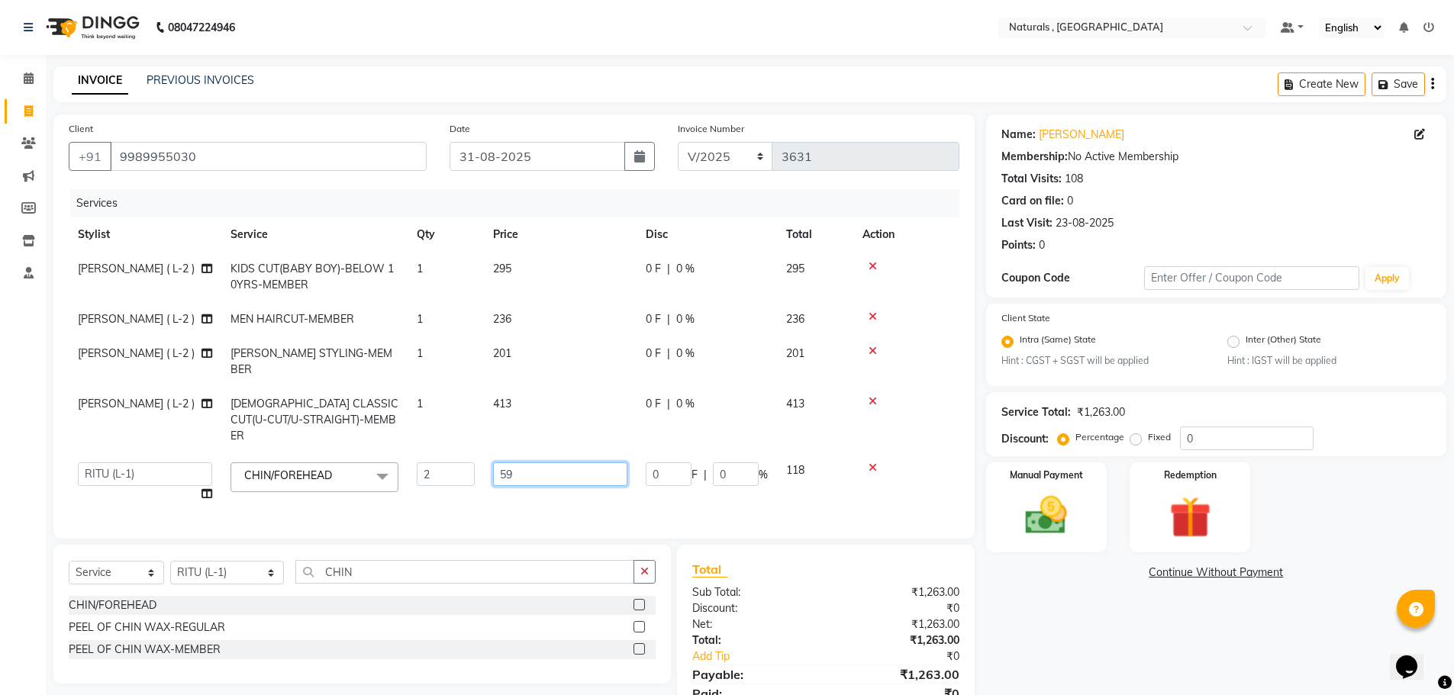
click at [549, 462] on input "59" at bounding box center [560, 474] width 134 height 24
click at [1054, 621] on div "Name: [PERSON_NAME] Membership: No Active Membership Total Visits: 108 Card on …" at bounding box center [1222, 425] width 472 height 623
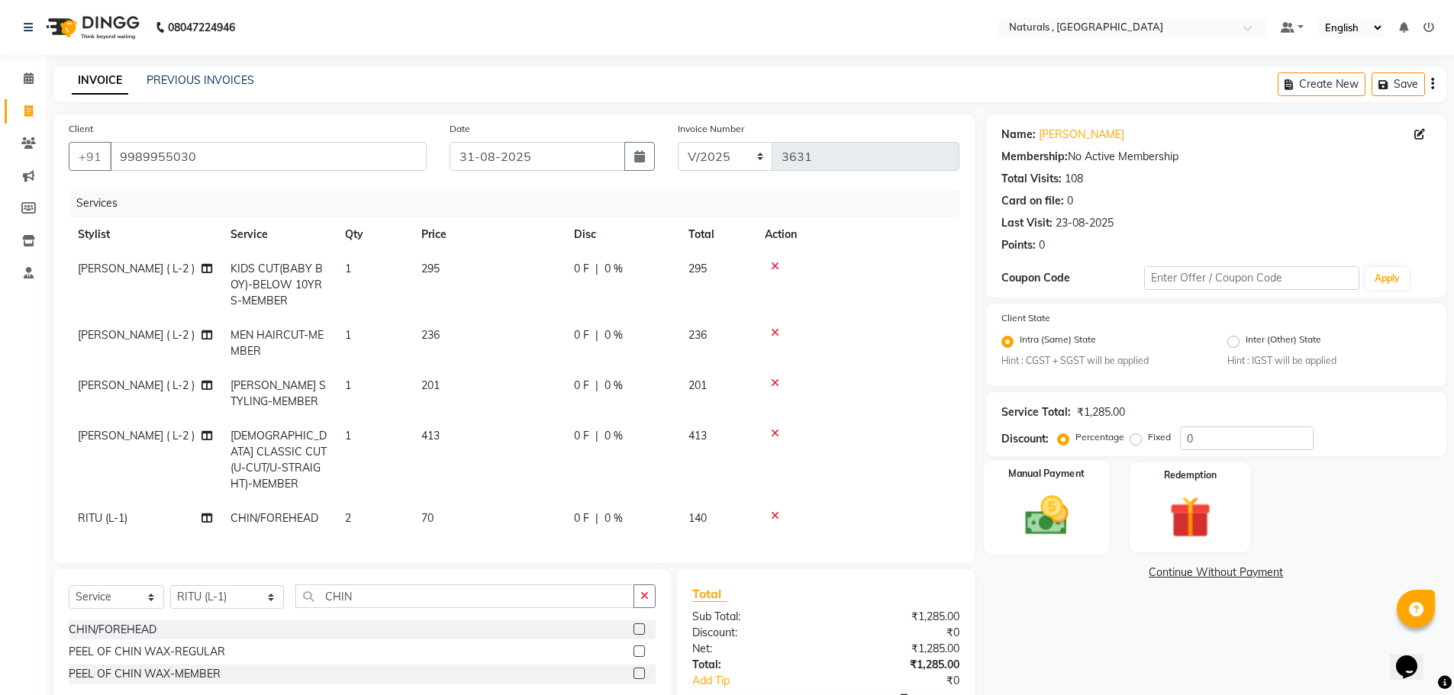
click at [1078, 503] on img at bounding box center [1046, 516] width 70 height 50
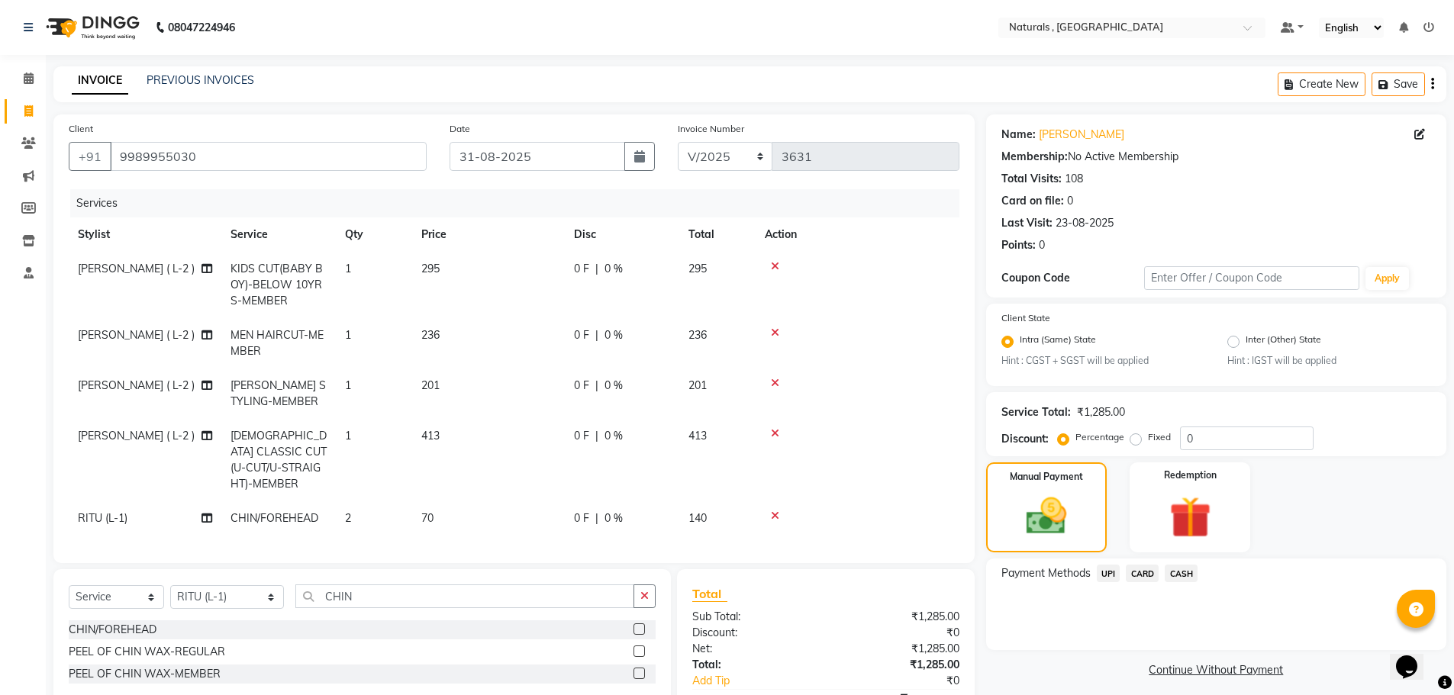
click at [1138, 574] on span "CARD" at bounding box center [1141, 574] width 33 height 18
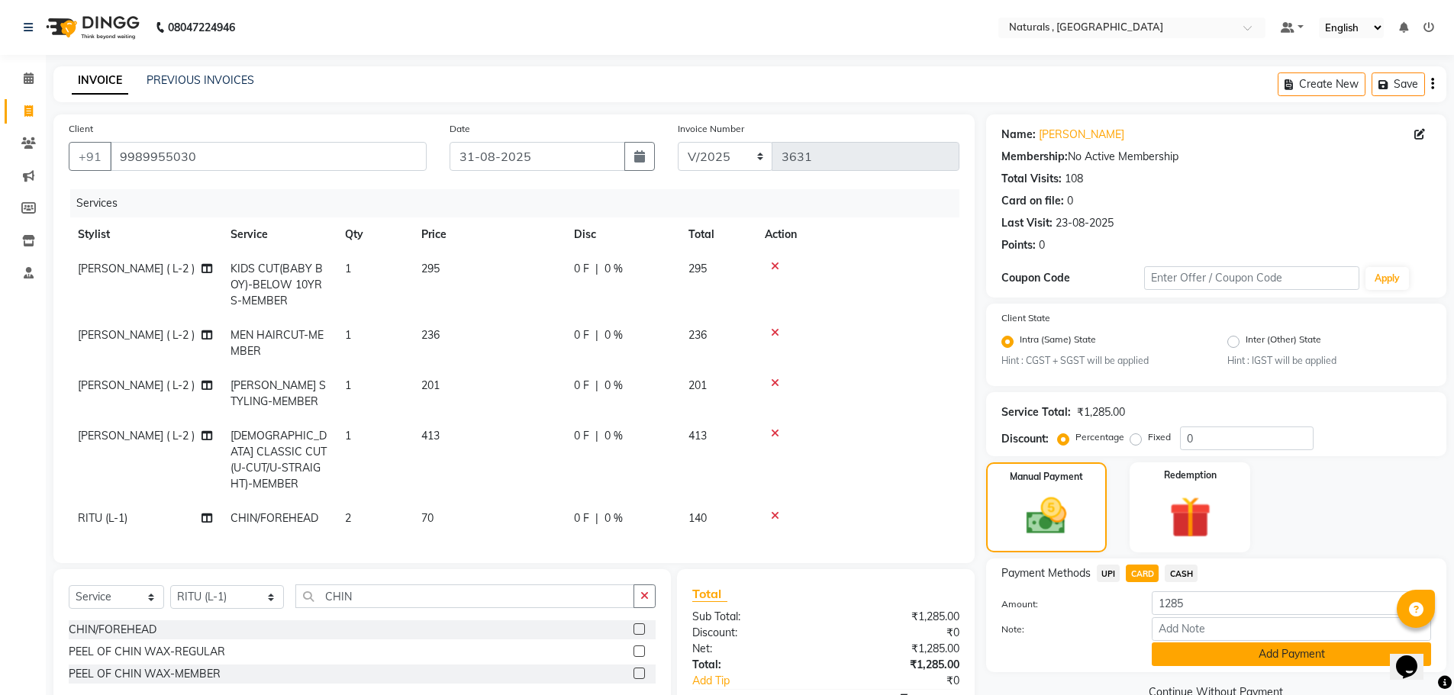
click at [1189, 655] on button "Add Payment" at bounding box center [1290, 654] width 279 height 24
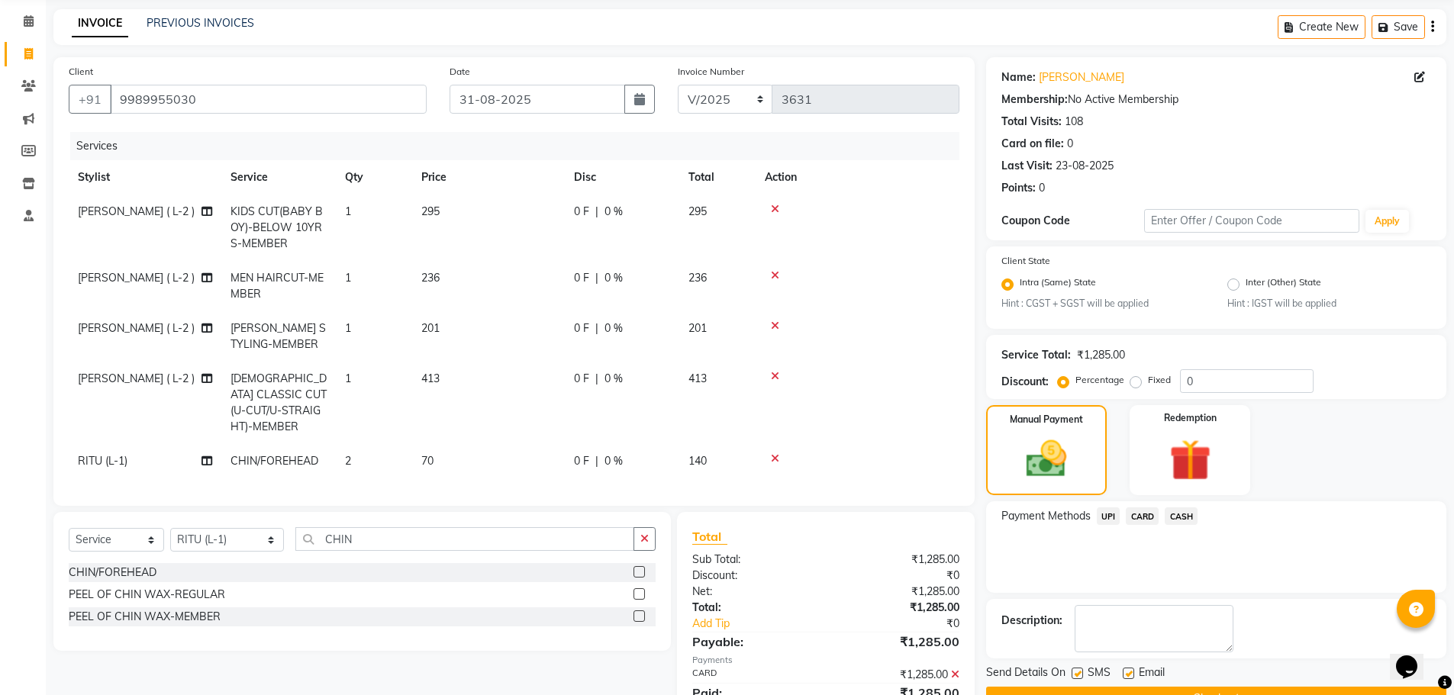
scroll to position [117, 0]
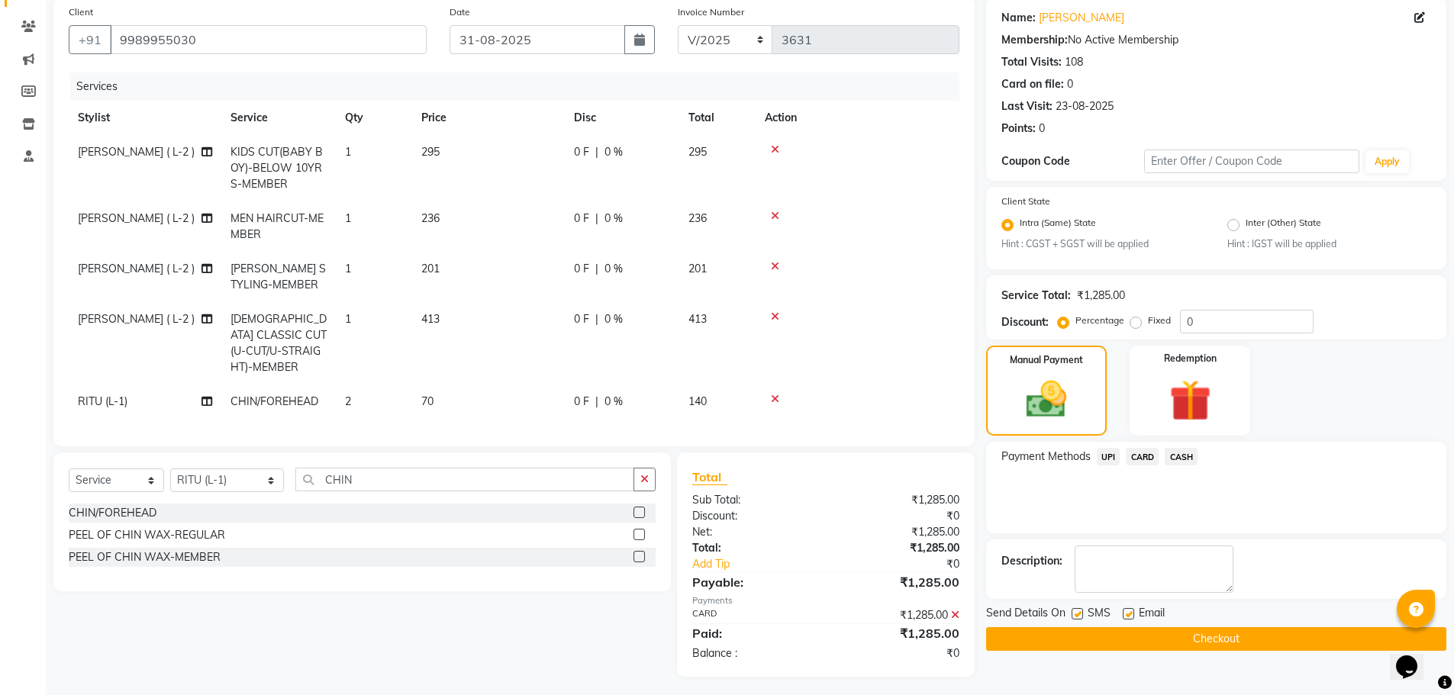
click at [1188, 645] on button "Checkout" at bounding box center [1216, 639] width 460 height 24
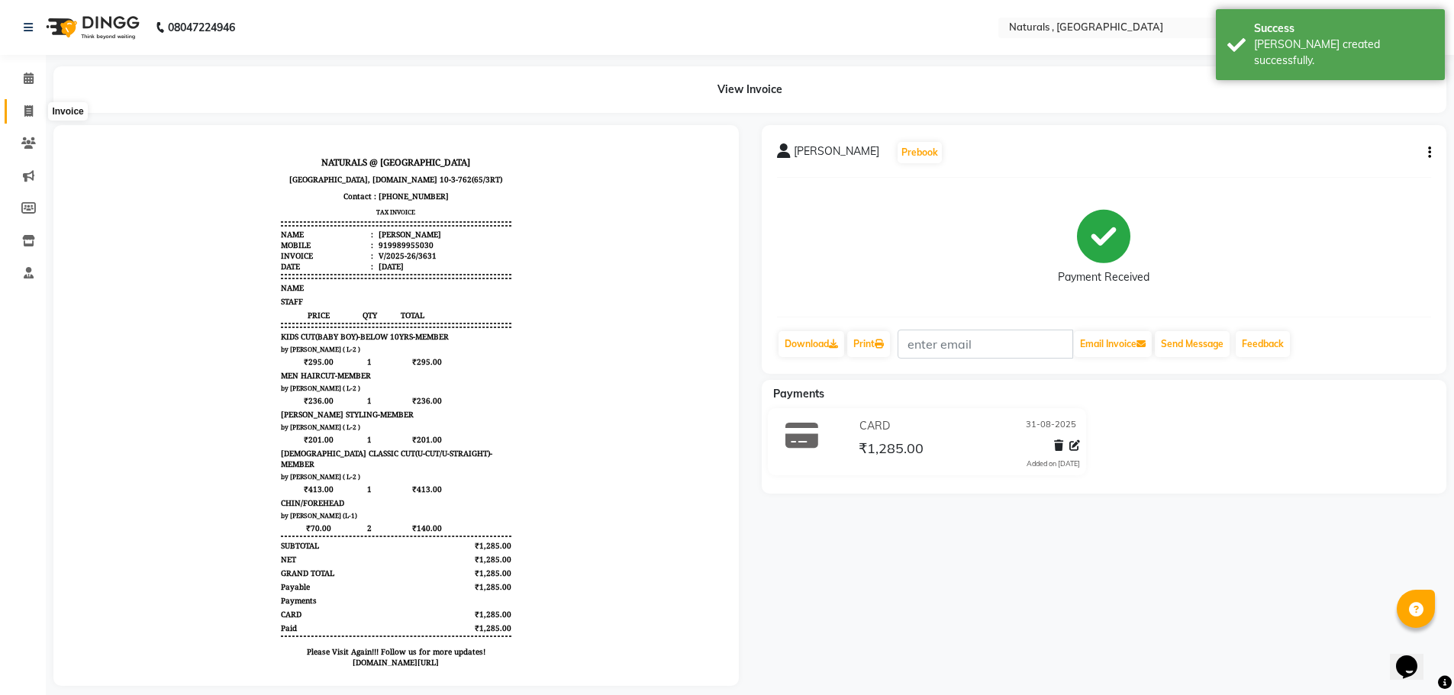
click at [20, 113] on span at bounding box center [28, 112] width 27 height 18
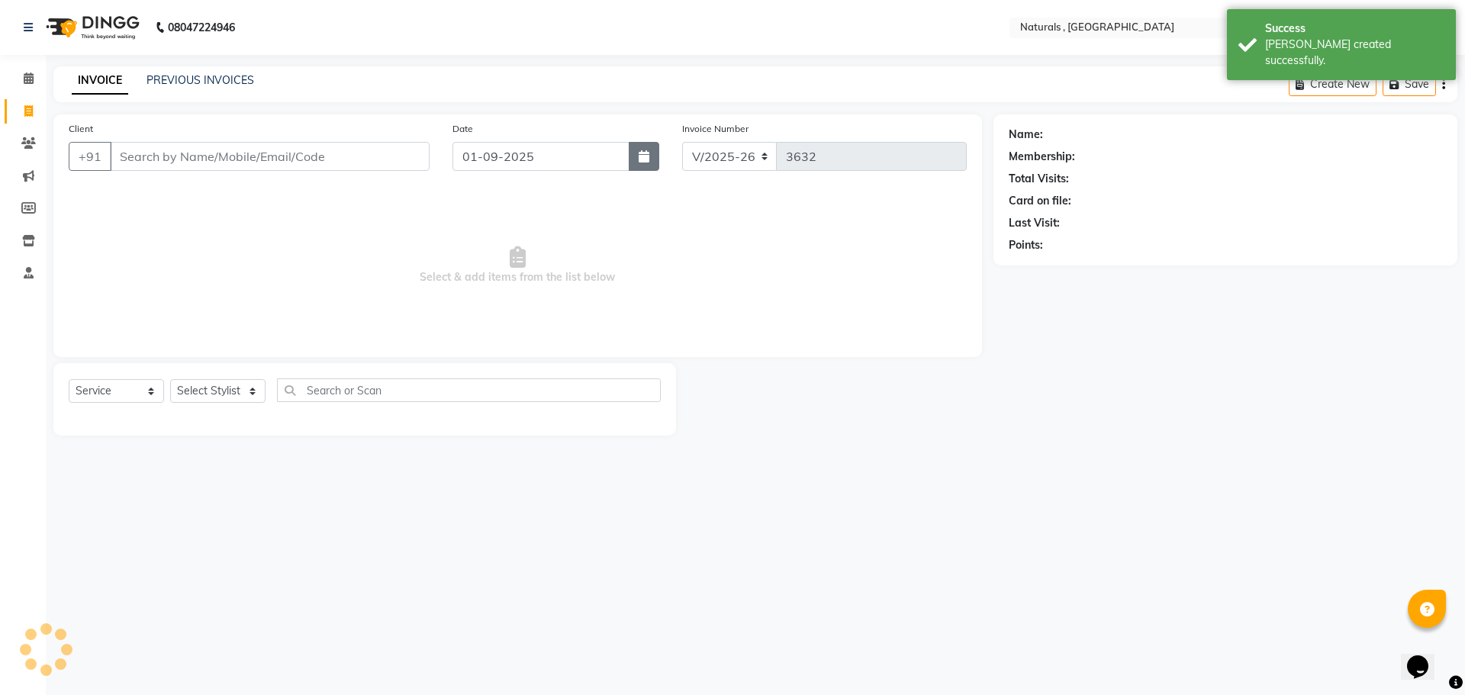
click at [644, 160] on icon "button" at bounding box center [644, 156] width 11 height 12
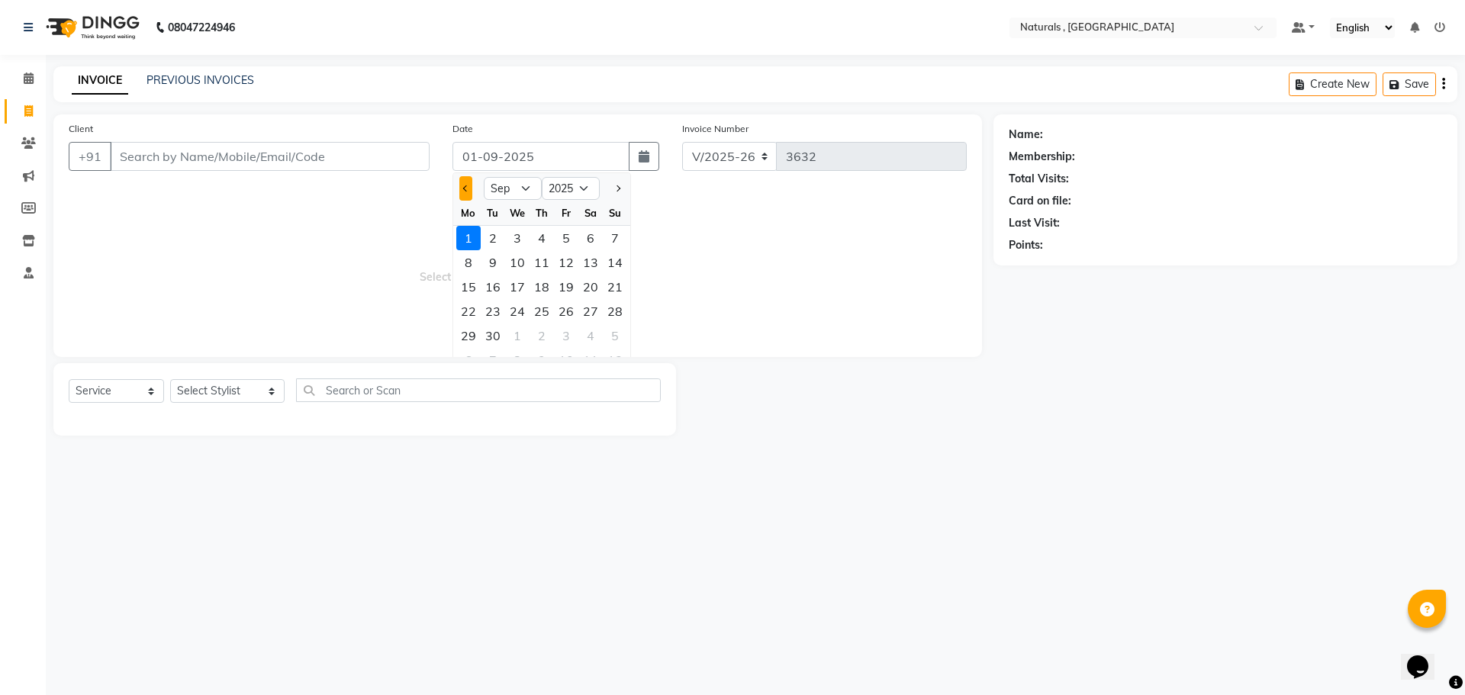
click at [471, 187] on button "Previous month" at bounding box center [465, 188] width 13 height 24
click at [614, 338] on div "31" at bounding box center [615, 336] width 24 height 24
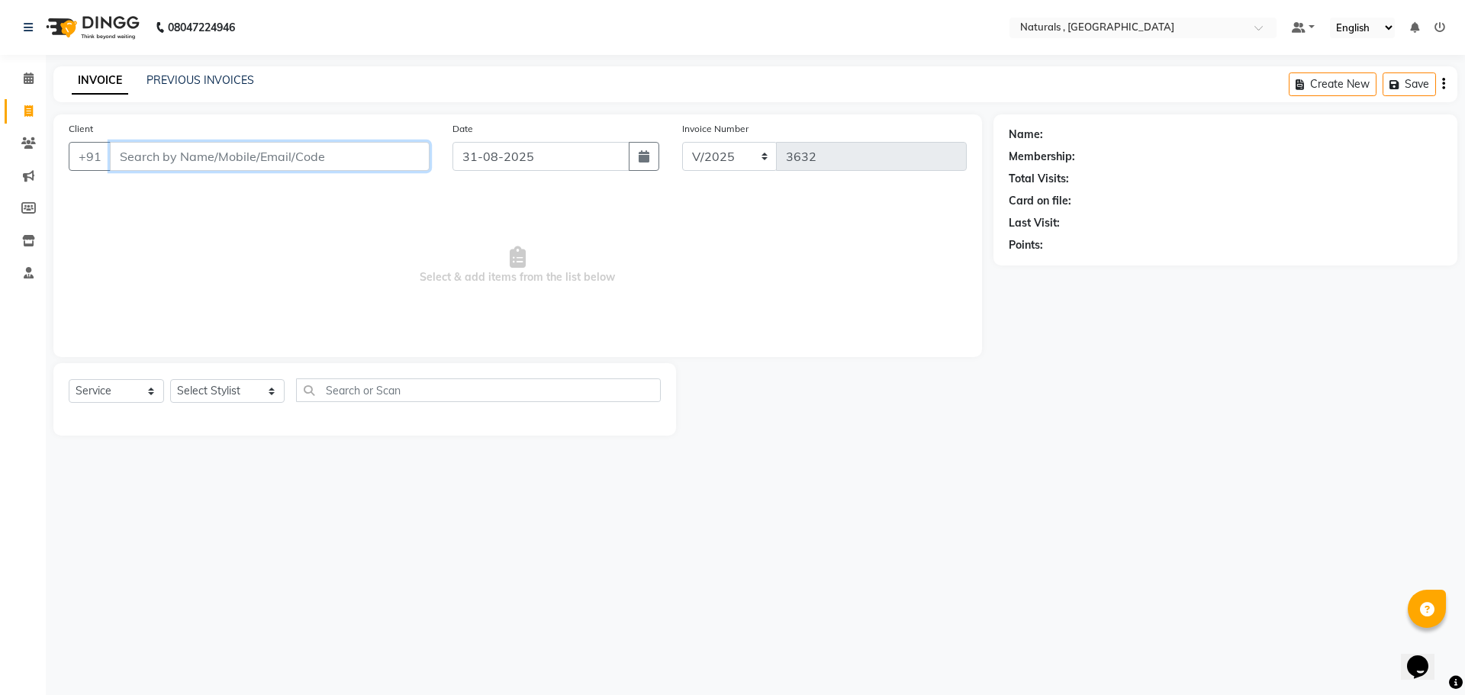
click at [226, 162] on input "Client" at bounding box center [270, 156] width 320 height 29
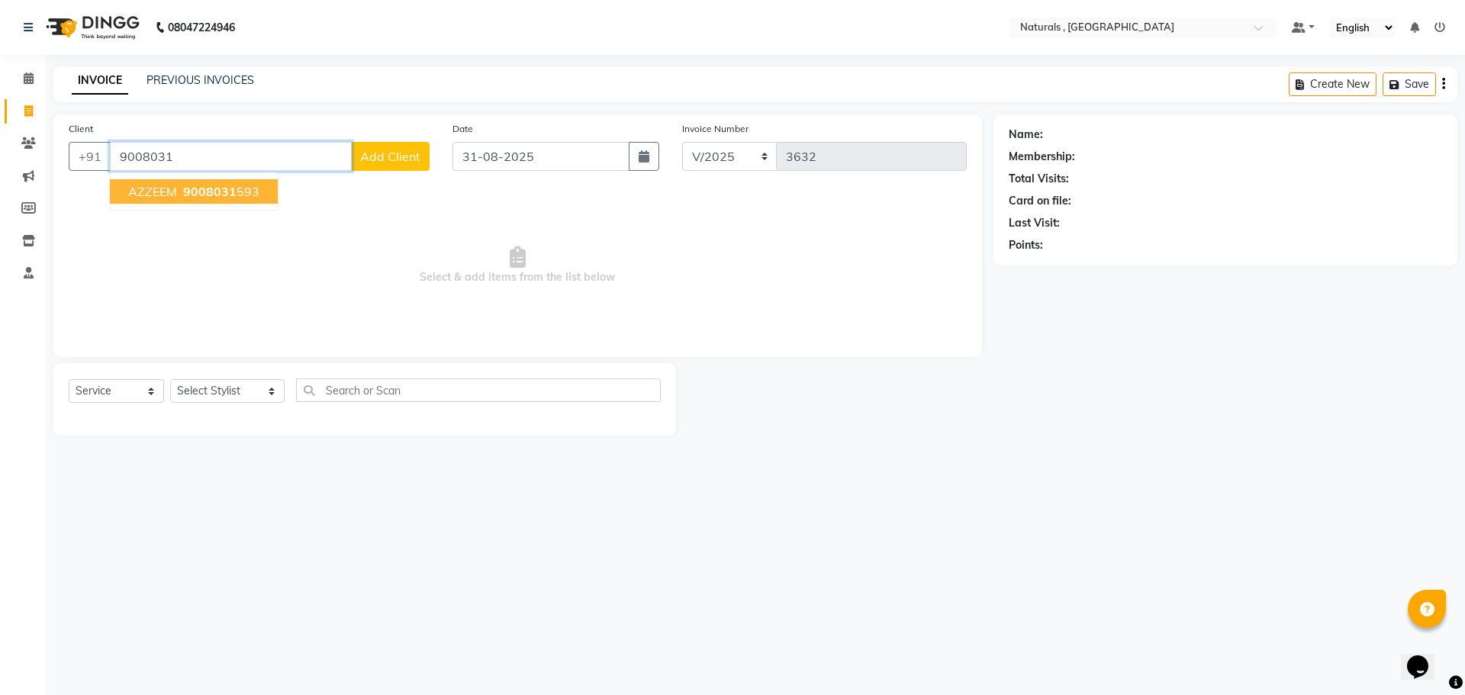
click at [236, 193] on ngb-highlight "9008031 593" at bounding box center [219, 191] width 79 height 15
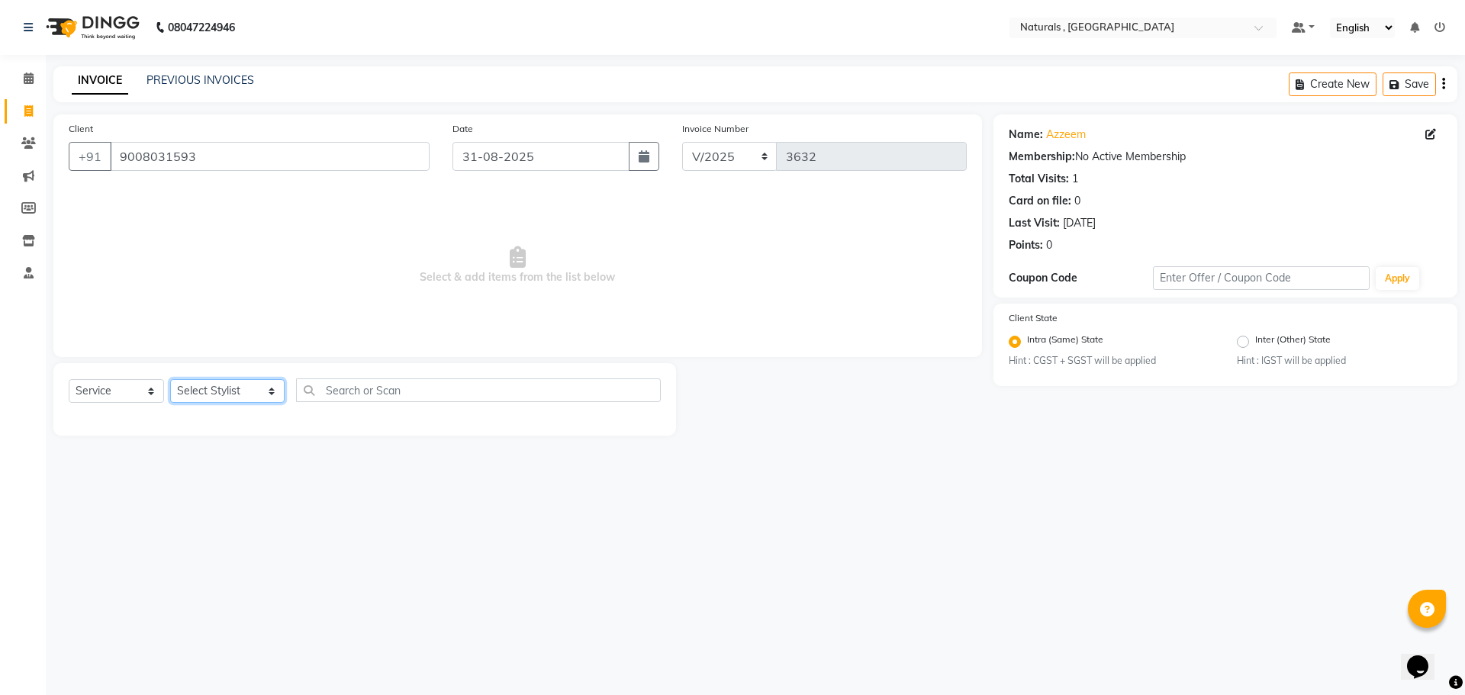
click at [246, 388] on select "Select Stylist ASFIYA (L-3) BHAGYA SHREE GM [PERSON_NAME] (L-2) [PERSON_NAME] (…" at bounding box center [227, 391] width 114 height 24
click at [170, 379] on select "Select Stylist ASFIYA (L-3) BHAGYA SHREE GM [PERSON_NAME] (L-2) [PERSON_NAME] (…" at bounding box center [227, 391] width 114 height 24
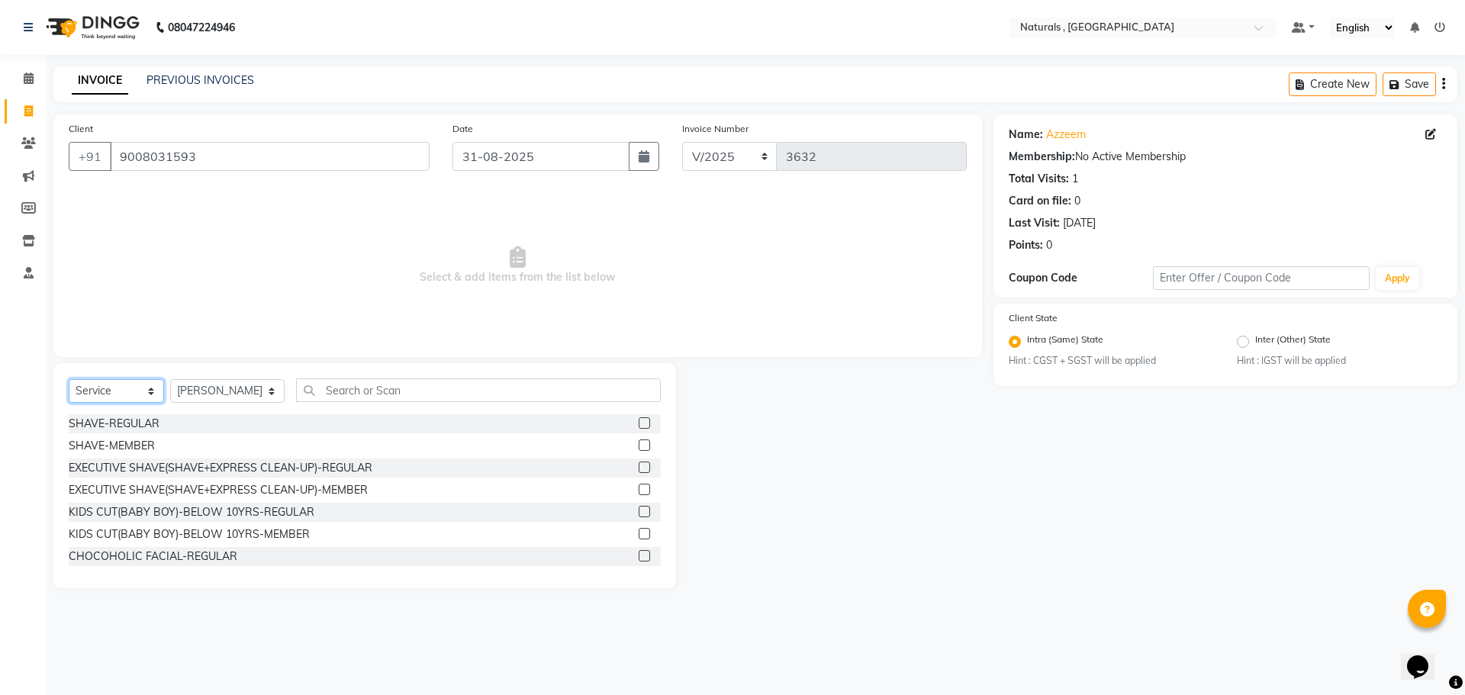
click at [139, 390] on select "Select Service Product Membership Package Voucher Prepaid Gift Card" at bounding box center [116, 391] width 95 height 24
click at [69, 379] on select "Select Service Product Membership Package Voucher Prepaid Gift Card" at bounding box center [116, 391] width 95 height 24
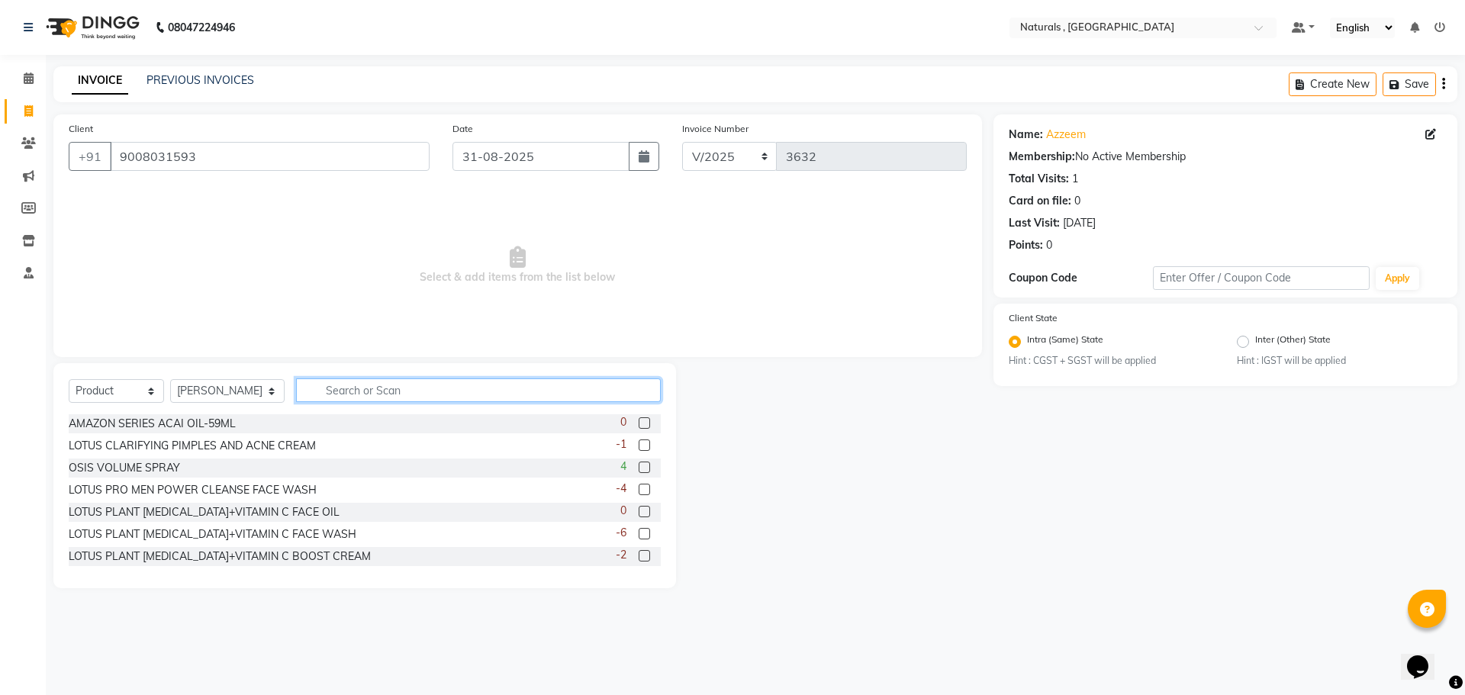
click at [392, 391] on input "text" at bounding box center [478, 390] width 365 height 24
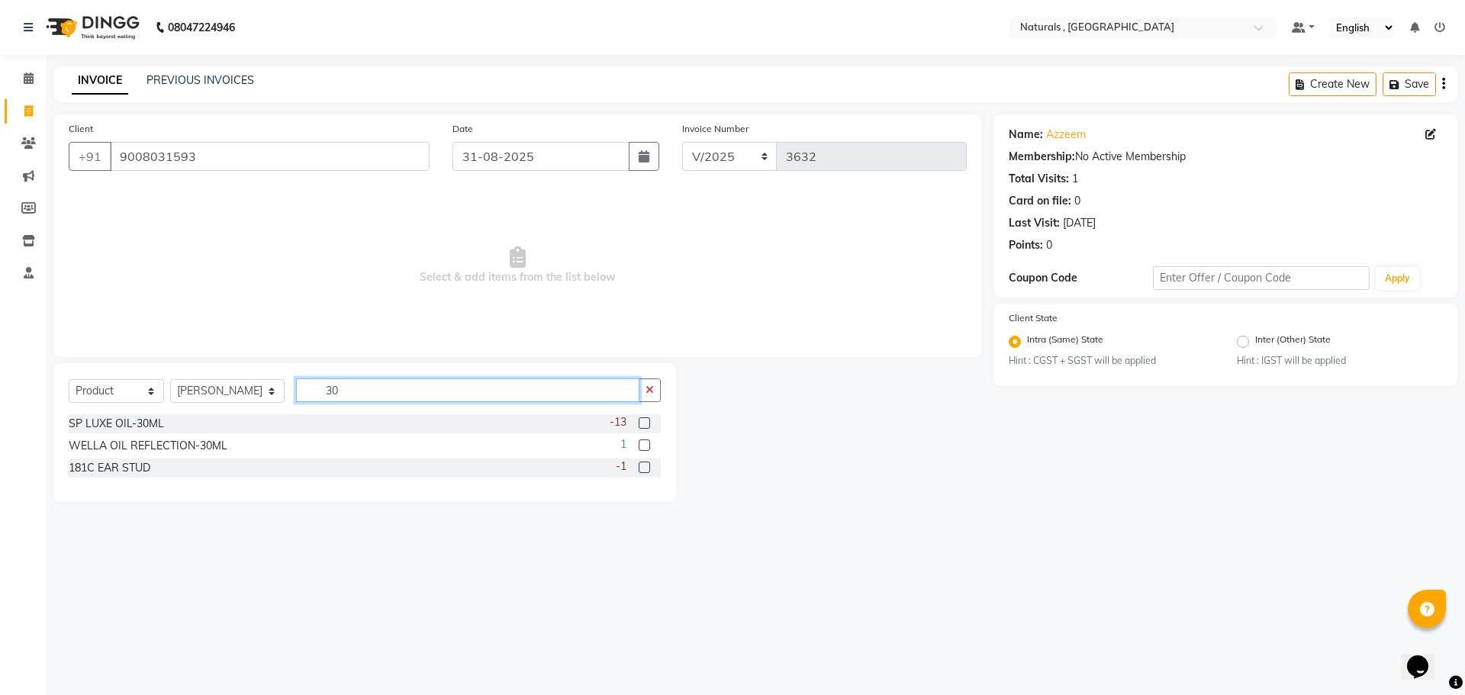
click at [362, 395] on input "30" at bounding box center [468, 390] width 344 height 24
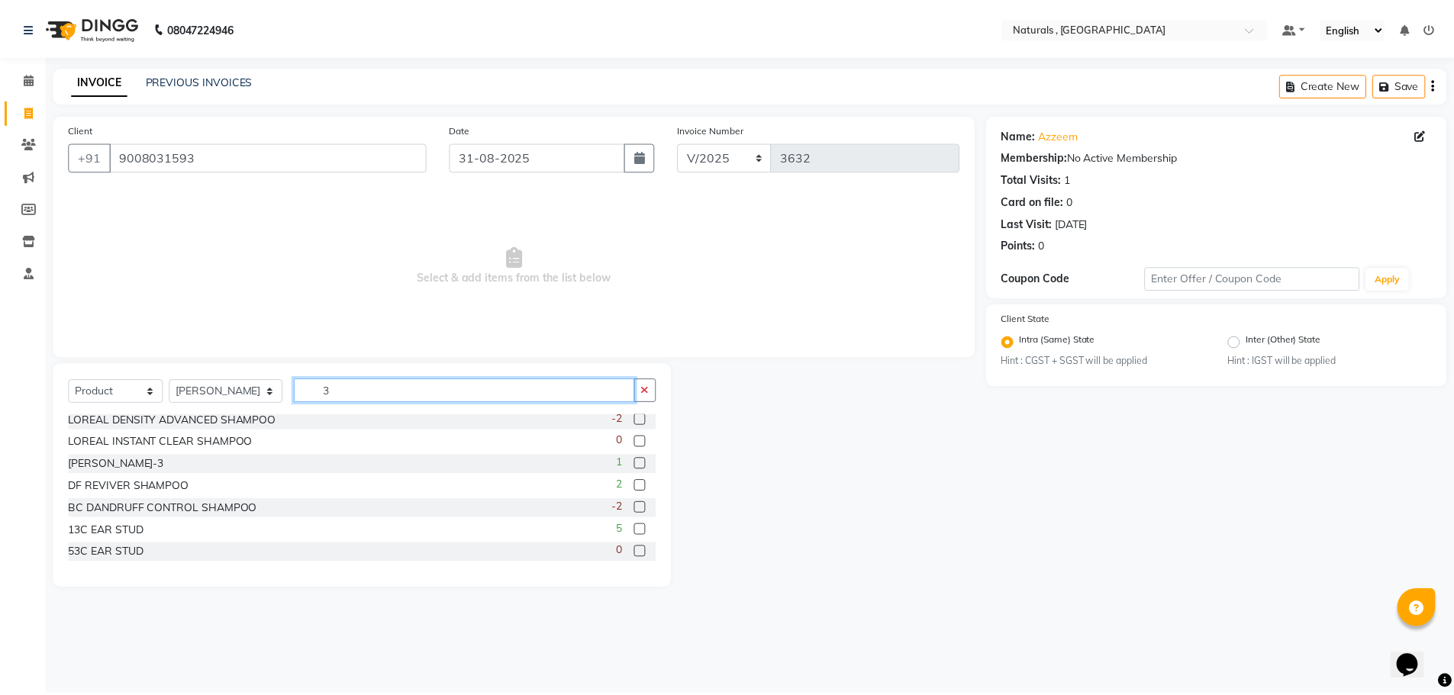
scroll to position [954, 0]
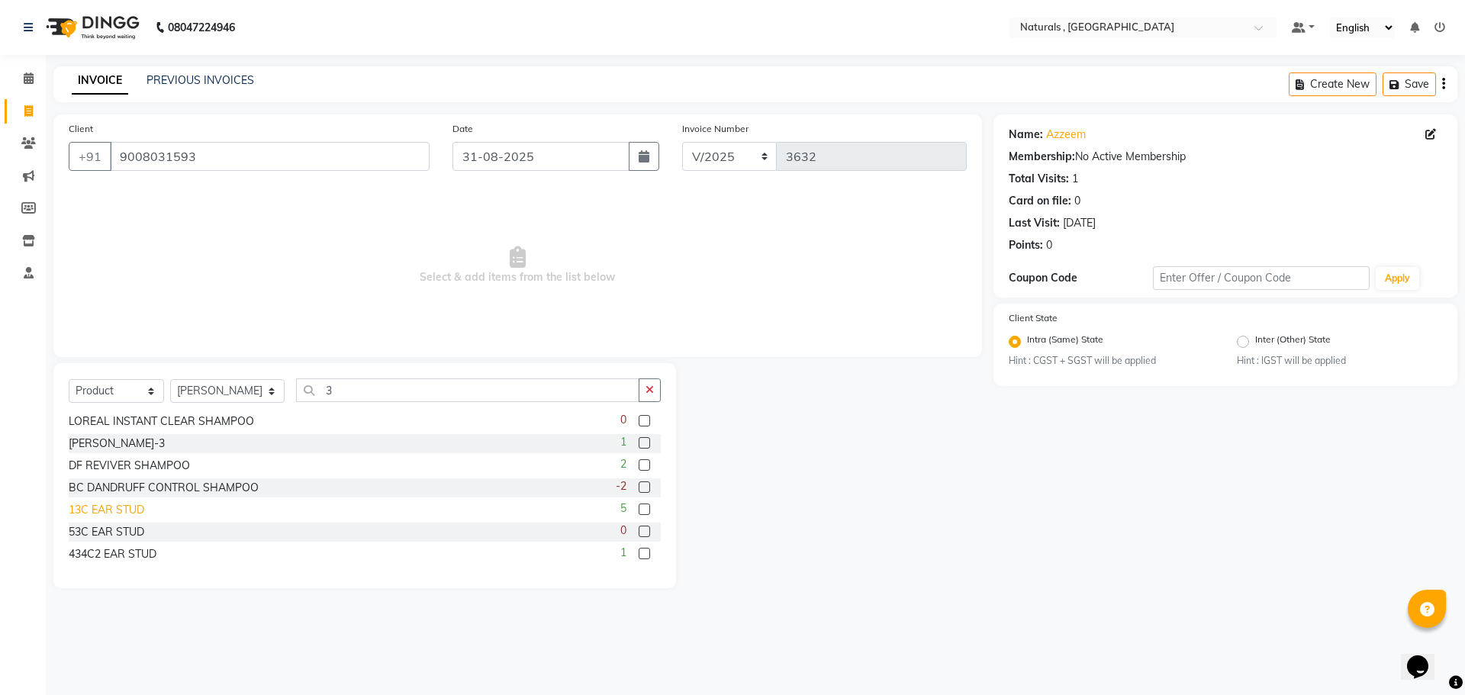
click at [124, 510] on div "13C EAR STUD" at bounding box center [107, 510] width 76 height 16
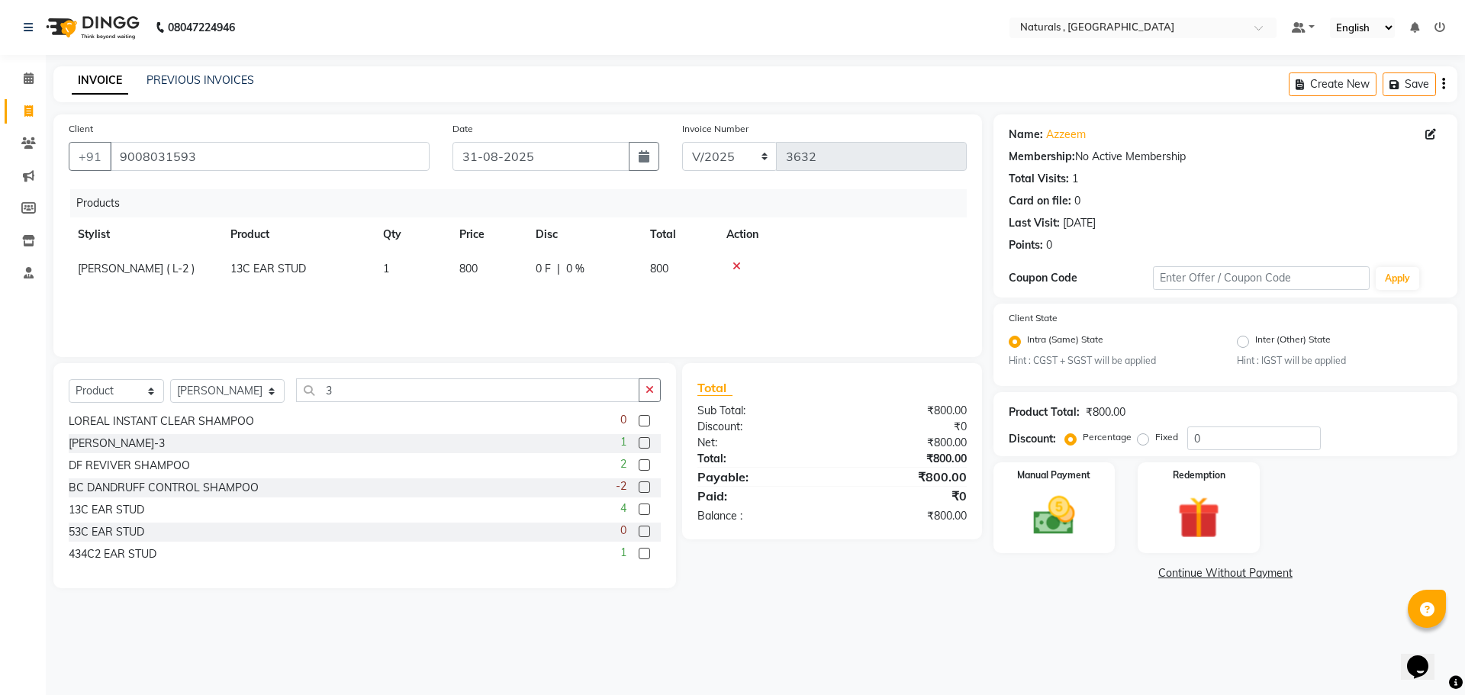
click at [472, 268] on span "800" at bounding box center [468, 269] width 18 height 14
click at [509, 274] on input "800" at bounding box center [488, 273] width 58 height 24
click at [837, 606] on main "INVOICE PREVIOUS INVOICES Create New Save Client [PHONE_NUMBER] Date [DATE] Inv…" at bounding box center [755, 338] width 1419 height 545
click at [1070, 521] on img at bounding box center [1054, 516] width 71 height 50
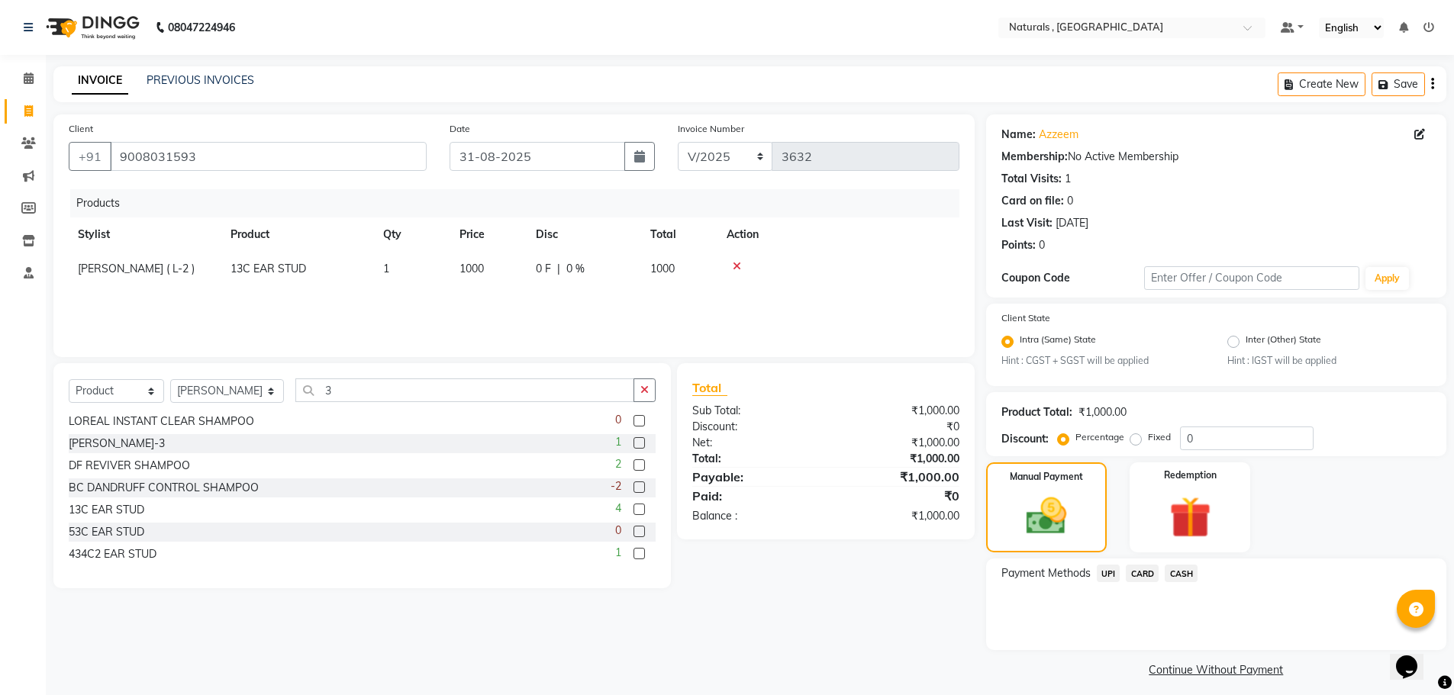
click at [1176, 571] on span "CASH" at bounding box center [1180, 574] width 33 height 18
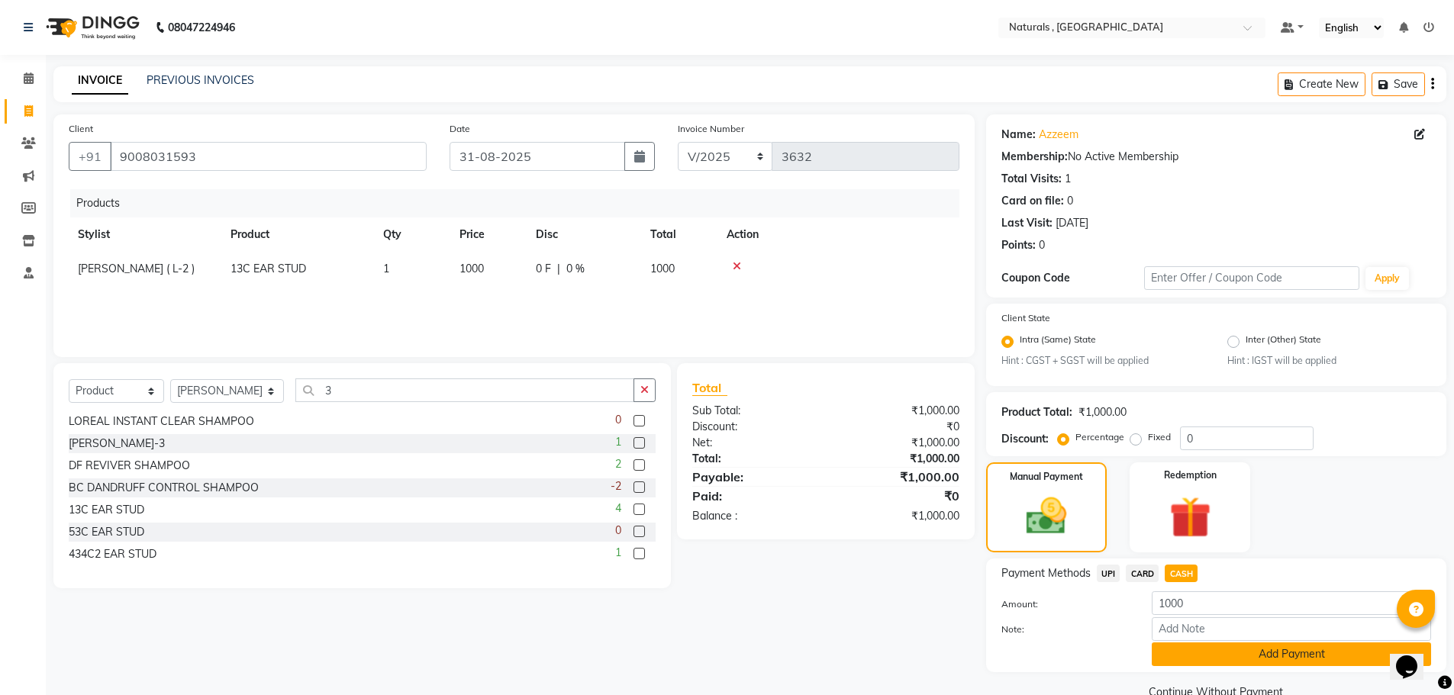
click at [1208, 655] on button "Add Payment" at bounding box center [1290, 654] width 279 height 24
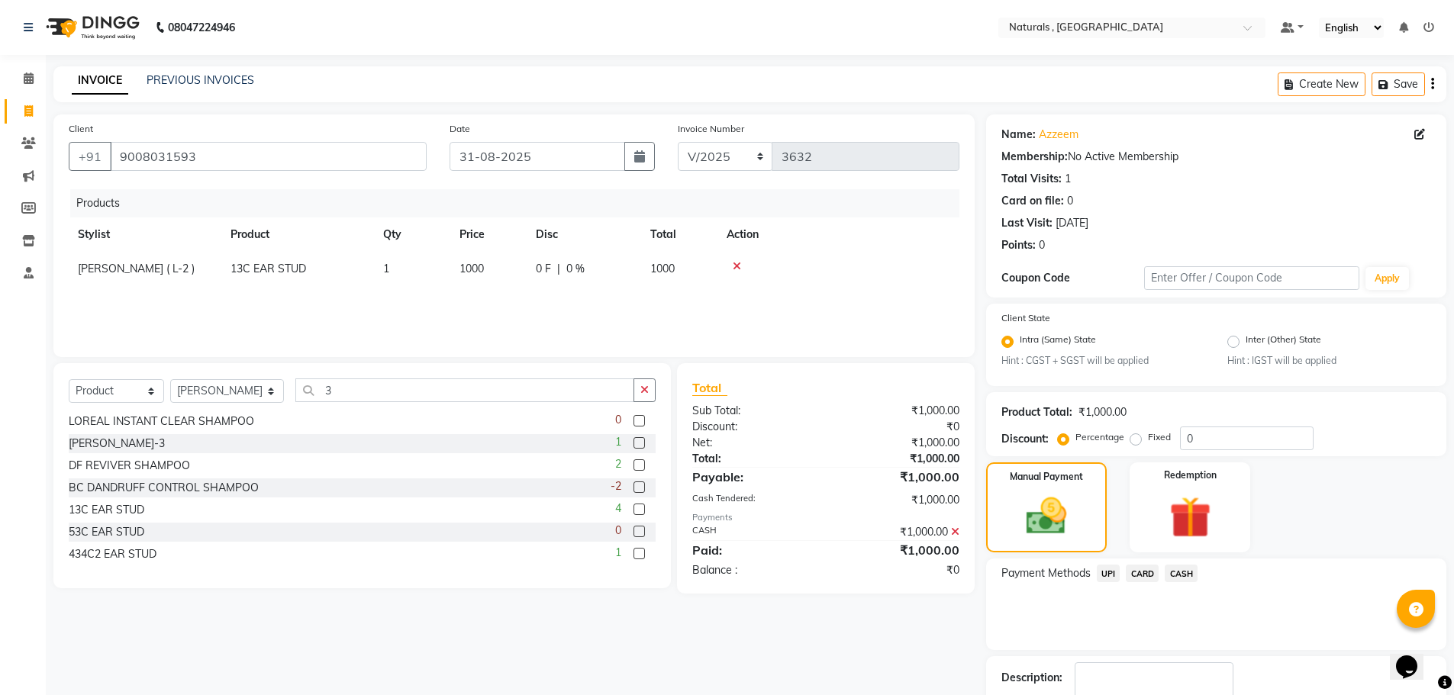
scroll to position [95, 0]
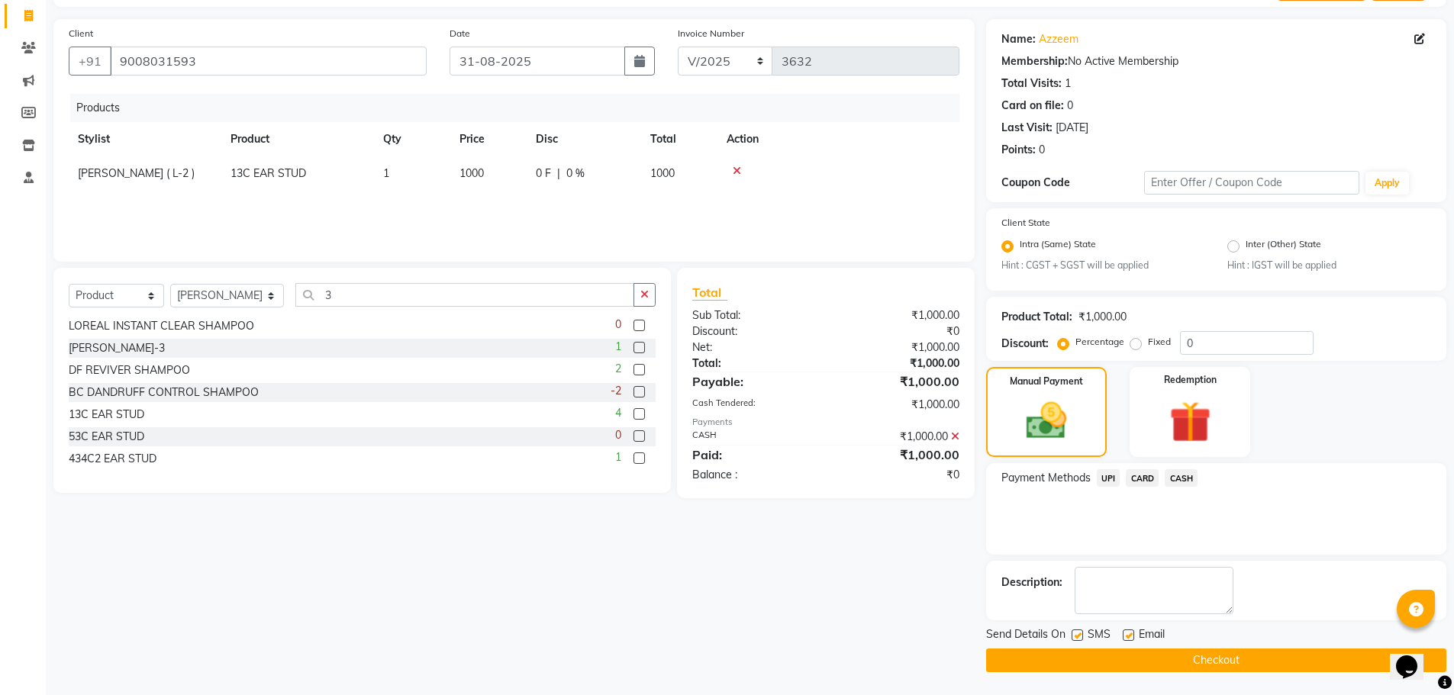
click at [1208, 655] on button "Checkout" at bounding box center [1216, 661] width 460 height 24
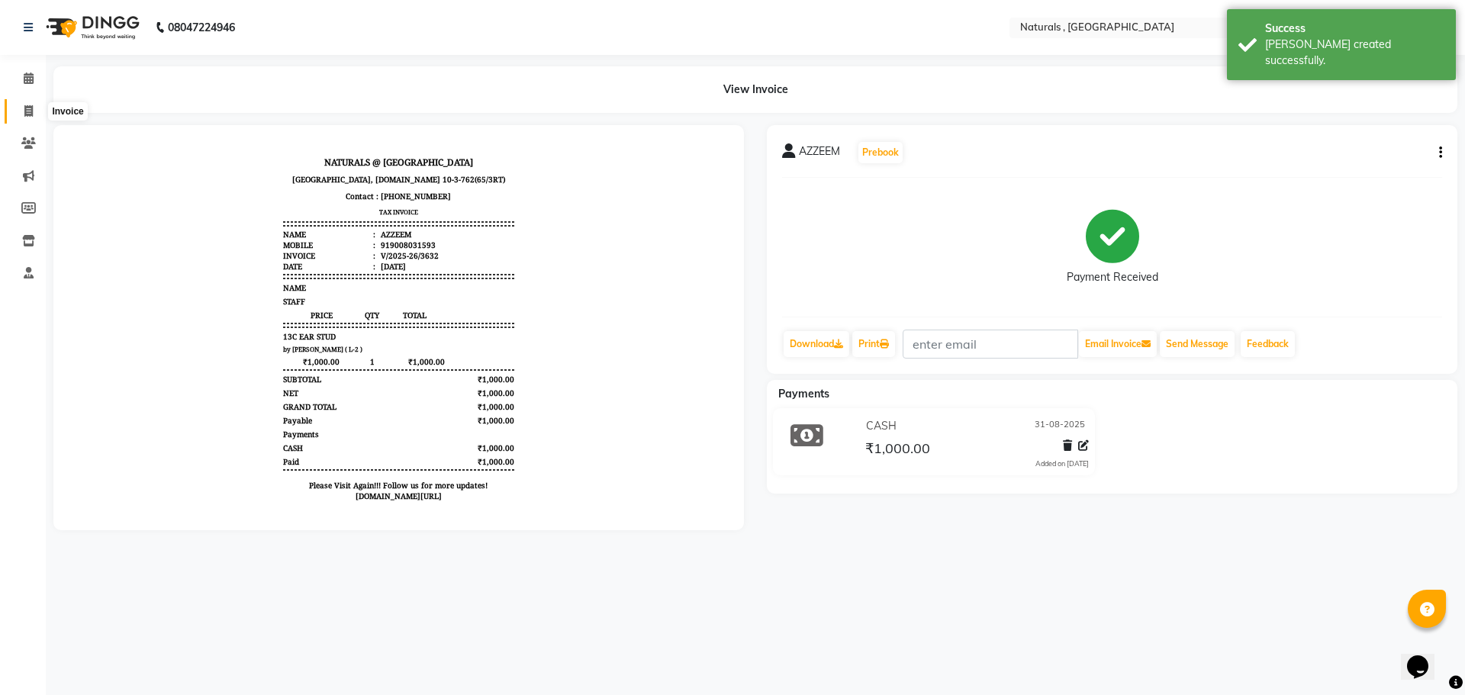
click at [27, 107] on icon at bounding box center [28, 110] width 8 height 11
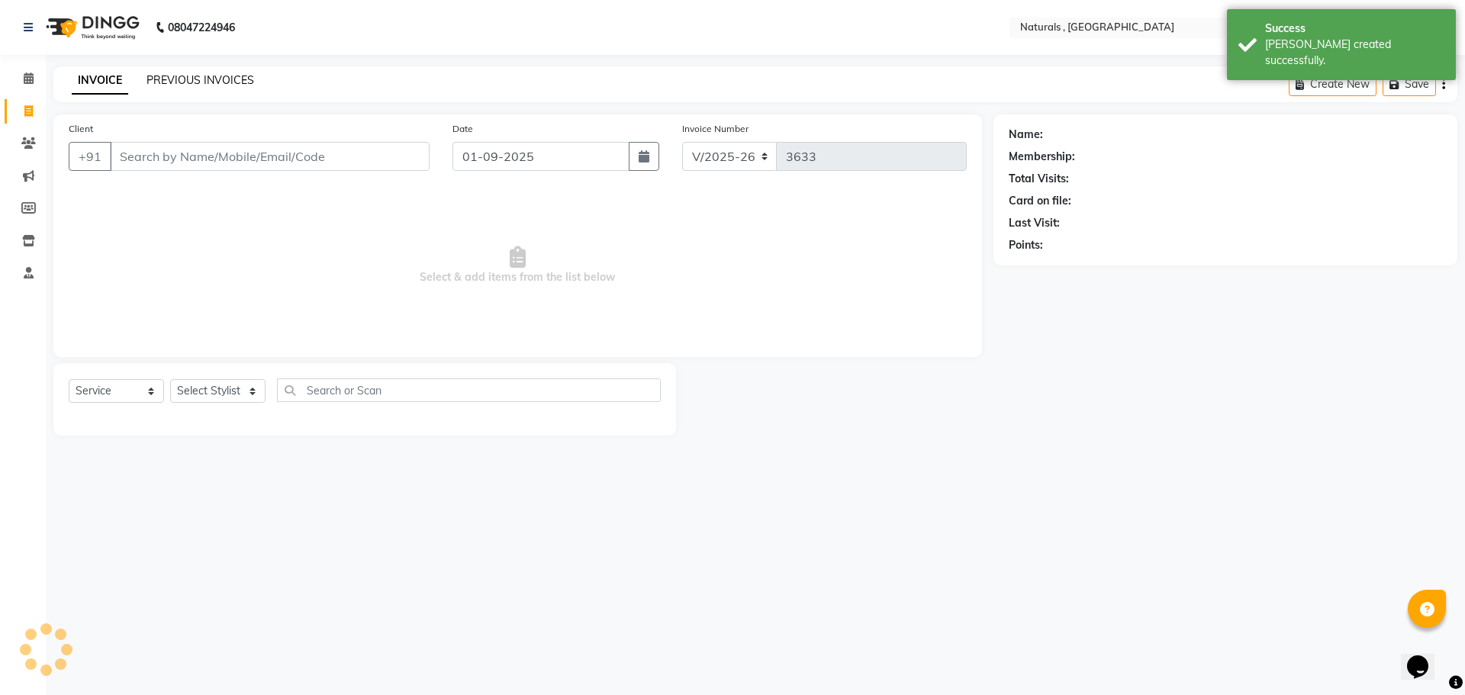
click at [229, 85] on link "PREVIOUS INVOICES" at bounding box center [200, 80] width 108 height 14
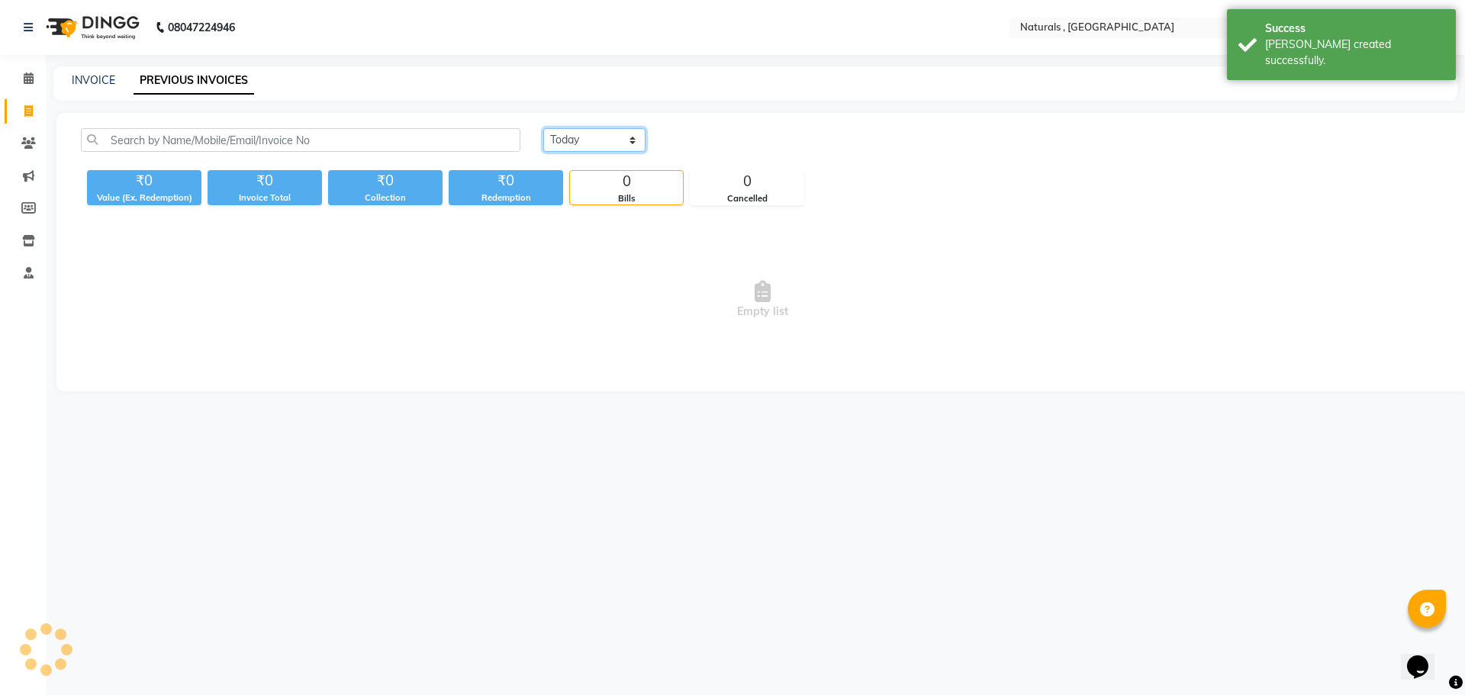
click at [631, 141] on select "[DATE] [DATE] Custom Range" at bounding box center [594, 140] width 102 height 24
click at [543, 128] on select "[DATE] [DATE] Custom Range" at bounding box center [594, 140] width 102 height 24
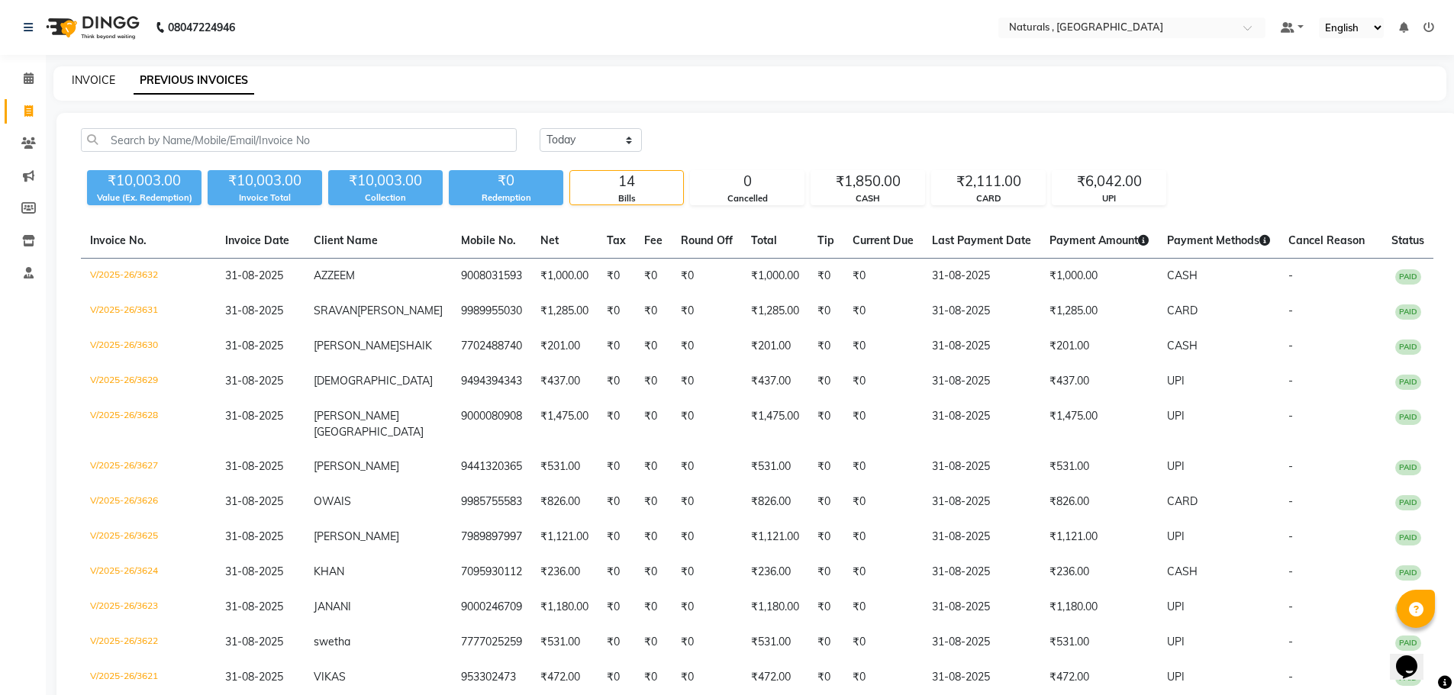
click at [83, 82] on link "INVOICE" at bounding box center [93, 80] width 43 height 14
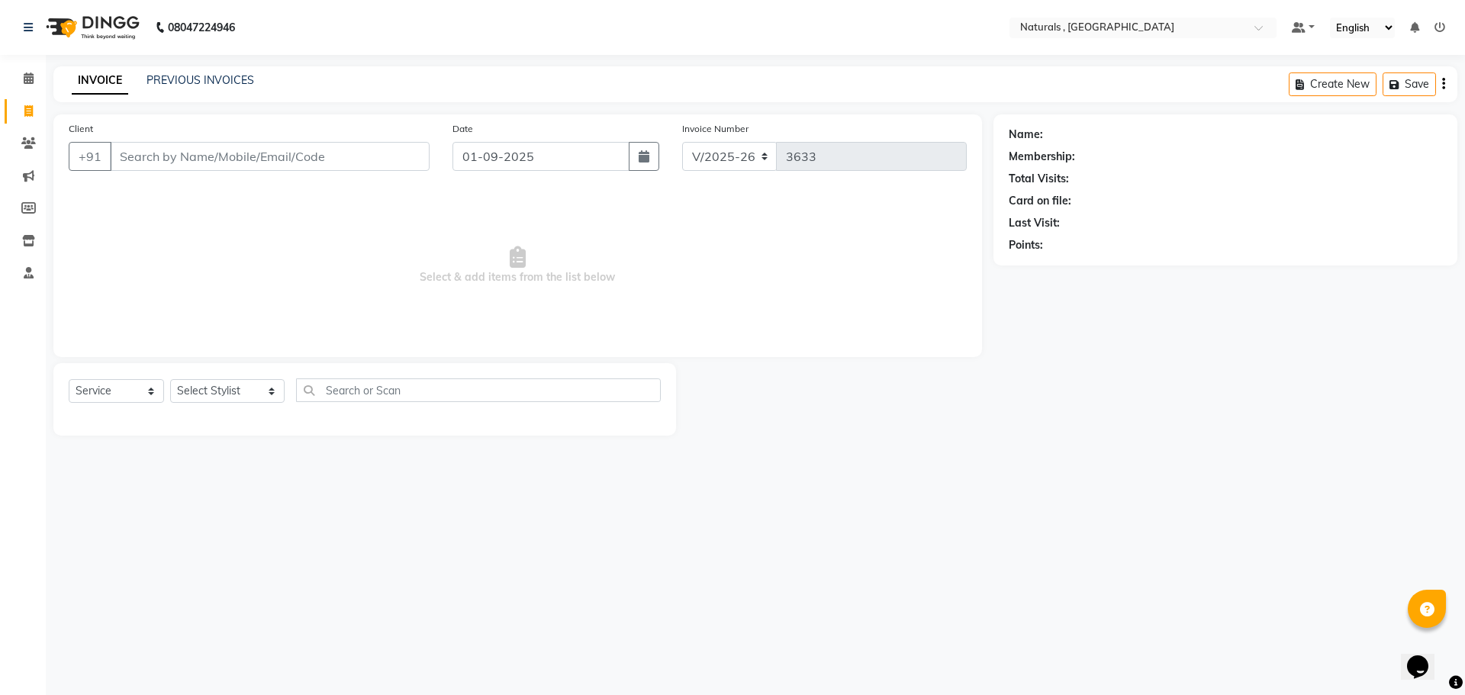
click at [228, 159] on input "Client" at bounding box center [270, 156] width 320 height 29
click at [209, 158] on input "Client" at bounding box center [270, 156] width 320 height 29
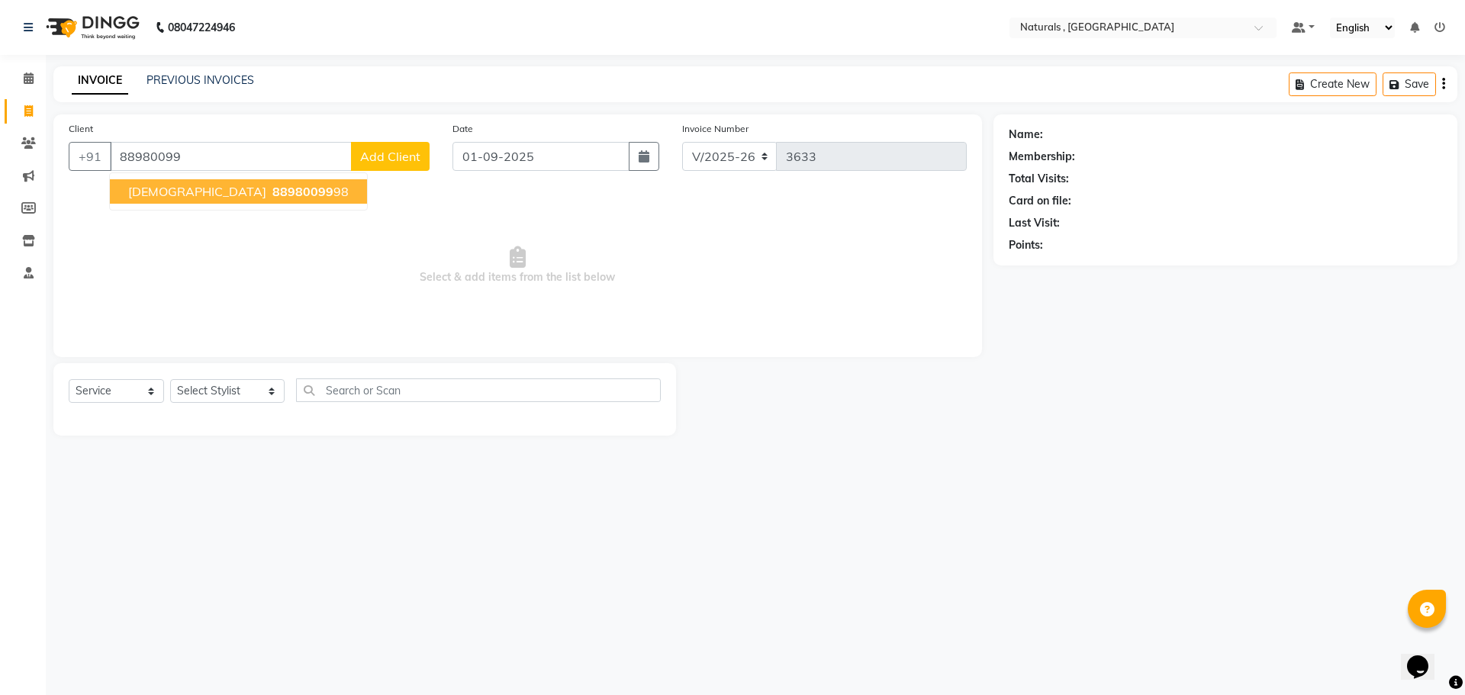
click at [272, 189] on span "88980099" at bounding box center [302, 191] width 61 height 15
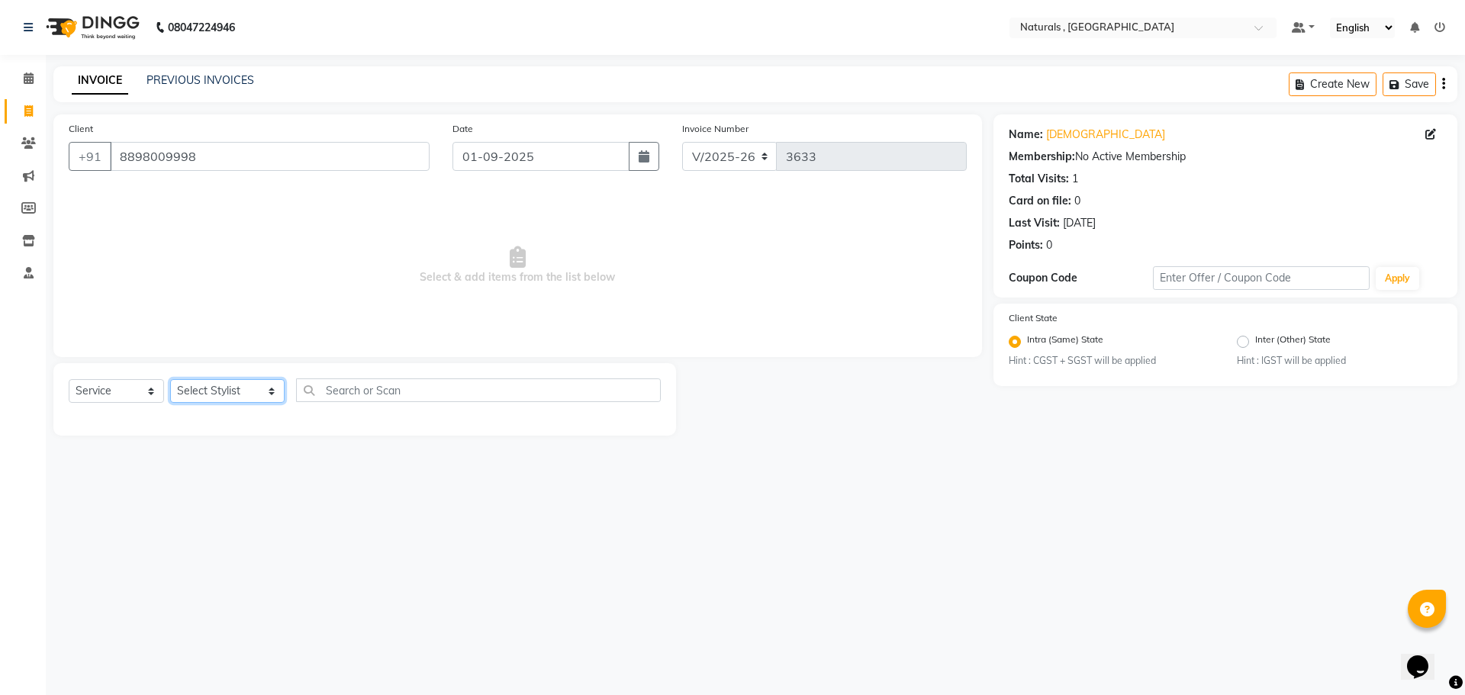
click at [242, 389] on select "Select Stylist ASFIYA (L-3) BHAGYA SHREE GM [PERSON_NAME] (L-2) [PERSON_NAME] (…" at bounding box center [227, 391] width 114 height 24
click at [170, 379] on select "Select Stylist ASFIYA (L-3) BHAGYA SHREE GM [PERSON_NAME] (L-2) [PERSON_NAME] (…" at bounding box center [227, 391] width 114 height 24
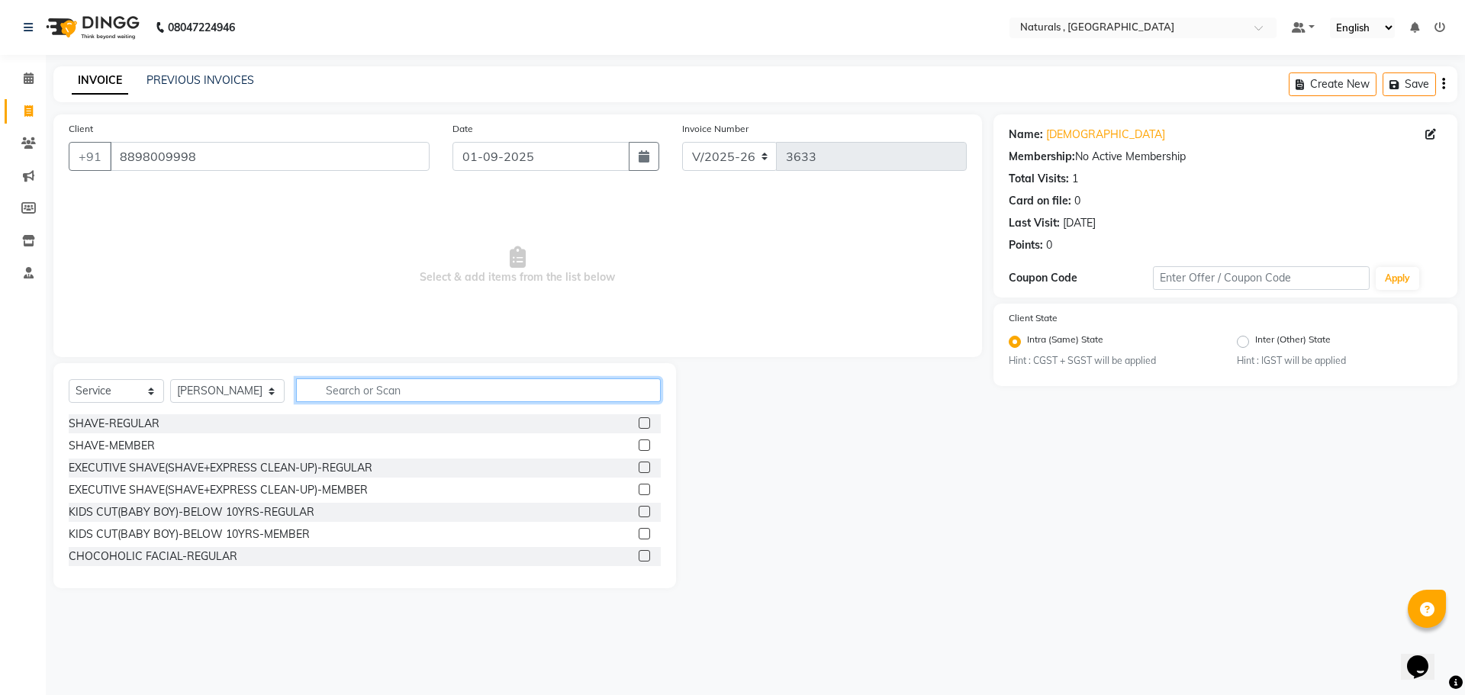
click at [344, 388] on input "text" at bounding box center [478, 390] width 365 height 24
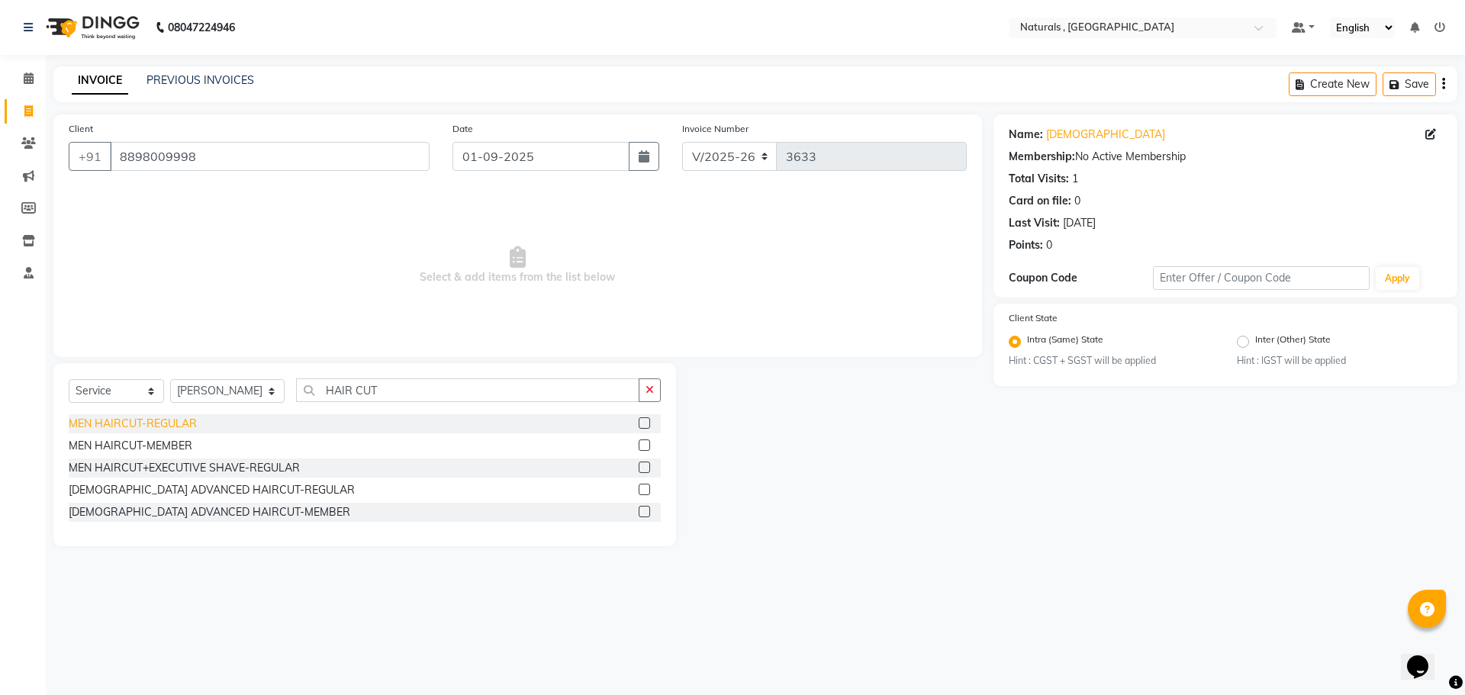
click at [193, 418] on div "MEN HAIRCUT-REGULAR" at bounding box center [133, 424] width 128 height 16
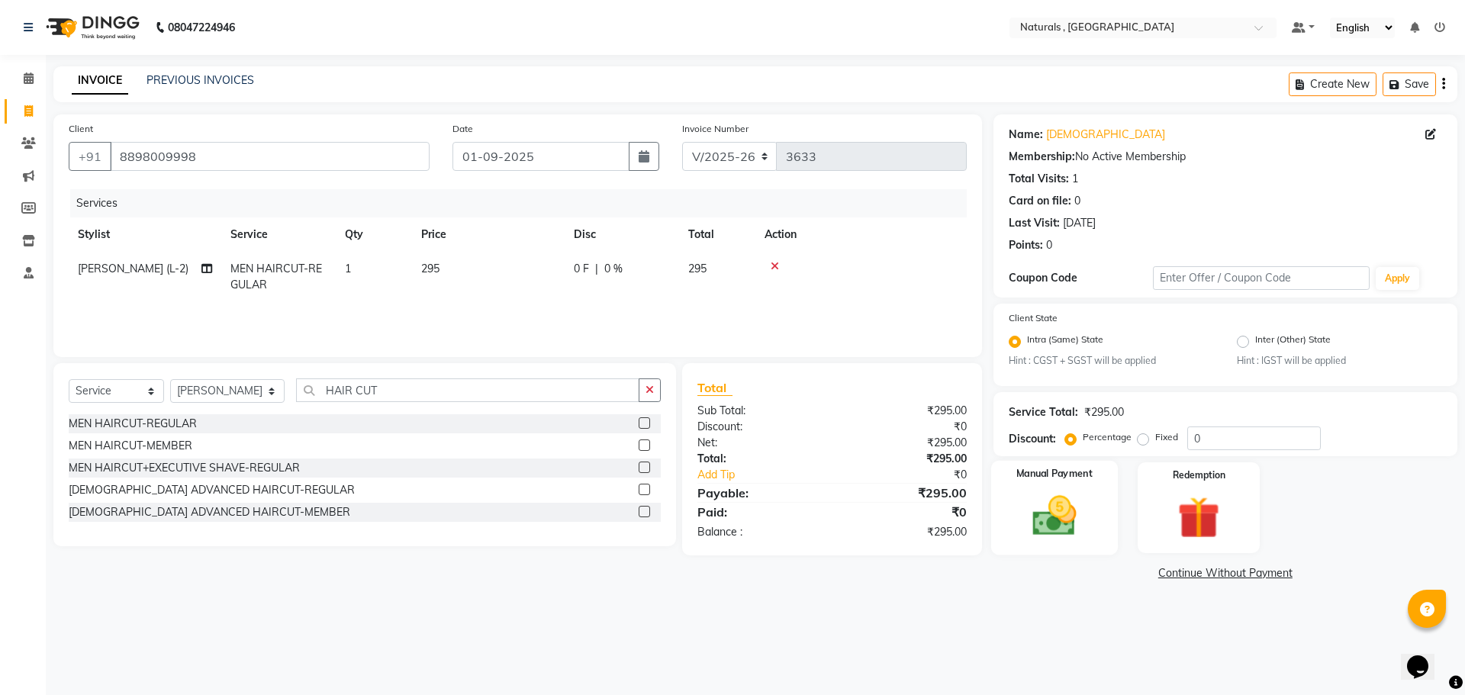
click at [1067, 513] on img at bounding box center [1054, 516] width 71 height 50
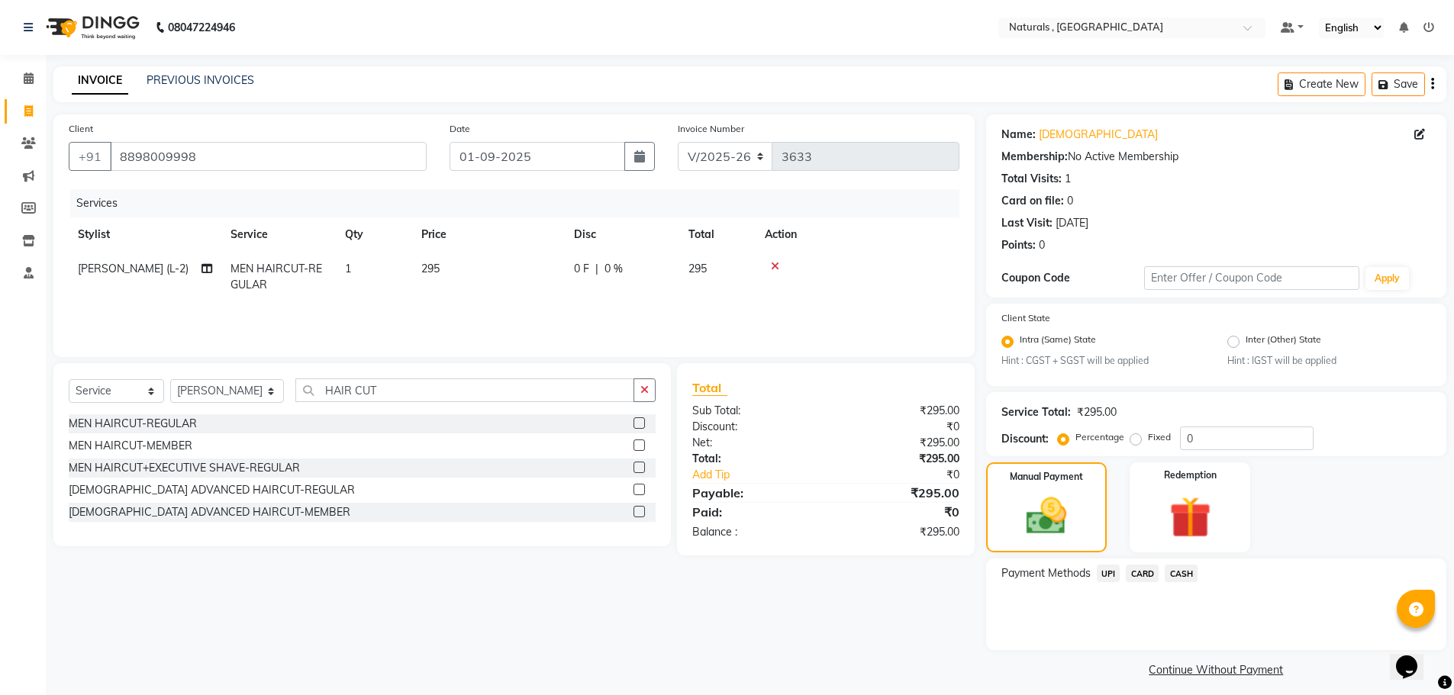
click at [1099, 579] on span "UPI" at bounding box center [1108, 574] width 24 height 18
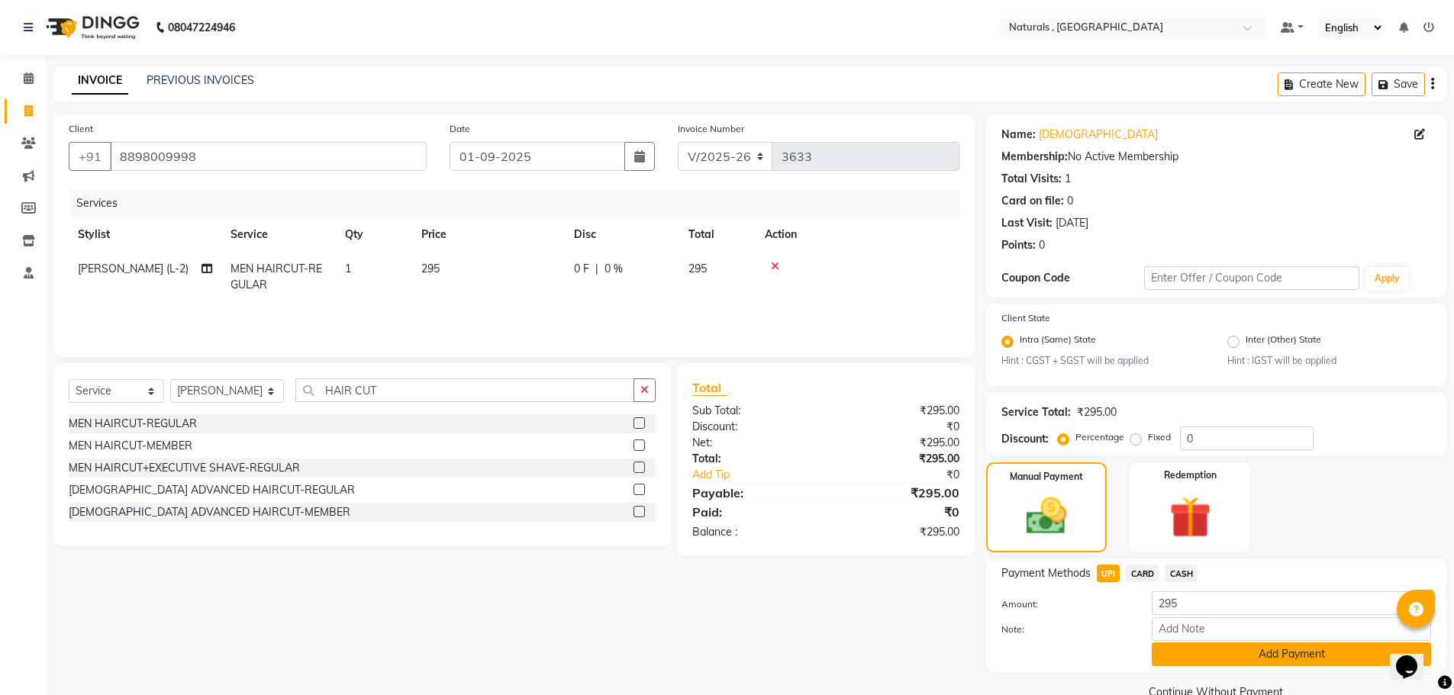
click at [1206, 662] on button "Add Payment" at bounding box center [1290, 654] width 279 height 24
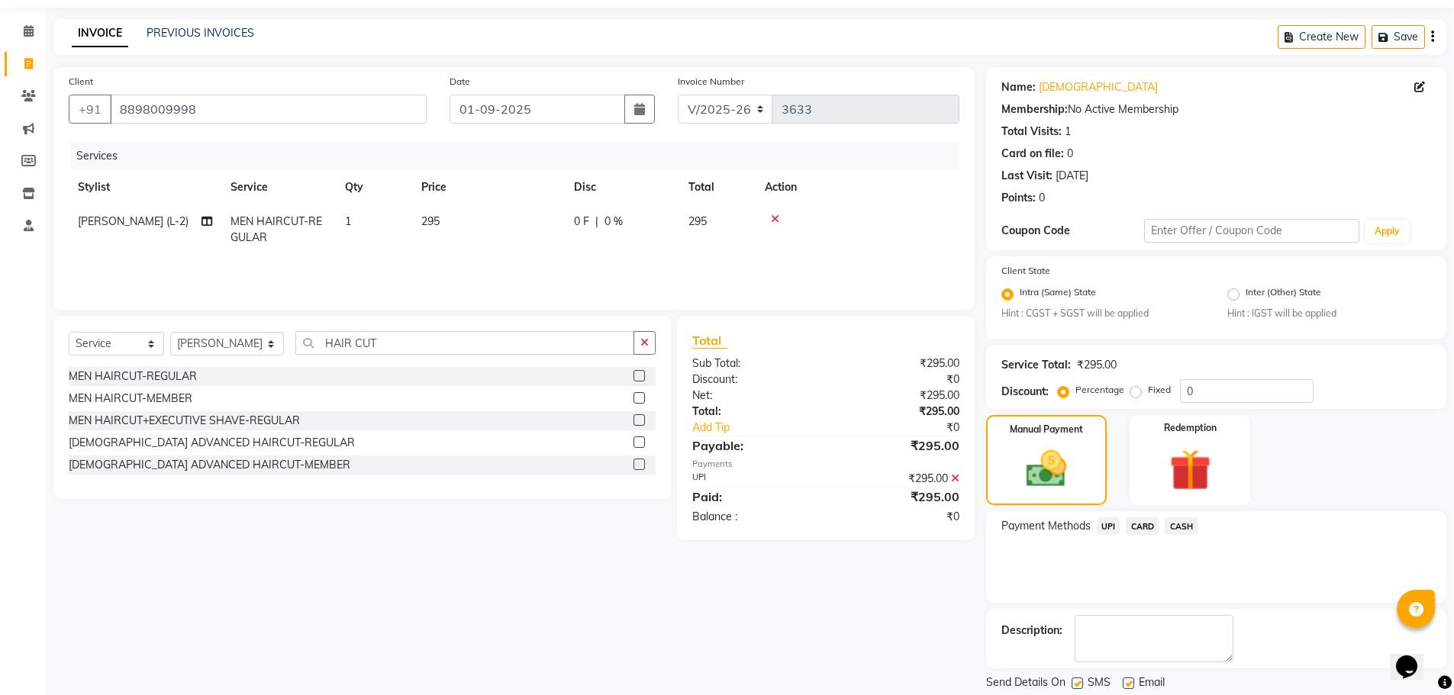
scroll to position [95, 0]
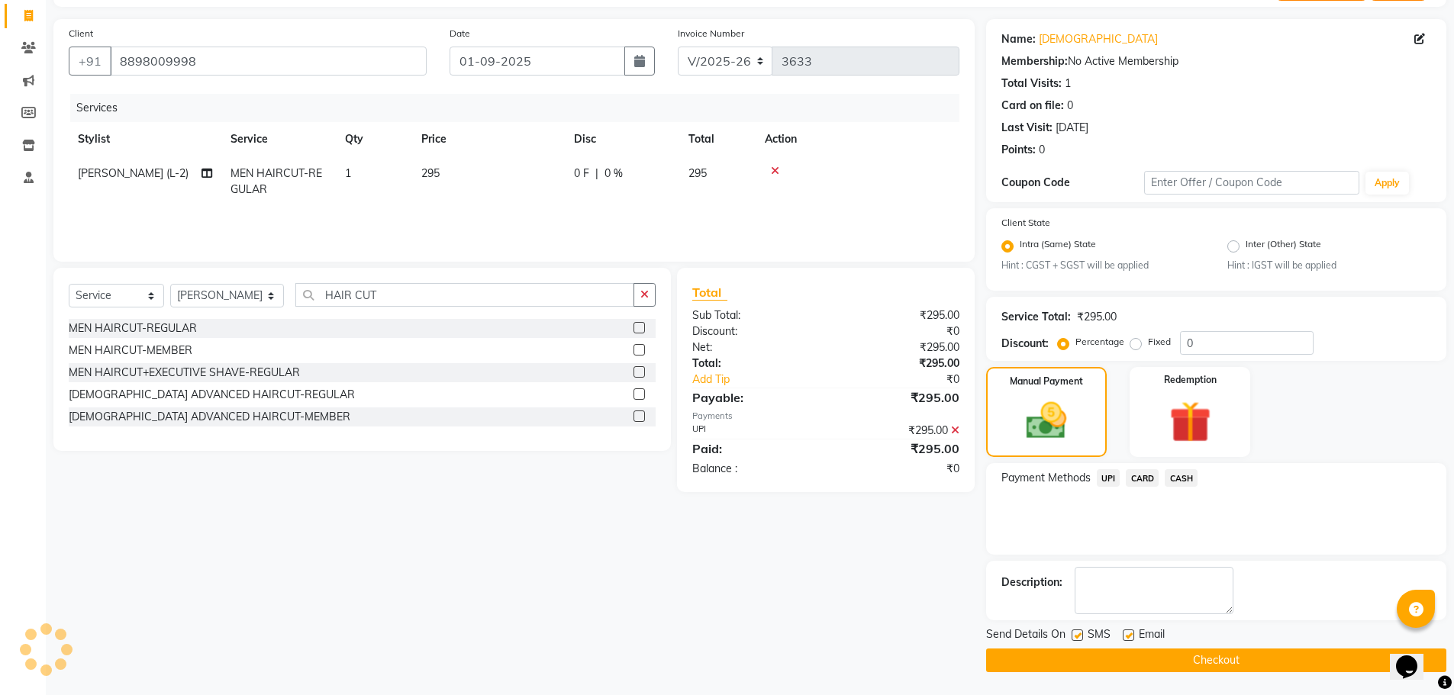
click at [1206, 662] on button "Checkout" at bounding box center [1216, 661] width 460 height 24
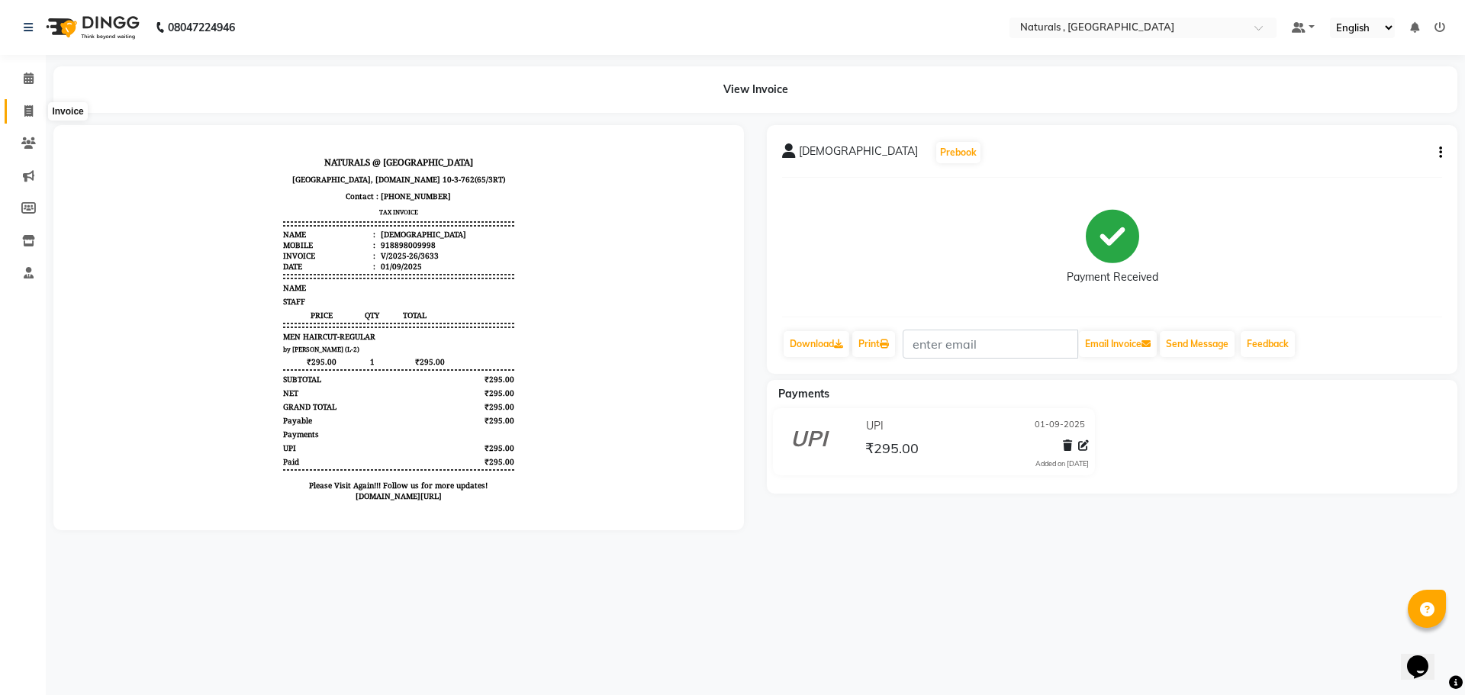
click at [29, 109] on icon at bounding box center [28, 110] width 8 height 11
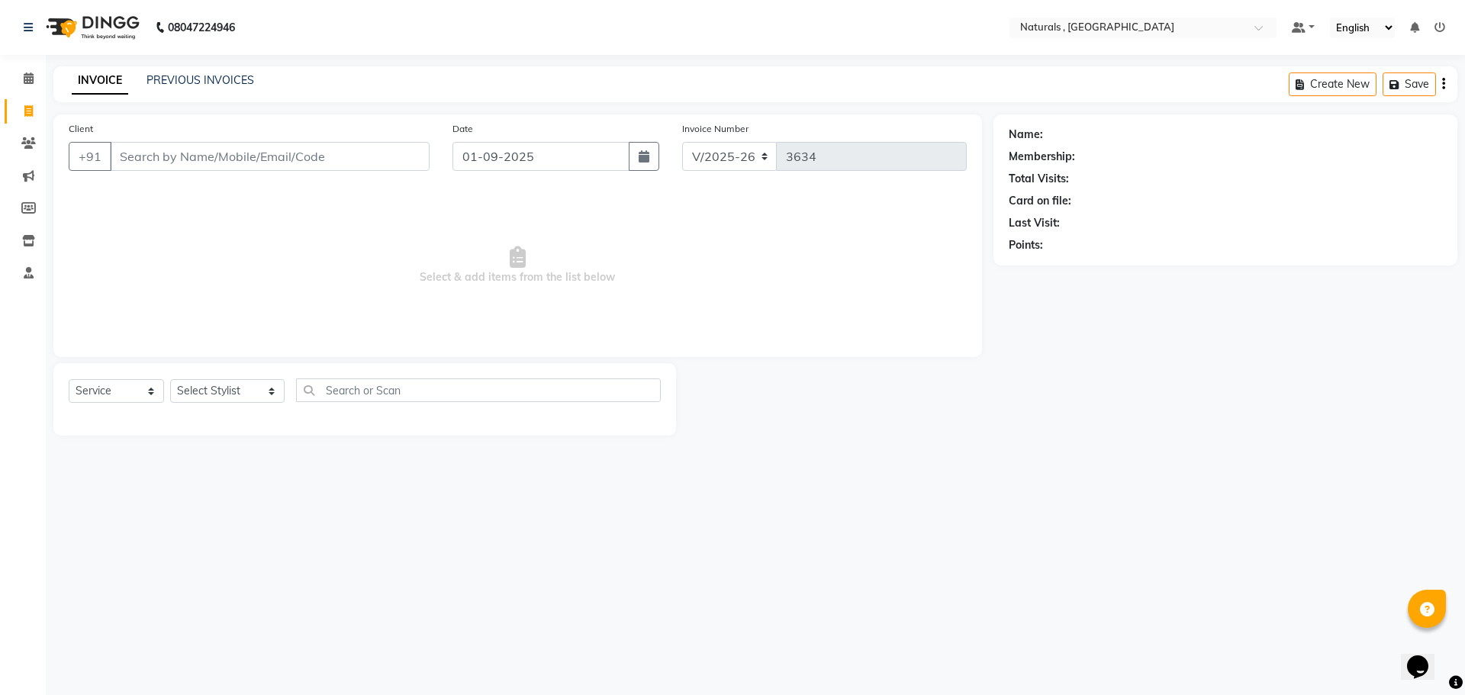
click at [152, 159] on input "Client" at bounding box center [270, 156] width 320 height 29
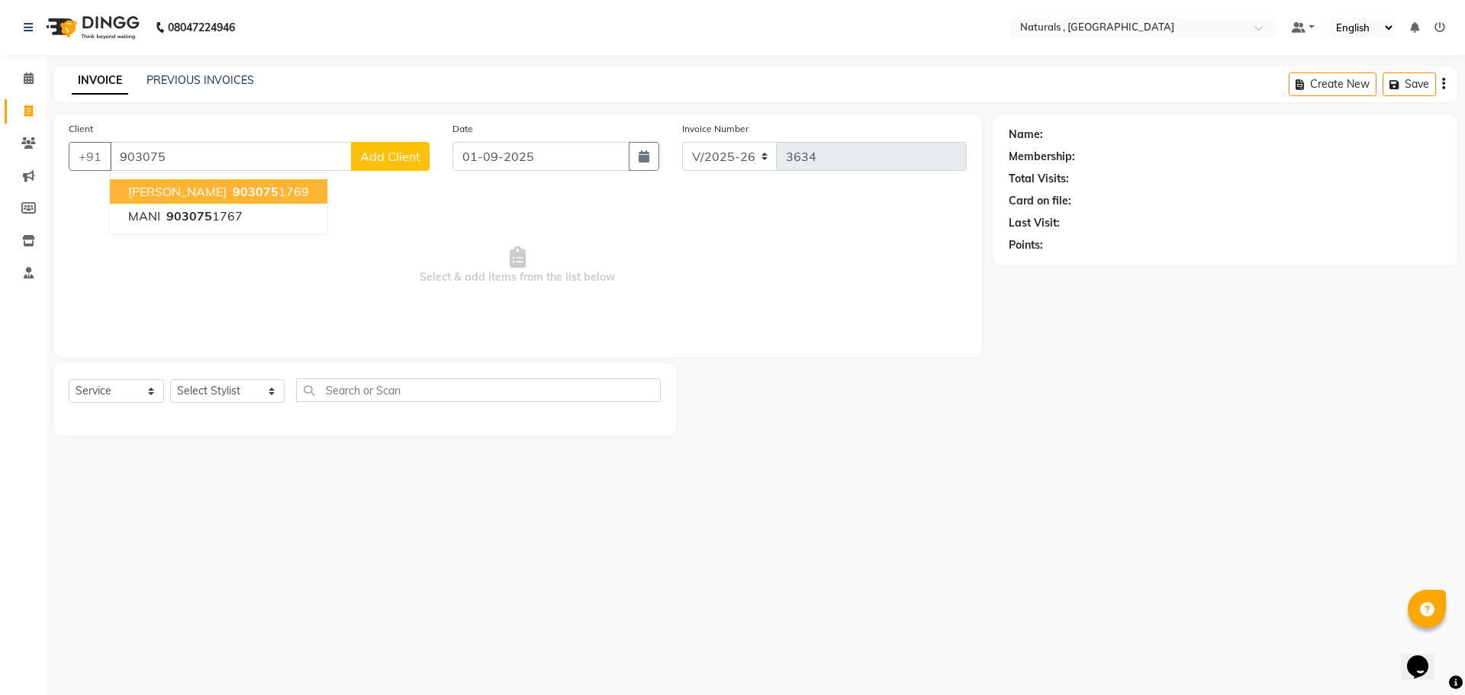
click at [214, 195] on span "[PERSON_NAME]" at bounding box center [177, 191] width 98 height 15
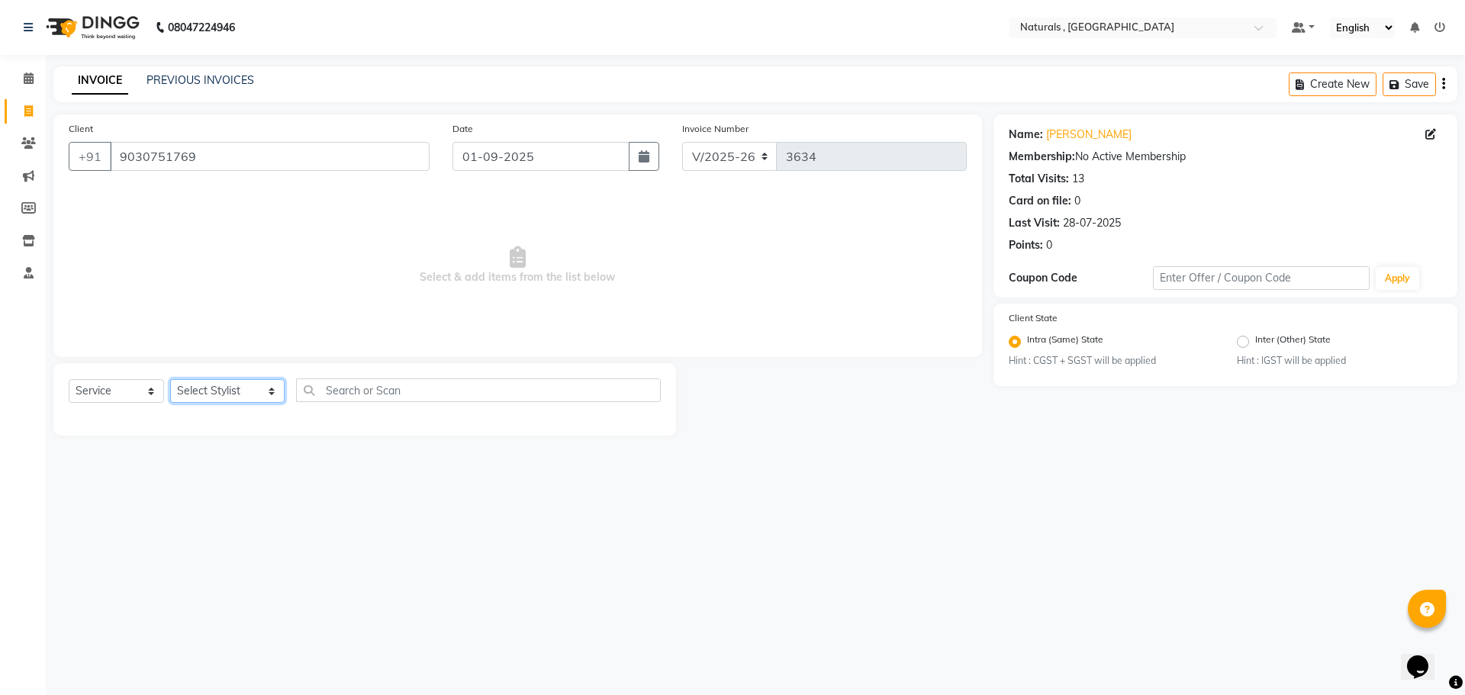
click at [242, 391] on select "Select Stylist ASFIYA (L-3) BHAGYA SHREE GM [PERSON_NAME] (L-2) [PERSON_NAME] (…" at bounding box center [227, 391] width 114 height 24
click at [170, 379] on select "Select Stylist ASFIYA (L-3) BHAGYA SHREE GM [PERSON_NAME] (L-2) [PERSON_NAME] (…" at bounding box center [227, 391] width 114 height 24
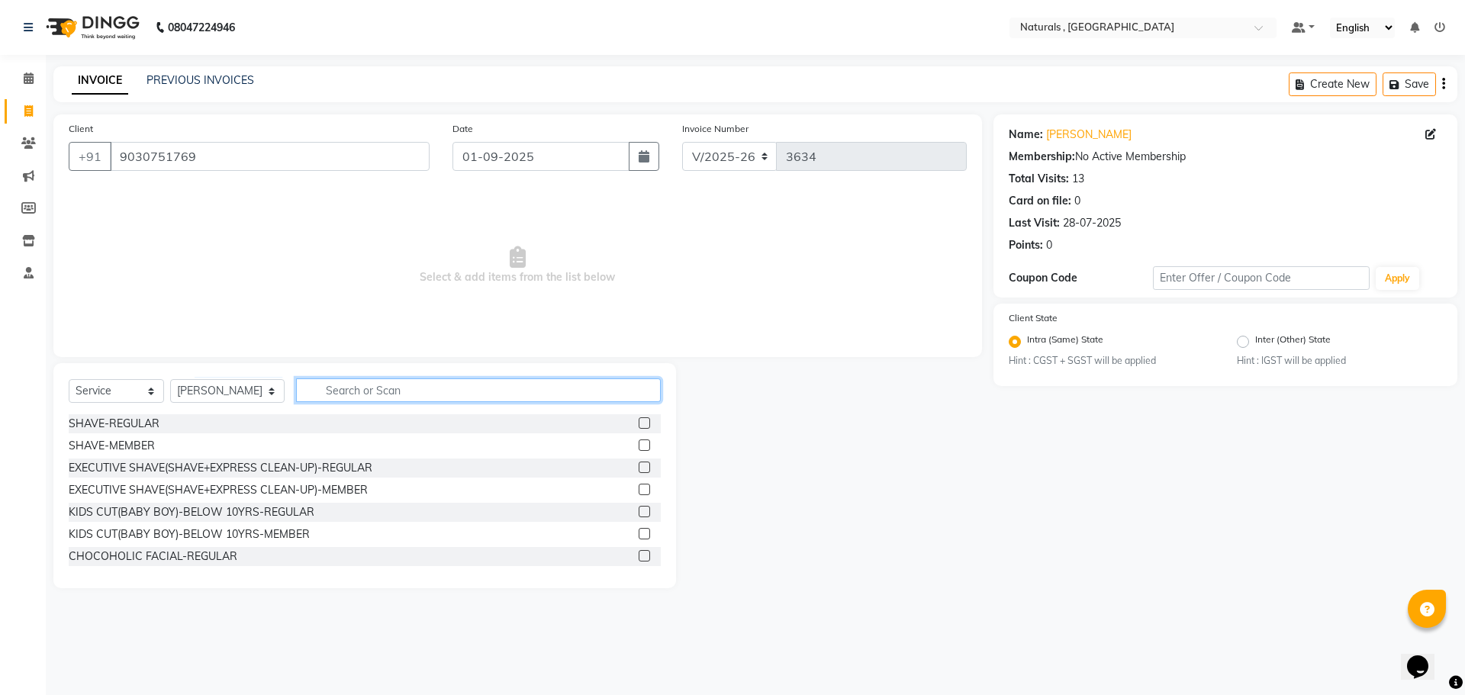
click at [353, 384] on input "text" at bounding box center [478, 390] width 365 height 24
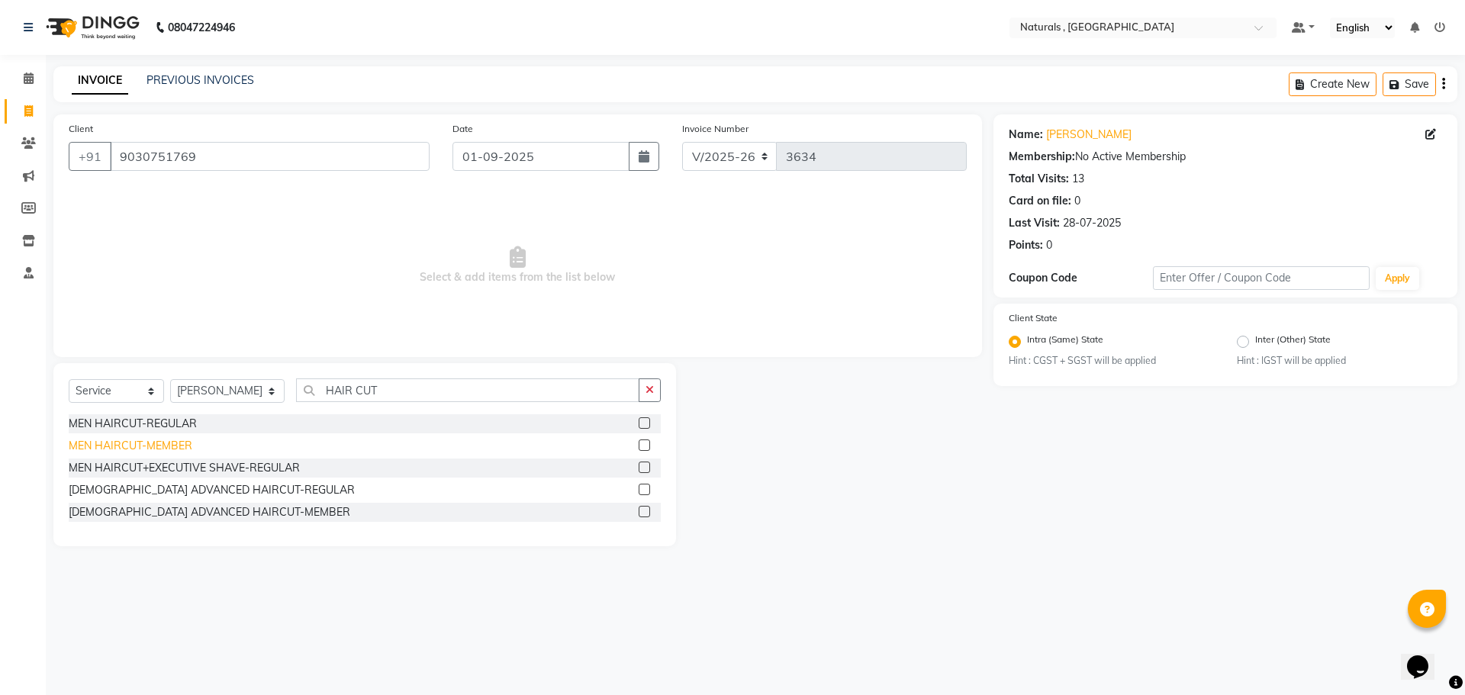
click at [147, 442] on div "MEN HAIRCUT-MEMBER" at bounding box center [131, 446] width 124 height 16
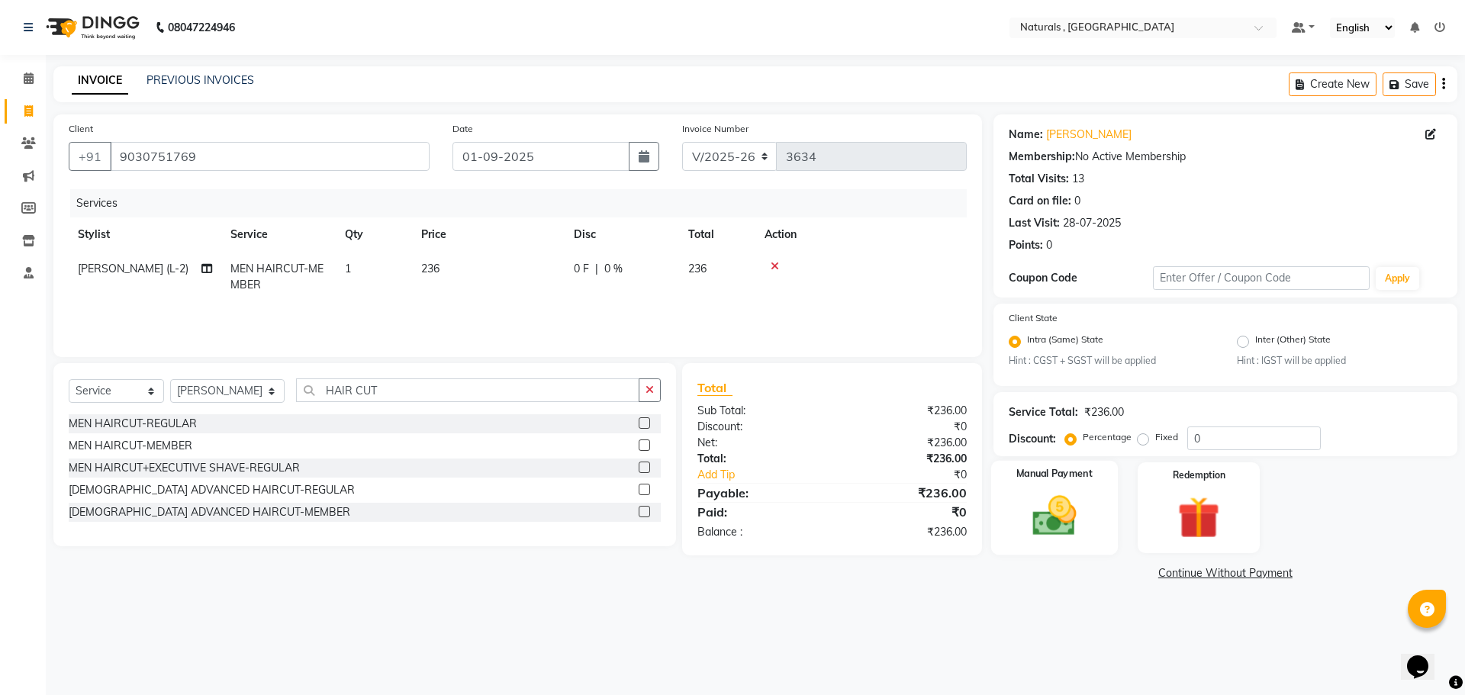
click at [1058, 522] on img at bounding box center [1054, 516] width 71 height 50
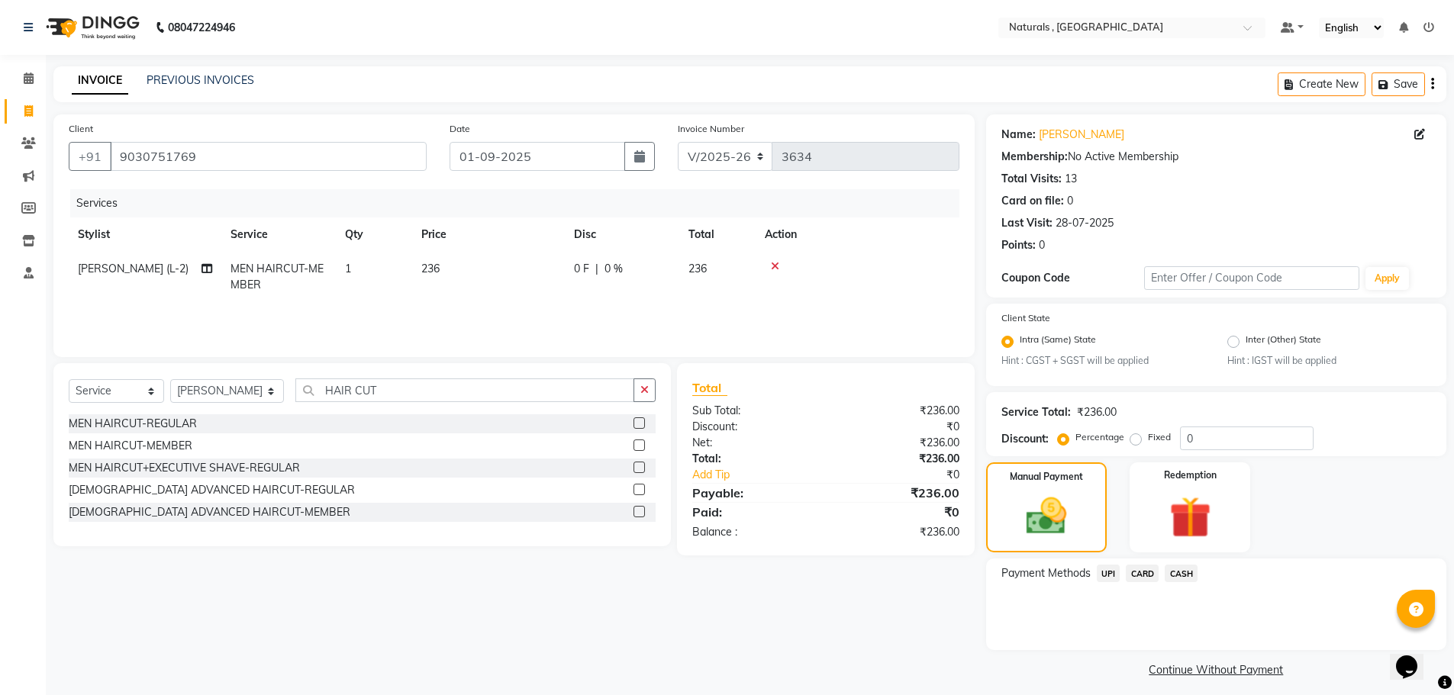
click at [1109, 567] on span "UPI" at bounding box center [1108, 574] width 24 height 18
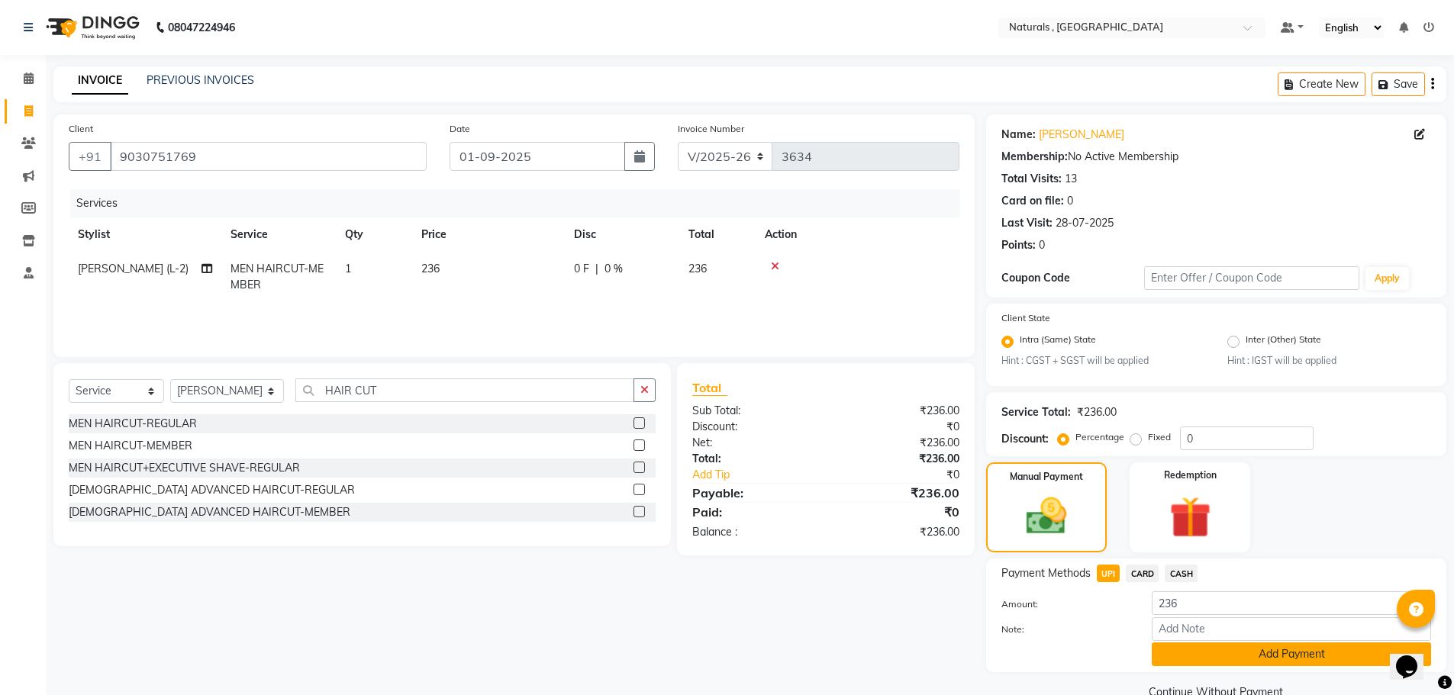
click at [1212, 648] on button "Add Payment" at bounding box center [1290, 654] width 279 height 24
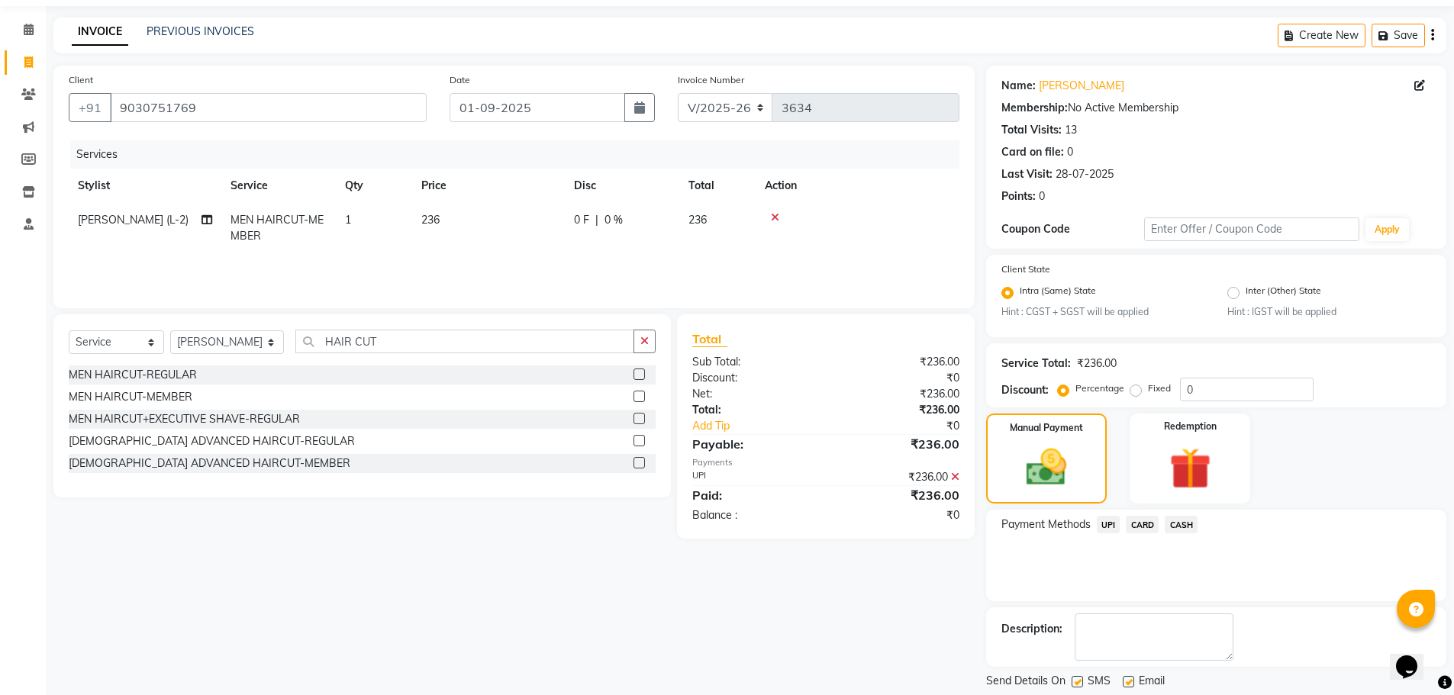
scroll to position [95, 0]
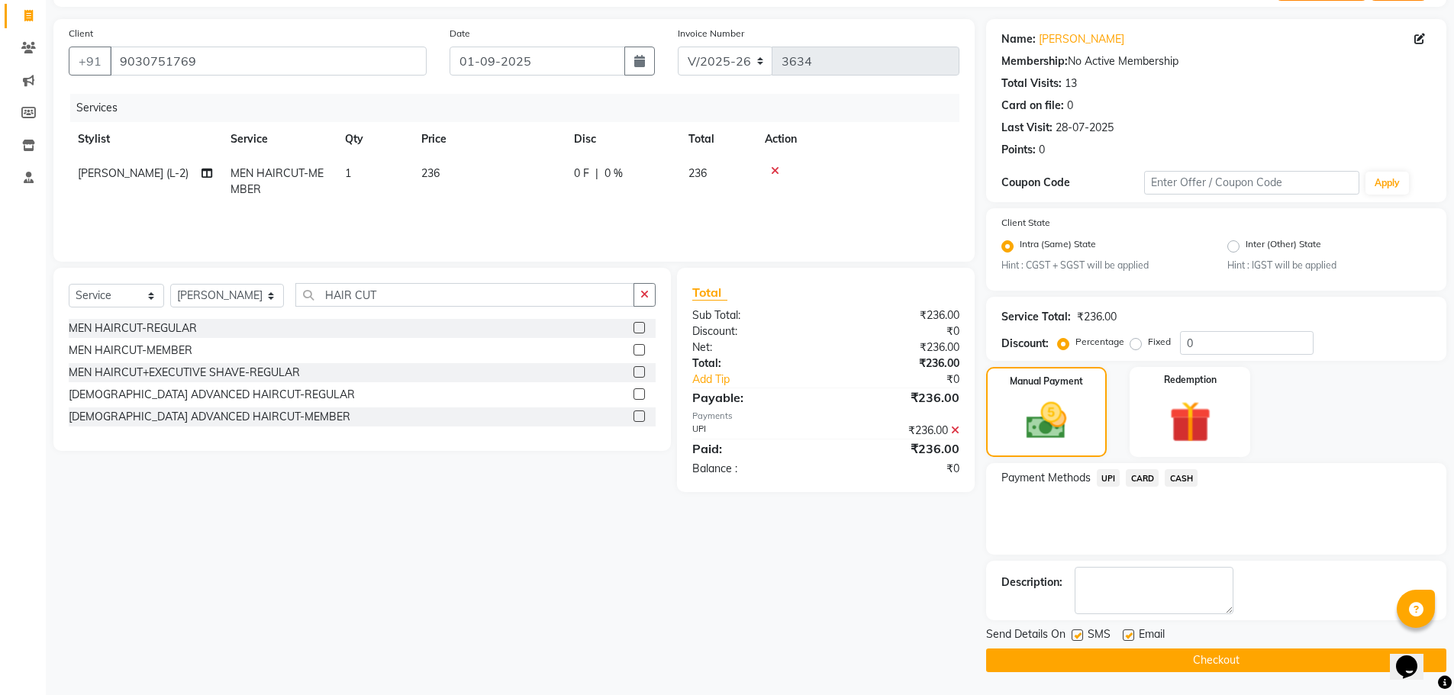
click at [1214, 650] on button "Checkout" at bounding box center [1216, 661] width 460 height 24
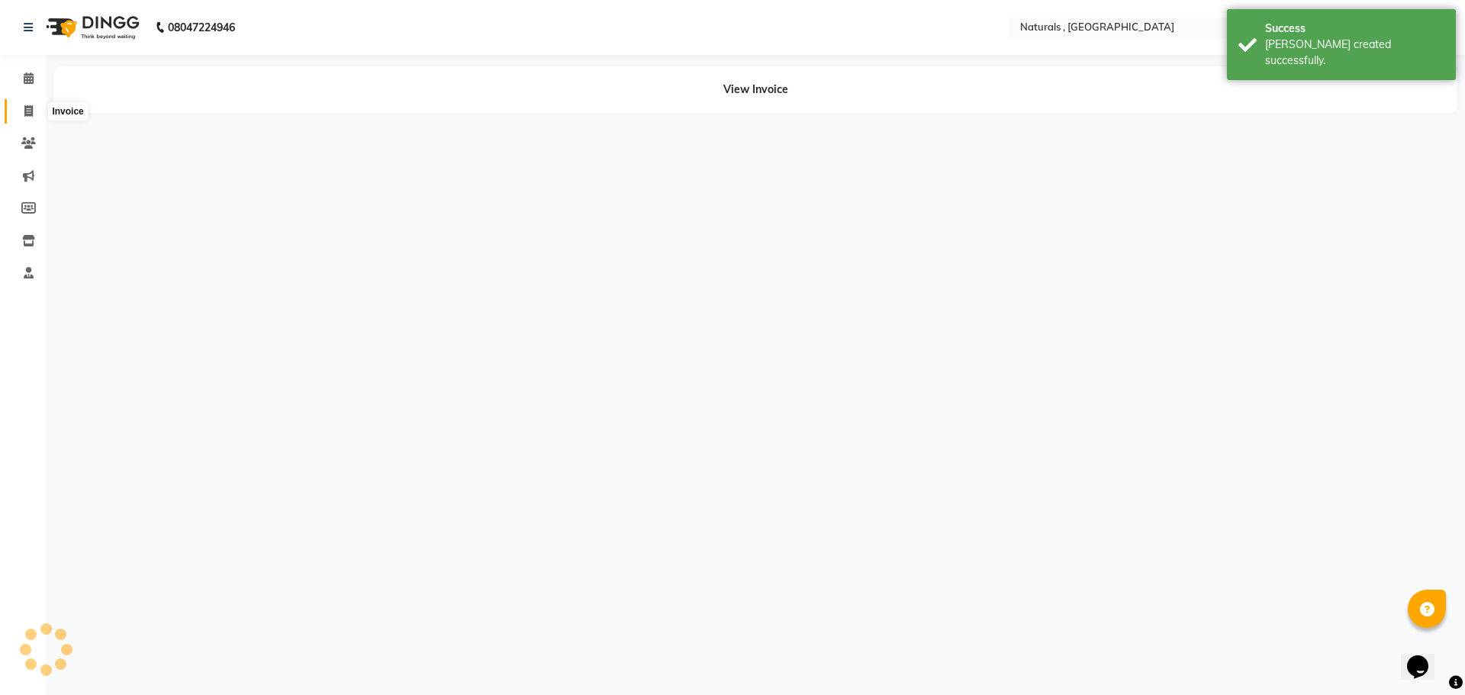
click at [31, 110] on icon at bounding box center [28, 110] width 8 height 11
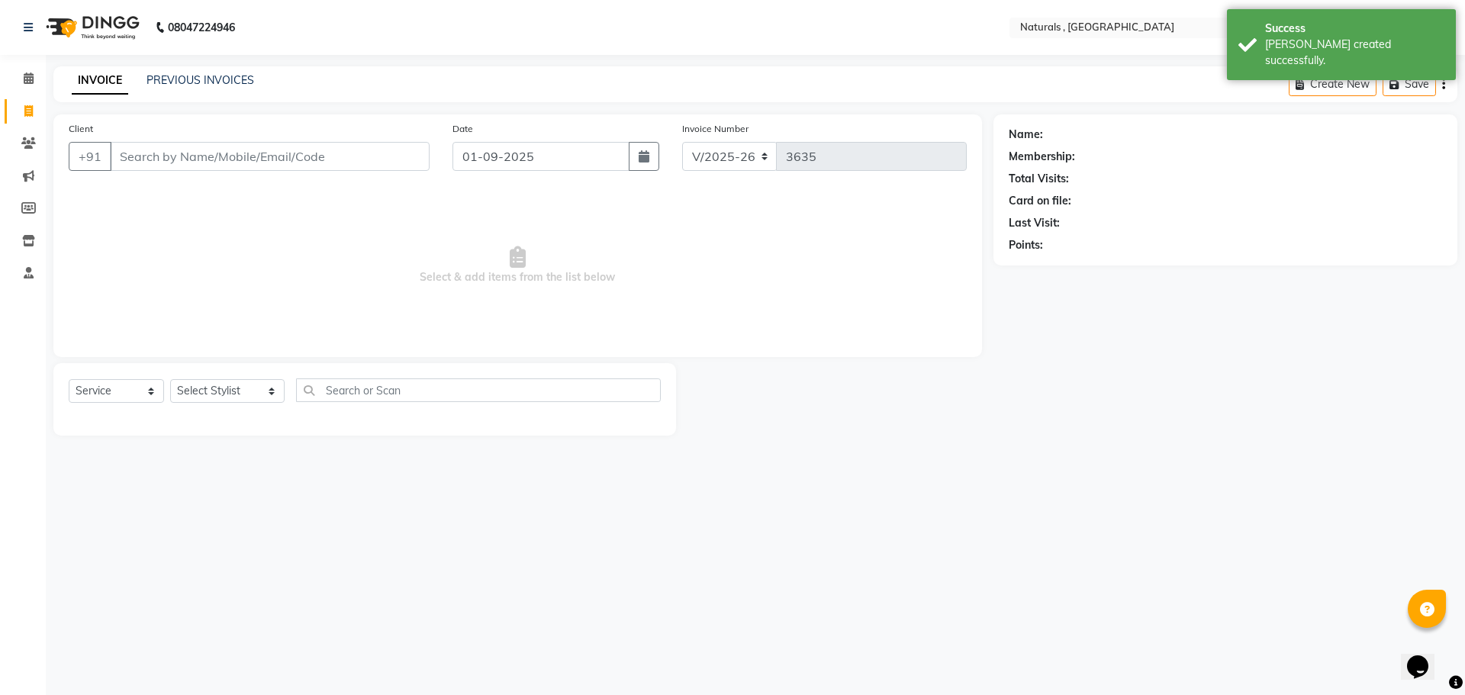
click at [179, 158] on input "Client" at bounding box center [270, 156] width 320 height 29
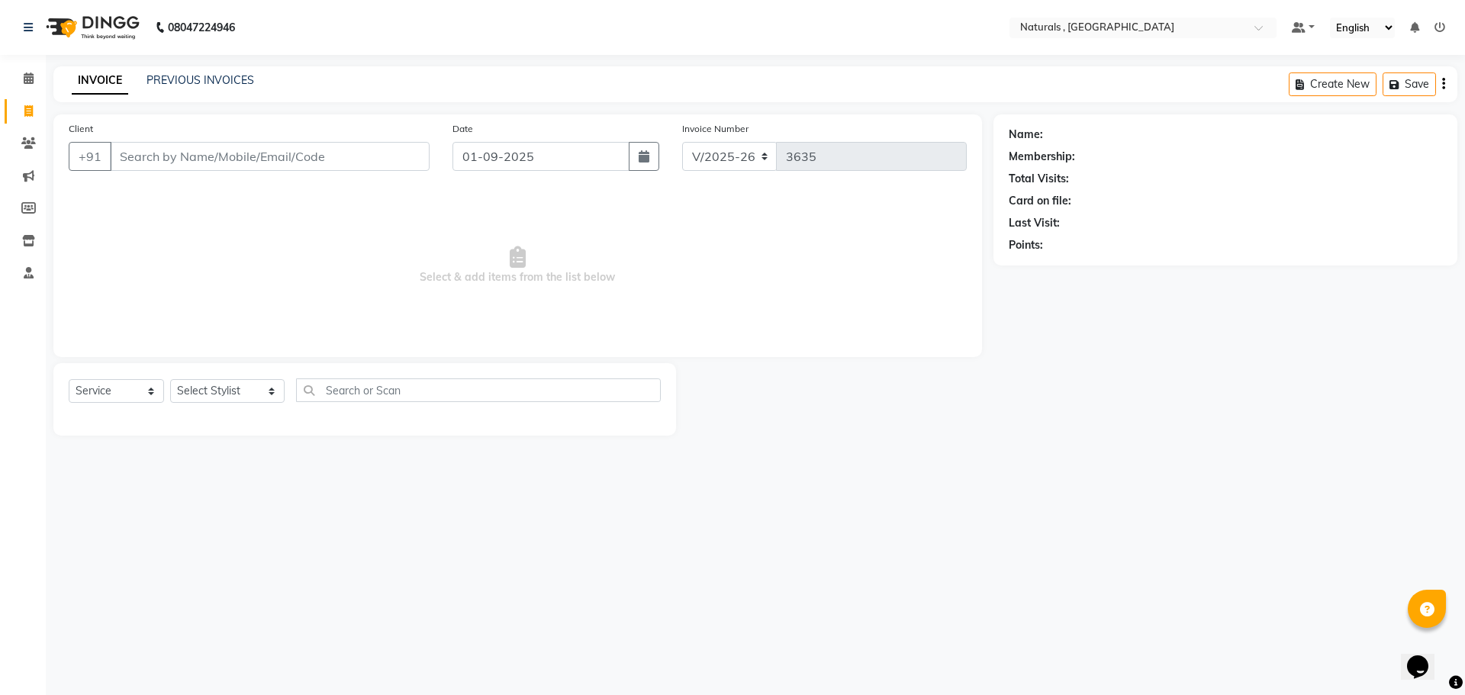
click at [236, 153] on input "Client" at bounding box center [270, 156] width 320 height 29
click at [213, 191] on ngb-highlight "988531 4422" at bounding box center [198, 191] width 79 height 15
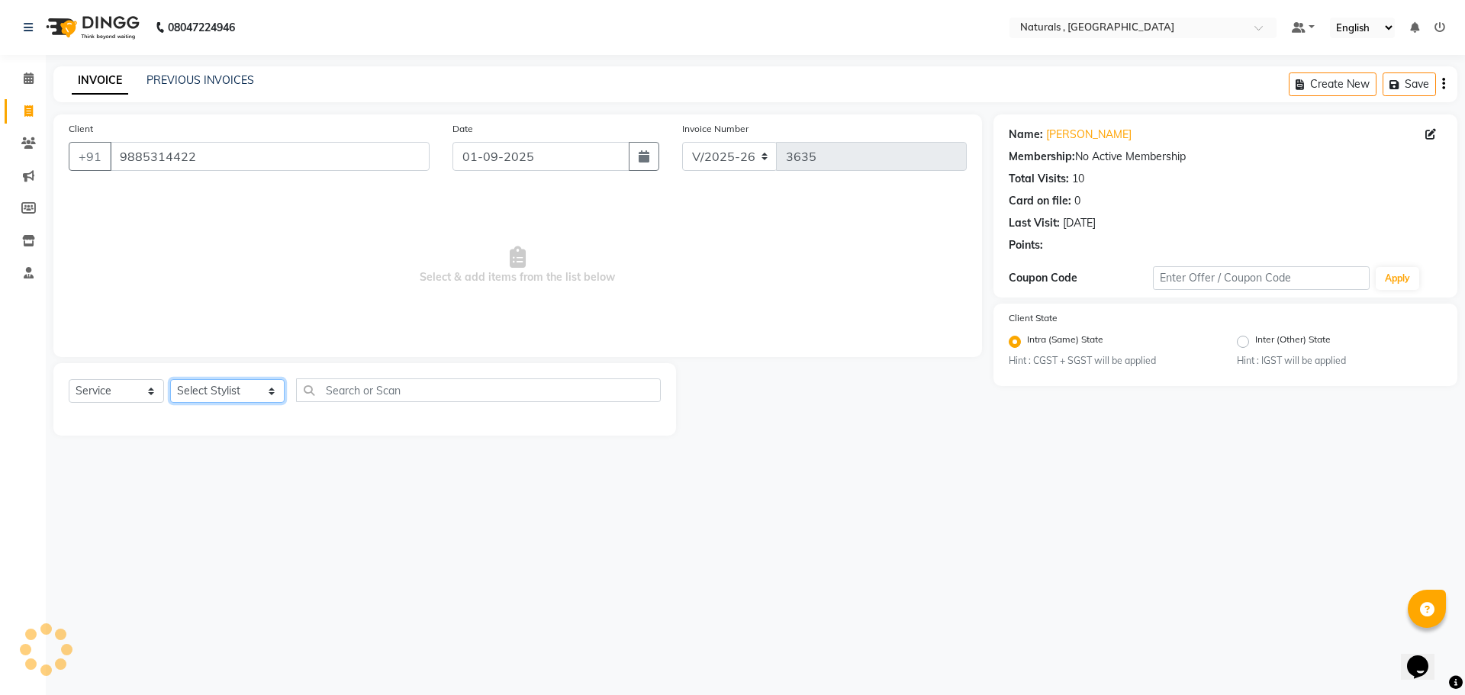
click at [256, 388] on select "Select Stylist ASFIYA (L-3) BHAGYA SHREE GM [PERSON_NAME] (L-2) [PERSON_NAME] (…" at bounding box center [227, 391] width 114 height 24
click at [170, 379] on select "Select Stylist ASFIYA (L-3) BHAGYA SHREE GM [PERSON_NAME] (L-2) [PERSON_NAME] (…" at bounding box center [227, 391] width 114 height 24
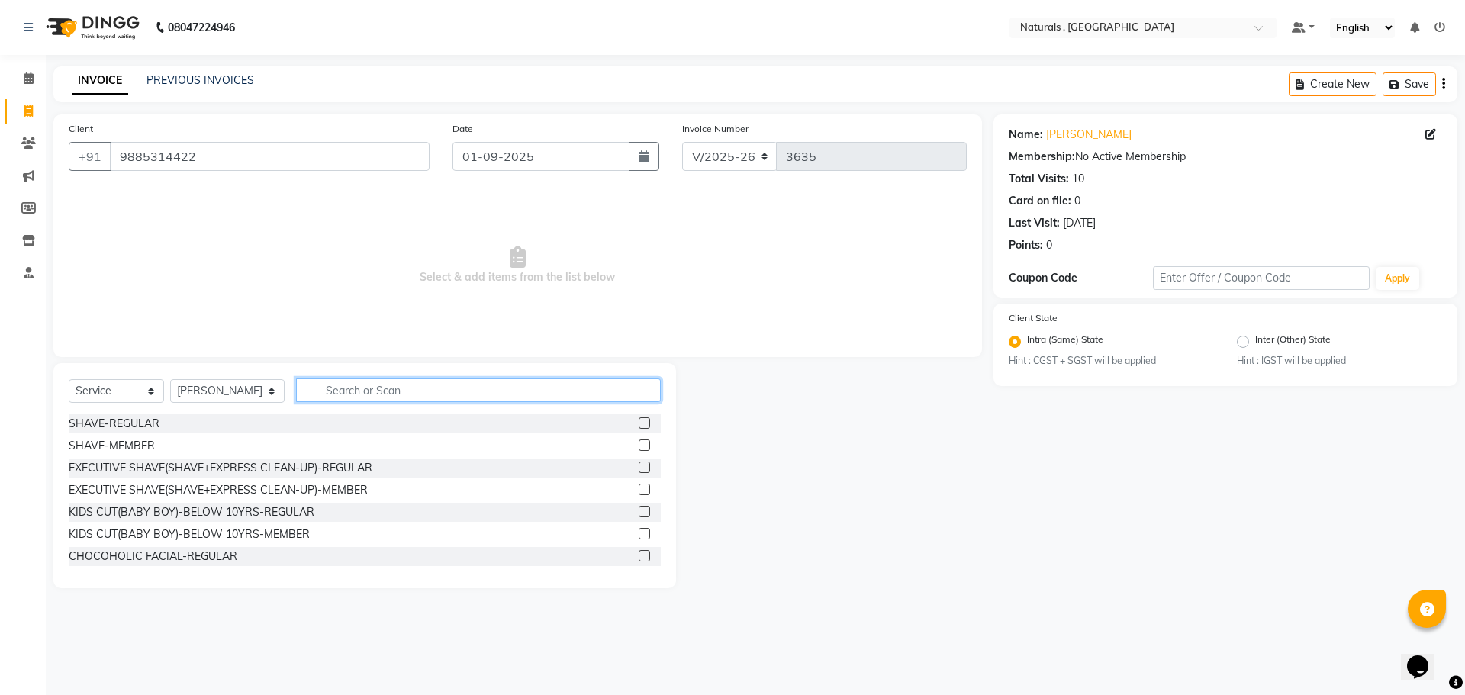
click at [398, 389] on input "text" at bounding box center [478, 390] width 365 height 24
click at [332, 396] on input "text" at bounding box center [478, 390] width 365 height 24
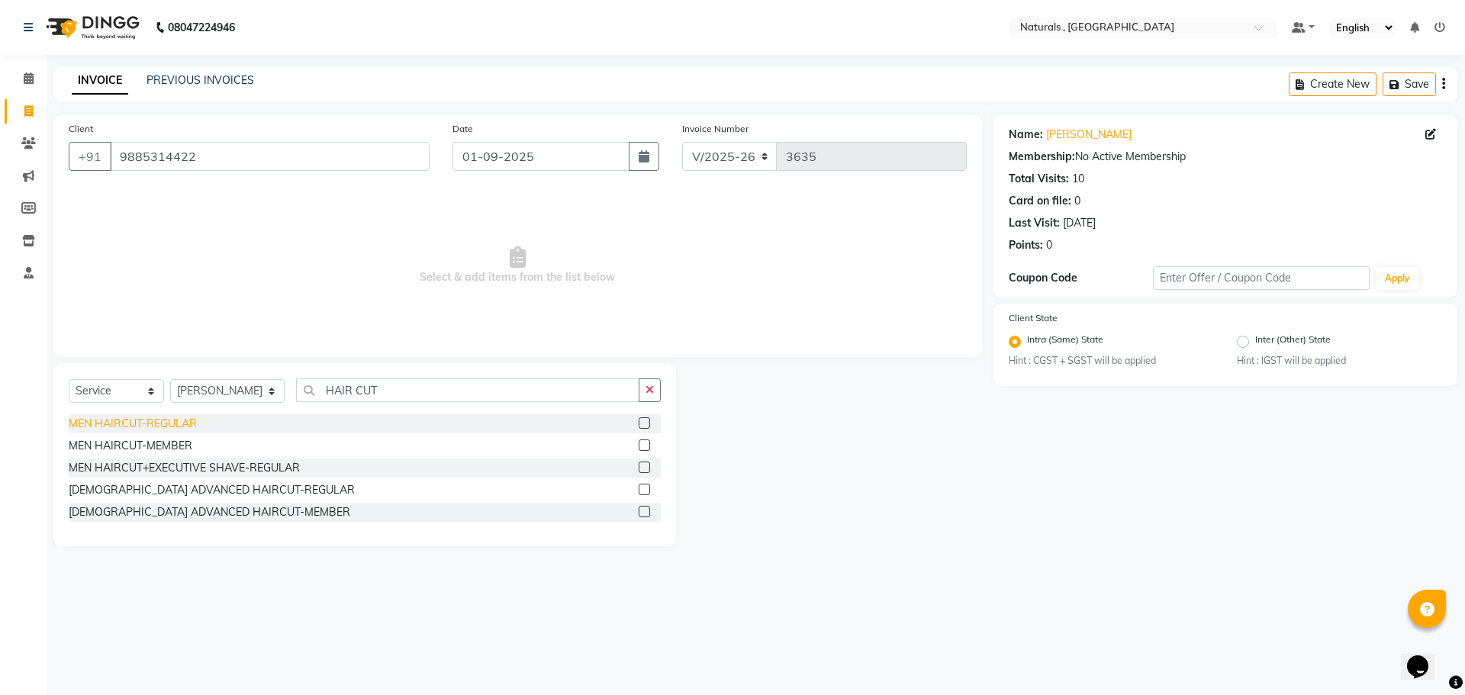
click at [137, 424] on div "MEN HAIRCUT-REGULAR" at bounding box center [133, 424] width 128 height 16
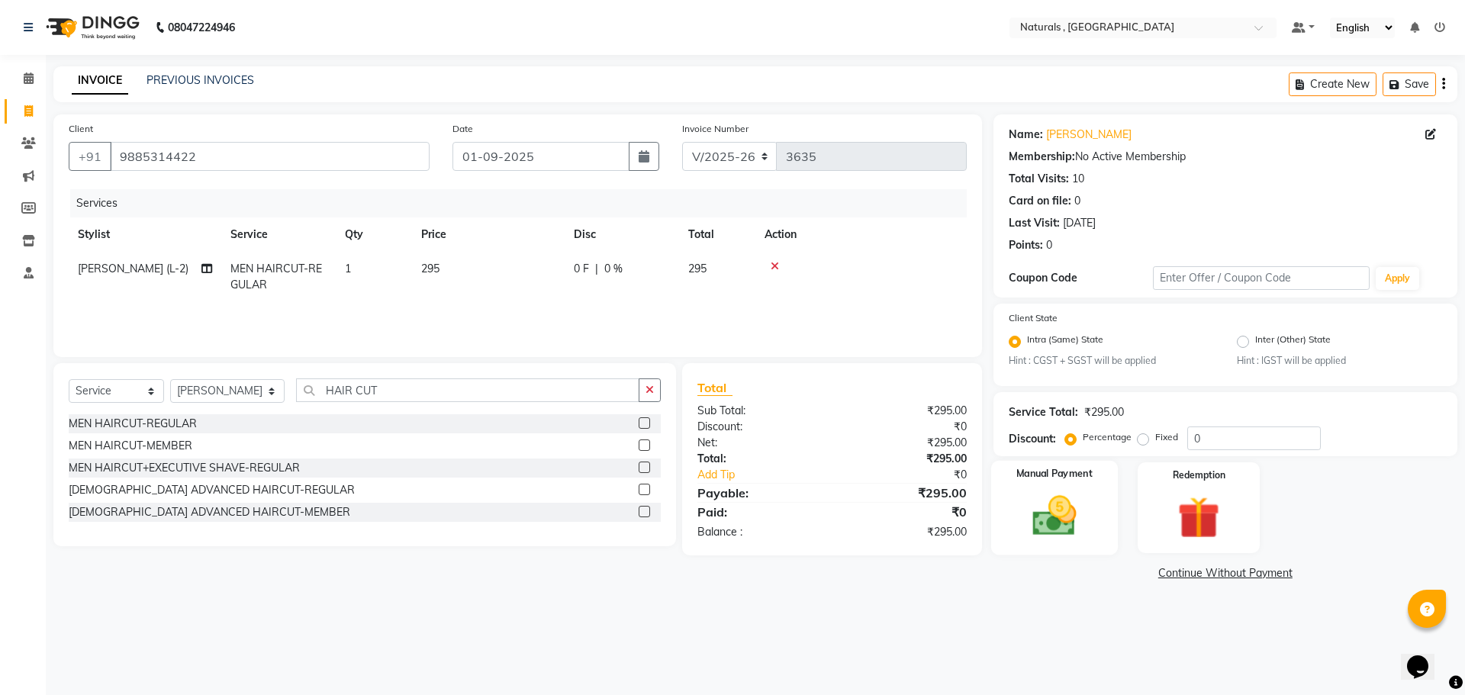
click at [1065, 543] on div "Manual Payment" at bounding box center [1053, 508] width 127 height 94
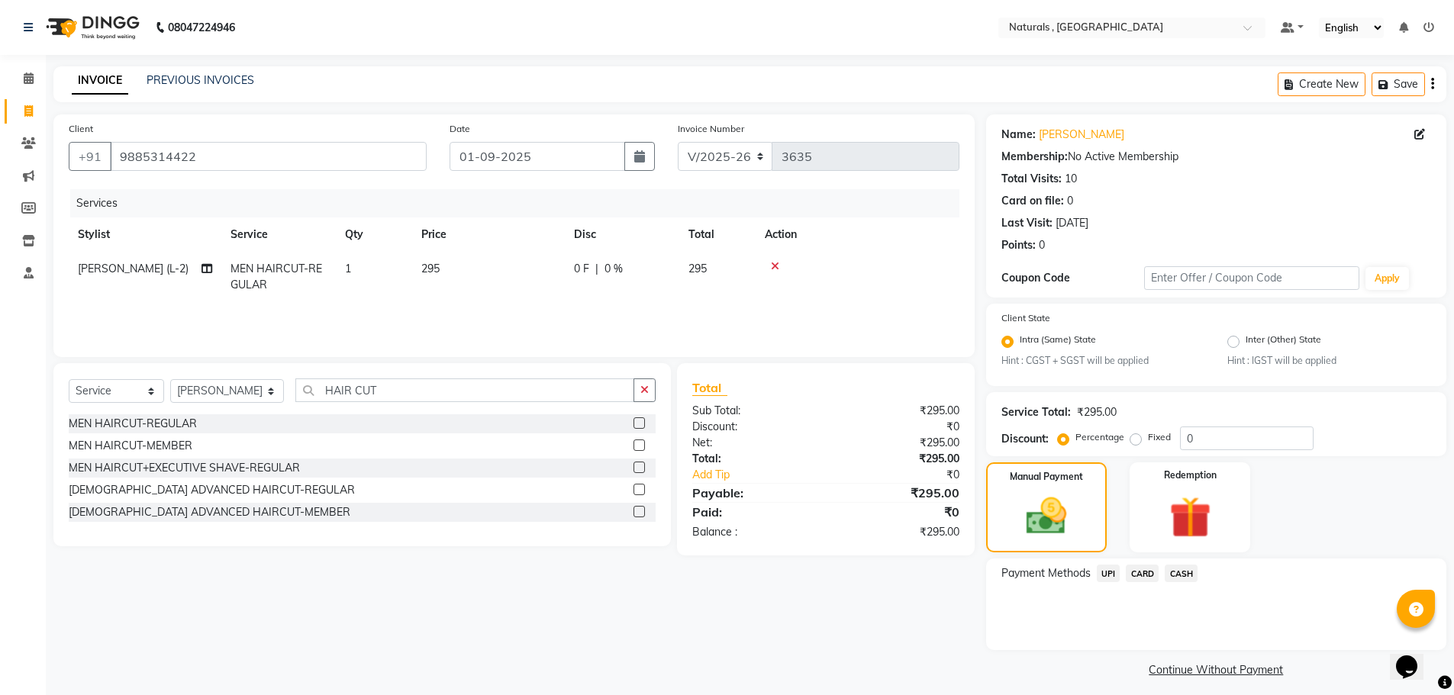
click at [1109, 574] on span "UPI" at bounding box center [1108, 574] width 24 height 18
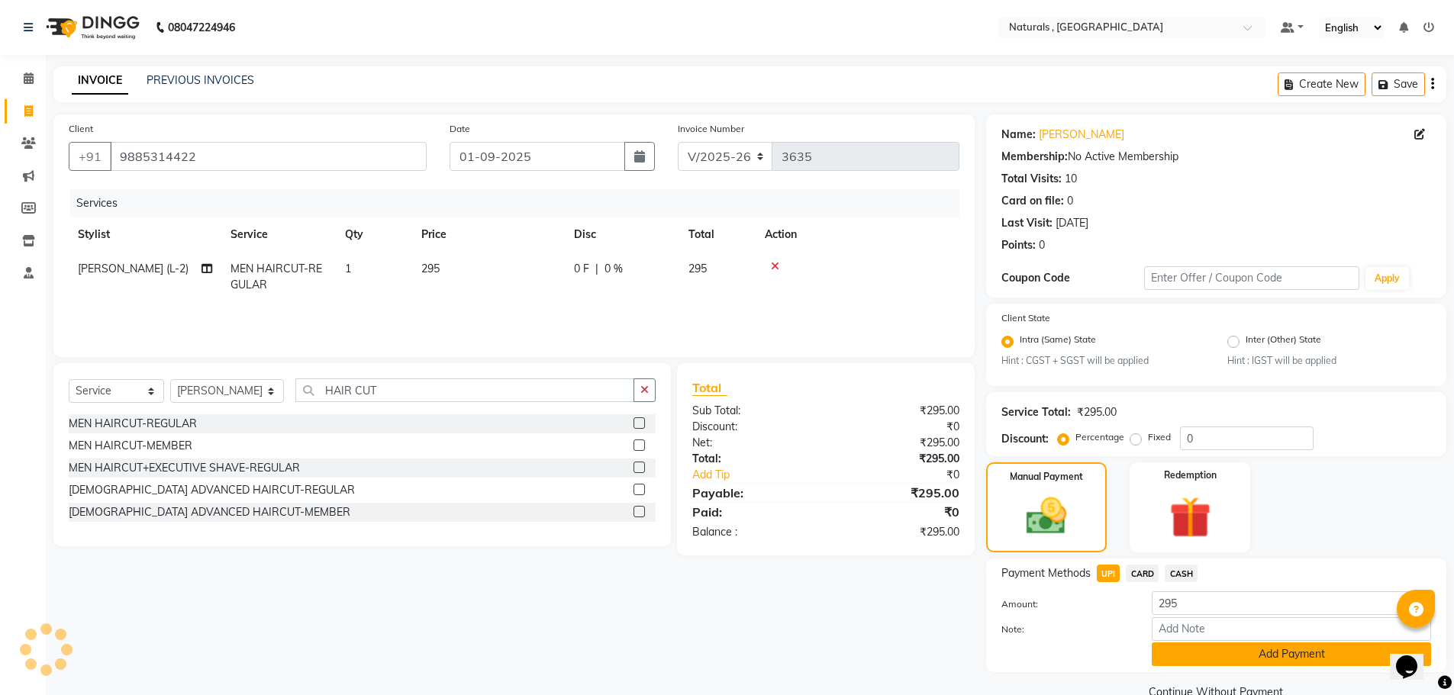
click at [1202, 651] on button "Add Payment" at bounding box center [1290, 654] width 279 height 24
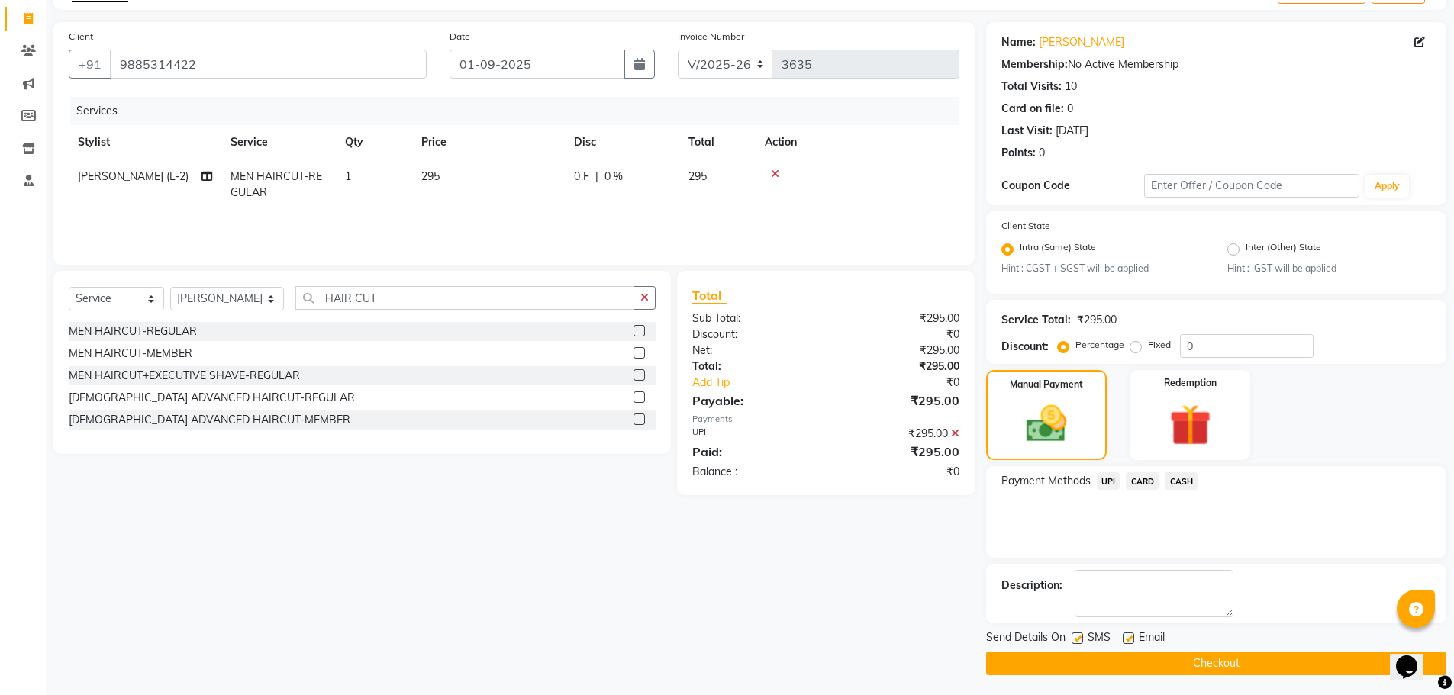
scroll to position [95, 0]
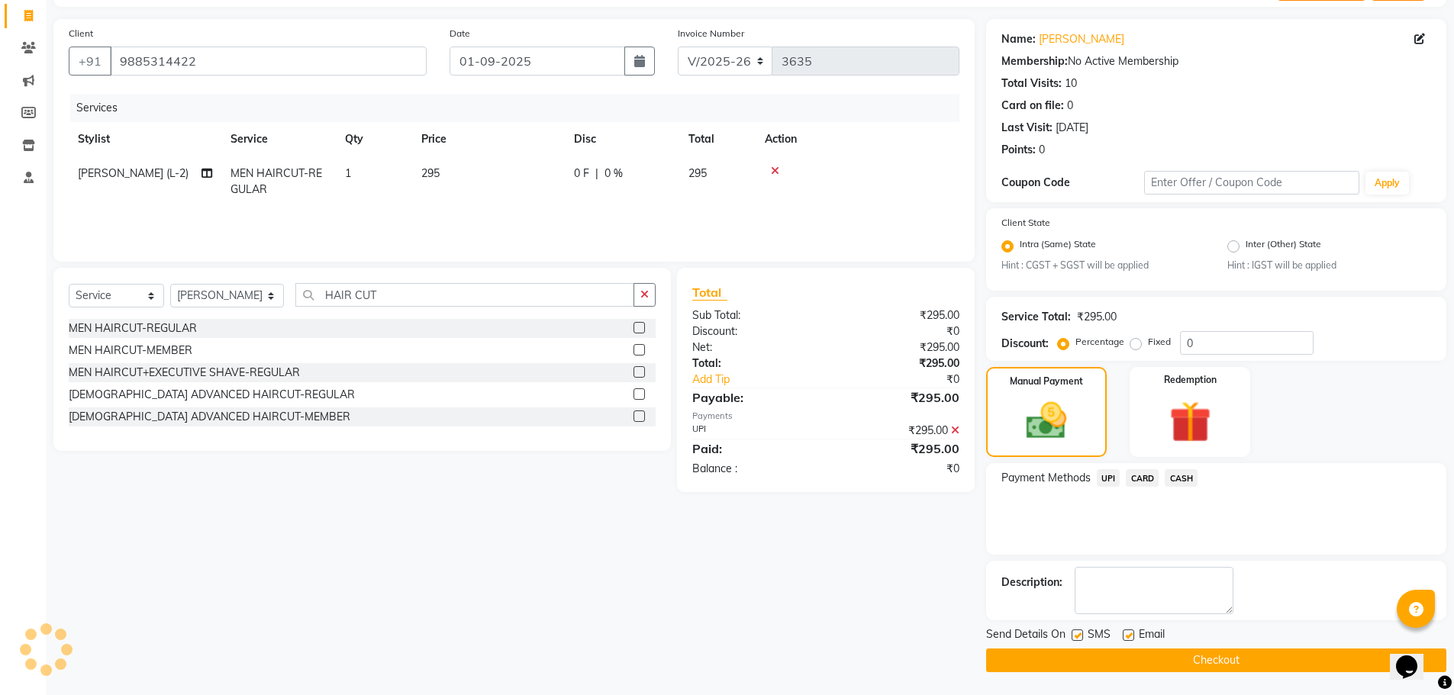
click at [1202, 654] on button "Checkout" at bounding box center [1216, 661] width 460 height 24
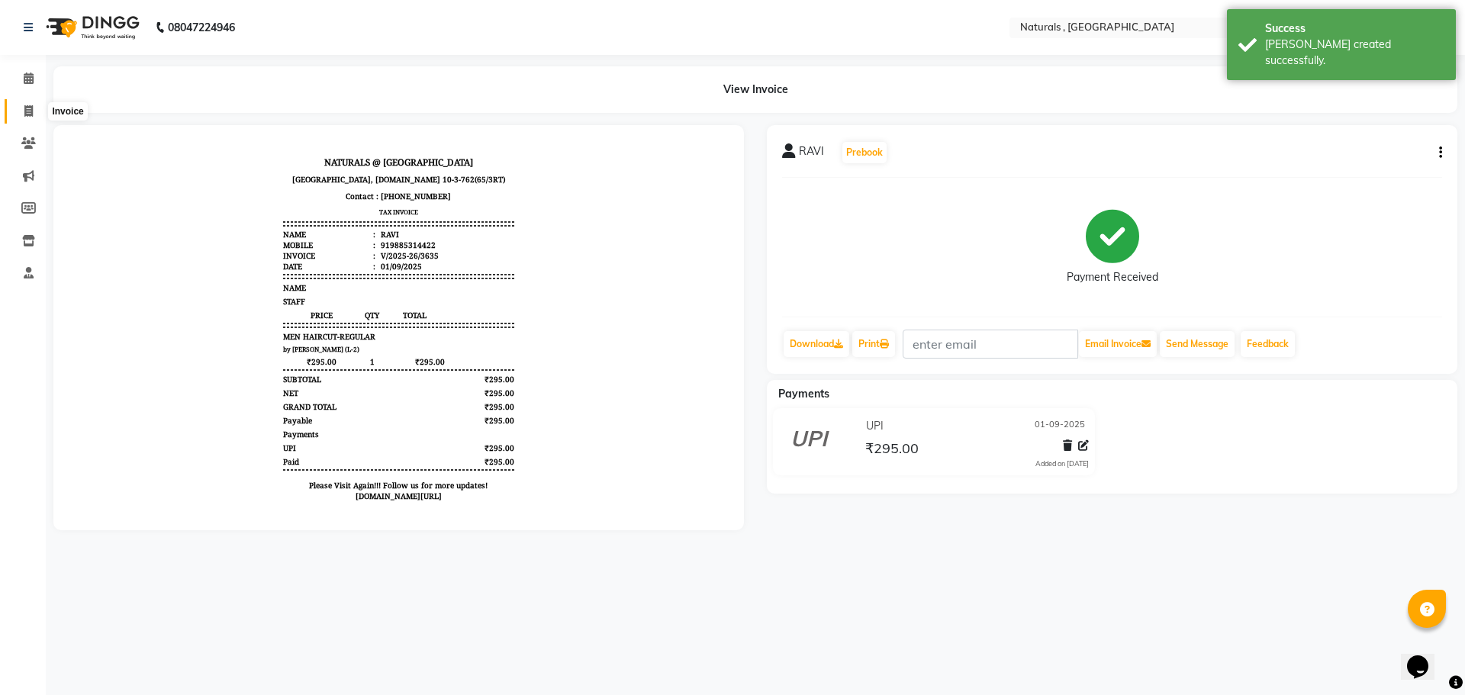
click at [29, 109] on icon at bounding box center [28, 110] width 8 height 11
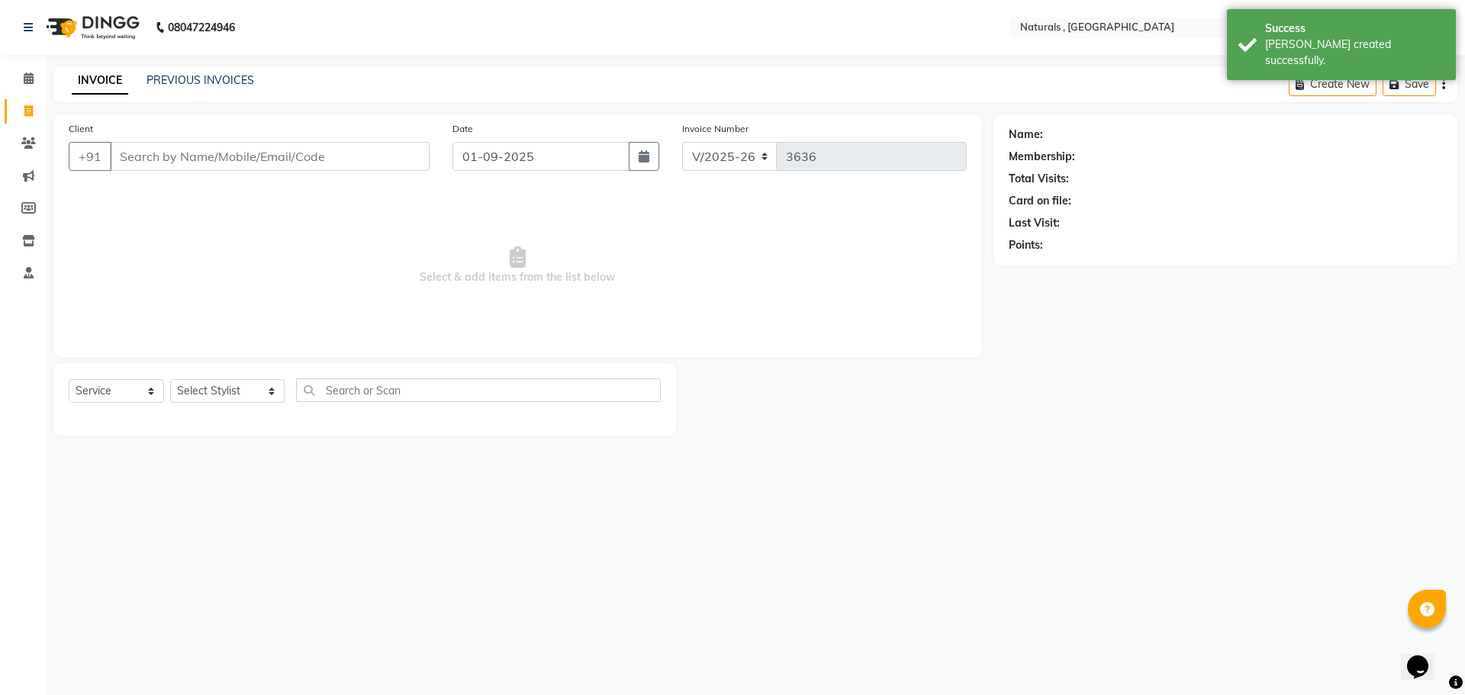
click at [188, 156] on input "Client" at bounding box center [270, 156] width 320 height 29
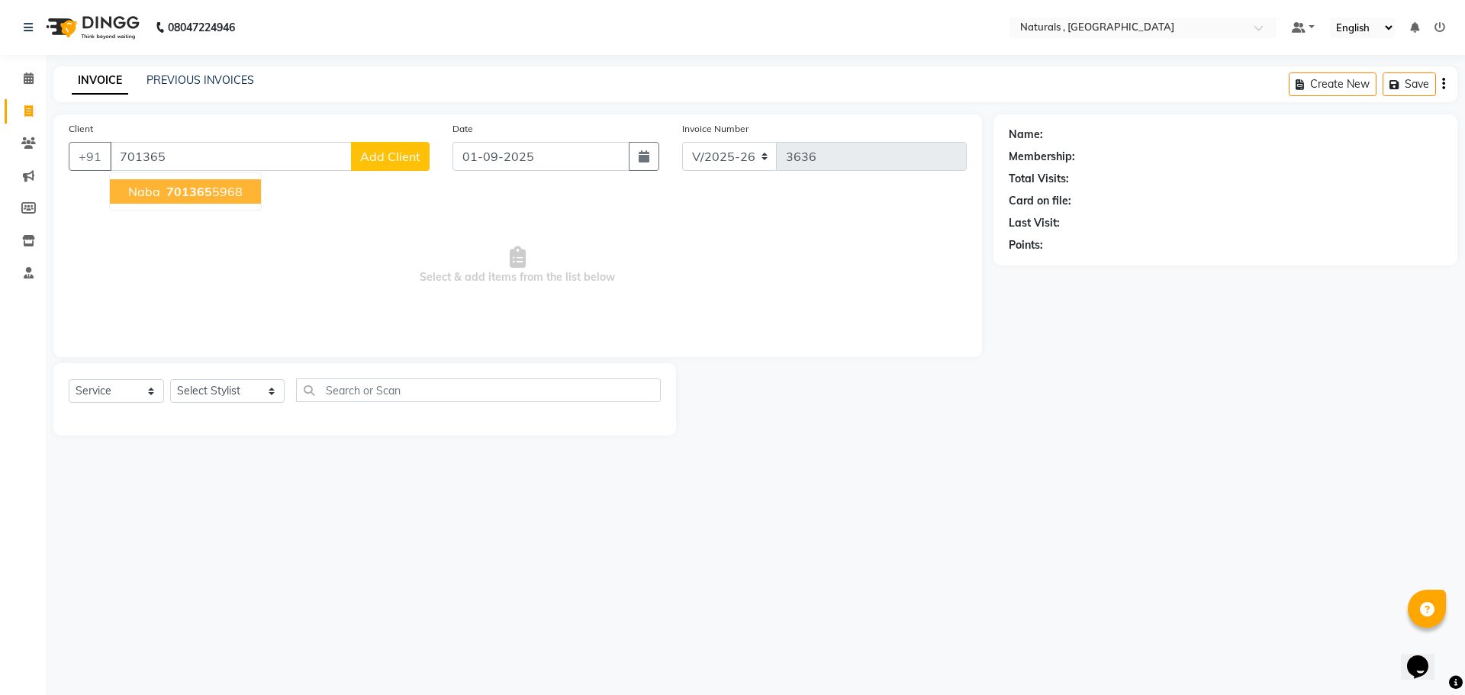
click at [205, 158] on input "701365" at bounding box center [231, 156] width 242 height 29
click at [412, 160] on span "Add Client" at bounding box center [390, 156] width 60 height 15
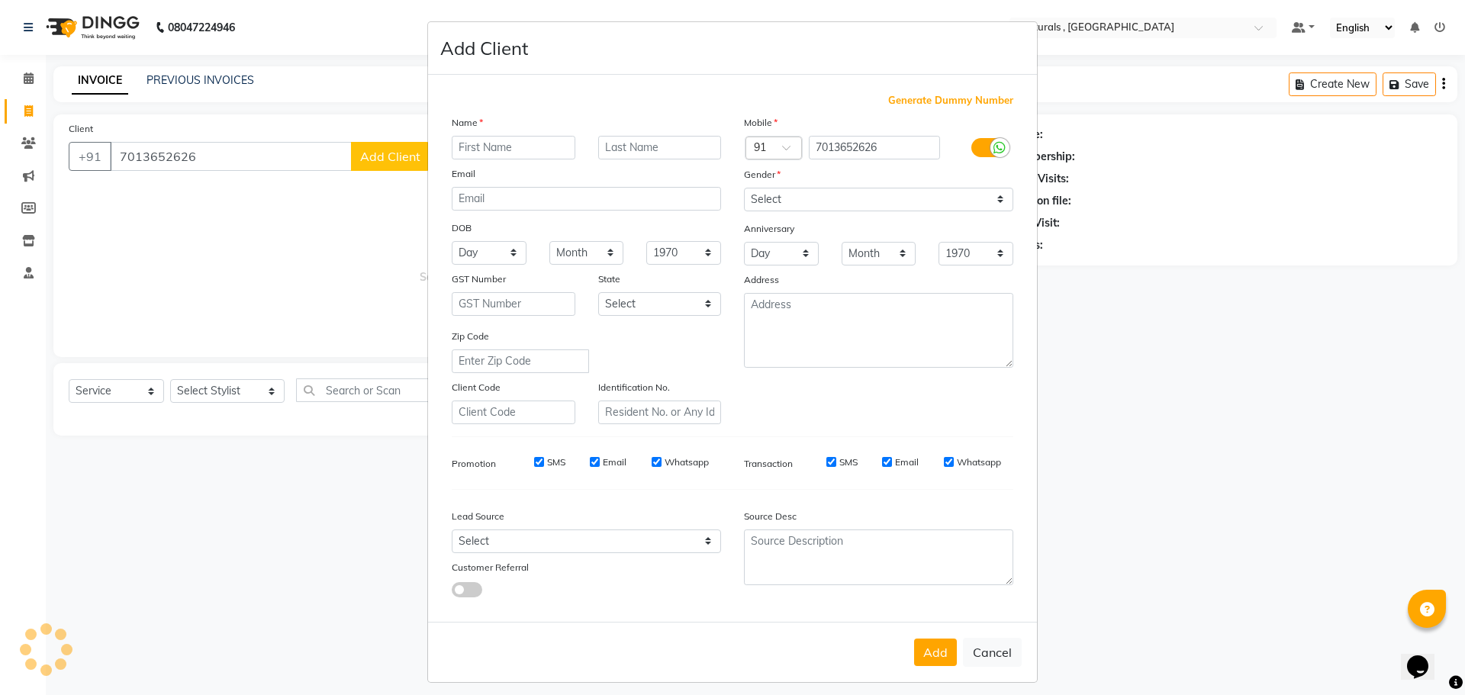
click at [502, 152] on input "text" at bounding box center [514, 148] width 124 height 24
click at [781, 192] on select "Select [DEMOGRAPHIC_DATA] [DEMOGRAPHIC_DATA] Other Prefer Not To Say" at bounding box center [878, 200] width 269 height 24
click at [744, 188] on select "Select [DEMOGRAPHIC_DATA] [DEMOGRAPHIC_DATA] Other Prefer Not To Say" at bounding box center [878, 200] width 269 height 24
click at [927, 647] on button "Add" at bounding box center [935, 652] width 43 height 27
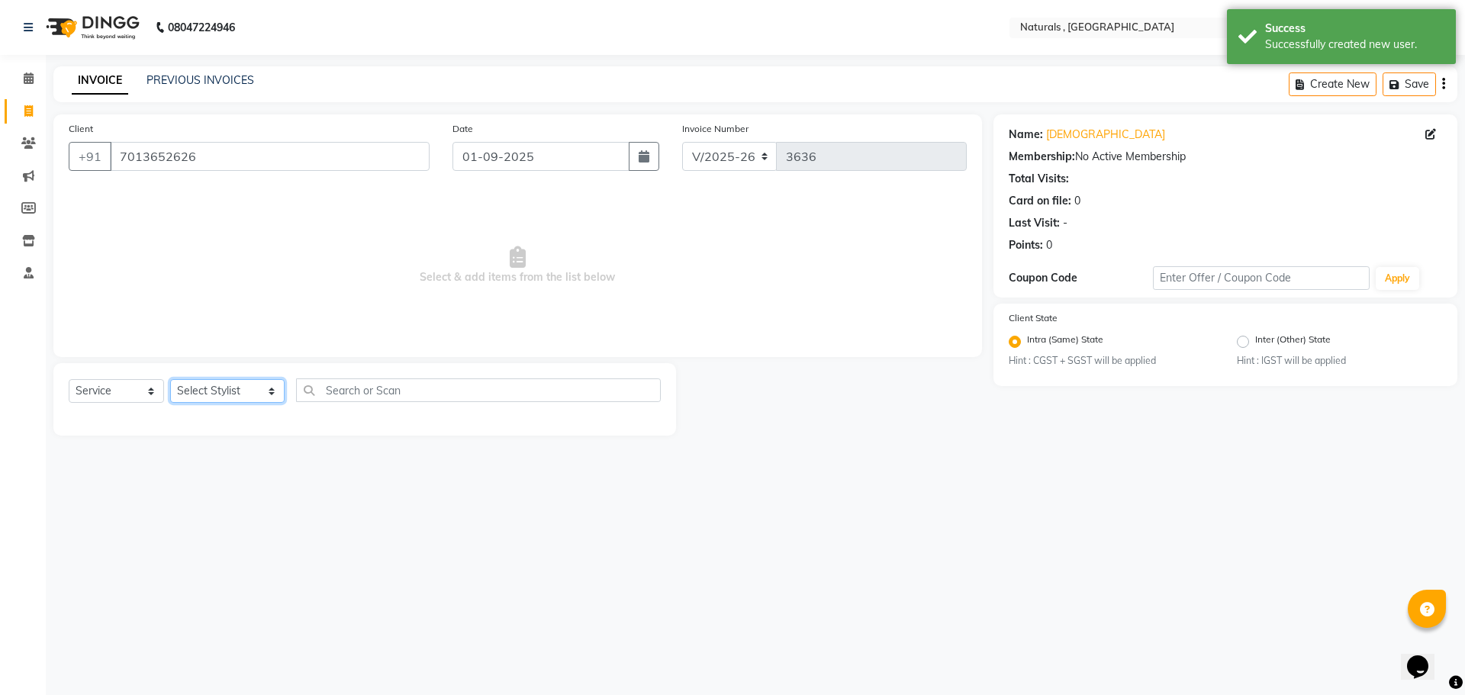
click at [275, 389] on select "Select Stylist ASFIYA (L-3) BHAGYA SHREE GM [PERSON_NAME] (L-2) [PERSON_NAME] (…" at bounding box center [227, 391] width 114 height 24
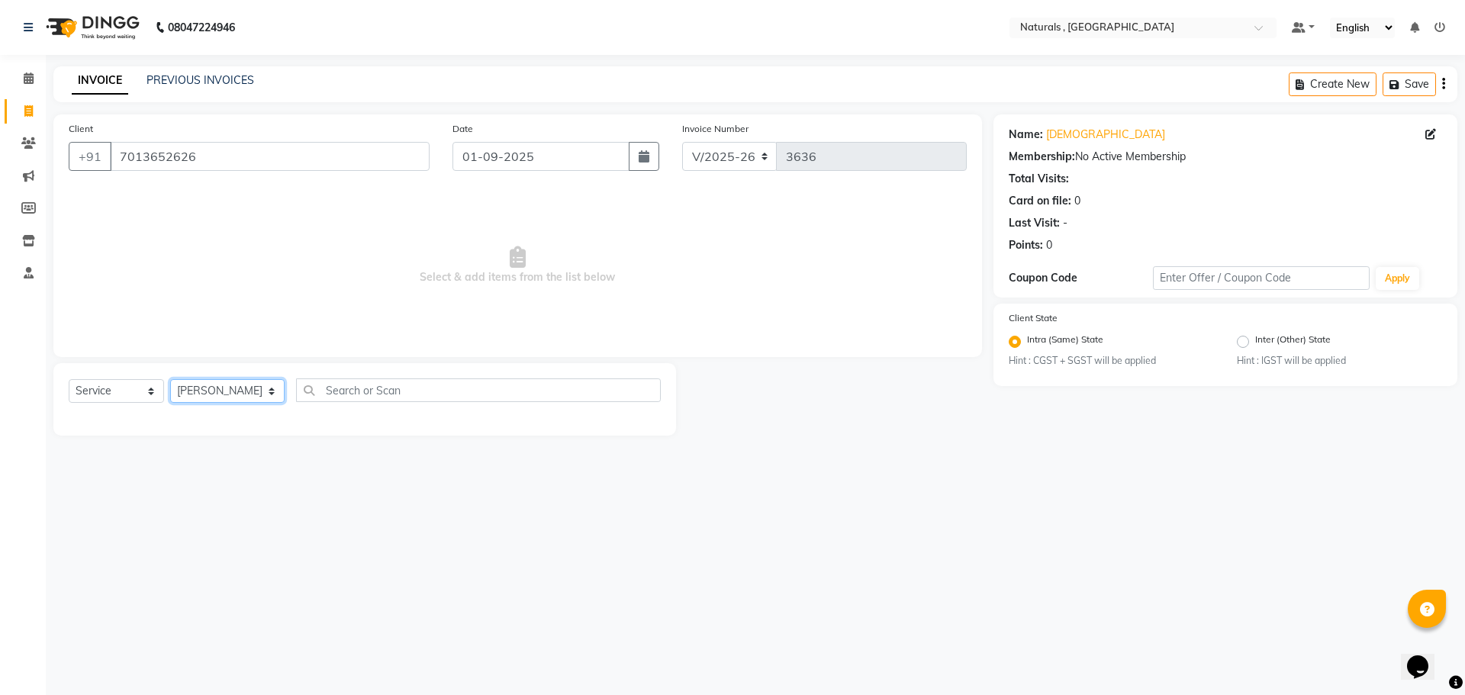
click at [170, 379] on select "Select Stylist ASFIYA (L-3) BHAGYA SHREE GM [PERSON_NAME] (L-2) [PERSON_NAME] (…" at bounding box center [227, 391] width 114 height 24
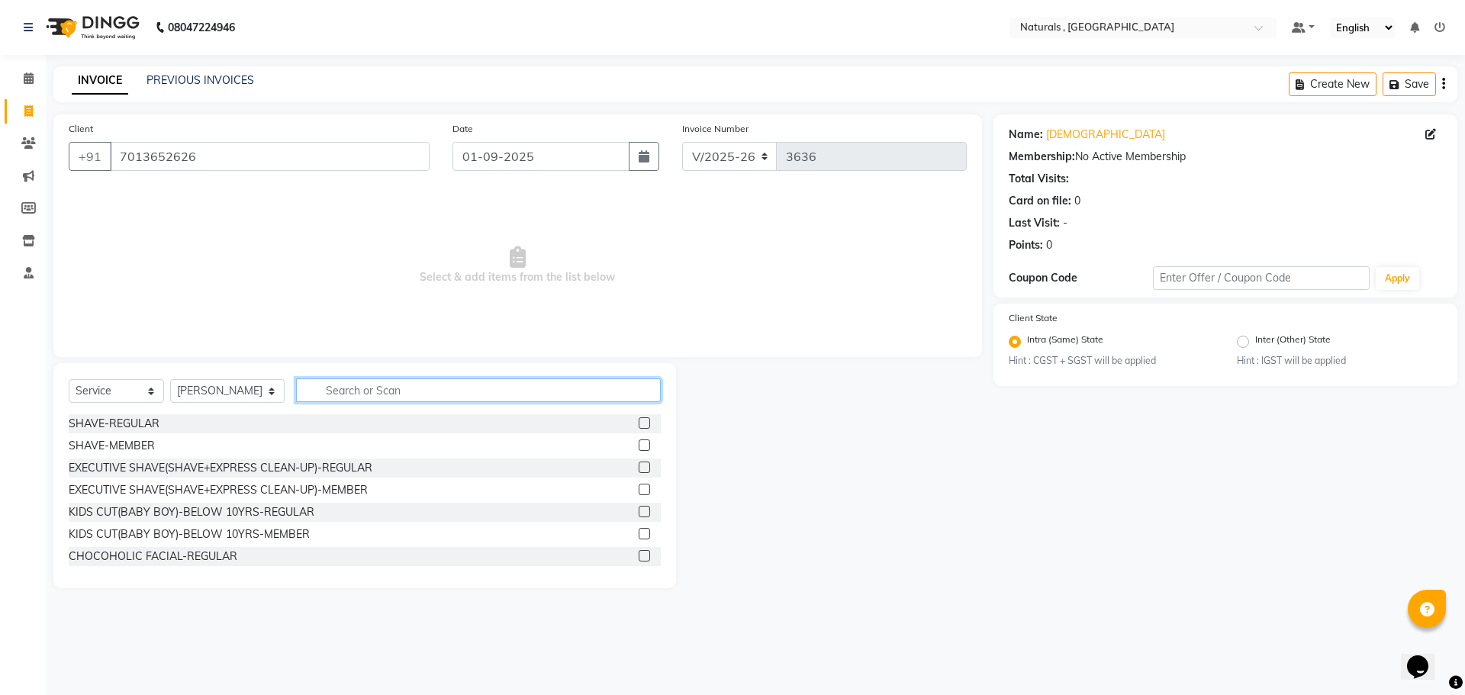
click at [375, 391] on input "text" at bounding box center [478, 390] width 365 height 24
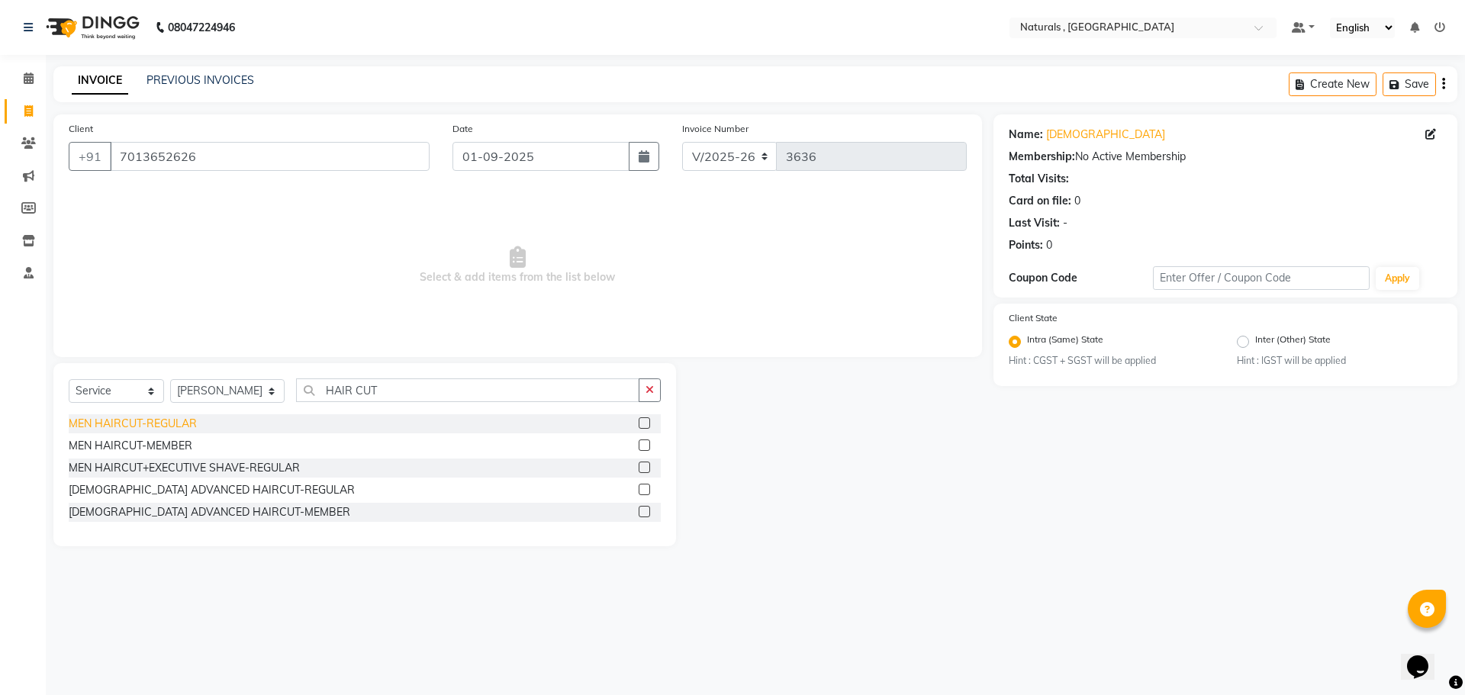
click at [160, 421] on div "MEN HAIRCUT-REGULAR" at bounding box center [133, 424] width 128 height 16
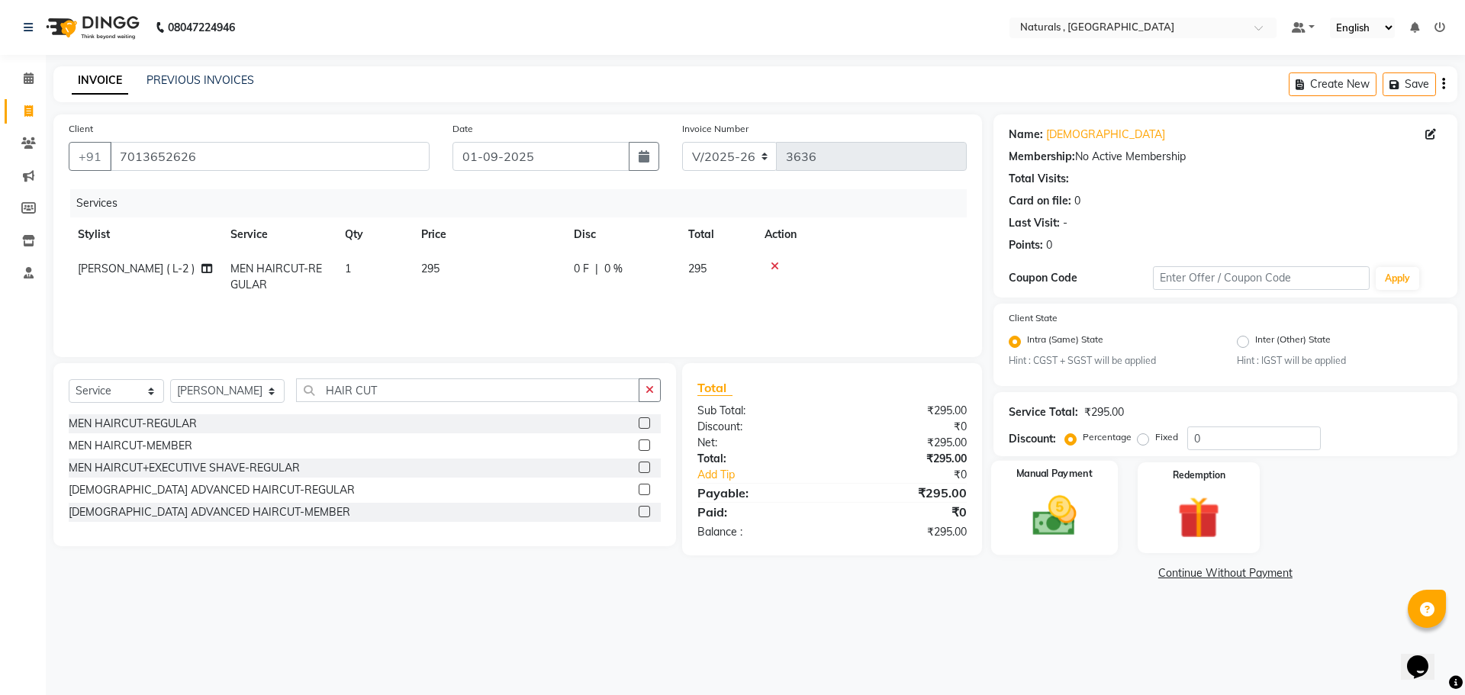
click at [1068, 513] on img at bounding box center [1054, 516] width 71 height 50
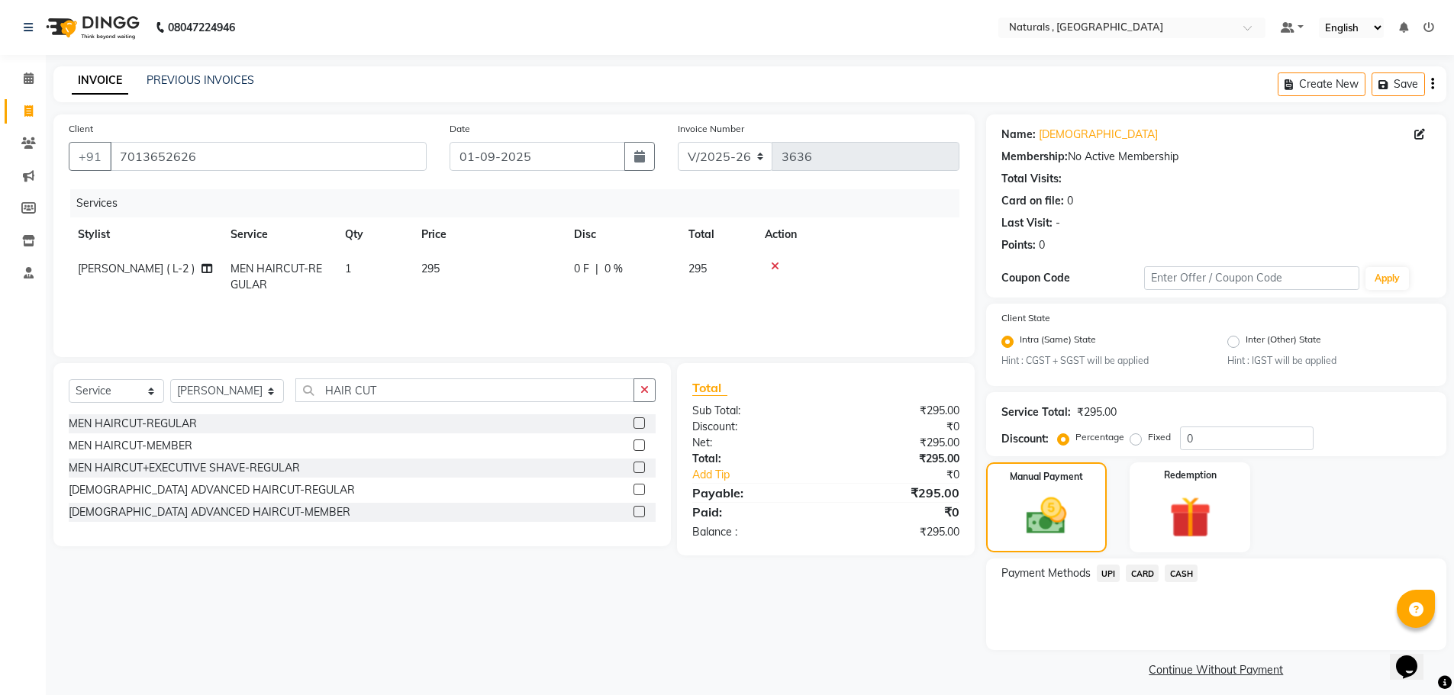
click at [1190, 575] on span "CASH" at bounding box center [1180, 574] width 33 height 18
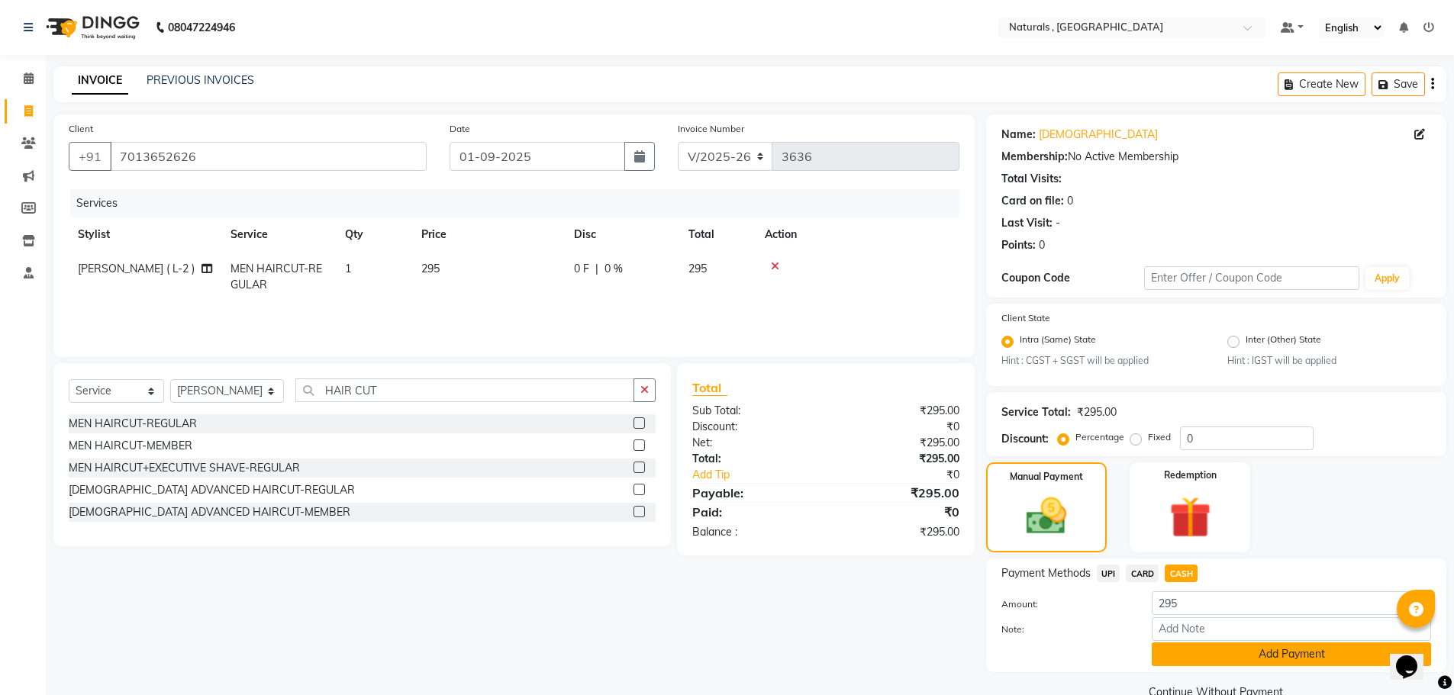
click at [1199, 663] on button "Add Payment" at bounding box center [1290, 654] width 279 height 24
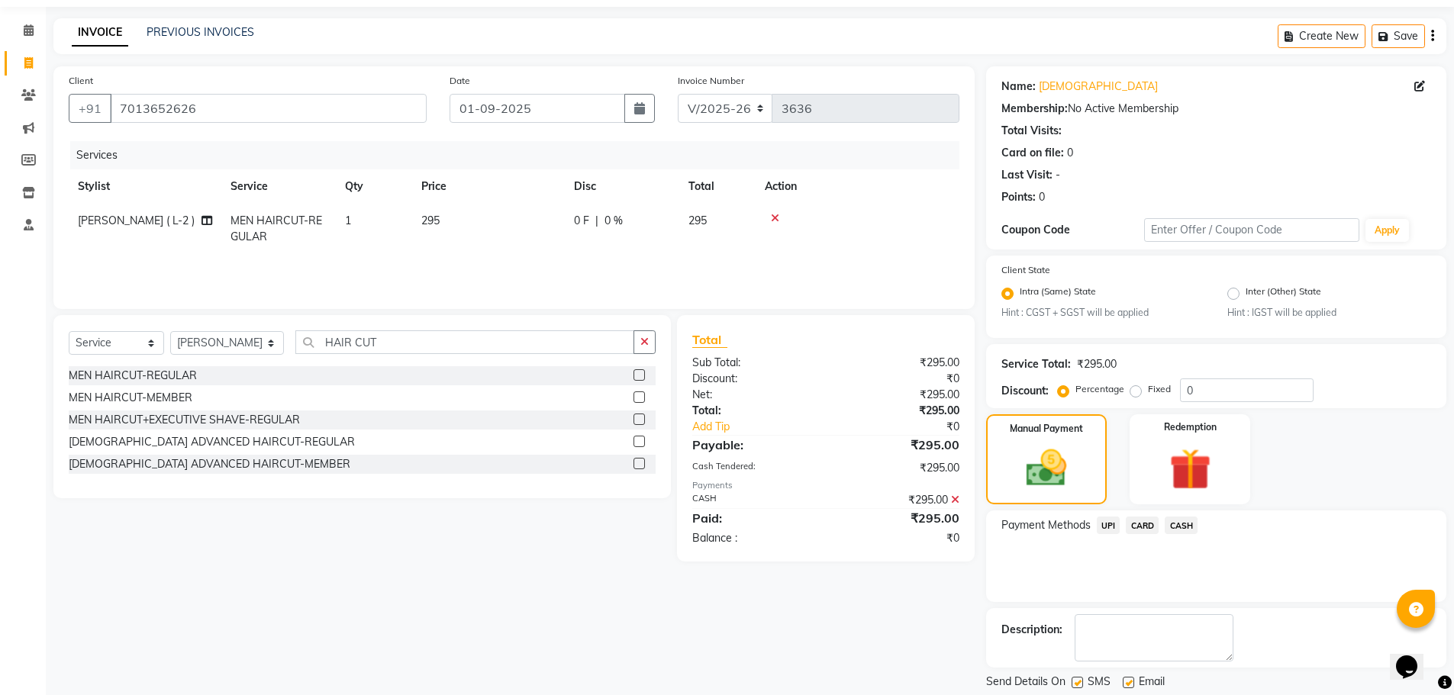
scroll to position [95, 0]
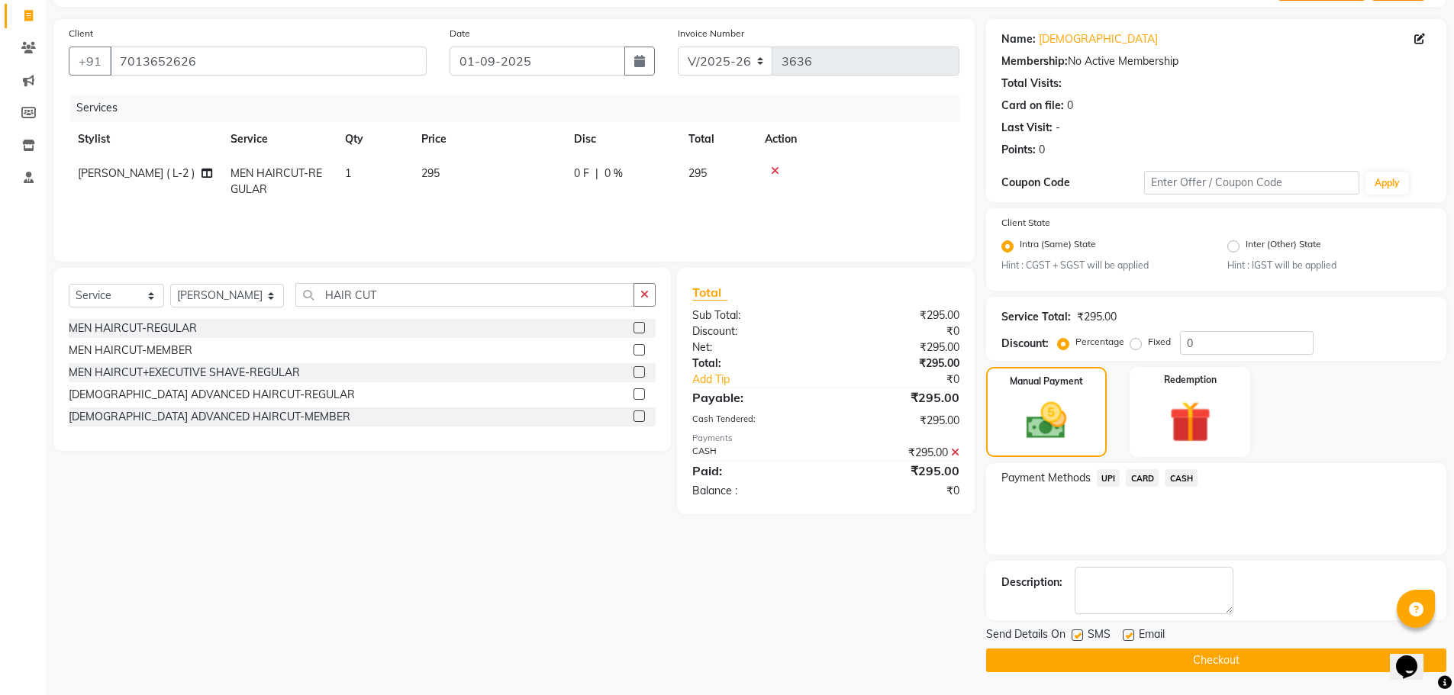
click at [1186, 659] on button "Checkout" at bounding box center [1216, 661] width 460 height 24
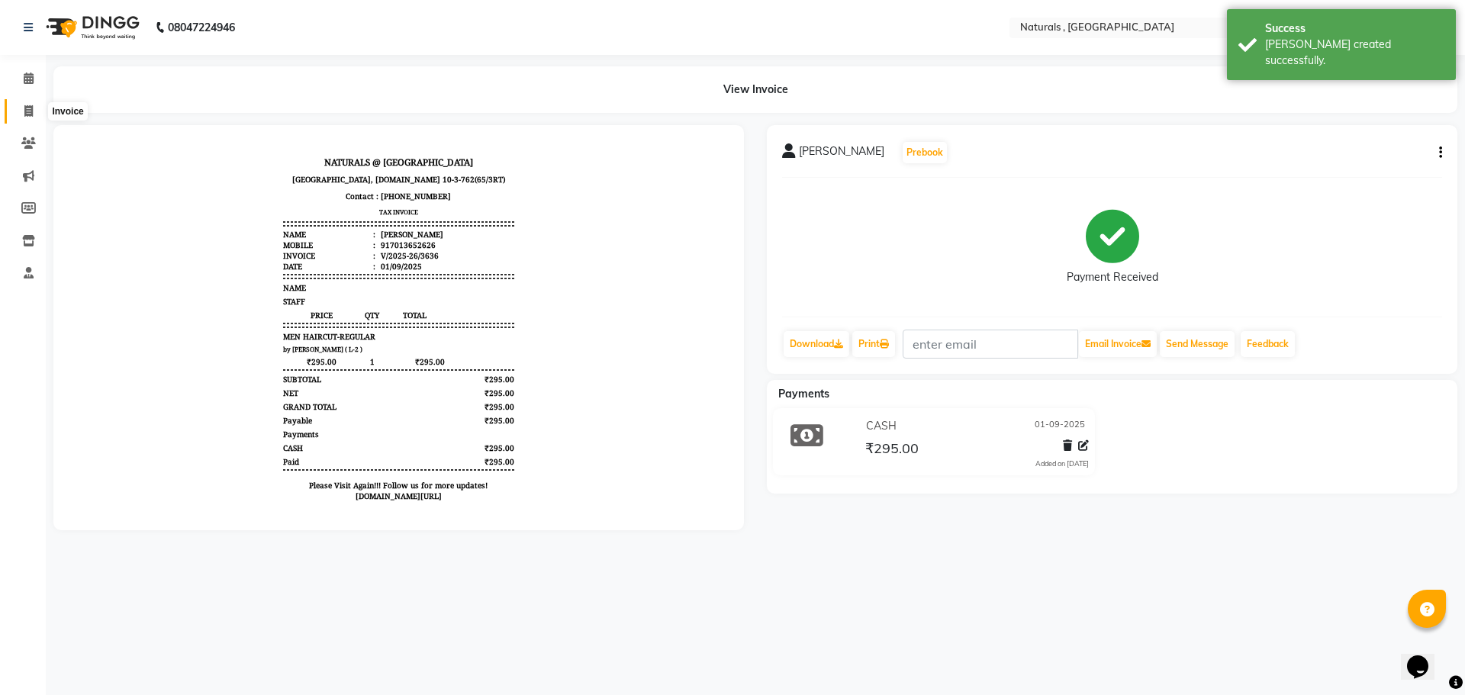
click at [27, 114] on icon at bounding box center [28, 110] width 8 height 11
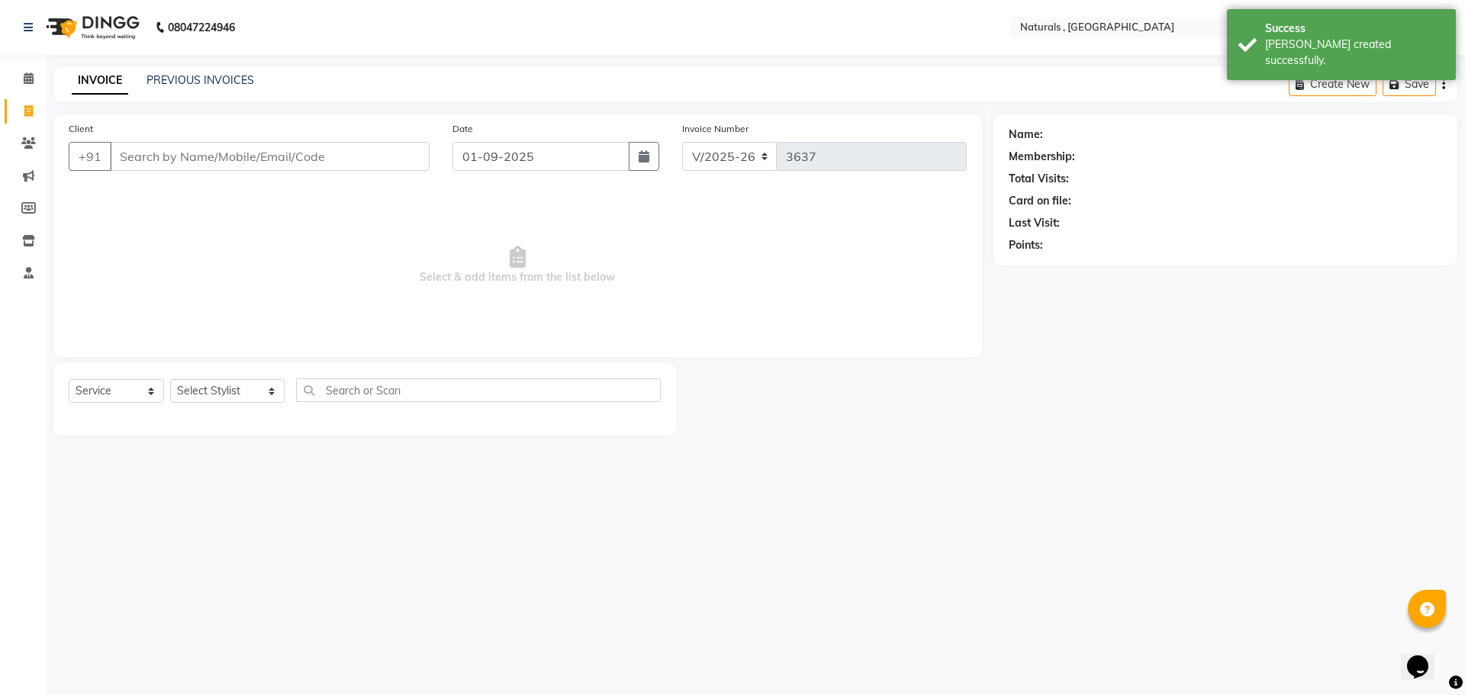
click at [172, 161] on input "Client" at bounding box center [270, 156] width 320 height 29
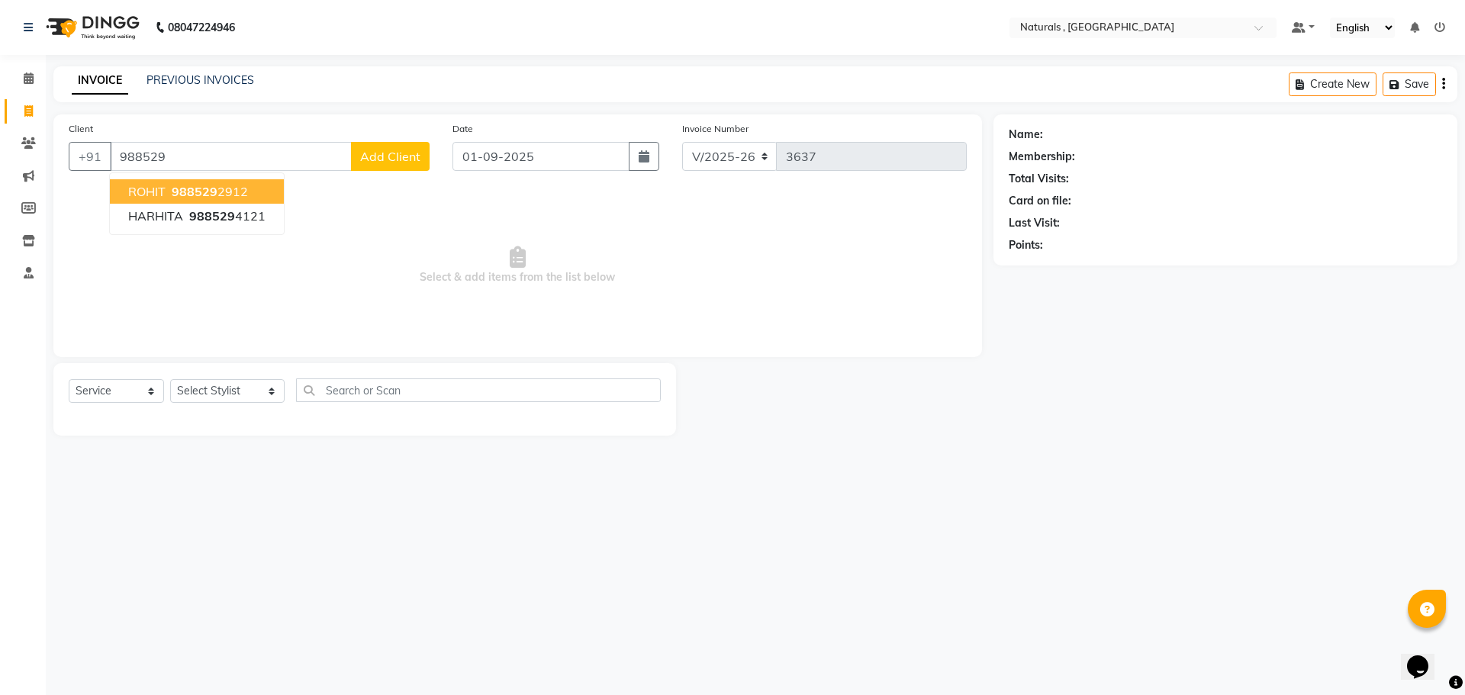
click at [214, 186] on span "988529" at bounding box center [195, 191] width 46 height 15
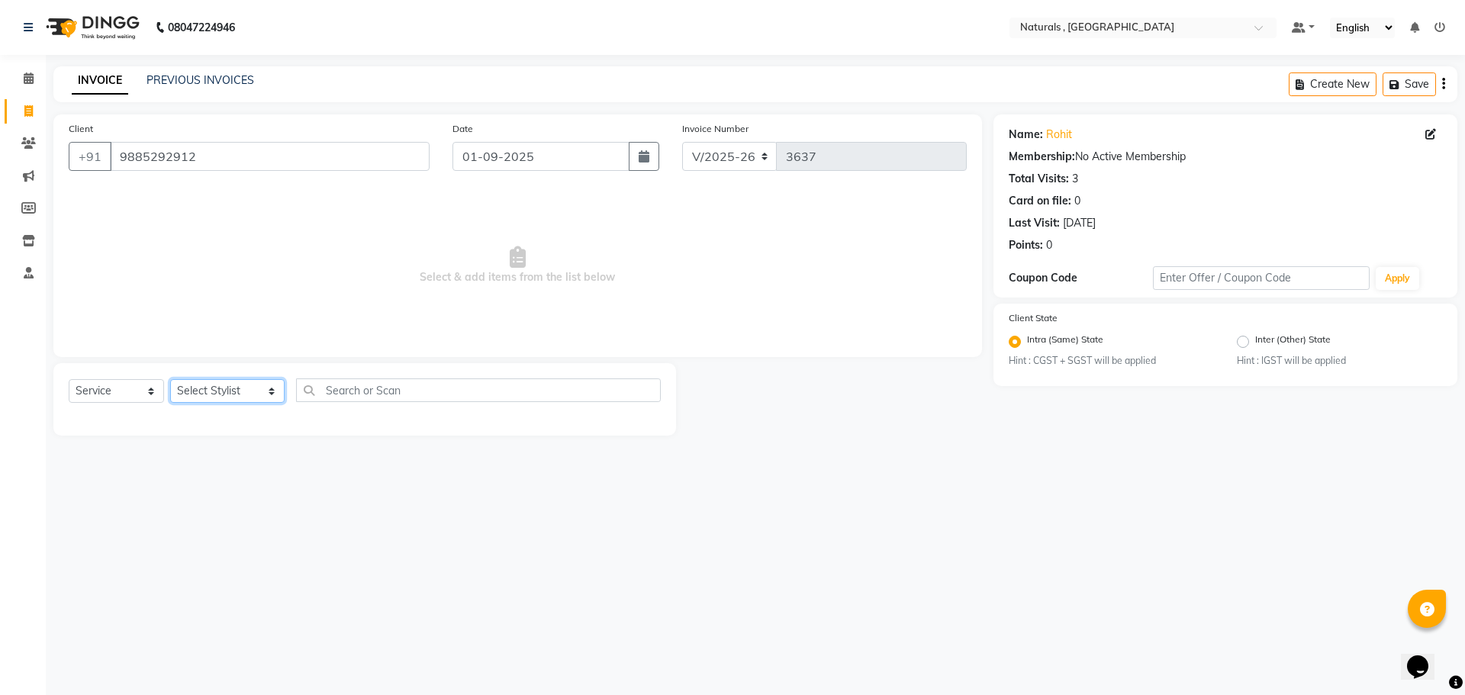
click at [196, 389] on select "Select Stylist ASFIYA (L-3) BHAGYA SHREE GM [PERSON_NAME] (L-2) [PERSON_NAME] (…" at bounding box center [227, 391] width 114 height 24
click at [170, 379] on select "Select Stylist ASFIYA (L-3) BHAGYA SHREE GM [PERSON_NAME] (L-2) [PERSON_NAME] (…" at bounding box center [227, 391] width 114 height 24
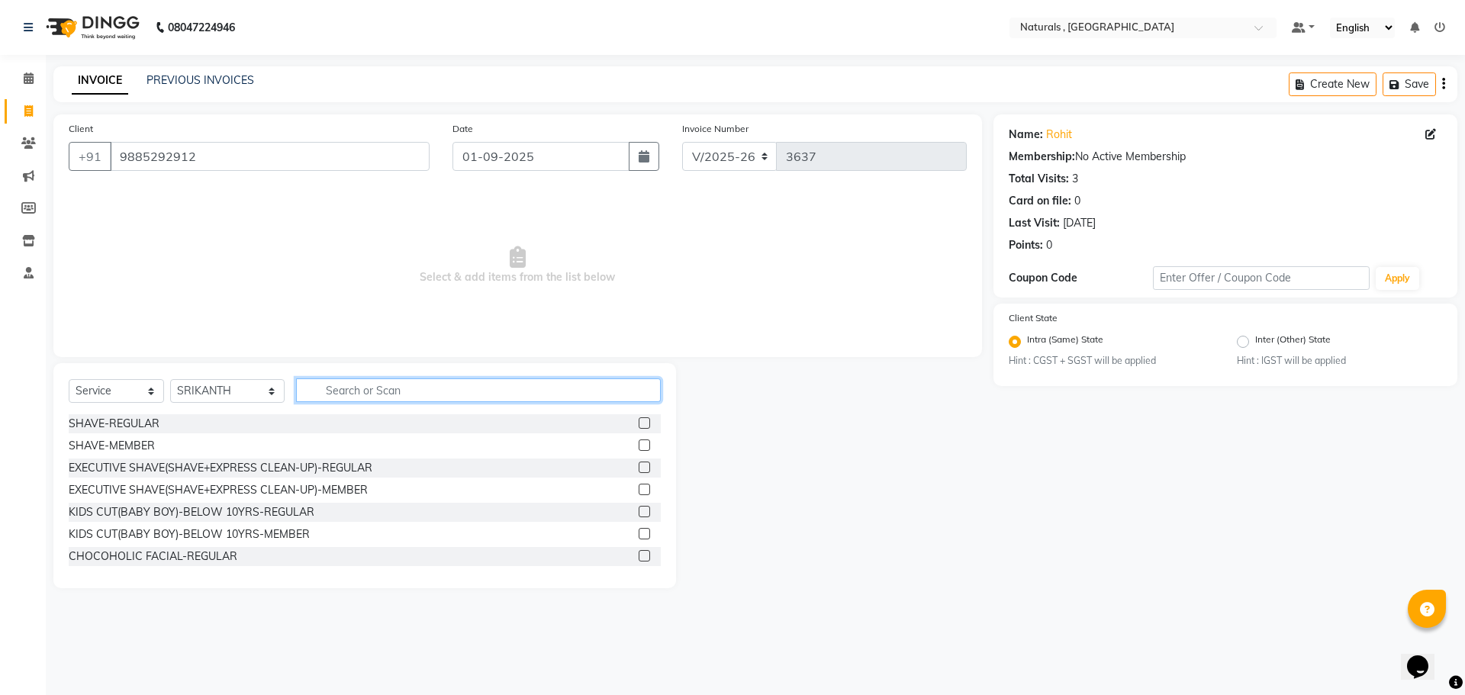
click at [358, 388] on input "text" at bounding box center [478, 390] width 365 height 24
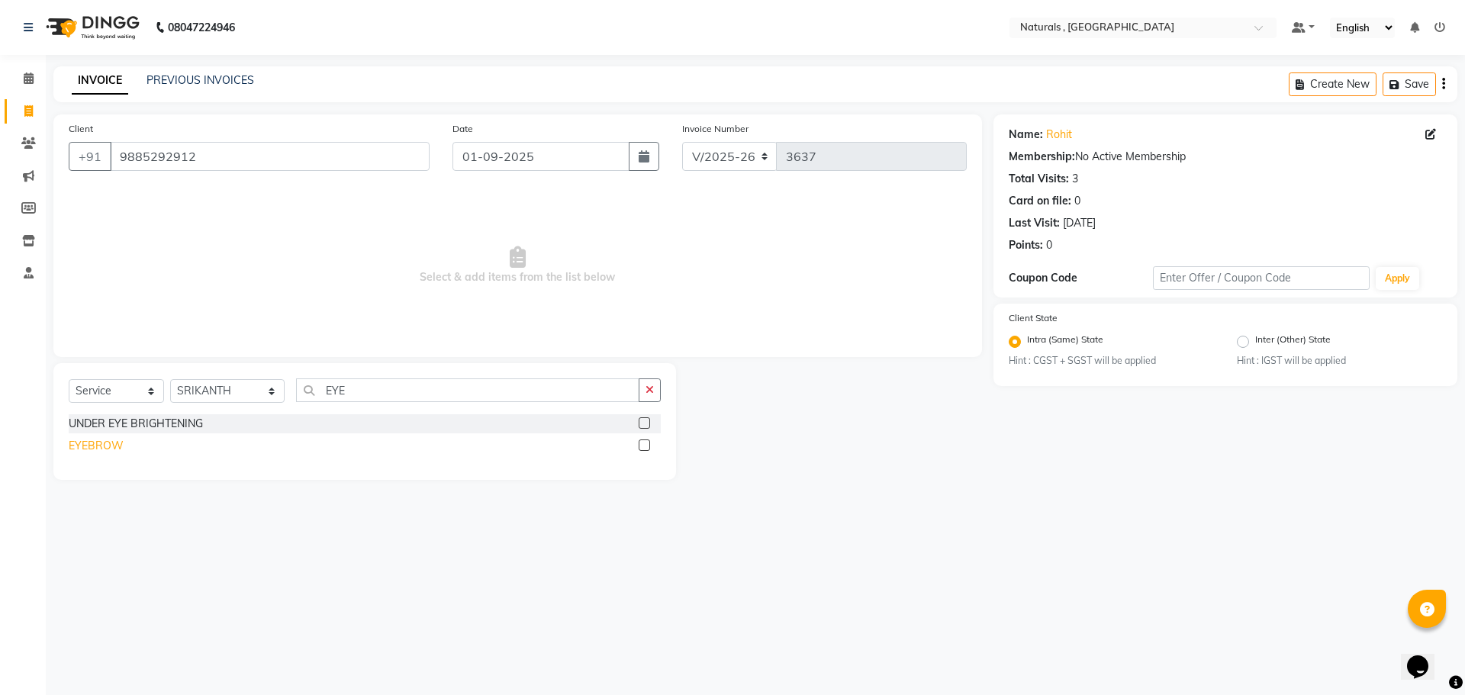
click at [91, 444] on div "EYEBROW" at bounding box center [96, 446] width 55 height 16
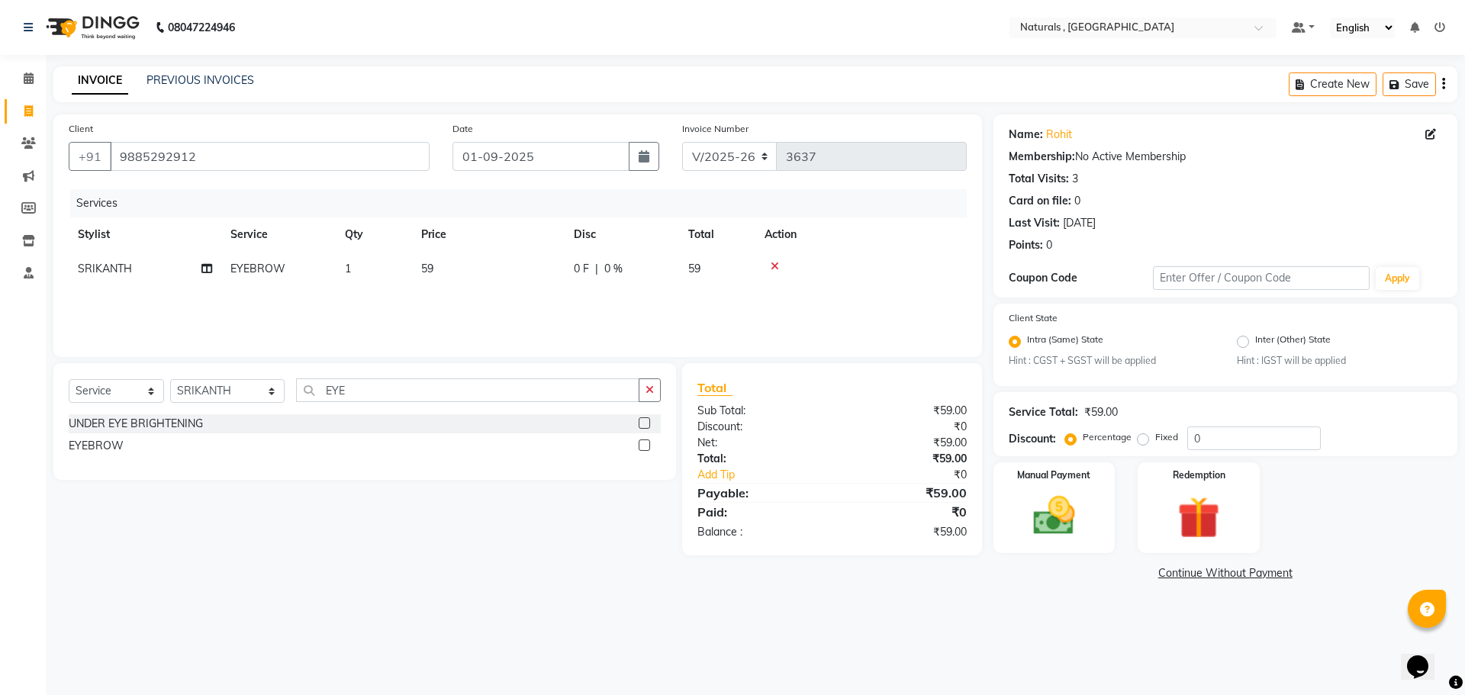
click at [433, 268] on span "59" at bounding box center [427, 269] width 12 height 14
click at [548, 269] on input "59" at bounding box center [560, 273] width 134 height 24
click at [264, 534] on div "Select Service Product Membership Package Voucher Prepaid Gift Card Select Styl…" at bounding box center [359, 459] width 634 height 192
click at [107, 273] on span "SRIKANTH" at bounding box center [105, 269] width 54 height 14
click at [107, 273] on select "ASFIYA (L-3) BHAGYA SHREE GM [PERSON_NAME] (L-2) [PERSON_NAME] ( L-2 ) [PERSON_…" at bounding box center [145, 273] width 134 height 24
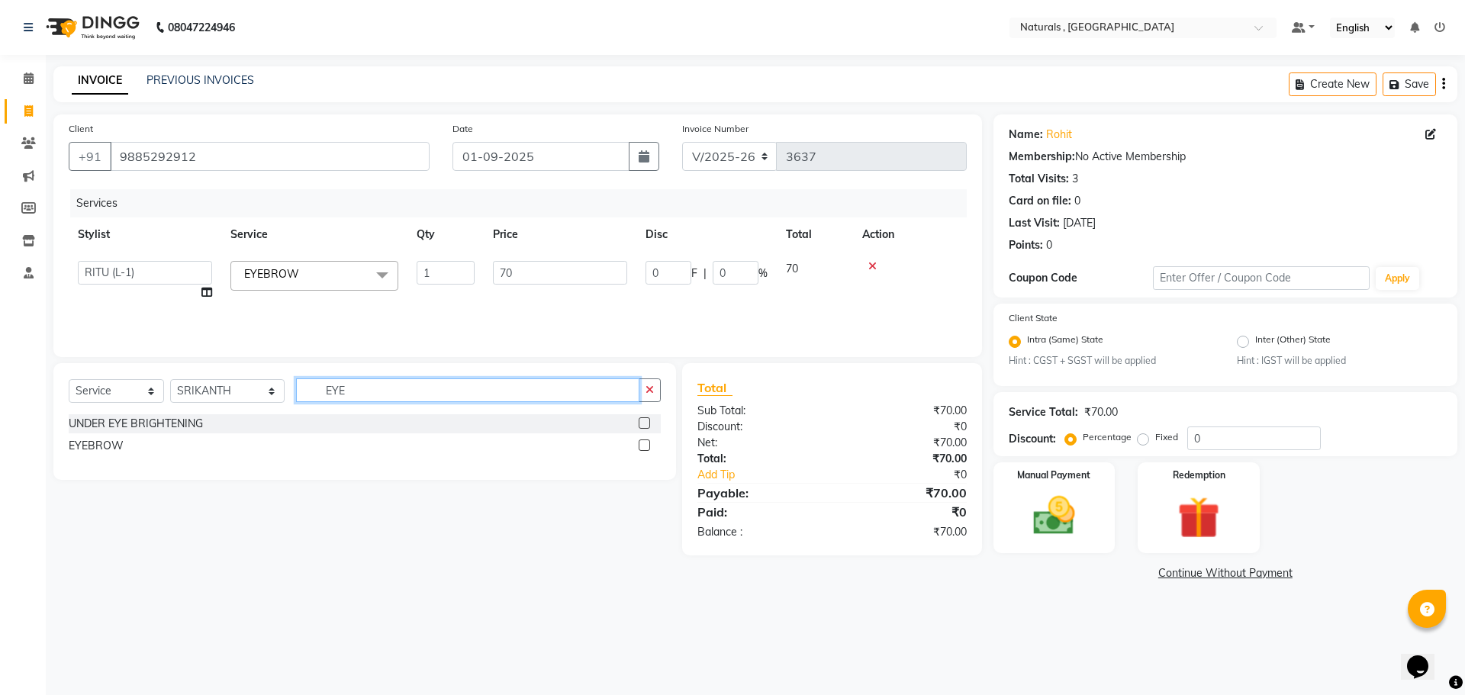
click at [366, 389] on input "EYE" at bounding box center [468, 390] width 344 height 24
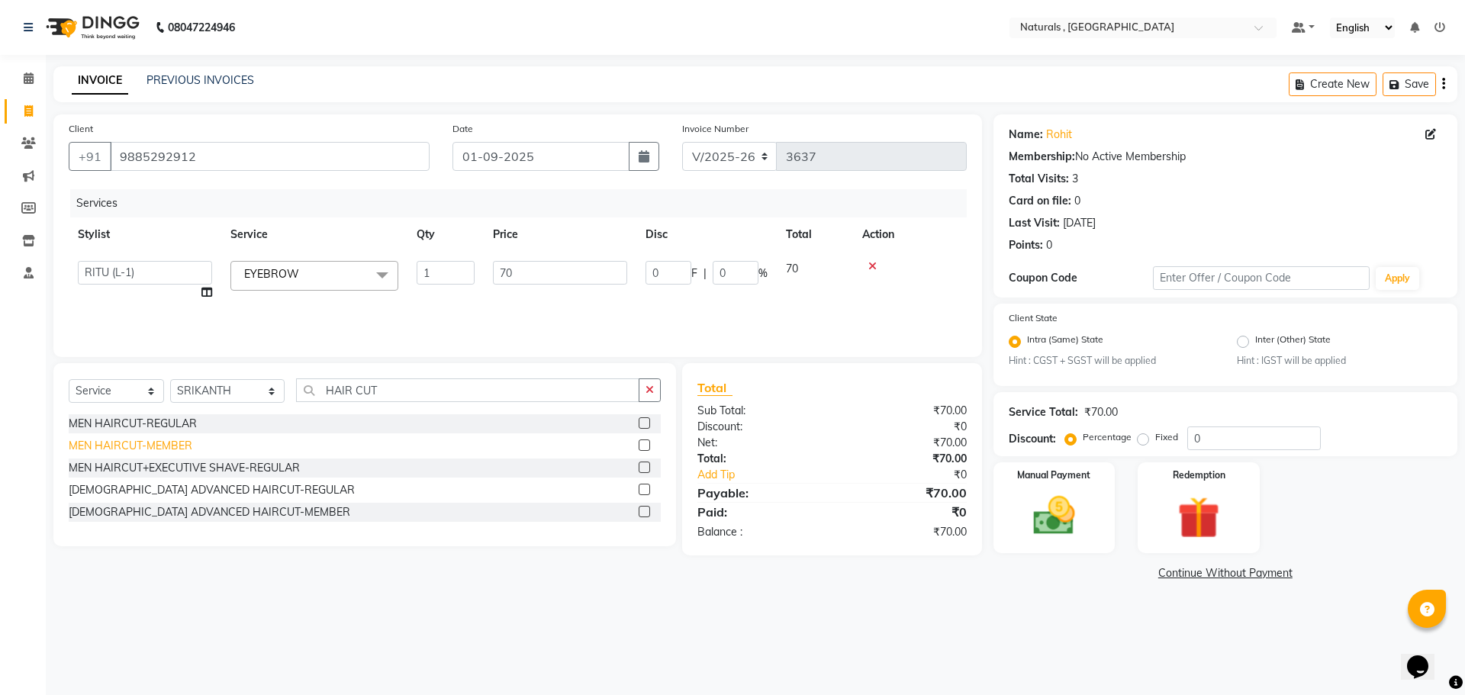
click at [125, 450] on div "MEN HAIRCUT-MEMBER" at bounding box center [131, 446] width 124 height 16
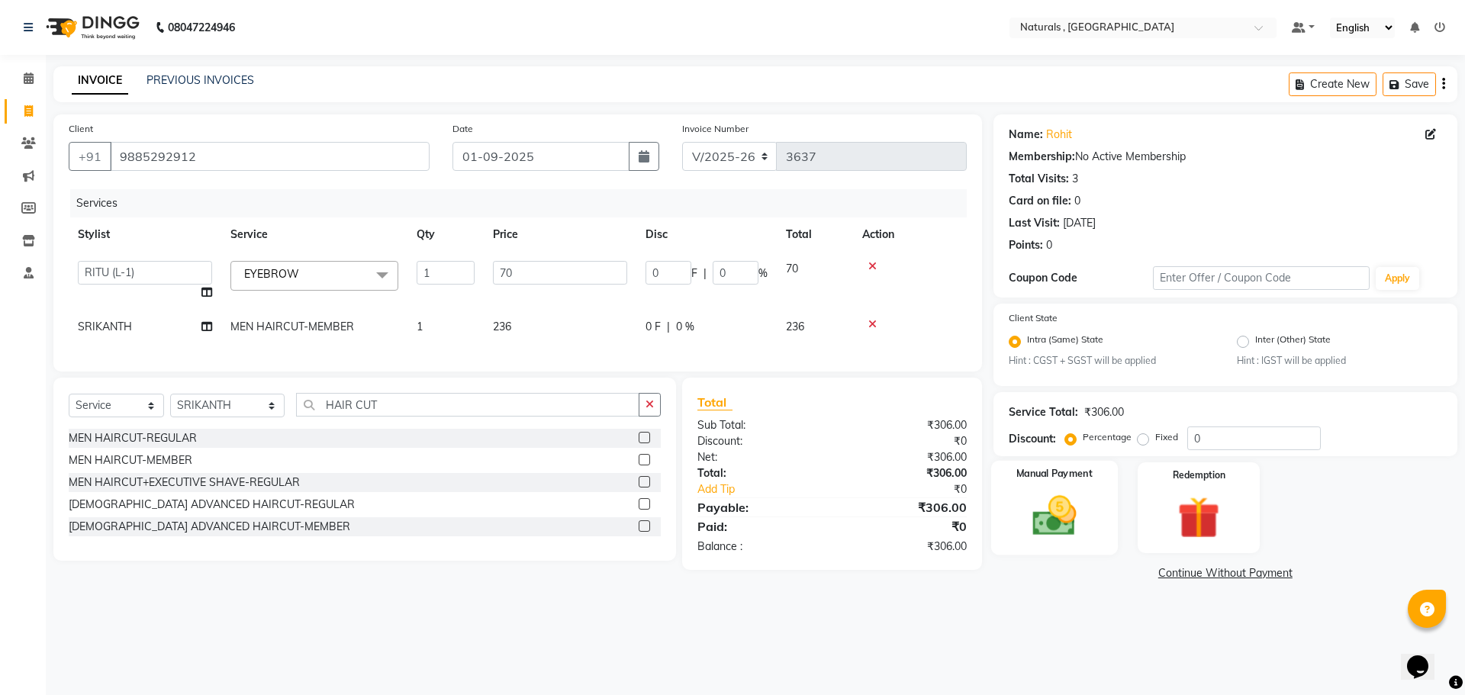
click at [1044, 517] on img at bounding box center [1054, 516] width 71 height 50
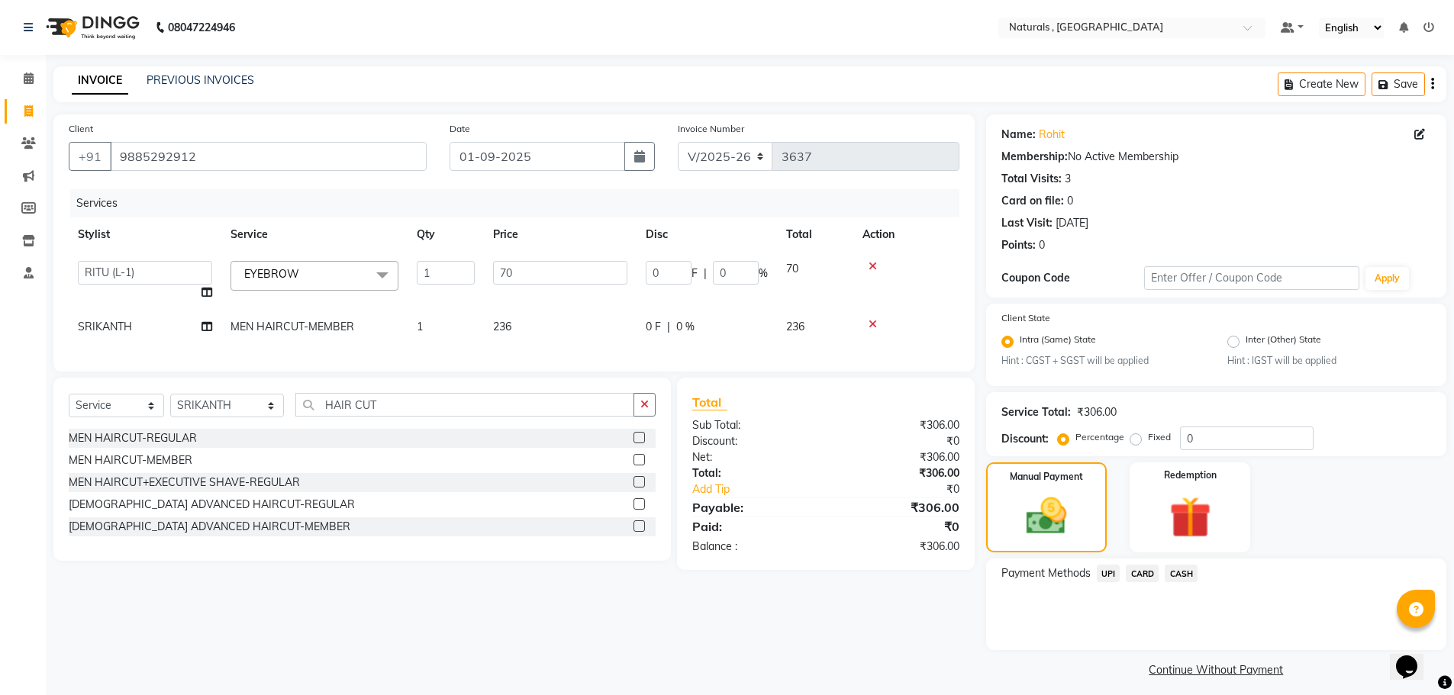
click at [1138, 575] on span "CARD" at bounding box center [1141, 574] width 33 height 18
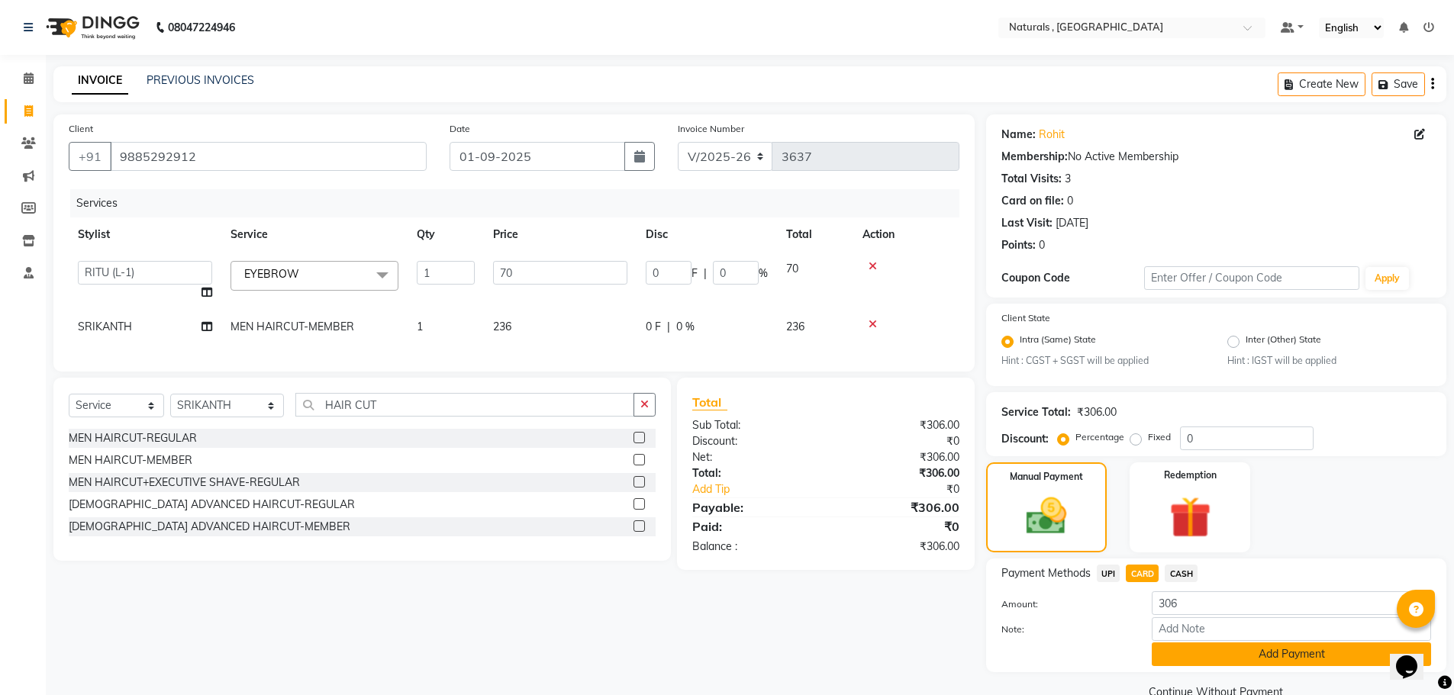
click at [1211, 652] on button "Add Payment" at bounding box center [1290, 654] width 279 height 24
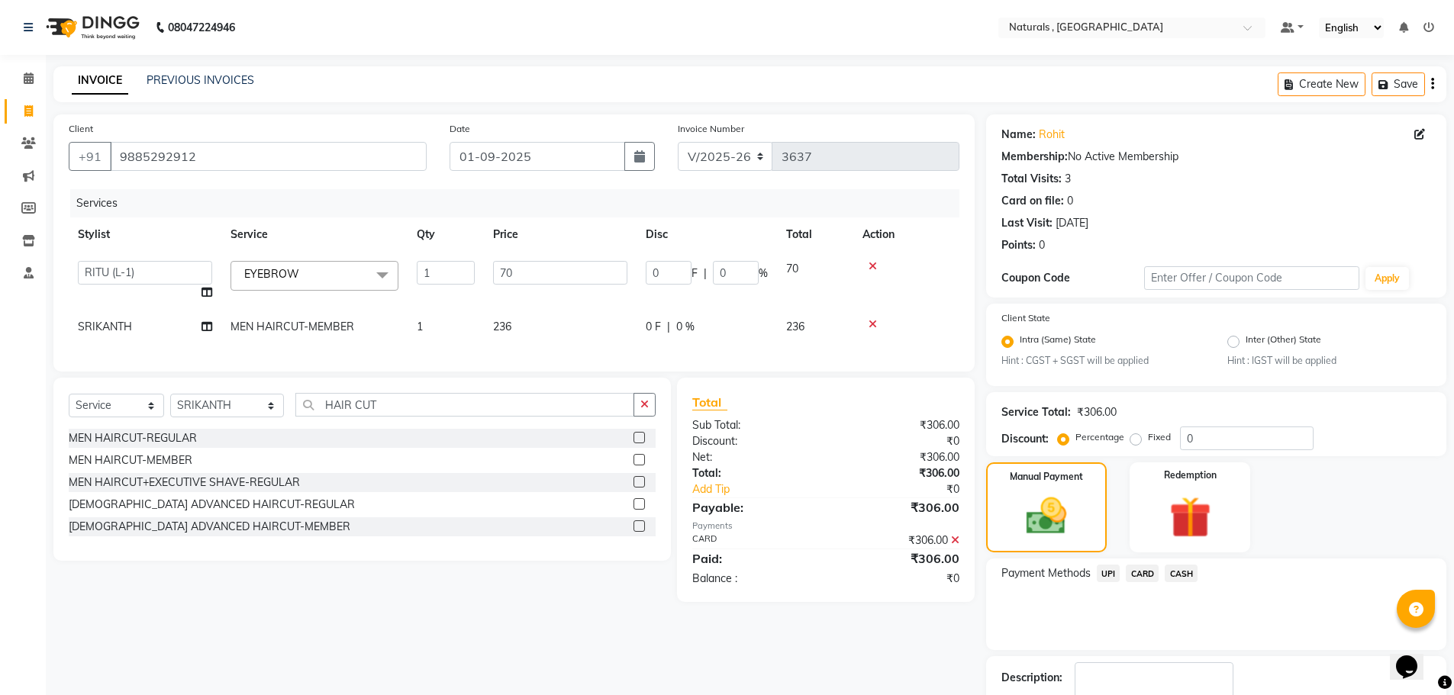
scroll to position [95, 0]
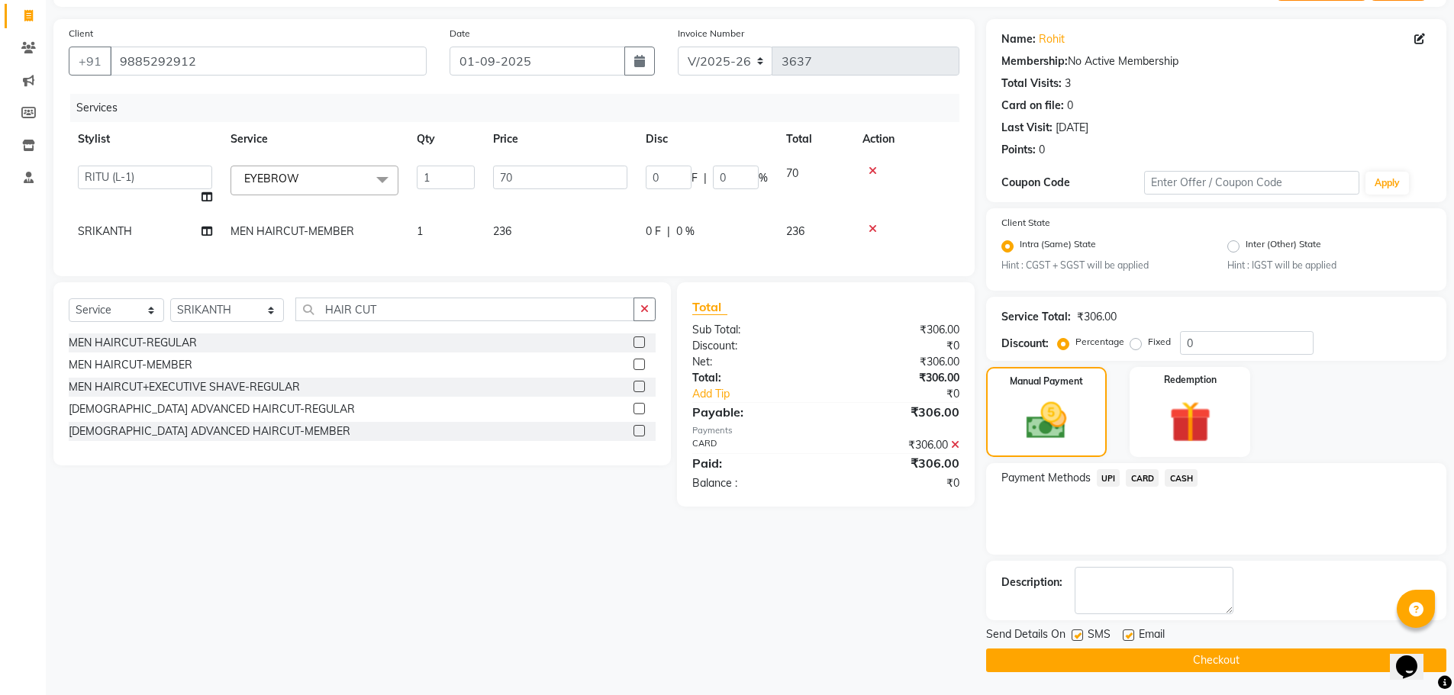
click at [1203, 660] on button "Checkout" at bounding box center [1216, 661] width 460 height 24
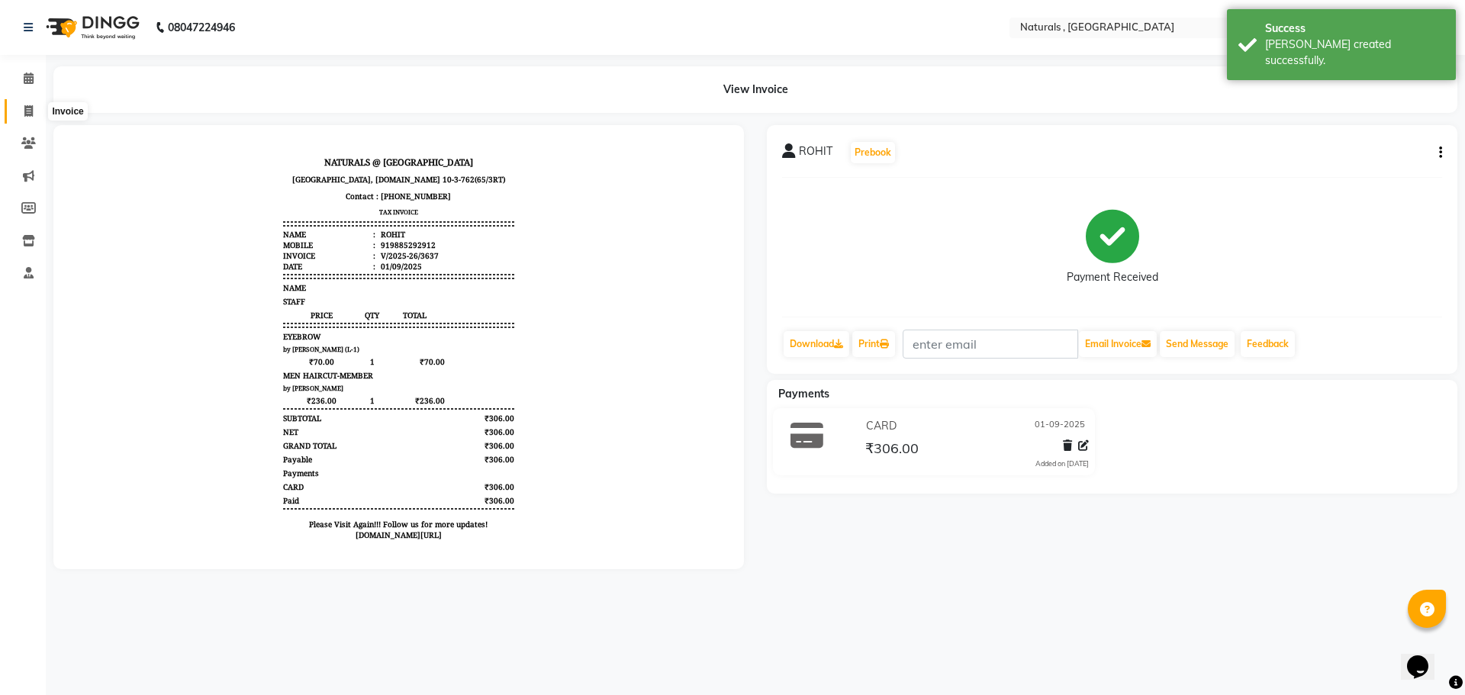
click at [30, 115] on icon at bounding box center [28, 110] width 8 height 11
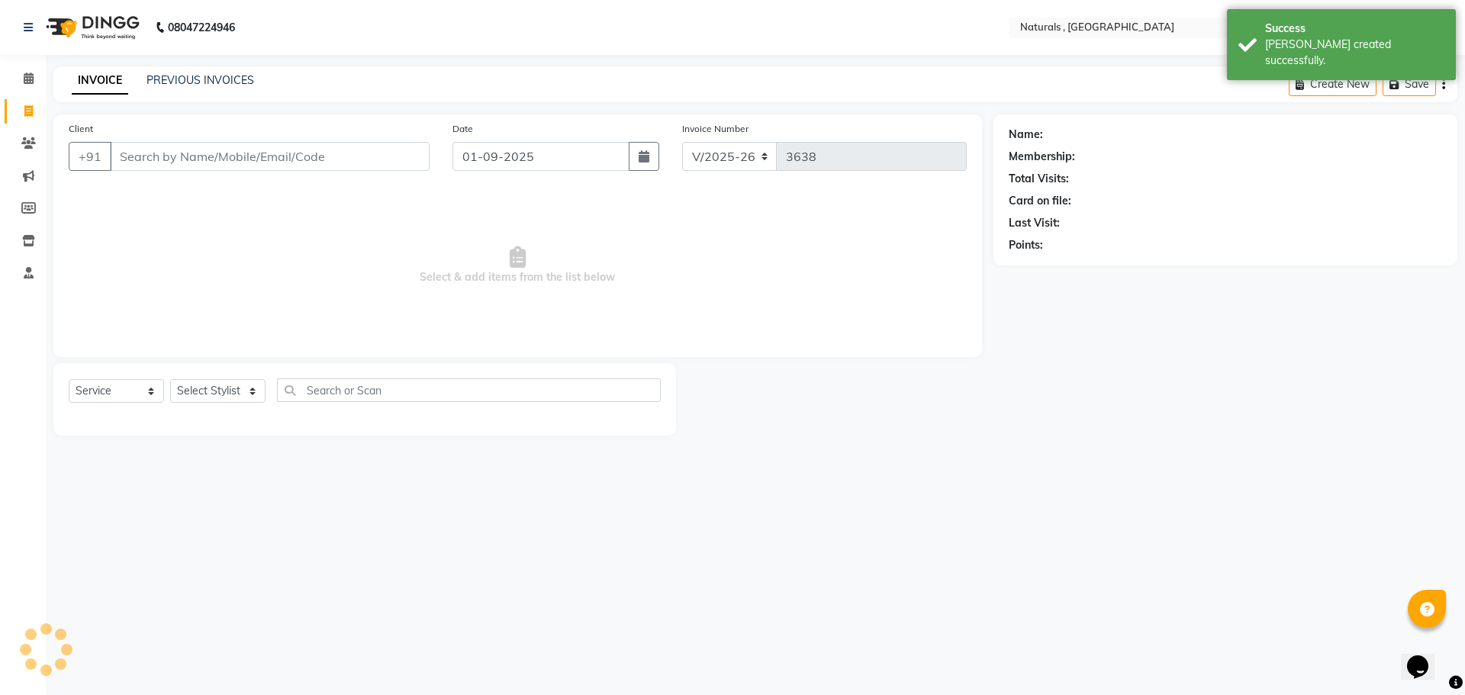
click at [180, 158] on input "Client" at bounding box center [270, 156] width 320 height 29
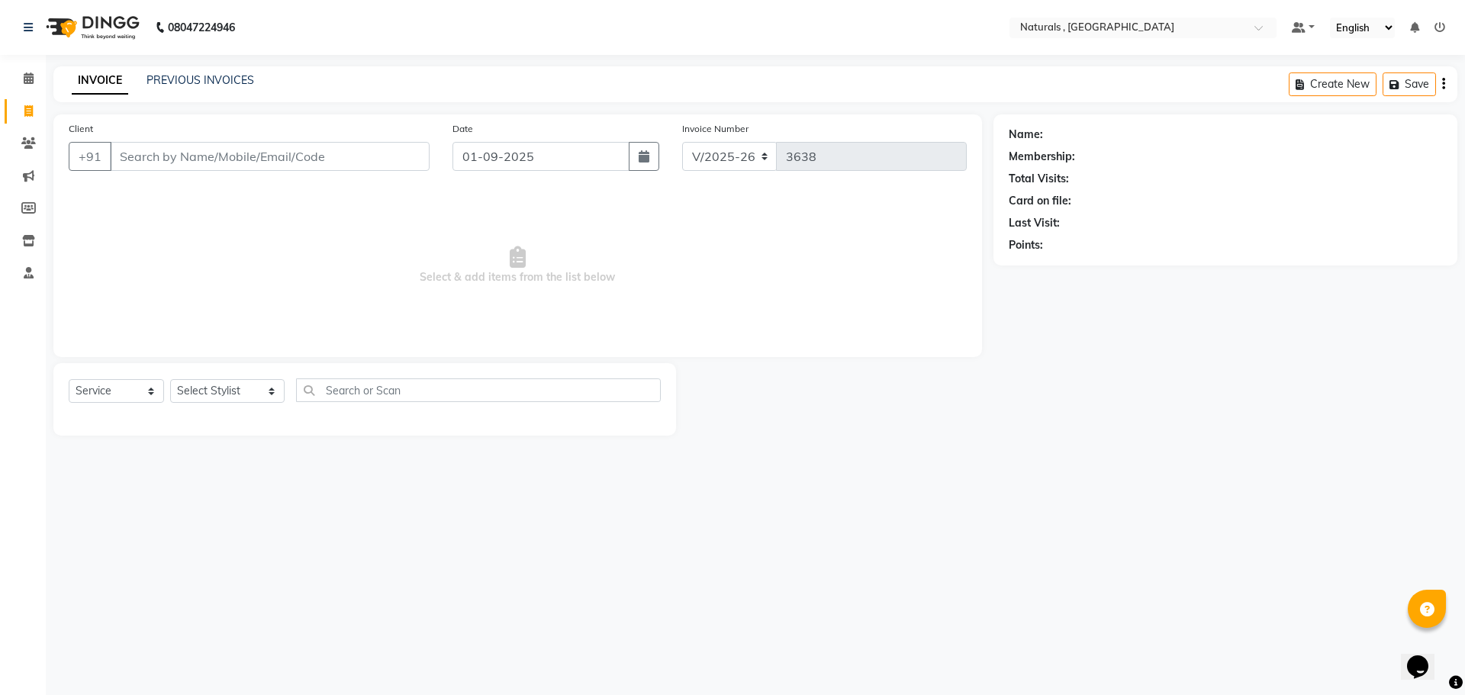
click at [176, 157] on input "Client" at bounding box center [270, 156] width 320 height 29
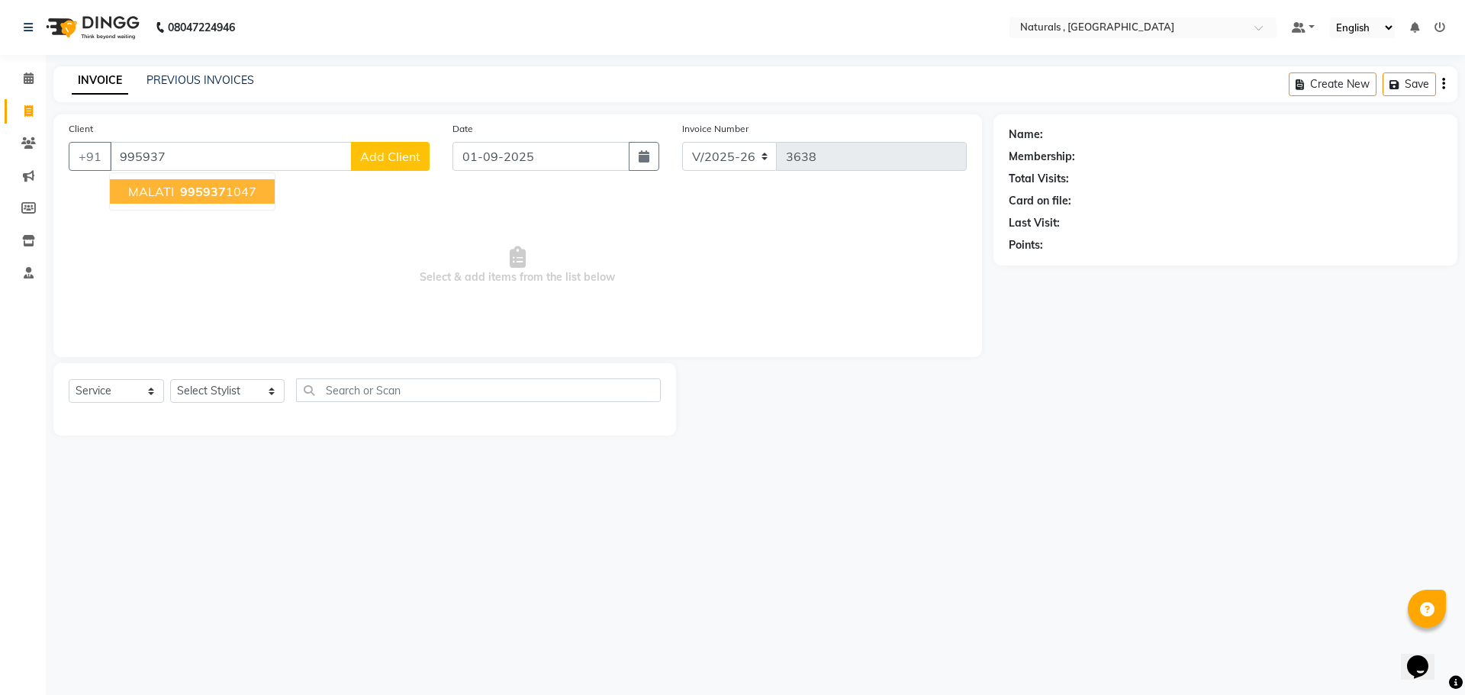
click at [195, 195] on span "995937" at bounding box center [203, 191] width 46 height 15
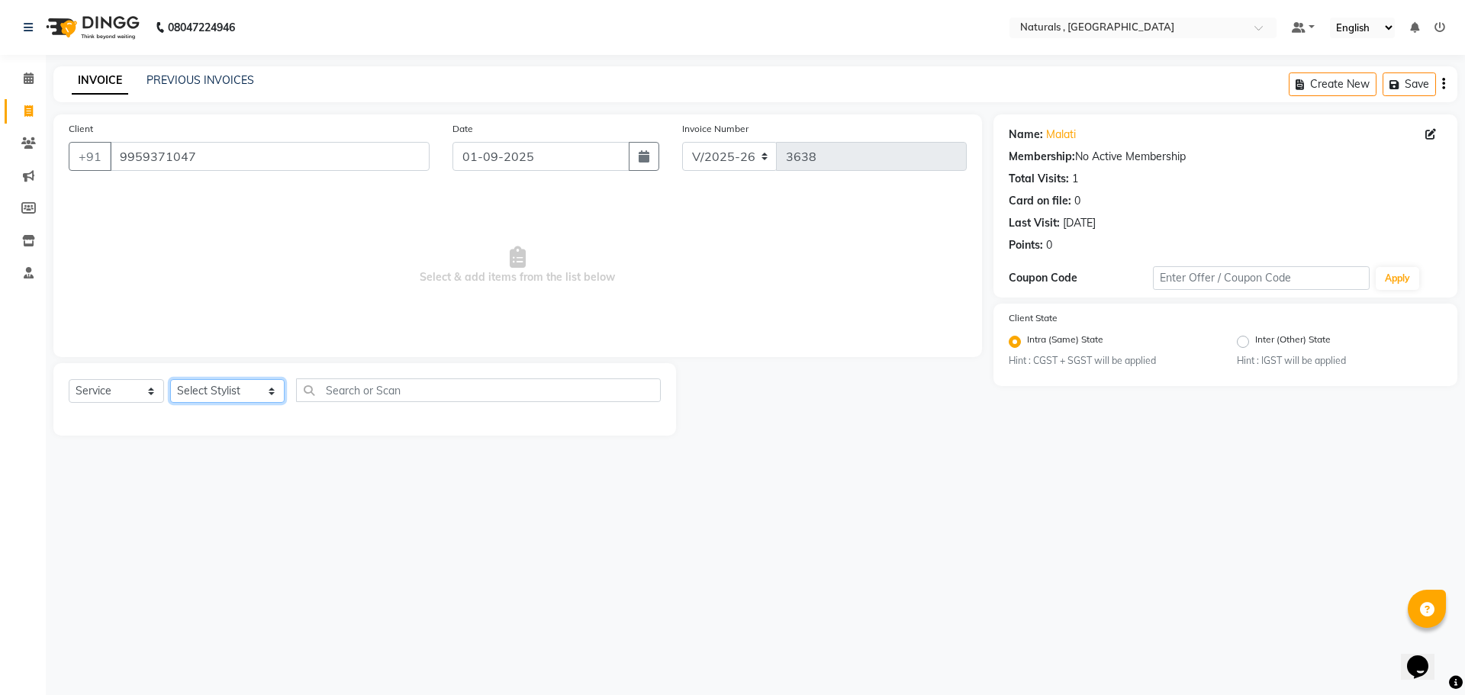
click at [230, 386] on select "Select Stylist ASFIYA (L-3) BHAGYA SHREE GM [PERSON_NAME] (L-2) [PERSON_NAME] (…" at bounding box center [227, 391] width 114 height 24
click at [170, 379] on select "Select Stylist ASFIYA (L-3) BHAGYA SHREE GM [PERSON_NAME] (L-2) [PERSON_NAME] (…" at bounding box center [227, 391] width 114 height 24
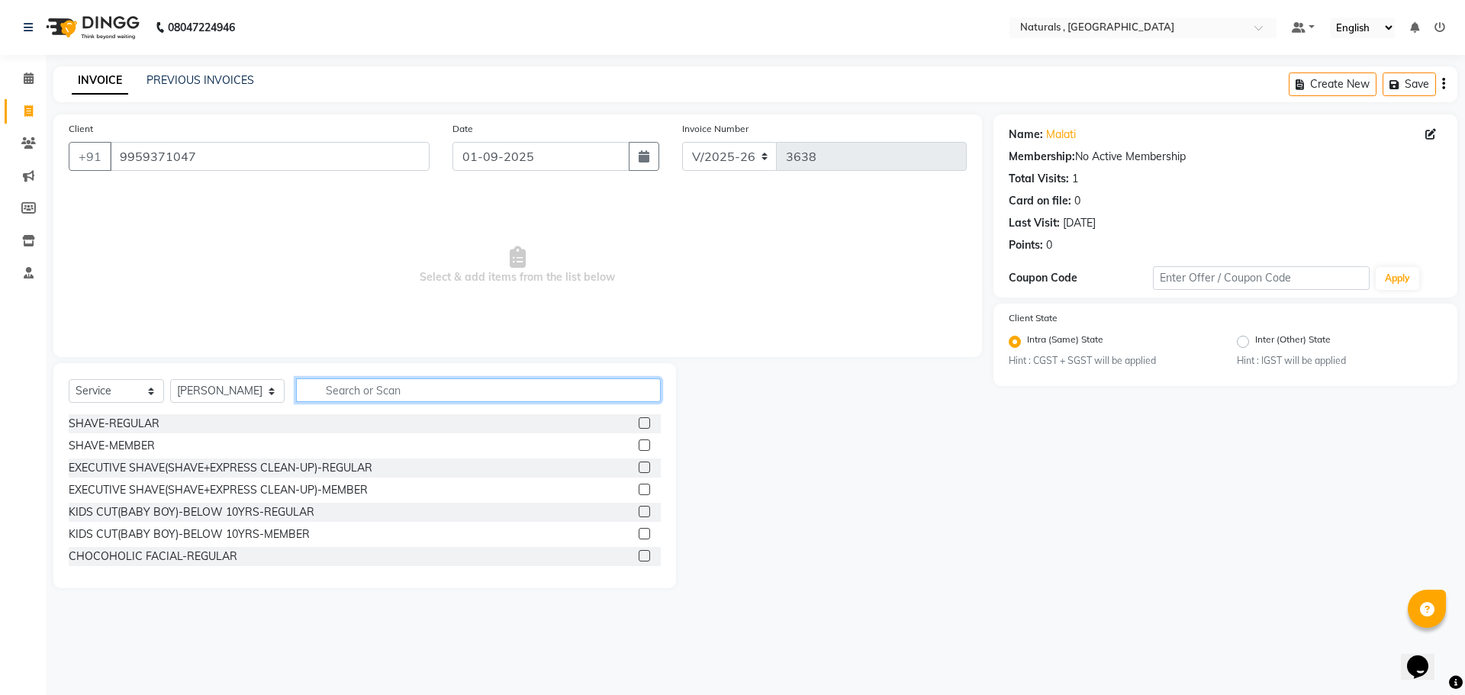
click at [356, 386] on input "text" at bounding box center [478, 390] width 365 height 24
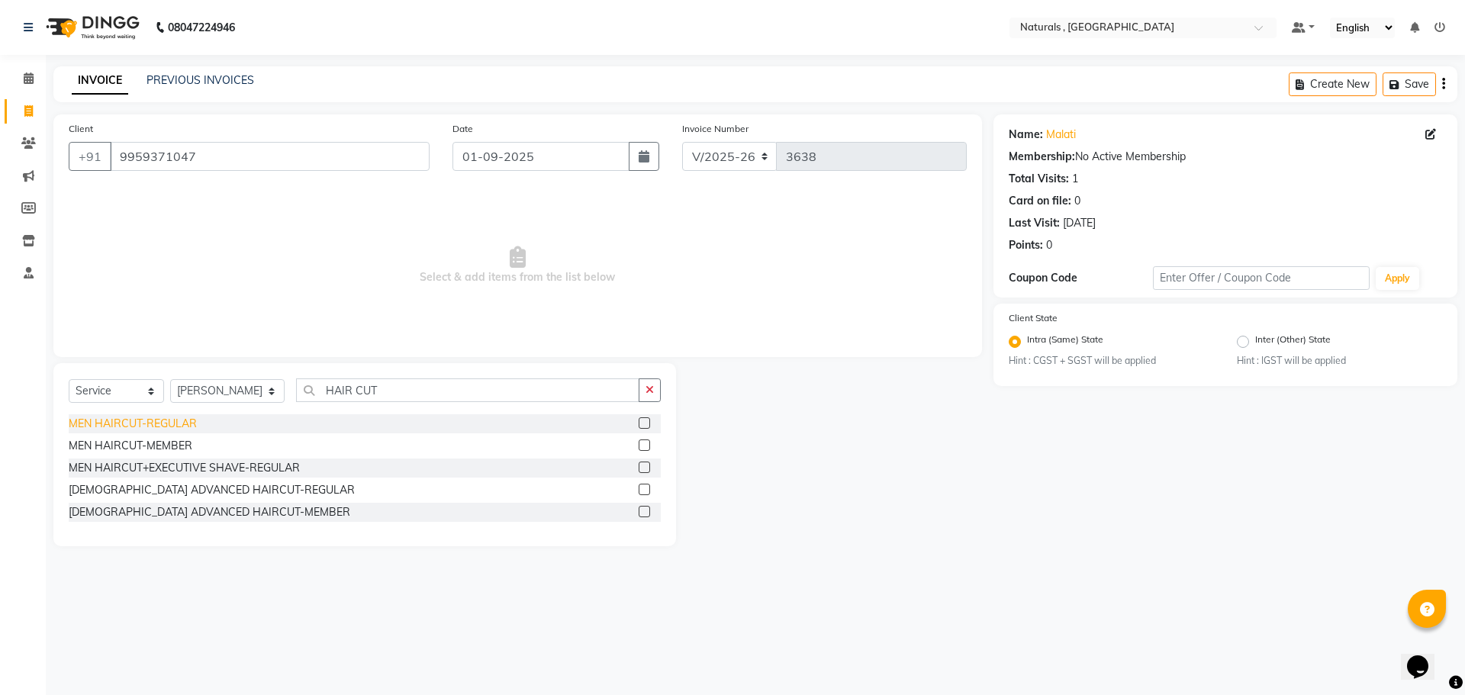
click at [146, 428] on div "MEN HAIRCUT-REGULAR" at bounding box center [133, 424] width 128 height 16
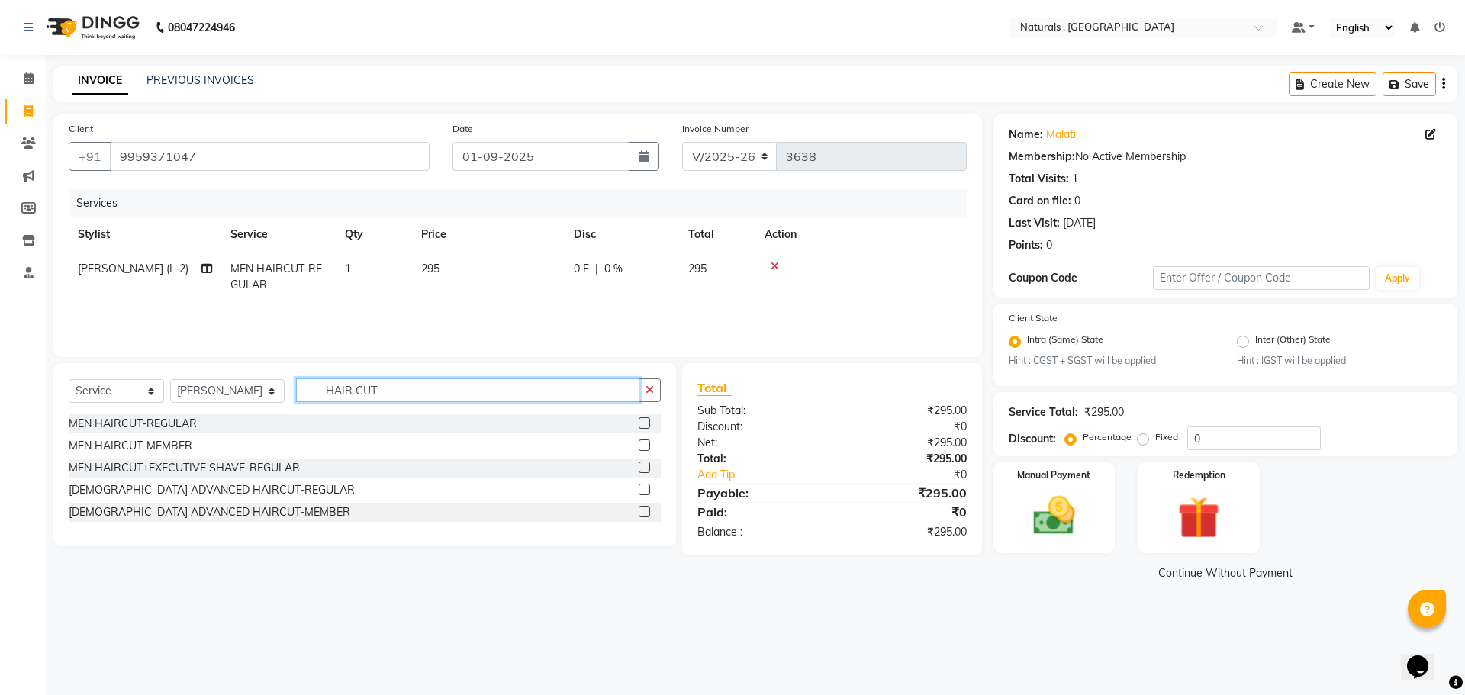
click at [394, 390] on input "HAIR CUT" at bounding box center [468, 390] width 344 height 24
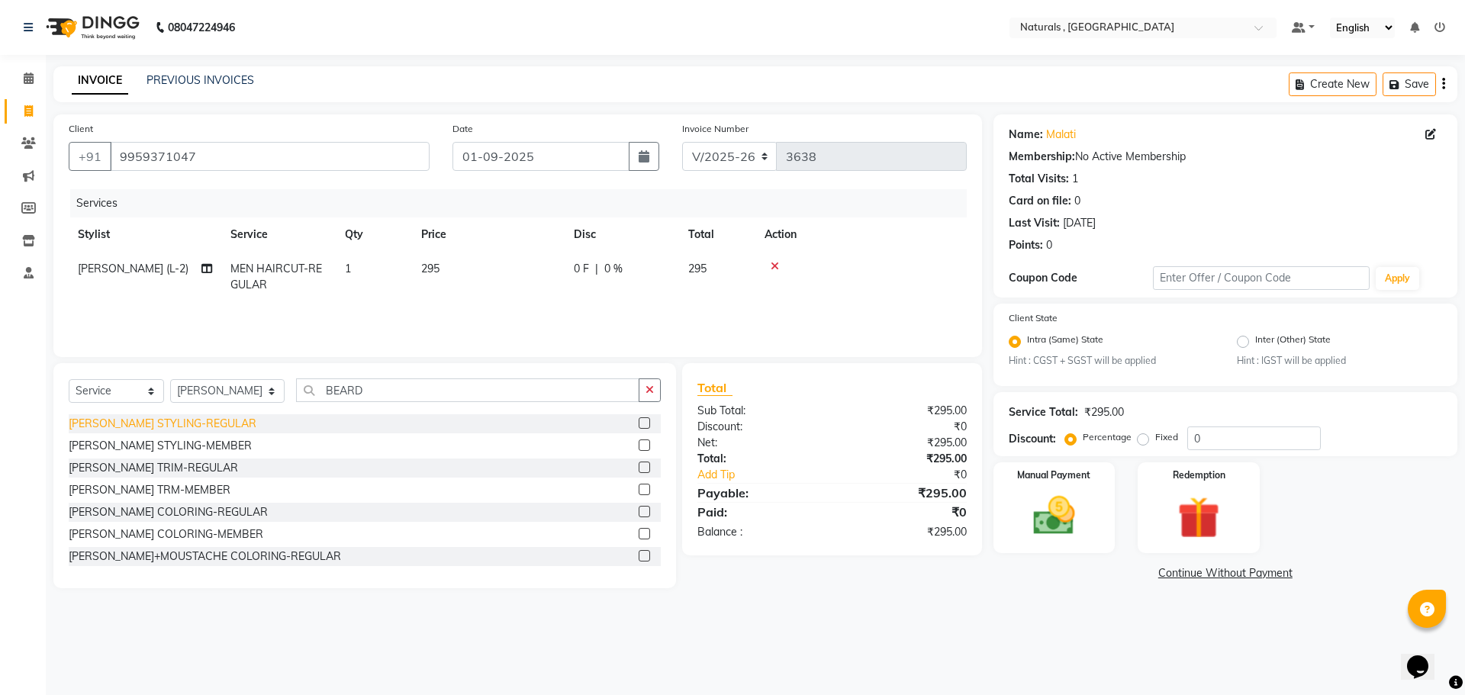
click at [155, 420] on div "[PERSON_NAME] STYLING-REGULAR" at bounding box center [163, 424] width 188 height 16
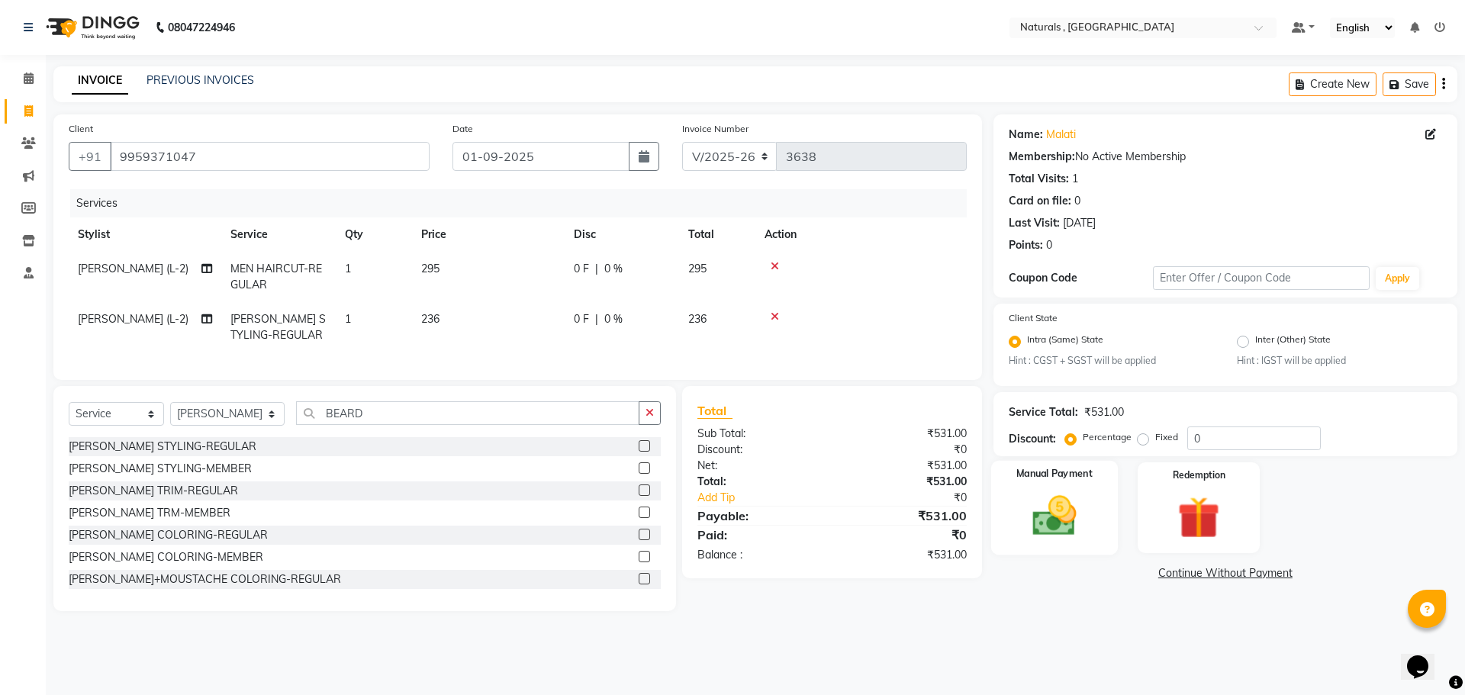
click at [1029, 528] on img at bounding box center [1054, 516] width 71 height 50
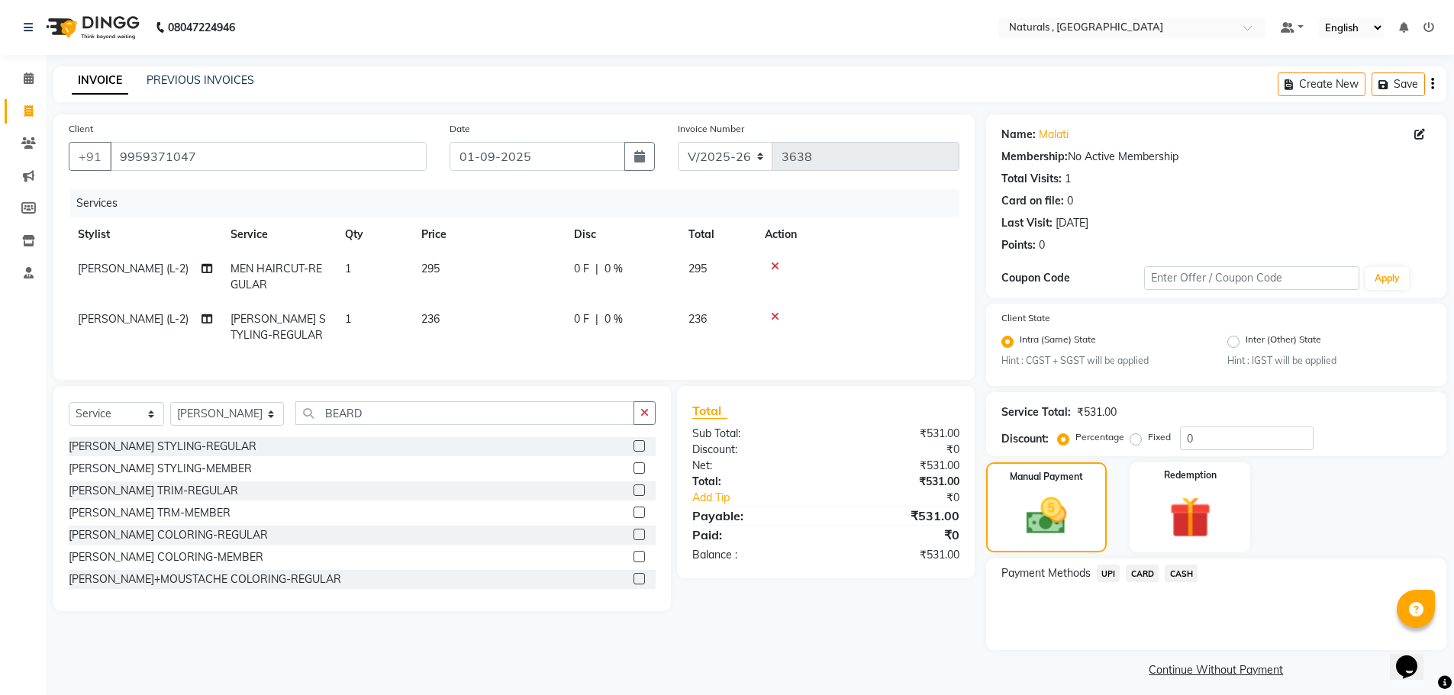
click at [1138, 571] on span "CARD" at bounding box center [1141, 574] width 33 height 18
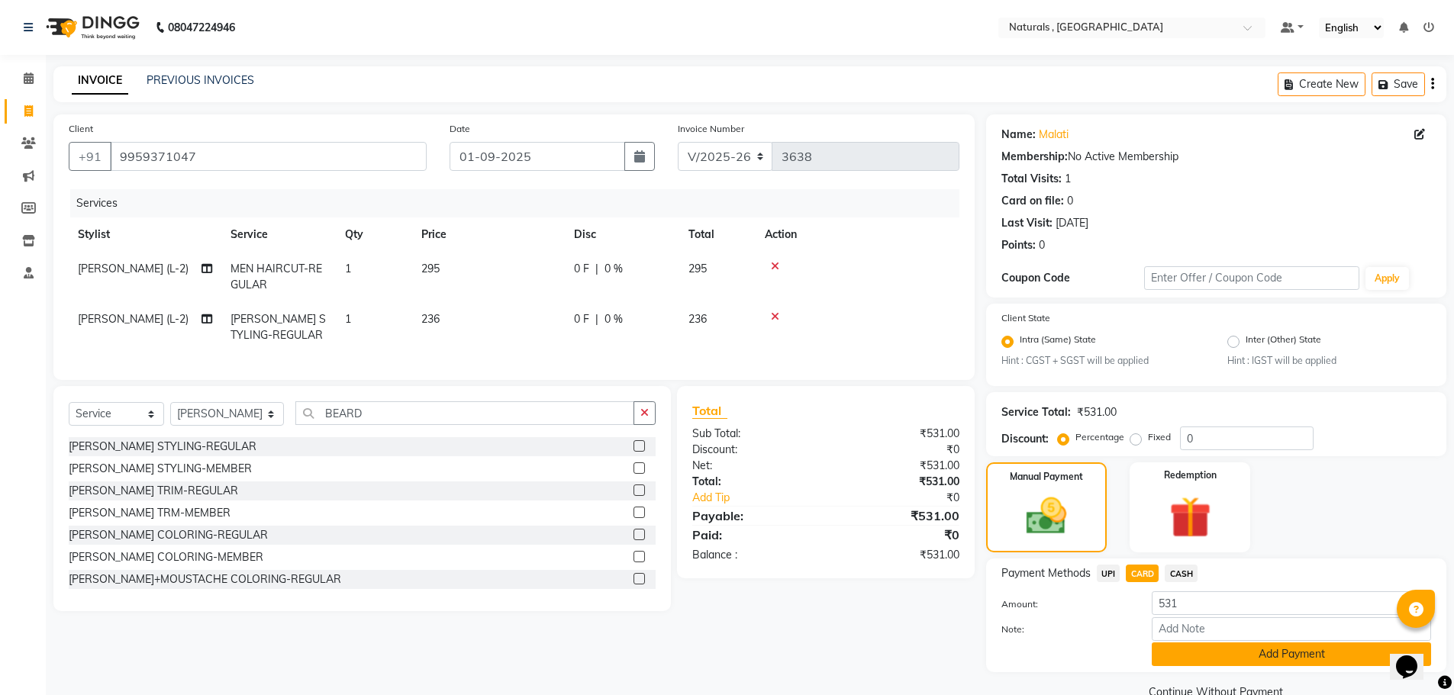
click at [1186, 654] on button "Add Payment" at bounding box center [1290, 654] width 279 height 24
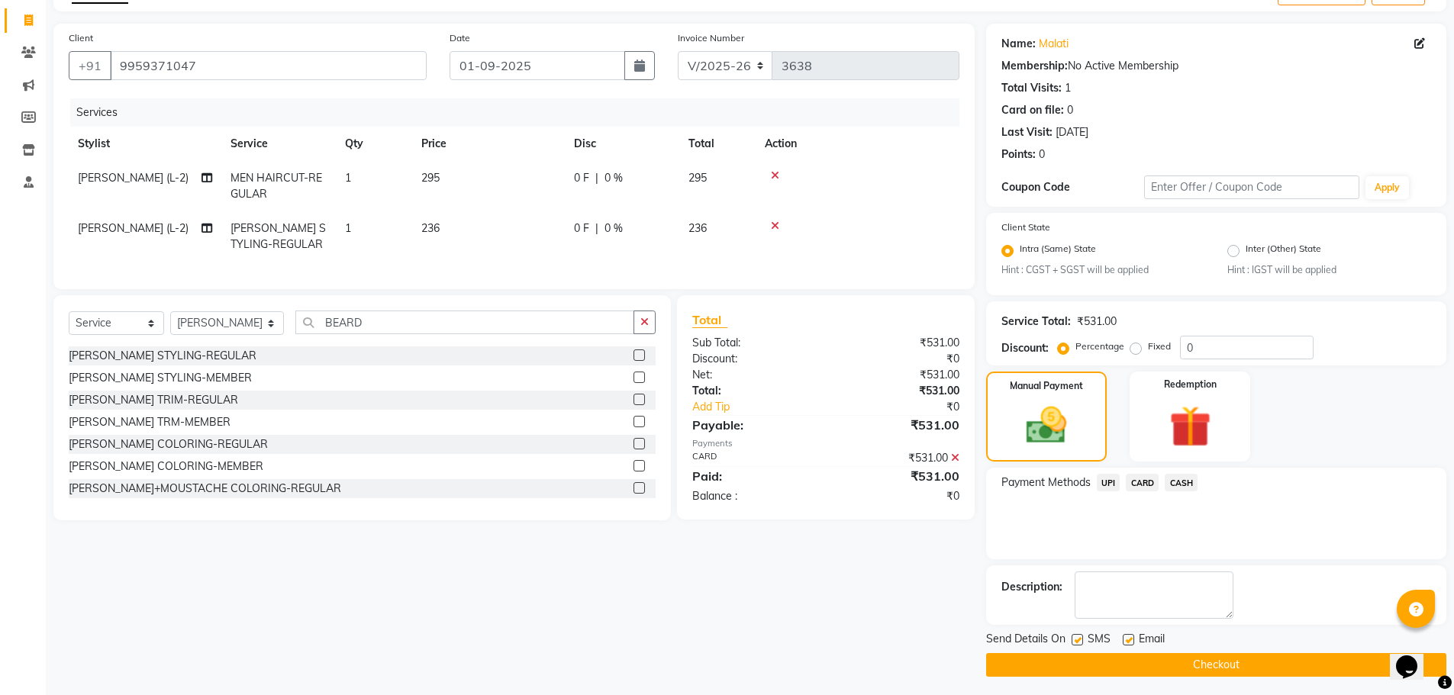
scroll to position [95, 0]
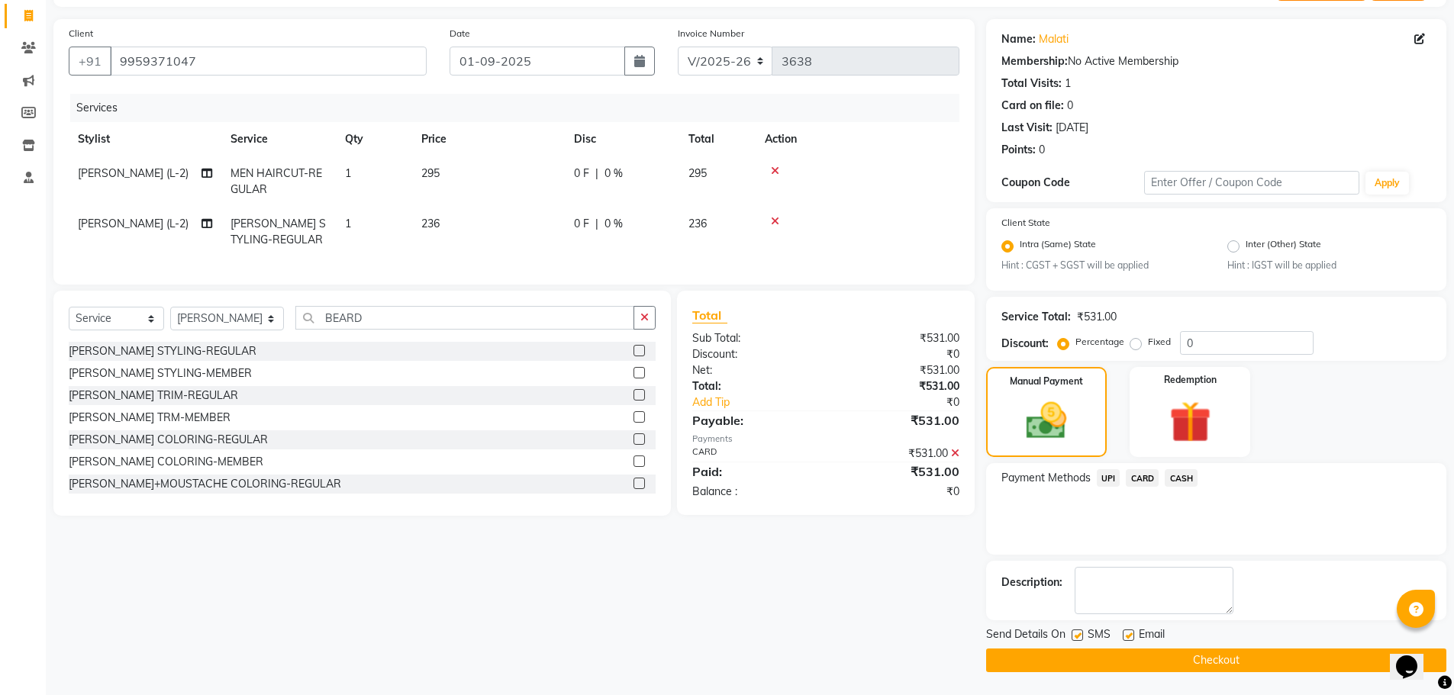
click at [1186, 654] on button "Checkout" at bounding box center [1216, 661] width 460 height 24
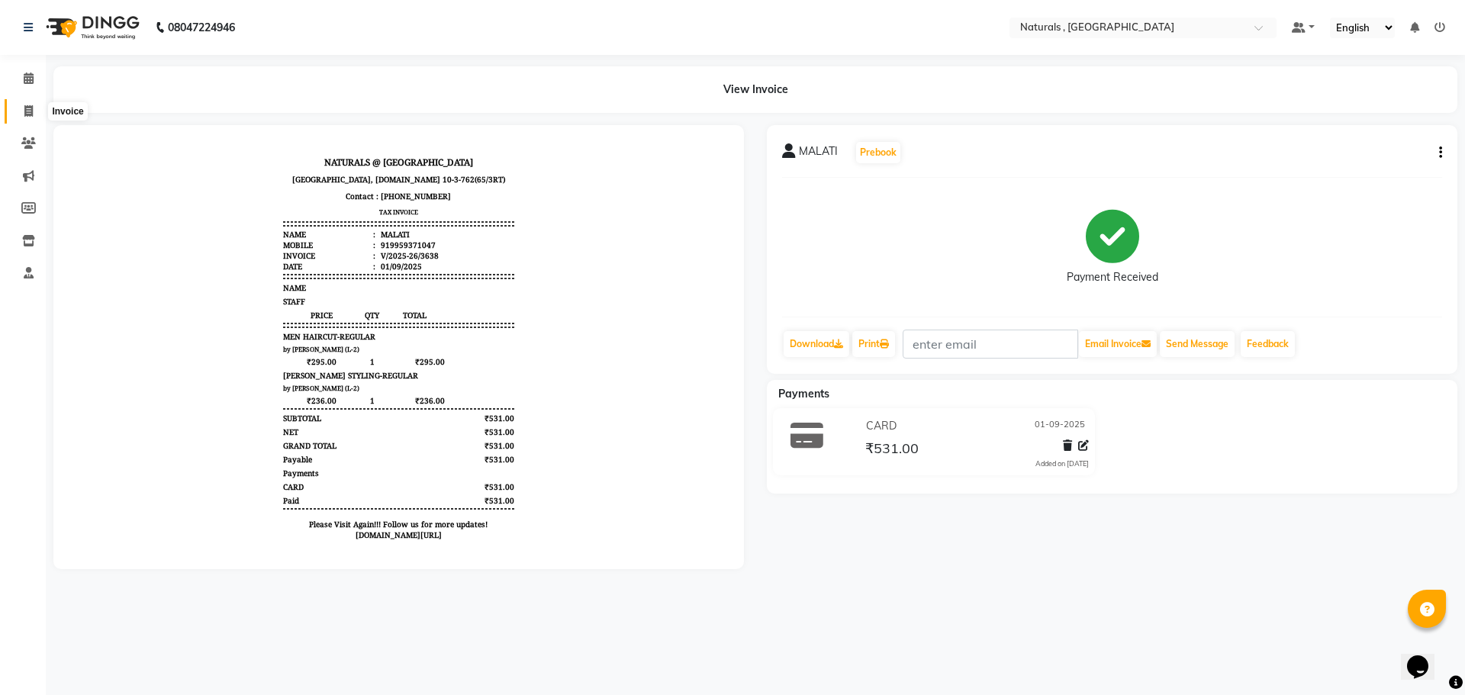
click at [29, 105] on icon at bounding box center [28, 110] width 8 height 11
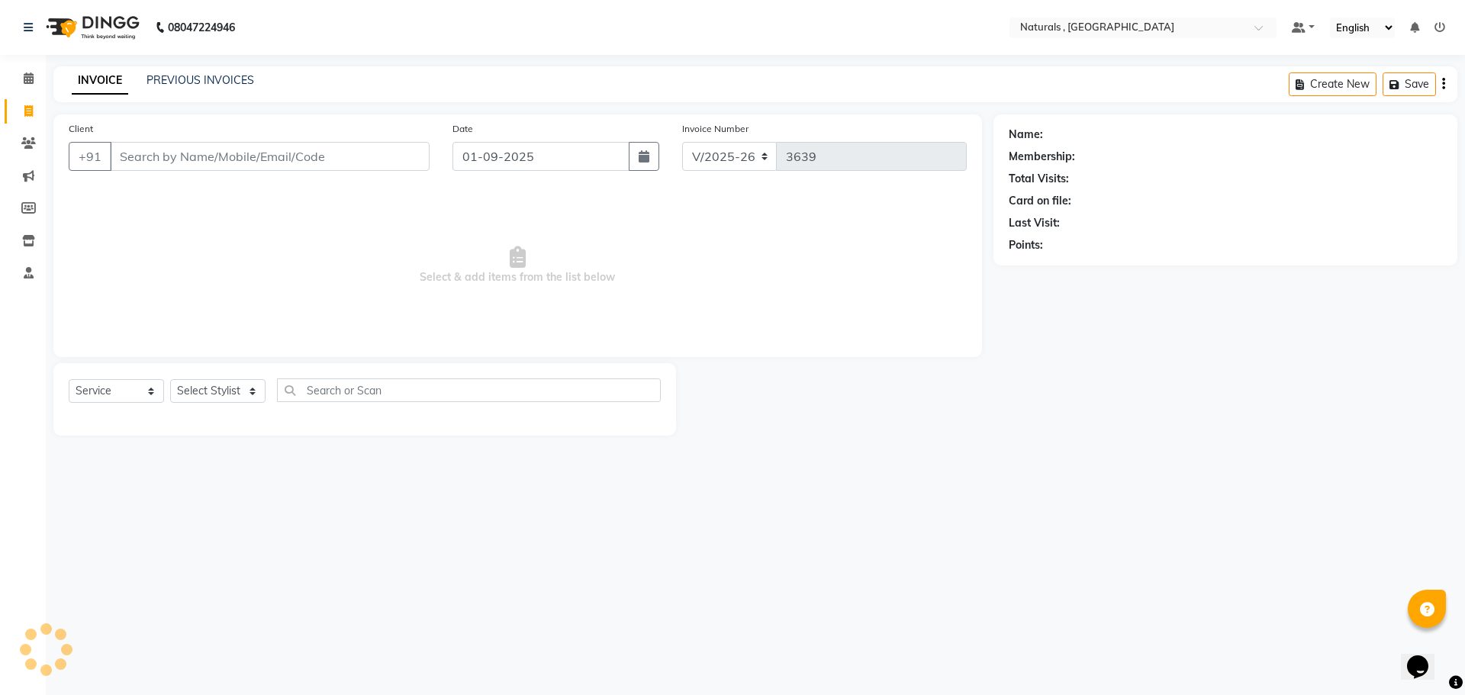
click at [251, 159] on input "Client" at bounding box center [270, 156] width 320 height 29
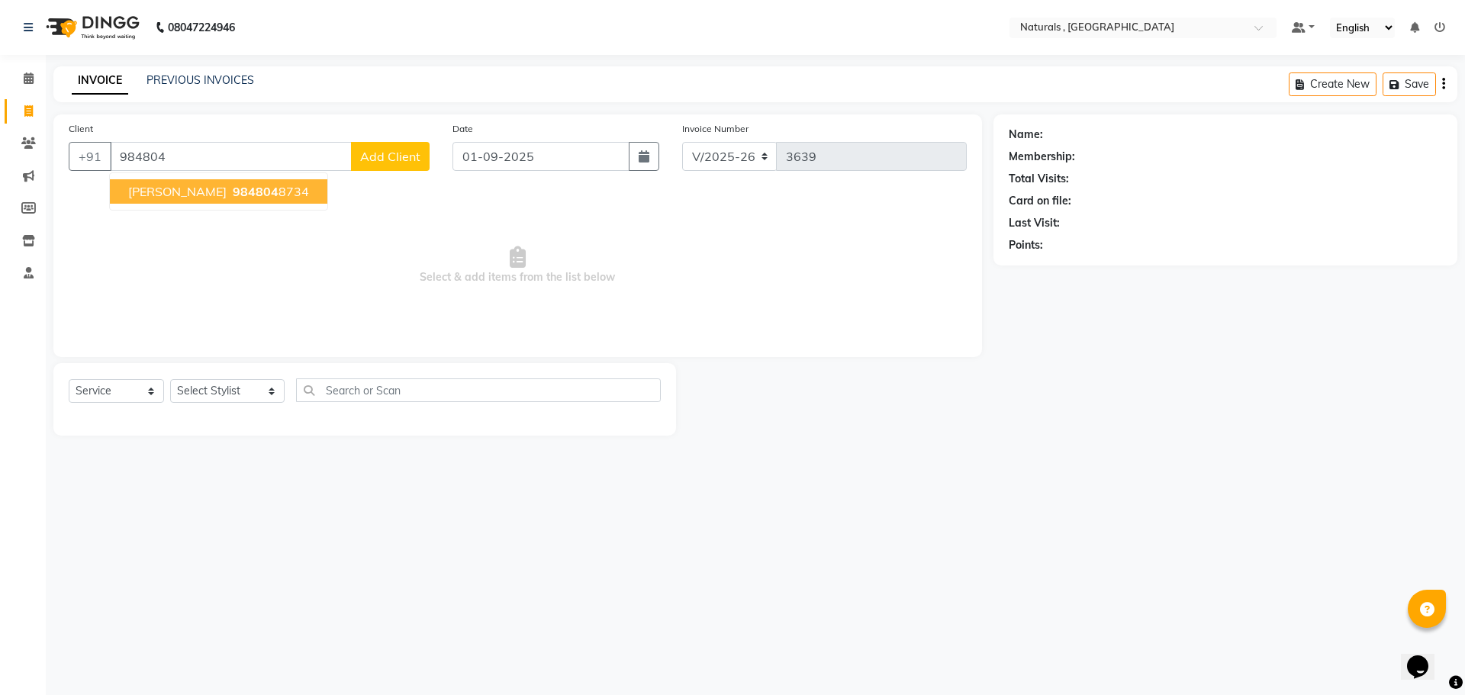
click at [243, 192] on ngb-highlight "984804 8734" at bounding box center [269, 191] width 79 height 15
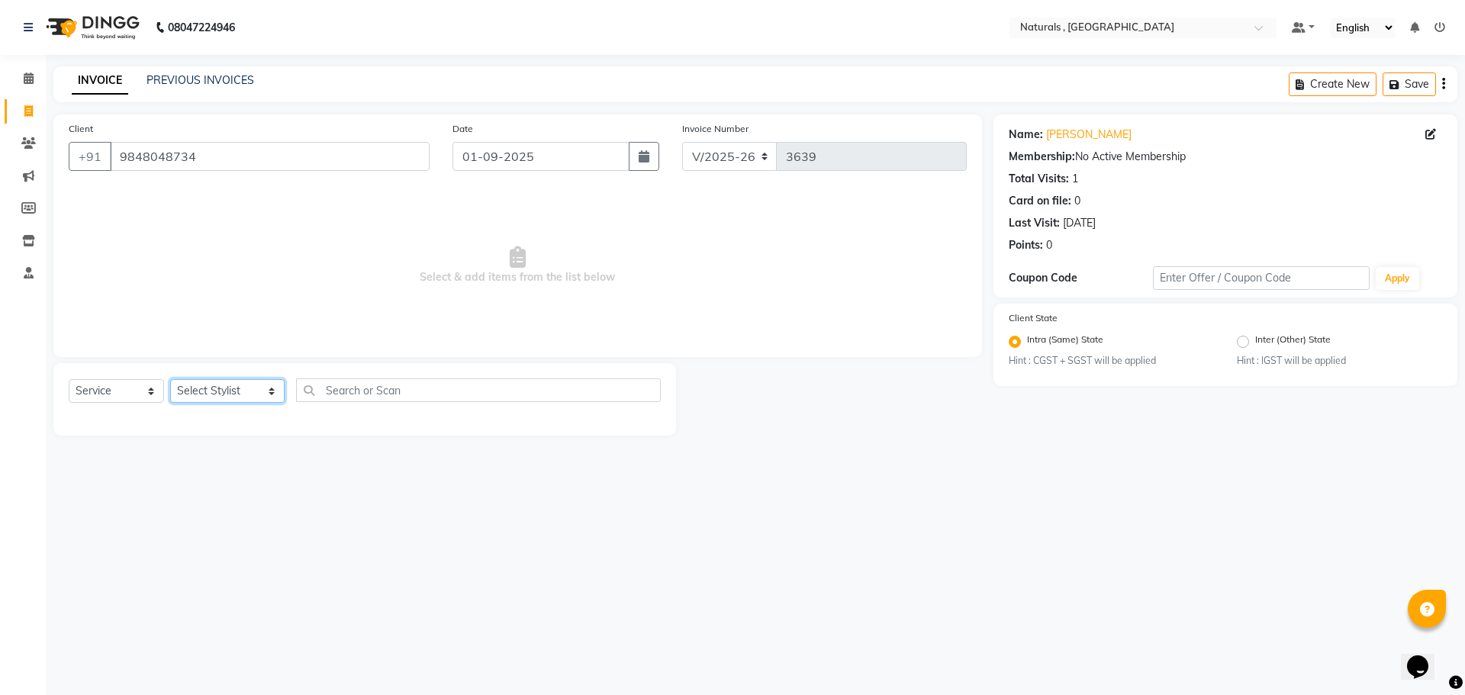
click at [255, 380] on select "Select Stylist ASFIYA (L-3) BHAGYA SHREE GM [PERSON_NAME] (L-2) [PERSON_NAME] (…" at bounding box center [227, 391] width 114 height 24
click at [170, 379] on select "Select Stylist ASFIYA (L-3) BHAGYA SHREE GM [PERSON_NAME] (L-2) [PERSON_NAME] (…" at bounding box center [227, 391] width 114 height 24
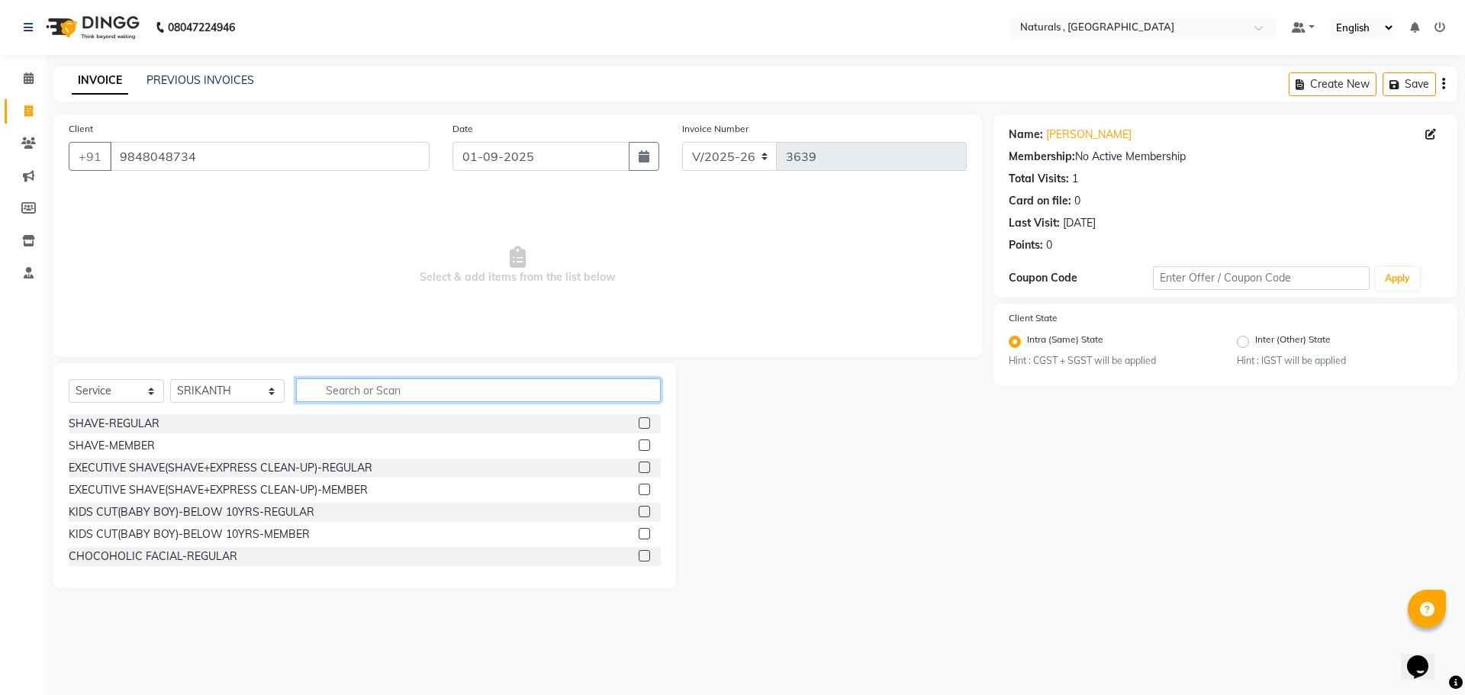
click at [360, 392] on input "text" at bounding box center [478, 390] width 365 height 24
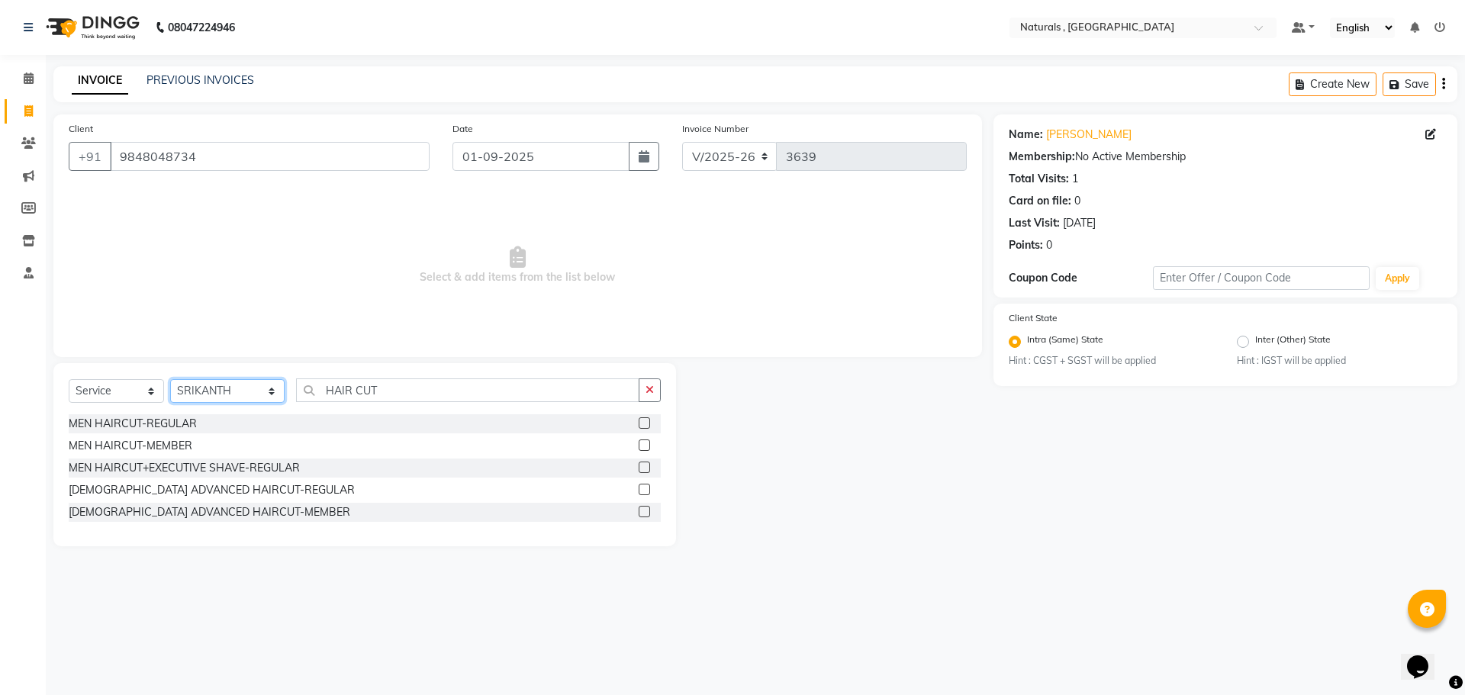
click at [237, 388] on select "Select Stylist ASFIYA (L-3) BHAGYA SHREE GM [PERSON_NAME] (L-2) [PERSON_NAME] (…" at bounding box center [227, 391] width 114 height 24
click at [170, 379] on select "Select Stylist ASFIYA (L-3) BHAGYA SHREE GM [PERSON_NAME] (L-2) [PERSON_NAME] (…" at bounding box center [227, 391] width 114 height 24
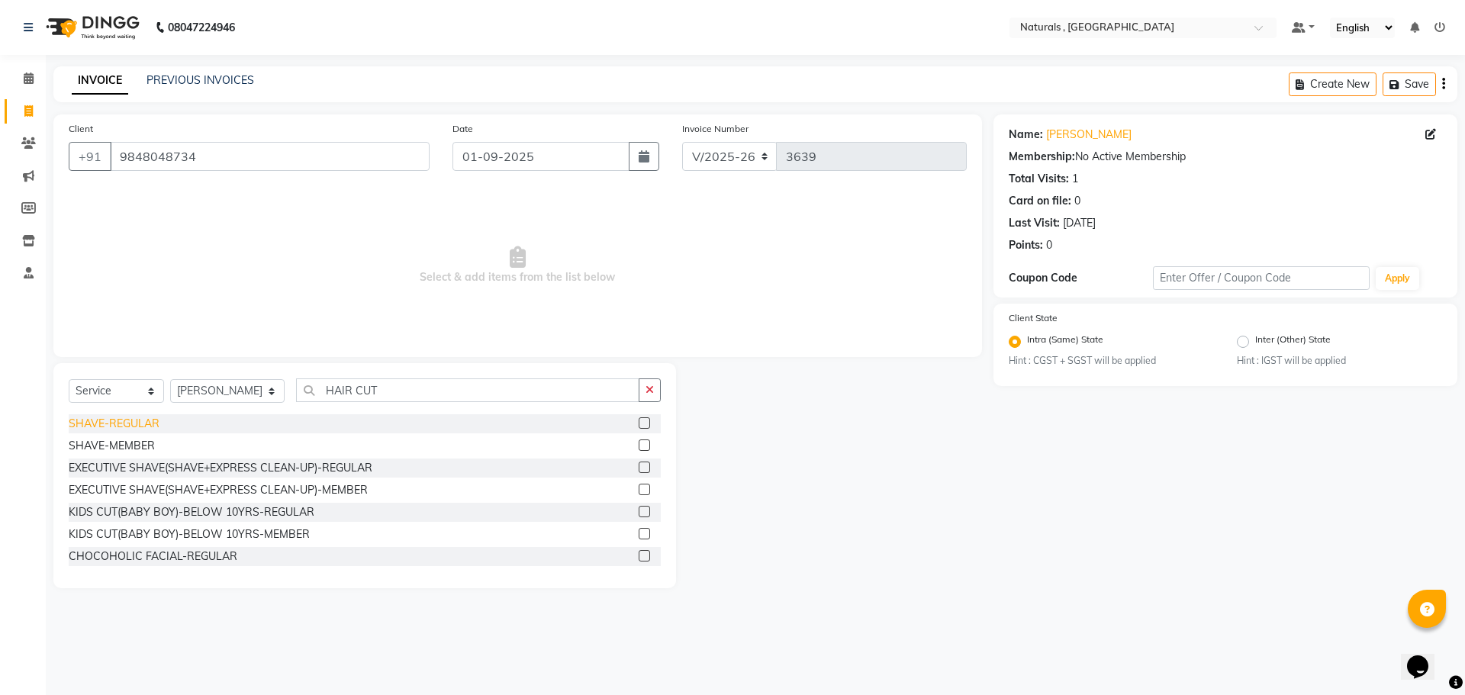
click at [141, 424] on div "SHAVE-REGULAR" at bounding box center [114, 424] width 91 height 16
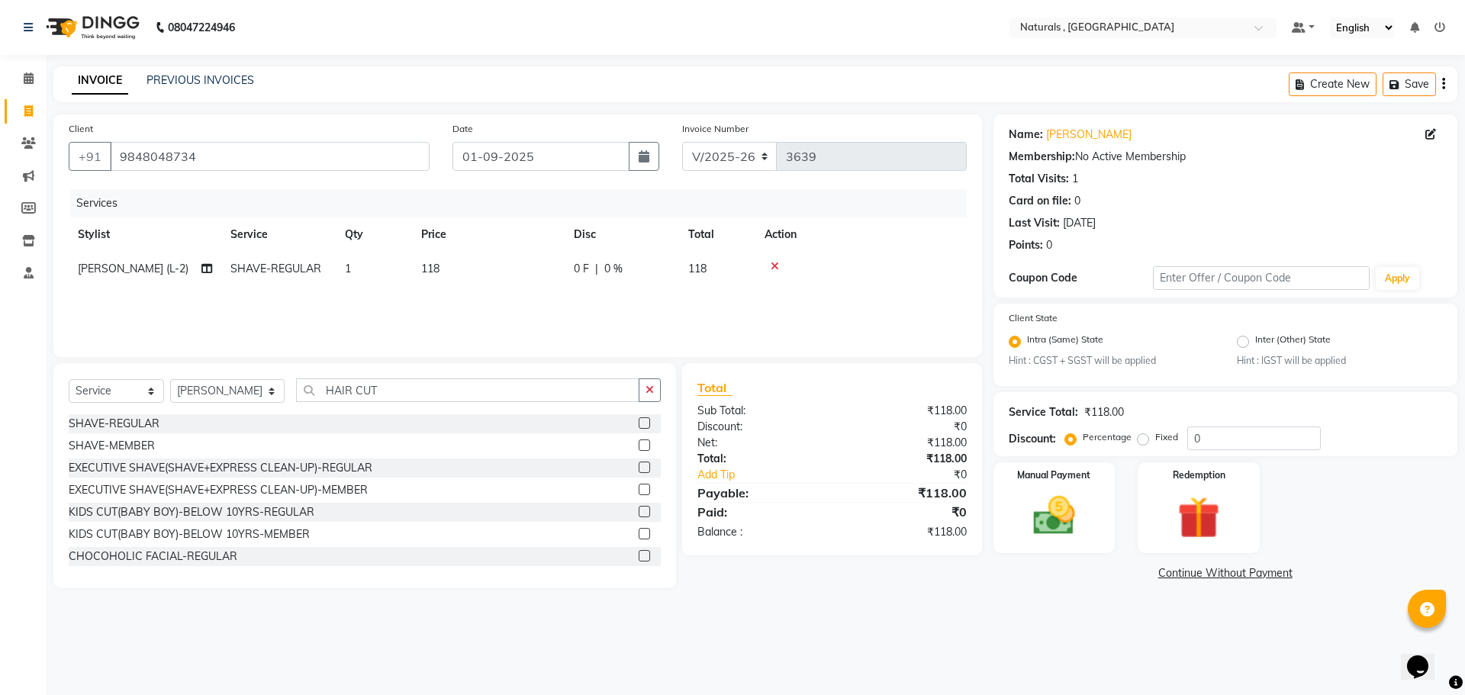
click at [772, 266] on icon at bounding box center [775, 266] width 8 height 11
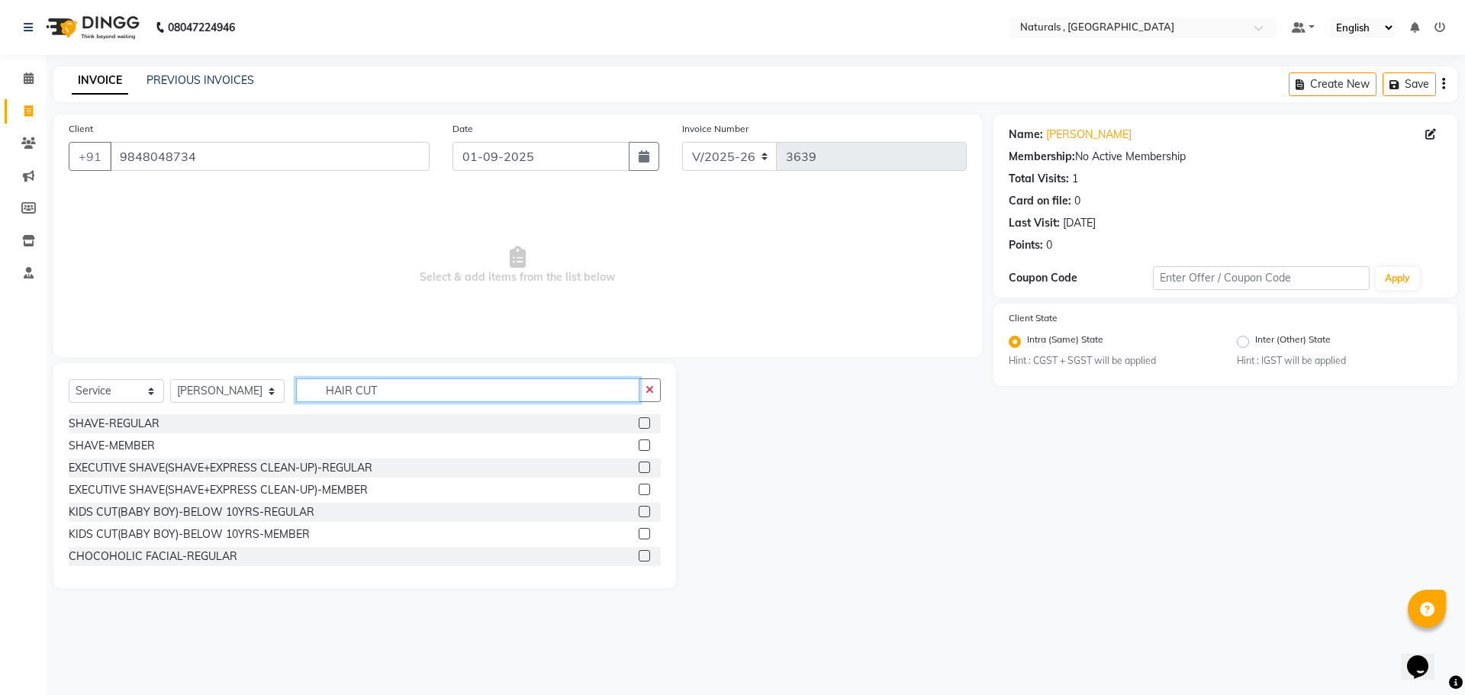
click at [403, 394] on input "HAIR CUT" at bounding box center [468, 390] width 344 height 24
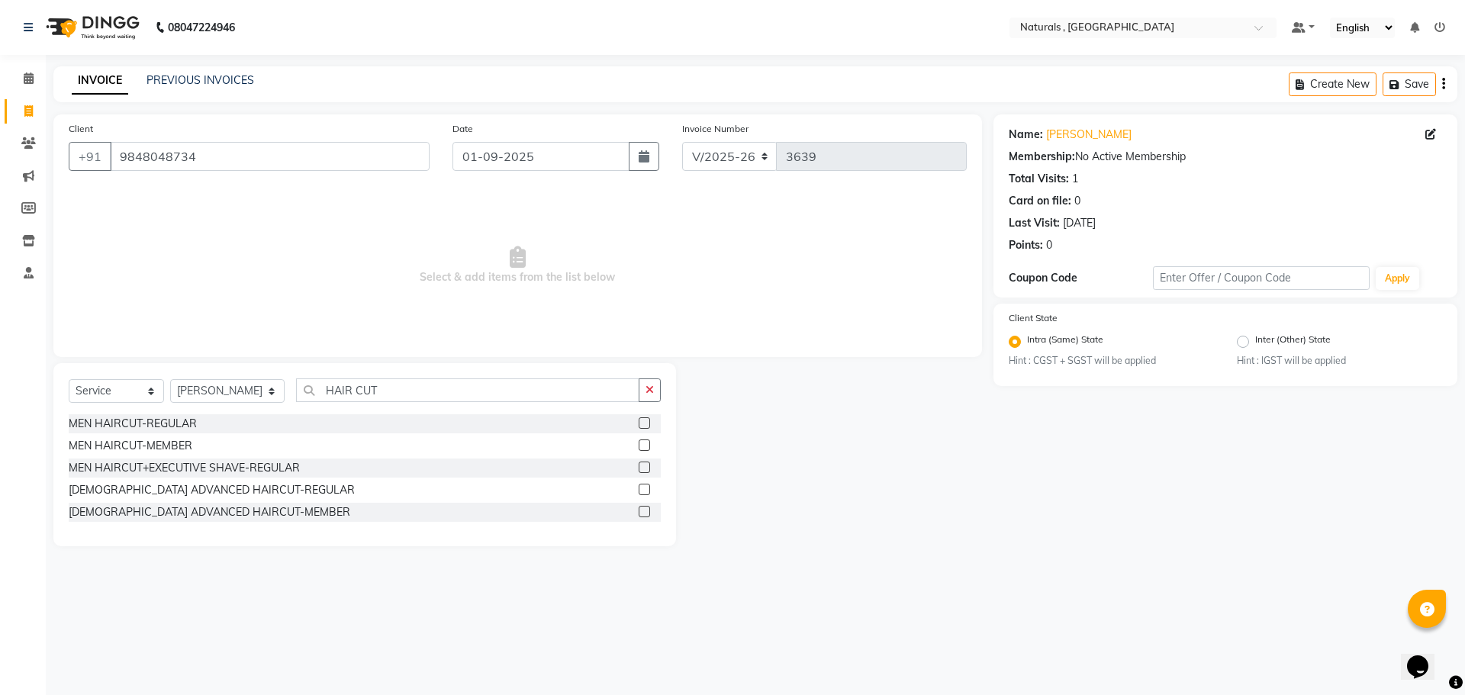
click at [454, 623] on div "08047224946 Select Location × Naturals , Vijay Nagar Colony Default Panel My Pa…" at bounding box center [732, 347] width 1465 height 695
click at [159, 430] on div "MEN HAIRCUT-REGULAR" at bounding box center [133, 424] width 128 height 16
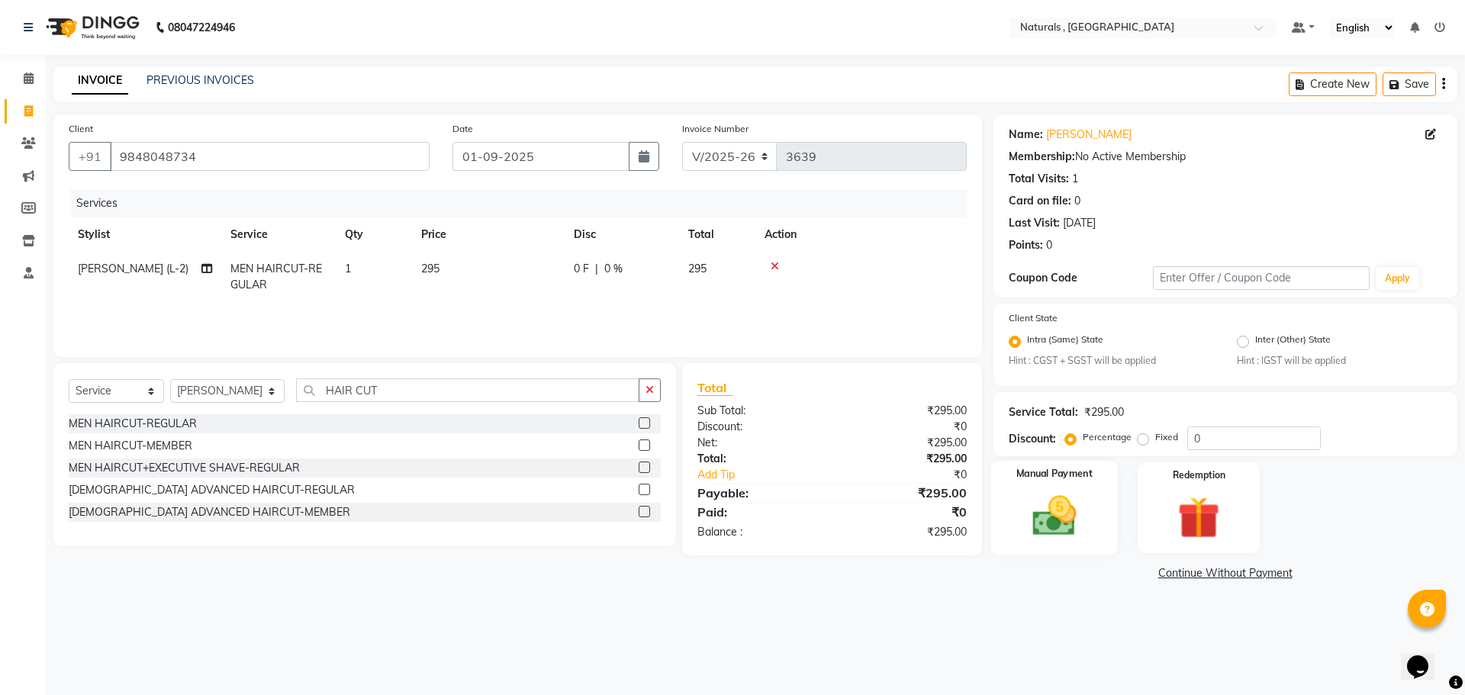
click at [1040, 505] on img at bounding box center [1054, 516] width 71 height 50
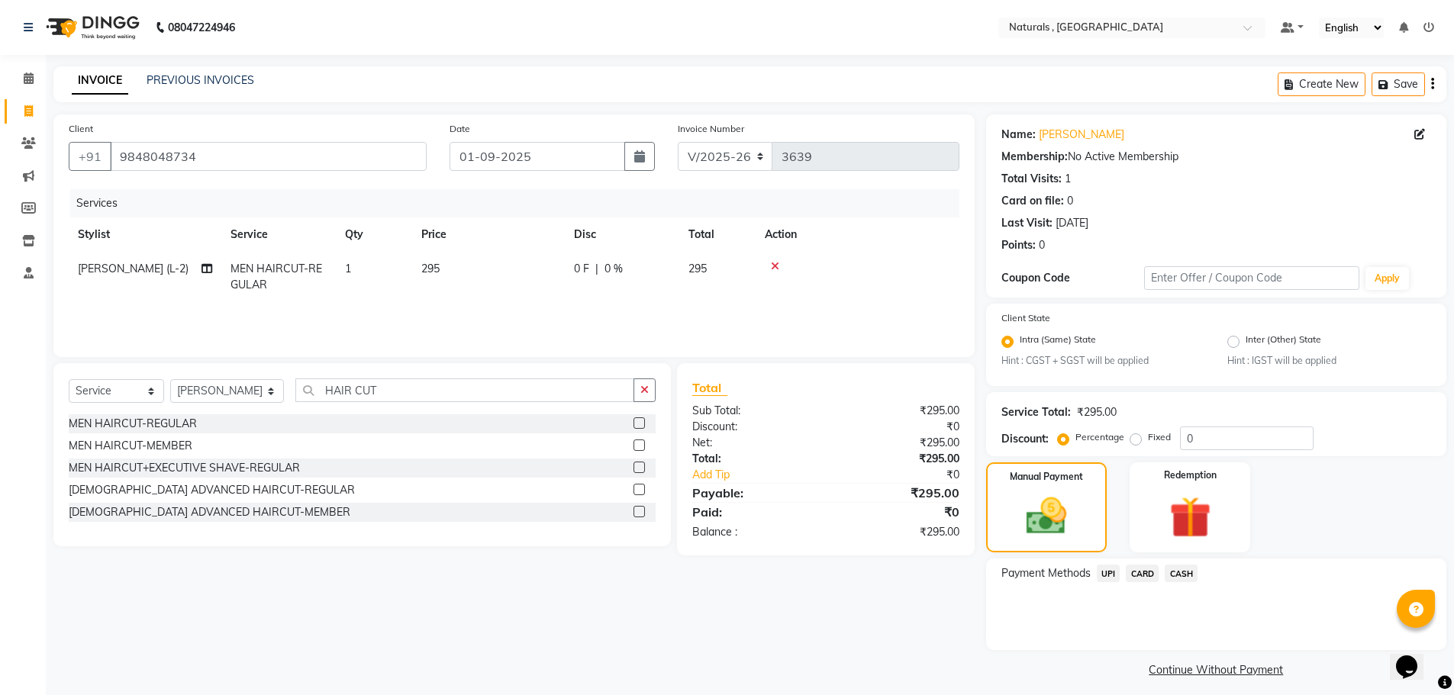
click at [1175, 568] on span "CASH" at bounding box center [1180, 574] width 33 height 18
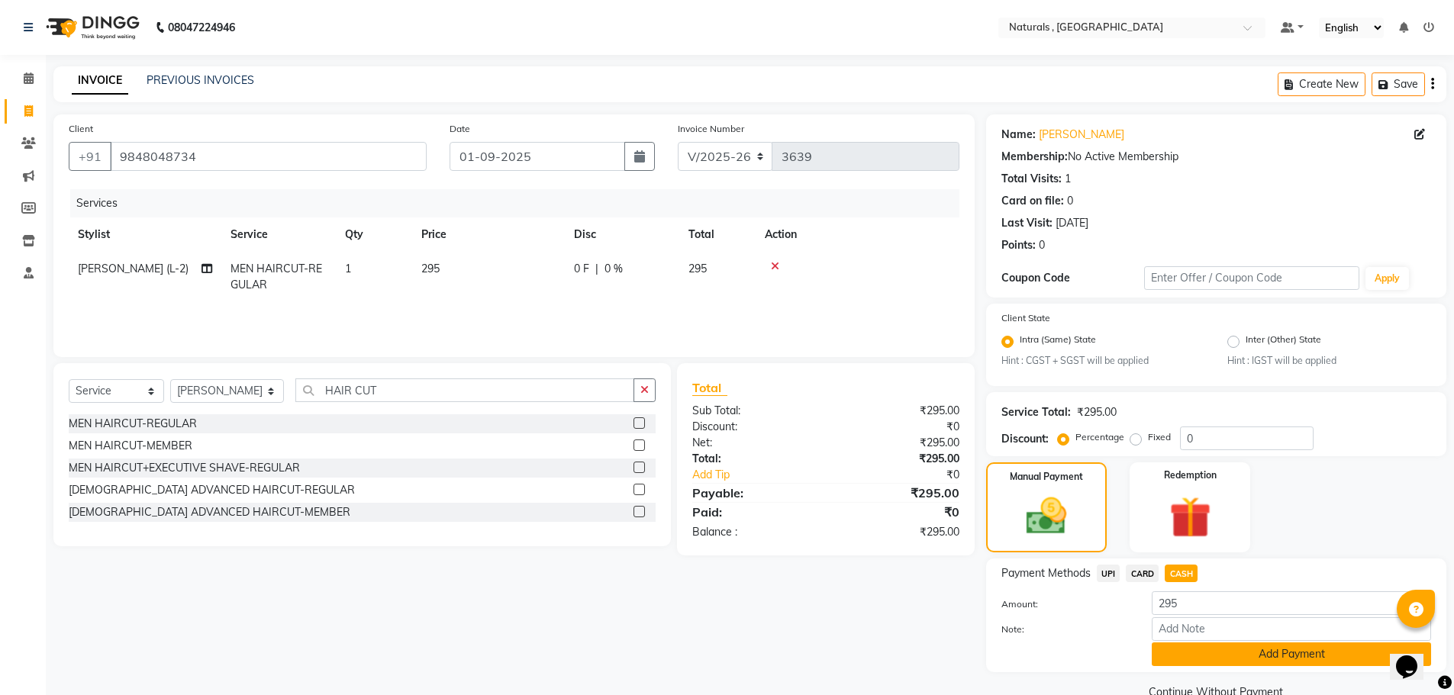
click at [1187, 647] on button "Add Payment" at bounding box center [1290, 654] width 279 height 24
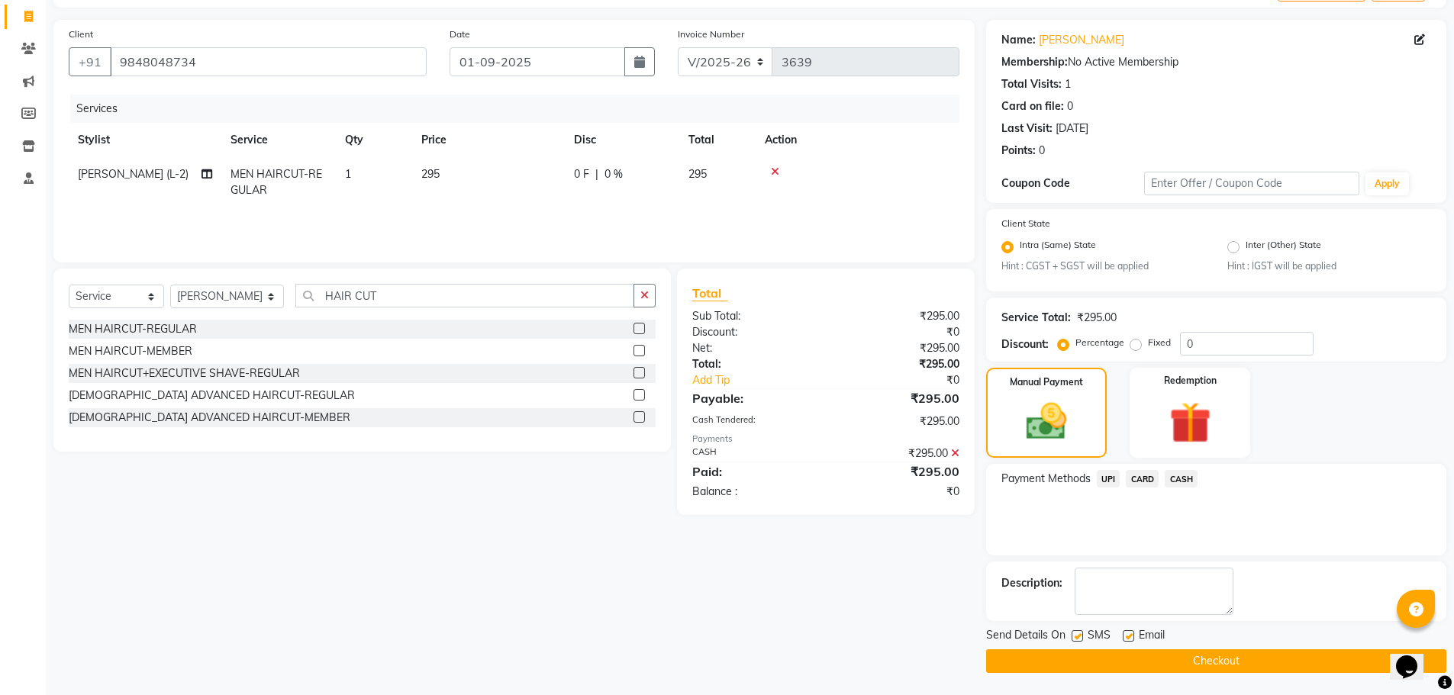
scroll to position [95, 0]
click at [1170, 662] on button "Checkout" at bounding box center [1216, 661] width 460 height 24
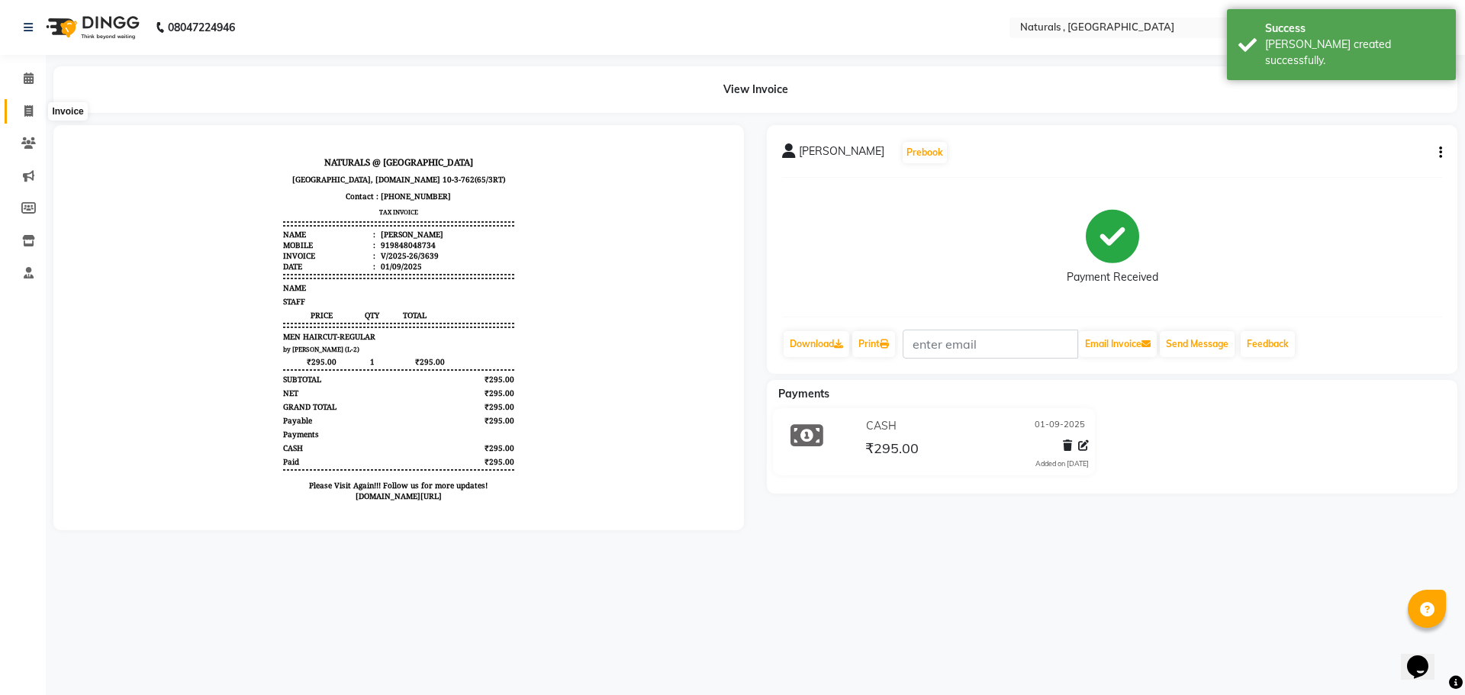
click at [36, 114] on span at bounding box center [28, 112] width 27 height 18
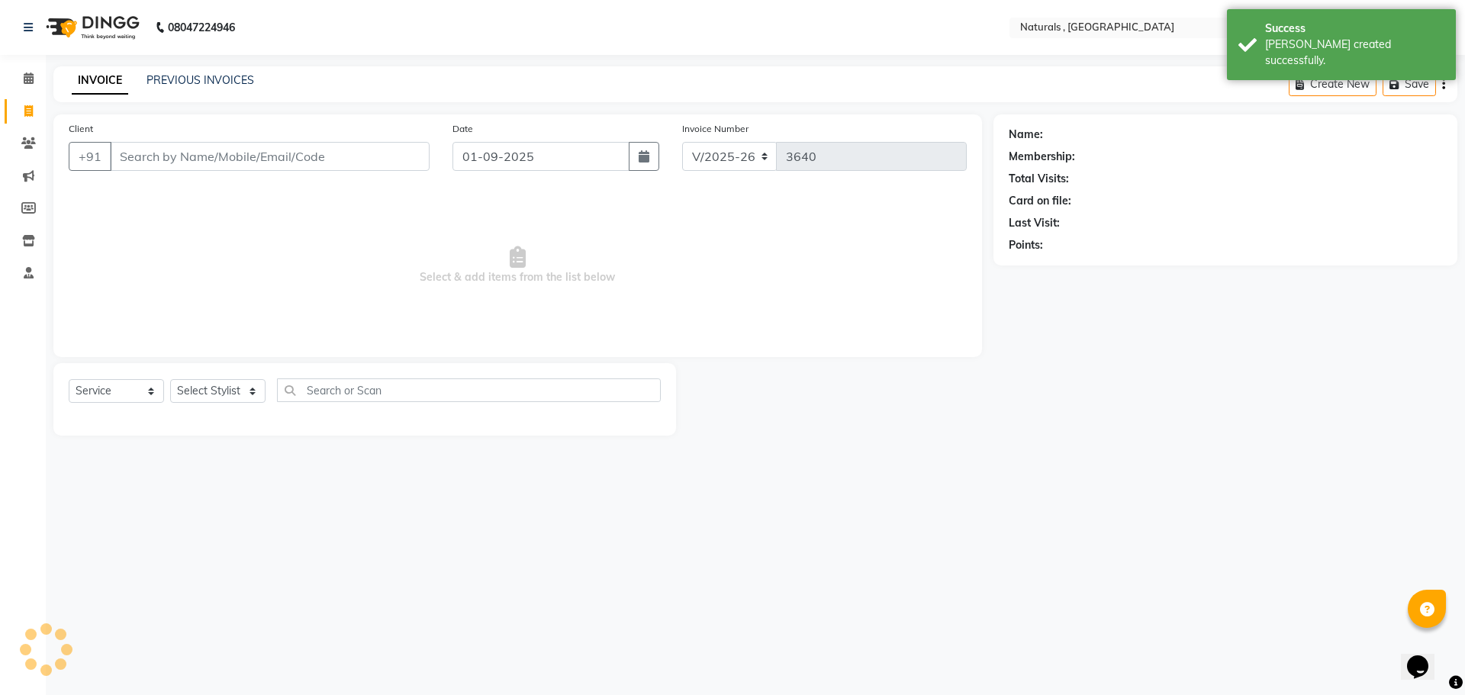
click at [165, 158] on input "Client" at bounding box center [270, 156] width 320 height 29
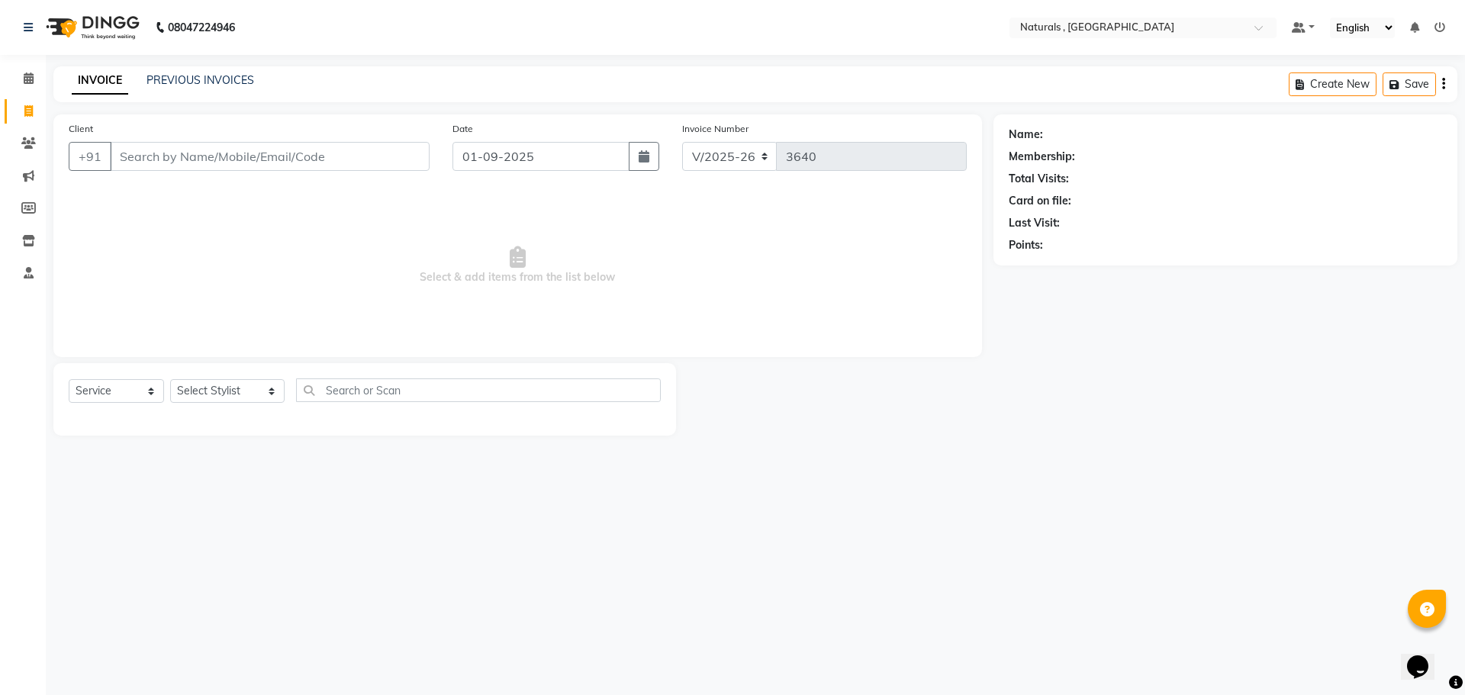
click at [163, 154] on input "Client" at bounding box center [270, 156] width 320 height 29
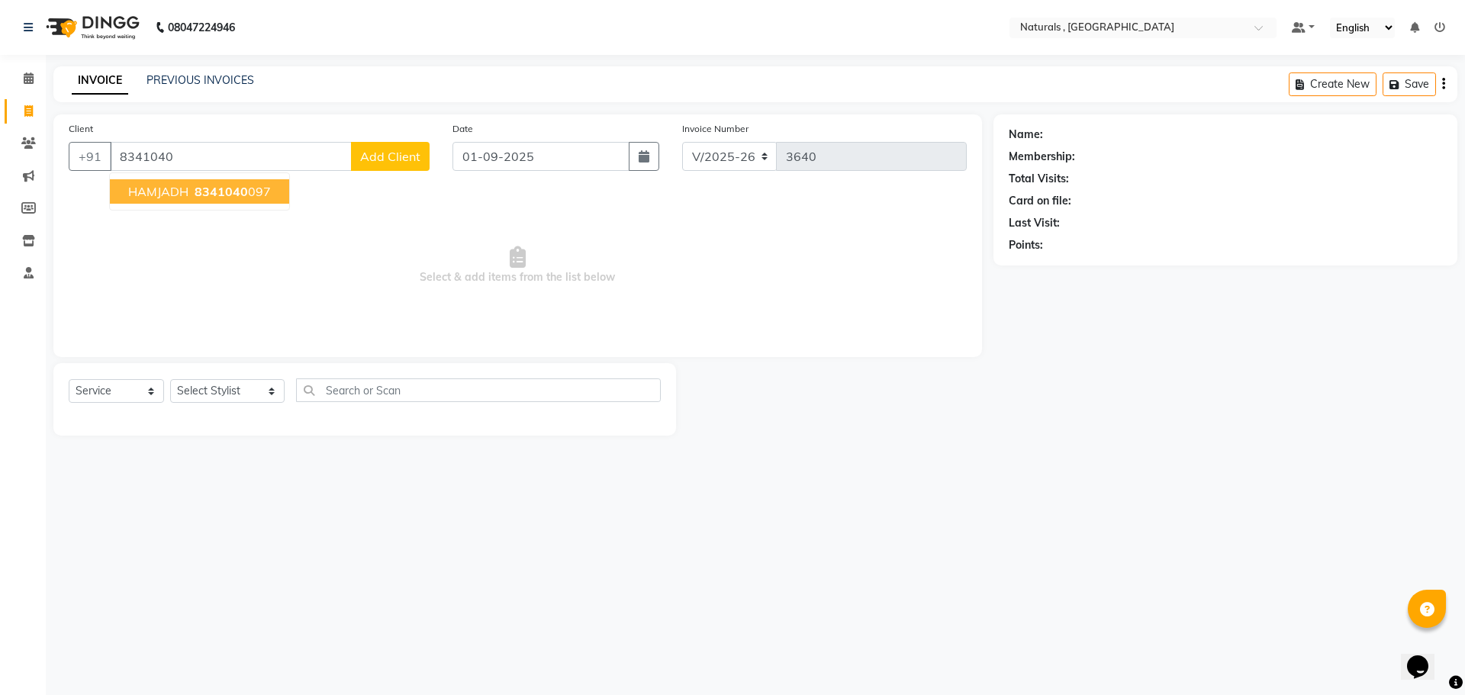
click at [217, 191] on span "8341040" at bounding box center [221, 191] width 53 height 15
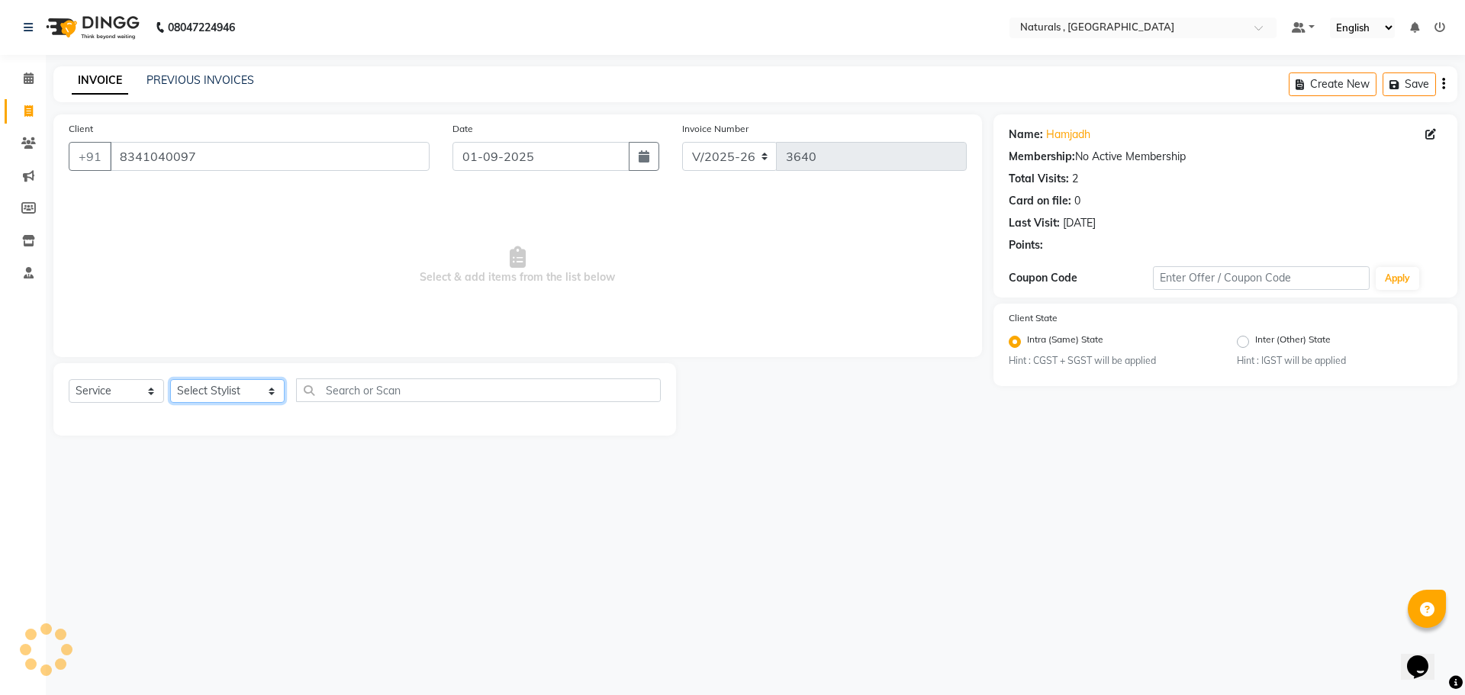
click at [230, 388] on select "Select Stylist ASFIYA (L-3) BHAGYA SHREE GM [PERSON_NAME] (L-2) [PERSON_NAME] (…" at bounding box center [227, 391] width 114 height 24
click at [170, 379] on select "Select Stylist ASFIYA (L-3) BHAGYA SHREE GM [PERSON_NAME] (L-2) [PERSON_NAME] (…" at bounding box center [227, 391] width 114 height 24
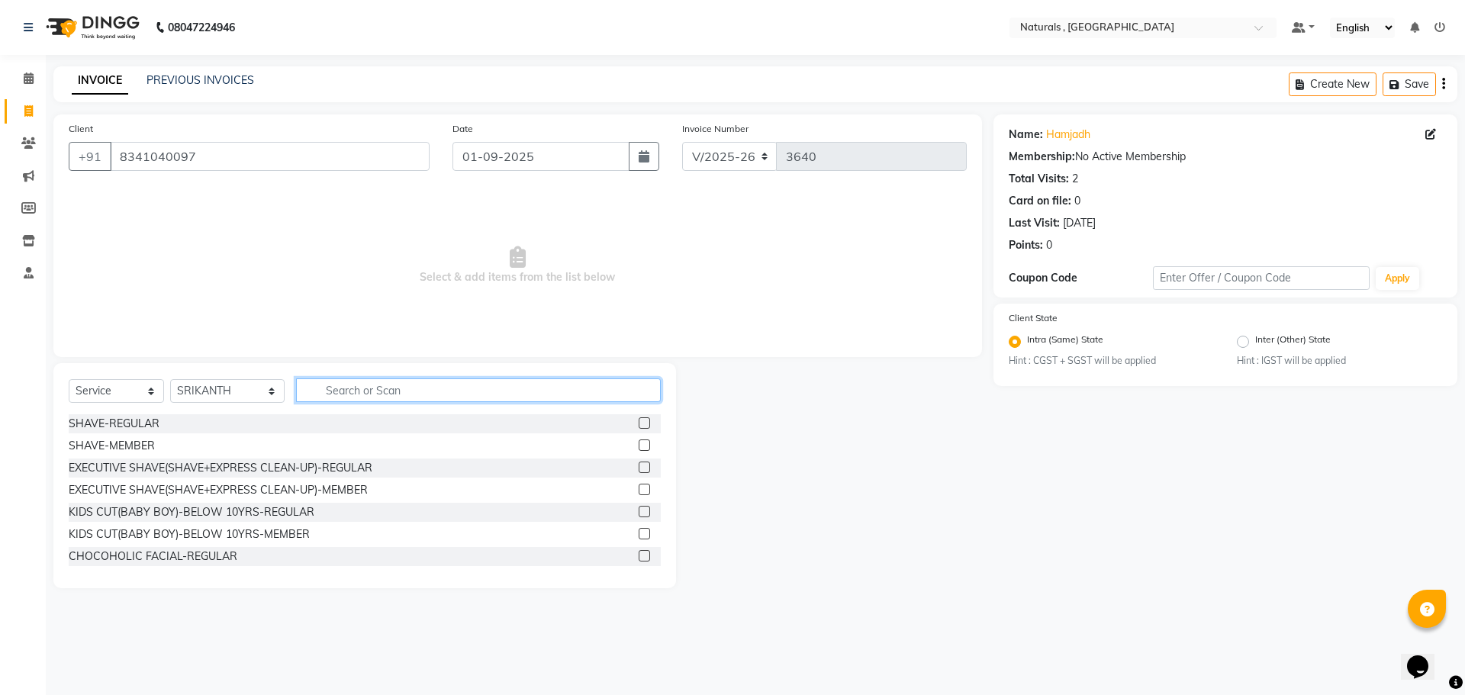
click at [401, 394] on input "text" at bounding box center [478, 390] width 365 height 24
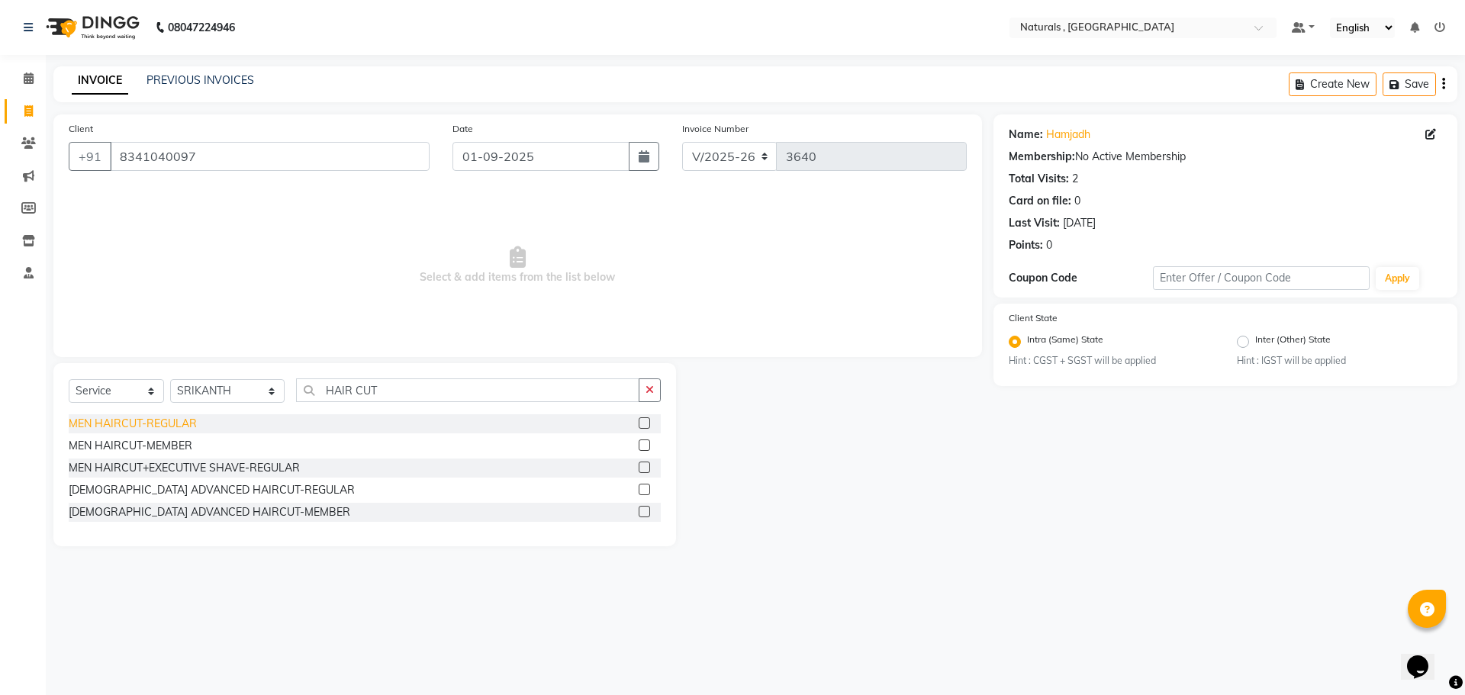
click at [119, 425] on div "MEN HAIRCUT-REGULAR" at bounding box center [133, 424] width 128 height 16
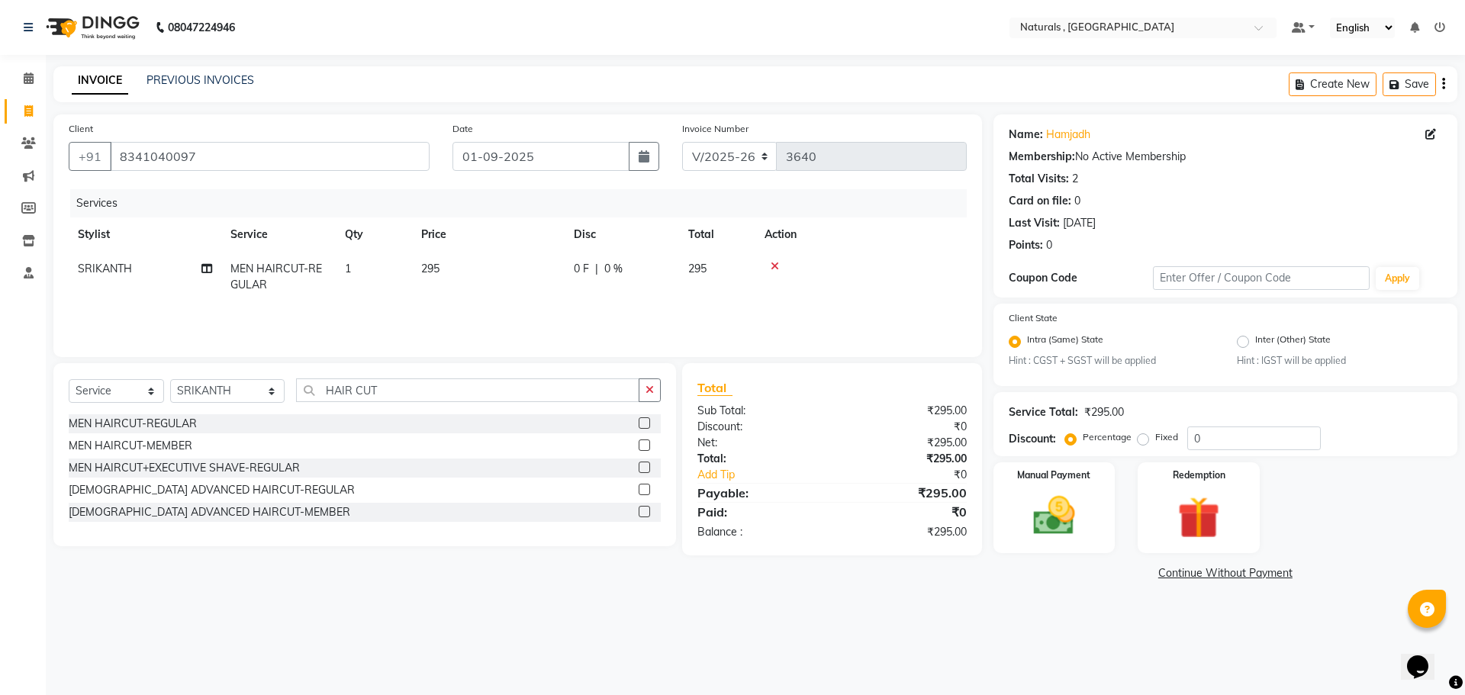
click at [439, 268] on span "295" at bounding box center [430, 269] width 18 height 14
click at [546, 269] on input "295" at bounding box center [560, 273] width 134 height 24
click at [858, 627] on div "08047224946 Select Location × Naturals , Vijay Nagar Colony Default Panel My Pa…" at bounding box center [732, 347] width 1465 height 695
click at [1029, 518] on img at bounding box center [1054, 516] width 71 height 50
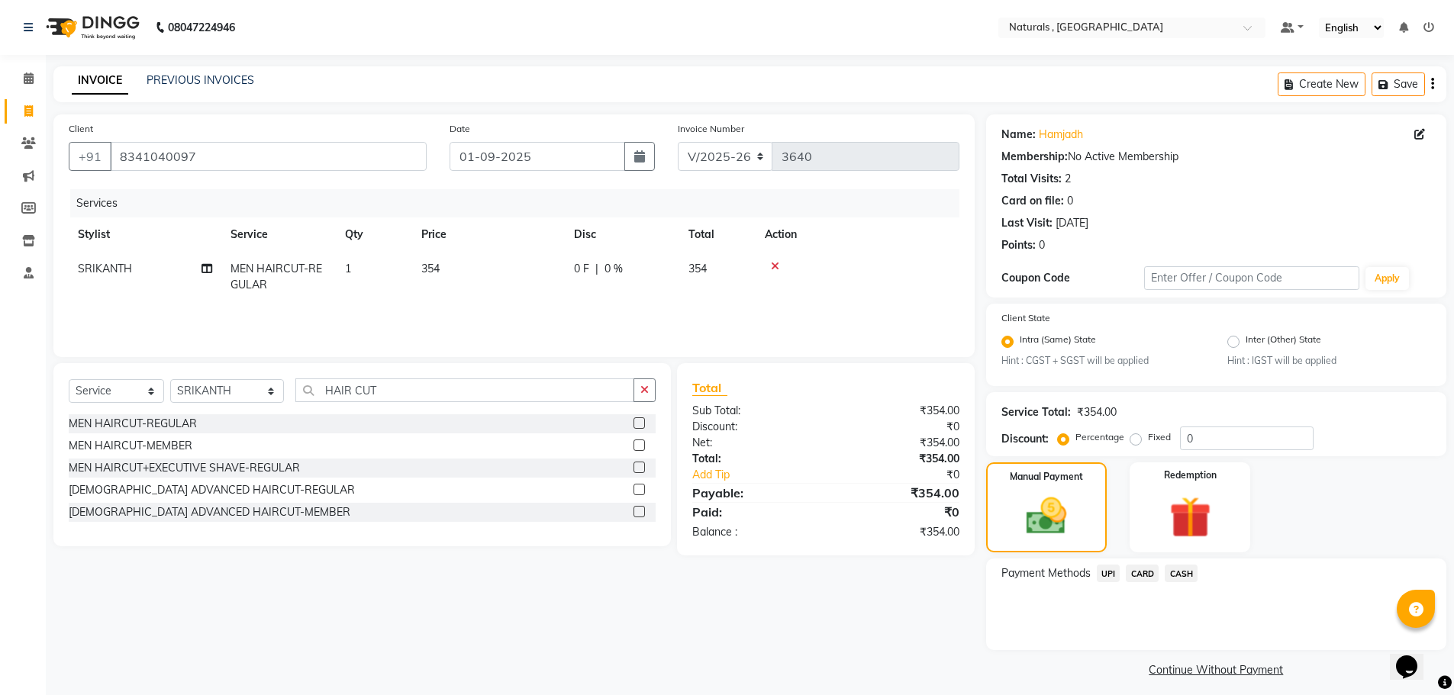
click at [1174, 568] on span "CASH" at bounding box center [1180, 574] width 33 height 18
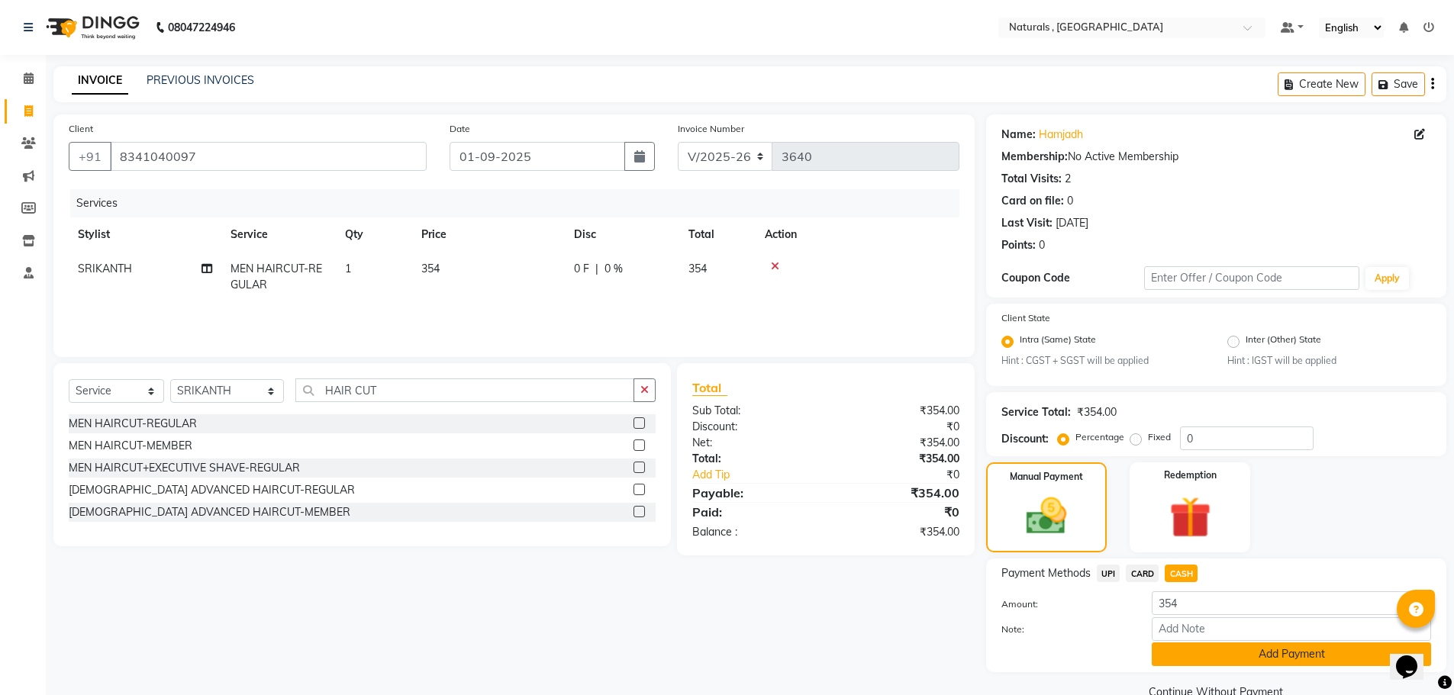
click at [1199, 650] on button "Add Payment" at bounding box center [1290, 654] width 279 height 24
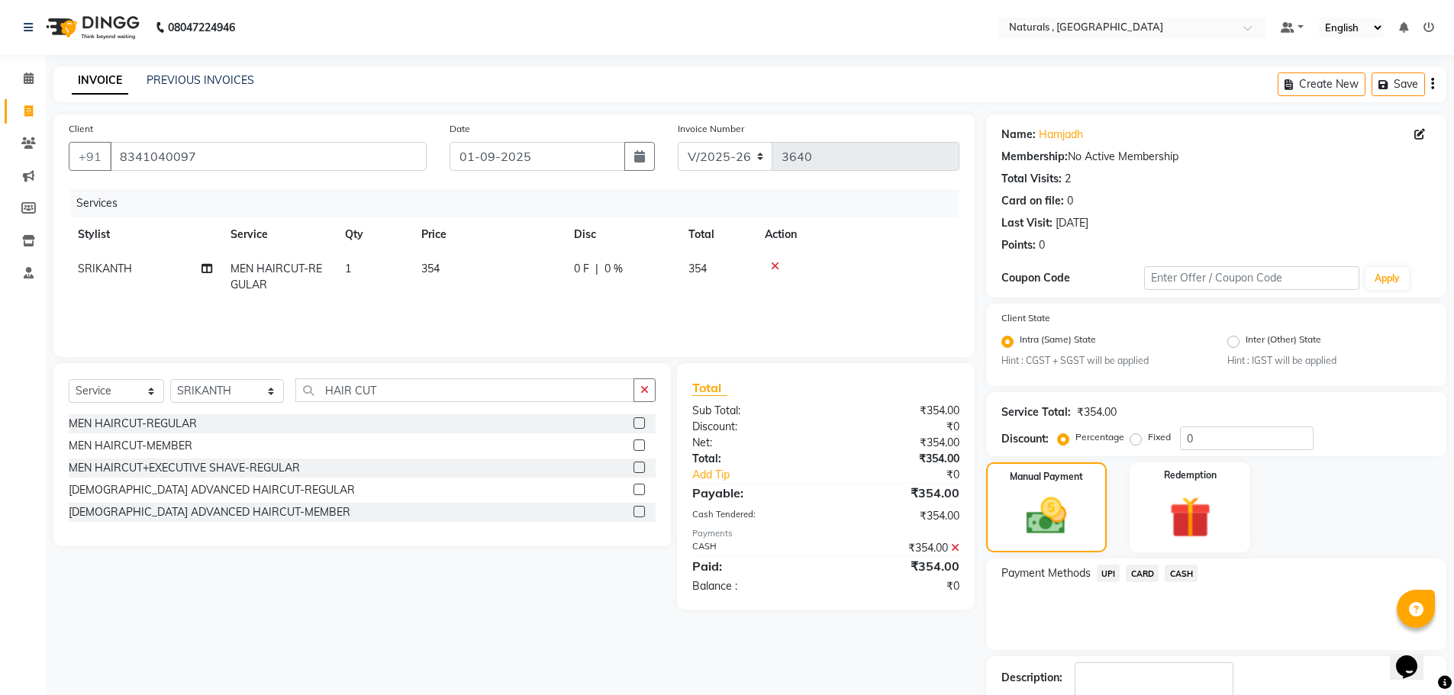
scroll to position [95, 0]
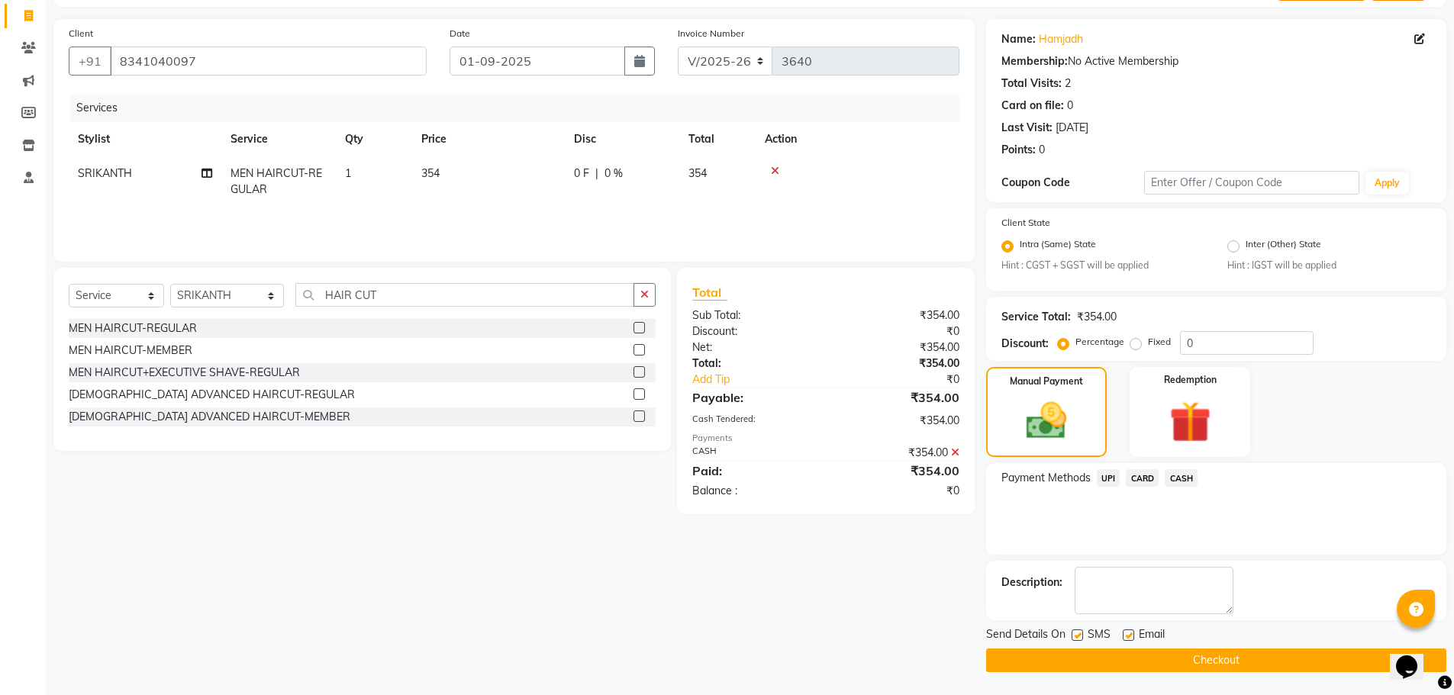
click at [1199, 650] on button "Checkout" at bounding box center [1216, 661] width 460 height 24
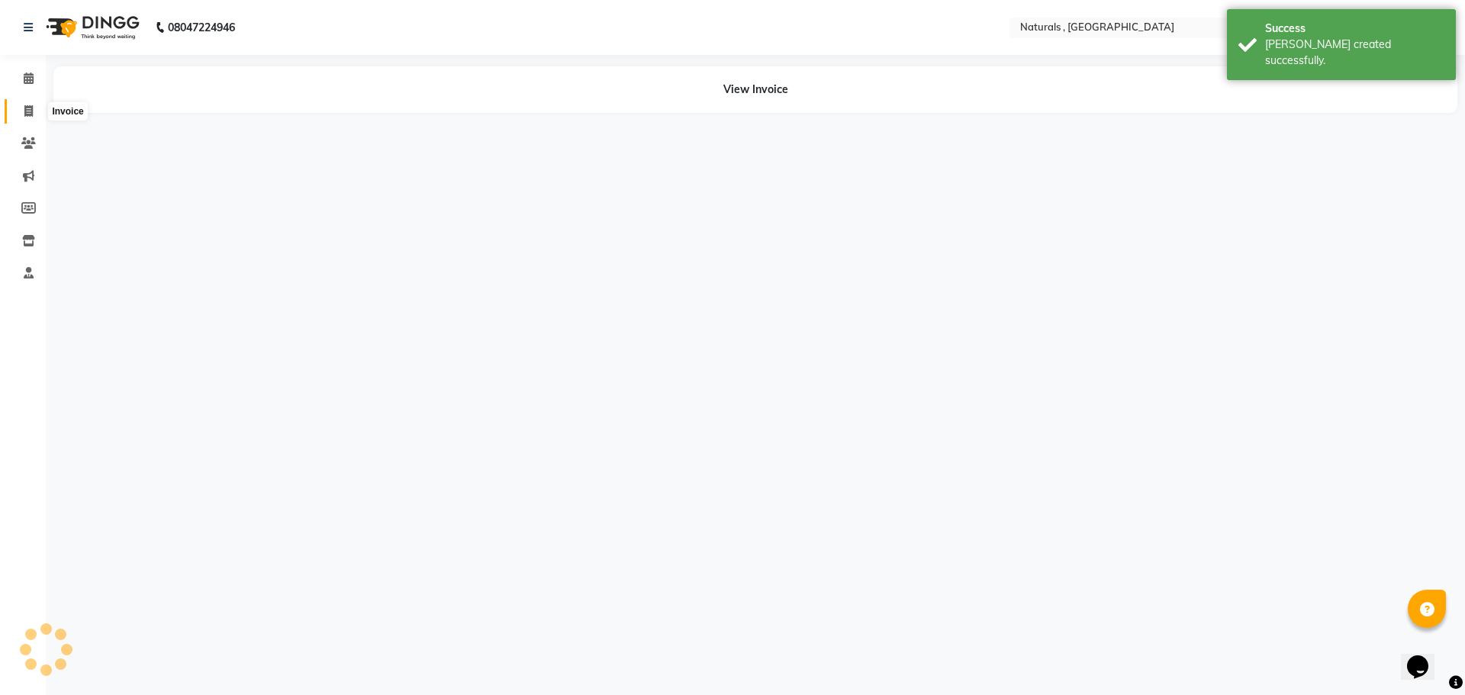
click at [30, 113] on icon at bounding box center [28, 110] width 8 height 11
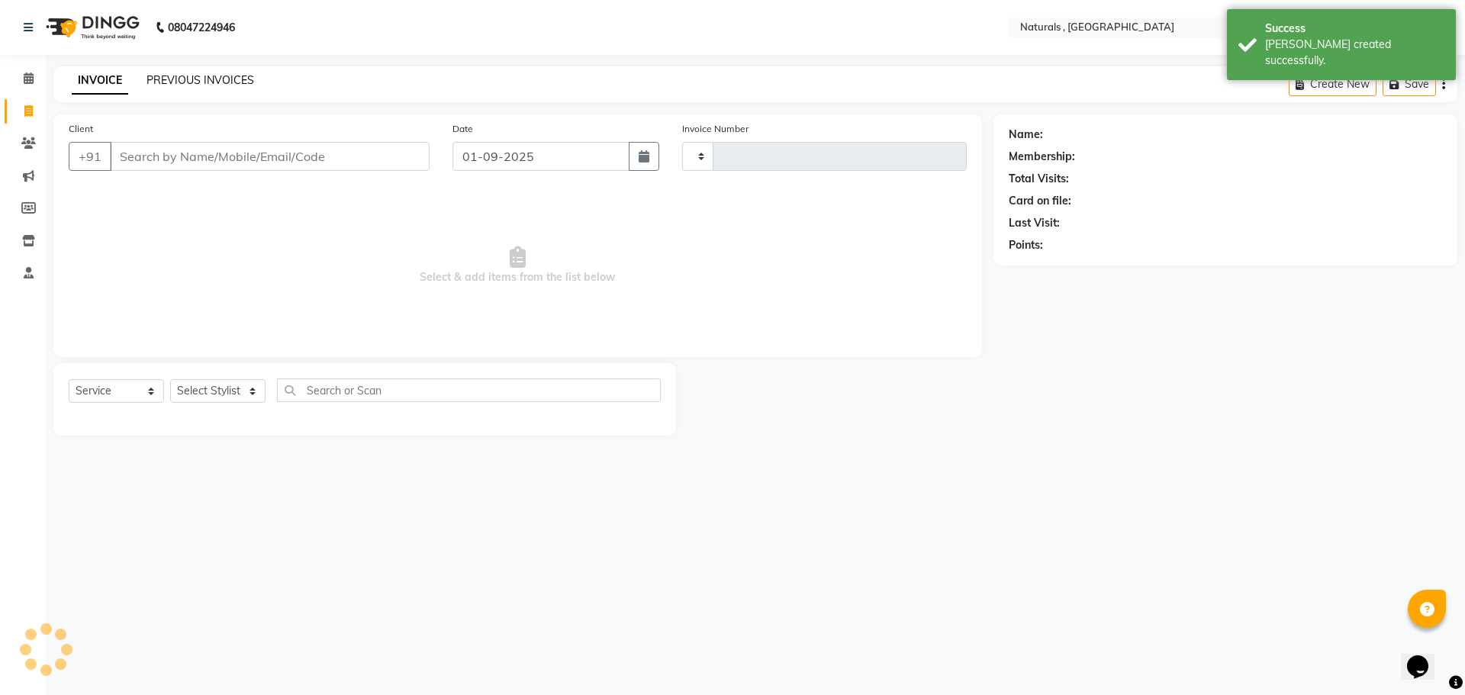
click at [179, 78] on link "PREVIOUS INVOICES" at bounding box center [200, 80] width 108 height 14
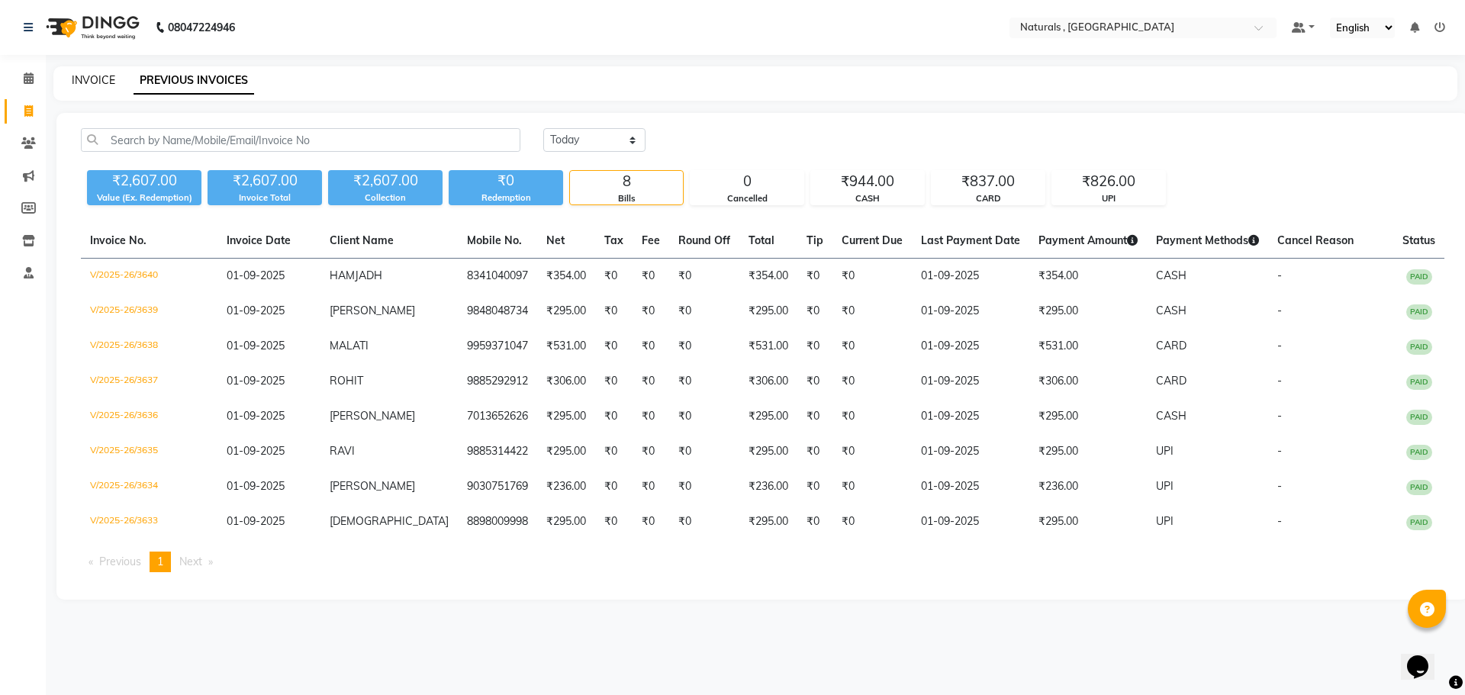
click at [79, 73] on link "INVOICE" at bounding box center [93, 80] width 43 height 14
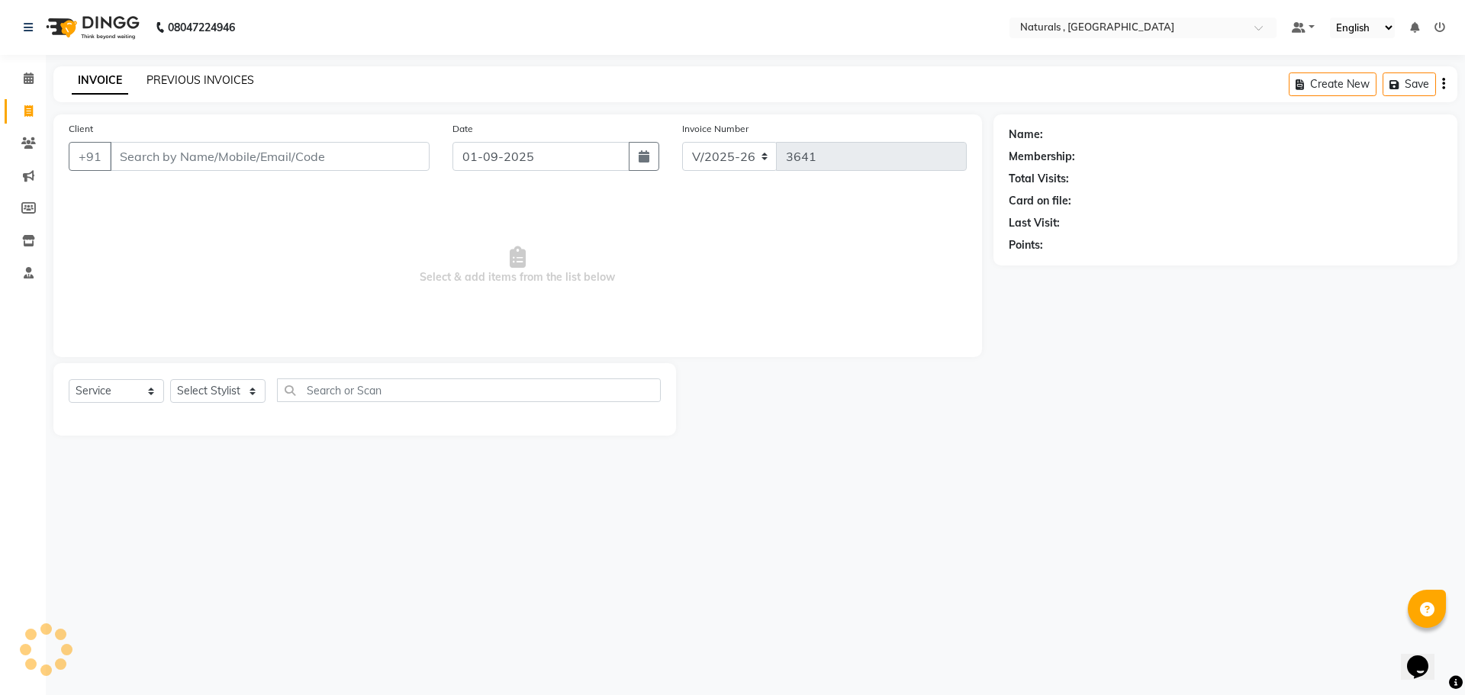
click at [209, 82] on link "PREVIOUS INVOICES" at bounding box center [200, 80] width 108 height 14
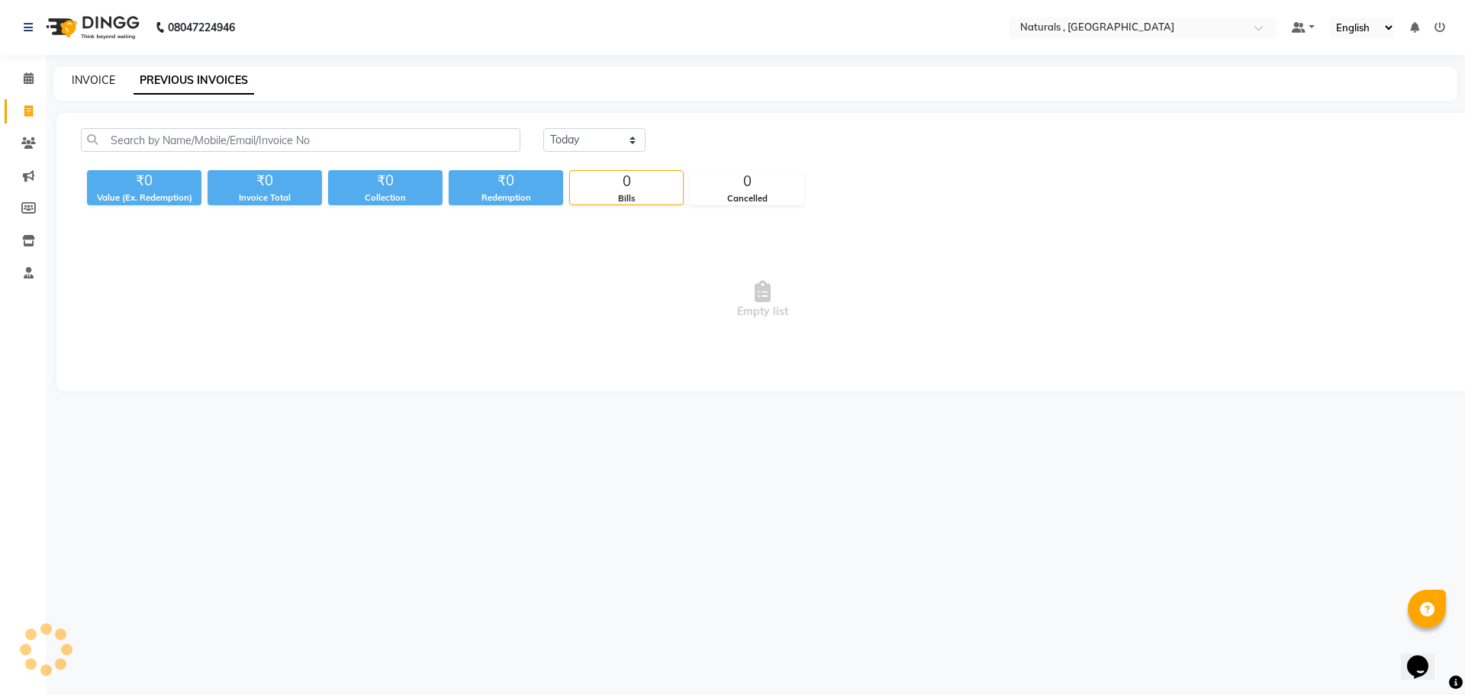
click at [84, 78] on link "INVOICE" at bounding box center [93, 80] width 43 height 14
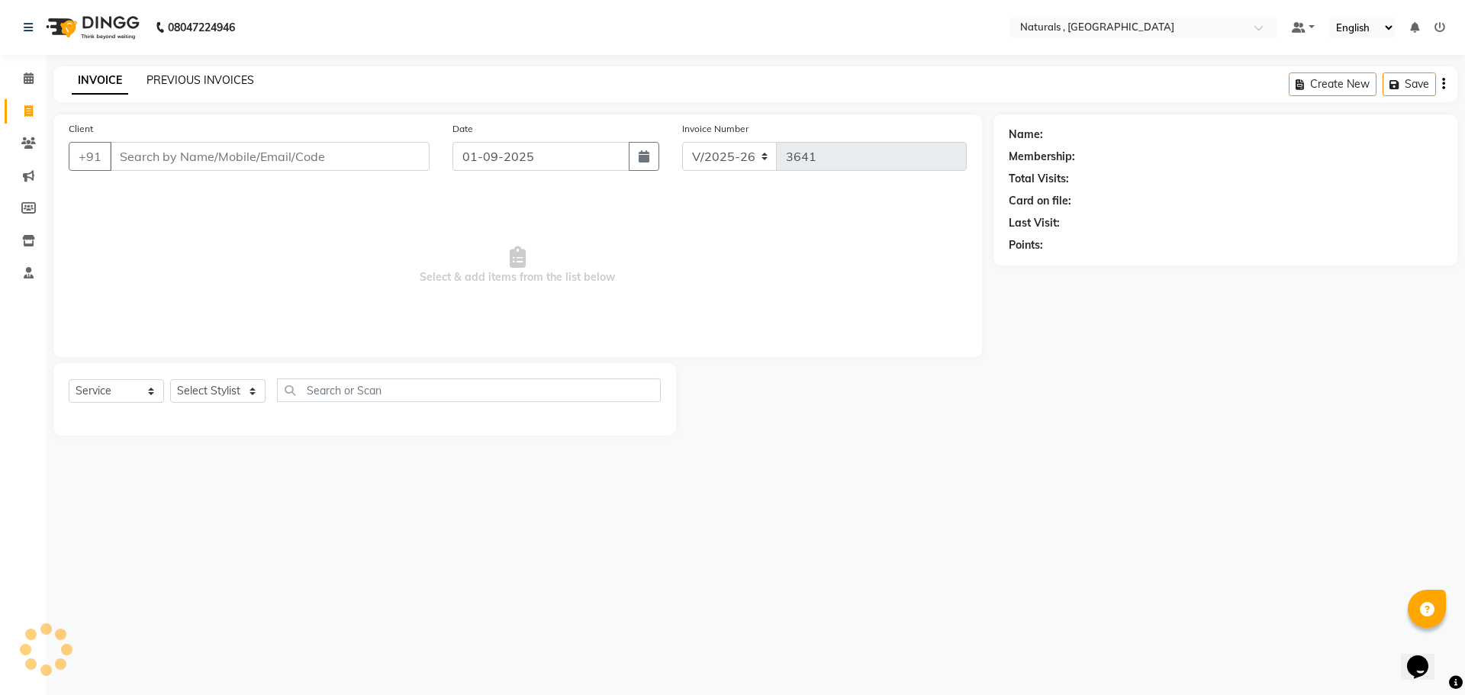
click at [206, 80] on link "PREVIOUS INVOICES" at bounding box center [200, 80] width 108 height 14
